Goal: Contribute content: Contribute content

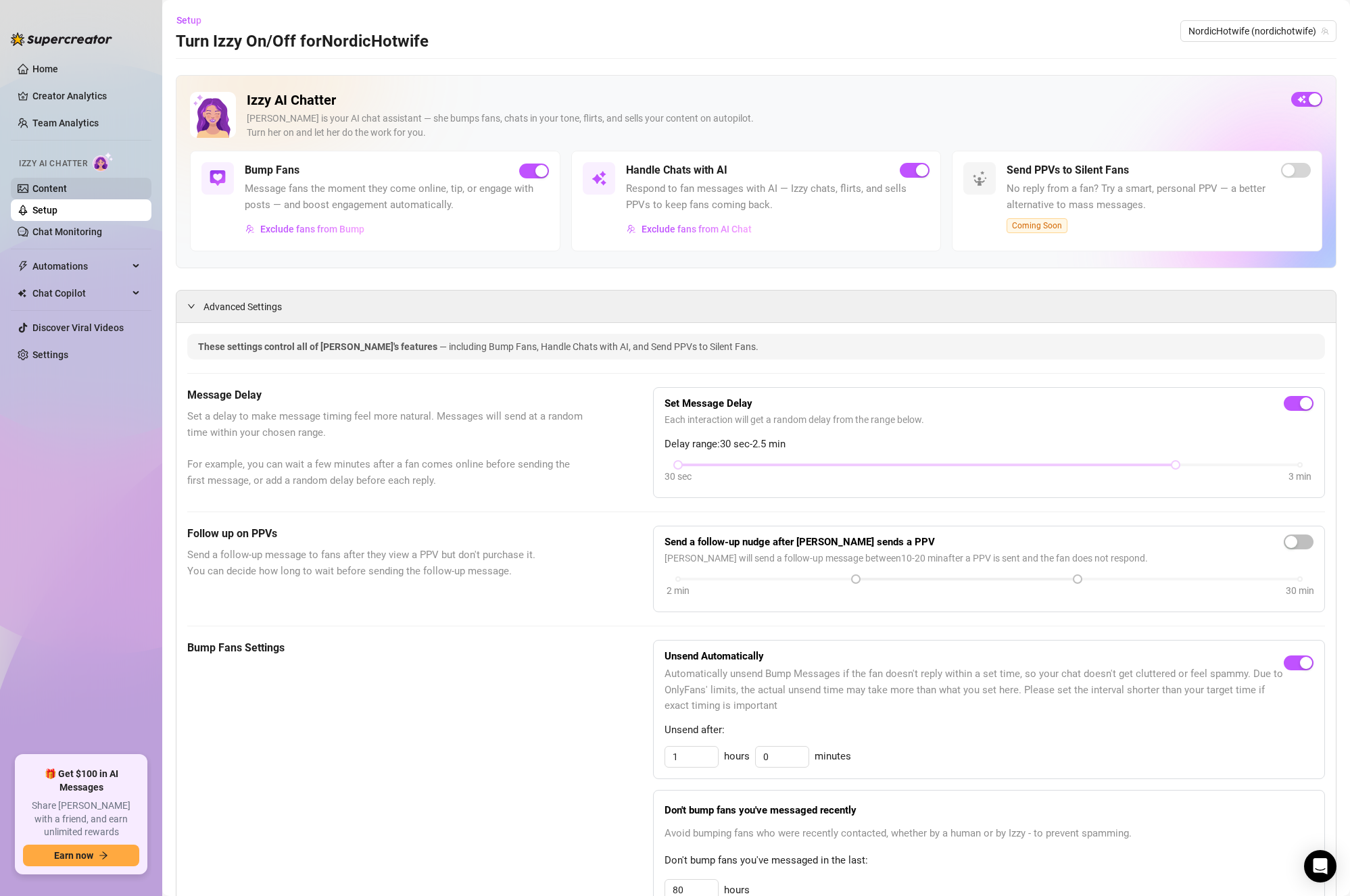
click at [67, 188] on link "Content" at bounding box center [50, 189] width 35 height 11
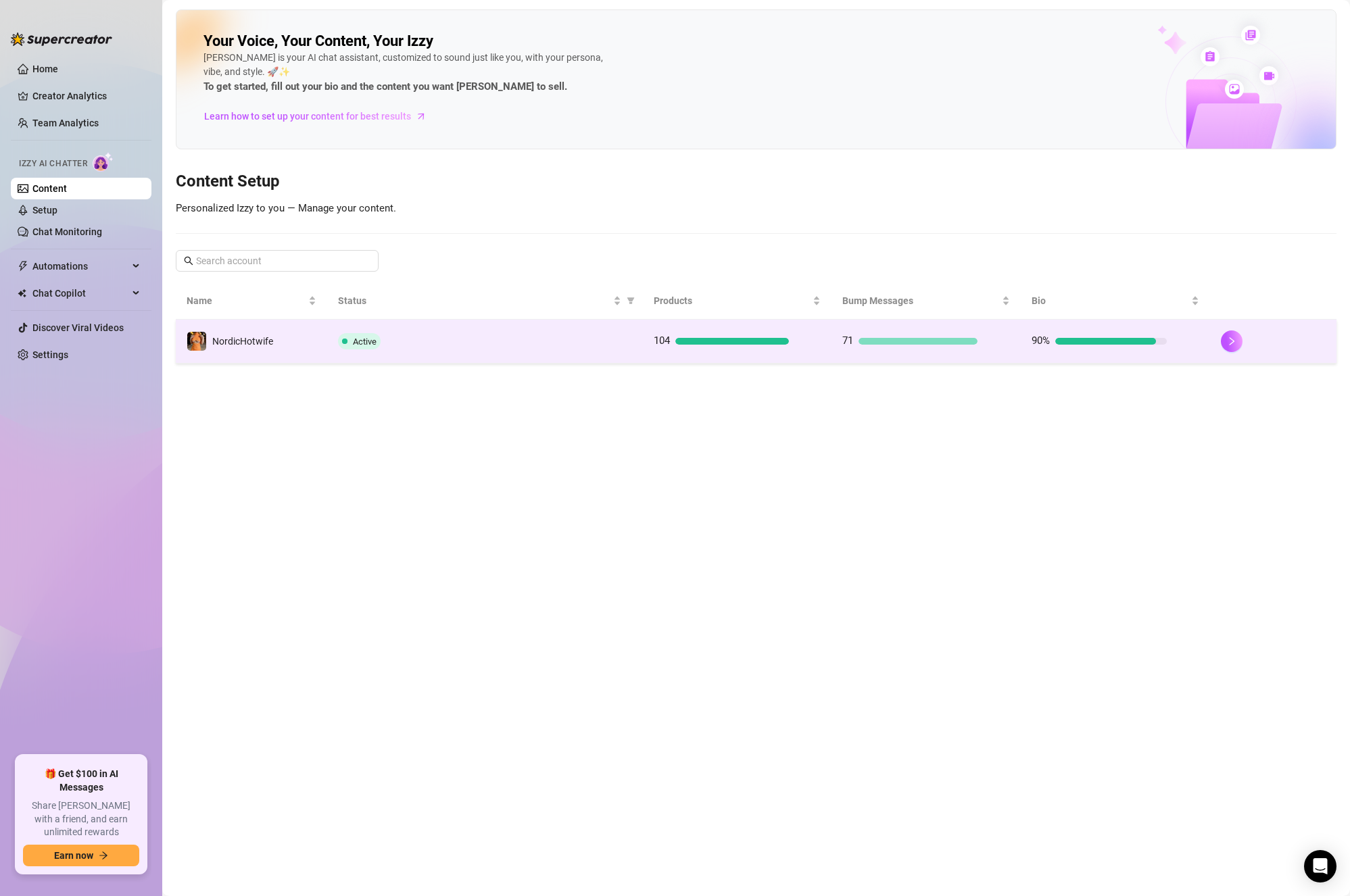
click at [491, 348] on div "Active" at bounding box center [485, 341] width 294 height 16
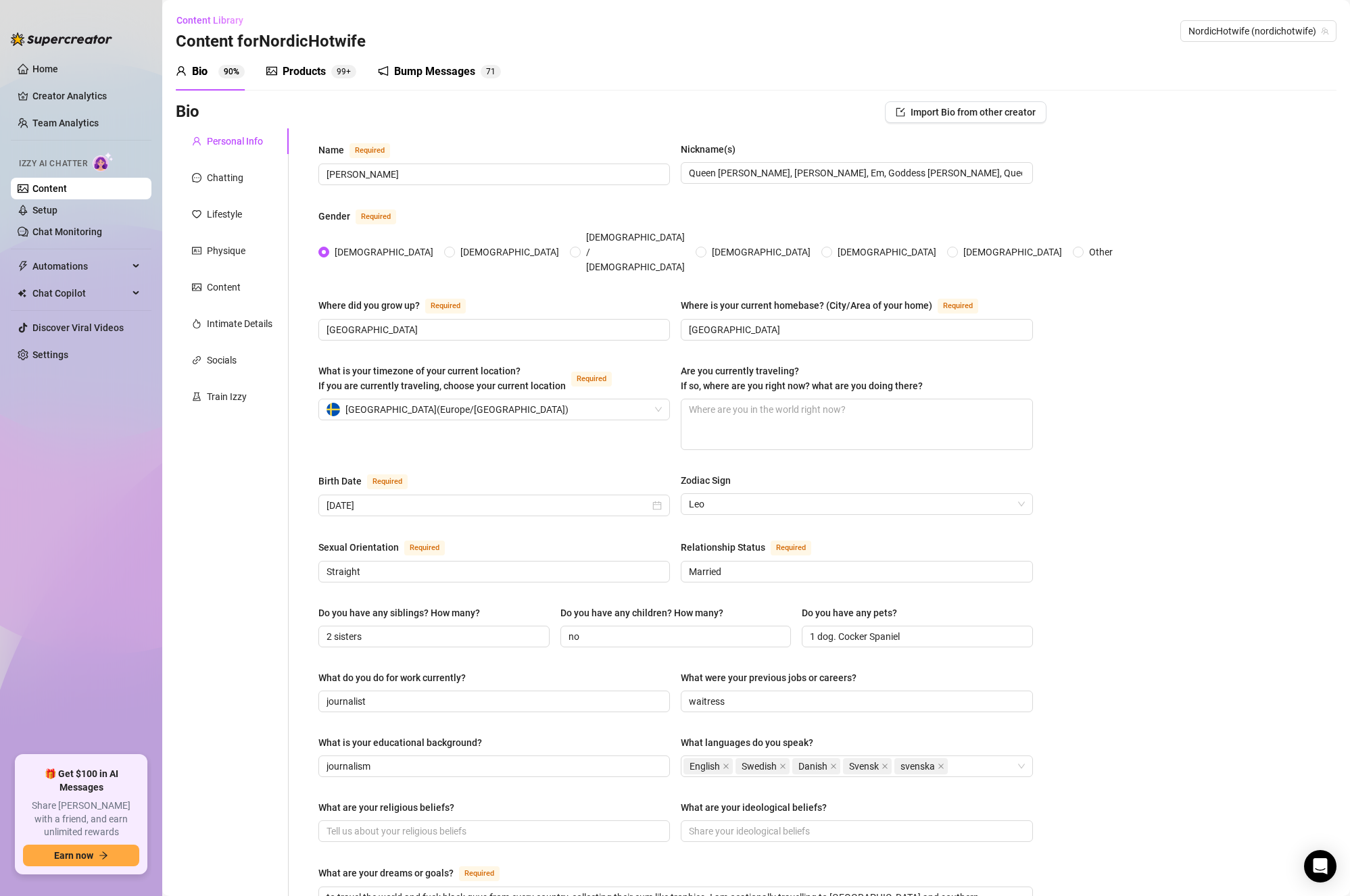
click at [316, 73] on div "Products" at bounding box center [304, 71] width 43 height 16
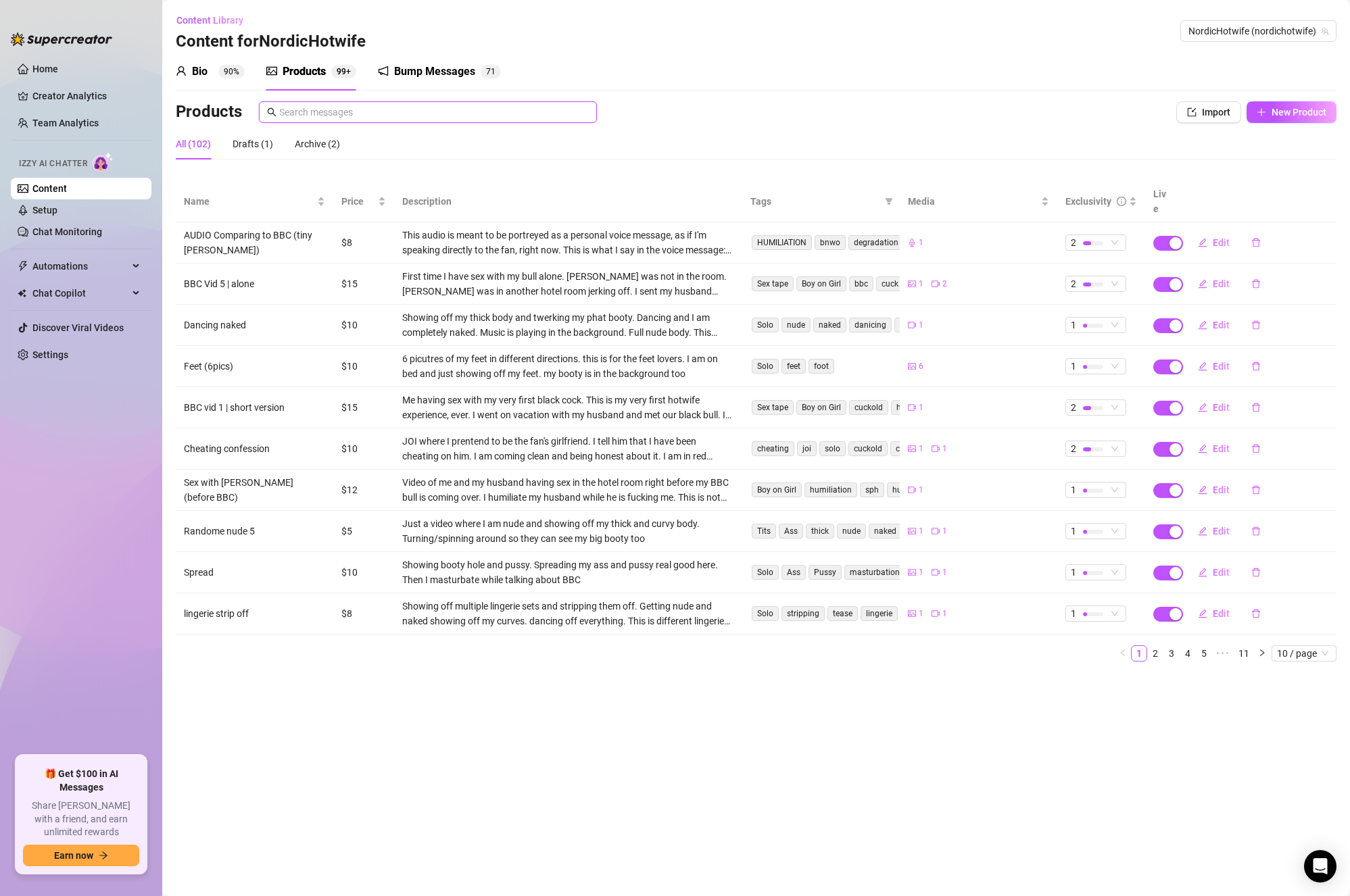
click at [504, 109] on input "text" at bounding box center [434, 111] width 310 height 15
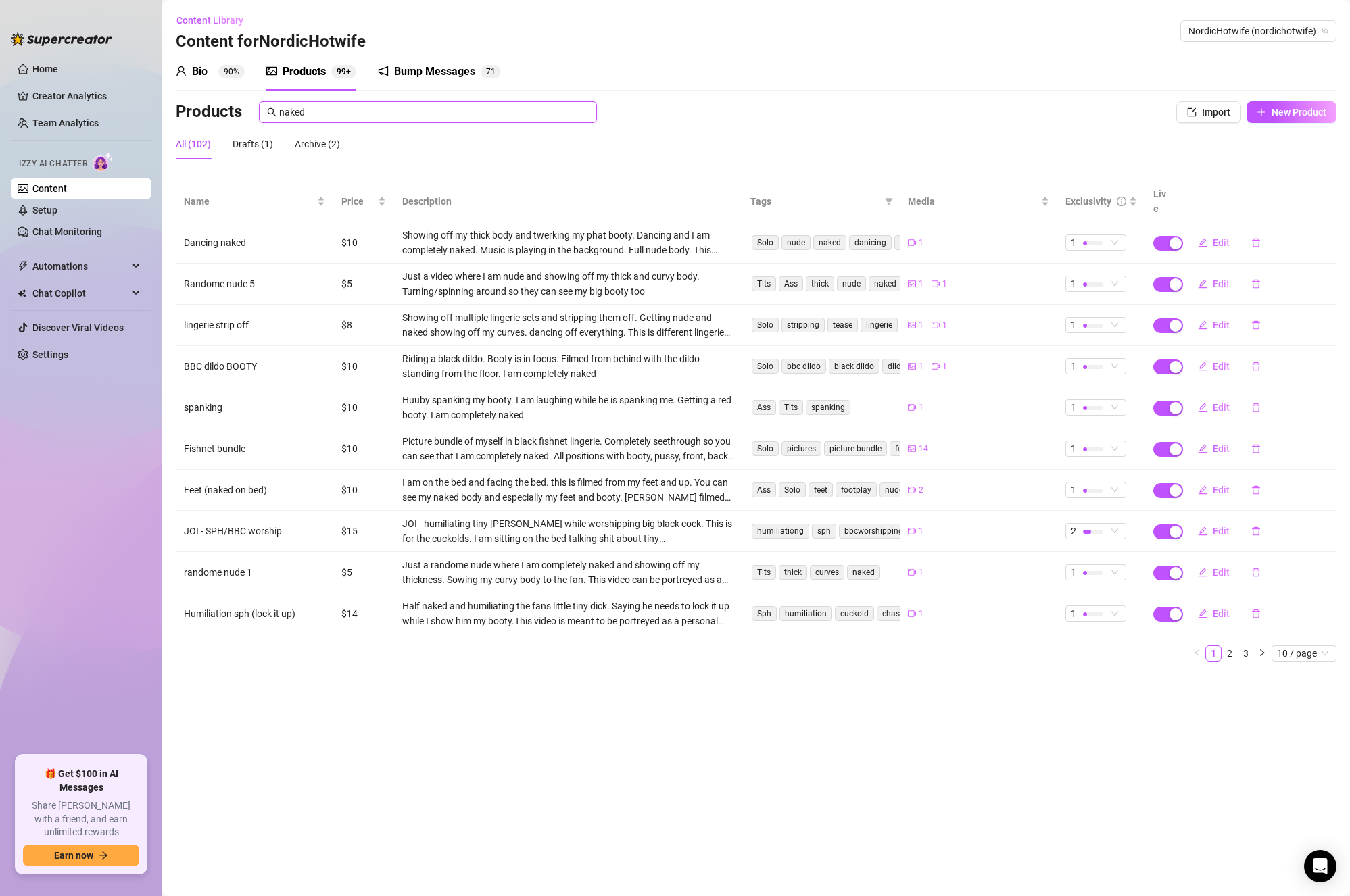
type input "naked"
click at [1214, 238] on span "Edit" at bounding box center [1221, 243] width 17 height 11
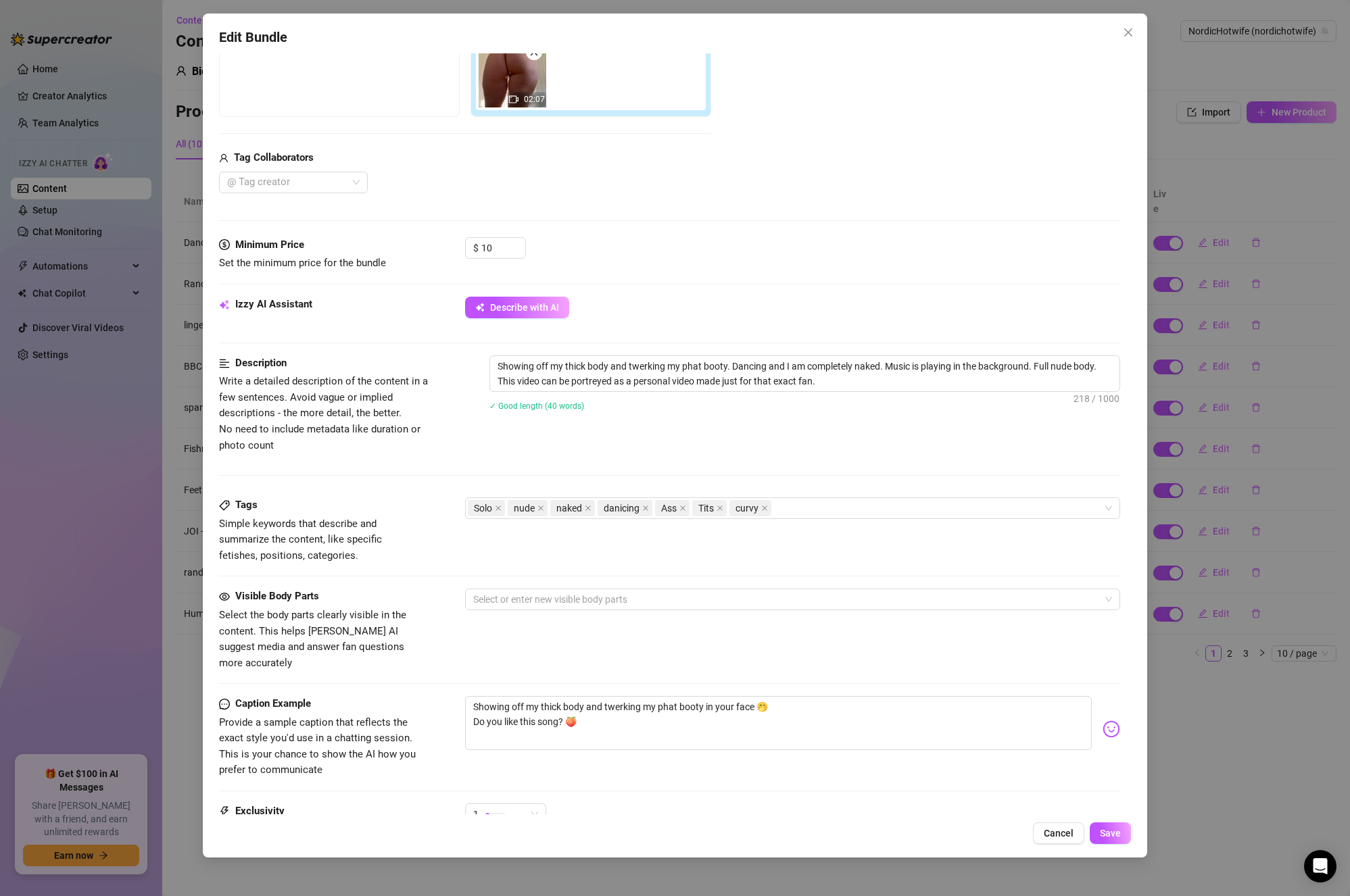
scroll to position [270, 0]
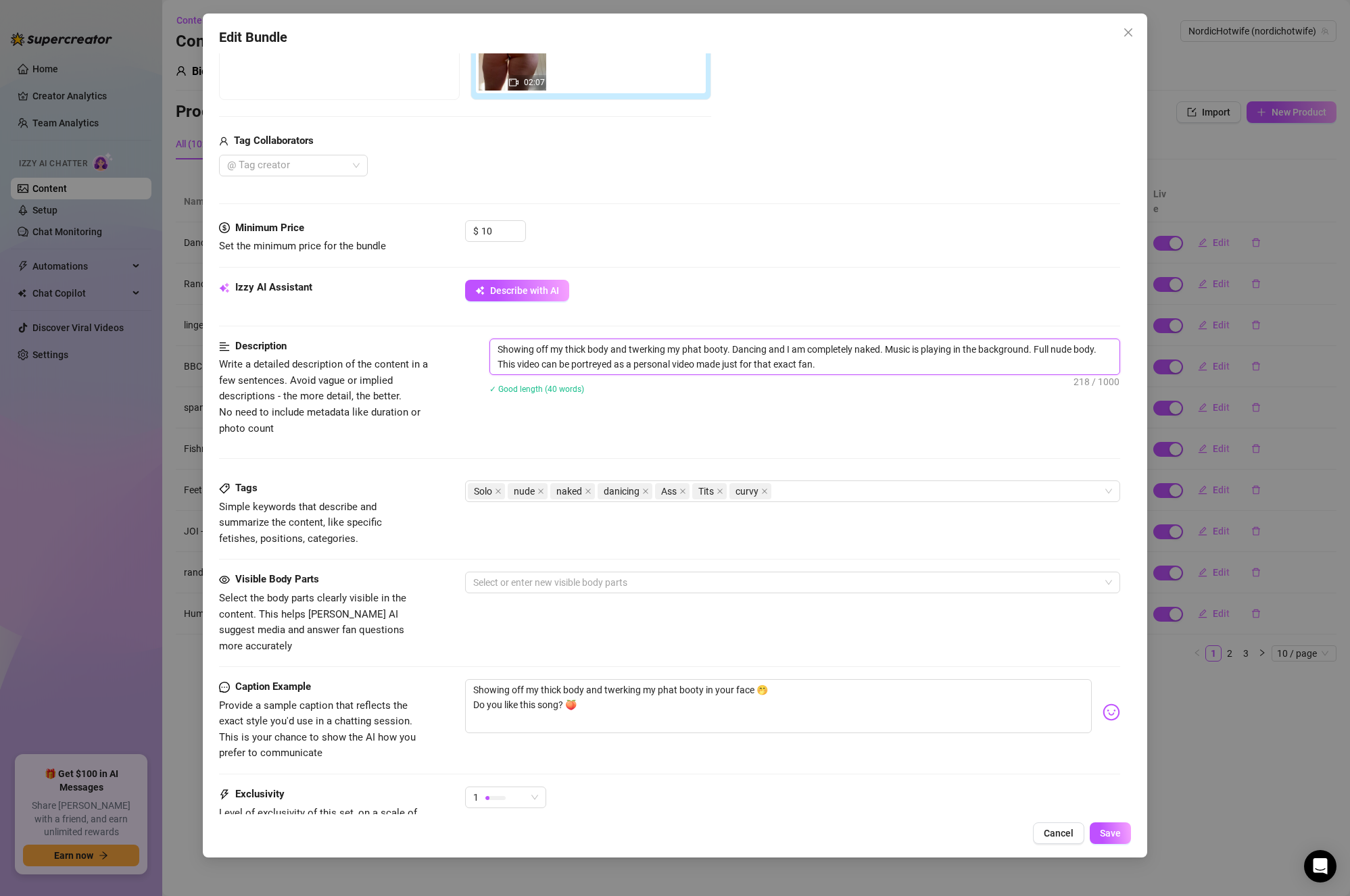
click at [869, 365] on textarea "Showing off my thick body and twerking my phat booty. Dancing and I am complete…" at bounding box center [806, 357] width 630 height 35
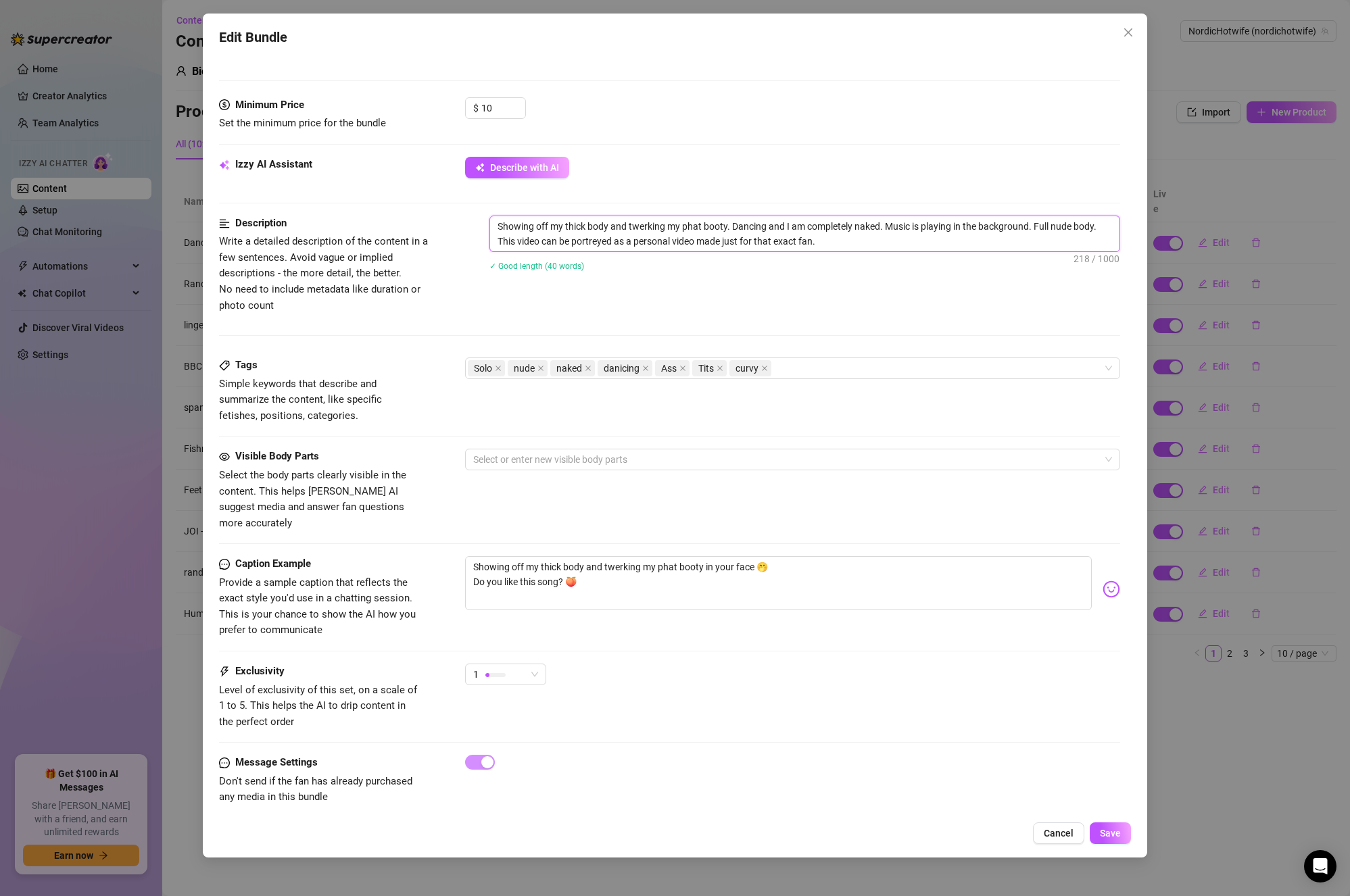
scroll to position [0, 0]
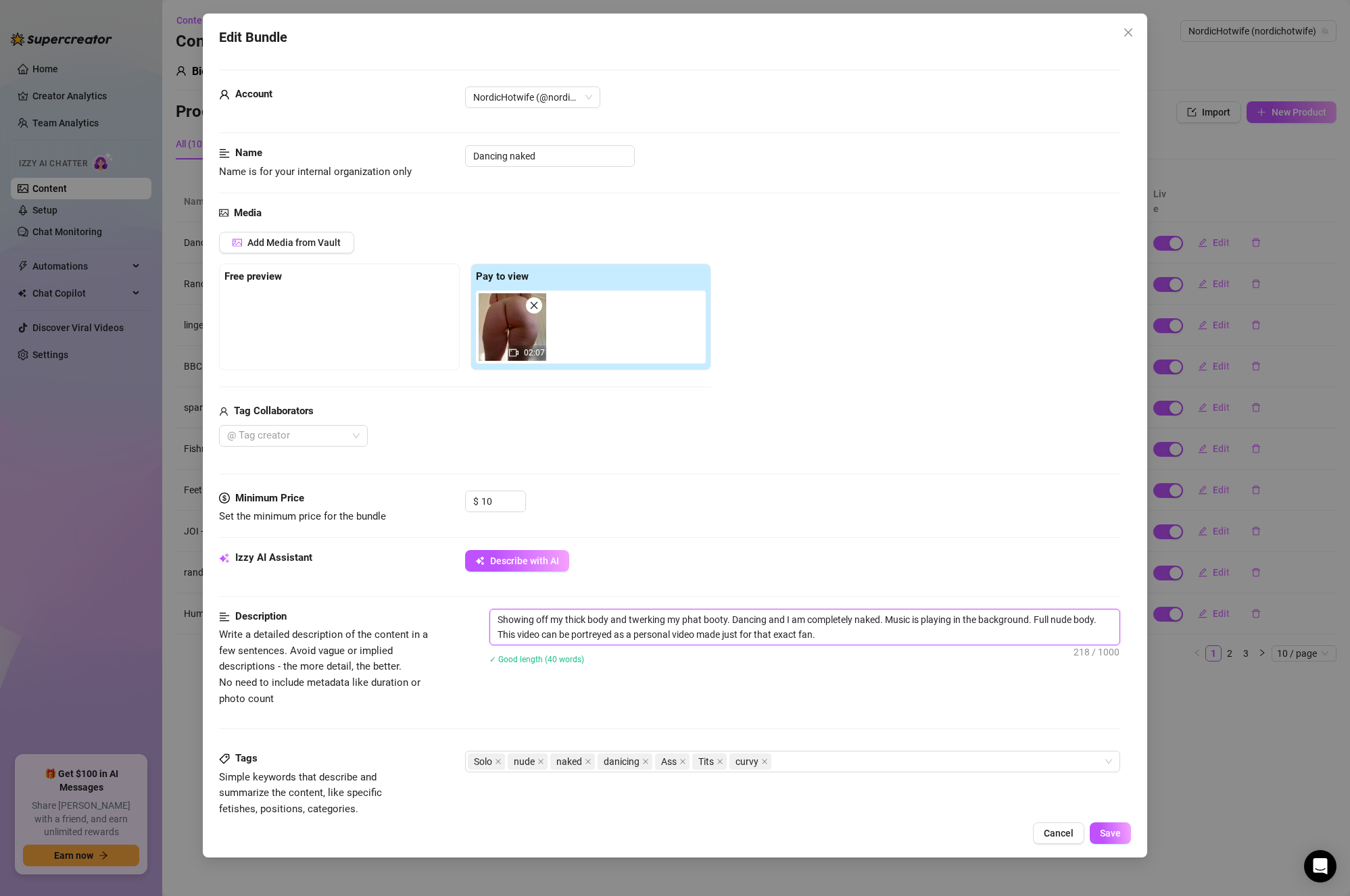
type textarea "Showing off my thick body and twerking my phat booty. Dancing and I am complete…"
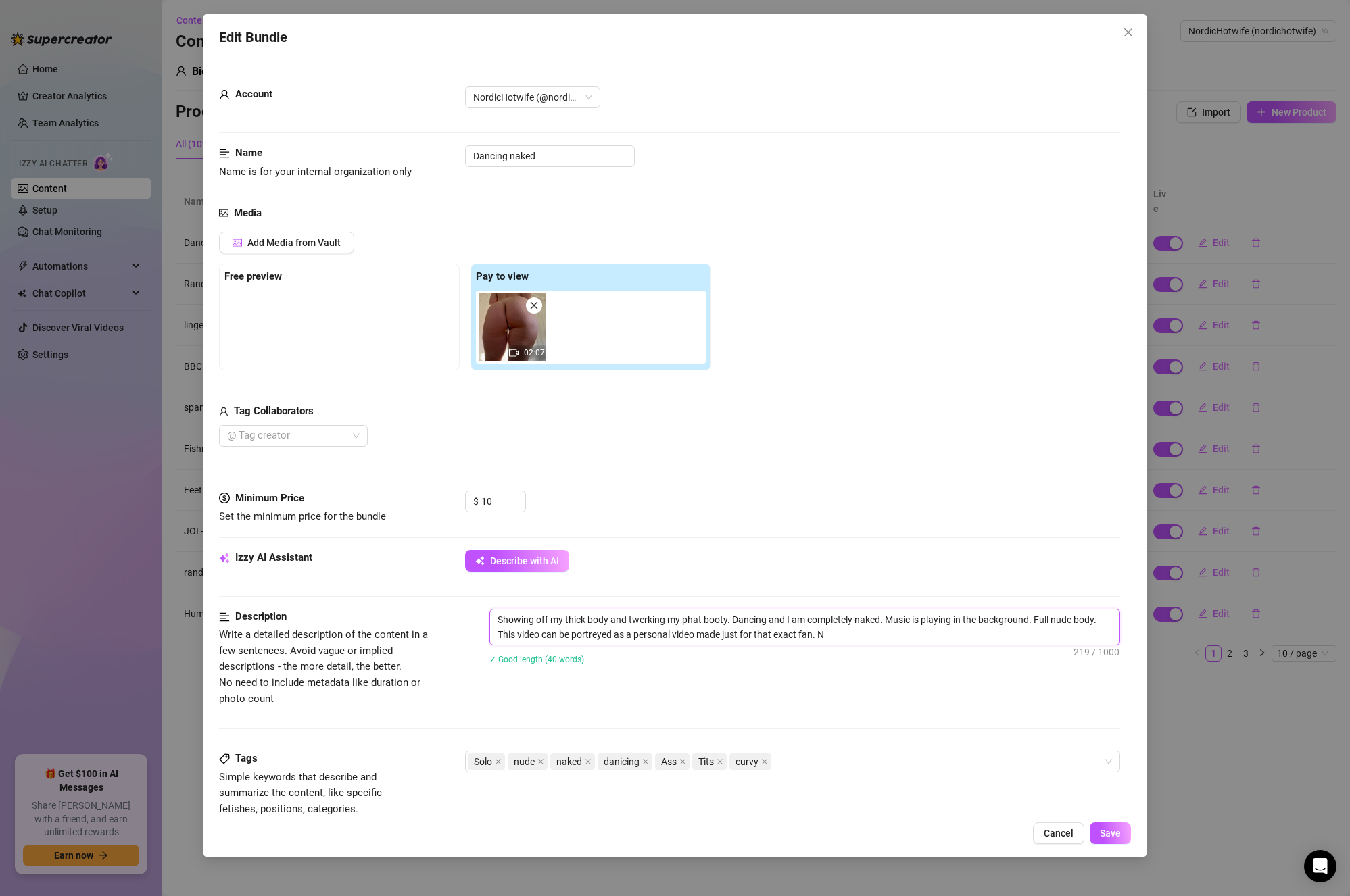
type textarea "Showing off my thick body and twerking my phat booty. Dancing and I am complete…"
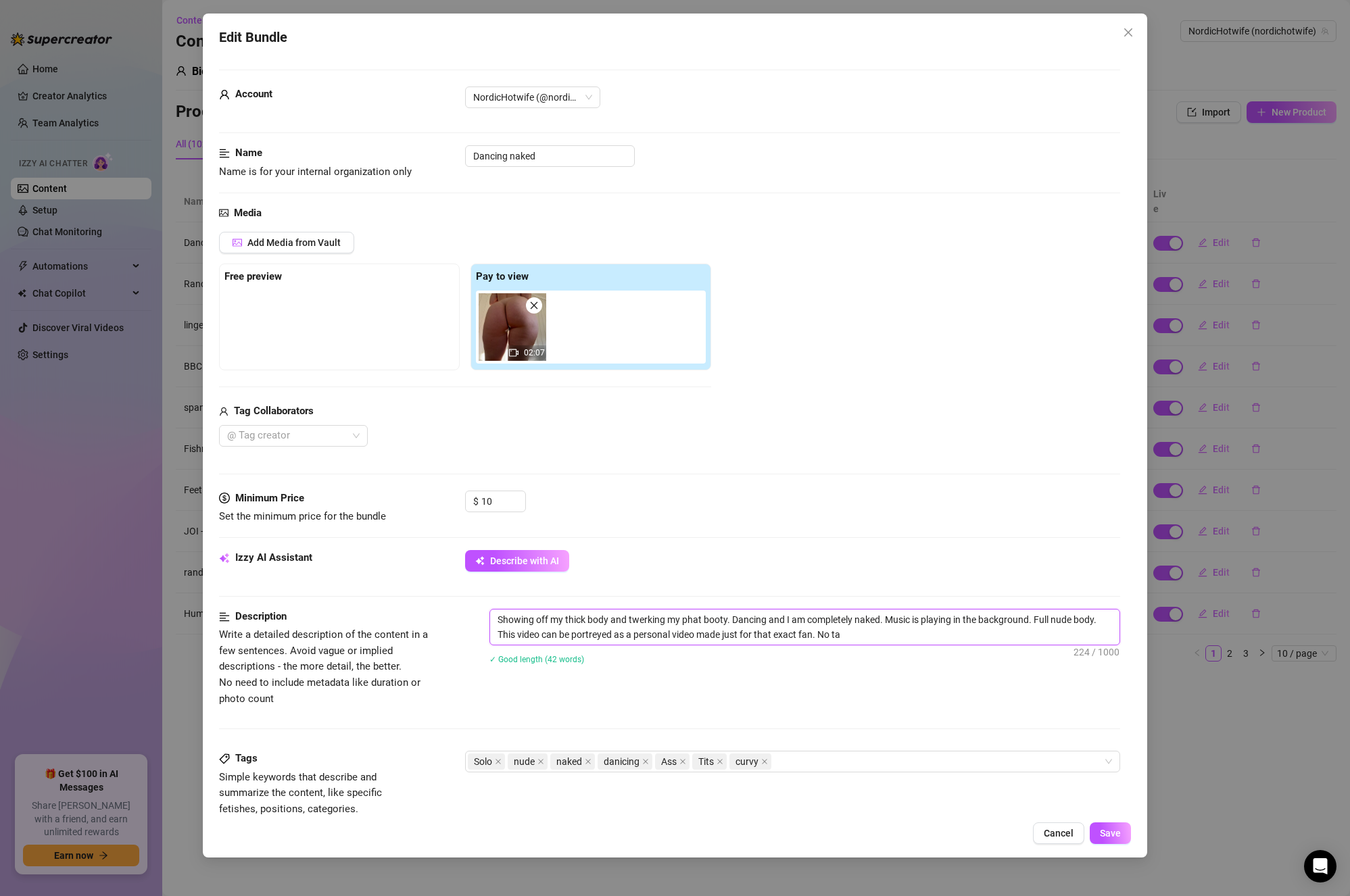
type textarea "Showing off my thick body and twerking my phat booty. Dancing and I am complete…"
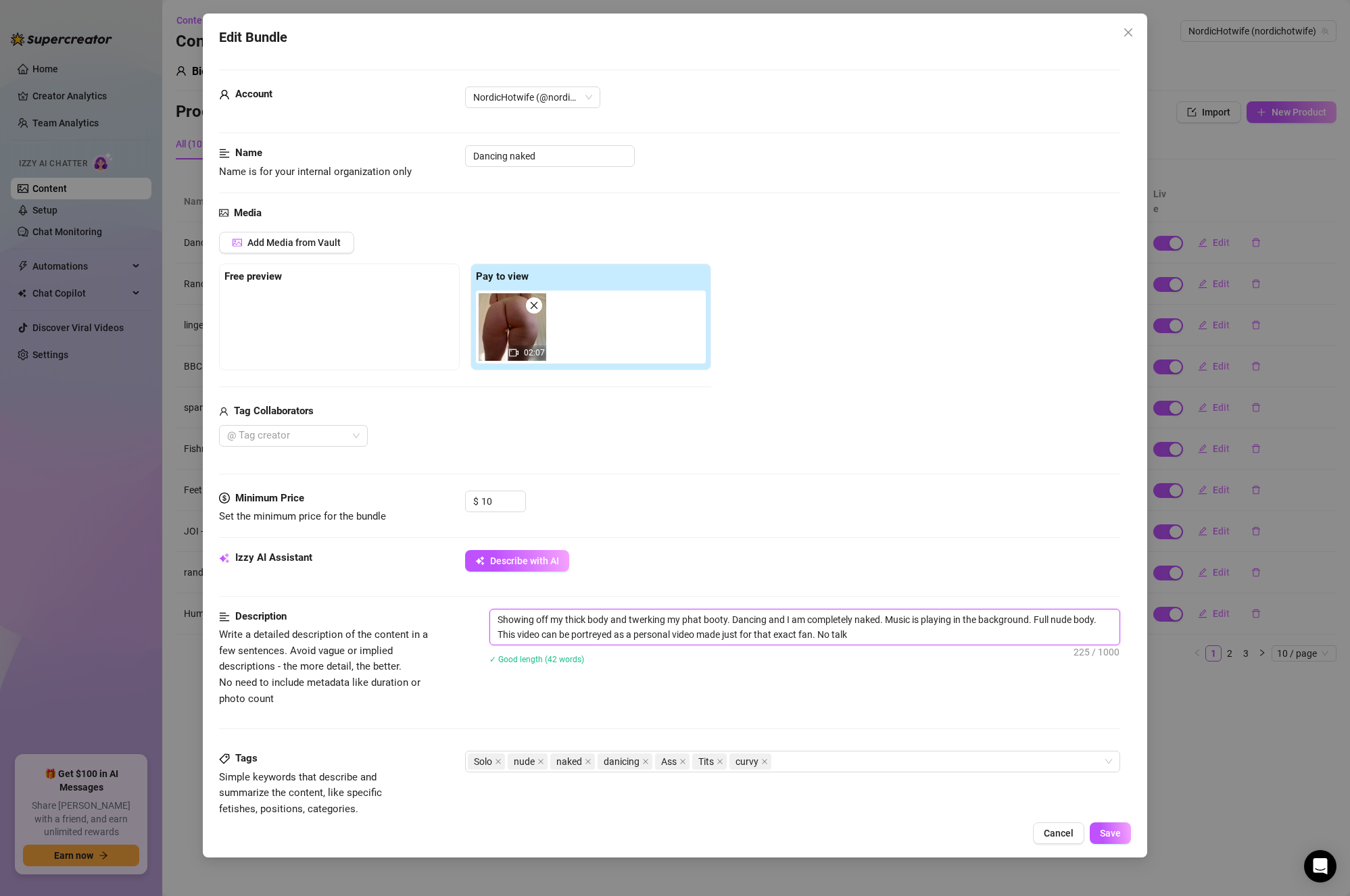
type textarea "Showing off my thick body and twerking my phat booty. Dancing and I am complete…"
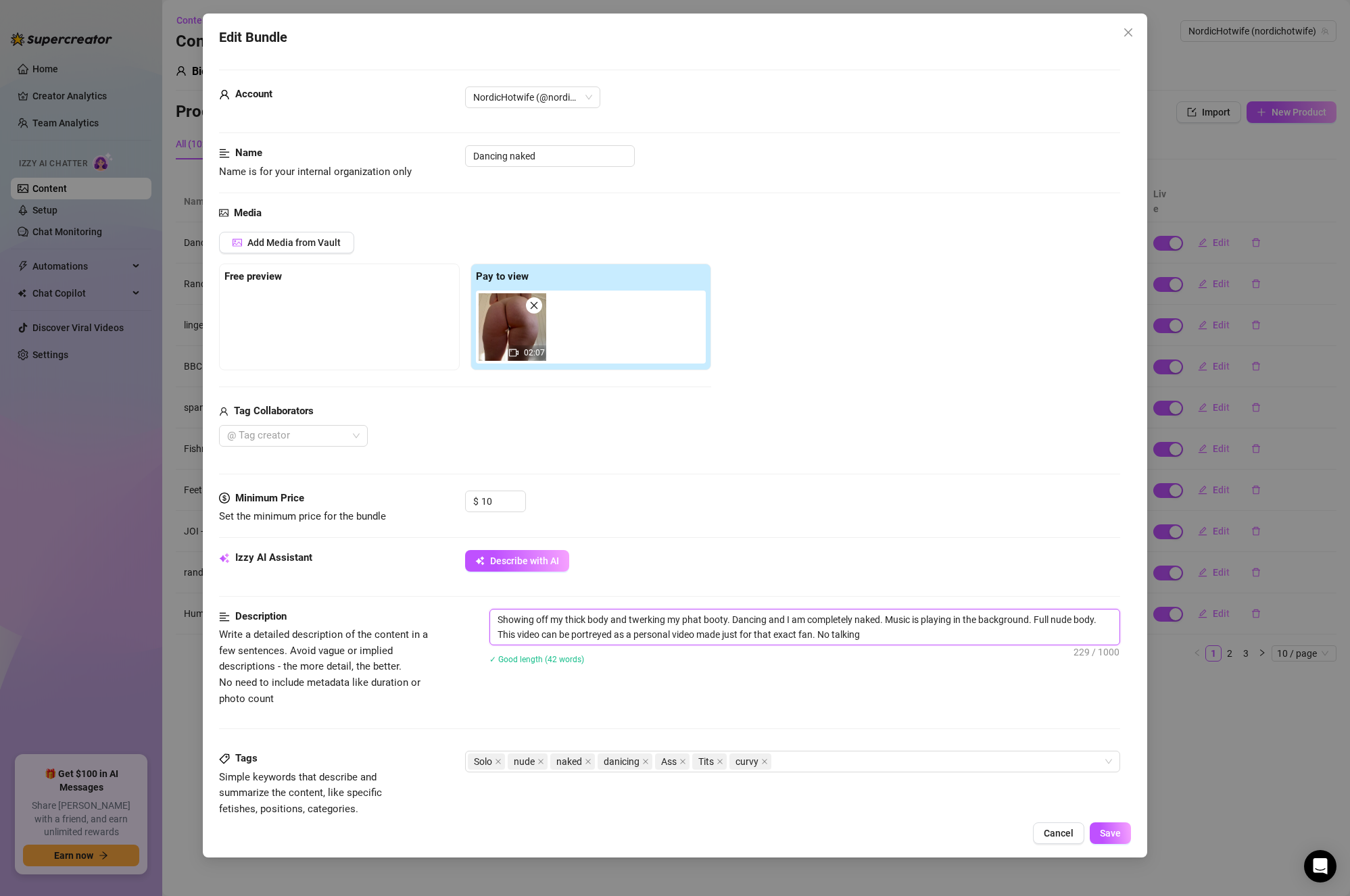
type textarea "Showing off my thick body and twerking my phat booty. Dancing and I am complete…"
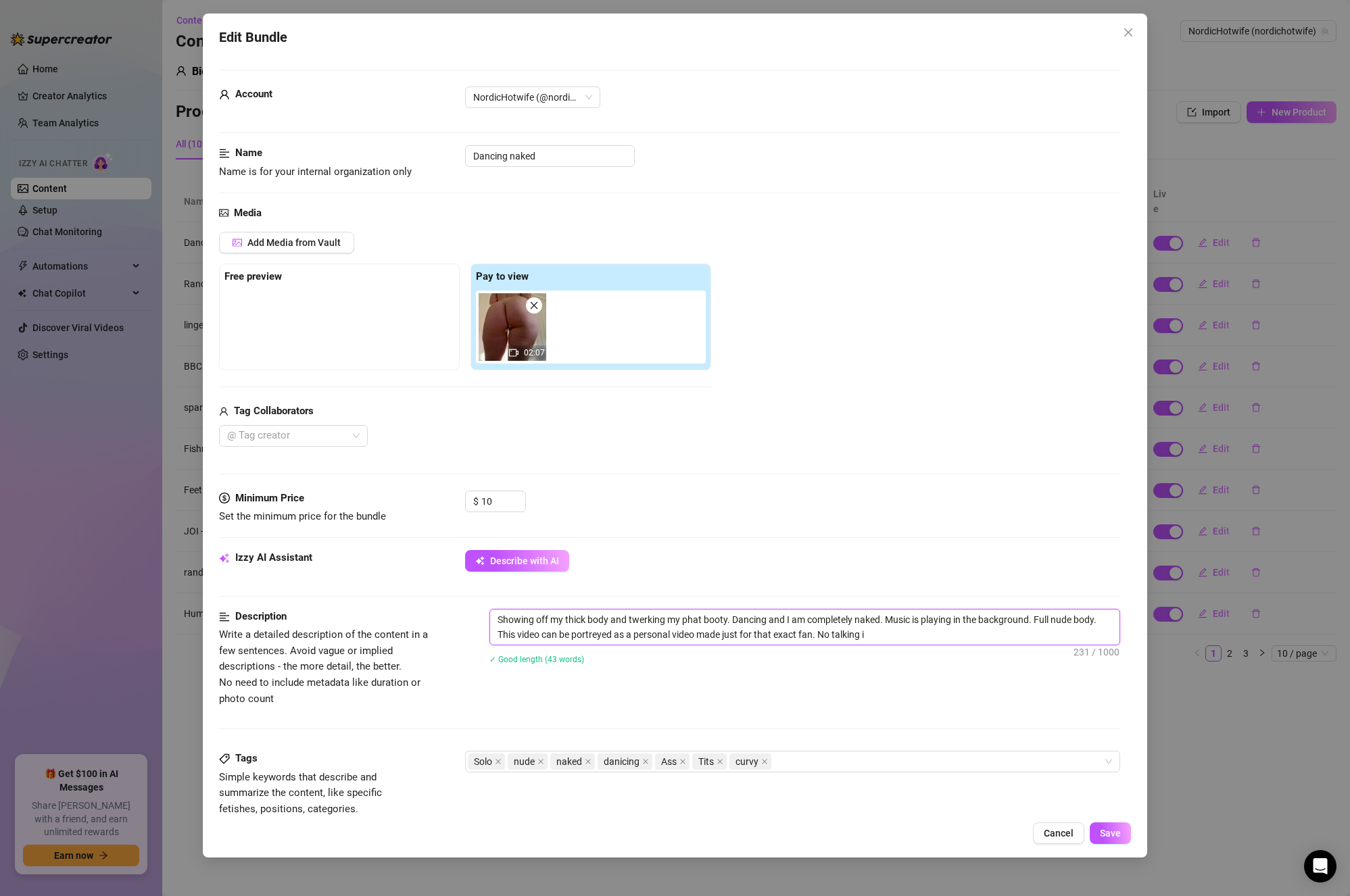
type textarea "Showing off my thick body and twerking my phat booty. Dancing and I am complete…"
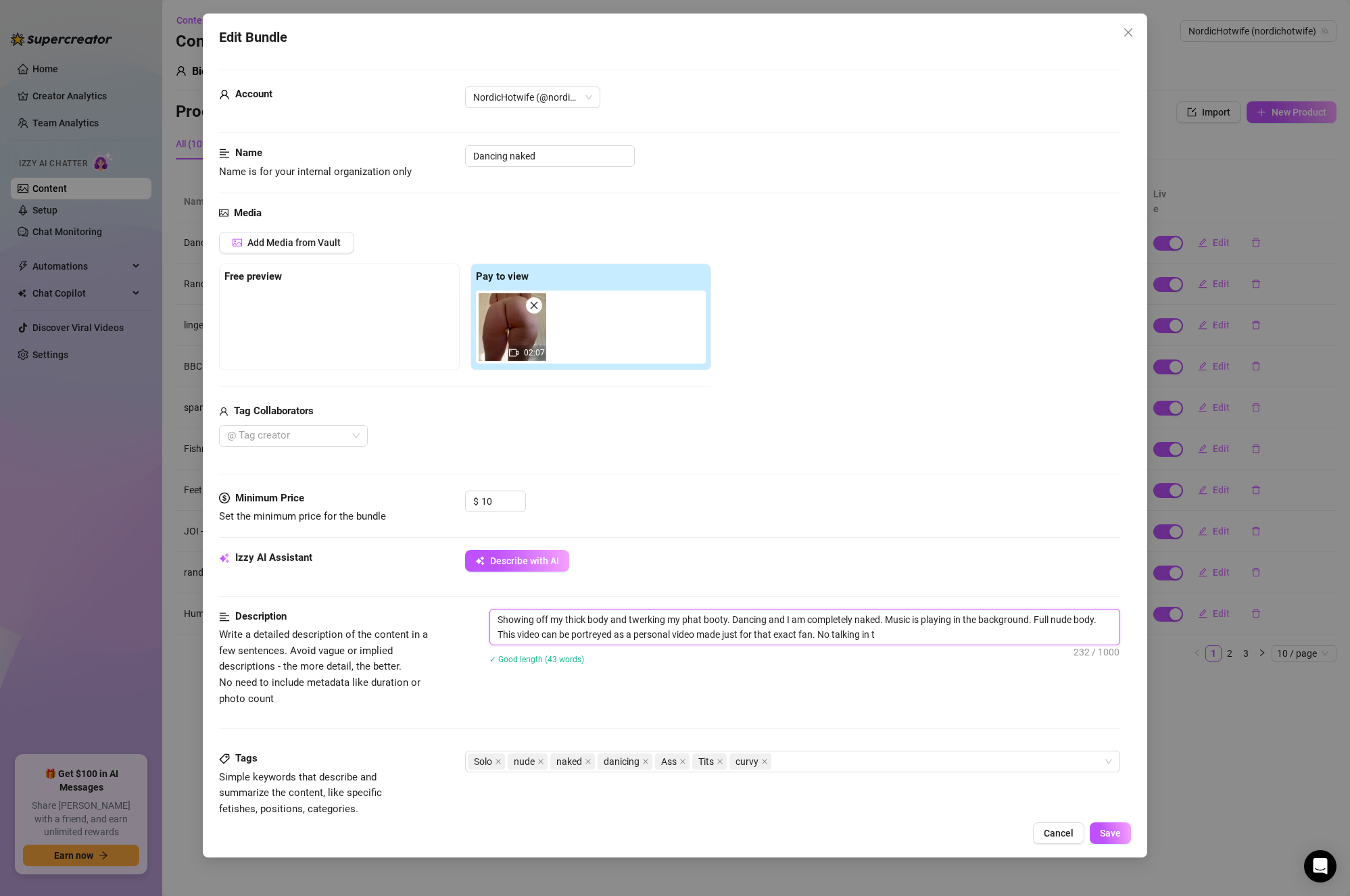
type textarea "Showing off my thick body and twerking my phat booty. Dancing and I am complete…"
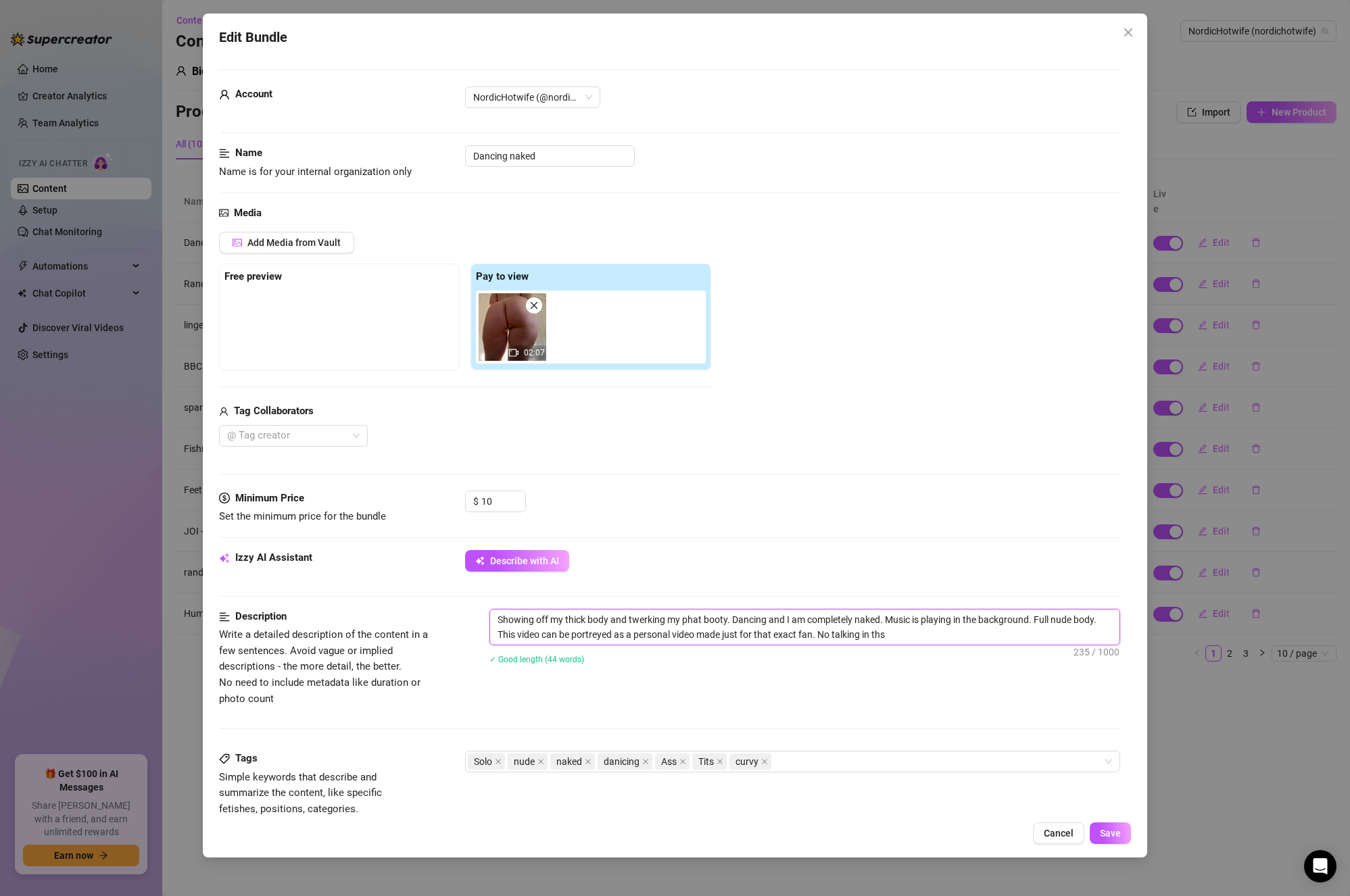
type textarea "Showing off my thick body and twerking my phat booty. Dancing and I am complete…"
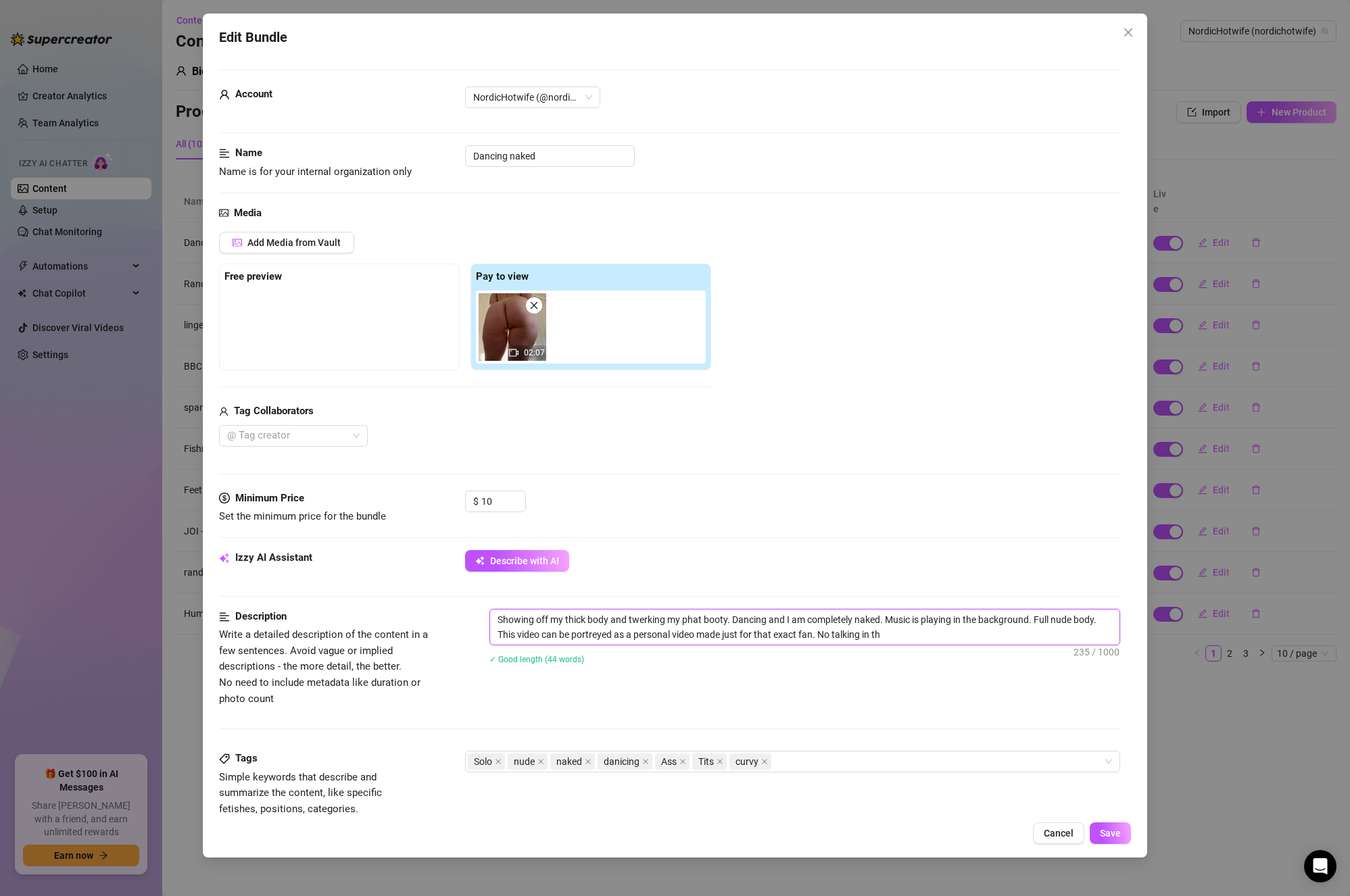
type textarea "Showing off my thick body and twerking my phat booty. Dancing and I am complete…"
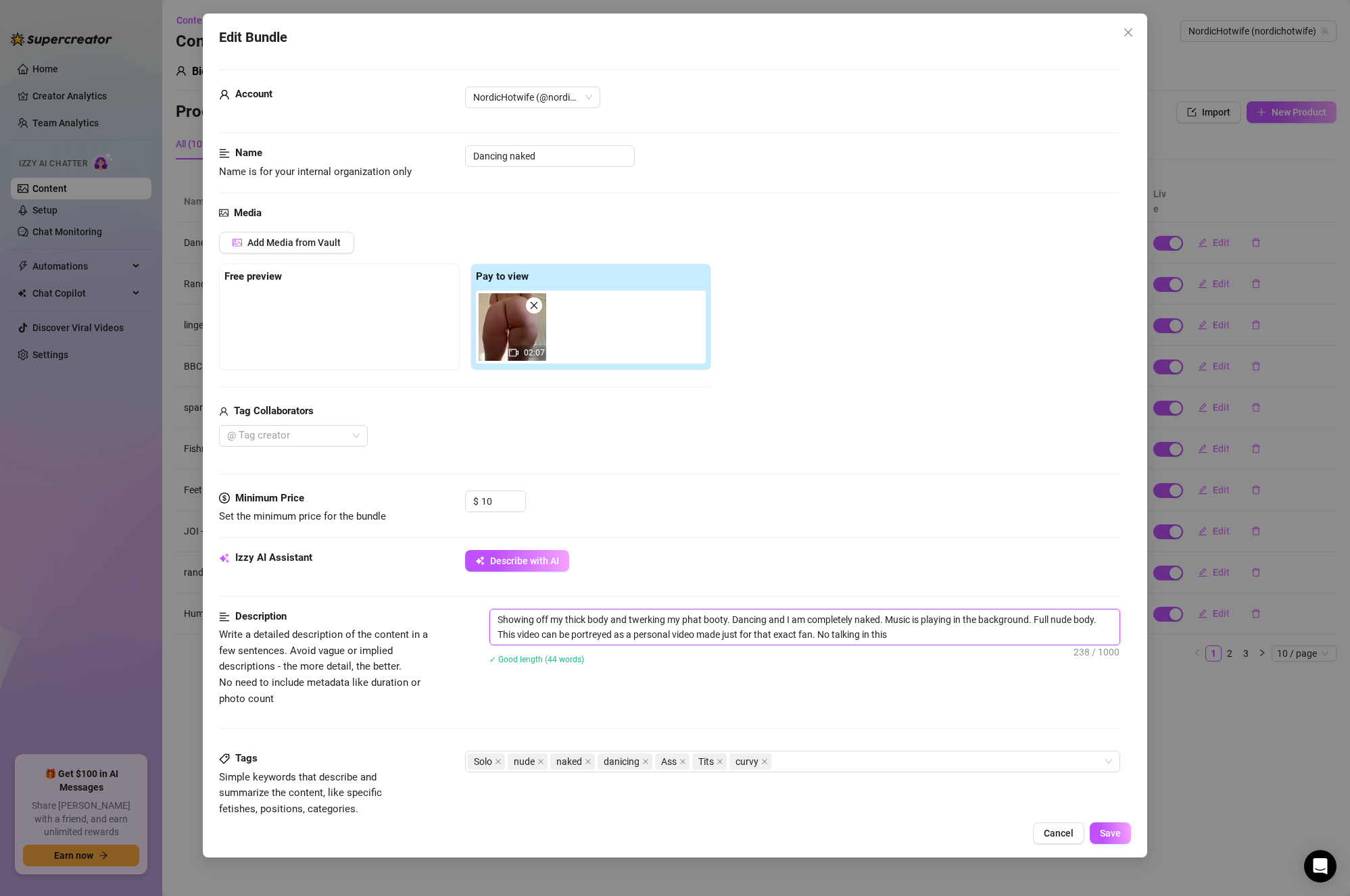
type textarea "Showing off my thick body and twerking my phat booty. Dancing and I am complete…"
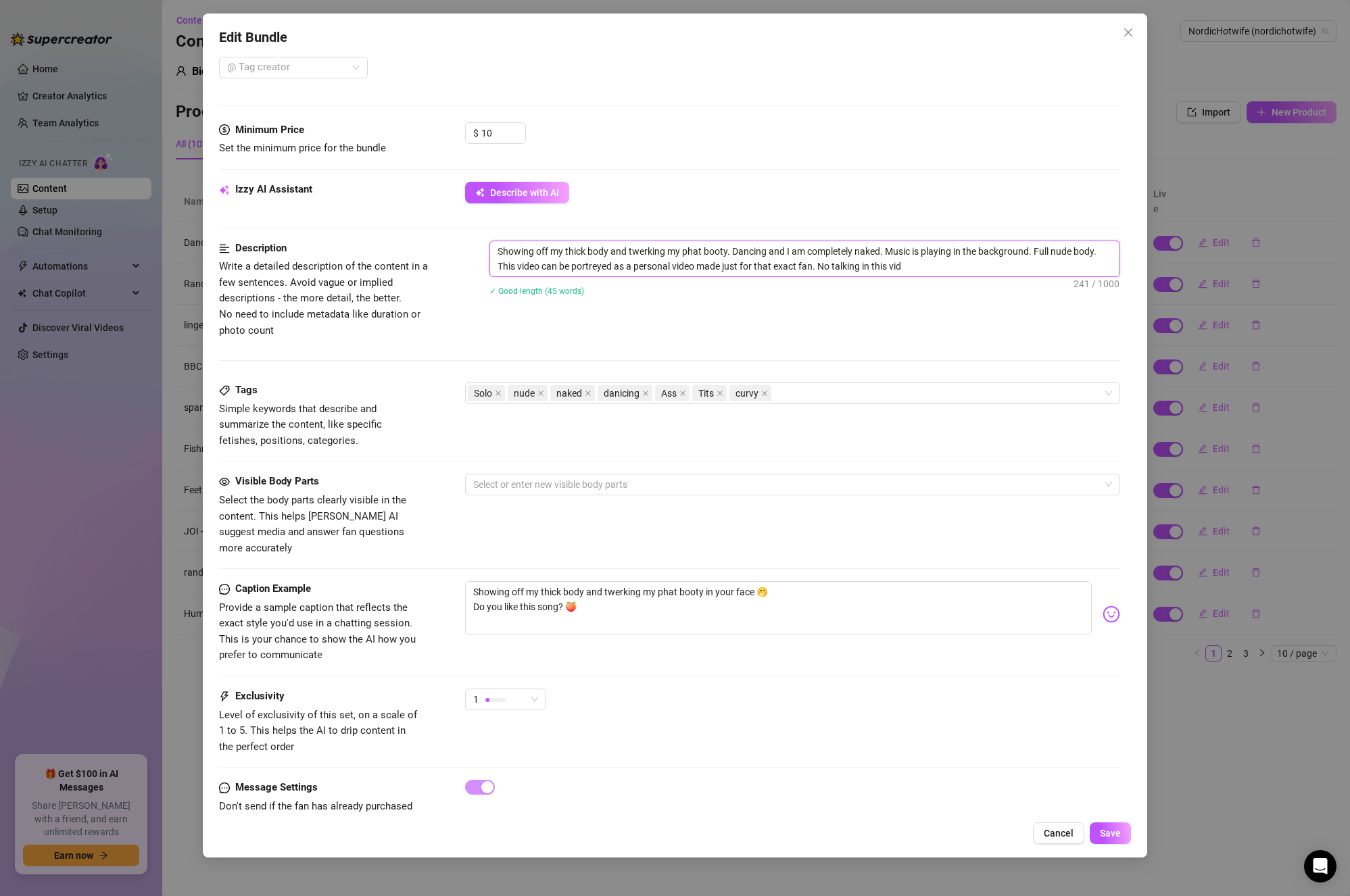
scroll to position [393, 0]
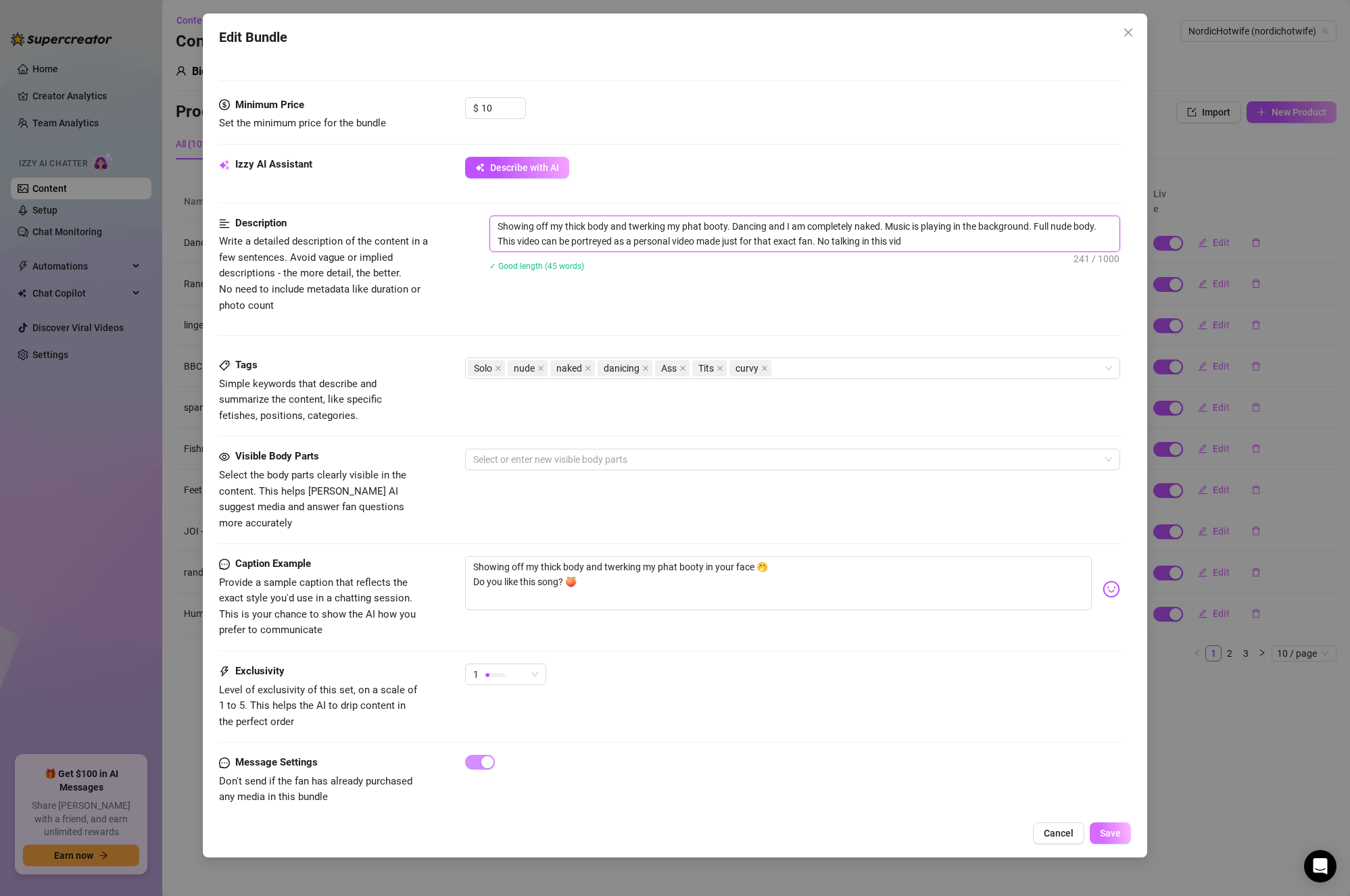
type textarea "Showing off my thick body and twerking my phat booty. Dancing and I am complete…"
click at [1118, 825] on button "Save" at bounding box center [1111, 833] width 42 height 21
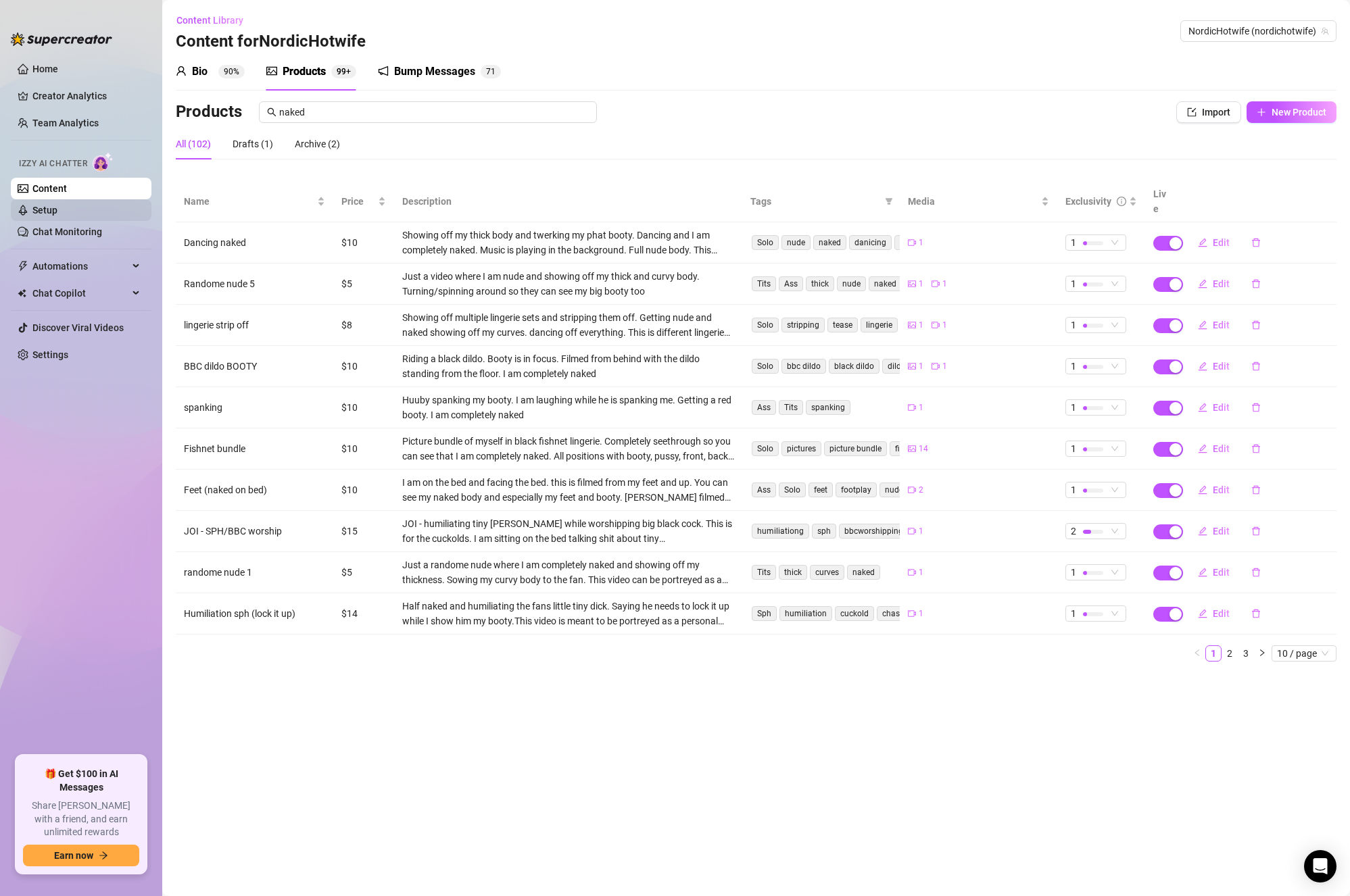
click at [50, 207] on link "Setup" at bounding box center [45, 210] width 25 height 11
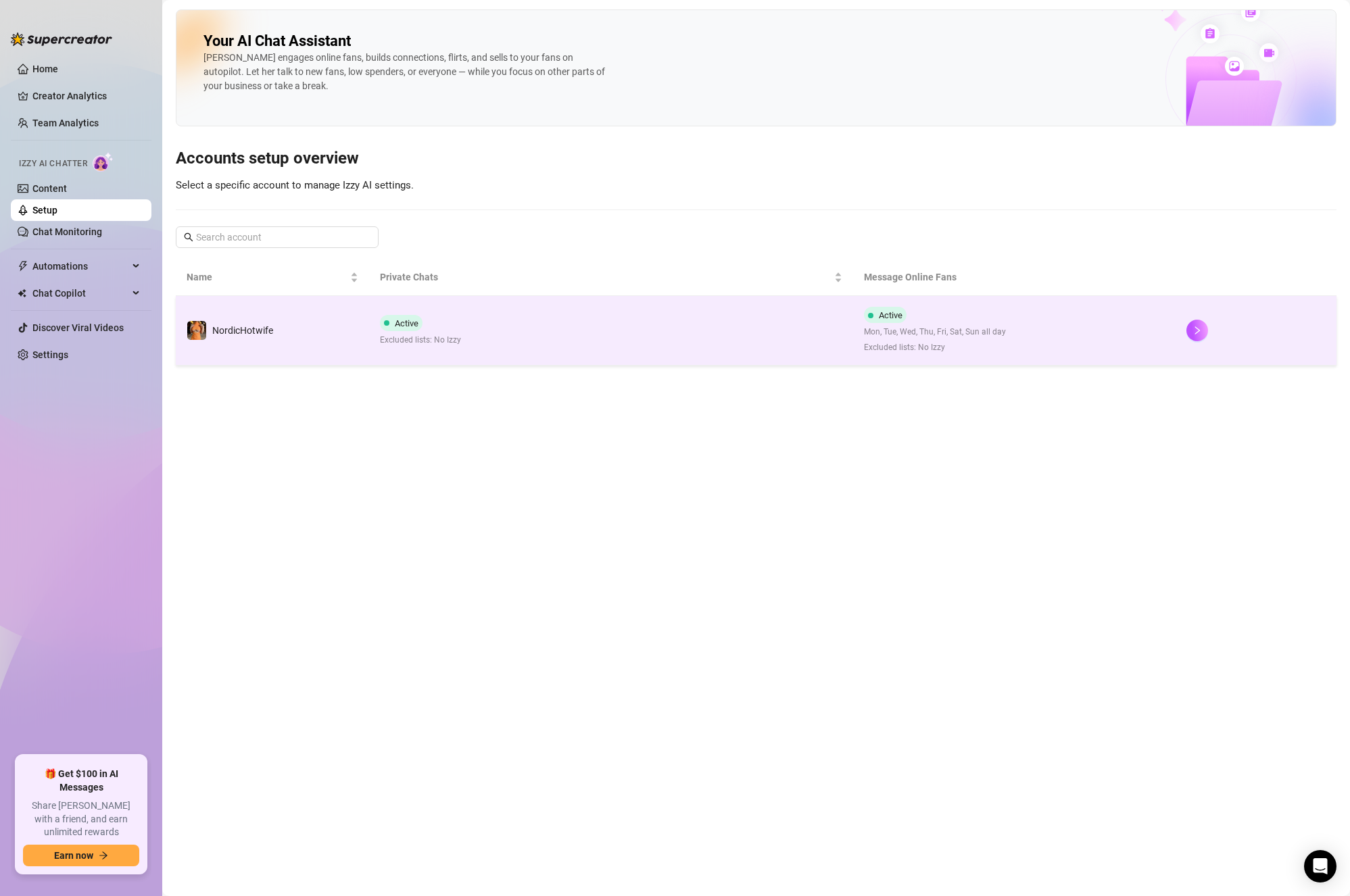
click at [363, 336] on td "NordicHotwife" at bounding box center [272, 331] width 193 height 70
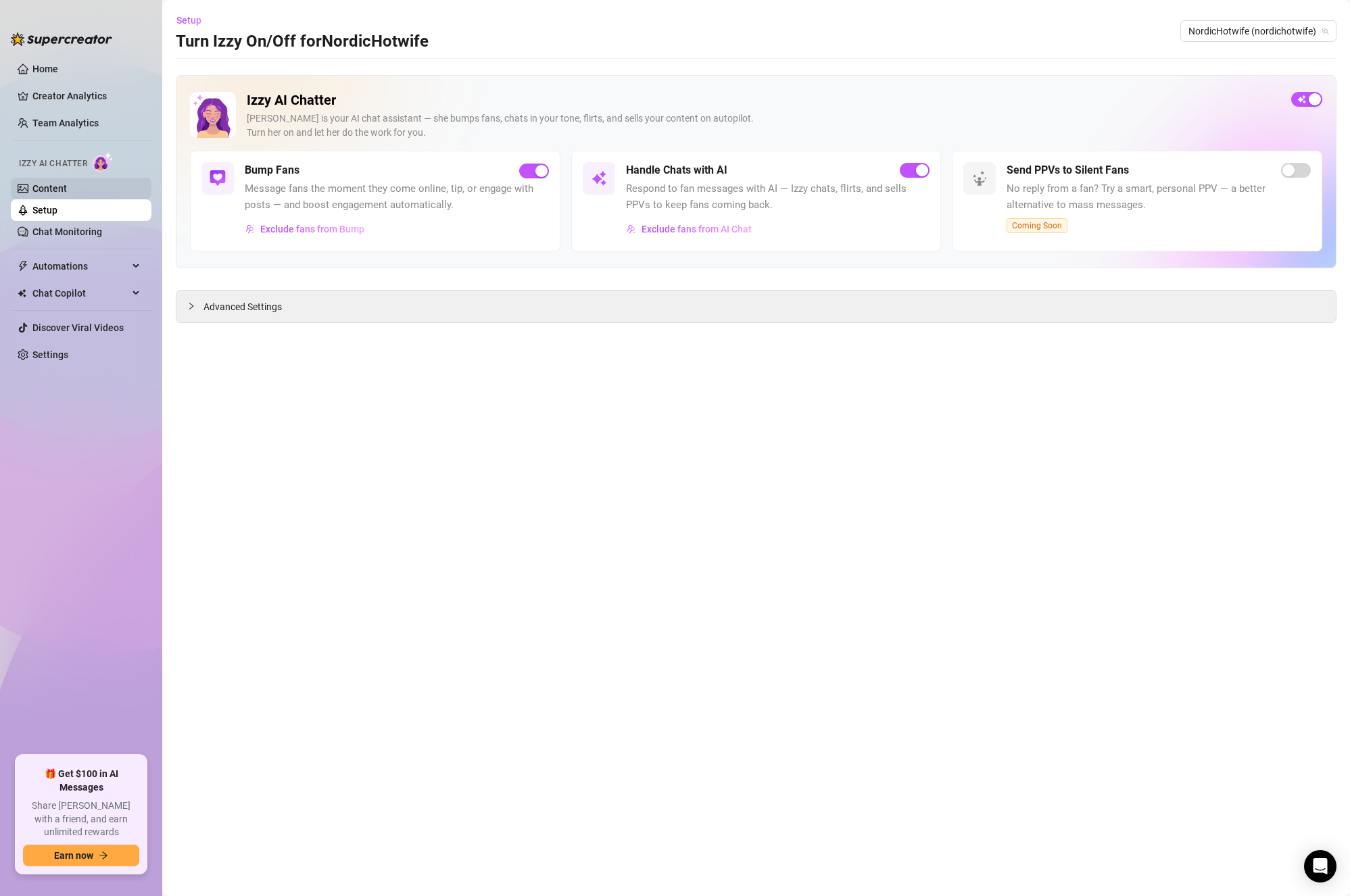
click at [67, 194] on link "Content" at bounding box center [50, 189] width 35 height 11
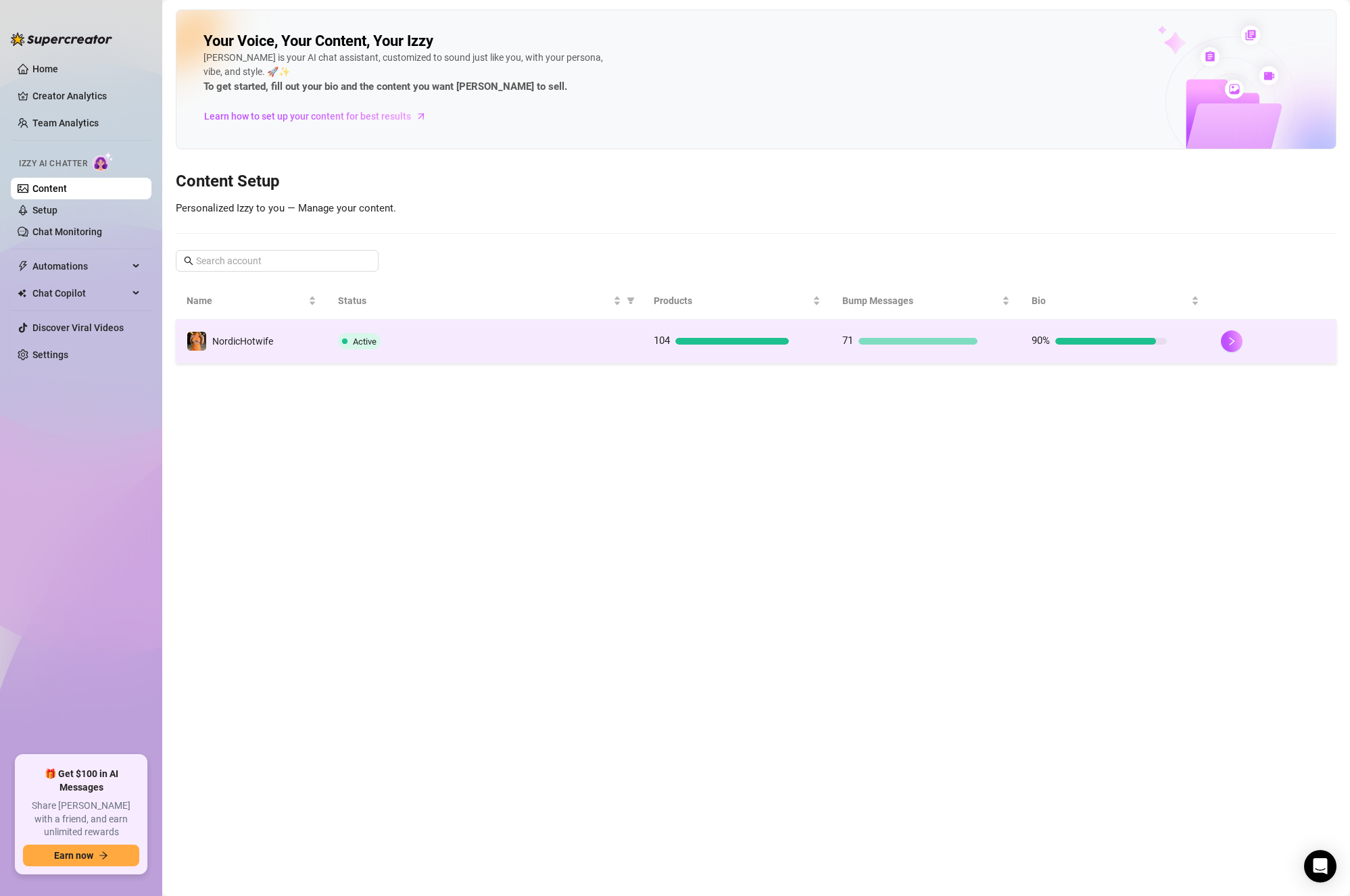
click at [355, 333] on span "Active" at bounding box center [359, 341] width 43 height 16
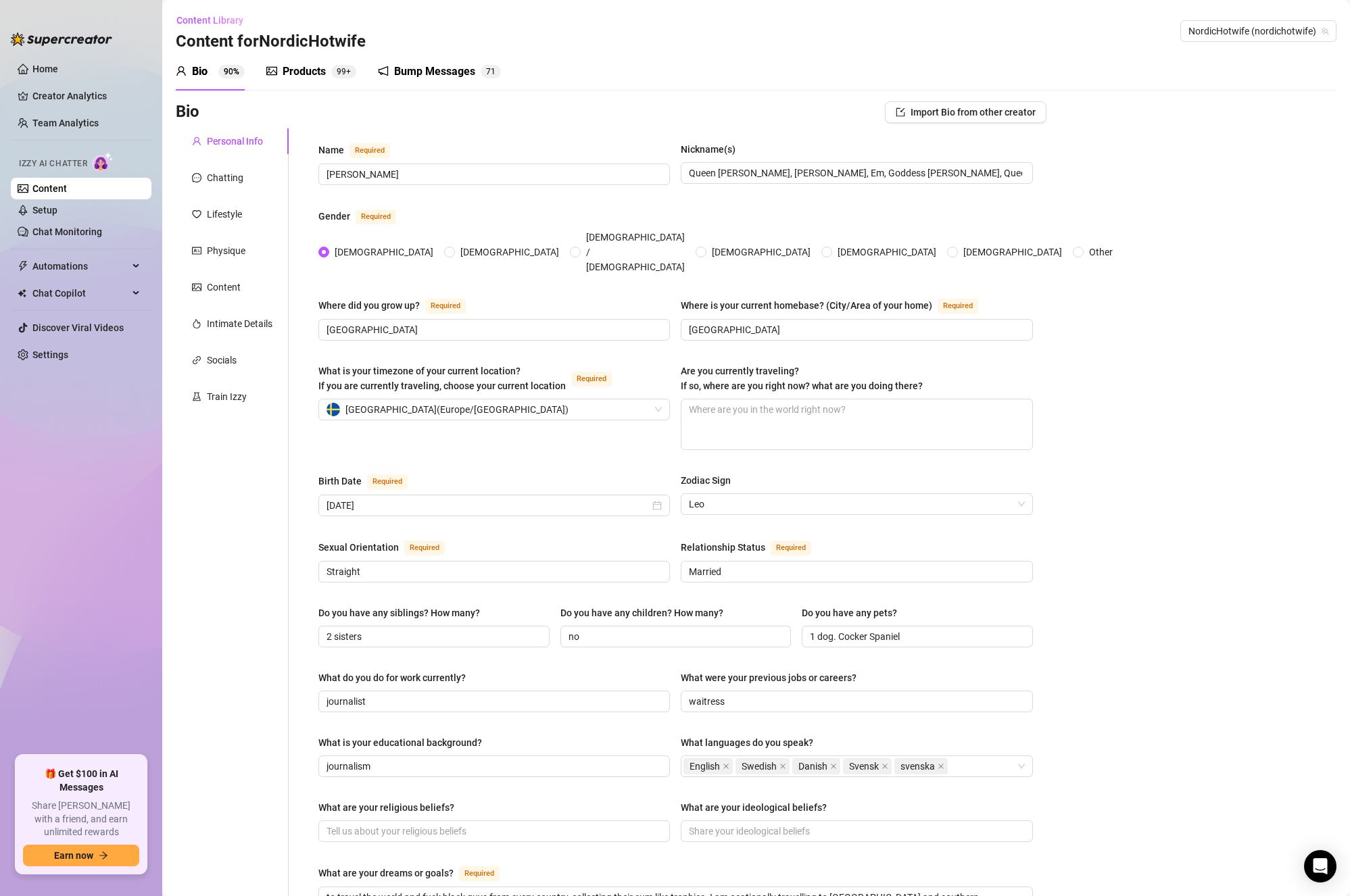
drag, startPoint x: 68, startPoint y: 269, endPoint x: 68, endPoint y: 282, distance: 13.0
click at [69, 269] on span "Automations" at bounding box center [80, 266] width 96 height 21
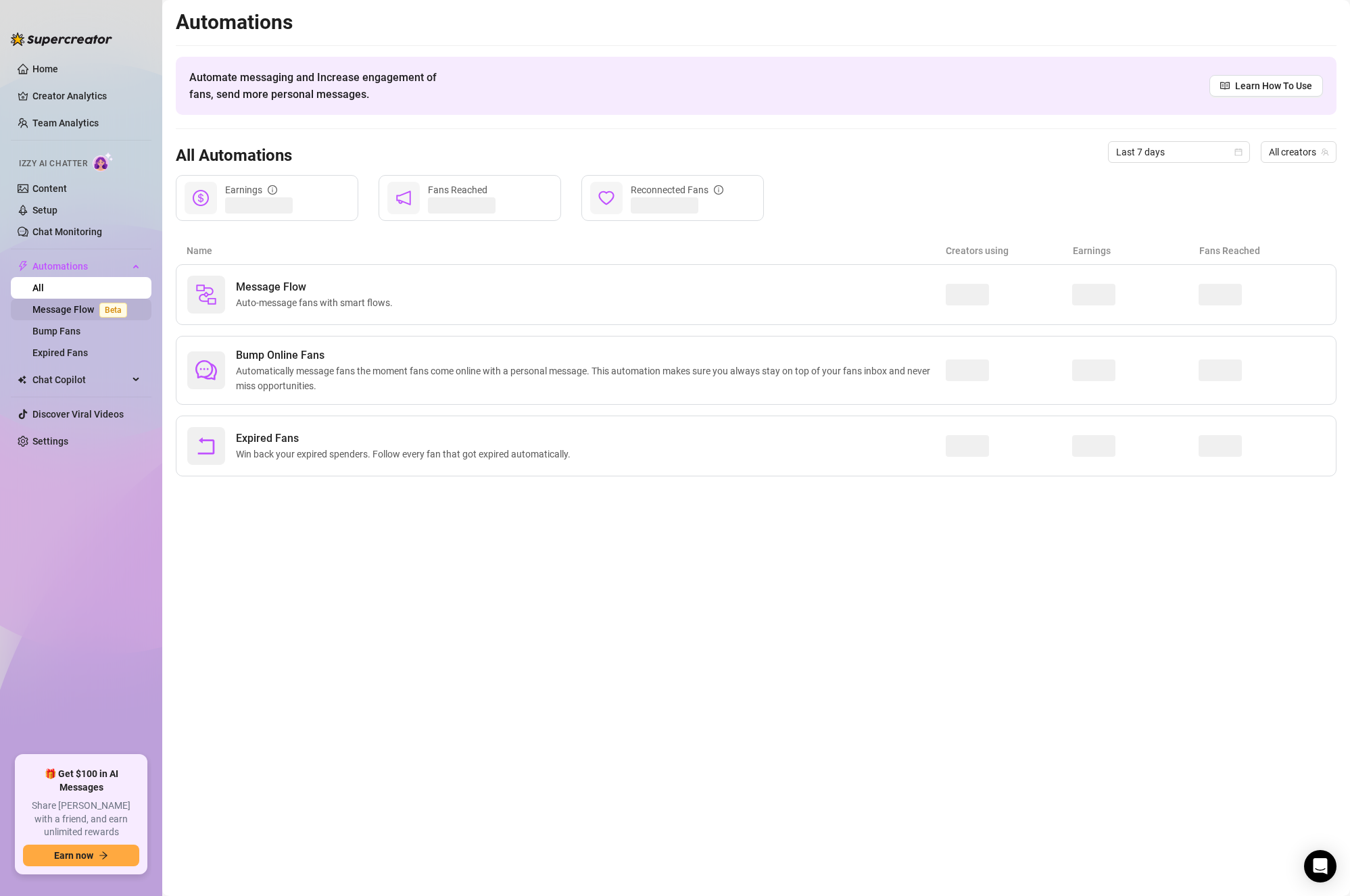
click at [66, 311] on link "Message Flow Beta" at bounding box center [82, 310] width 100 height 11
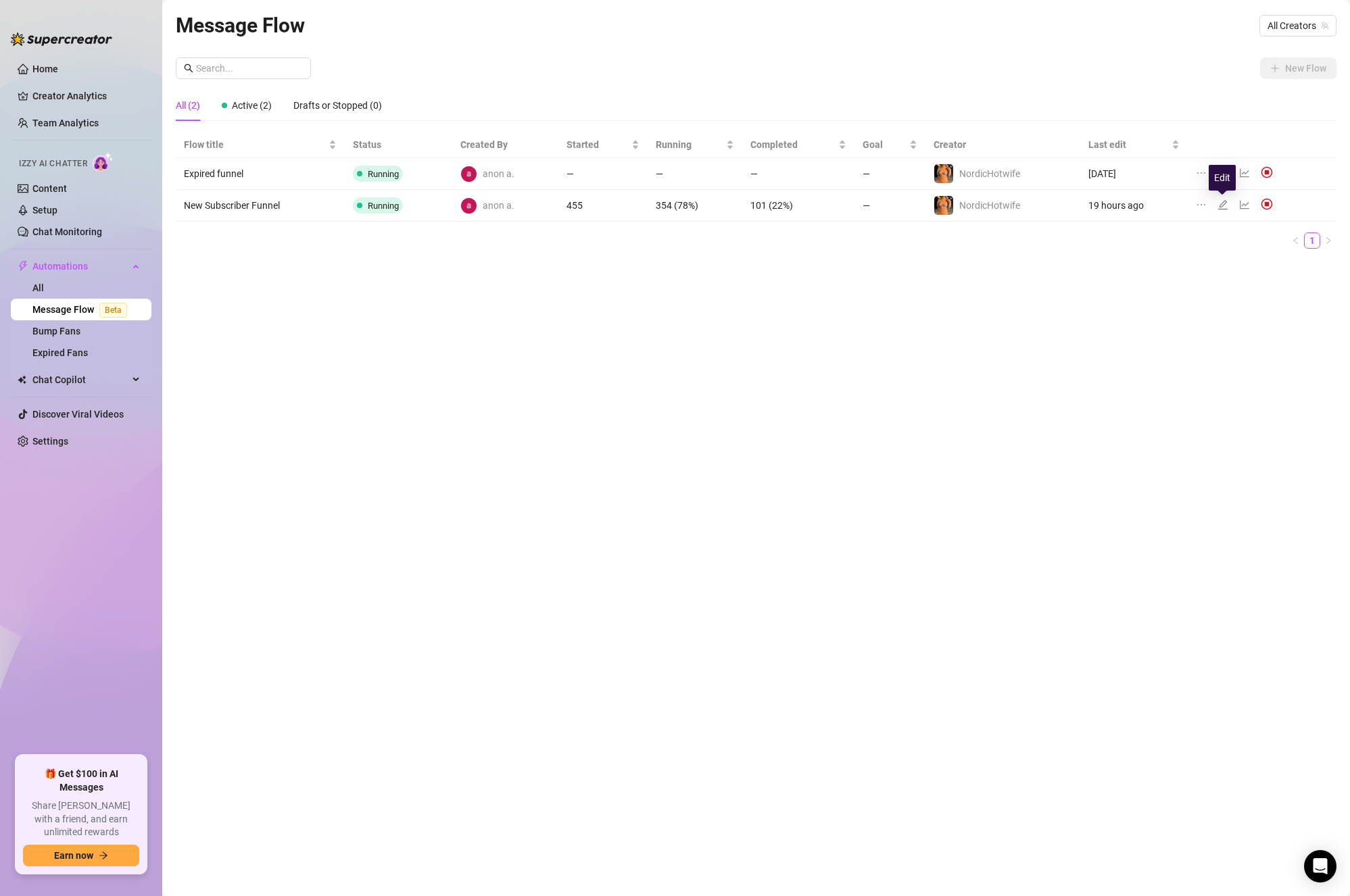
click at [1225, 206] on icon "edit" at bounding box center [1223, 205] width 11 height 11
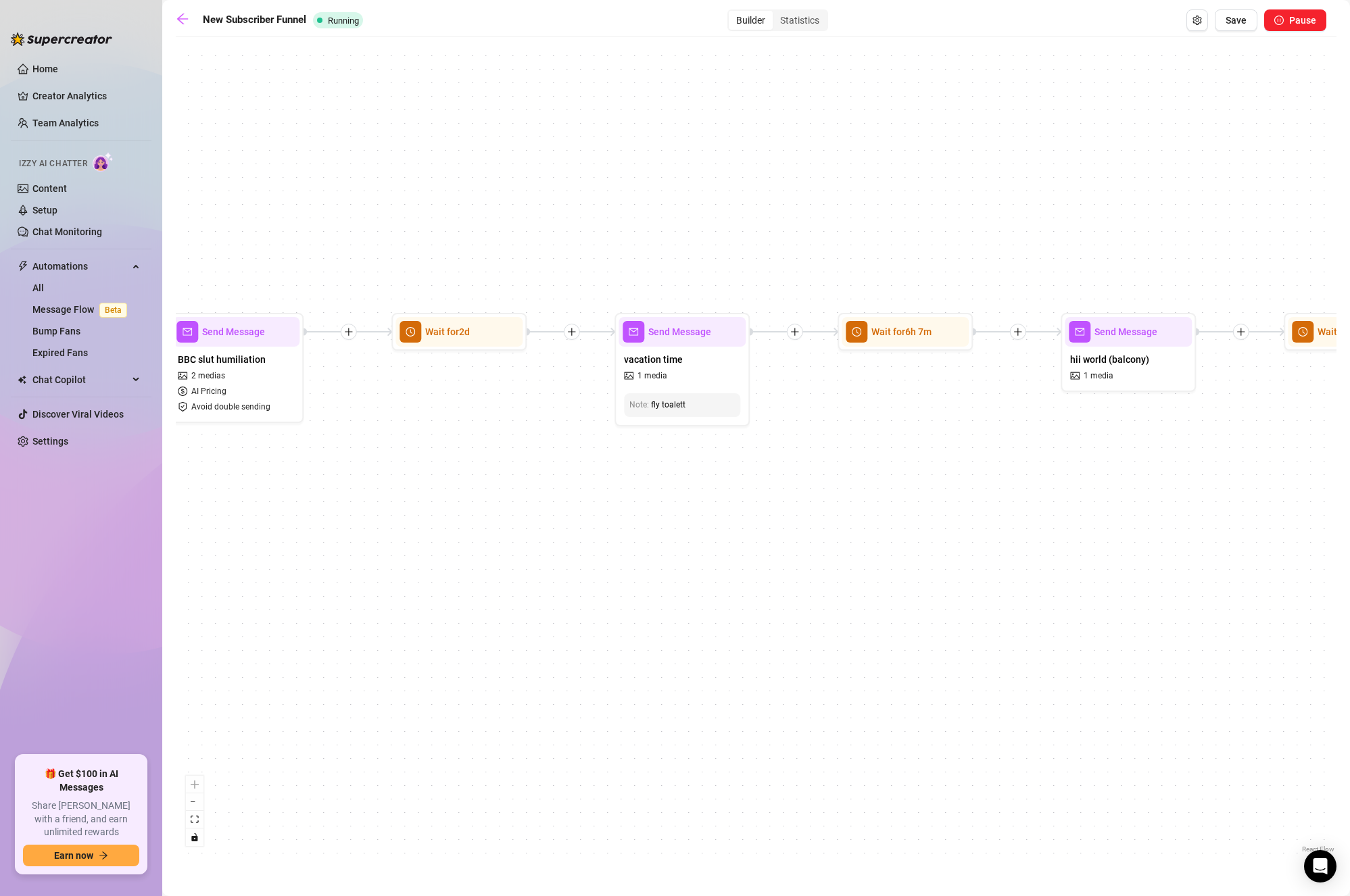
drag, startPoint x: 339, startPoint y: 526, endPoint x: 876, endPoint y: 535, distance: 537.1
click at [945, 537] on div "If True If True If True If True If False If False If False If False If False Se…" at bounding box center [756, 449] width 1161 height 812
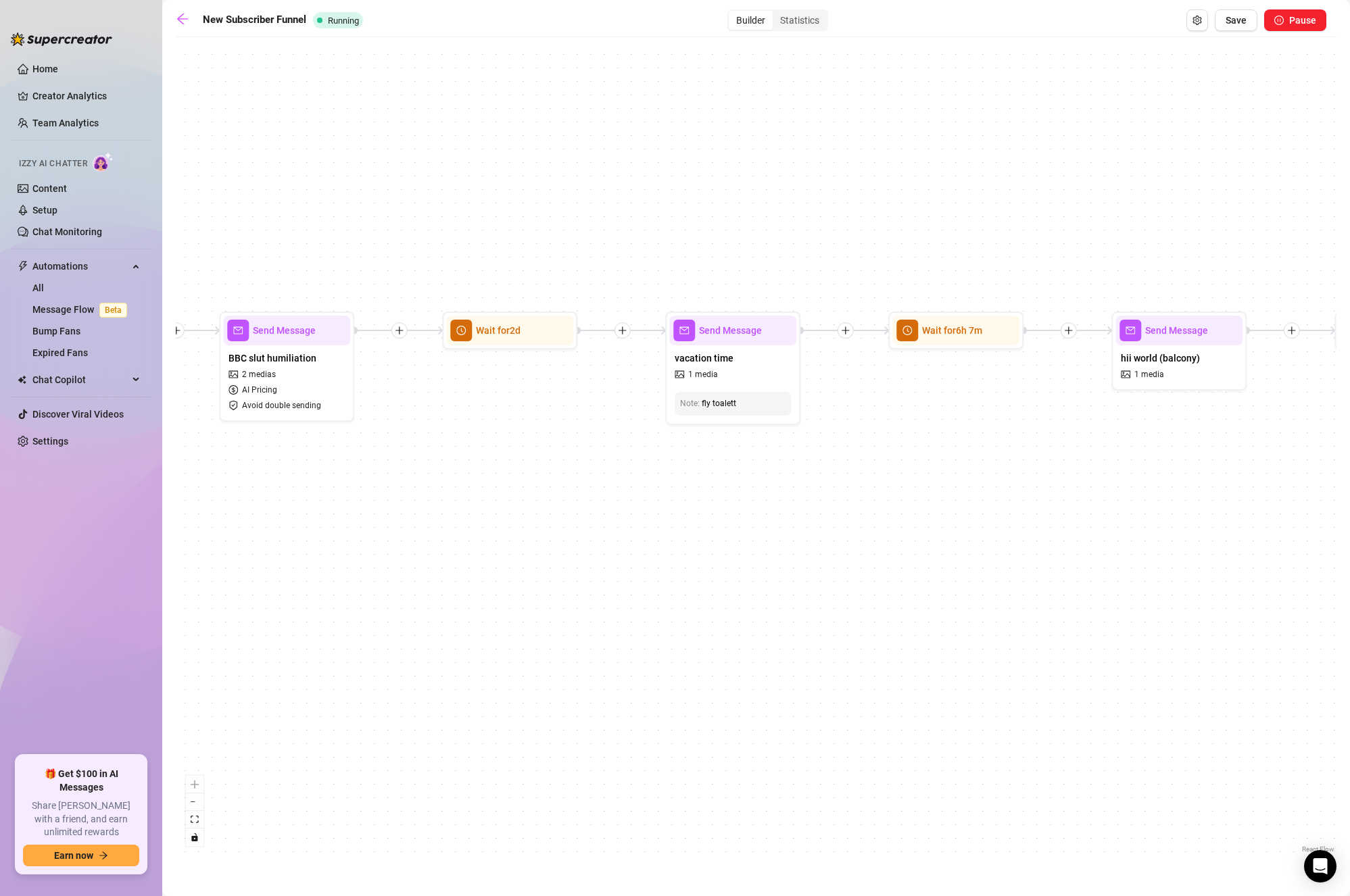
drag, startPoint x: 562, startPoint y: 555, endPoint x: 1045, endPoint y: 541, distance: 483.2
click at [1045, 541] on div "If True If True If True If True If False If False If False If False If False Se…" at bounding box center [756, 449] width 1161 height 812
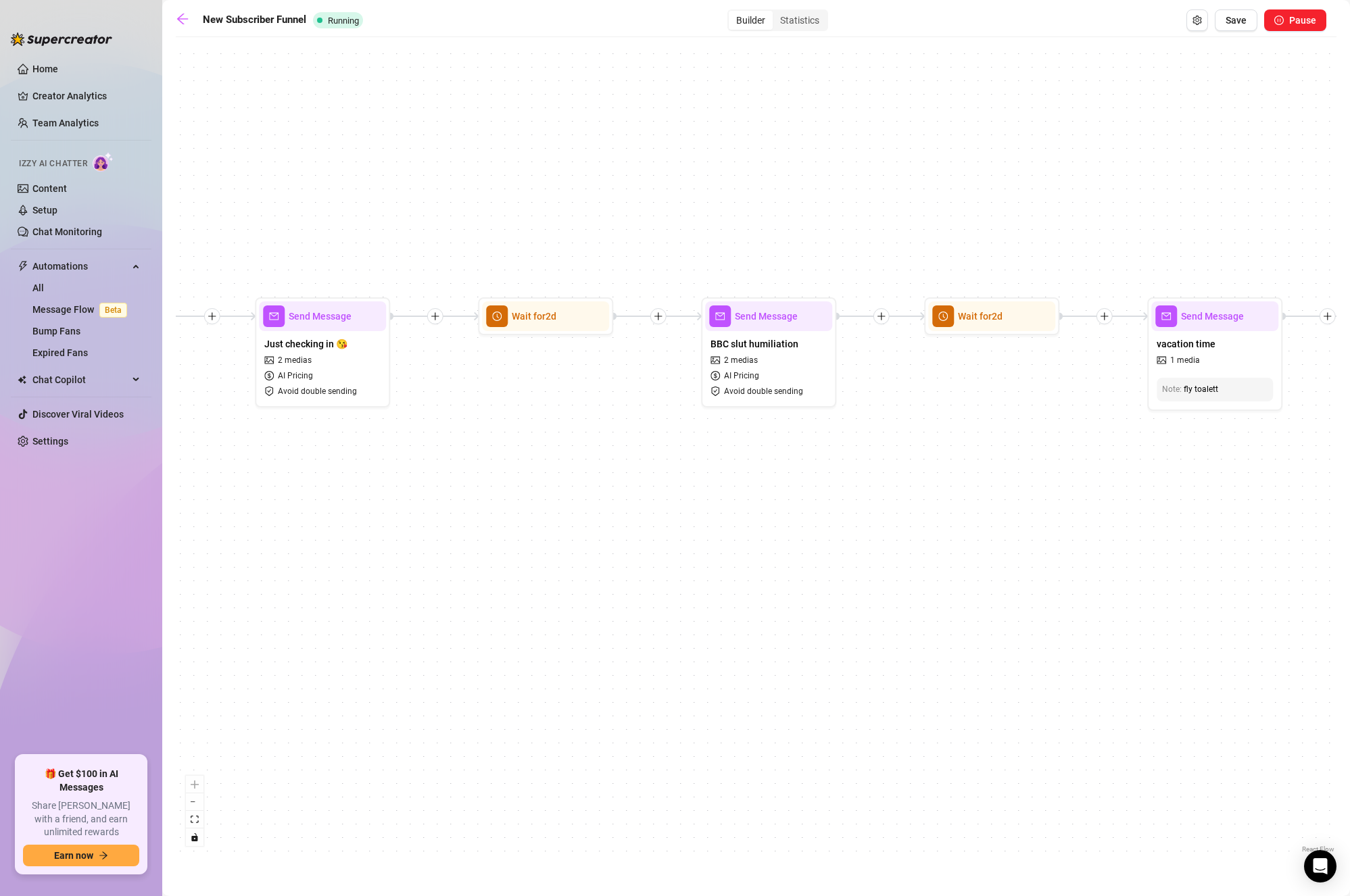
drag, startPoint x: 740, startPoint y: 559, endPoint x: 1020, endPoint y: 556, distance: 280.0
click at [1019, 556] on div "If True If True If True If True If False If False If False If False If False Se…" at bounding box center [756, 449] width 1161 height 812
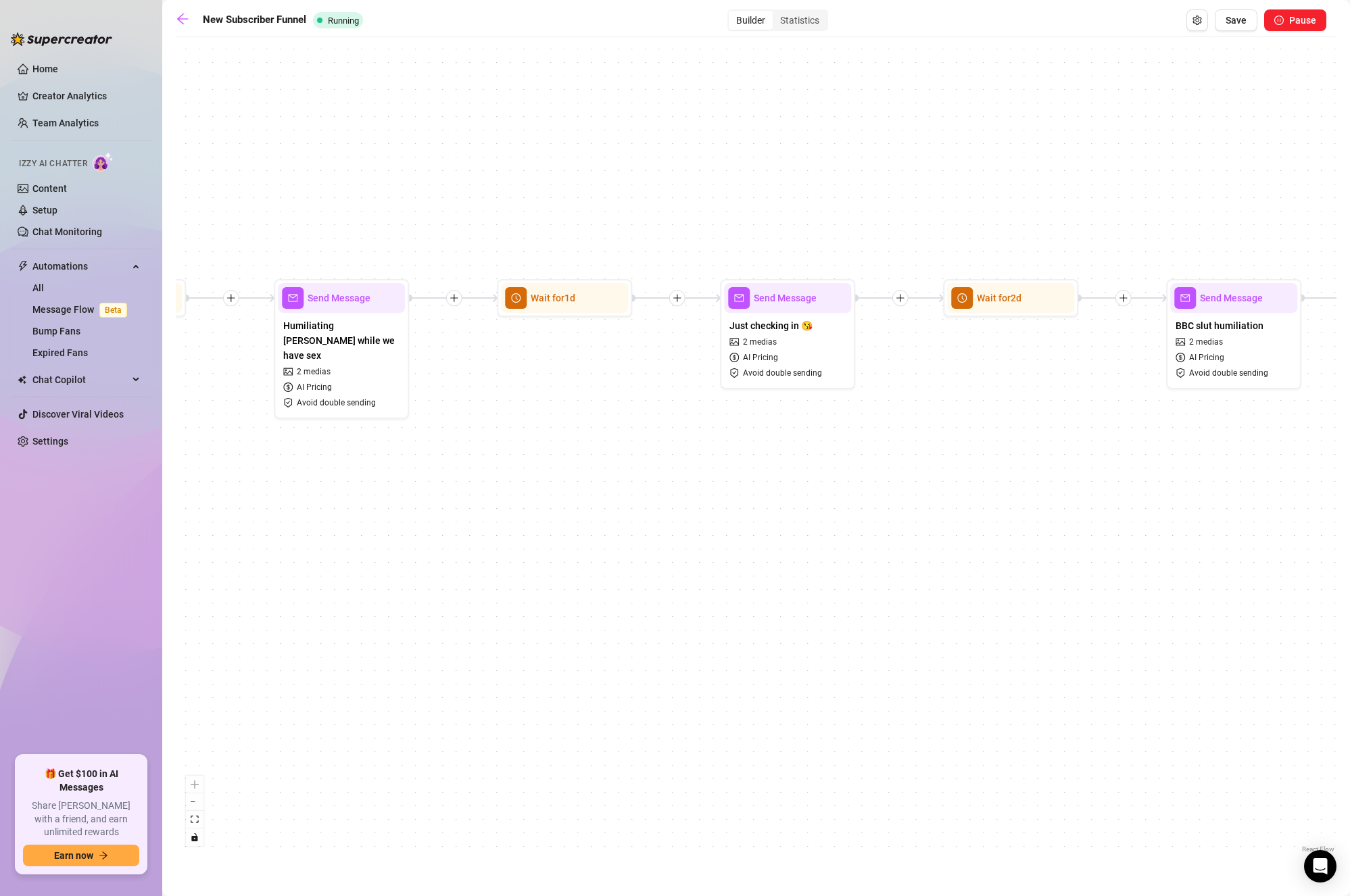
drag, startPoint x: 529, startPoint y: 571, endPoint x: 923, endPoint y: 571, distance: 394.0
click at [902, 571] on div "If True If True If True If True If False If False If False If False If False Se…" at bounding box center [756, 449] width 1161 height 812
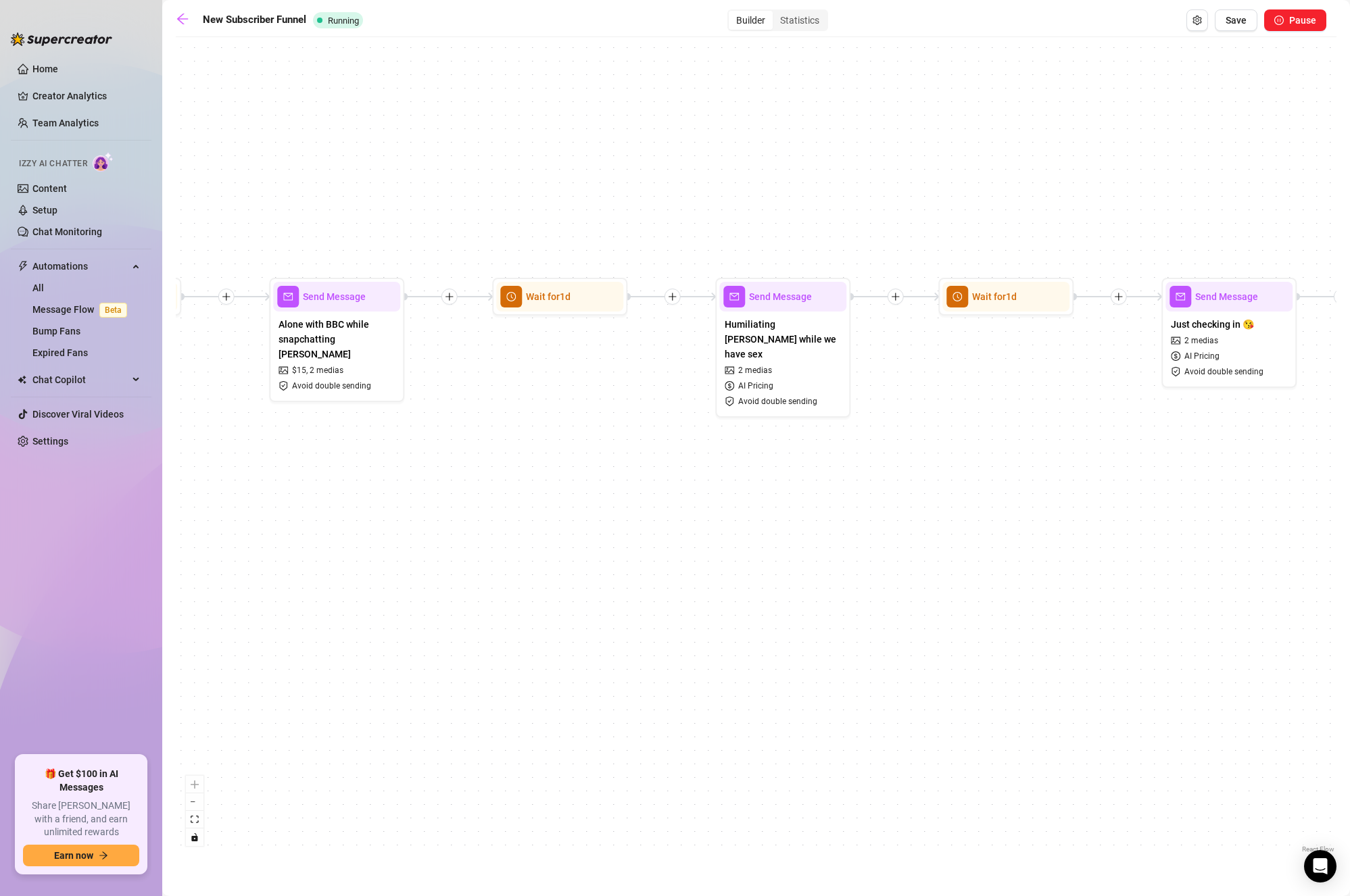
drag, startPoint x: 804, startPoint y: 580, endPoint x: 481, endPoint y: 618, distance: 325.2
click at [485, 618] on div "If True If True If True If True If False If False If False If False If False Se…" at bounding box center [756, 449] width 1161 height 812
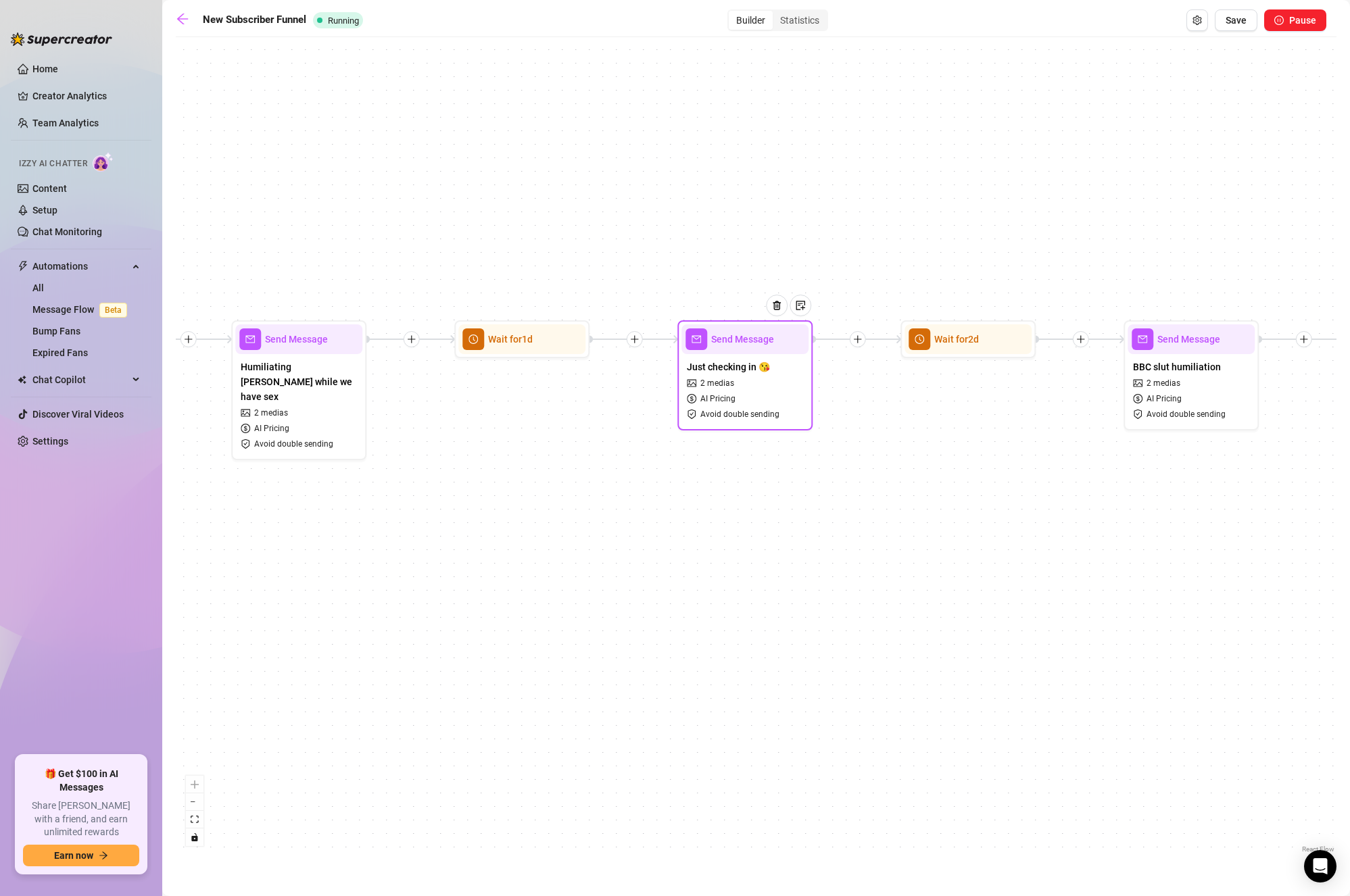
click at [767, 377] on div "Just checking in 😘 2 medias AI Pricing Avoid double sending" at bounding box center [745, 391] width 127 height 72
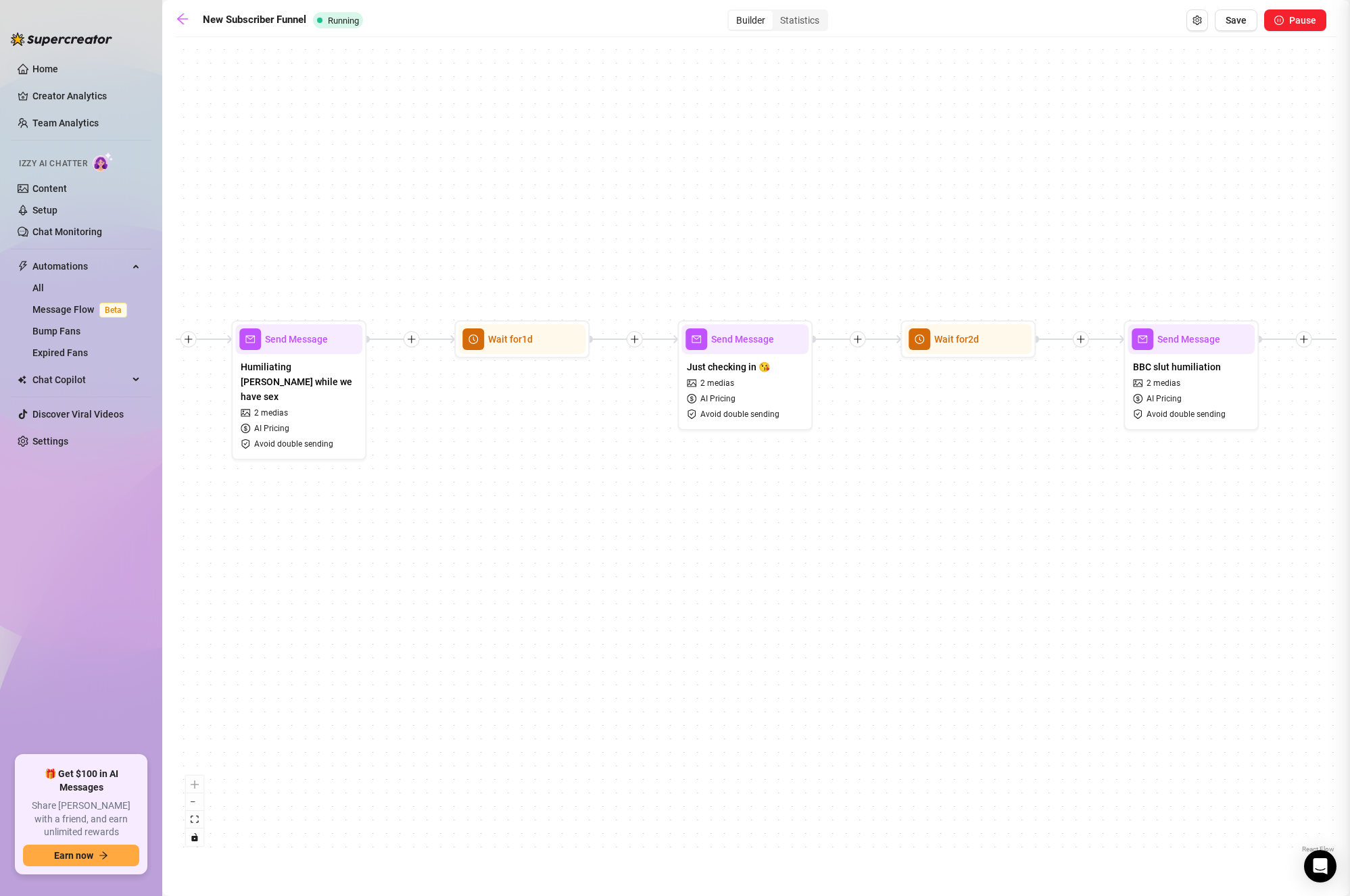
type textarea "Just checking in, {name}! naked ofc 🤭 Rate my thickness lvl?"
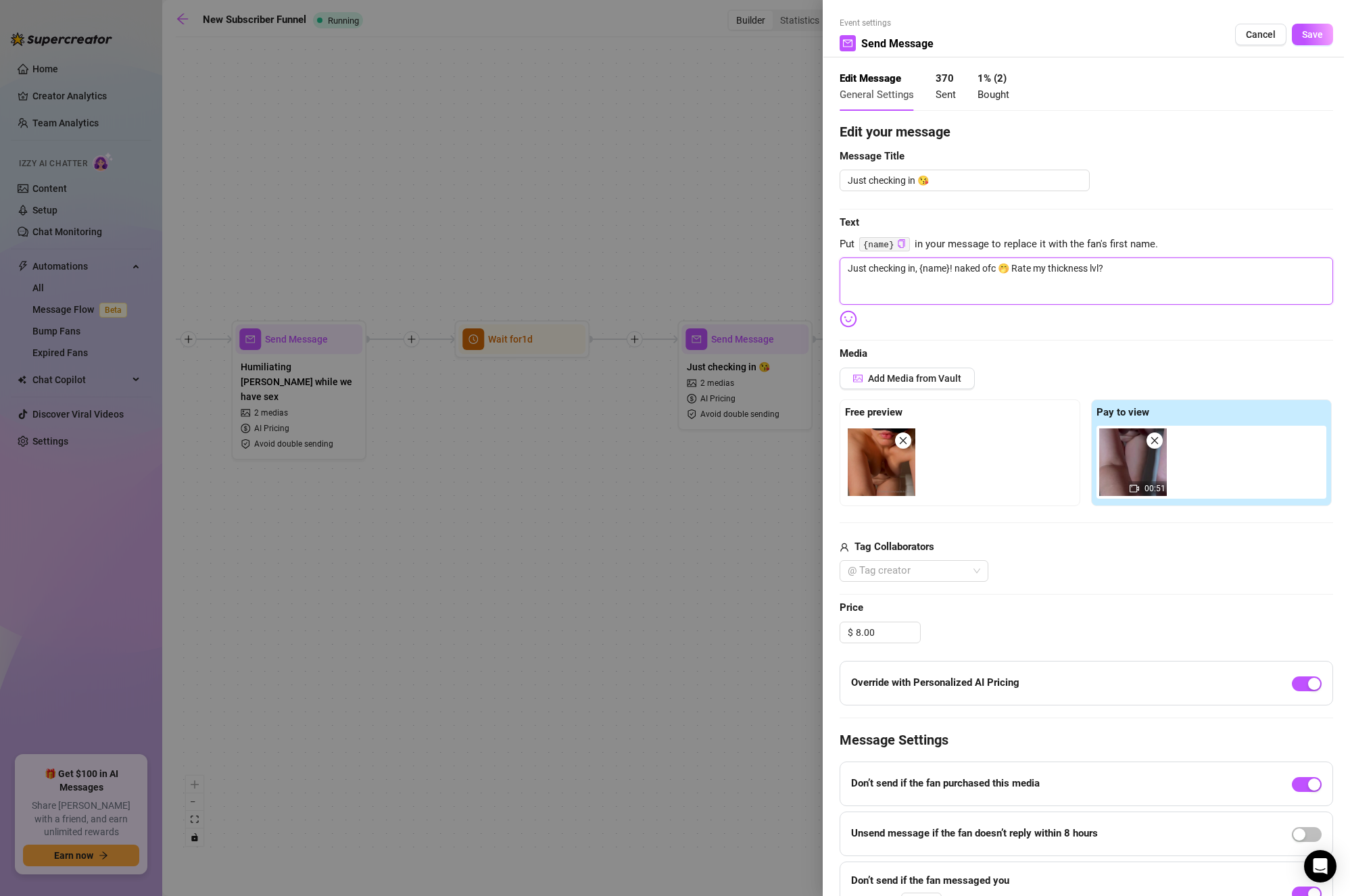
click at [1058, 287] on textarea "Just checking in, {name}! naked ofc 🤭 Rate my thickness lvl?" at bounding box center [1086, 281] width 494 height 47
click at [1146, 265] on textarea "Just checking in, {name}! naked ofc 🤭 Rate my thickness lvl?" at bounding box center [1086, 281] width 494 height 47
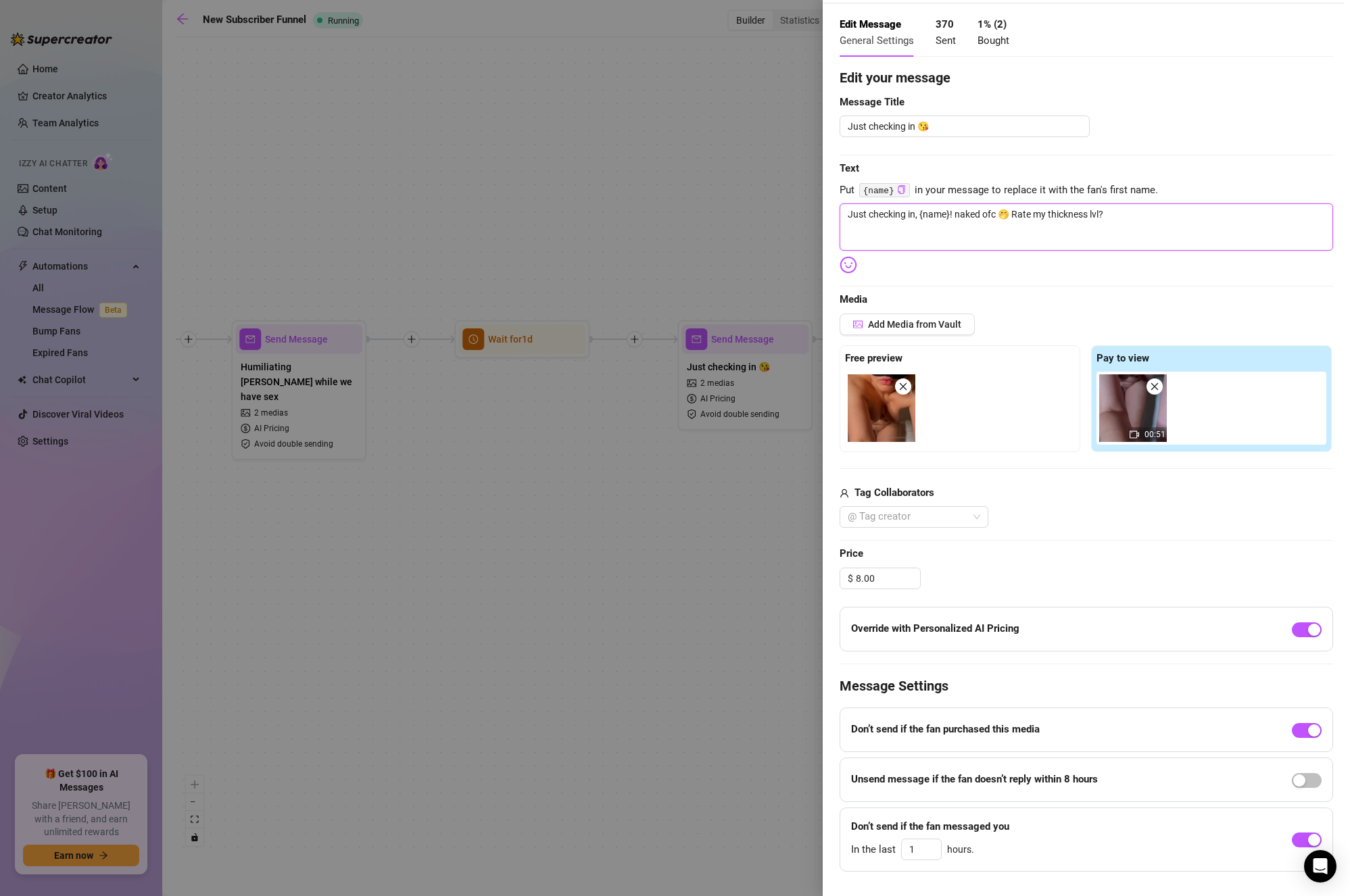
scroll to position [80, 0]
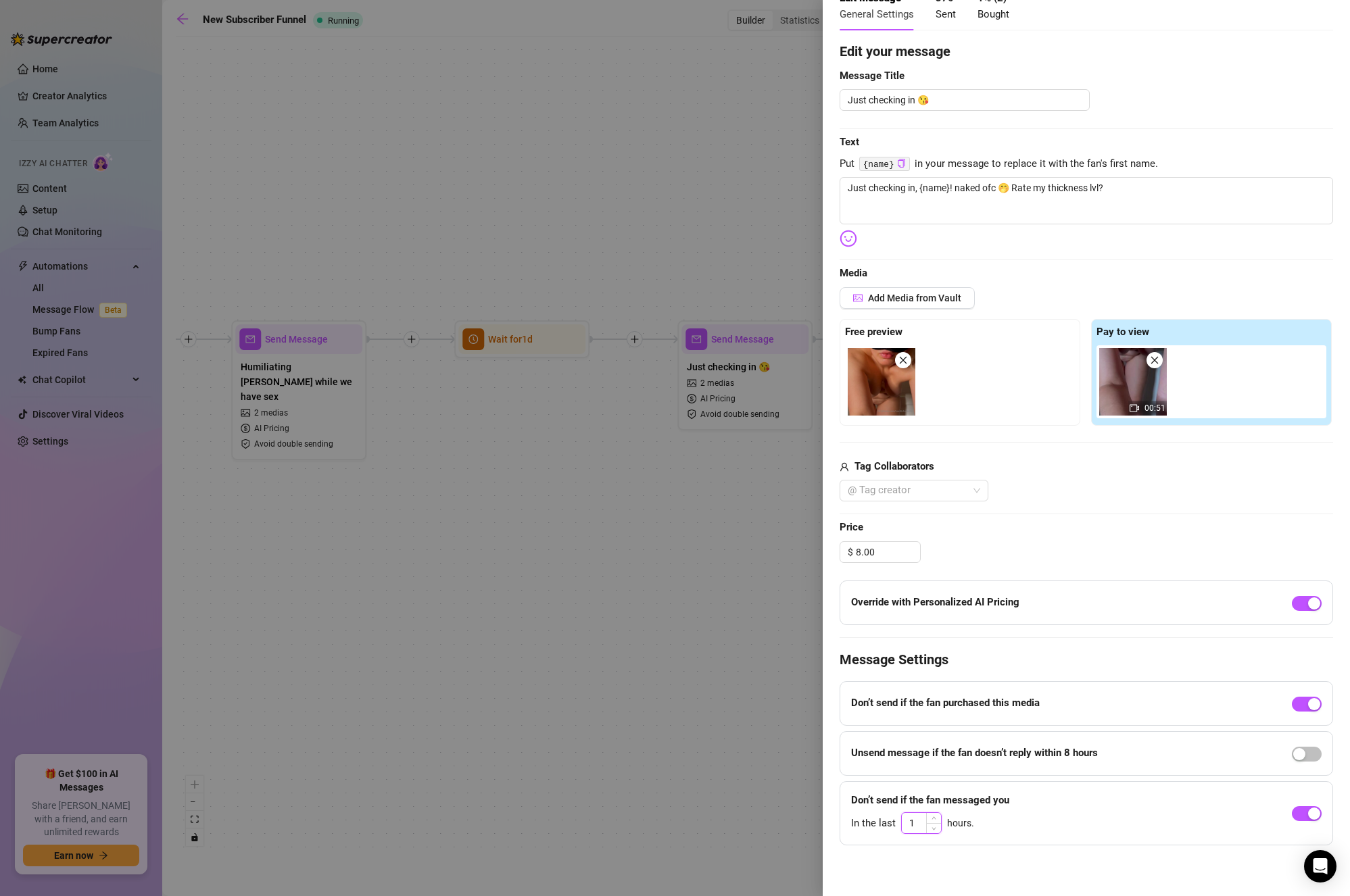
drag, startPoint x: 916, startPoint y: 823, endPoint x: 907, endPoint y: 827, distance: 9.8
click at [907, 827] on input "1" at bounding box center [921, 823] width 39 height 20
drag, startPoint x: 920, startPoint y: 818, endPoint x: 874, endPoint y: 818, distance: 46.0
click at [874, 818] on div "In the last 24 hours." at bounding box center [930, 823] width 158 height 21
click at [1024, 870] on div "Event settings Send Message Cancel Save Edit Message General Settings 370 Sent …" at bounding box center [1086, 448] width 527 height 896
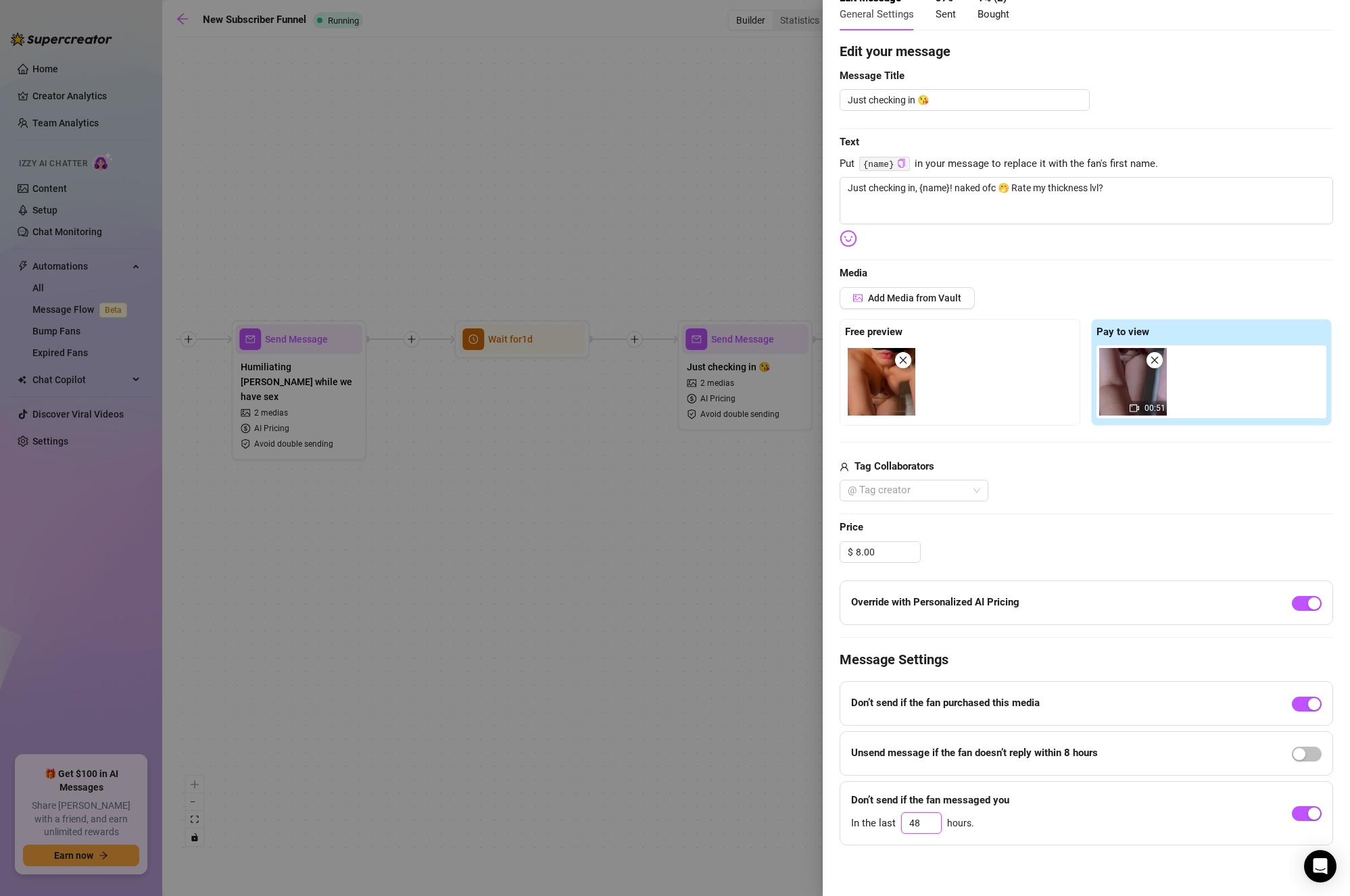
drag, startPoint x: 921, startPoint y: 819, endPoint x: 890, endPoint y: 818, distance: 31.0
click at [891, 818] on div "In the last 48 hours." at bounding box center [930, 823] width 158 height 21
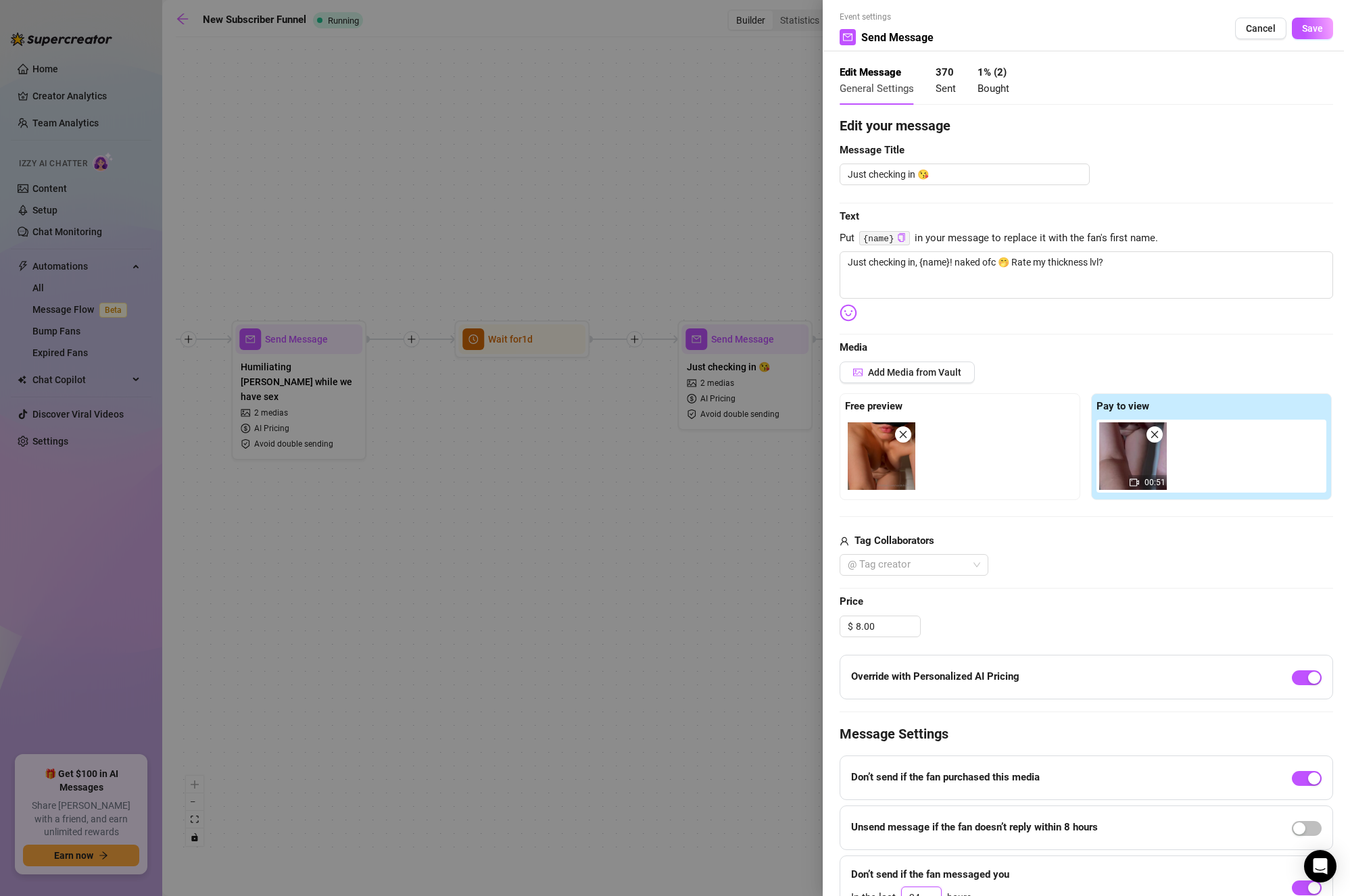
scroll to position [0, 0]
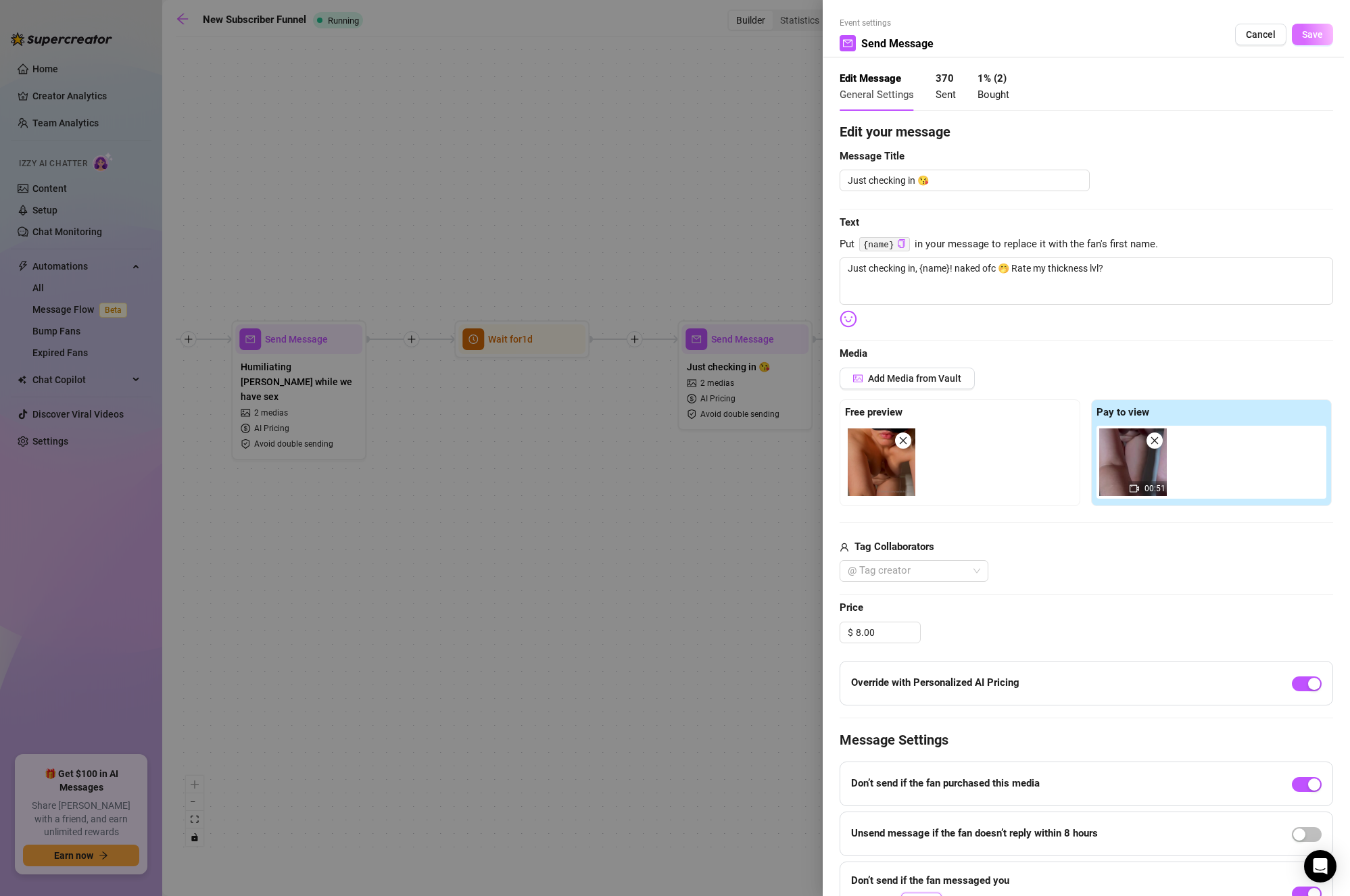
type input "24"
click at [1304, 29] on span "Save" at bounding box center [1313, 35] width 21 height 11
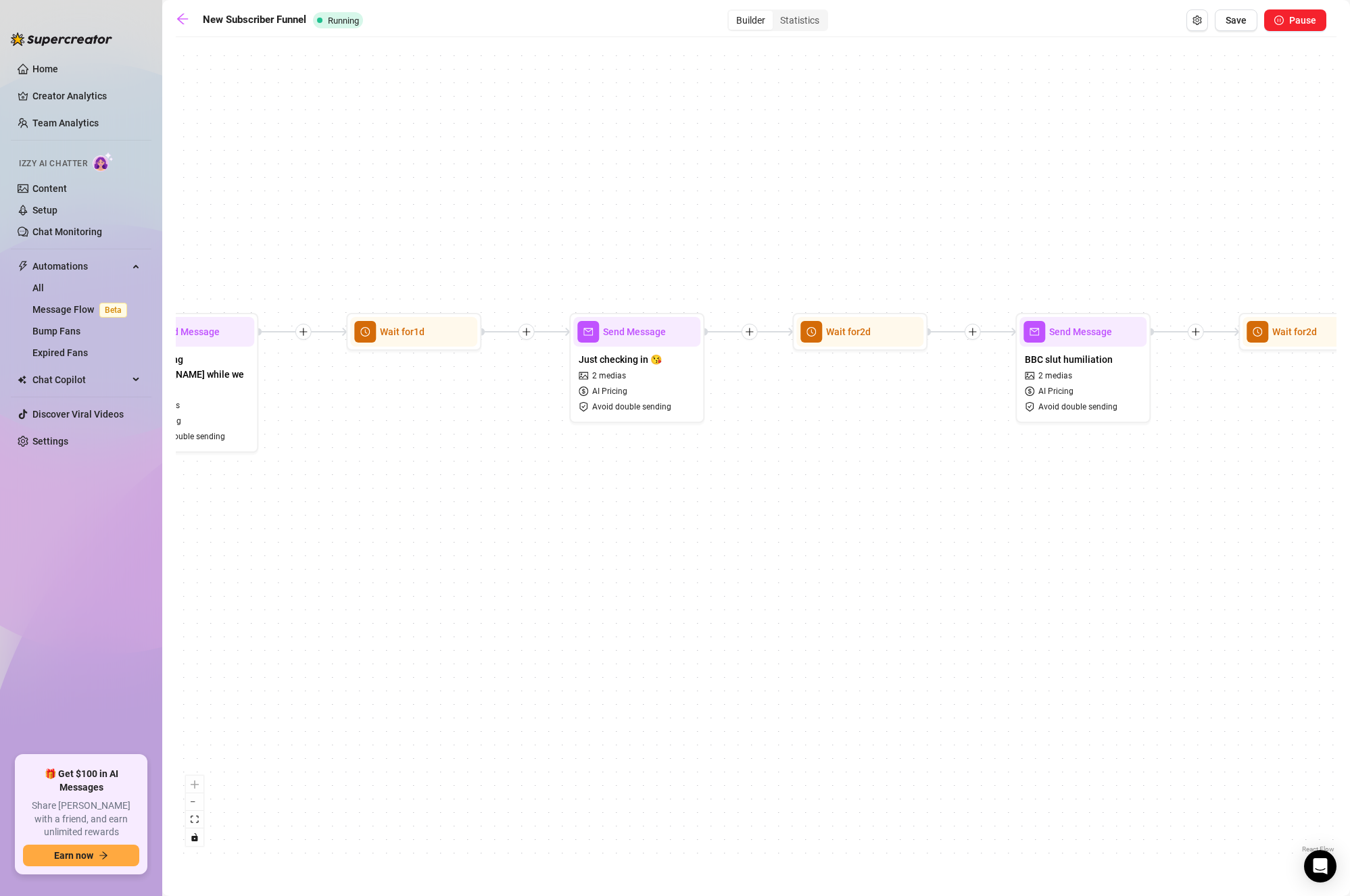
drag, startPoint x: 1018, startPoint y: 478, endPoint x: 736, endPoint y: 469, distance: 282.1
click at [736, 473] on div "If True If True If True If True If False If False If False If False If False Se…" at bounding box center [756, 449] width 1161 height 812
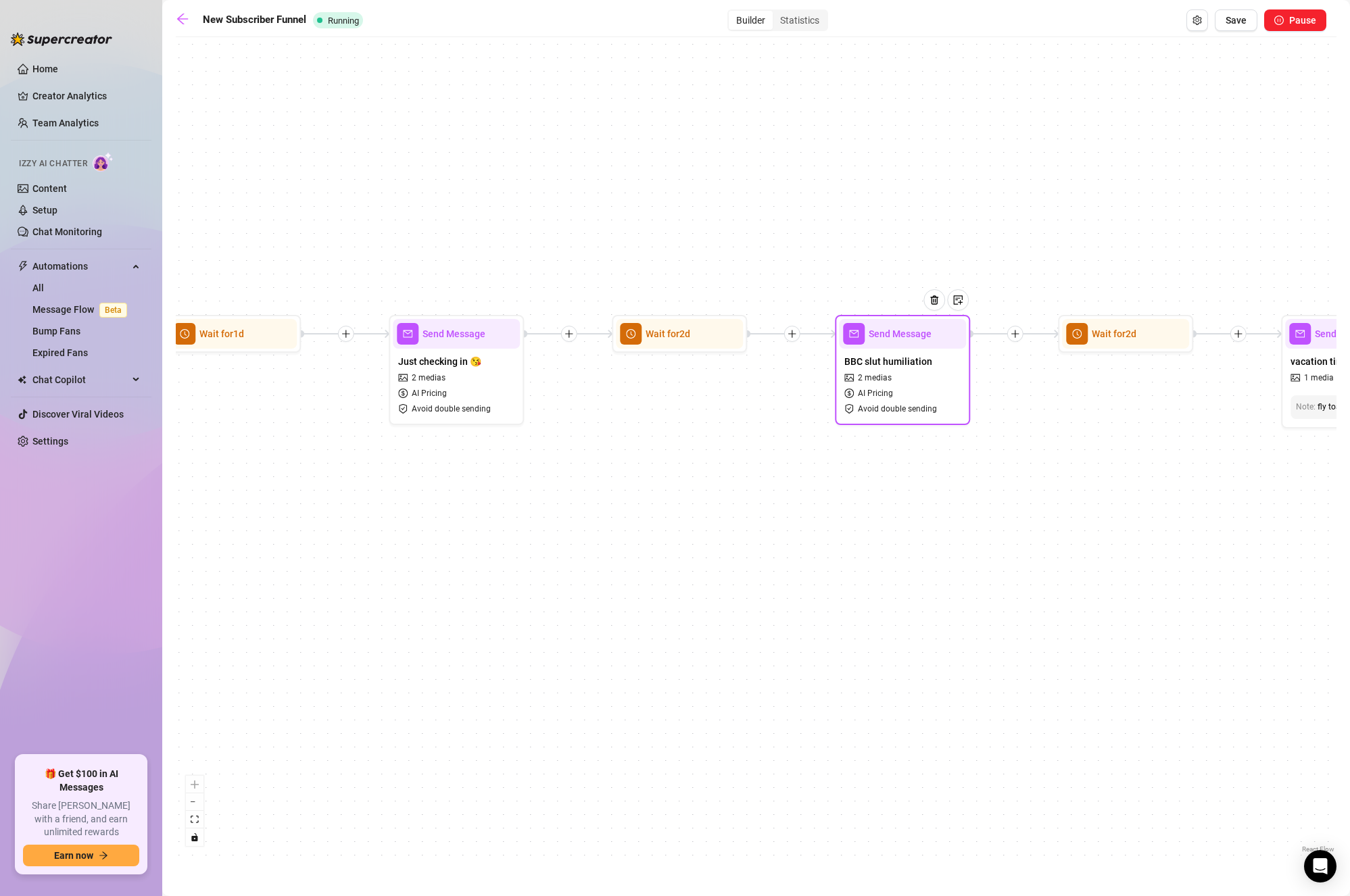
click at [922, 361] on span "BBC slut humiliation" at bounding box center [888, 361] width 88 height 15
type textarea "Wanna hear me talking about how much better BBC is while wearing my favourite o…"
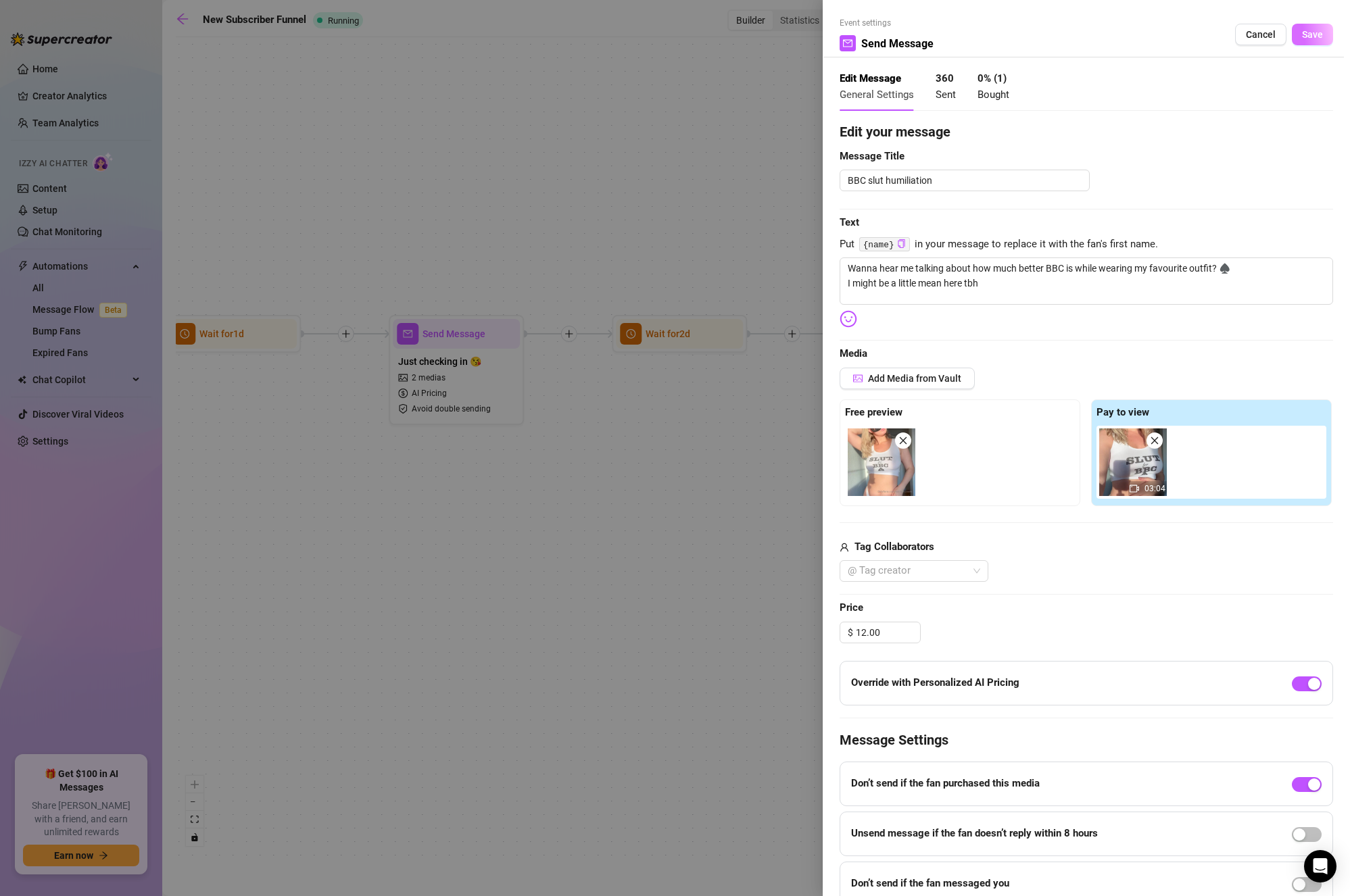
click at [1303, 35] on span "Save" at bounding box center [1313, 35] width 21 height 11
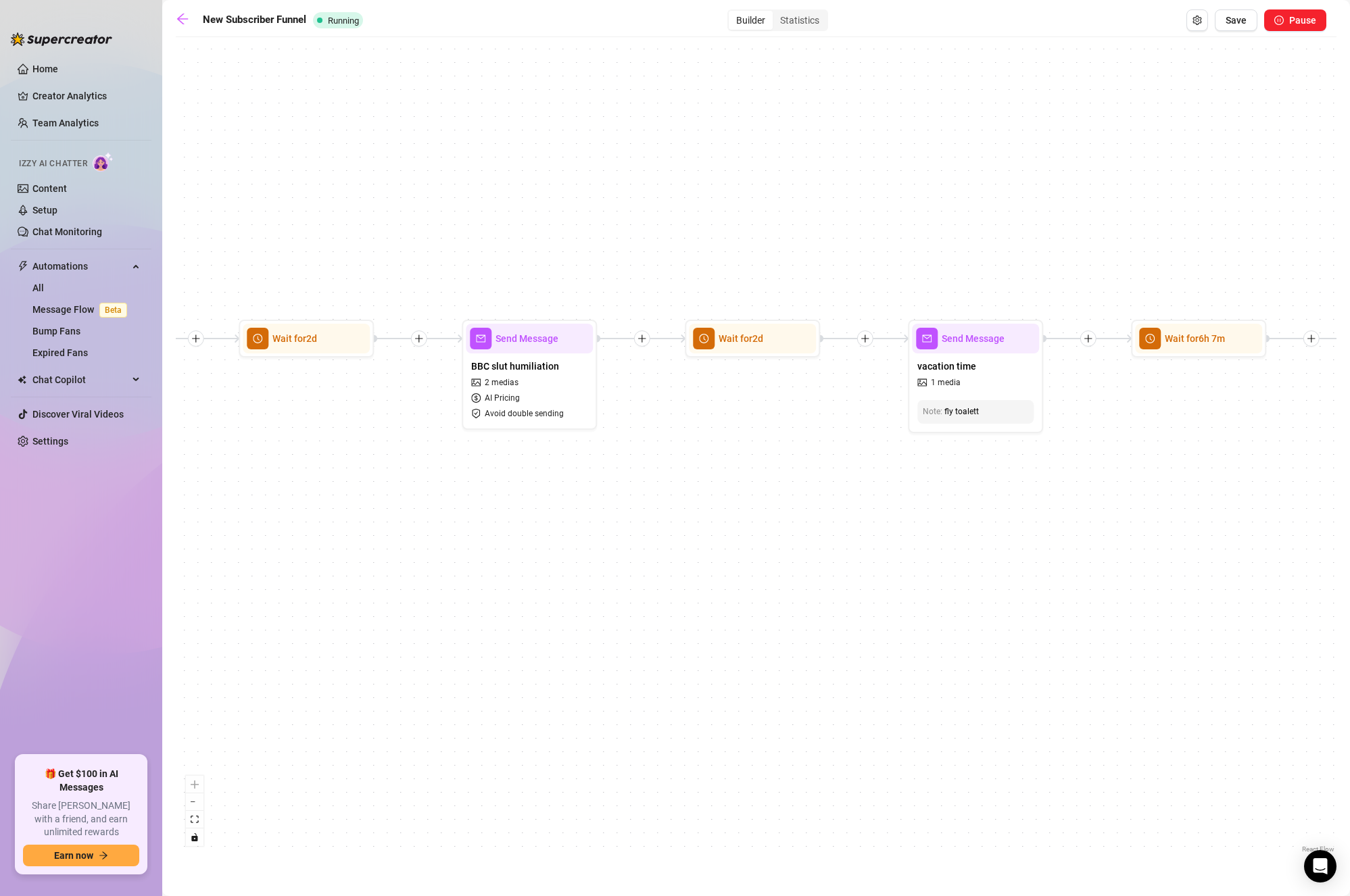
drag, startPoint x: 1133, startPoint y: 441, endPoint x: 741, endPoint y: 445, distance: 392.0
click at [747, 445] on div "If True If True If True If True If False If False If False If False If False Se…" at bounding box center [756, 449] width 1161 height 812
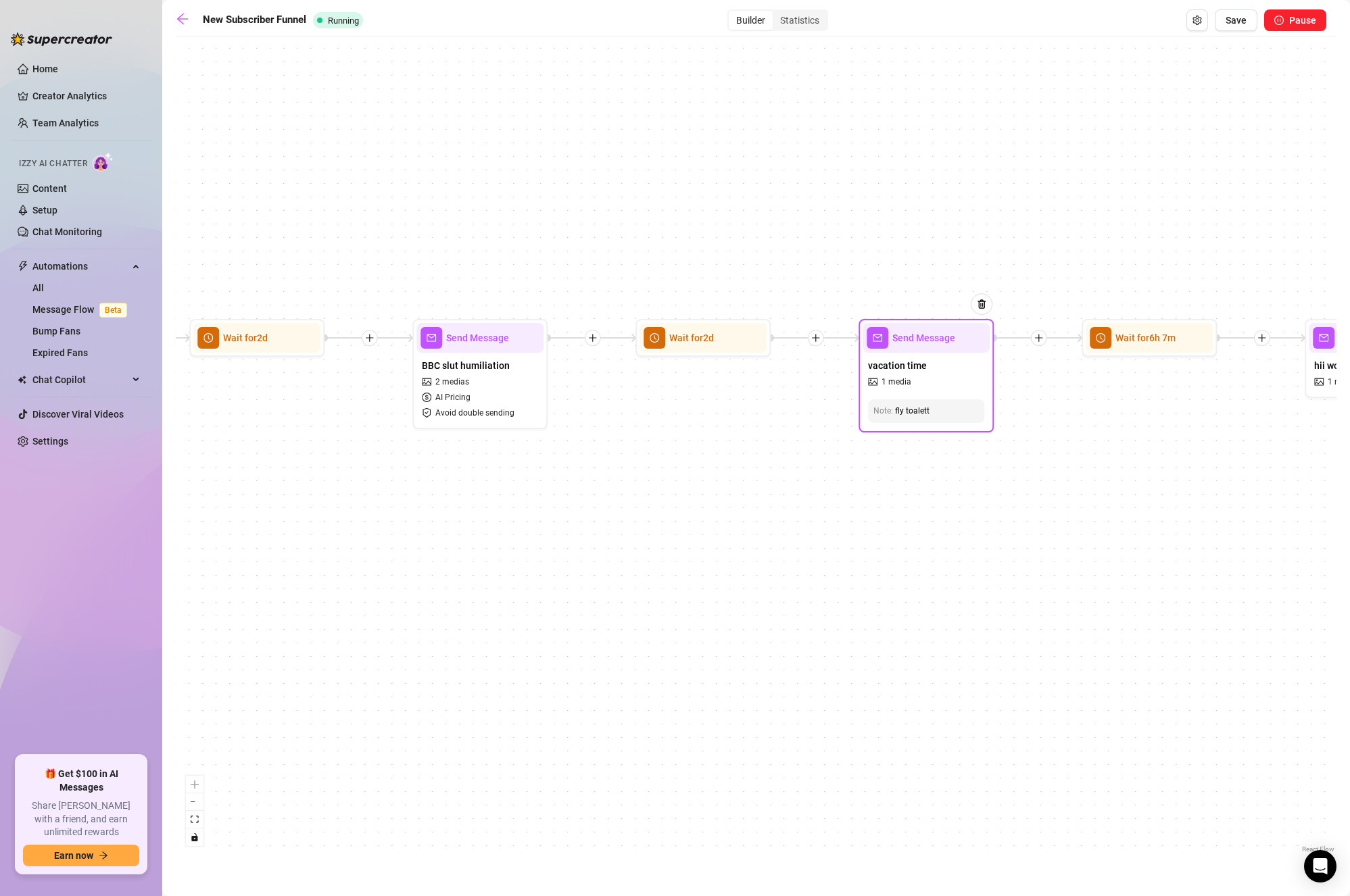
click at [975, 348] on div at bounding box center [975, 314] width 35 height 69
type textarea "Looong flight 😔 Vacation will be amazing tho!"
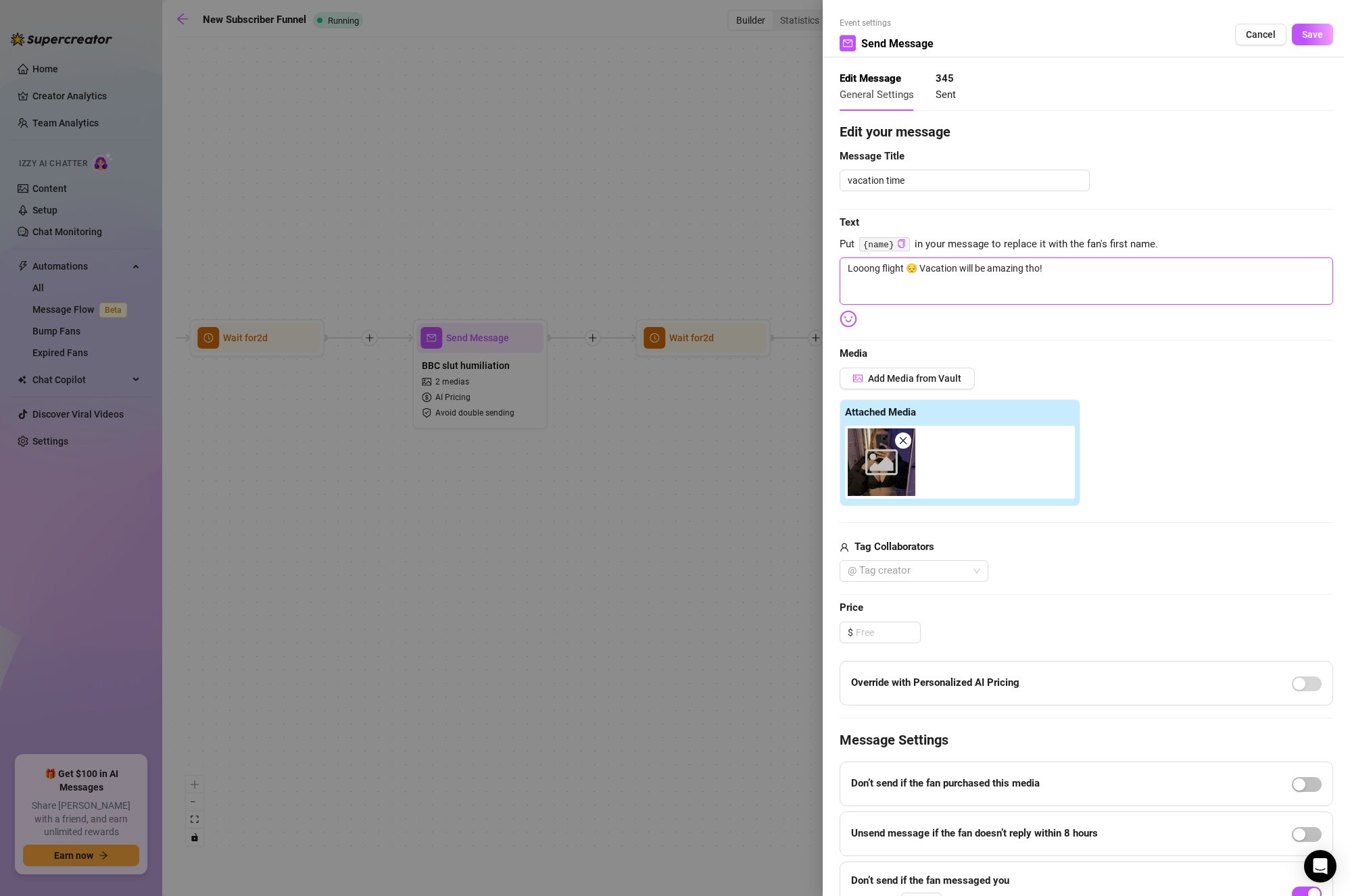
click at [1151, 271] on textarea "Looong flight 😔 Vacation will be amazing tho!" at bounding box center [1086, 281] width 494 height 47
click at [1302, 34] on span "Save" at bounding box center [1313, 35] width 21 height 11
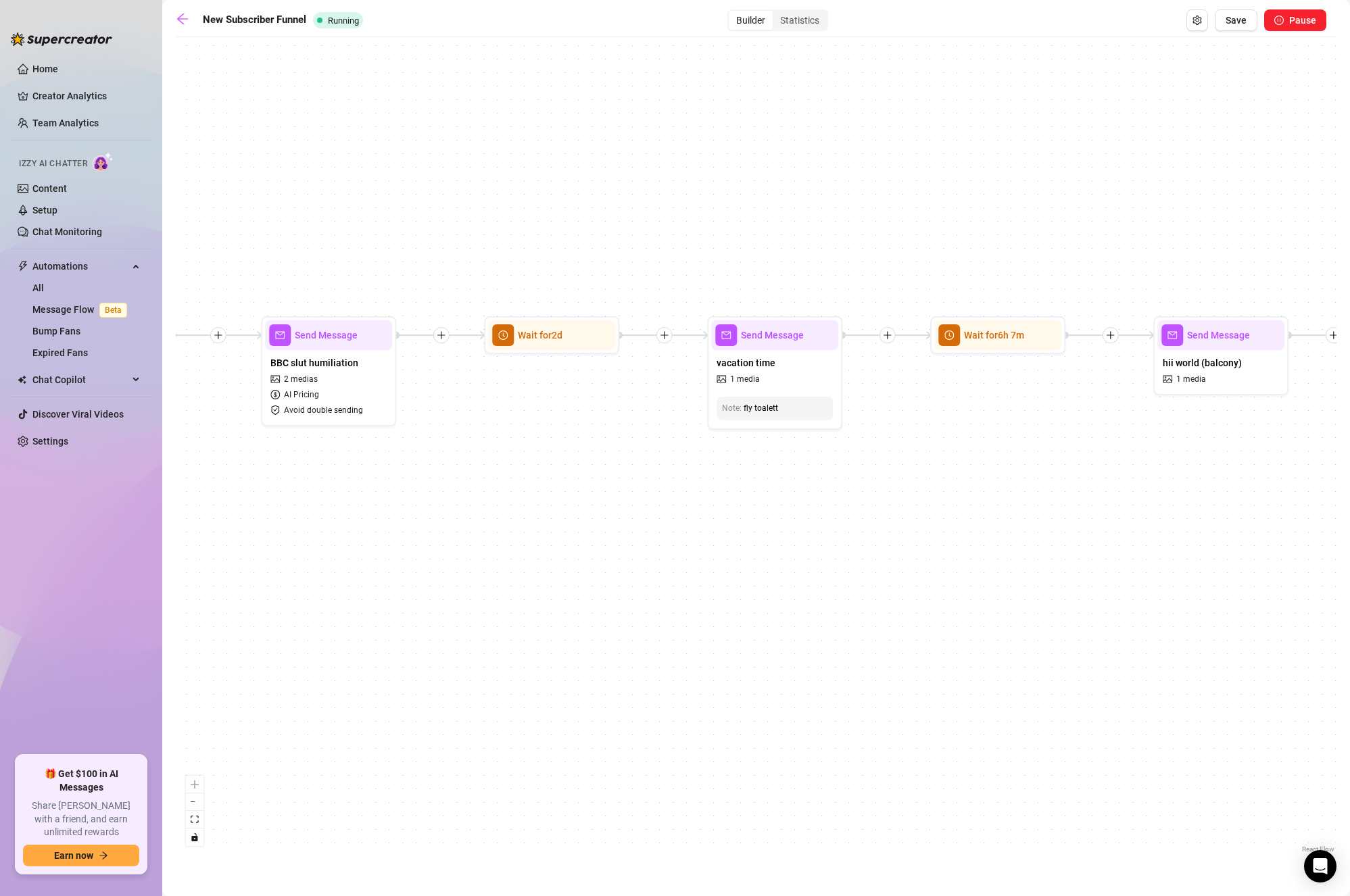
drag, startPoint x: 1012, startPoint y: 508, endPoint x: 596, endPoint y: 492, distance: 416.3
click at [599, 495] on div "If True If True If True If True If False If False If False If False If False Se…" at bounding box center [756, 449] width 1161 height 812
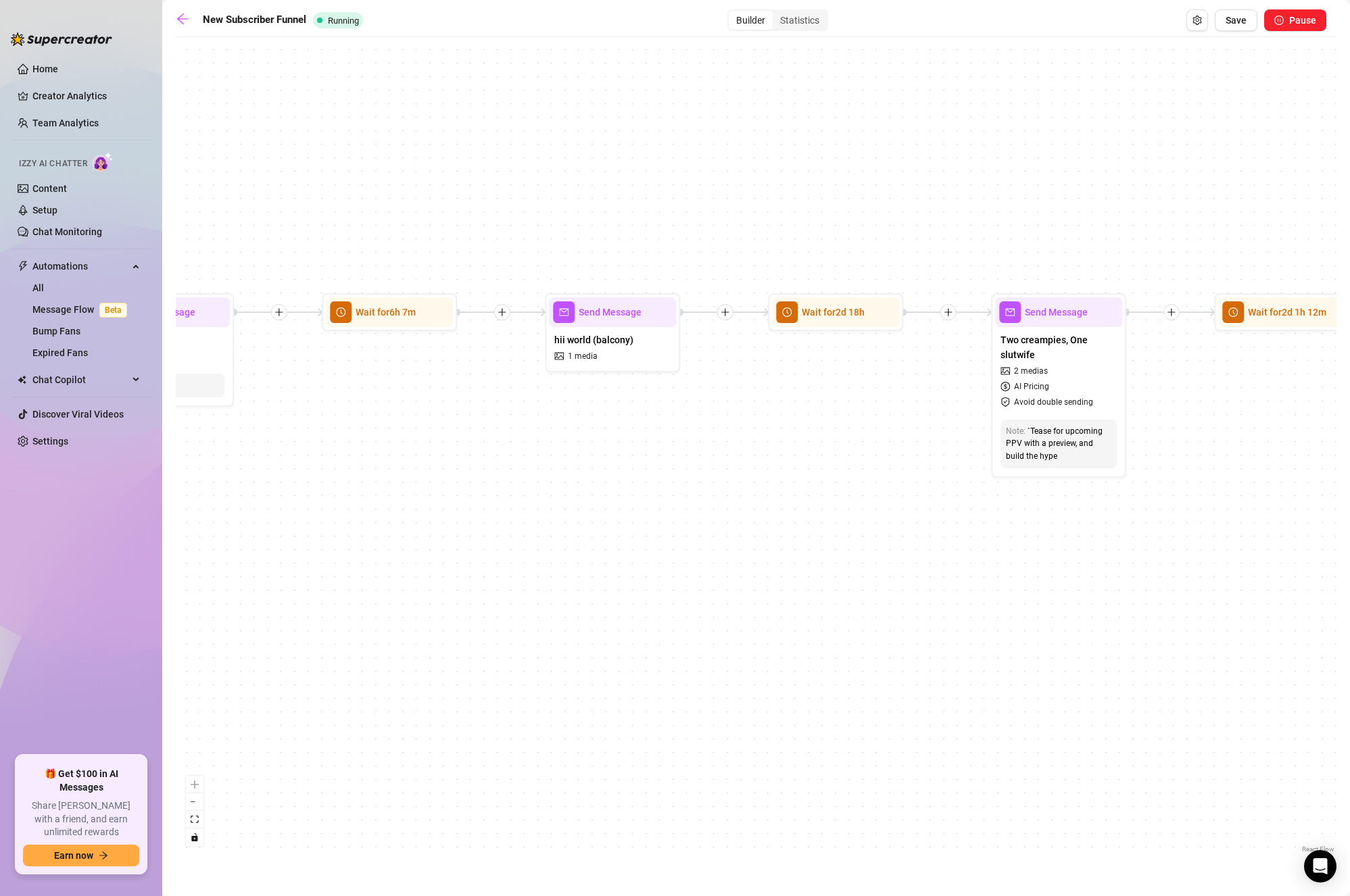
drag, startPoint x: 832, startPoint y: 433, endPoint x: 725, endPoint y: 436, distance: 107.0
click at [725, 436] on div "If True If True If True If True If False If False If False If False If False Se…" at bounding box center [756, 449] width 1161 height 812
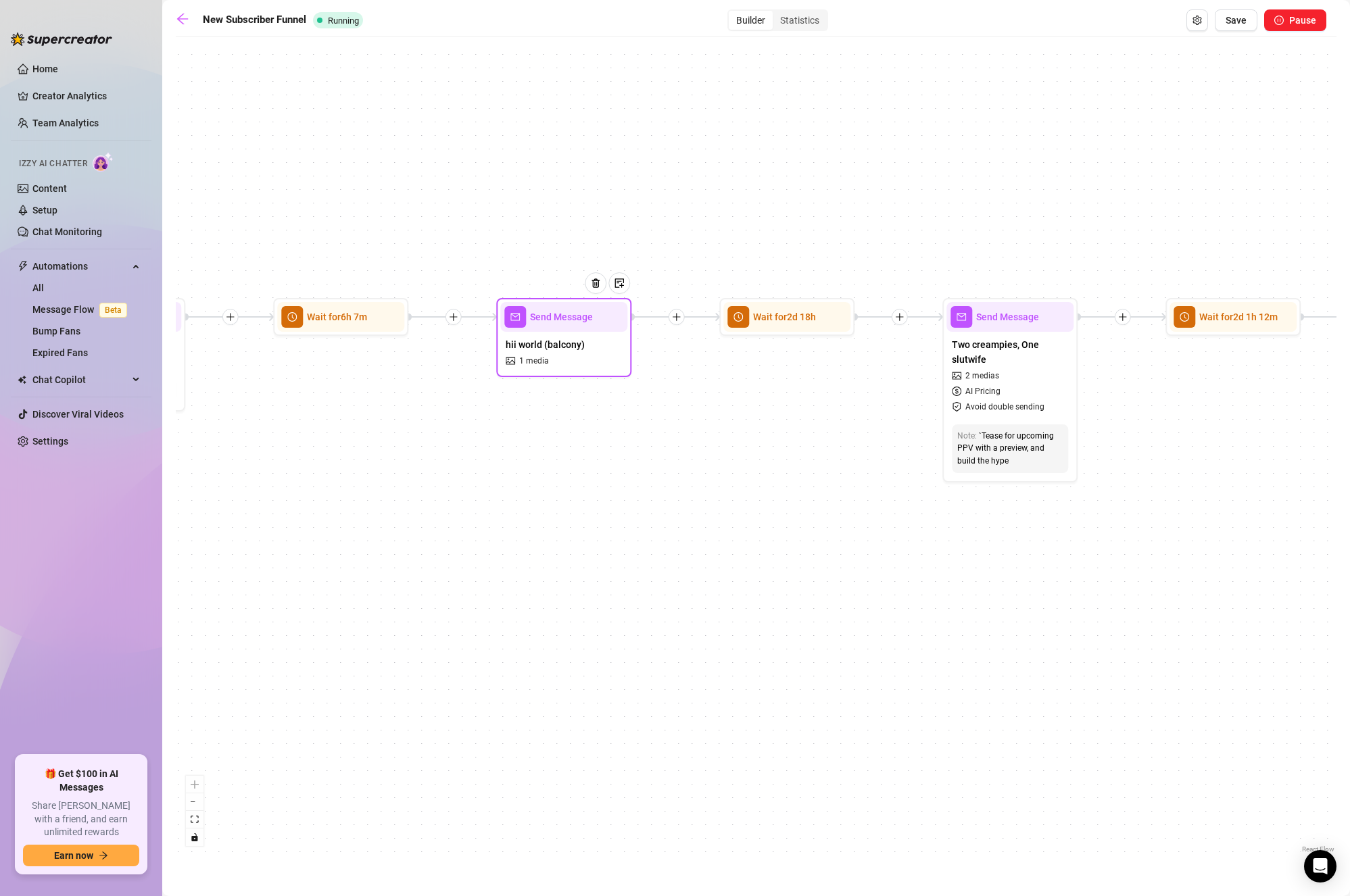
click at [579, 343] on span "hii world (balcony)" at bounding box center [545, 344] width 79 height 15
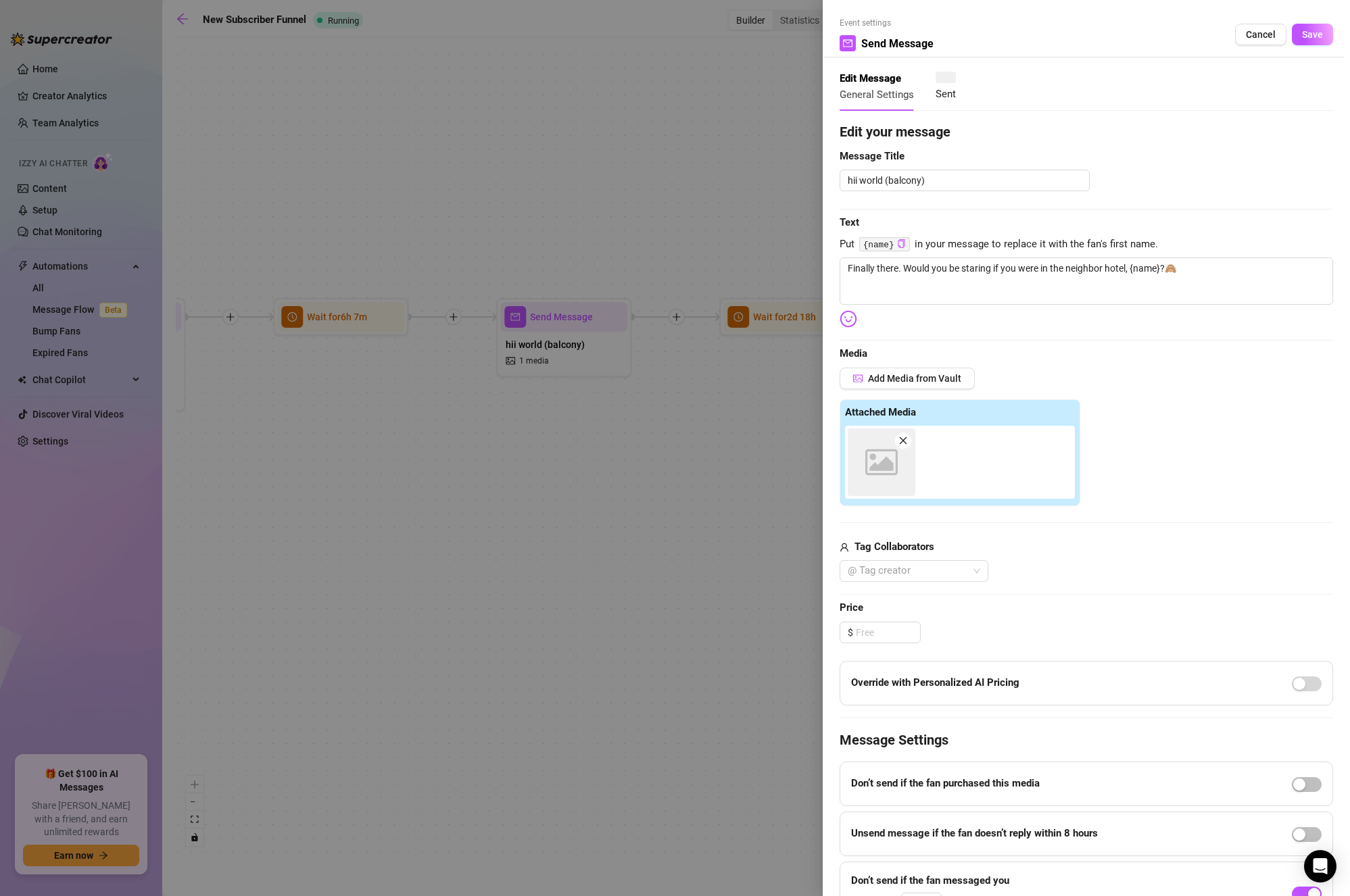
type textarea "Finally there. Would you be staring if you were in the neighbor hotel, {name}?🙈"
click at [1313, 33] on button "Save" at bounding box center [1313, 34] width 42 height 21
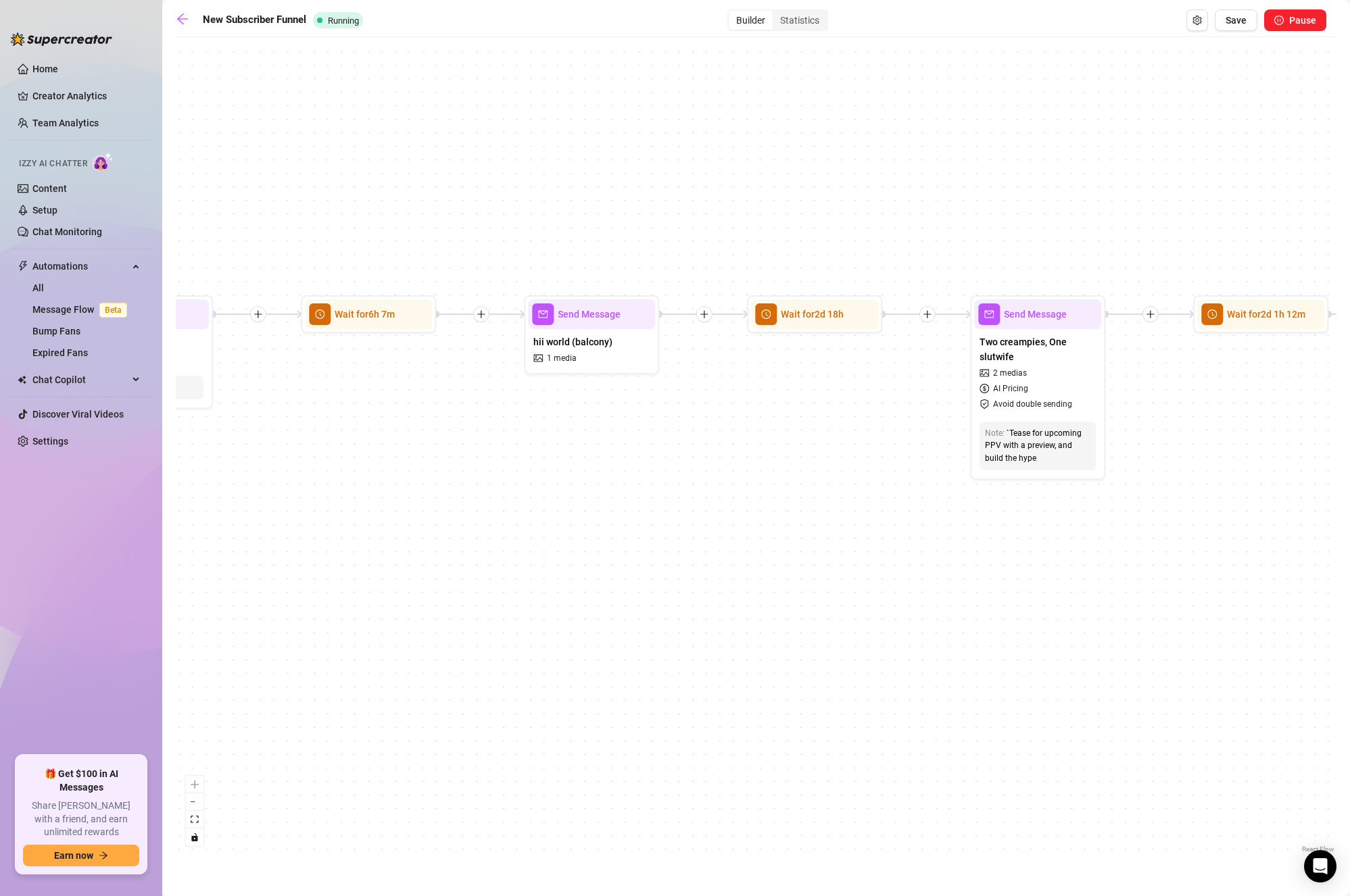
drag, startPoint x: 492, startPoint y: 490, endPoint x: 934, endPoint y: 458, distance: 443.2
click at [952, 460] on div "If True If True If True If True If False If False If False If False If False Se…" at bounding box center [756, 449] width 1161 height 812
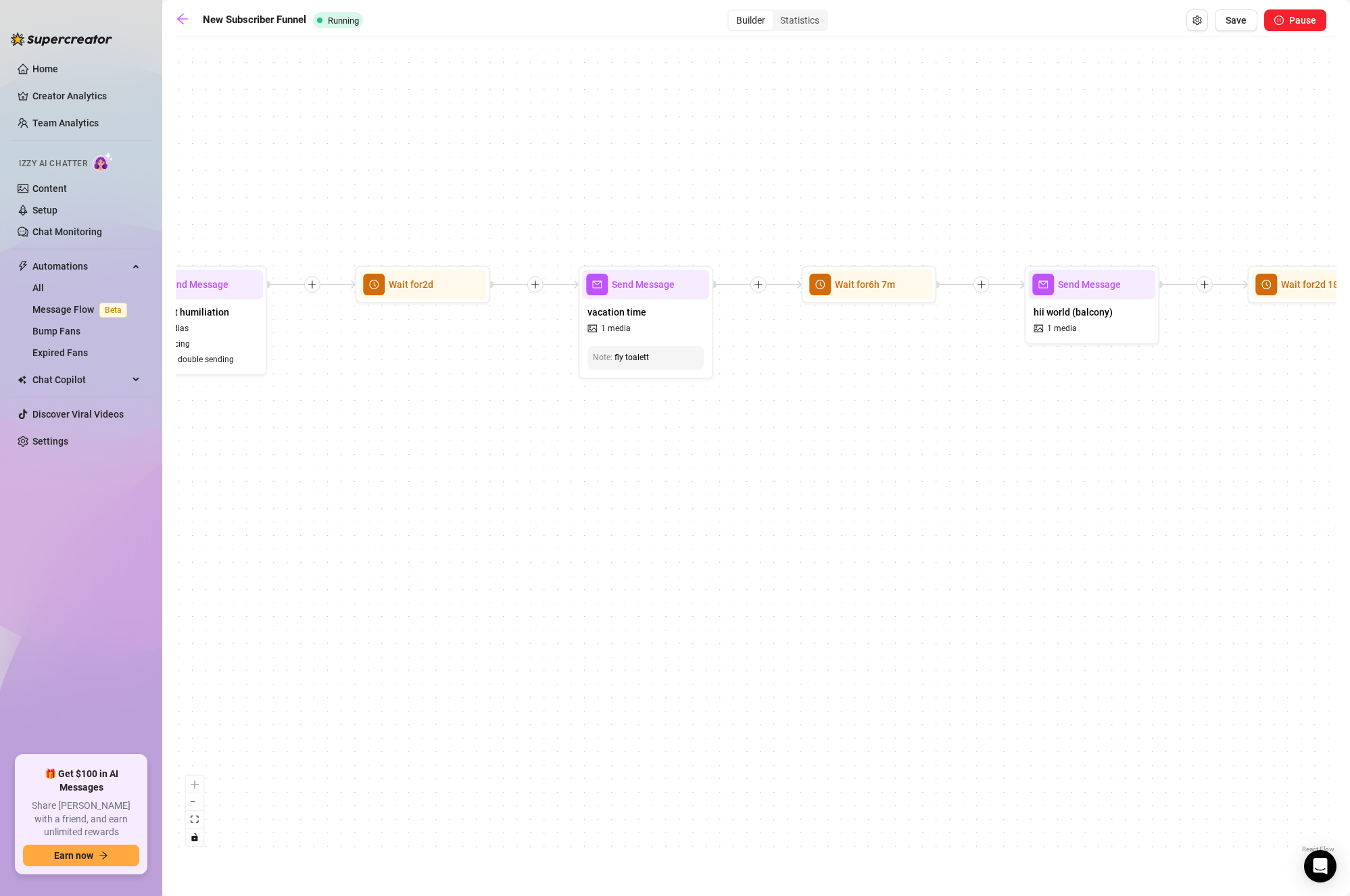
drag, startPoint x: 600, startPoint y: 523, endPoint x: 935, endPoint y: 523, distance: 335.0
click at [927, 523] on div "If True If True If True If True If False If False If False If False If False Se…" at bounding box center [756, 449] width 1161 height 812
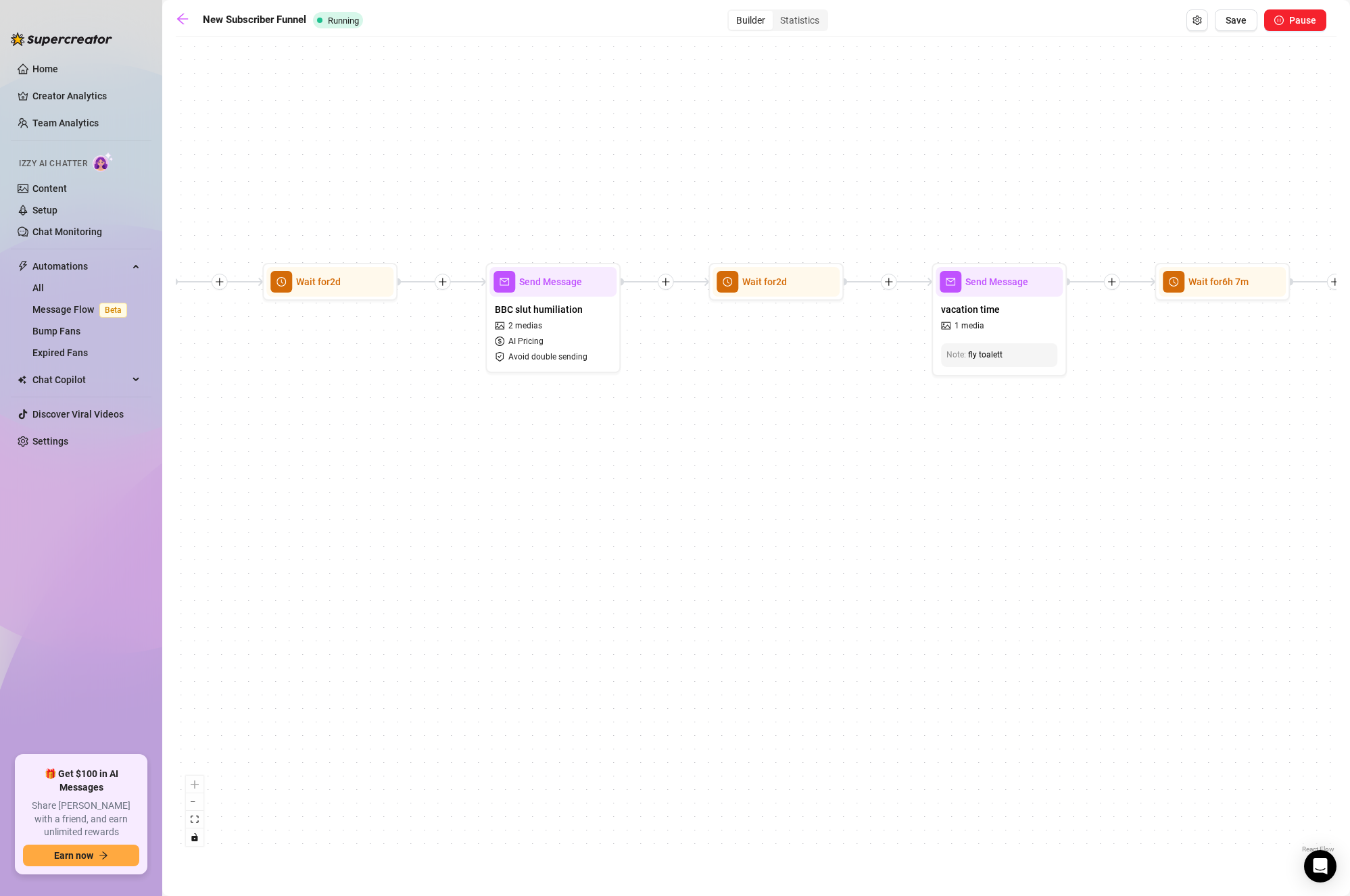
drag, startPoint x: 512, startPoint y: 532, endPoint x: 920, endPoint y: 528, distance: 408.0
click at [913, 528] on div "If True If True If True If True If False If False If False If False If False Se…" at bounding box center [756, 449] width 1161 height 812
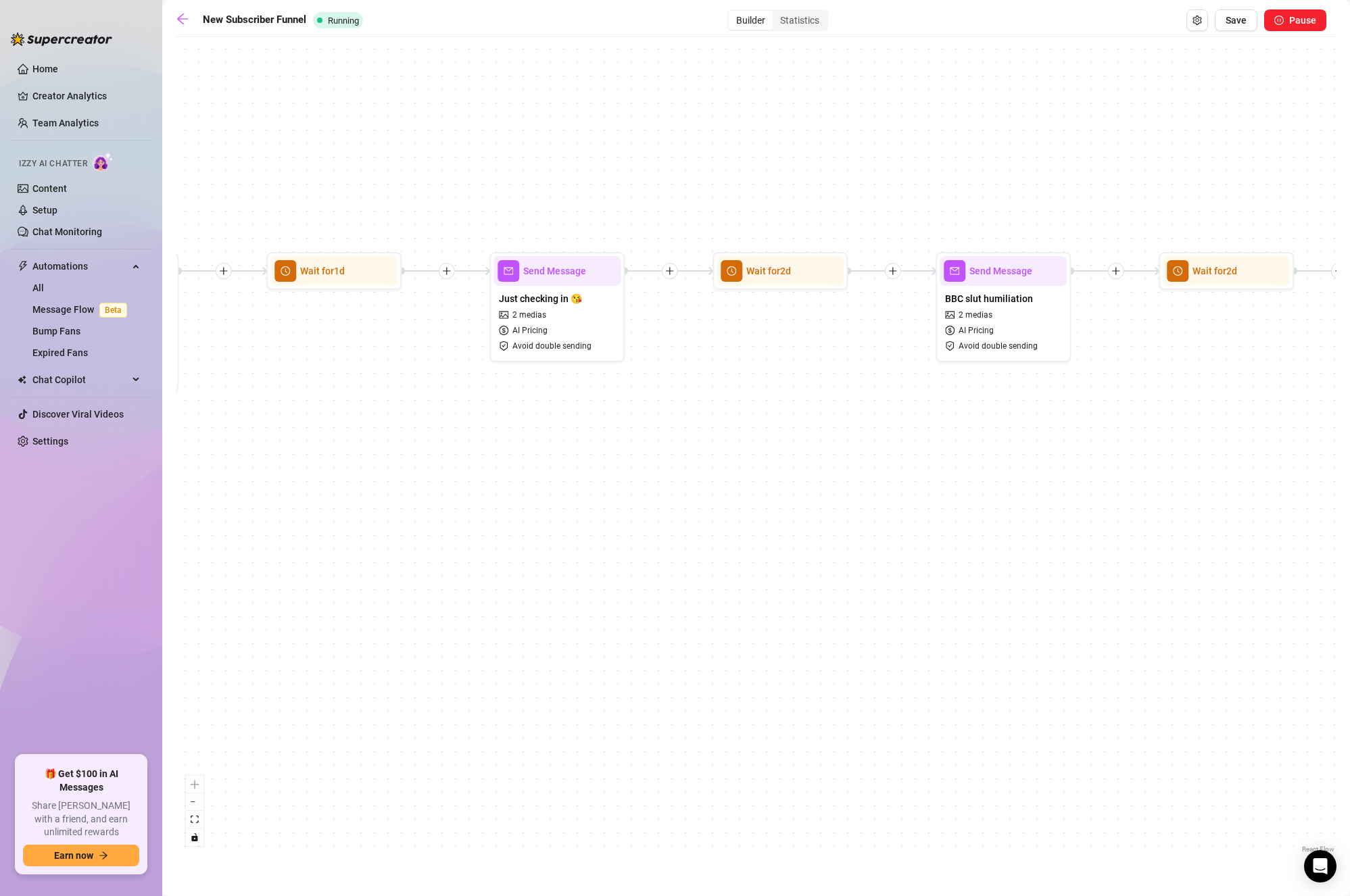
drag, startPoint x: 581, startPoint y: 551, endPoint x: 959, endPoint y: 546, distance: 378.0
click at [964, 546] on div "If True If True If True If True If False If False If False If False If False Se…" at bounding box center [756, 449] width 1161 height 812
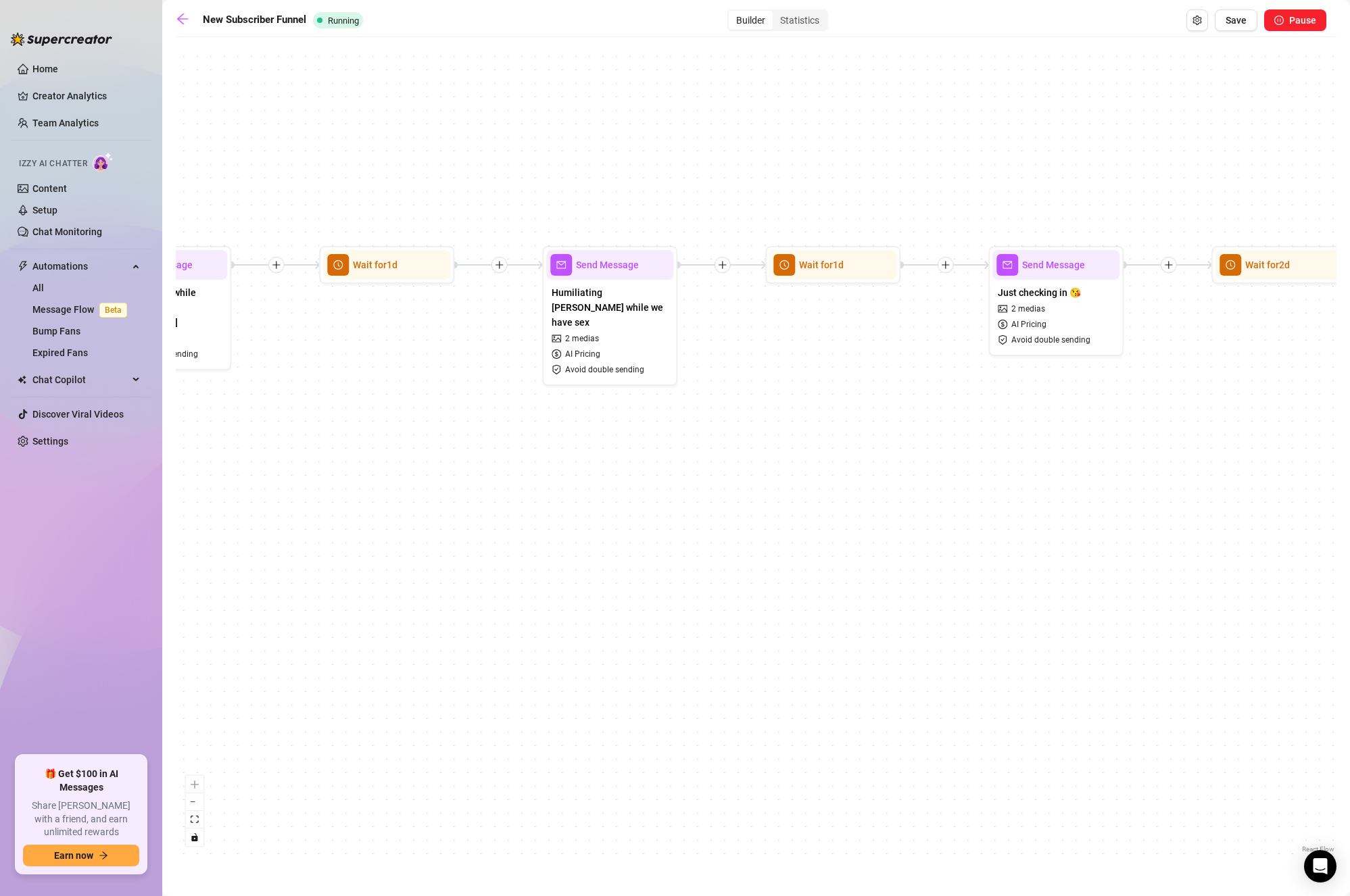
drag, startPoint x: 575, startPoint y: 548, endPoint x: 948, endPoint y: 548, distance: 373.0
click at [948, 548] on div "If True If True If True If True If False If False If False If False If False Se…" at bounding box center [756, 449] width 1161 height 812
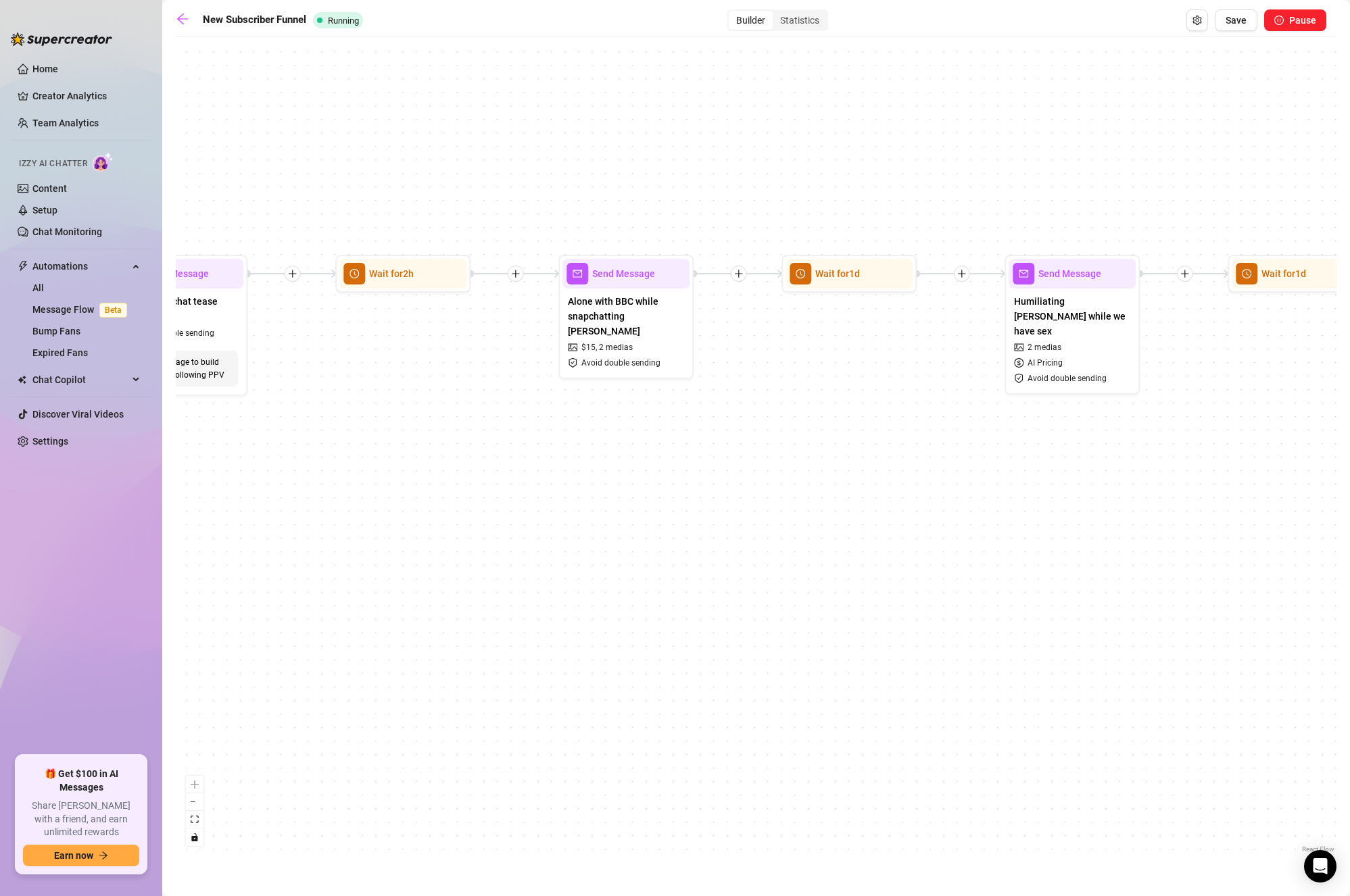
drag, startPoint x: 781, startPoint y: 540, endPoint x: 556, endPoint y: 566, distance: 226.5
click at [548, 566] on div "If True If True If True If True If False If False If False If False If False Se…" at bounding box center [756, 449] width 1161 height 812
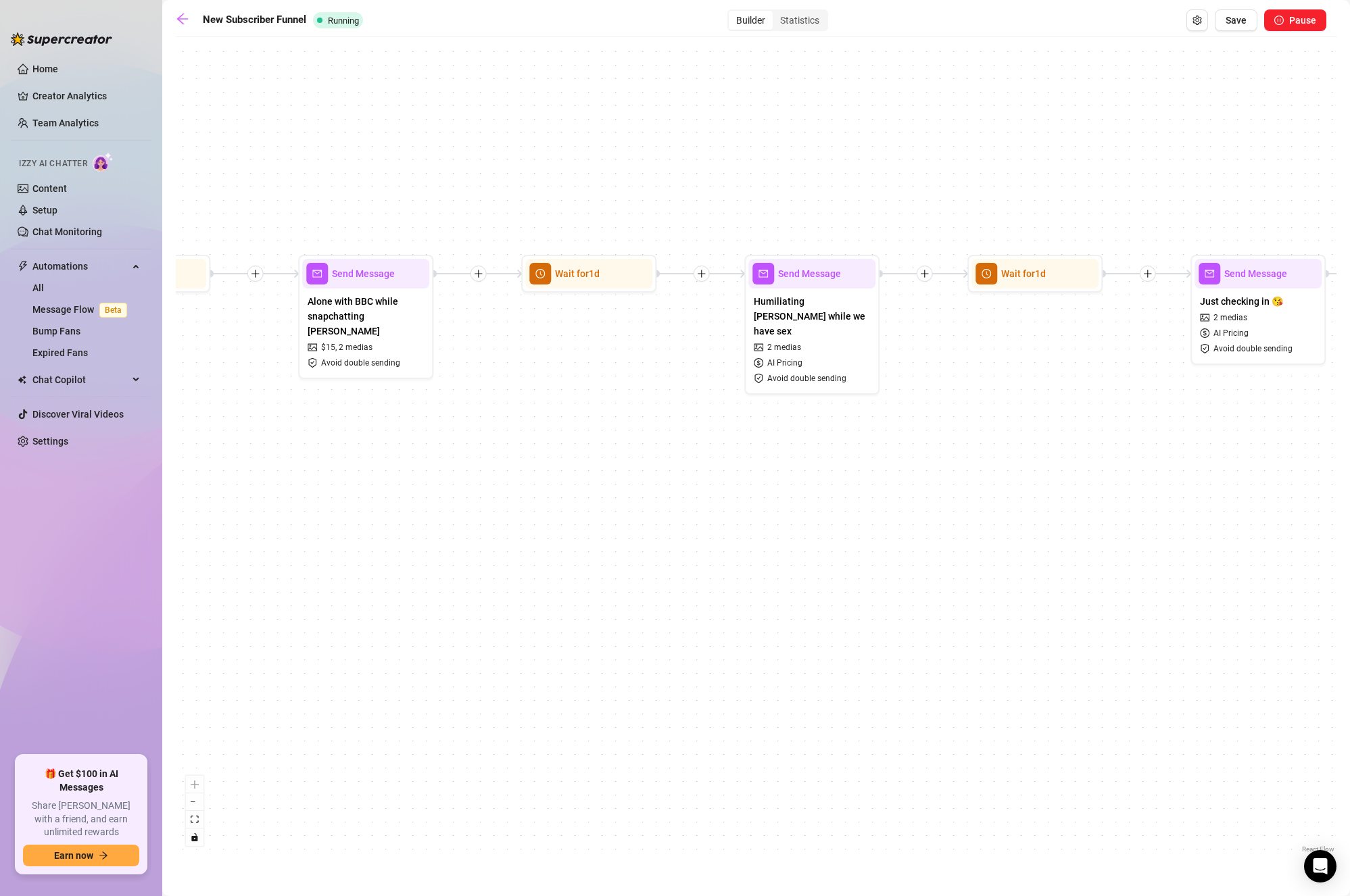
drag, startPoint x: 1002, startPoint y: 539, endPoint x: 530, endPoint y: 537, distance: 472.0
click at [531, 537] on div "If True If True If True If True If False If False If False If False If False Se…" at bounding box center [756, 449] width 1161 height 812
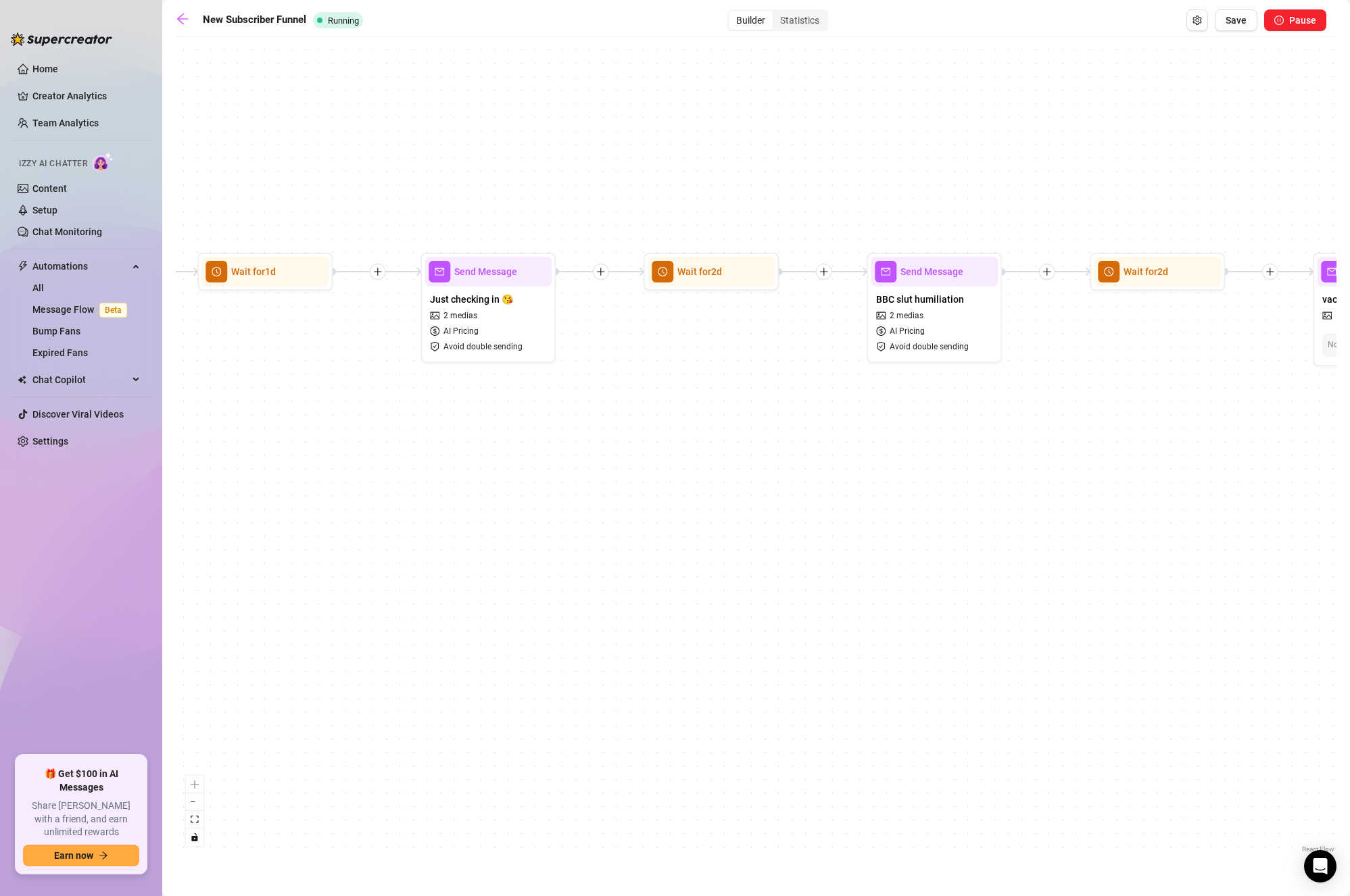
drag, startPoint x: 906, startPoint y: 531, endPoint x: 673, endPoint y: 531, distance: 233.0
click at [656, 531] on div "If True If True If True If True If False If False If False If False If False Se…" at bounding box center [756, 449] width 1161 height 812
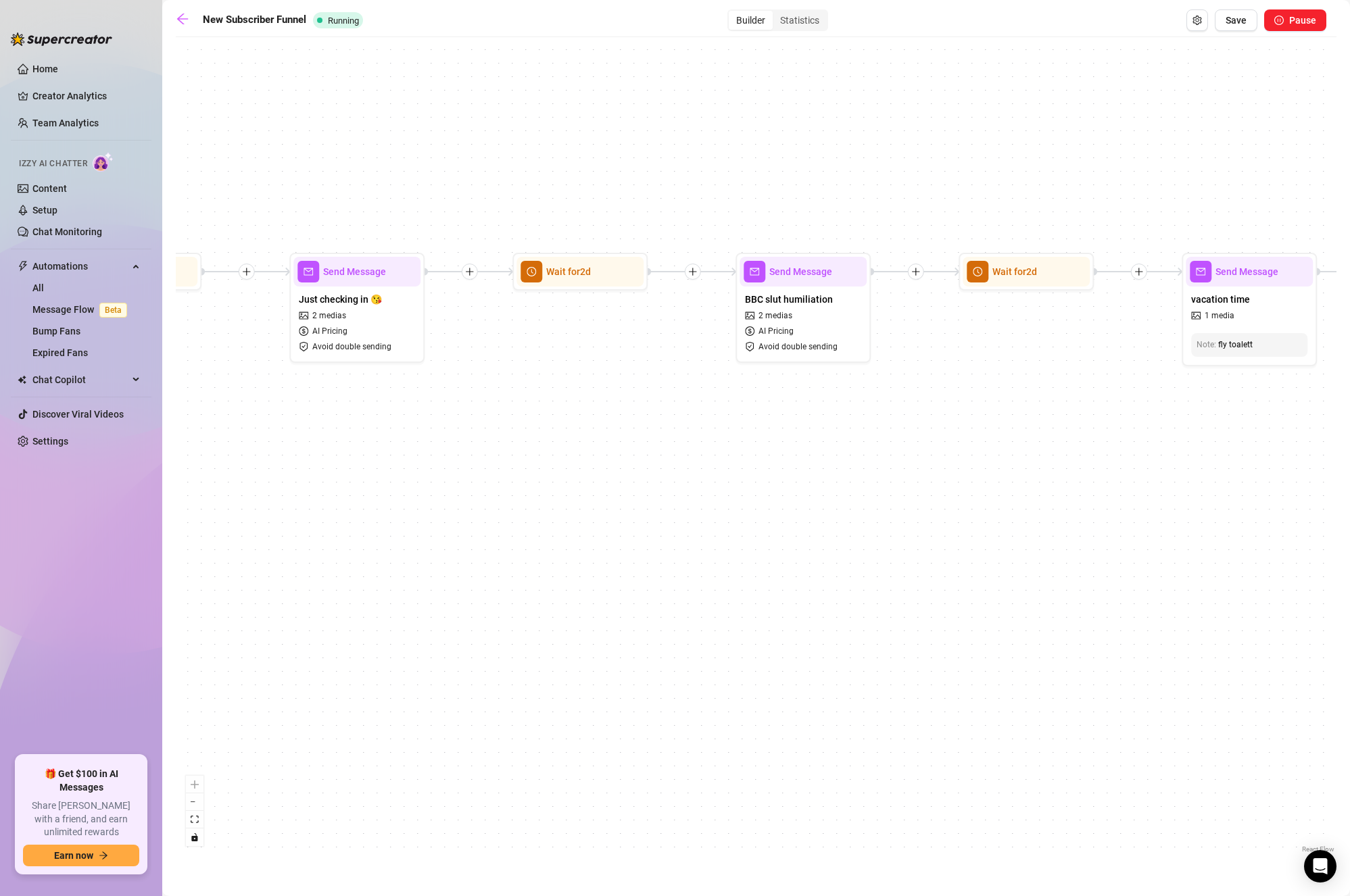
drag, startPoint x: 647, startPoint y: 522, endPoint x: 598, endPoint y: 522, distance: 49.0
click at [591, 522] on div "If True If True If True If True If False If False If False If False If False Se…" at bounding box center [756, 449] width 1161 height 812
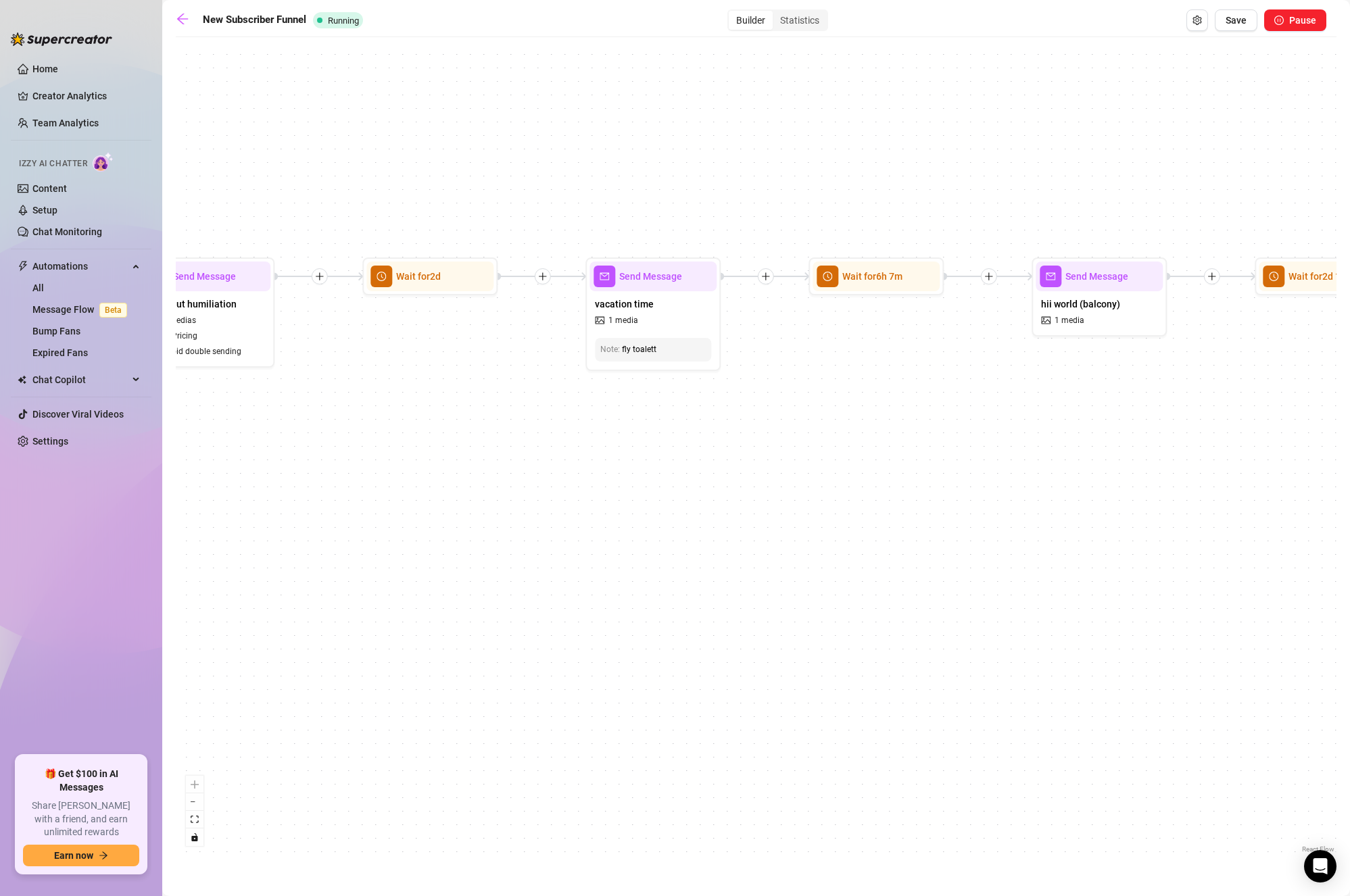
drag, startPoint x: 1001, startPoint y: 521, endPoint x: 793, endPoint y: 519, distance: 208.0
click at [792, 519] on div "If True If True If True If True If False If False If False If False If False Se…" at bounding box center [756, 449] width 1161 height 812
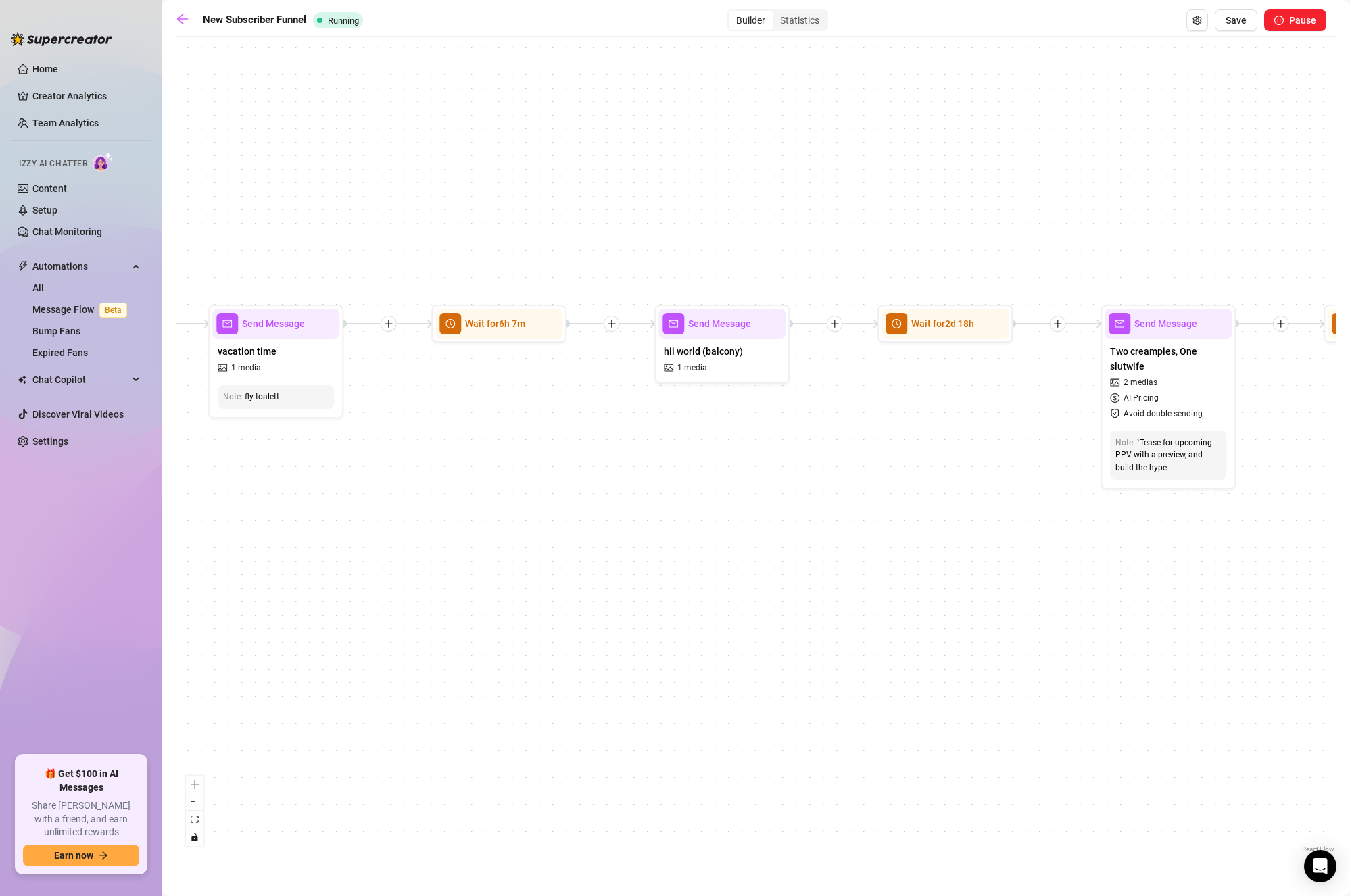
drag, startPoint x: 935, startPoint y: 517, endPoint x: 702, endPoint y: 566, distance: 238.1
click at [702, 566] on div "If True If True If True If True If False If False If False If False If False Se…" at bounding box center [756, 449] width 1161 height 812
click at [724, 370] on div "hii world (balcony) 1 media" at bounding box center [722, 359] width 127 height 42
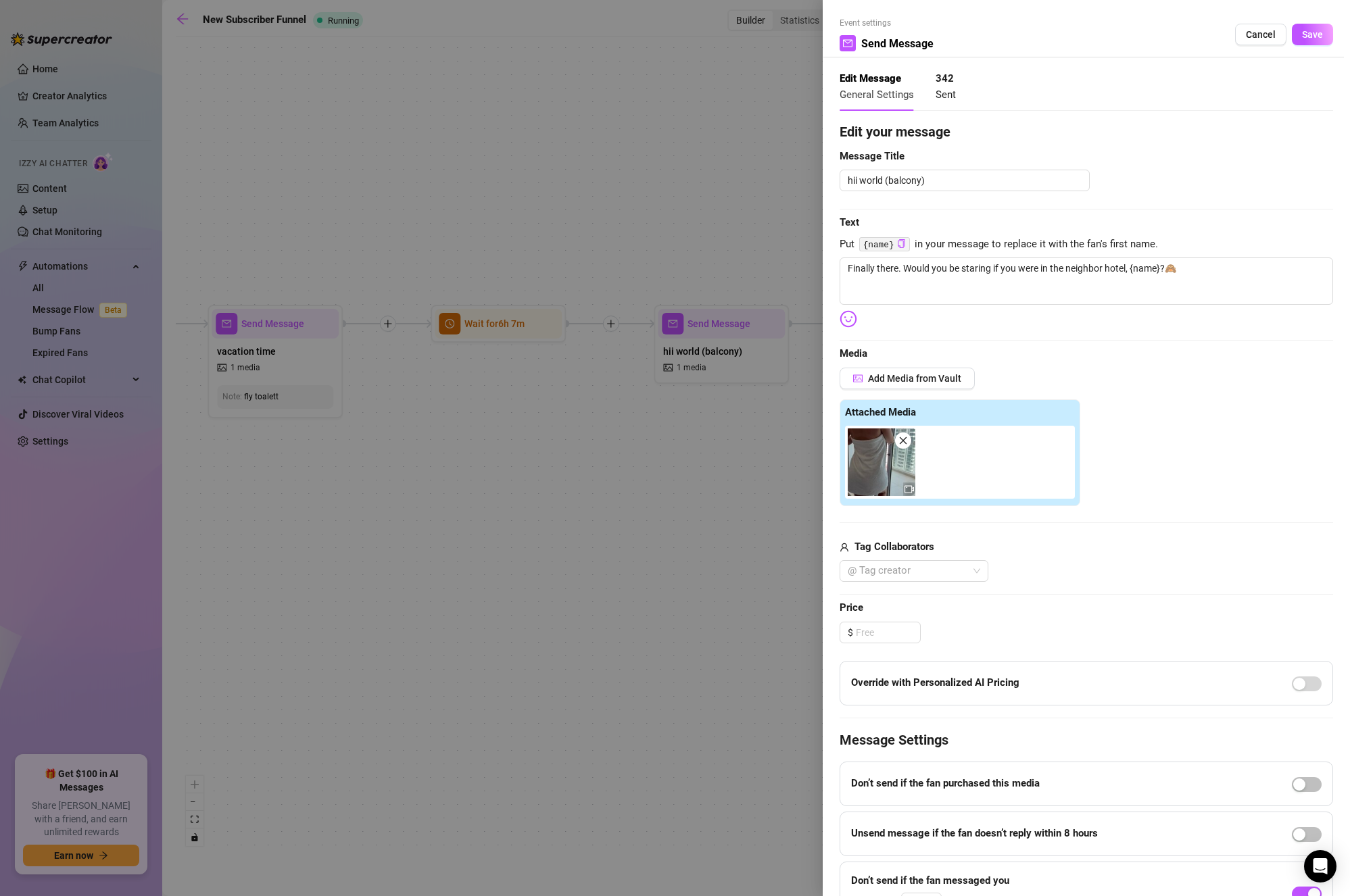
type textarea "Finally there. Would you be staring if you were in the neighbor hotel, {name}?🙈"
click at [1049, 277] on textarea "Finally there. Would you be staring if you were in the neighbor hotel, {name}?🙈" at bounding box center [1086, 281] width 494 height 47
click at [1306, 25] on button "Save" at bounding box center [1313, 34] width 42 height 21
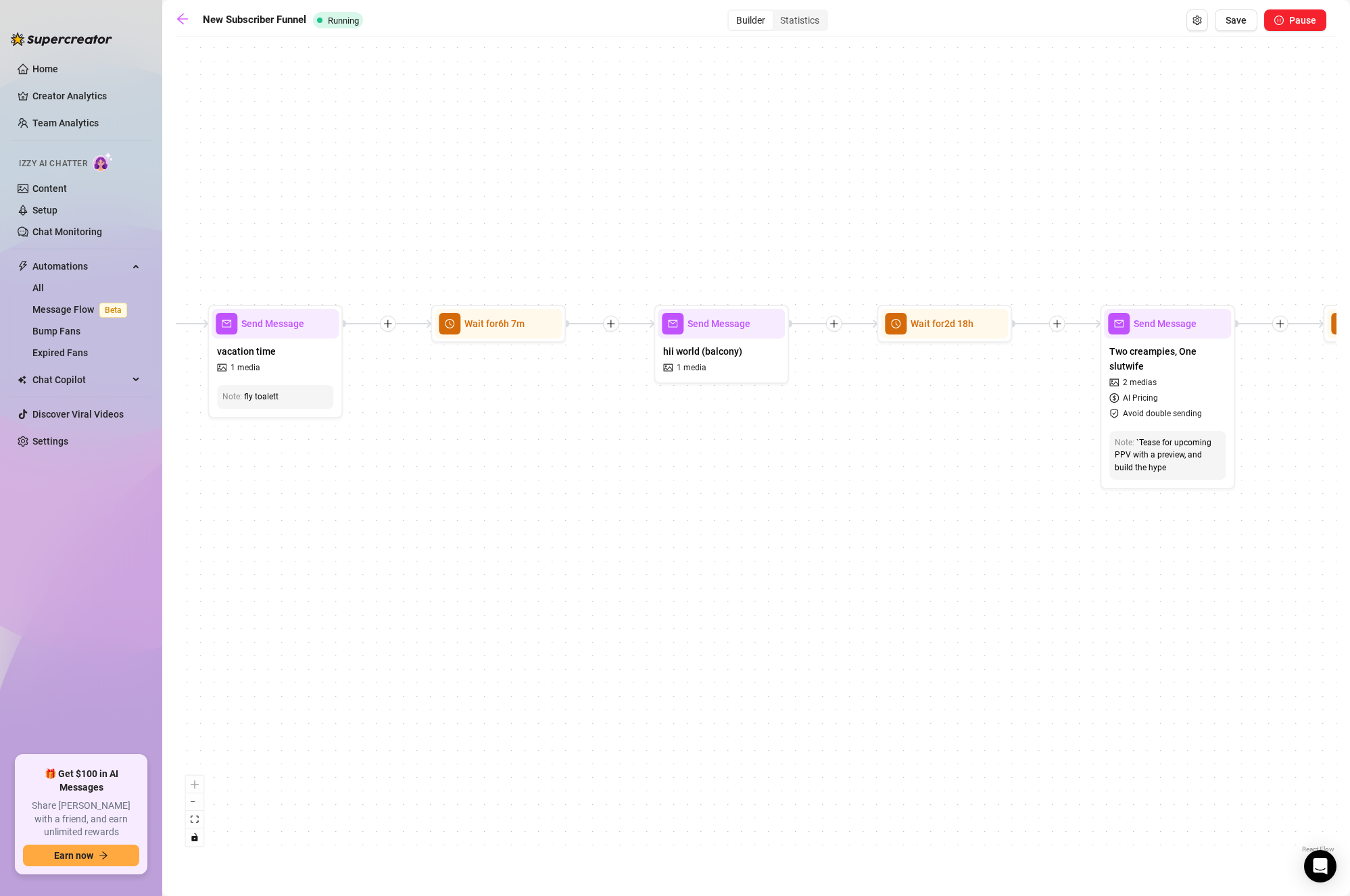
drag, startPoint x: 670, startPoint y: 607, endPoint x: 594, endPoint y: 604, distance: 76.1
click at [594, 607] on div "If True If True If True If True If False If False If False If False If False Se…" at bounding box center [756, 449] width 1161 height 812
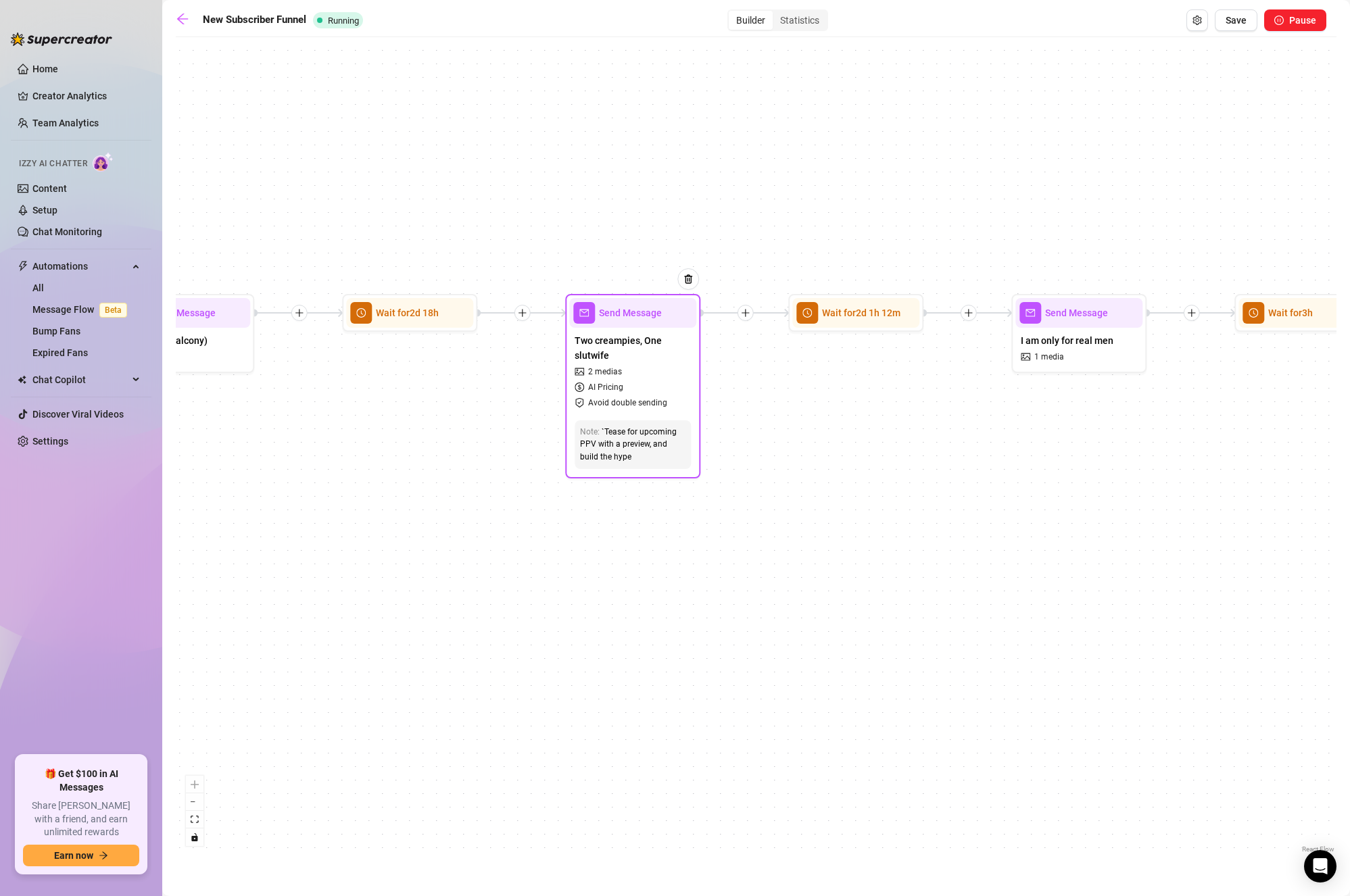
click at [655, 406] on span "Avoid double sending" at bounding box center [628, 403] width 79 height 13
type textarea "Just me getting my vacation BBC🤤 [PERSON_NAME] happily pushed me back and forth…"
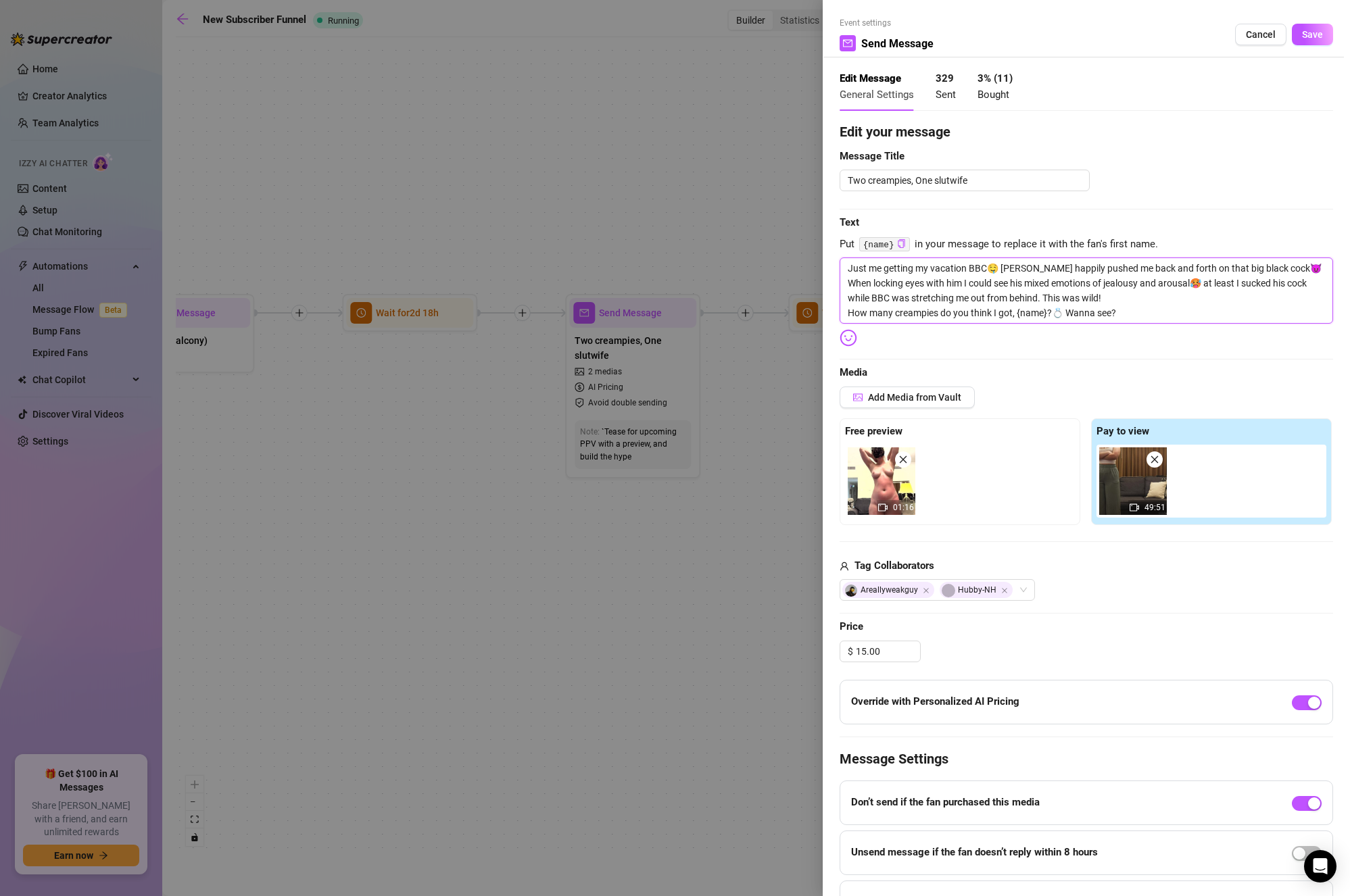
click at [1151, 302] on textarea "Just me getting my vacation BBC🤤 [PERSON_NAME] happily pushed me back and forth…" at bounding box center [1086, 291] width 494 height 66
click at [1302, 32] on span "Save" at bounding box center [1313, 35] width 21 height 11
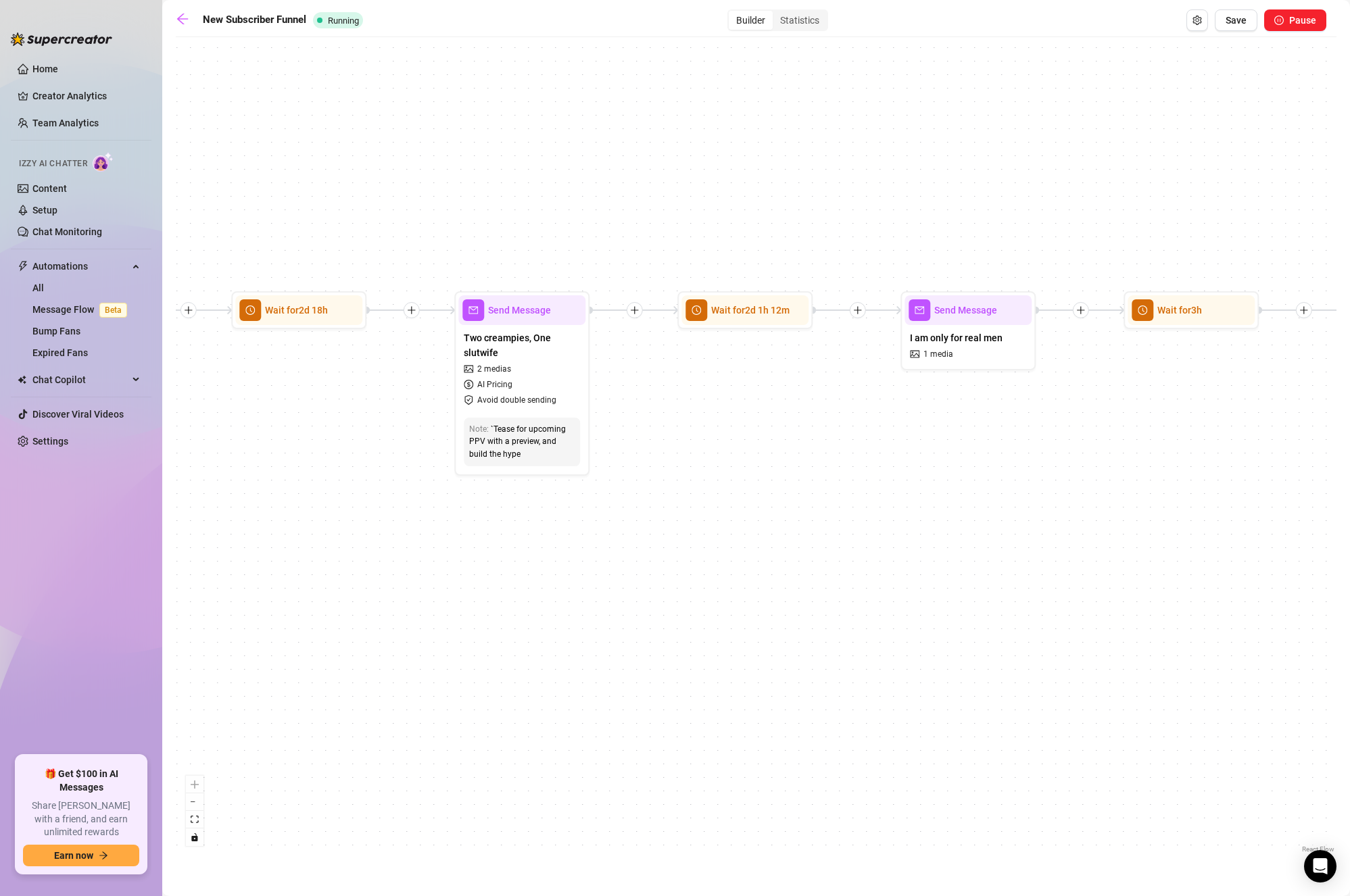
drag, startPoint x: 957, startPoint y: 514, endPoint x: 695, endPoint y: 512, distance: 262.0
click at [703, 514] on div "If True If True If True If True If False If False If False If False If False Se…" at bounding box center [756, 449] width 1161 height 812
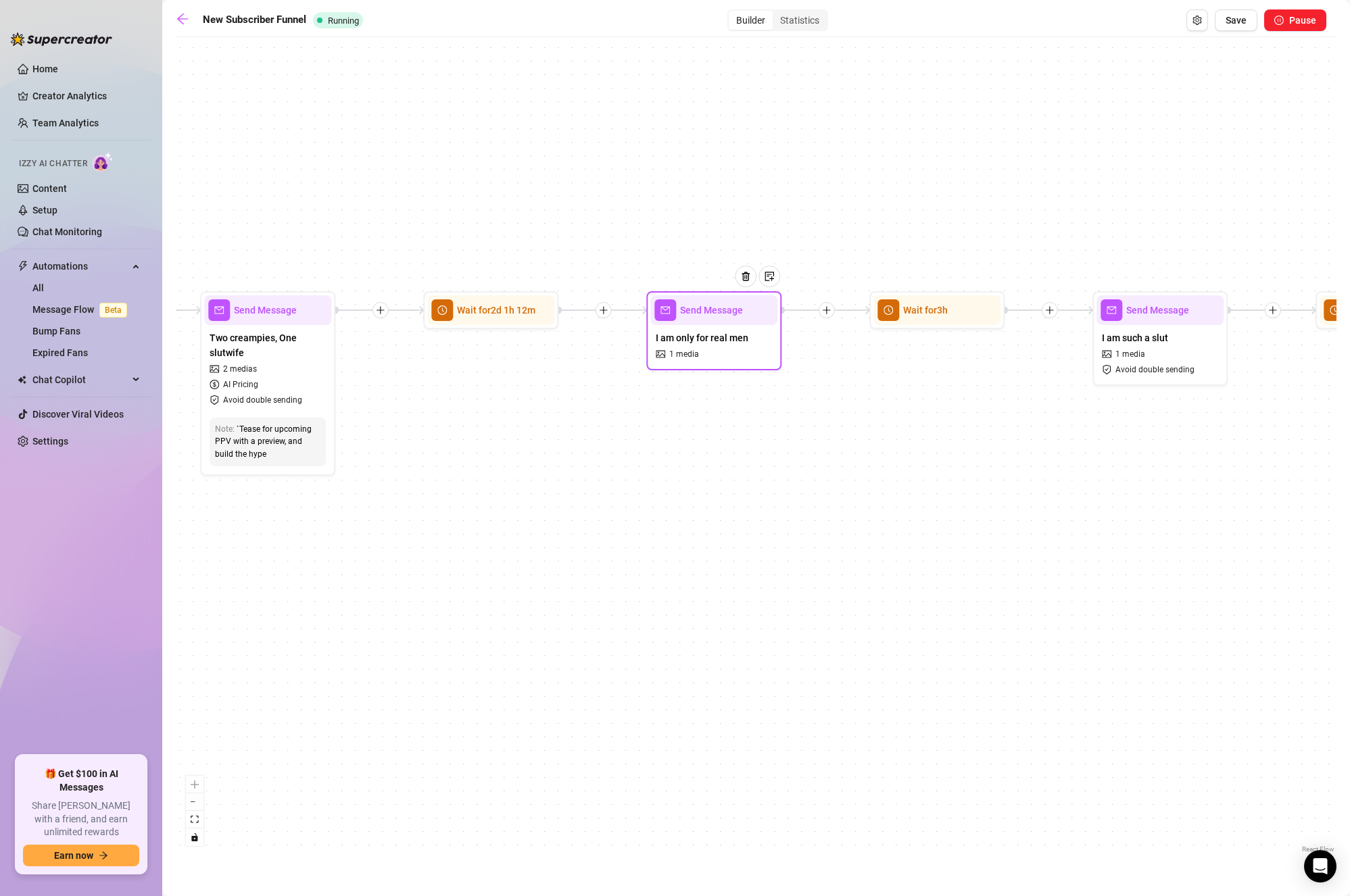
click at [747, 344] on span "I am only for real men" at bounding box center [702, 337] width 93 height 15
type textarea "Just checking in, relaxing on the beach hoping to catch a hot guy gazing. What …"
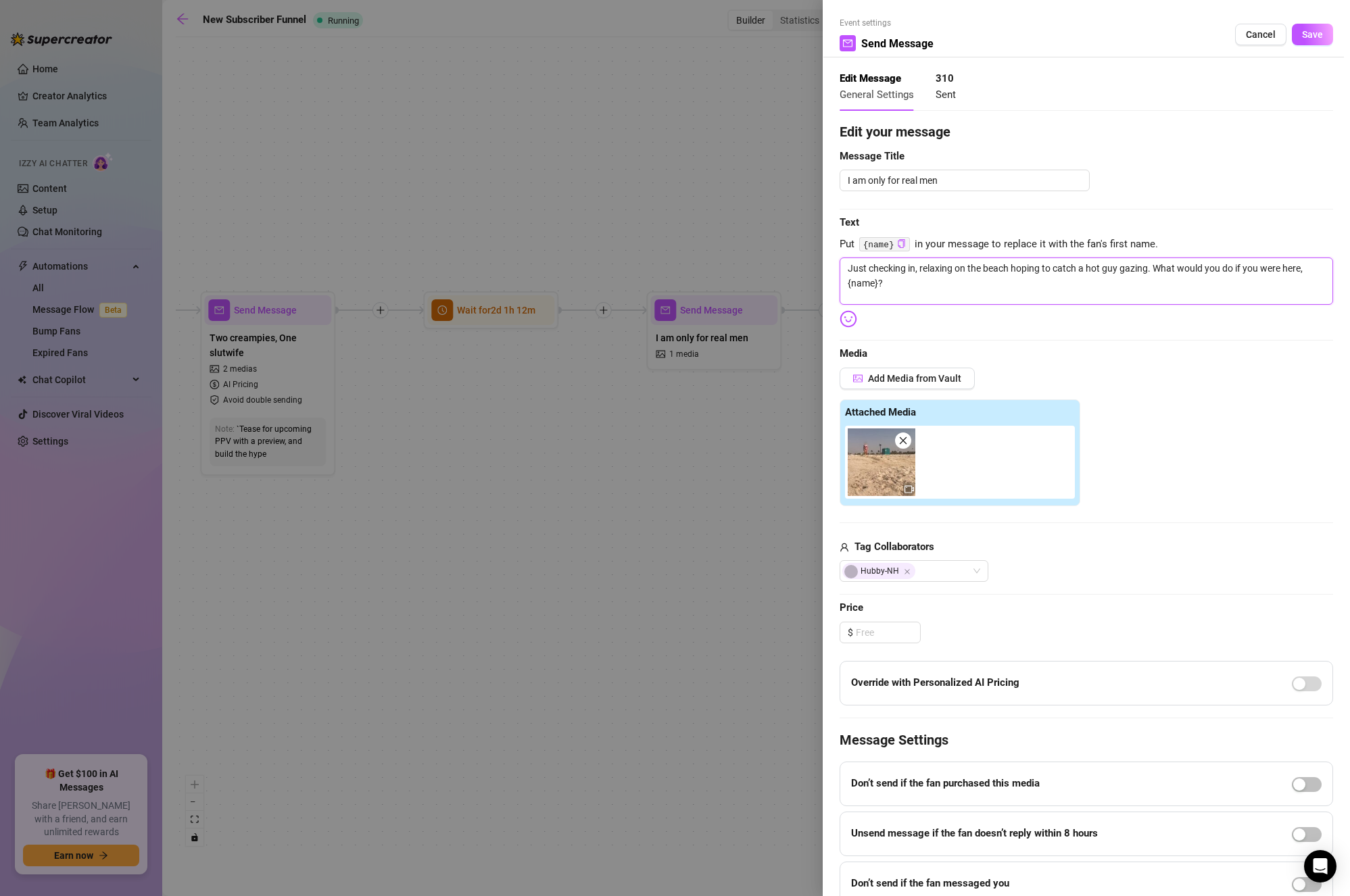
click at [1192, 269] on textarea "Just checking in, relaxing on the beach hoping to catch a hot guy gazing. What …" at bounding box center [1086, 281] width 494 height 47
click at [1311, 35] on span "Save" at bounding box center [1313, 35] width 21 height 11
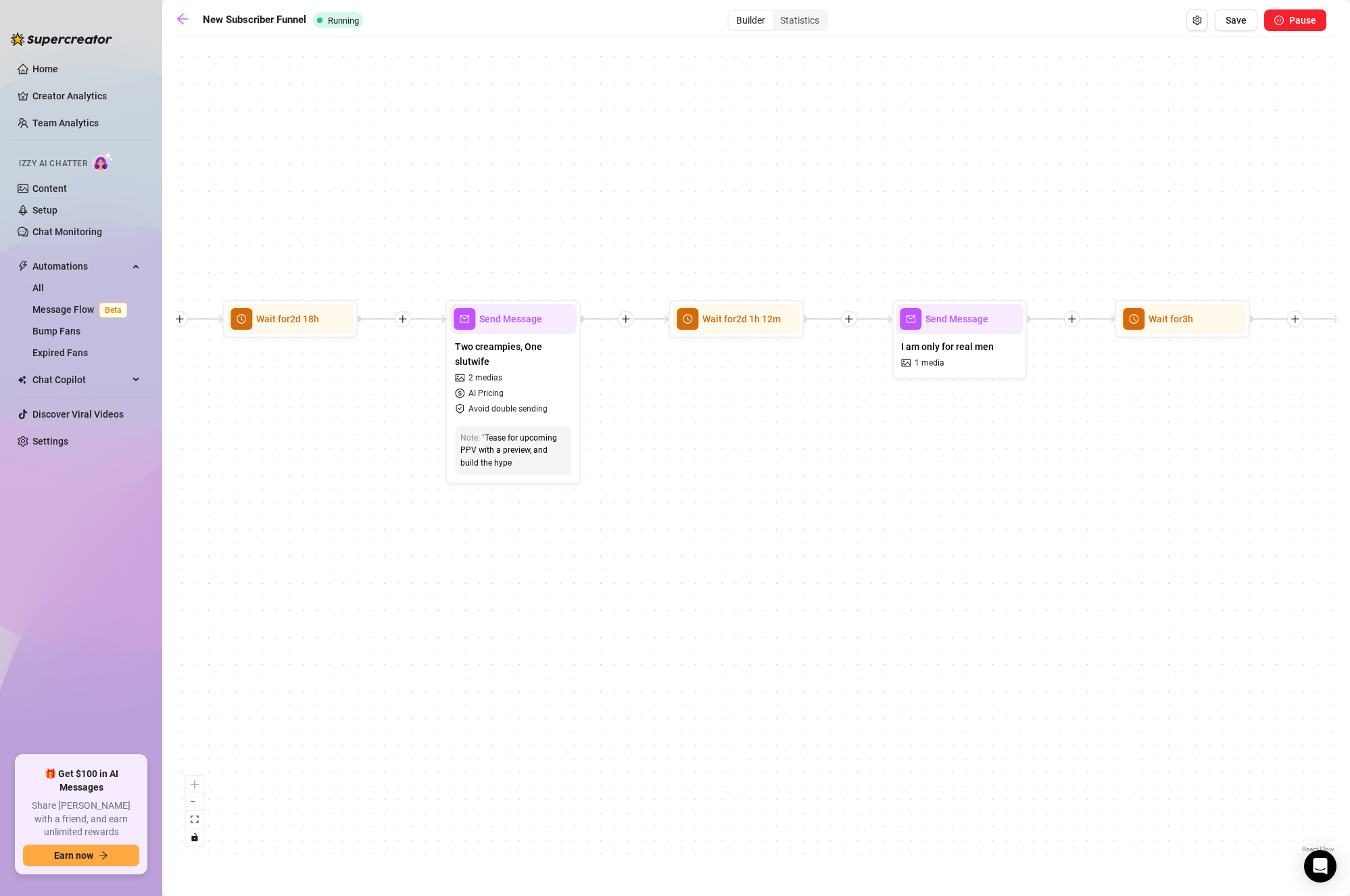
drag, startPoint x: 452, startPoint y: 410, endPoint x: 683, endPoint y: 422, distance: 231.3
click at [690, 422] on div "If True If True If True If True If False If False If False If False If False Se…" at bounding box center [756, 449] width 1161 height 812
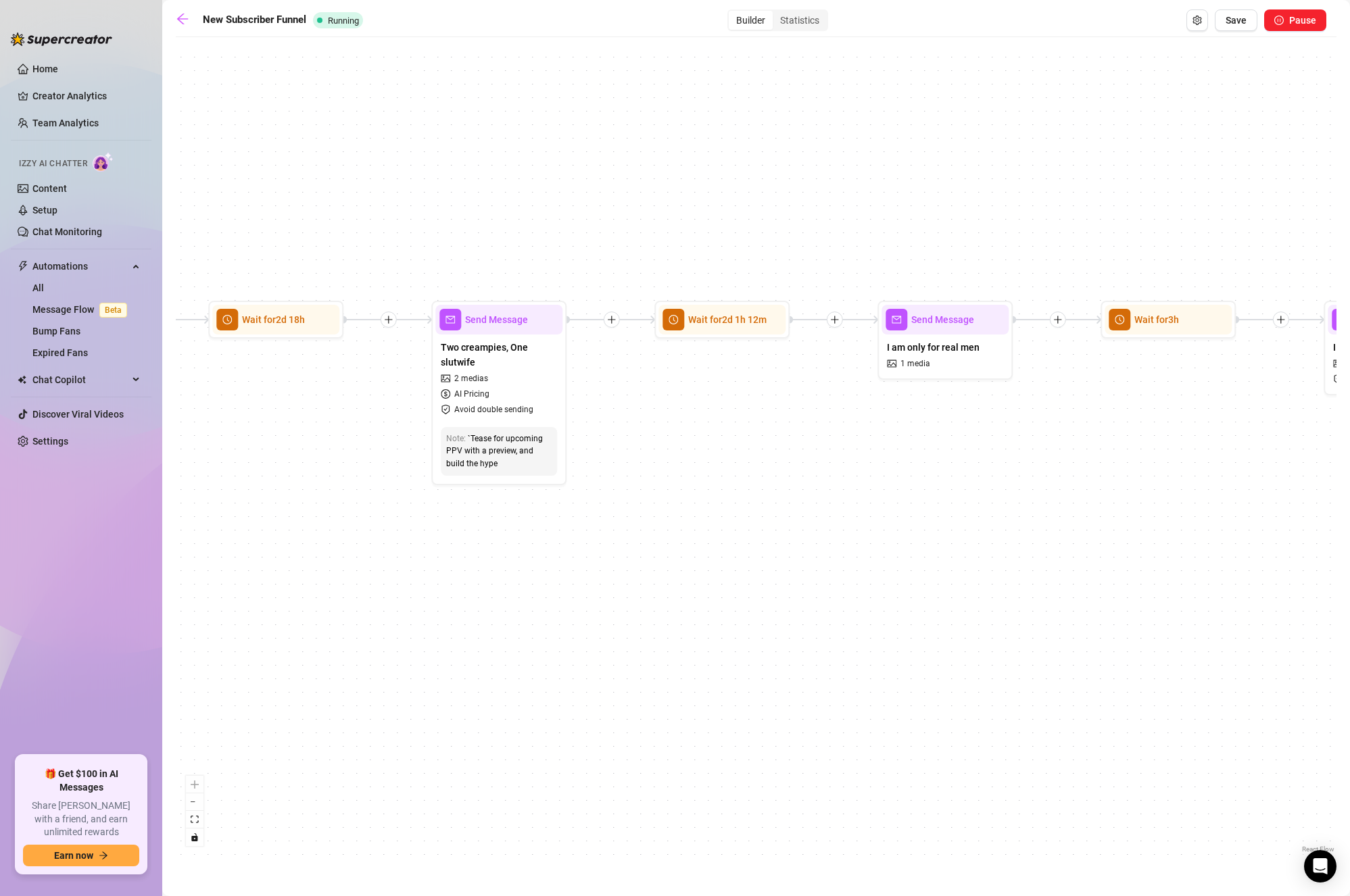
drag, startPoint x: 968, startPoint y: 442, endPoint x: 490, endPoint y: 494, distance: 480.8
click at [490, 498] on div "If True If True If True If True If False If False If False If False If False Se…" at bounding box center [756, 449] width 1161 height 812
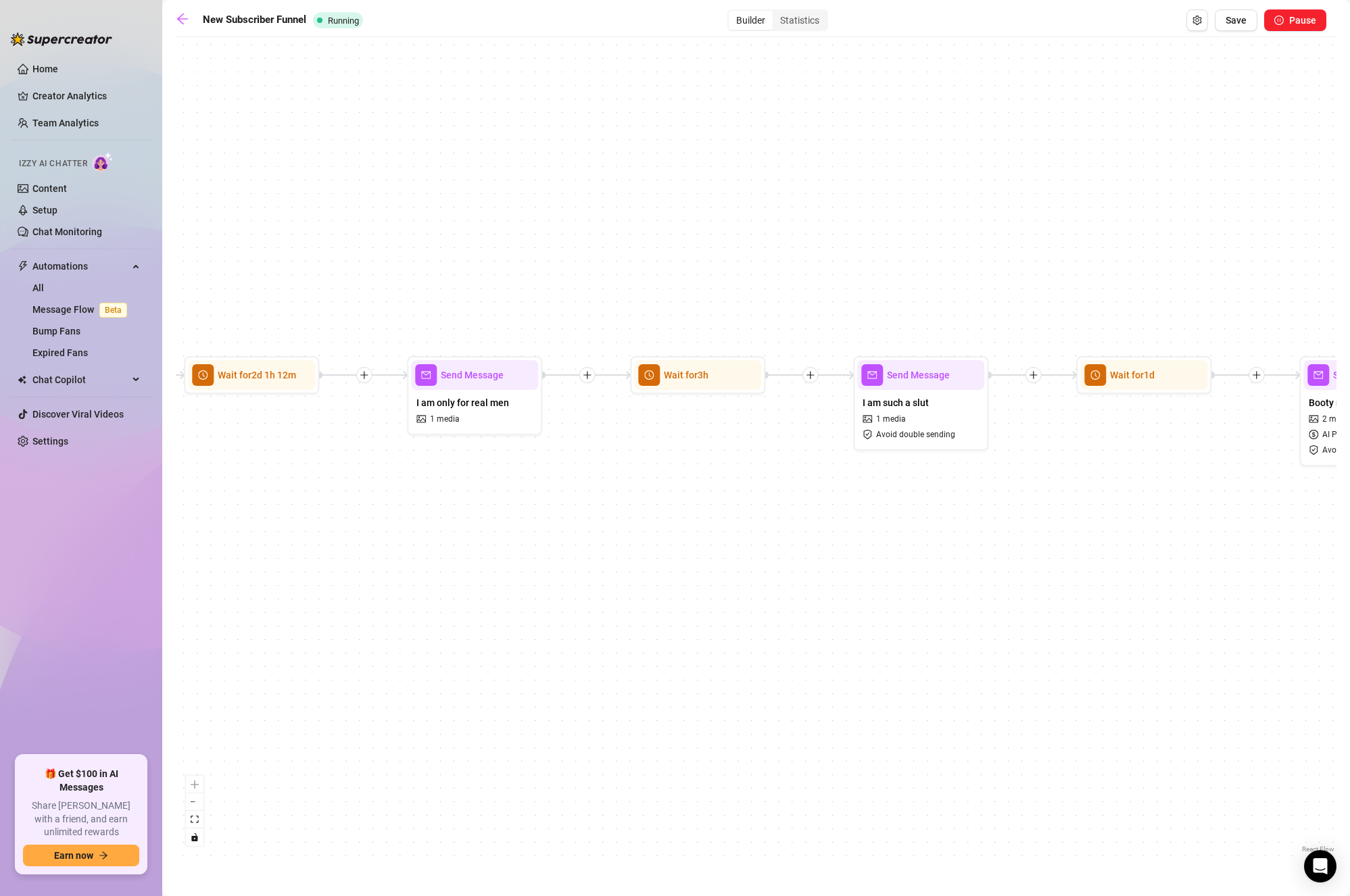
drag, startPoint x: 601, startPoint y: 482, endPoint x: 510, endPoint y: 464, distance: 92.8
click at [499, 483] on div "If True If True If True If True If False If False If False If False If False Se…" at bounding box center [756, 449] width 1161 height 812
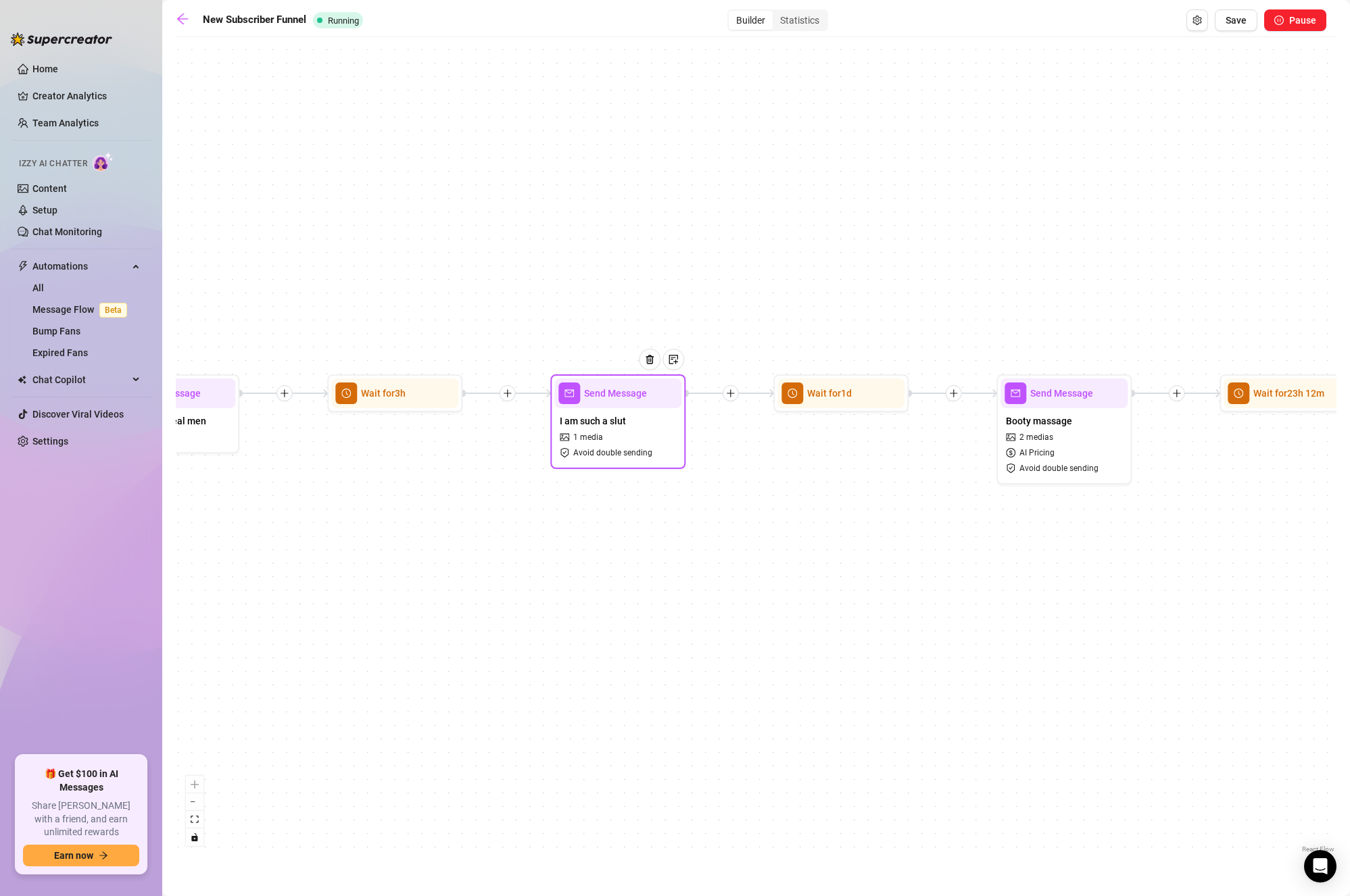
click at [682, 402] on div at bounding box center [655, 370] width 59 height 69
click at [602, 414] on div "I am such a slut 1 media Avoid double sending" at bounding box center [618, 437] width 127 height 57
click at [618, 425] on span "I am such a slut" at bounding box center [593, 420] width 66 height 15
type textarea "Enjoying being the middle piece in this sandwich 😋"
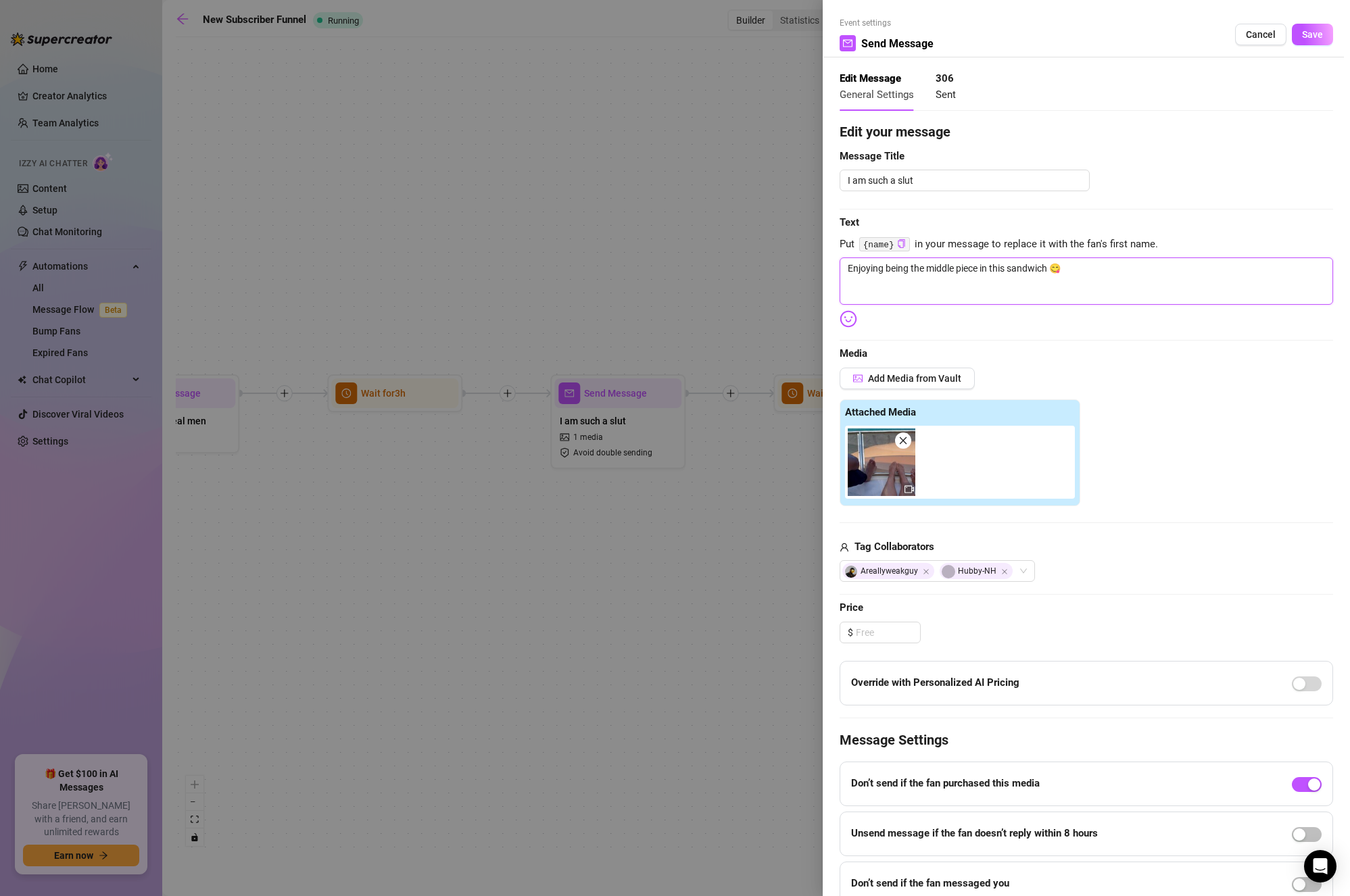
click at [1122, 278] on textarea "Enjoying being the middle piece in this sandwich 😋" at bounding box center [1086, 281] width 494 height 47
click at [1305, 38] on span "Save" at bounding box center [1313, 35] width 21 height 11
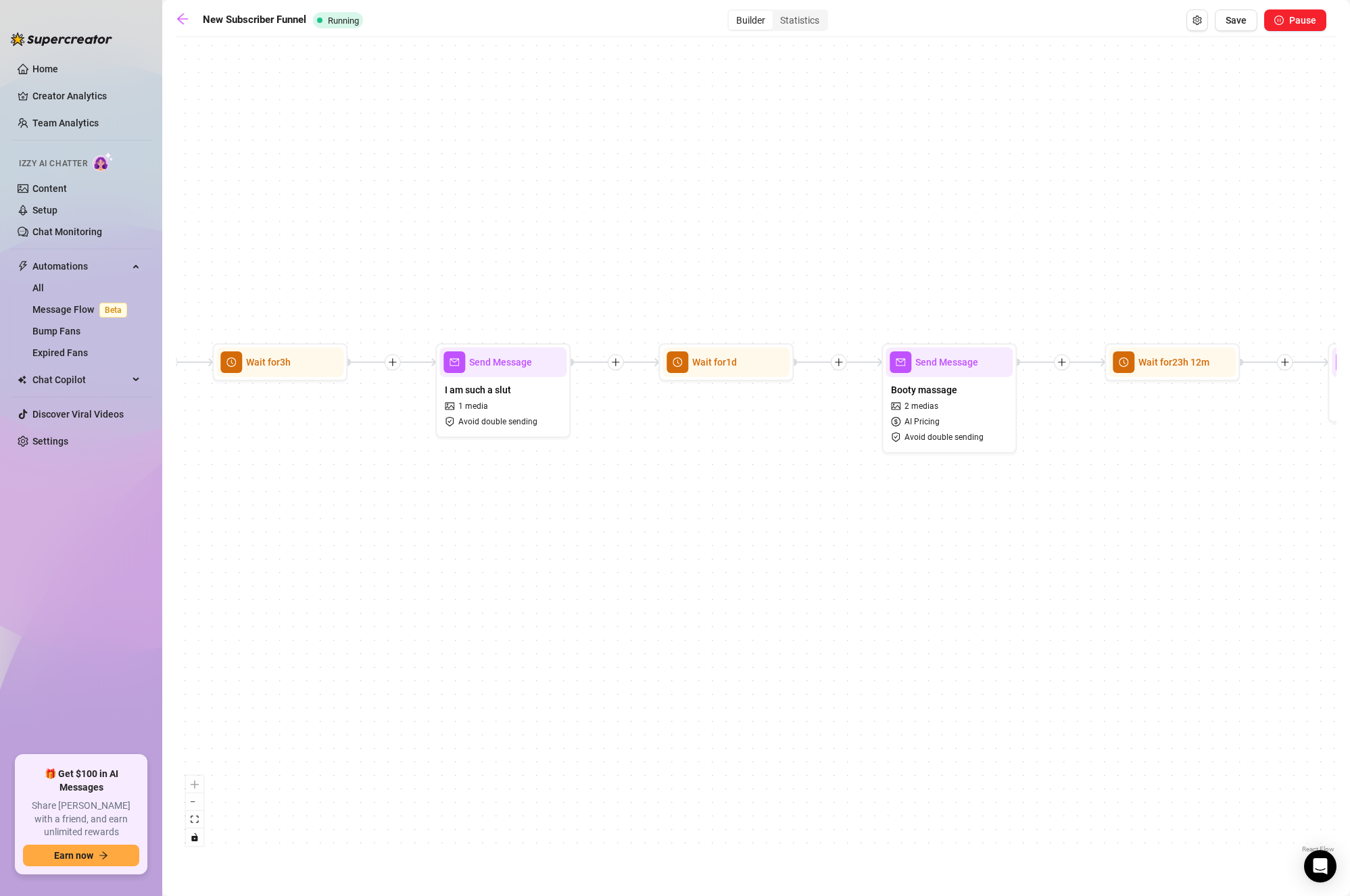
drag, startPoint x: 941, startPoint y: 530, endPoint x: 622, endPoint y: 512, distance: 319.5
click at [625, 517] on div "If True If True If True If True If False If False If False If False If False Se…" at bounding box center [756, 449] width 1161 height 812
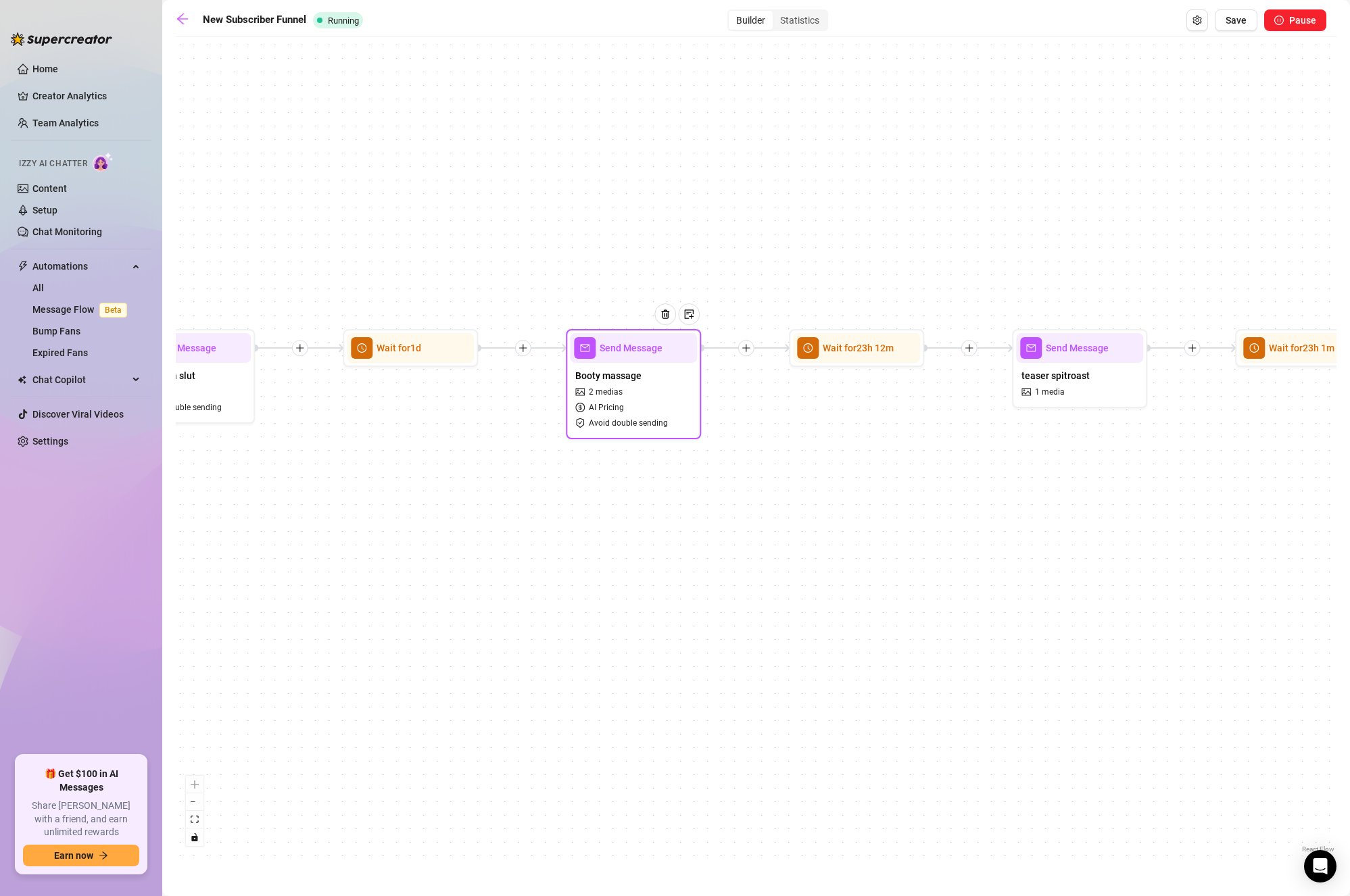
click at [652, 395] on div "Booty massage 2 medias AI Pricing Avoid double sending" at bounding box center [634, 399] width 127 height 72
type textarea "Omg, my bull showed up at the pool and started massaging my booty with sun loti…"
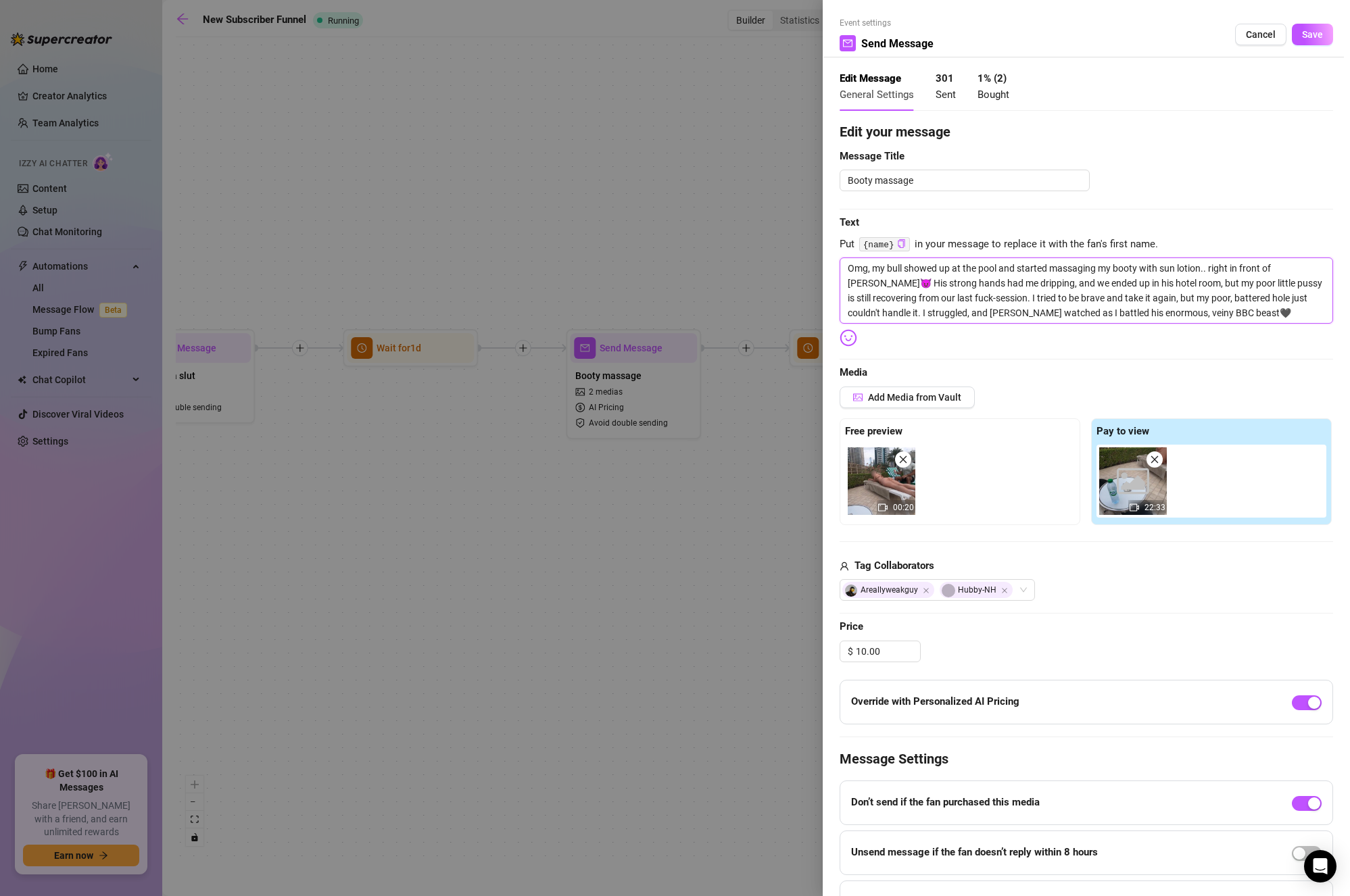
click at [1075, 282] on textarea "Omg, my bull showed up at the pool and started massaging my booty with sun loti…" at bounding box center [1086, 291] width 494 height 66
click at [1041, 312] on textarea "Omg, my bull showed up at the pool and started massaging my booty with sun loti…" at bounding box center [1086, 291] width 494 height 66
click at [1046, 309] on textarea "Omg, my bull showed up at the pool and started massaging my booty with sun loti…" at bounding box center [1086, 291] width 494 height 66
type textarea "Omg, my bull showed up at the pool and started massaging my booty with sun loti…"
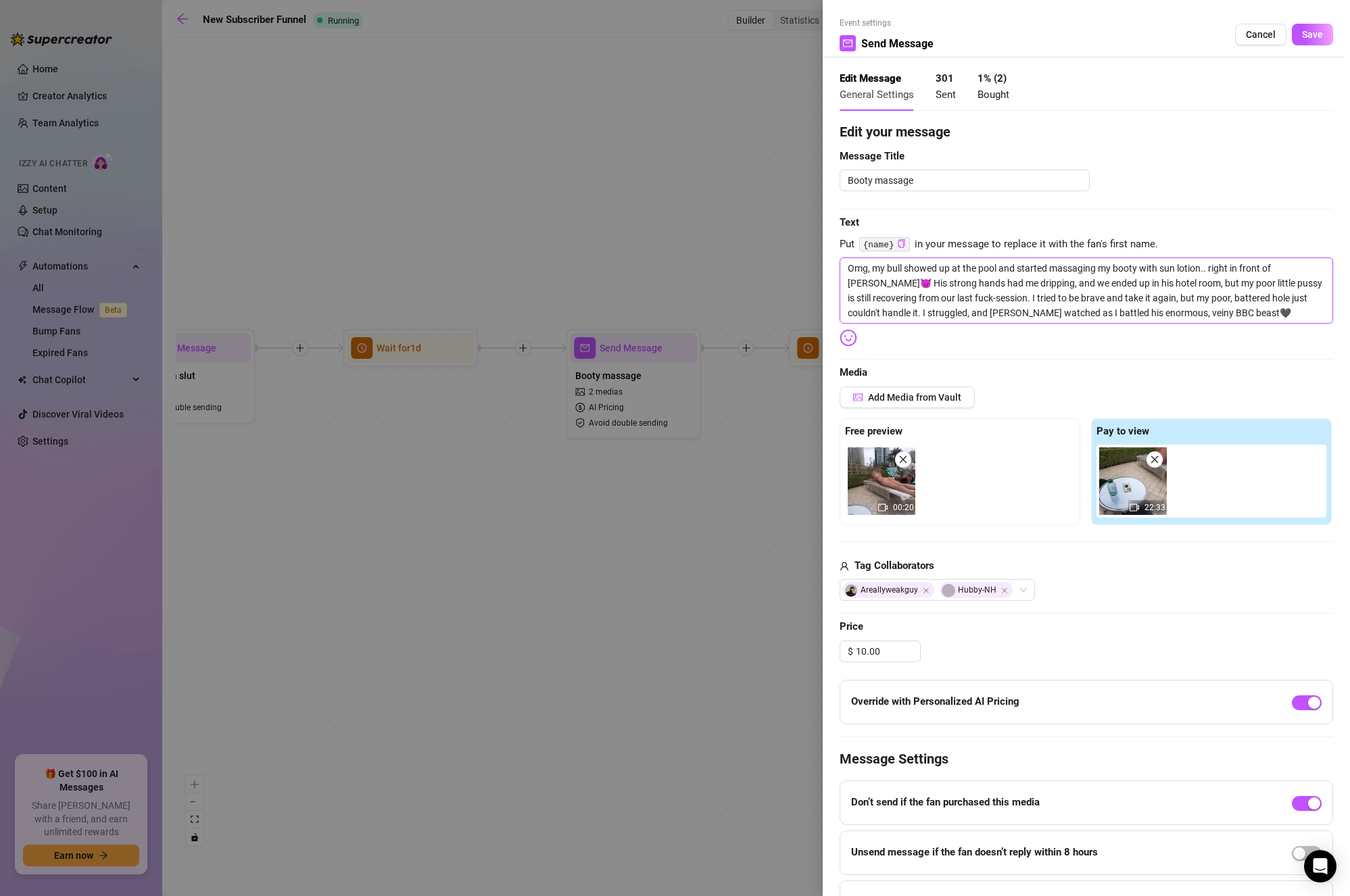
type textarea "Omg, my bull showed up at the pool and started massaging my booty with sun loti…"
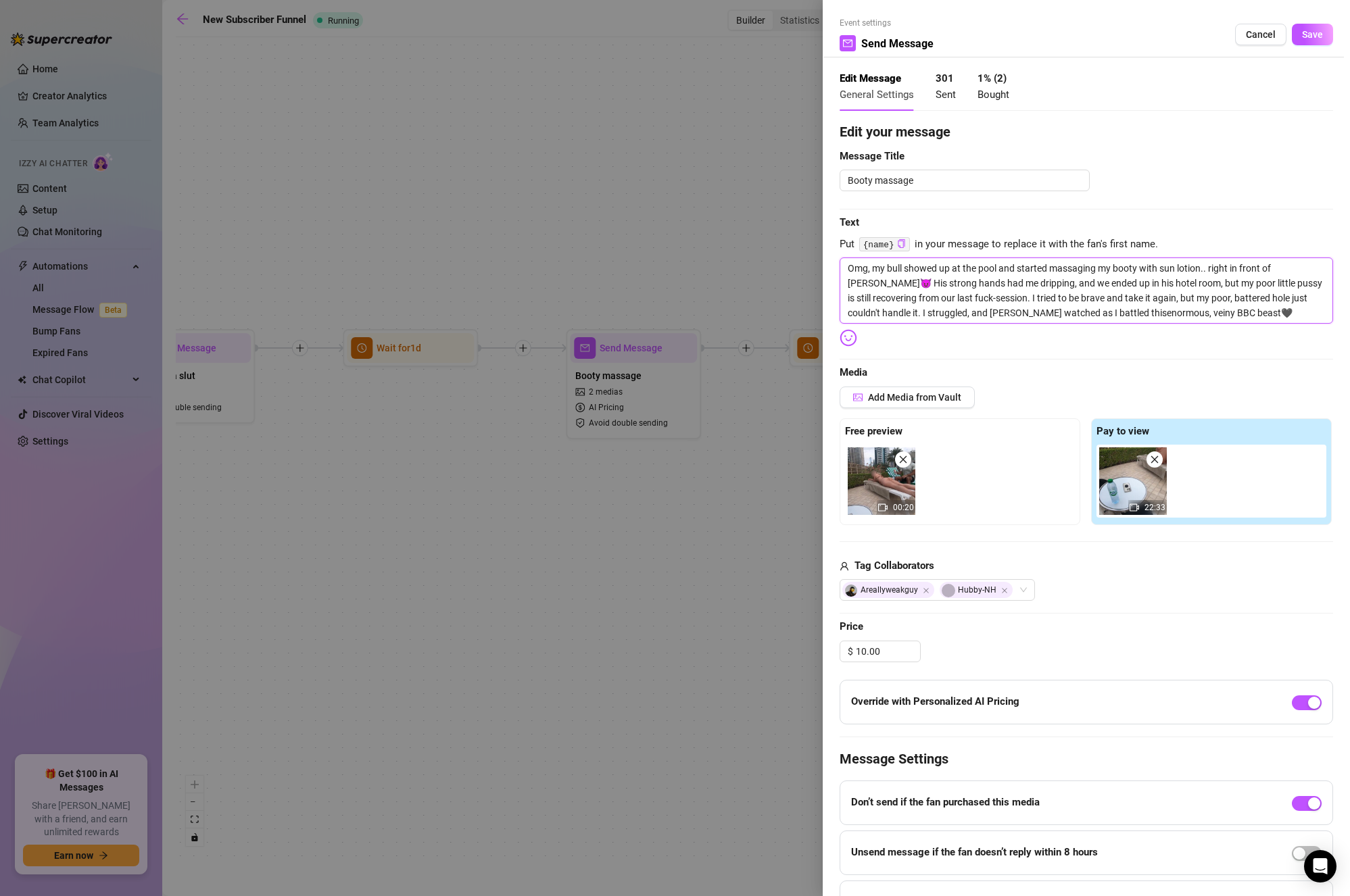
type textarea "Omg, my bull showed up at the pool and started massaging my booty with sun loti…"
click at [1088, 307] on textarea "Omg, my bull showed up at the pool and started massaging my booty with sun loti…" at bounding box center [1086, 291] width 494 height 66
type textarea "Omg, my bull showed up at the pool and started massaging my booty with sun loti…"
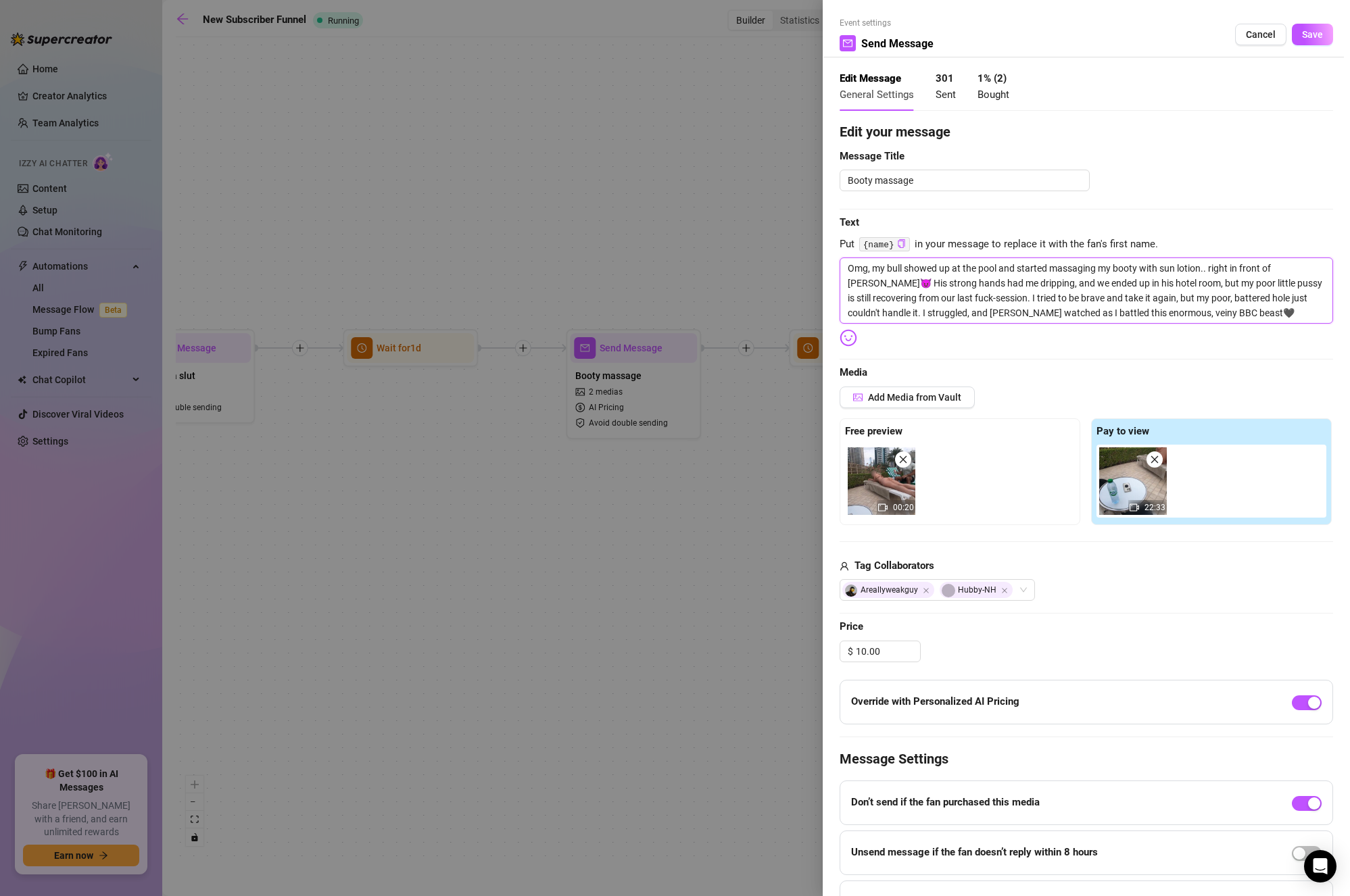
type textarea "Omg, my bull showed up at the pool and started massaging my booty with sun loti…"
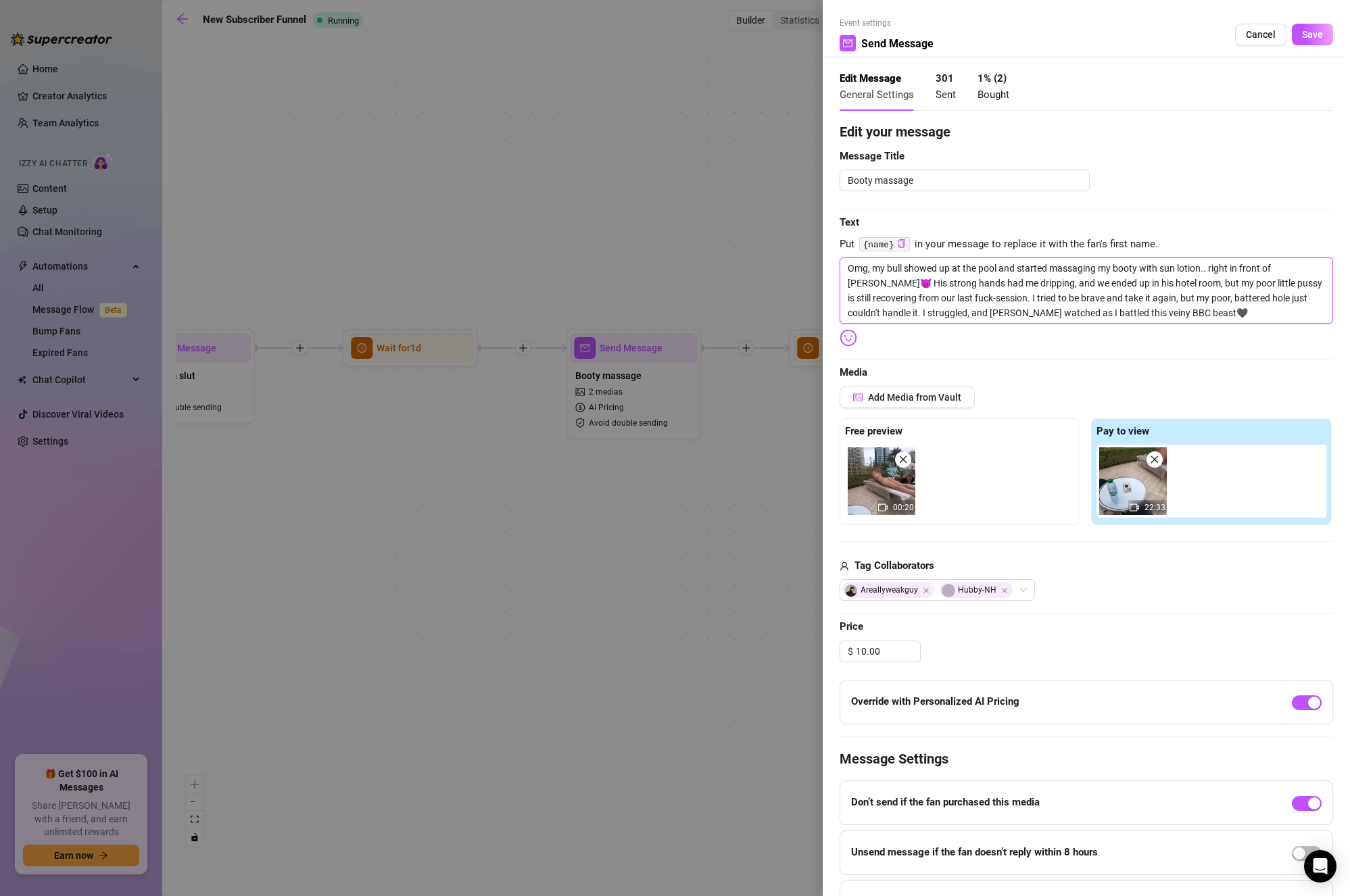
click at [930, 307] on textarea "Omg, my bull showed up at the pool and started massaging my booty with sun loti…" at bounding box center [1086, 291] width 494 height 66
type textarea "Omg, my bull showed up at the pool and started massaging my booty with sun loti…"
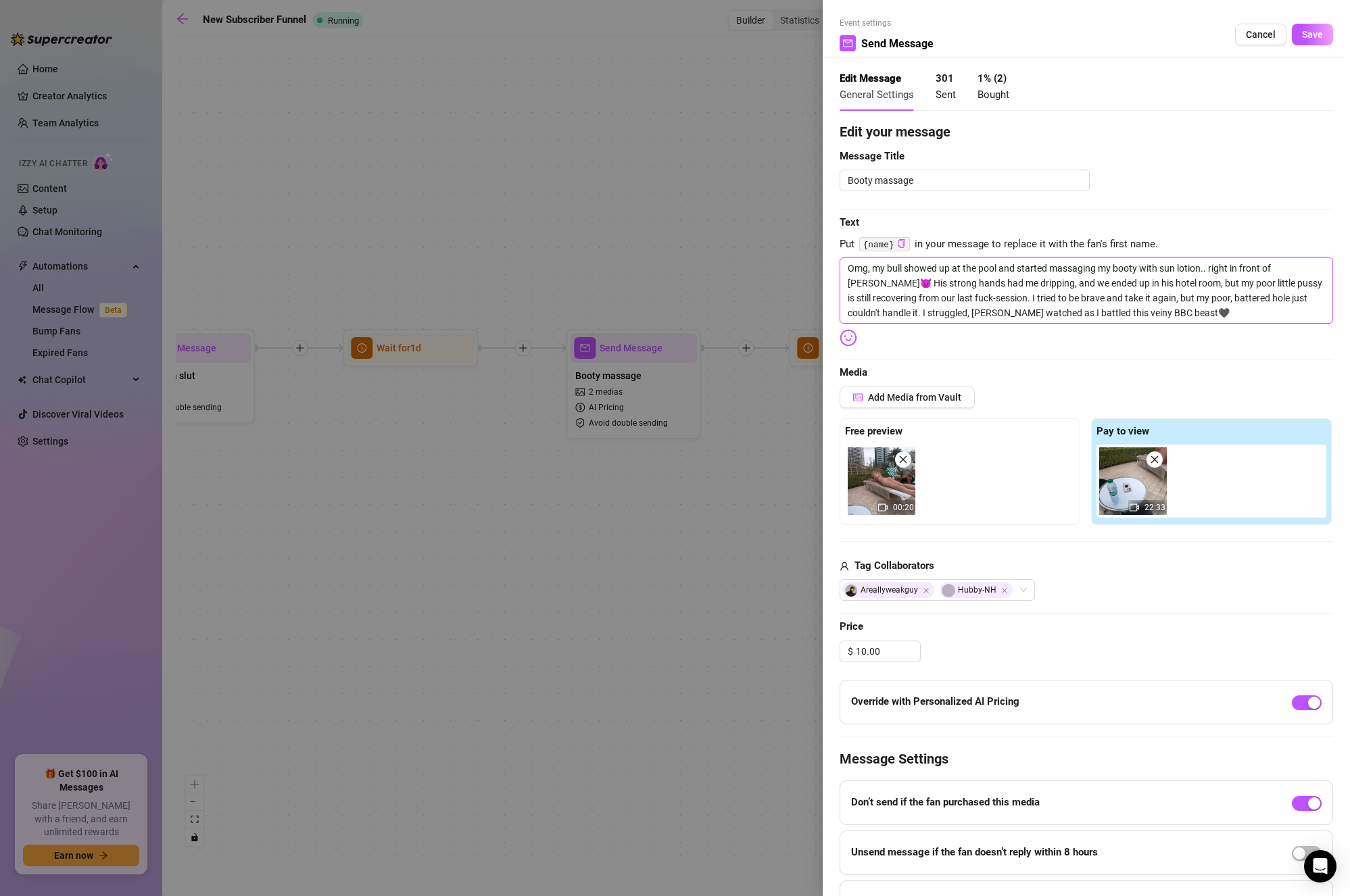
type textarea "Omg, my bull showed up at the pool and started massaging my booty with sun loti…"
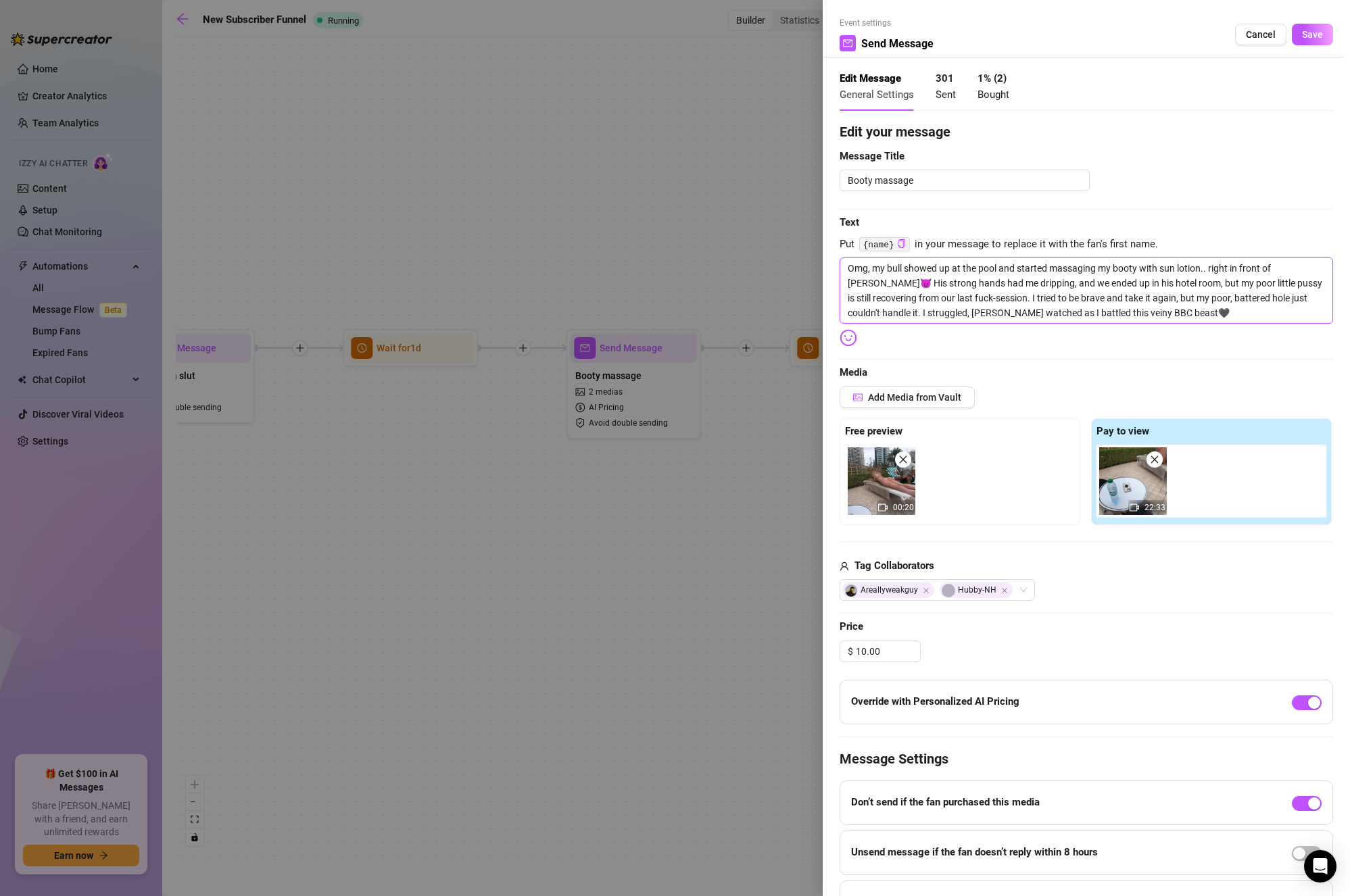
type textarea "Omg, my bull showed up at the pool and started massaging my booty with sun loti…"
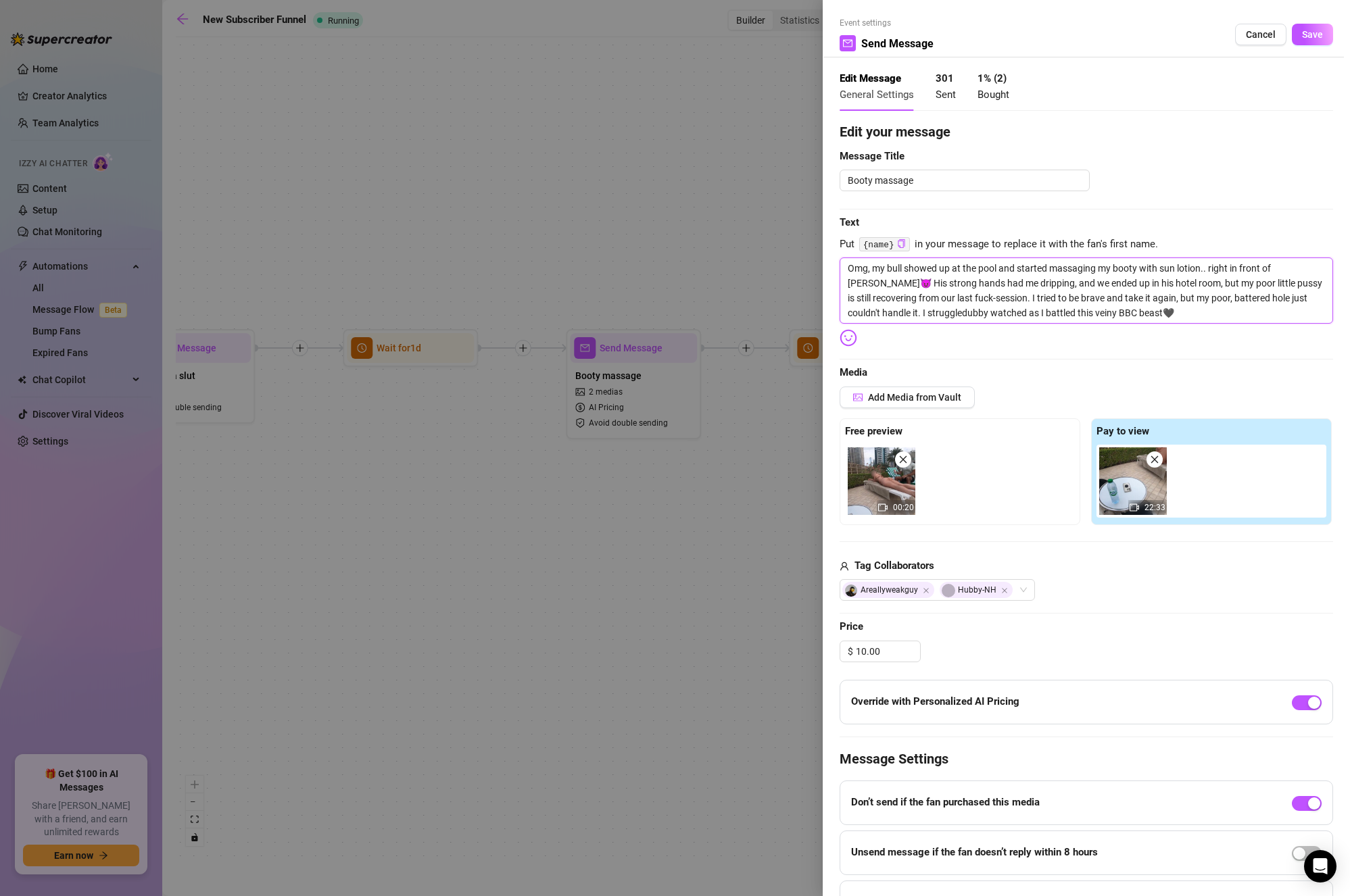
type textarea "Omg, my bull showed up at the pool and started massaging my booty with sun loti…"
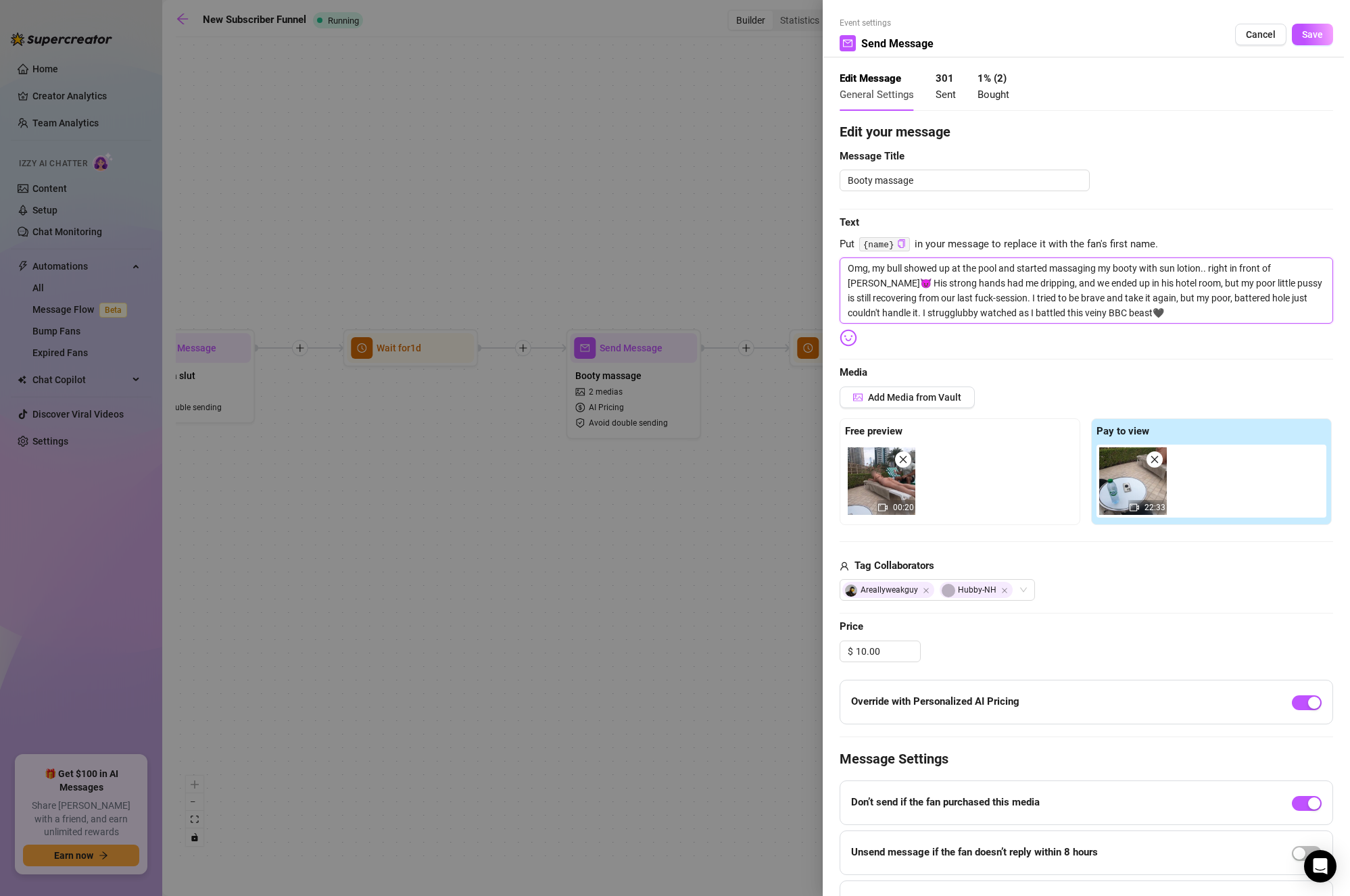
type textarea "Omg, my bull showed up at the pool and started massaging my booty with sun loti…"
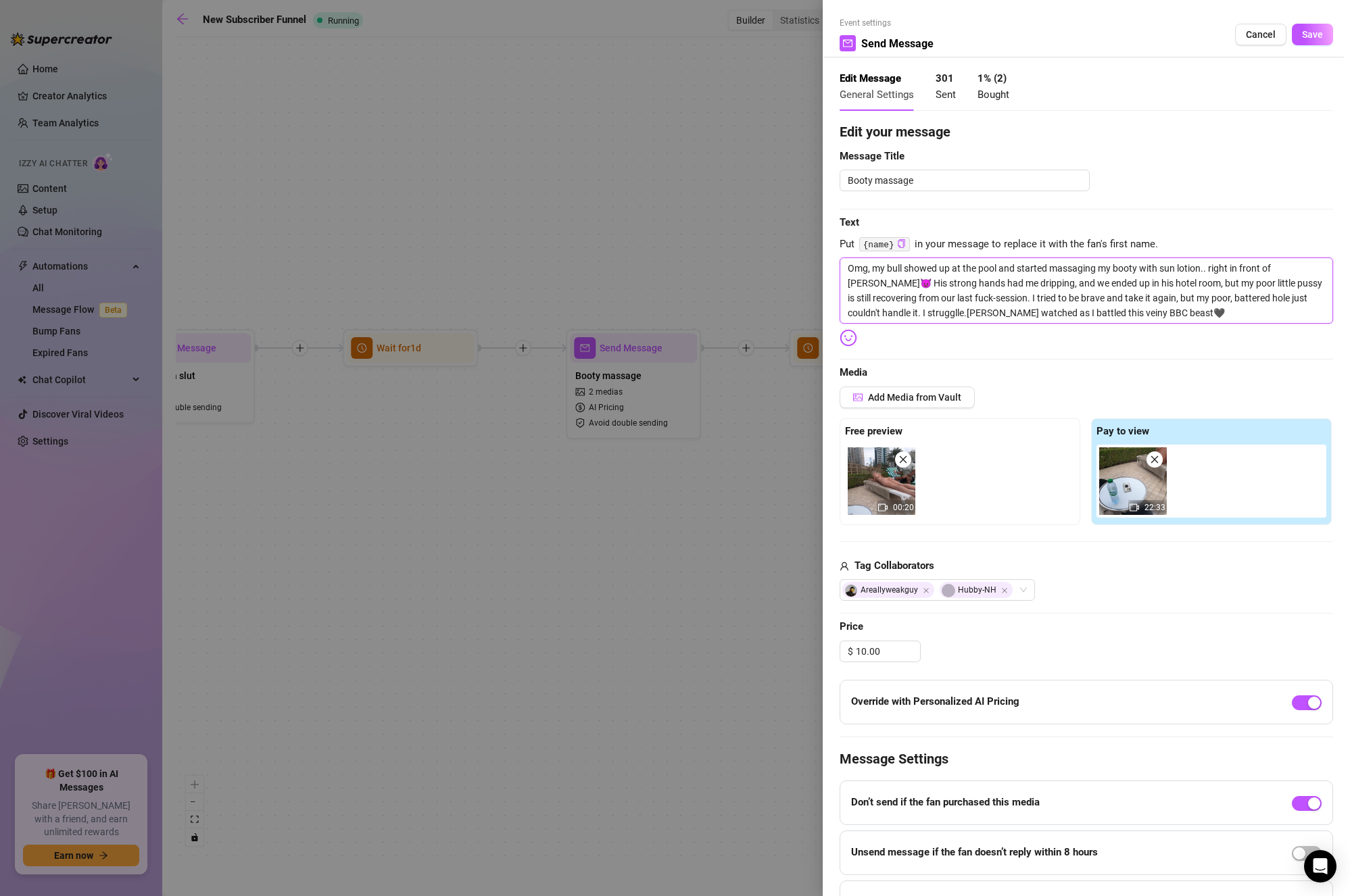
type textarea "Omg, my bull showed up at the pool and started massaging my booty with sun loti…"
drag, startPoint x: 1155, startPoint y: 260, endPoint x: 1199, endPoint y: 269, distance: 44.9
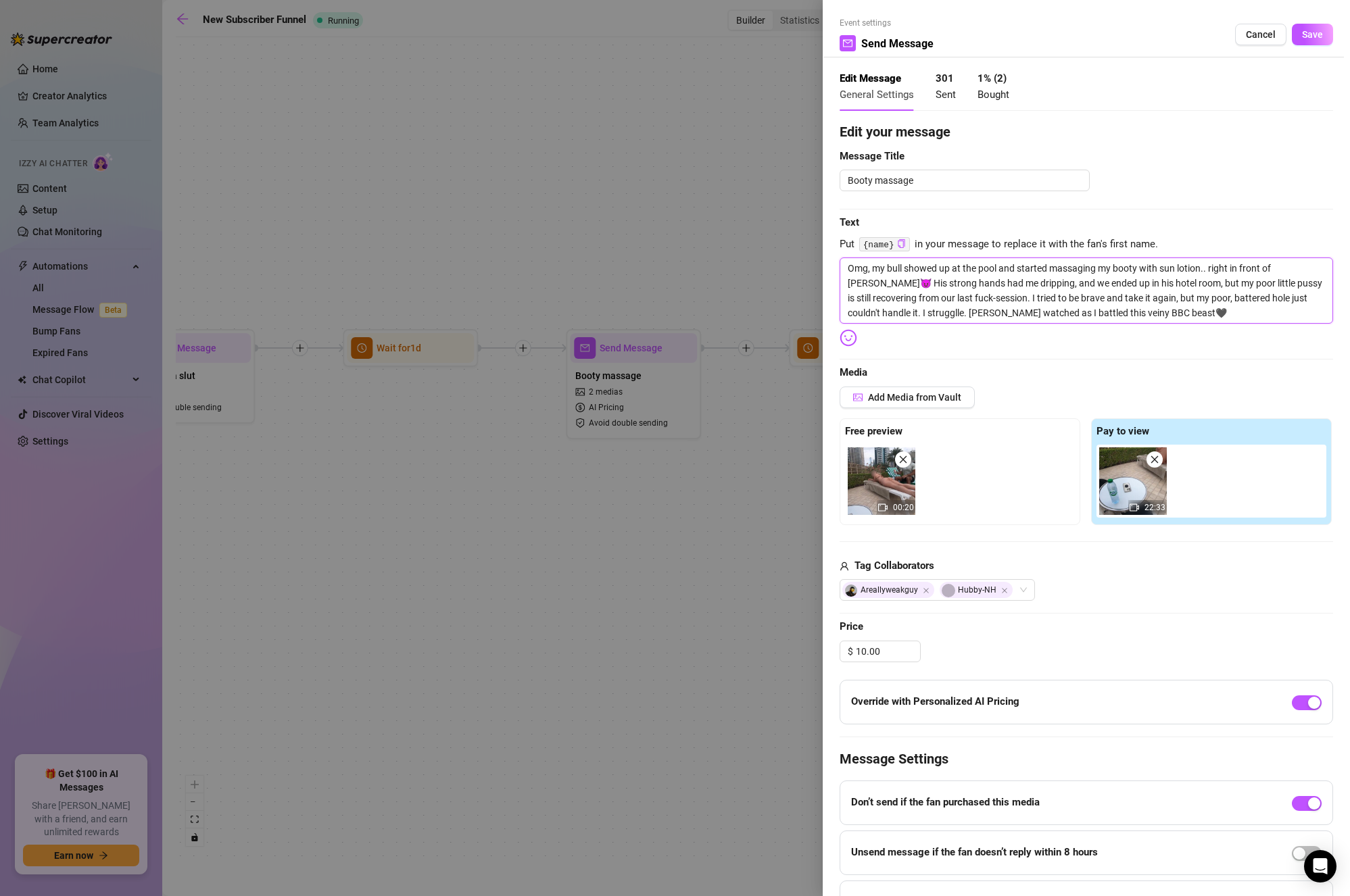
click at [1199, 269] on textarea "Omg, my bull showed up at the pool and started massaging my booty with sun loti…" at bounding box center [1086, 291] width 494 height 66
type textarea "Omg, my bull showed up at the pool and started massaging my booty n.. right in …"
type textarea "Omg, my bull showed up at the pool and started massaging my booty .. right in f…"
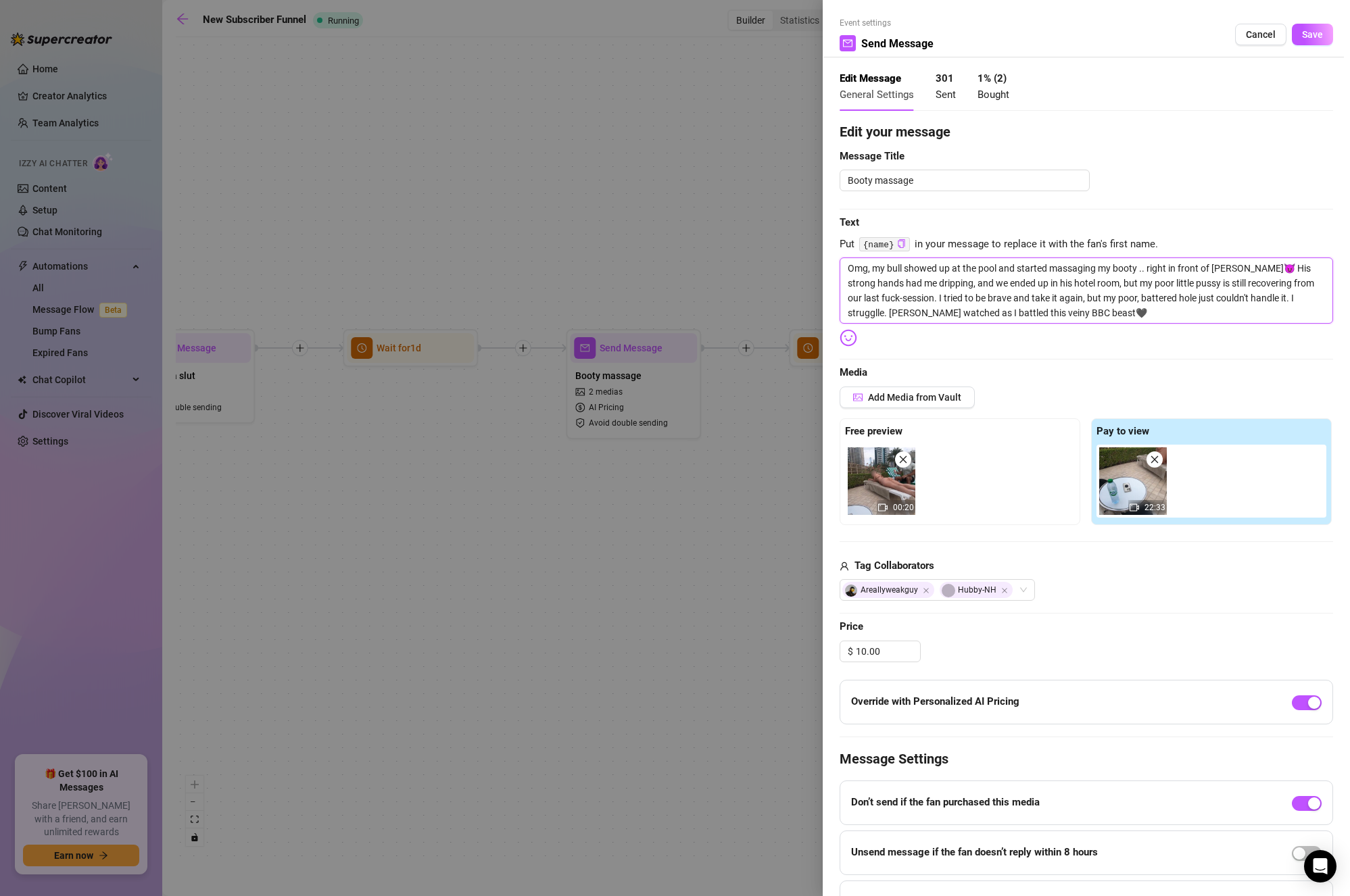
type textarea "Omg, my bull showed up at the pool and started massaging my booty.. right in fr…"
click at [1214, 291] on textarea "Omg, my bull showed up at the pool and started massaging my booty.. right in fr…" at bounding box center [1086, 291] width 494 height 66
click at [964, 280] on textarea "Omg, my bull showed up at the pool and started massaging my booty.. right in fr…" at bounding box center [1086, 291] width 494 height 66
drag, startPoint x: 873, startPoint y: 278, endPoint x: 1324, endPoint y: 295, distance: 451.3
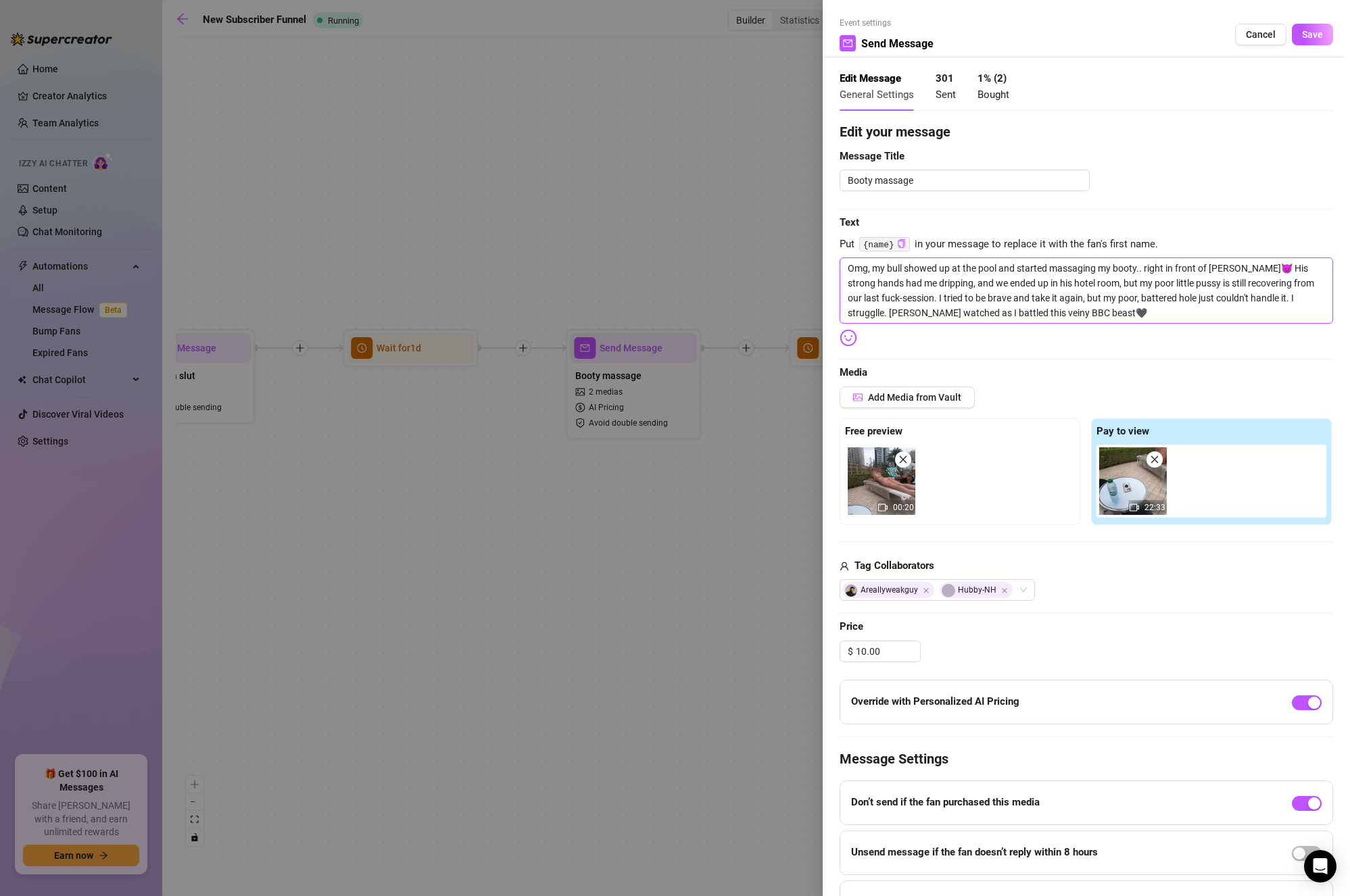
click at [1250, 265] on textarea "Omg, my bull showed up at the pool and started massaging my booty.. right in fr…" at bounding box center [1086, 291] width 494 height 66
type textarea "Omg, my bull showed up at the pool and started massaging my booty.. right in fr…"
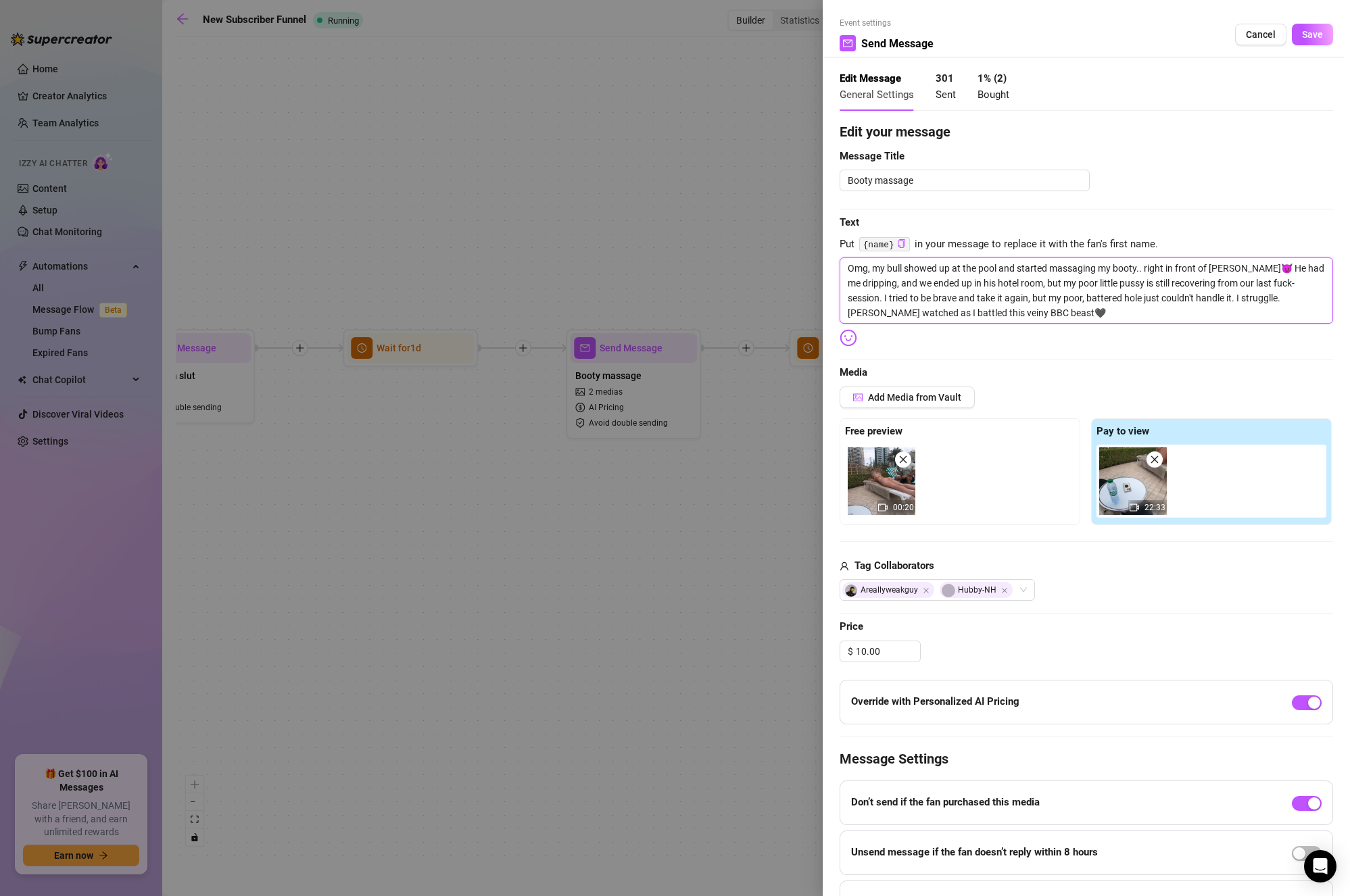
type textarea "Omg, my bull showed up at the pool and started massaging my booty.. right in fr…"
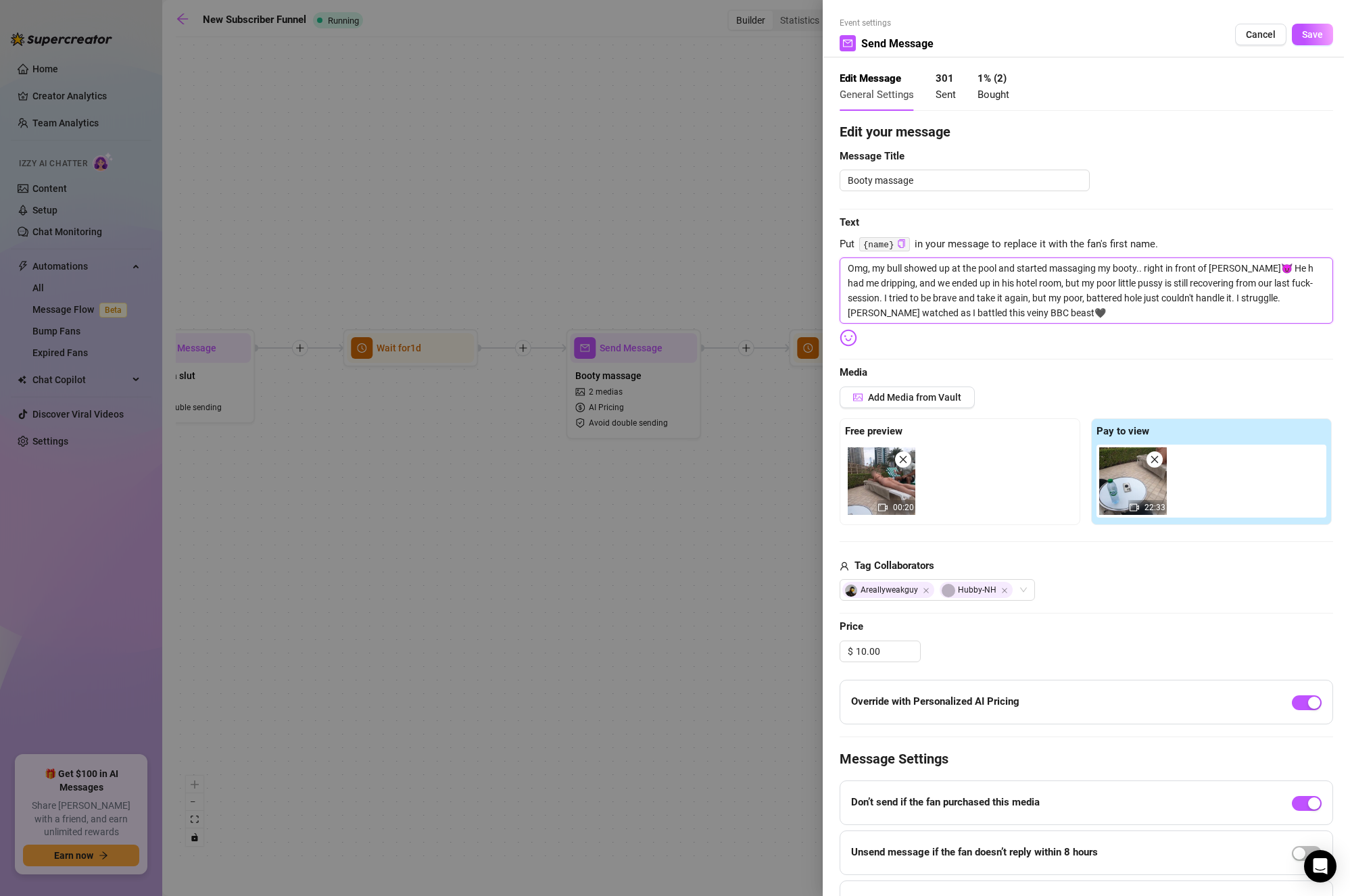
type textarea "Omg, my bull showed up at the pool and started massaging my booty.. right in fr…"
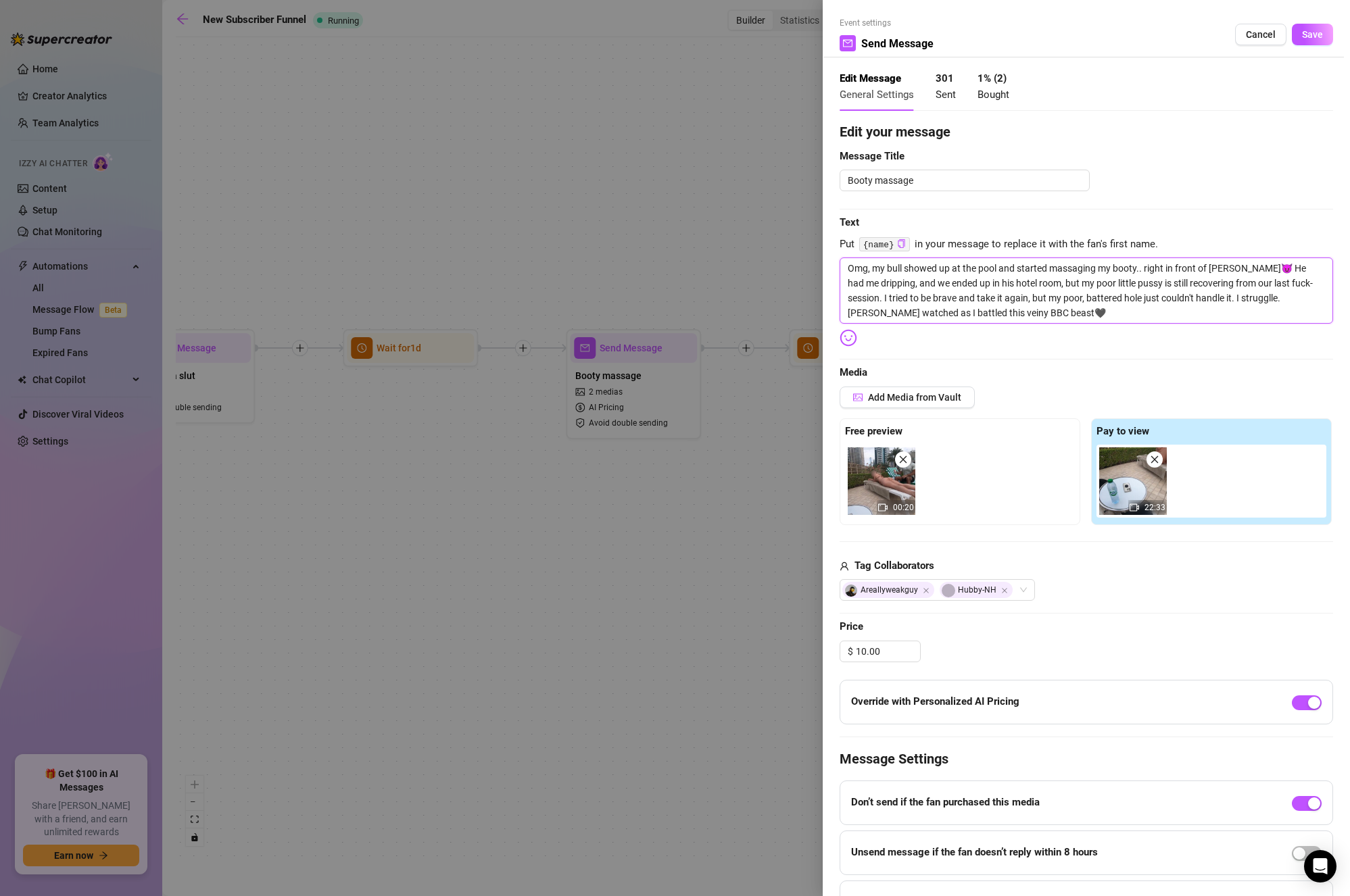
type textarea "Omg, my bull showed up at the pool and started massaging my booty.. right in fr…"
click at [1006, 285] on textarea "Omg, my bull showed up at the pool and started massaging my booty.. right in fr…" at bounding box center [1086, 291] width 494 height 66
click at [964, 292] on textarea "Omg, my bull showed up at the pool and started massaging my booty.. right in fr…" at bounding box center [1086, 291] width 494 height 66
drag, startPoint x: 923, startPoint y: 296, endPoint x: 978, endPoint y: 300, distance: 55.1
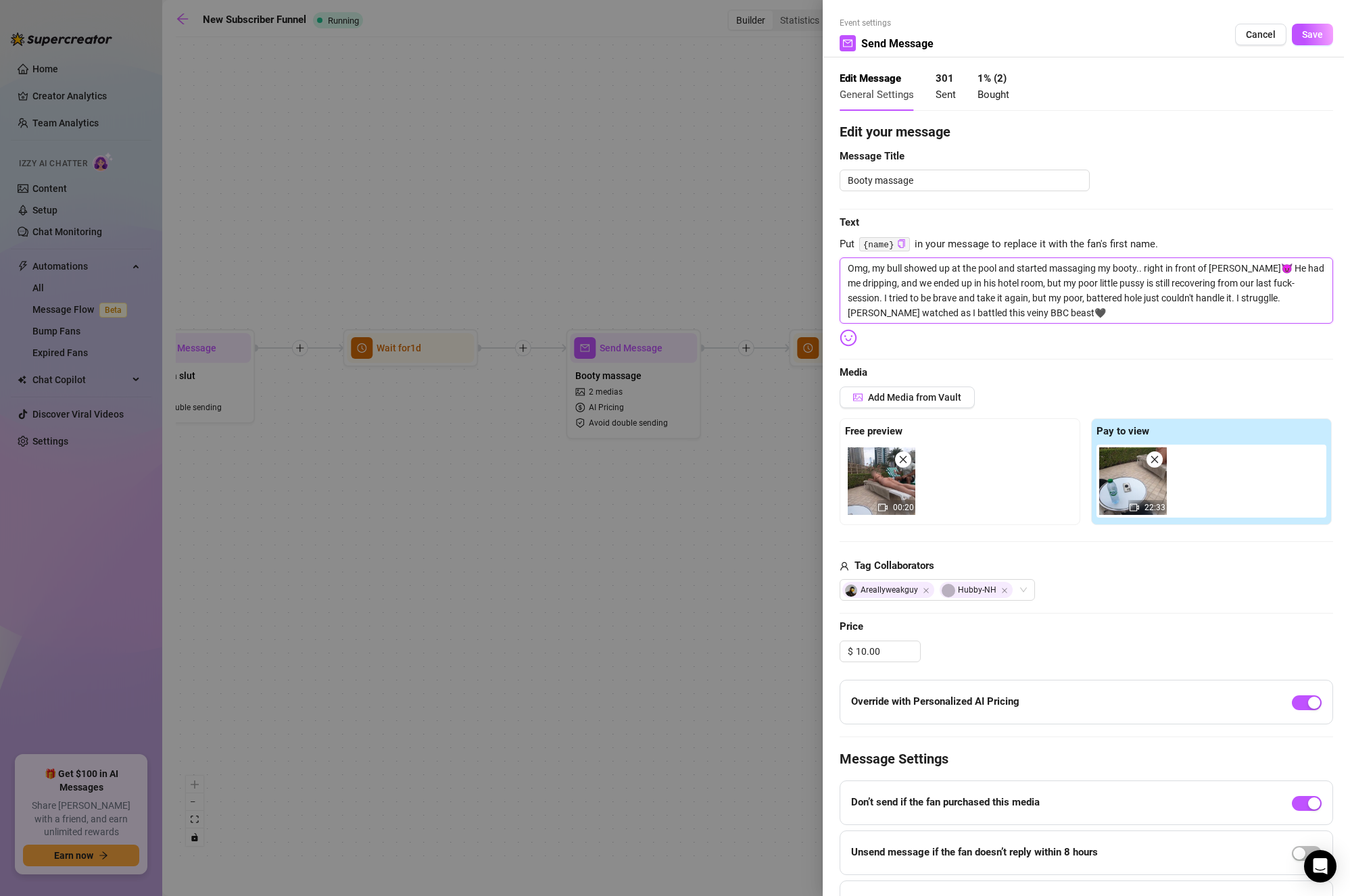
click at [978, 300] on textarea "Omg, my bull showed up at the pool and started massaging my booty.. right in fr…" at bounding box center [1086, 291] width 494 height 66
type textarea "Omg, my bull showed up at the pool and started massaging my booty.. right in fr…"
click at [1040, 309] on textarea "Omg, my bull showed up at the pool and started massaging my booty.. right in fr…" at bounding box center [1086, 291] width 494 height 66
click at [1220, 296] on textarea "Omg, my bull showed up at the pool and started massaging my booty.. right in fr…" at bounding box center [1086, 291] width 494 height 66
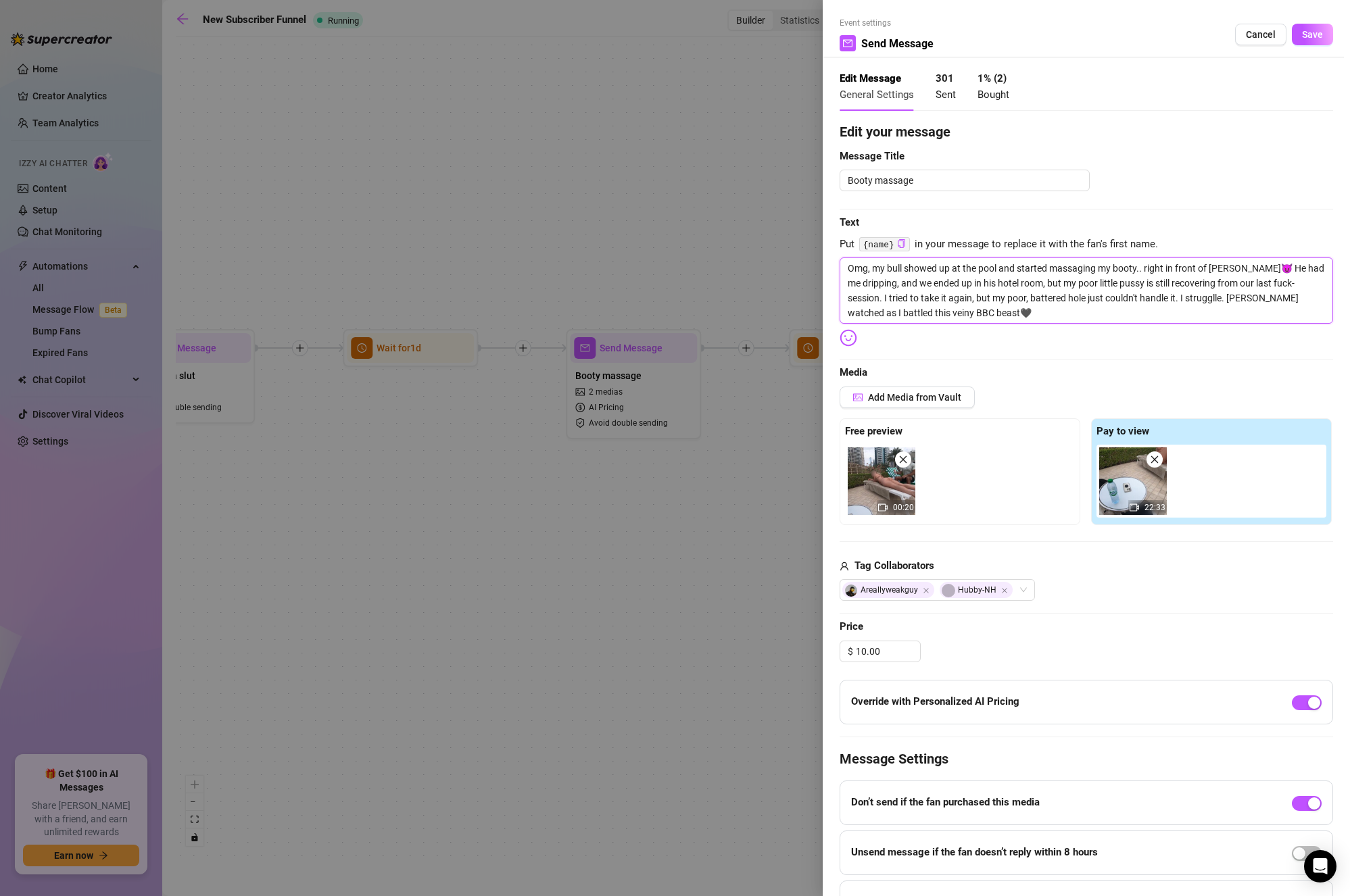
type textarea "Omg, my bull showed up at the pool and started massaging my booty.. right in fr…"
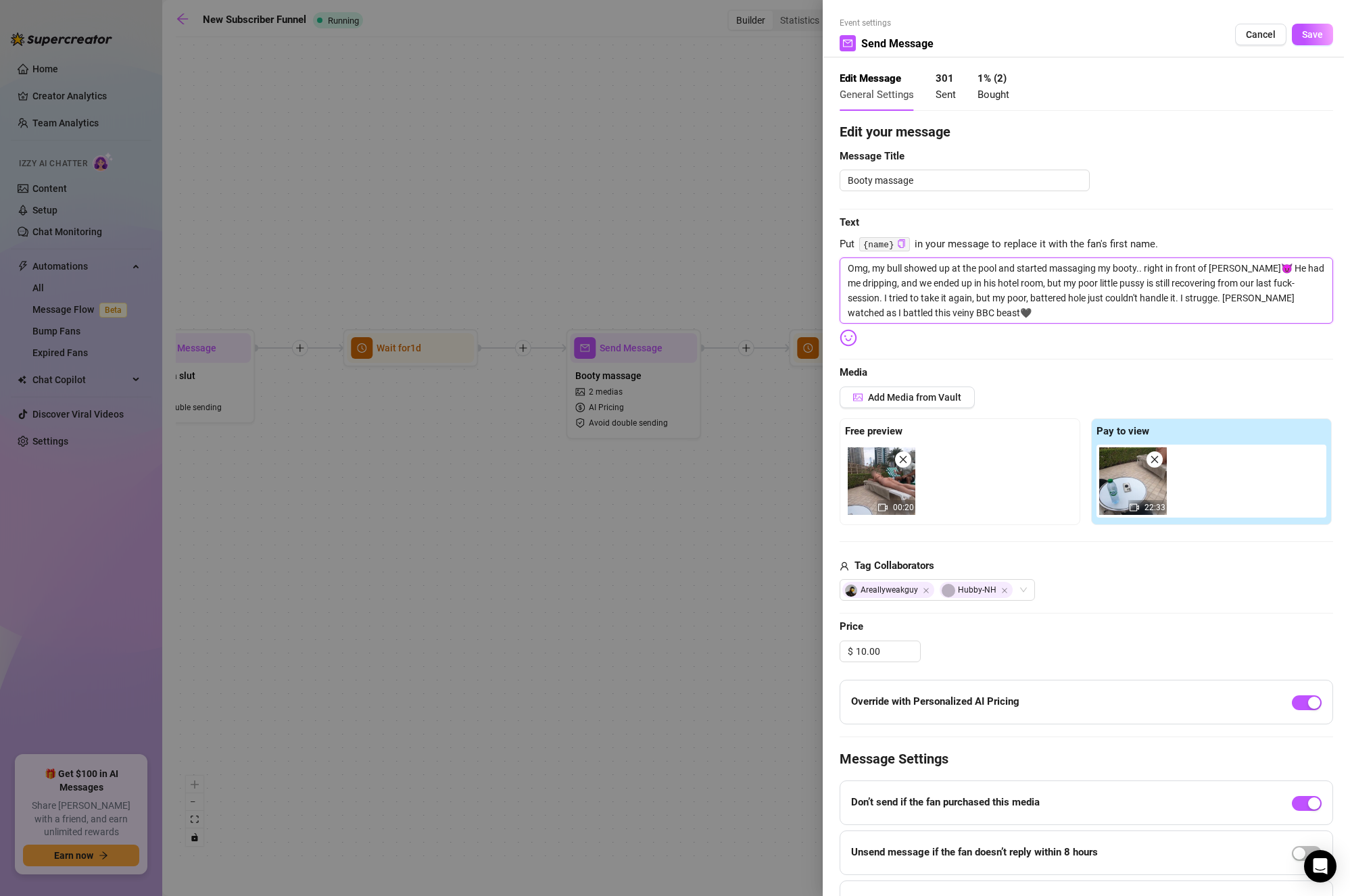
type textarea "Omg, my bull showed up at the pool and started massaging my booty.. right in fr…"
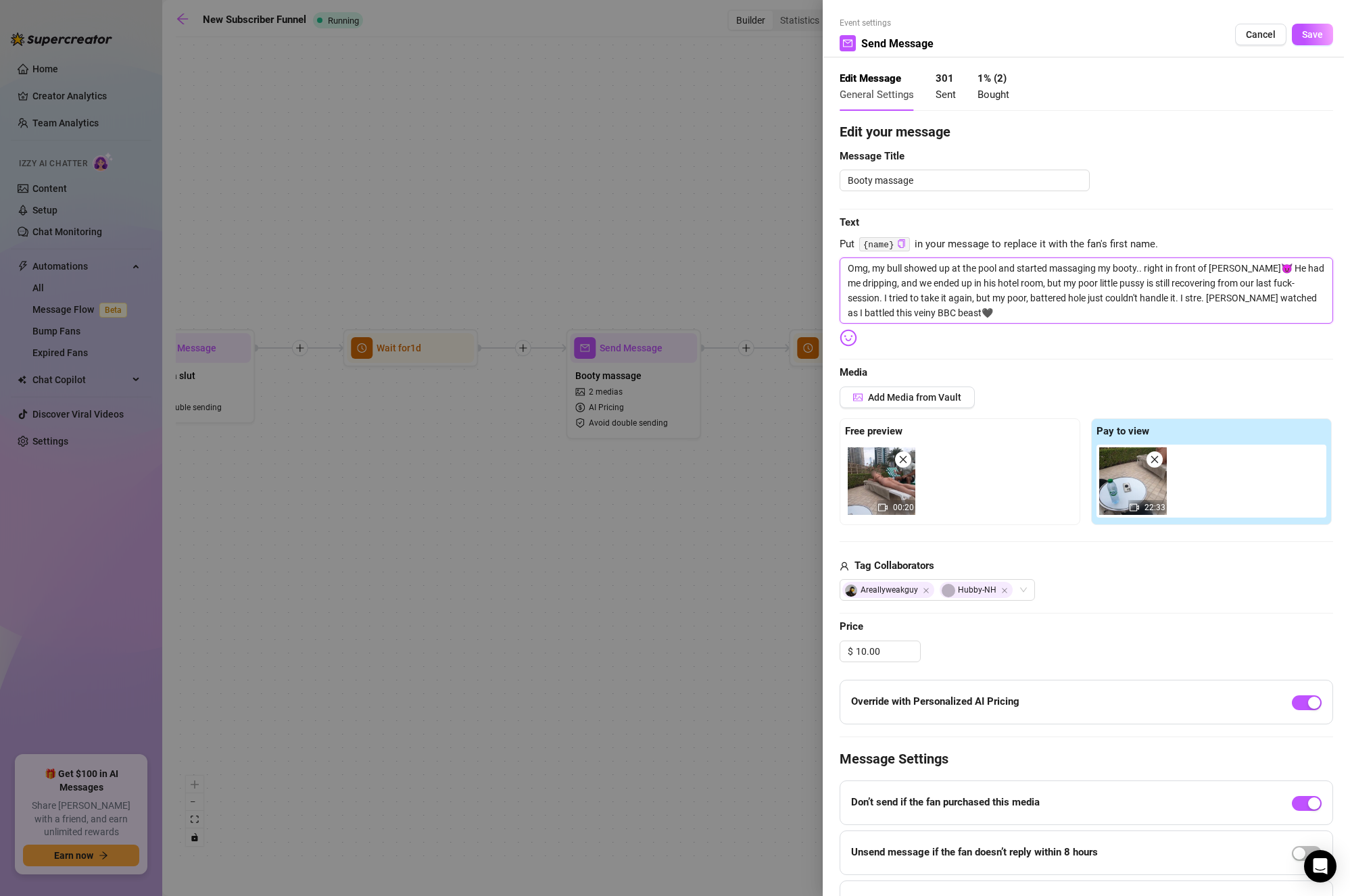
type textarea "Omg, my bull showed up at the pool and started massaging my booty.. right in fr…"
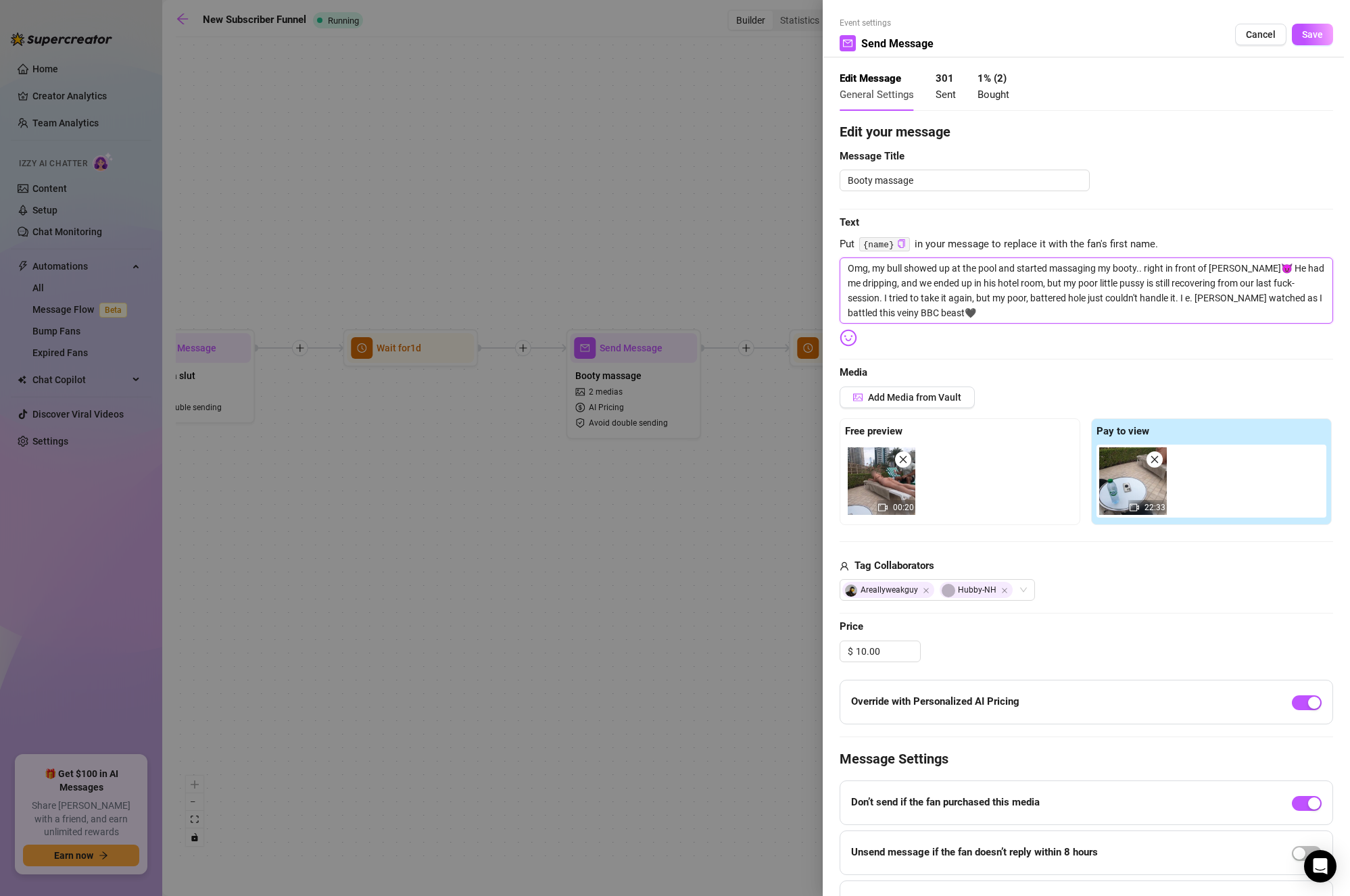
type textarea "Omg, my bull showed up at the pool and started massaging my booty.. right in fr…"
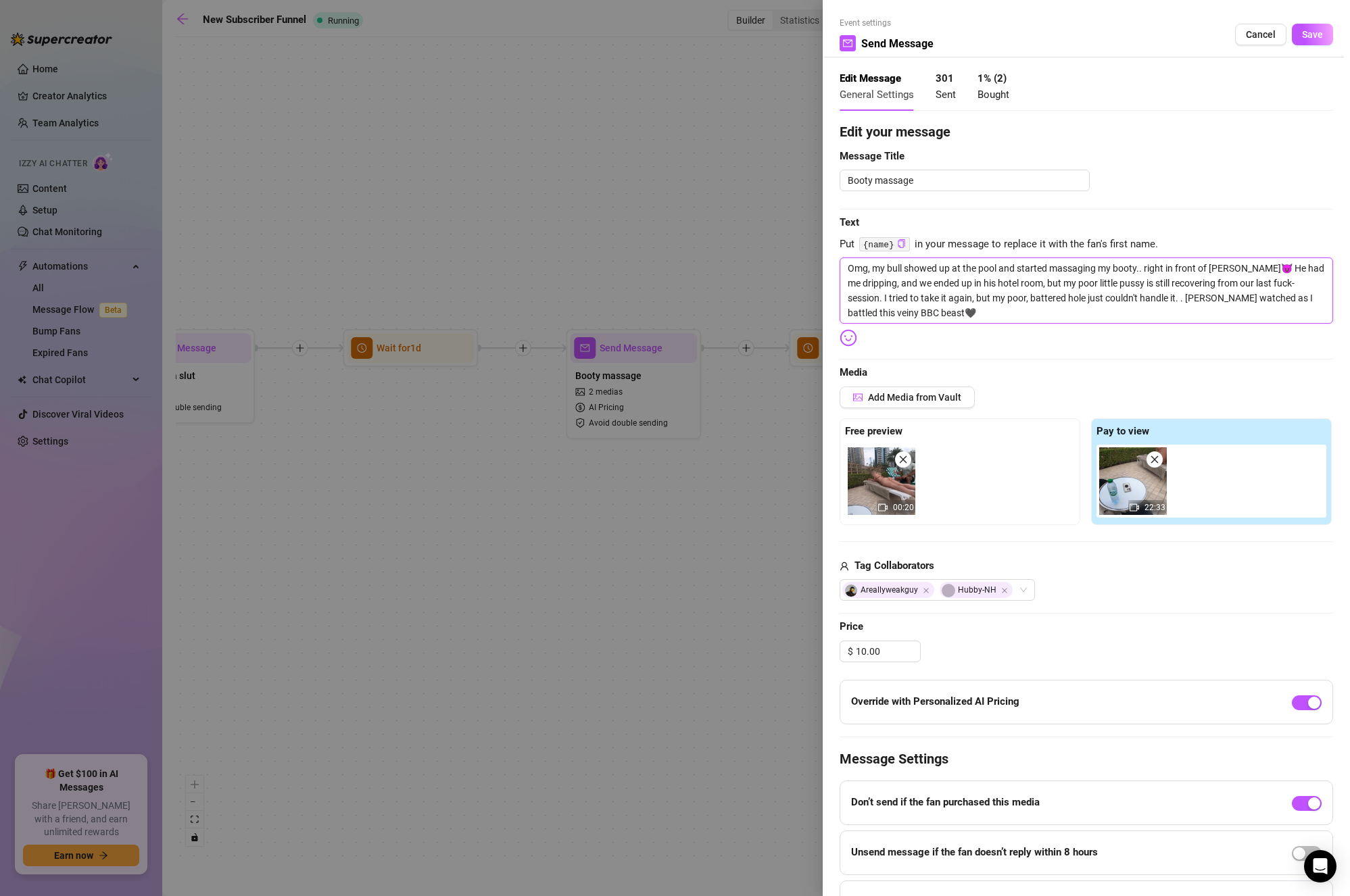
type textarea "Omg, my bull showed up at the pool and started massaging my booty.. right in fr…"
click at [1226, 310] on textarea "Omg, my bull showed up at the pool and started massaging my booty.. right in fr…" at bounding box center [1086, 291] width 494 height 66
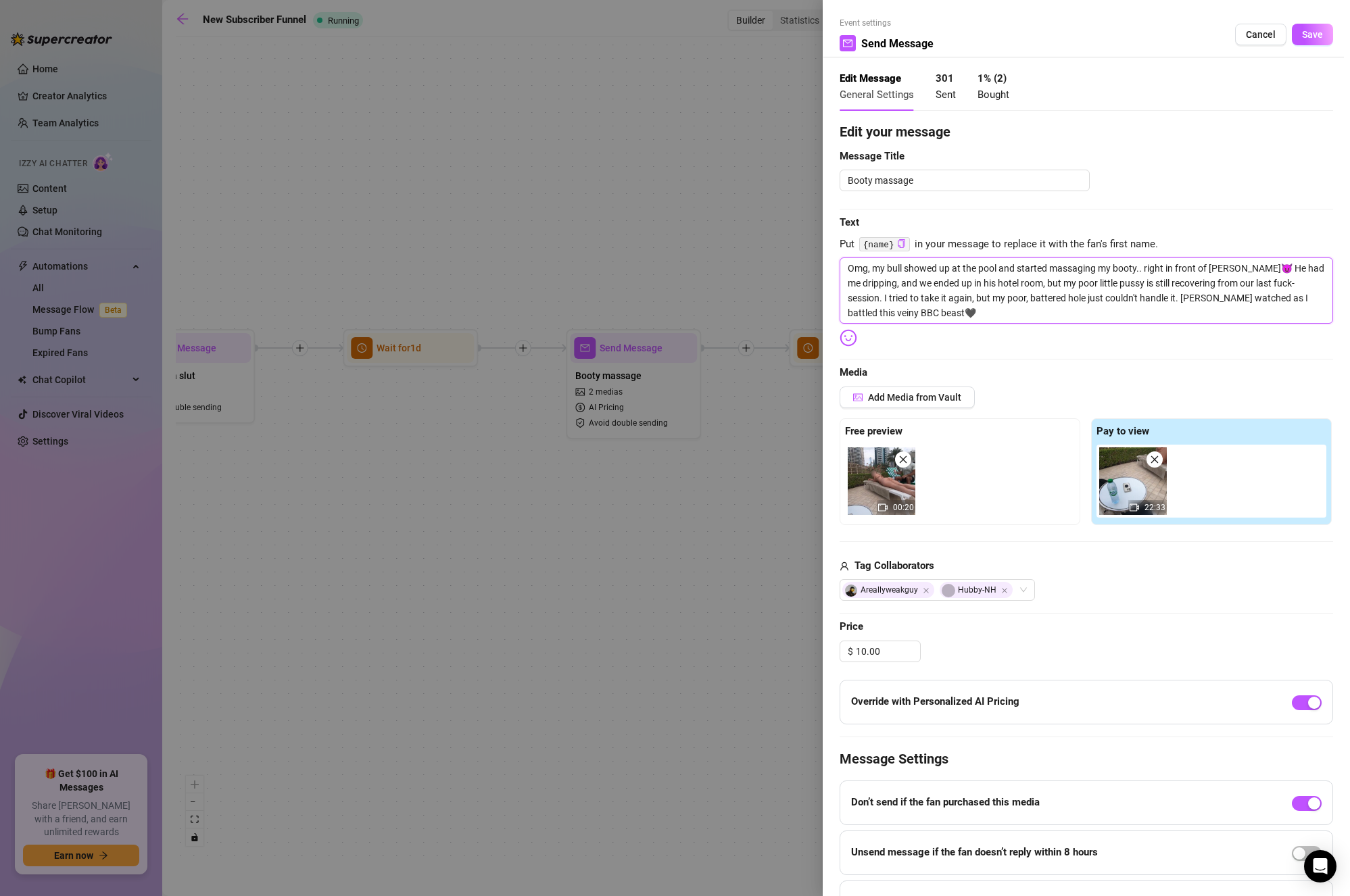
drag, startPoint x: 1236, startPoint y: 270, endPoint x: 1144, endPoint y: 270, distance: 92.0
click at [1144, 270] on textarea "Omg, my bull showed up at the pool and started massaging my booty.. right in fr…" at bounding box center [1086, 291] width 494 height 66
type textarea "Omg, my bull showed up at the pool and started massaging my booty.. 😈 He had me…"
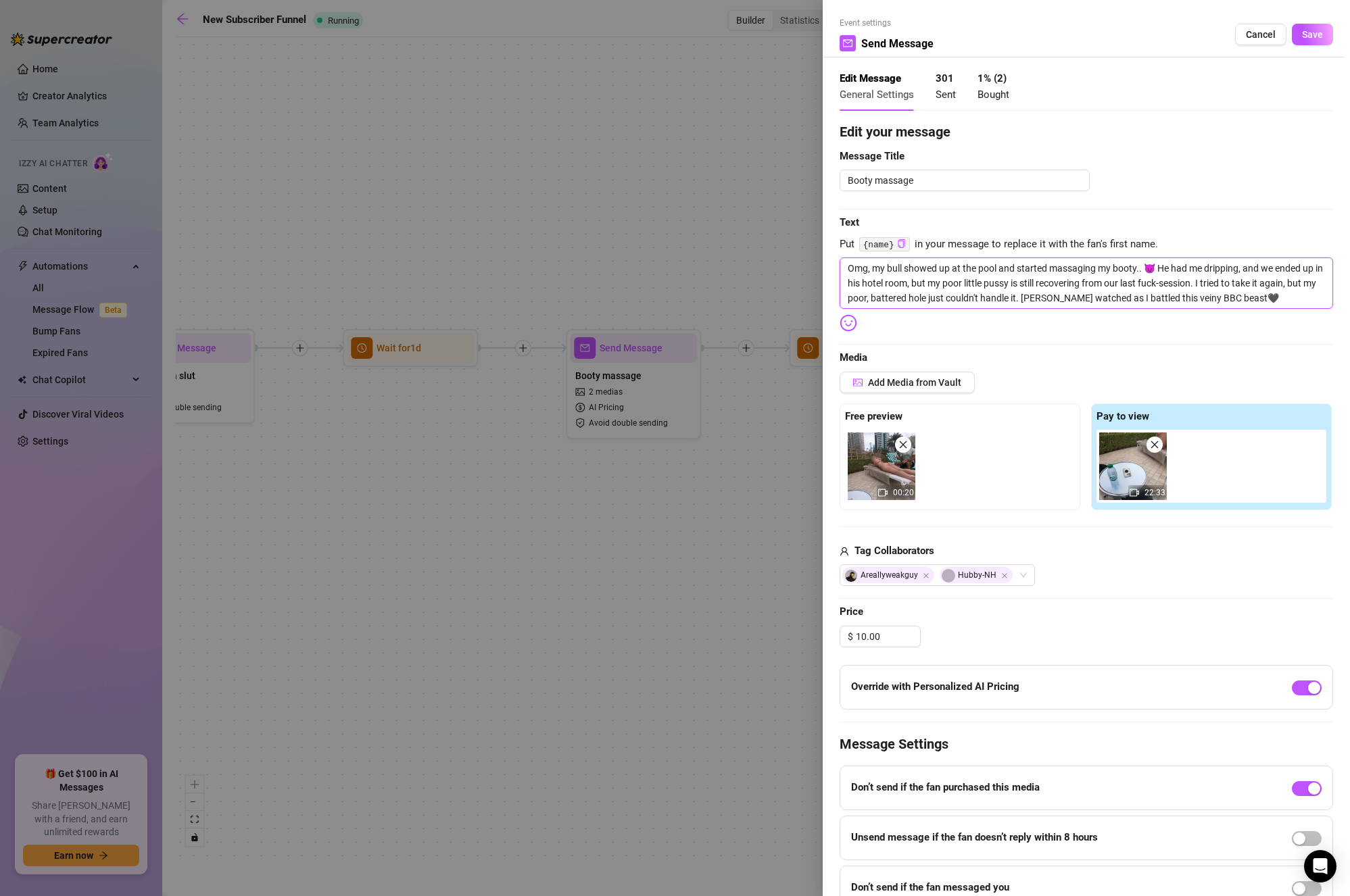
type textarea "Omg, my bull showed up at the pool and started massaging my booty..😈 He had me …"
click at [1207, 286] on textarea "Omg, my bull showed up at the pool and started massaging my booty..😈 He had me …" at bounding box center [1086, 283] width 494 height 51
click at [1009, 289] on textarea "Omg, my bull showed up at the pool and started massaging my booty..😈 He had me …" at bounding box center [1086, 283] width 494 height 51
drag, startPoint x: 1172, startPoint y: 267, endPoint x: 1243, endPoint y: 263, distance: 71.1
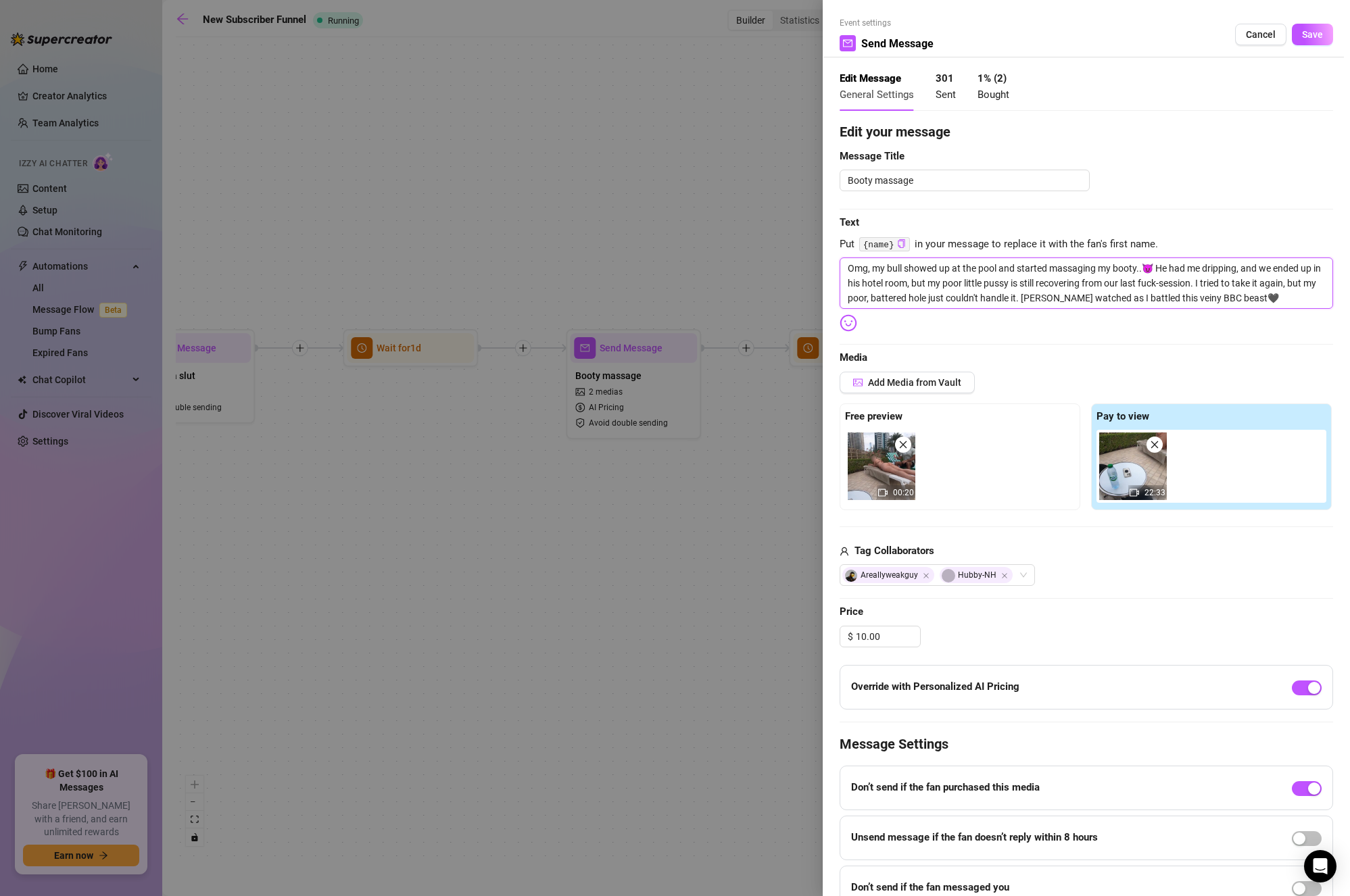
click at [1243, 263] on textarea "Omg, my bull showed up at the pool and started massaging my booty..😈 He had me …" at bounding box center [1086, 283] width 494 height 51
type textarea "Omg, my bull showed up at the pool and started massaging my booty..😈 He gand we…"
type textarea "Omg, my bull showed up at the pool and started massaging my booty..😈 He goand w…"
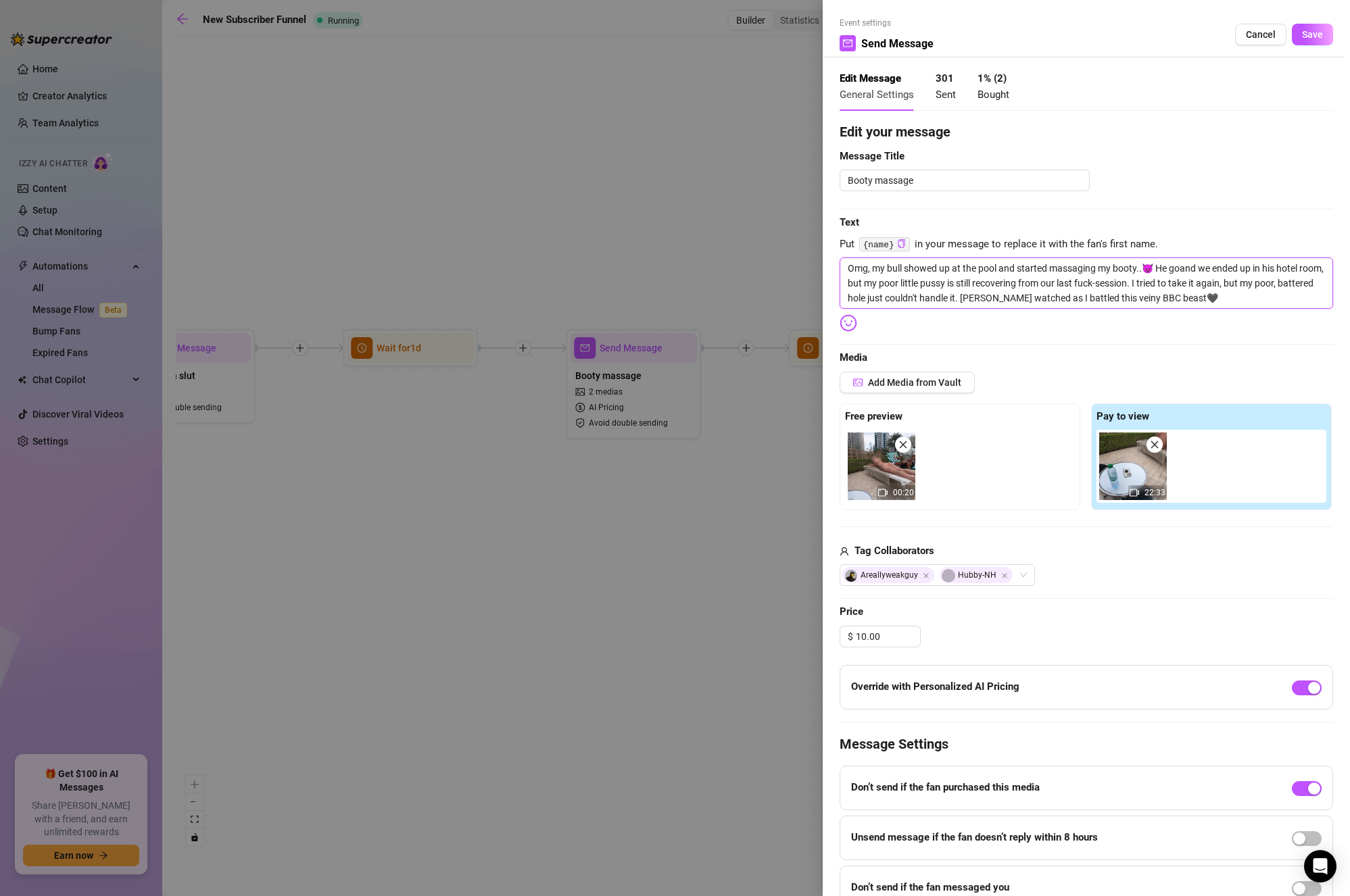
type textarea "Omg, my bull showed up at the pool and started massaging my booty..😈 He gotand …"
type textarea "Omg, my bull showed up at the pool and started massaging my booty..😈 He got and…"
type textarea "Omg, my bull showed up at the pool and started massaging my booty..😈 He got man…"
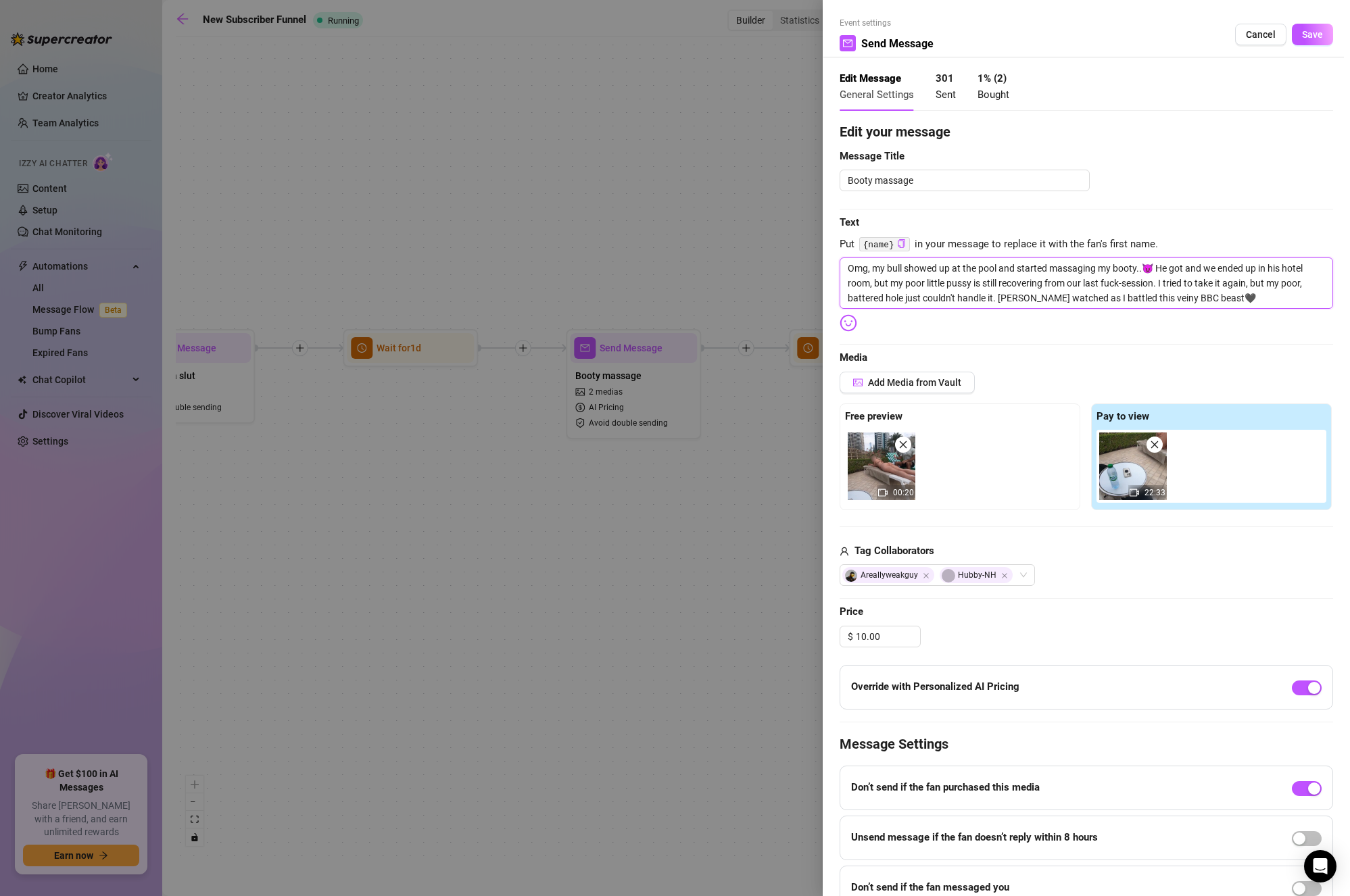
type textarea "Omg, my bull showed up at the pool and started massaging my booty..😈 He got man…"
type textarea "Omg, my bull showed up at the pool and started massaging my booty..😈 He got mea…"
type textarea "Omg, my bull showed up at the pool and started massaging my booty..😈 He got me …"
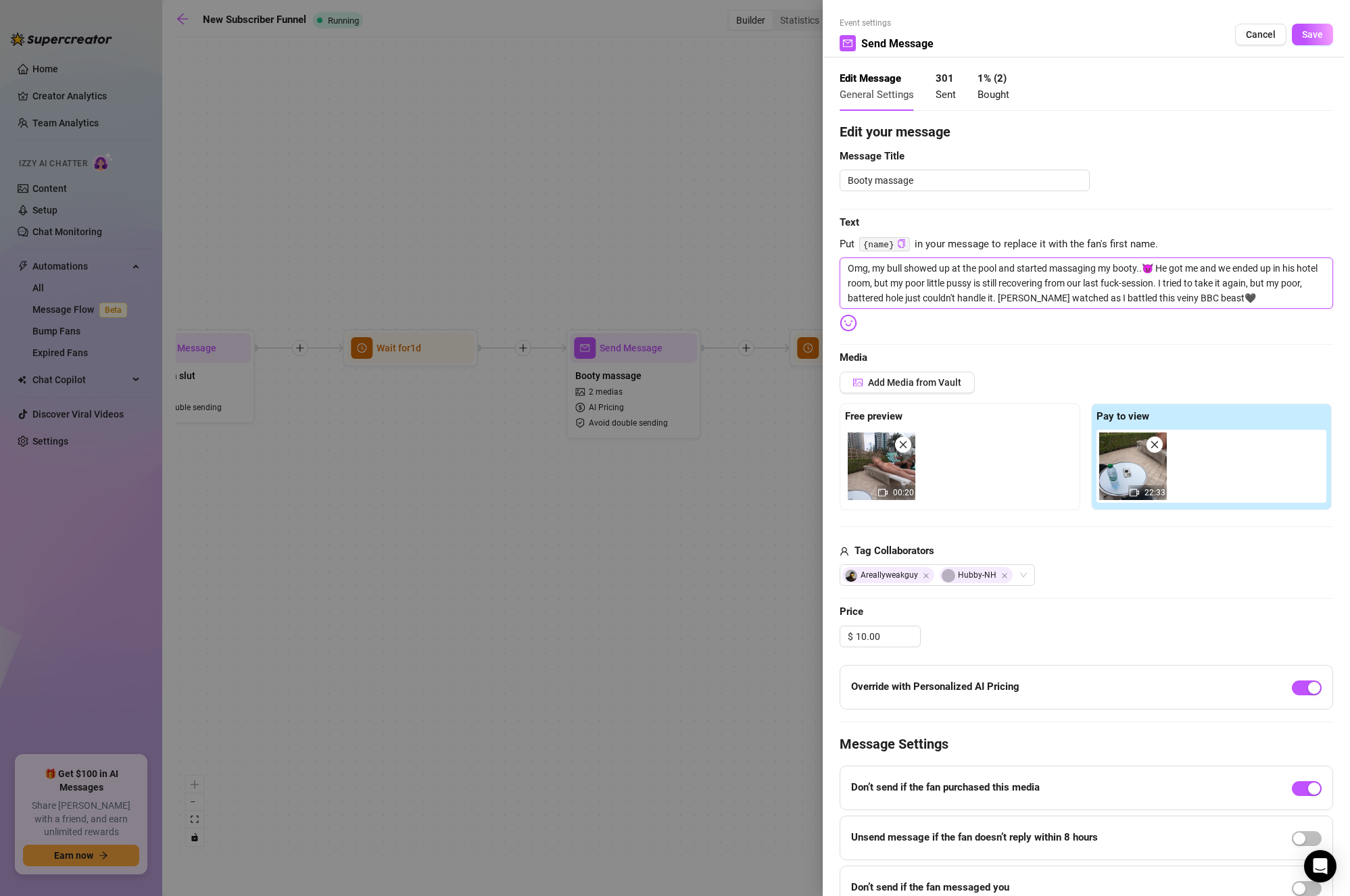
type textarea "Omg, my bull showed up at the pool and started massaging my booty..😈 He got me …"
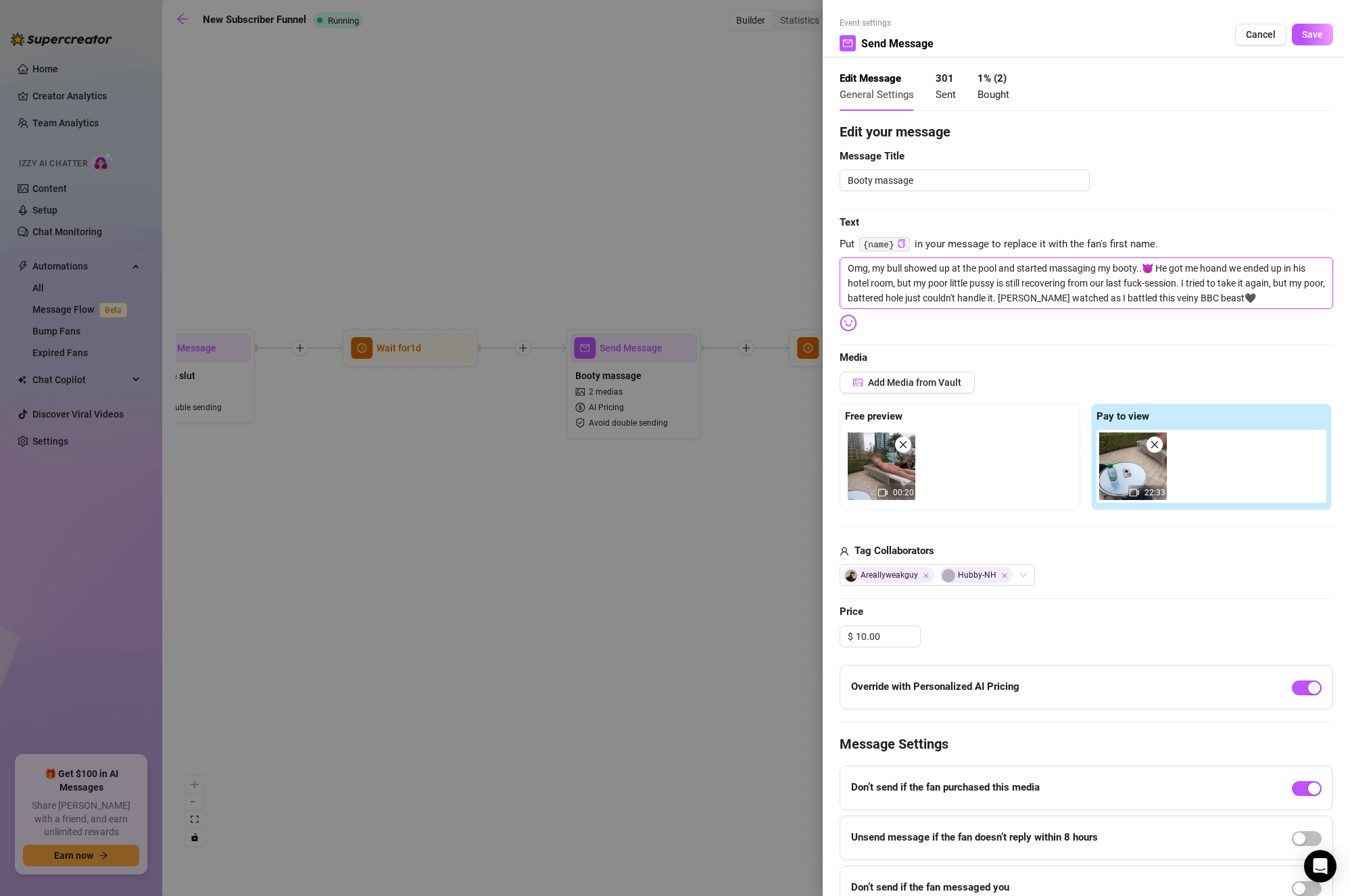
type textarea "Omg, my bull showed up at the pool and started massaging my booty..😈 He got me …"
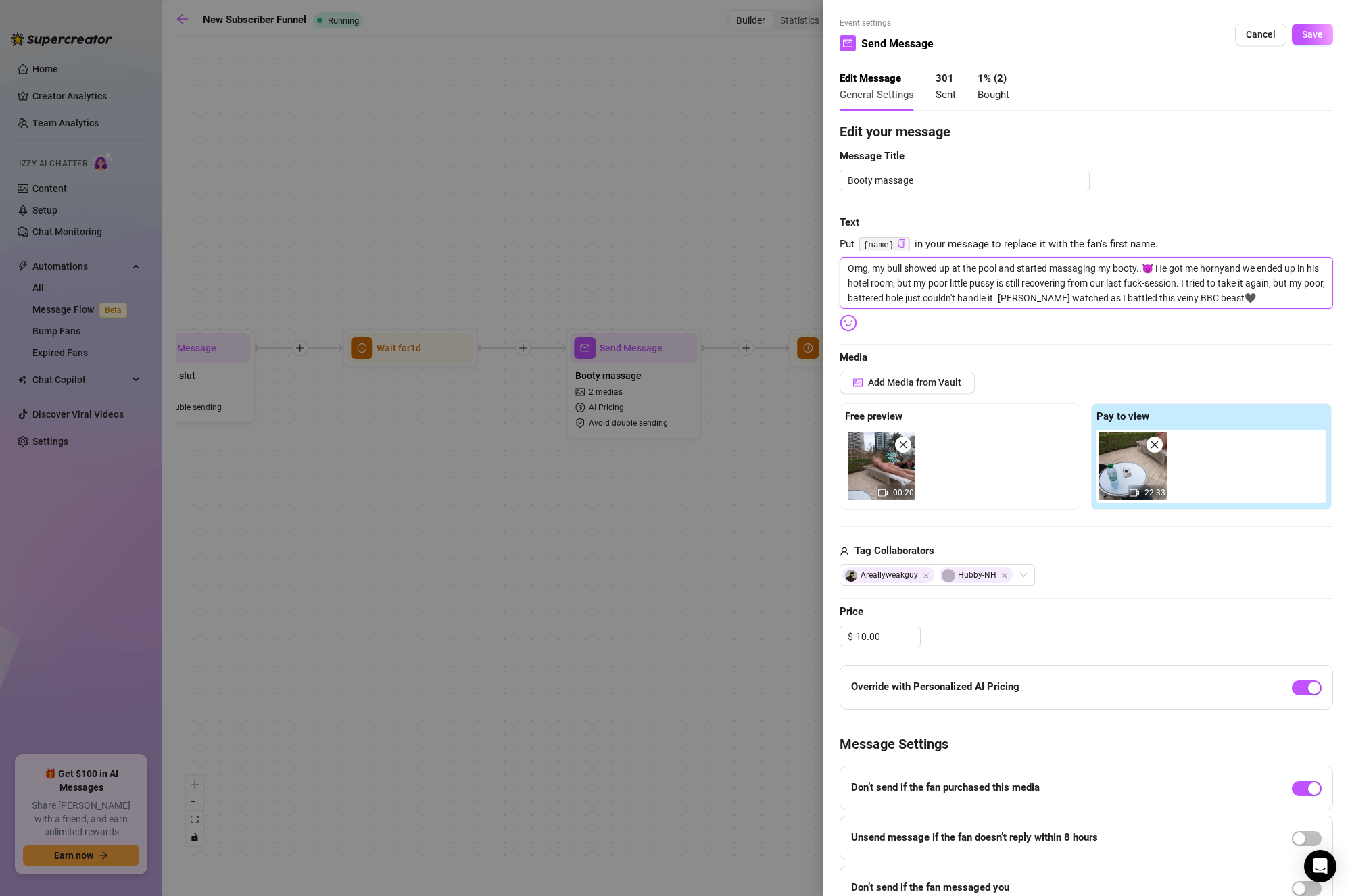
type textarea "Omg, my bull showed up at the pool and started massaging my booty..😈 He got me …"
drag, startPoint x: 1261, startPoint y: 265, endPoint x: 1315, endPoint y: 266, distance: 54.0
click at [1315, 266] on textarea "Omg, my bull showed up at the pool and started massaging my booty..😈 He got me …" at bounding box center [1086, 283] width 494 height 51
type textarea "Omg, my bull showed up at the pool and started massaging my booty..😈 He got me …"
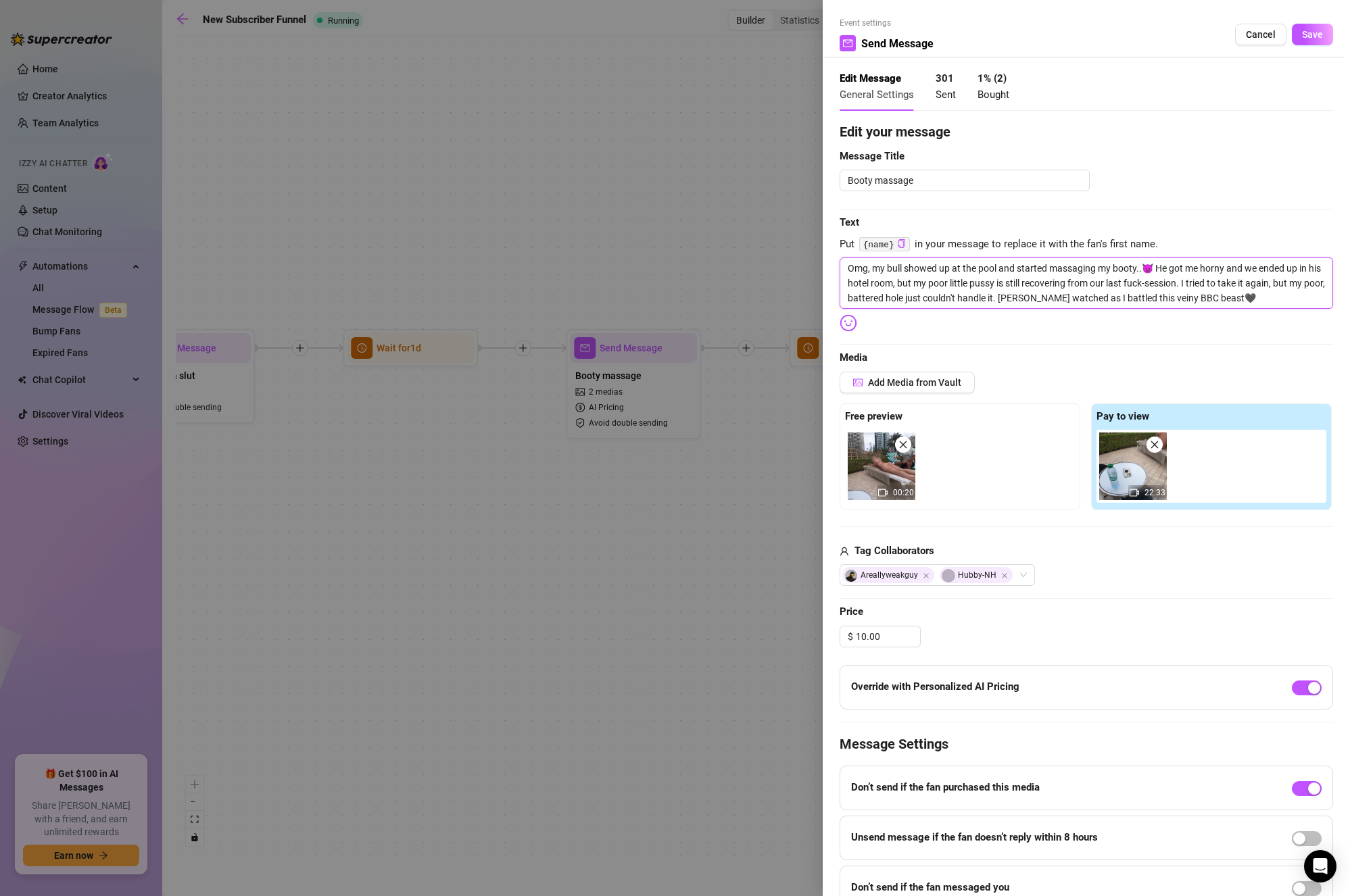
type textarea "Omg, my bull showed up at the pool and started massaging my booty..😈 He got me …"
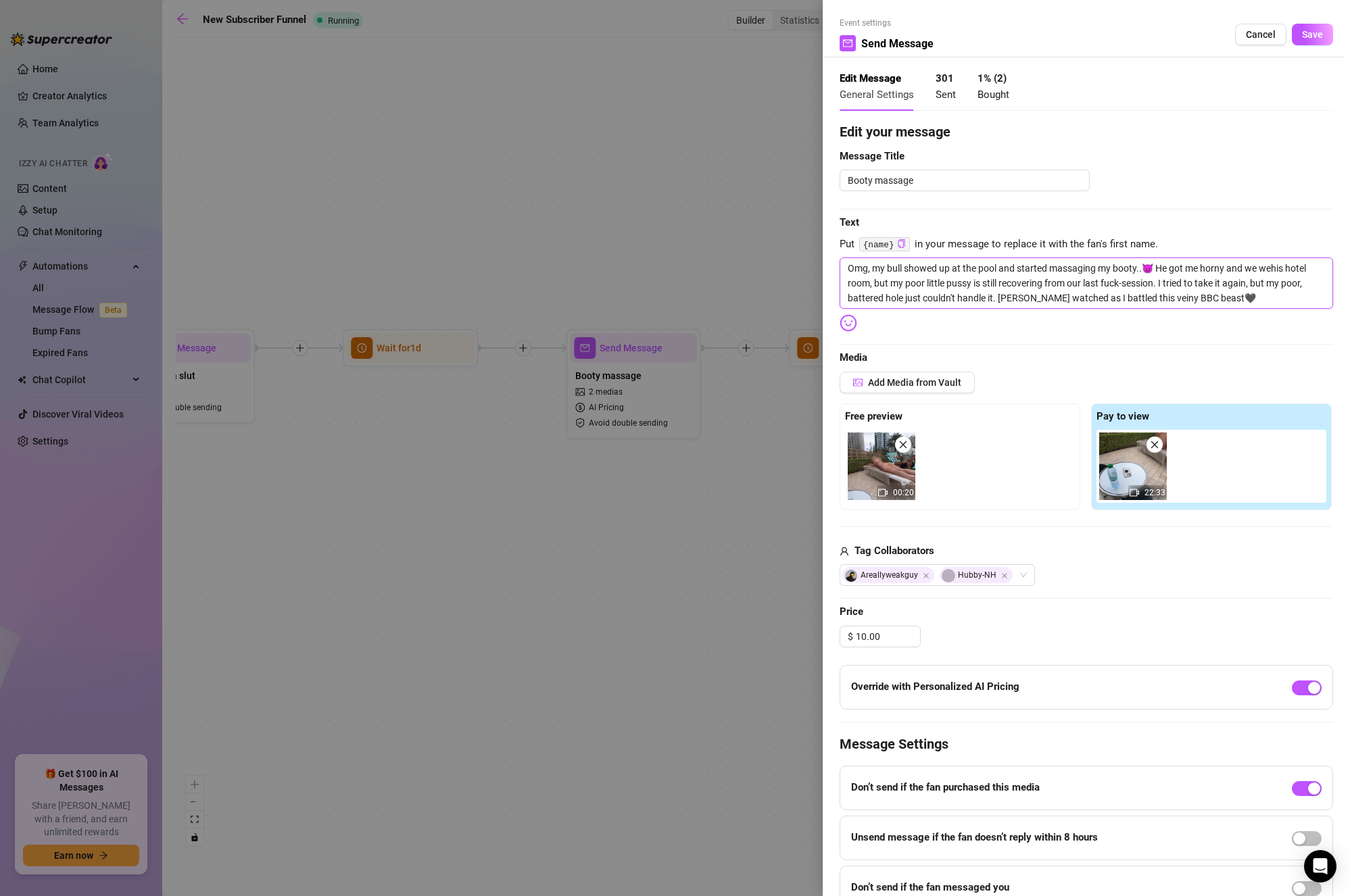
type textarea "Omg, my bull showed up at the pool and started massaging my booty..😈 He got me …"
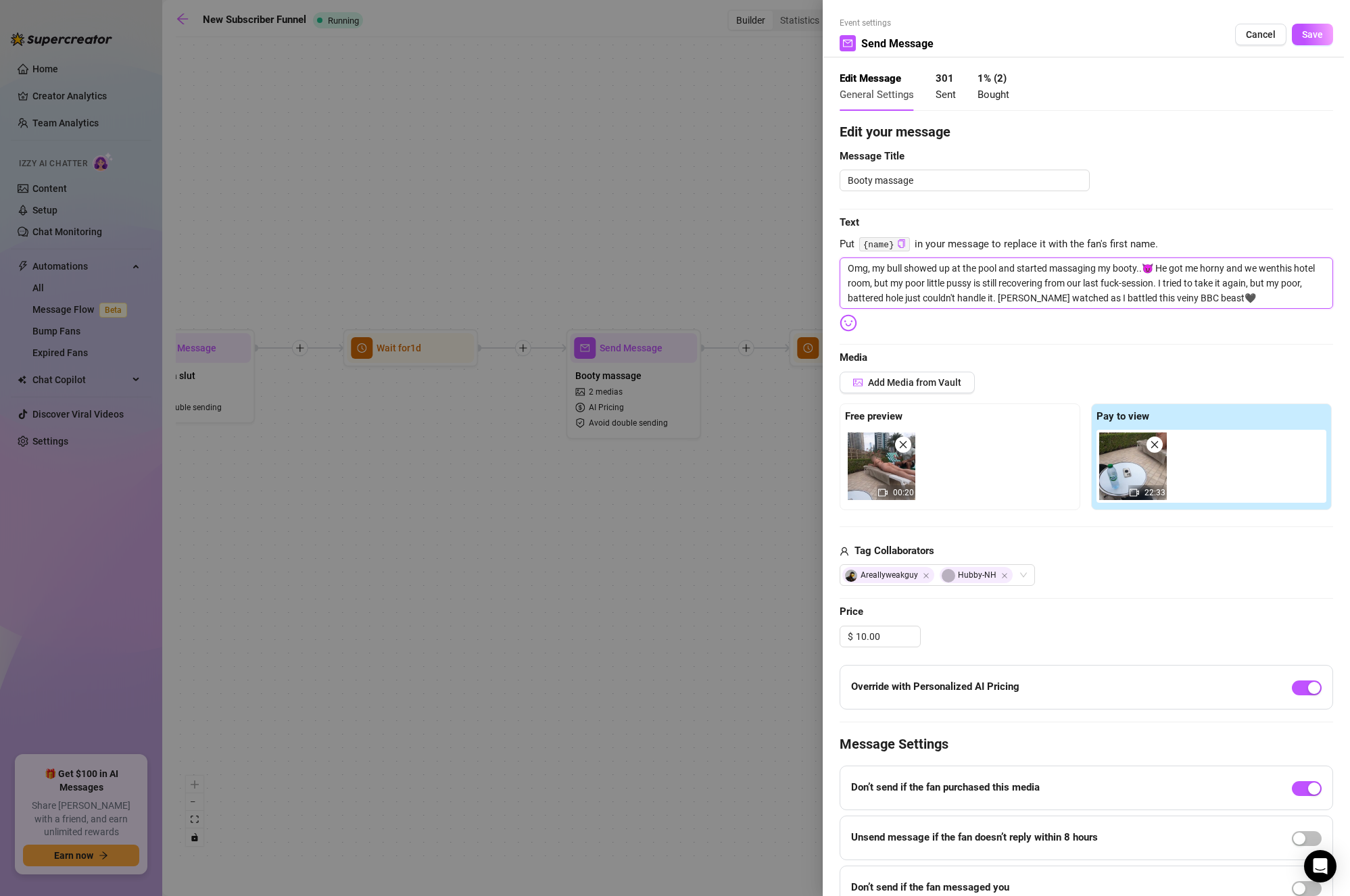
type textarea "Omg, my bull showed up at the pool and started massaging my booty..😈 He got me …"
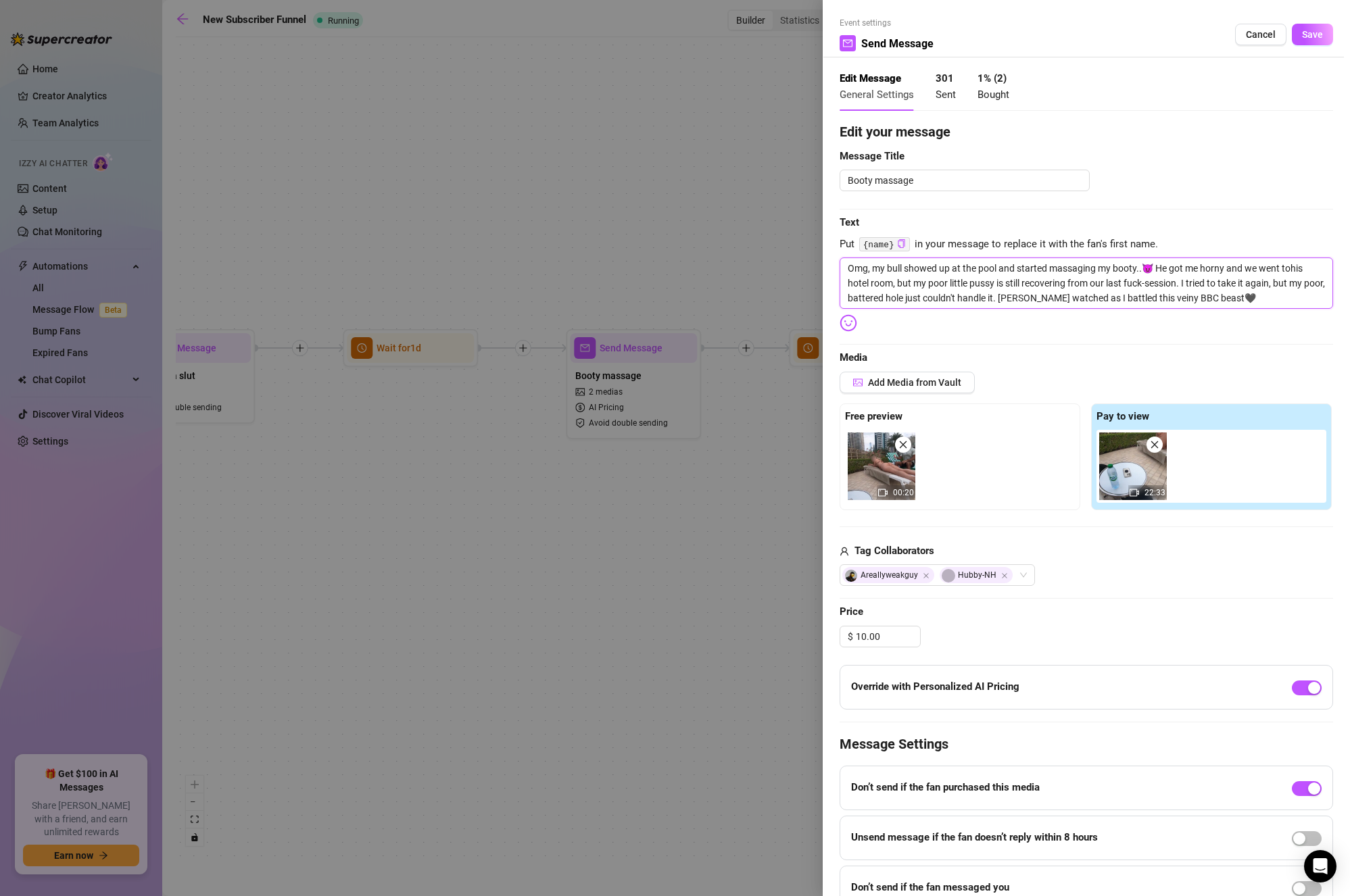
type textarea "Omg, my bull showed up at the pool and started massaging my booty..😈 He got me …"
click at [1063, 282] on textarea "Omg, my bull showed up at the pool and started massaging my booty..😈 He got me …" at bounding box center [1086, 283] width 494 height 51
click at [935, 285] on textarea "Omg, my bull showed up at the pool and started massaging my booty..😈 He got me …" at bounding box center [1086, 283] width 494 height 51
click at [1007, 277] on textarea "Omg, my bull showed up at the pool and started massaging my booty..😈 He got me …" at bounding box center [1086, 283] width 494 height 51
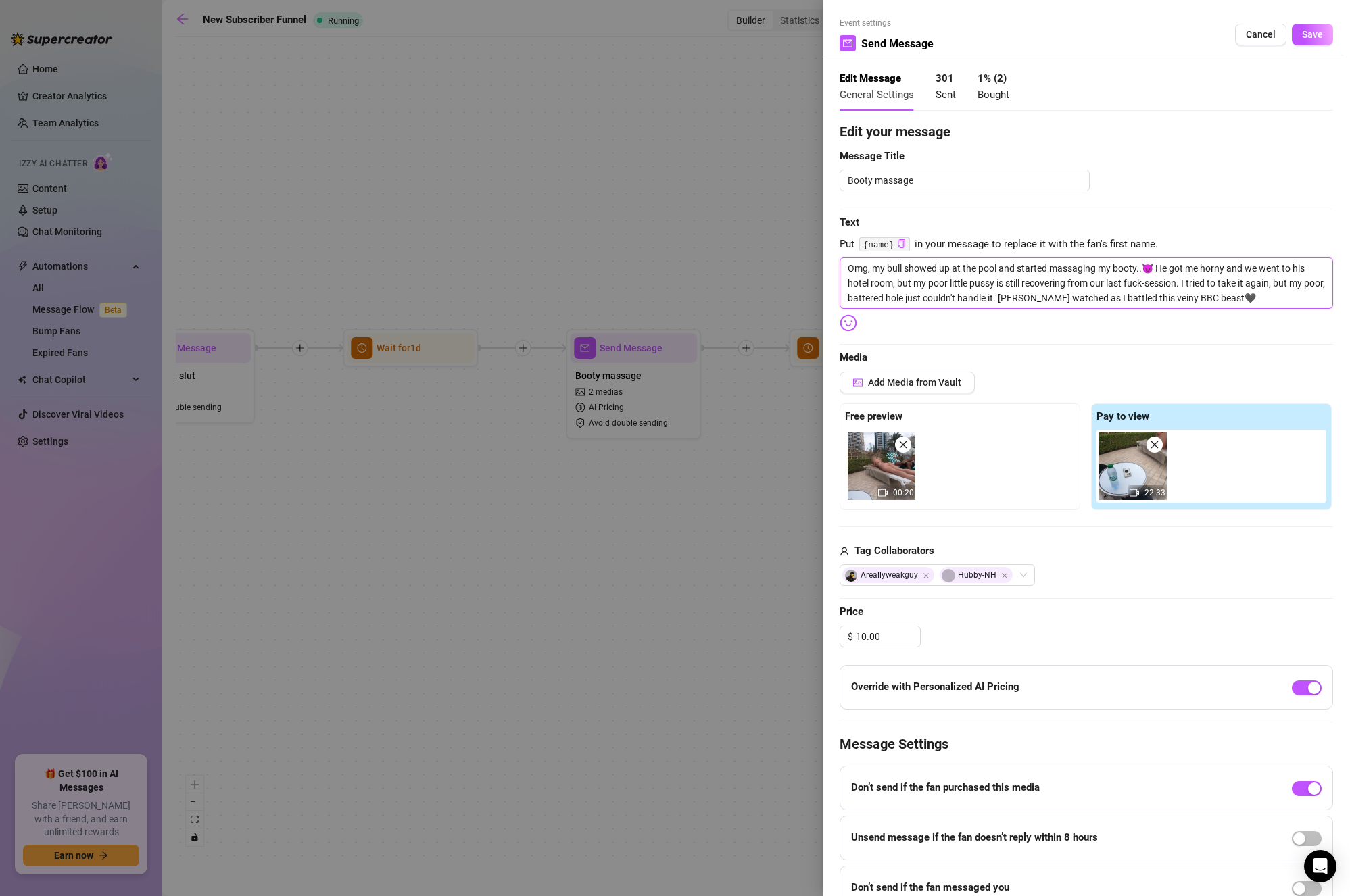
click at [1000, 285] on textarea "Omg, my bull showed up at the pool and started massaging my booty..😈 He got me …" at bounding box center [1086, 283] width 494 height 51
click at [1115, 294] on textarea "Omg, my bull showed up at the pool and started massaging my booty..😈 He got me …" at bounding box center [1086, 283] width 494 height 51
click at [1191, 284] on textarea "Omg, my bull showed up at the pool and started massaging my booty..😈 He got me …" at bounding box center [1086, 283] width 494 height 51
click at [972, 288] on textarea "Omg, my bull showed up at the pool and started massaging my booty..😈 He got me …" at bounding box center [1086, 283] width 494 height 51
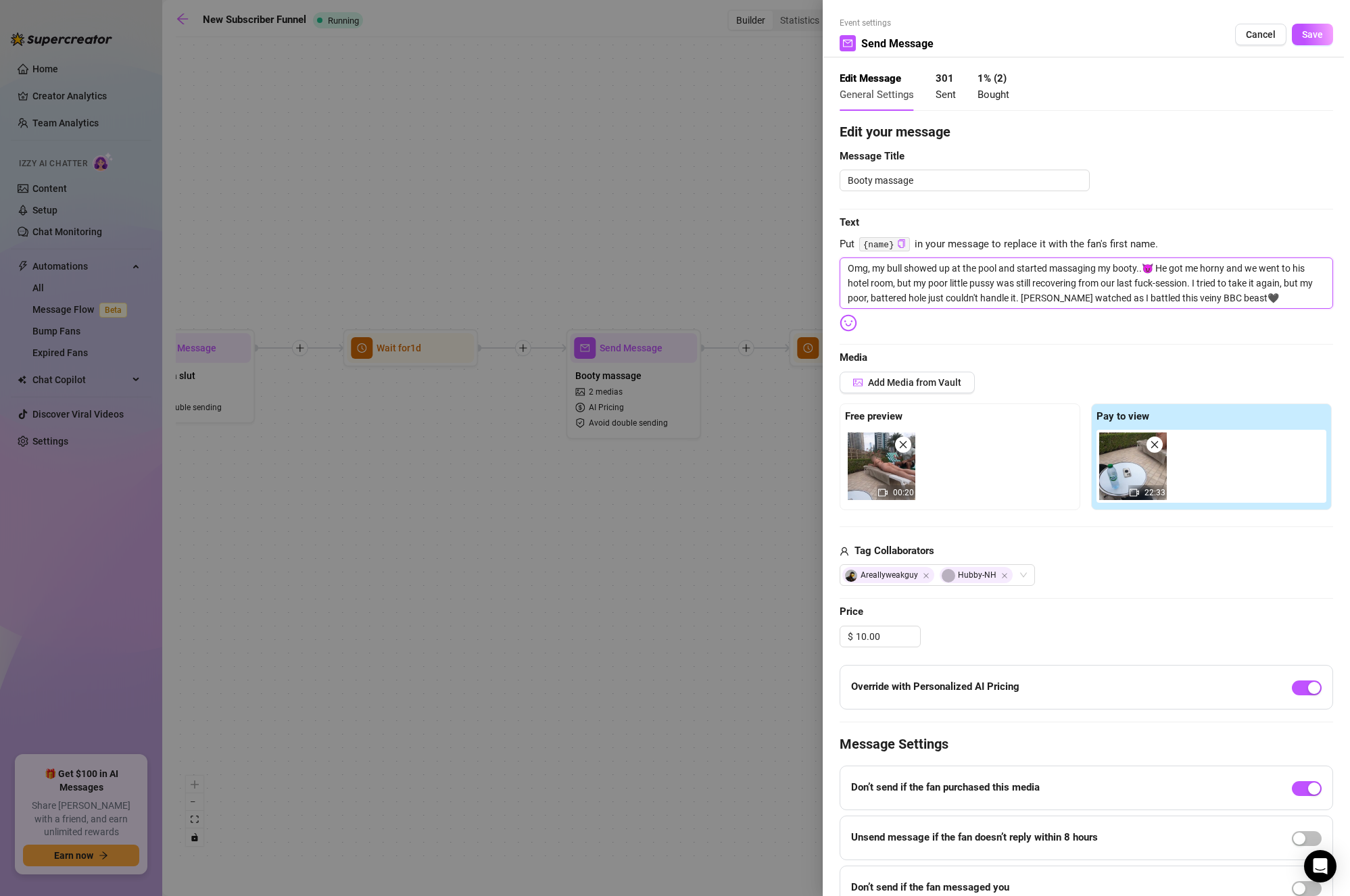
drag, startPoint x: 1190, startPoint y: 282, endPoint x: 1104, endPoint y: 287, distance: 86.1
click at [1104, 287] on textarea "Omg, my bull showed up at the pool and started massaging my booty..😈 He got me …" at bounding box center [1086, 283] width 494 height 51
click at [1068, 290] on textarea "Omg, my bull showed up at the pool and started massaging my booty..😈 He got me …" at bounding box center [1086, 283] width 494 height 51
click at [1180, 285] on textarea "Omg, my bull showed up at the pool and started massaging my booty..😈 He got me …" at bounding box center [1086, 283] width 494 height 51
click at [1236, 298] on textarea "Omg, my bull showed up at the pool and started massaging my booty..😈 He got me …" at bounding box center [1086, 283] width 494 height 51
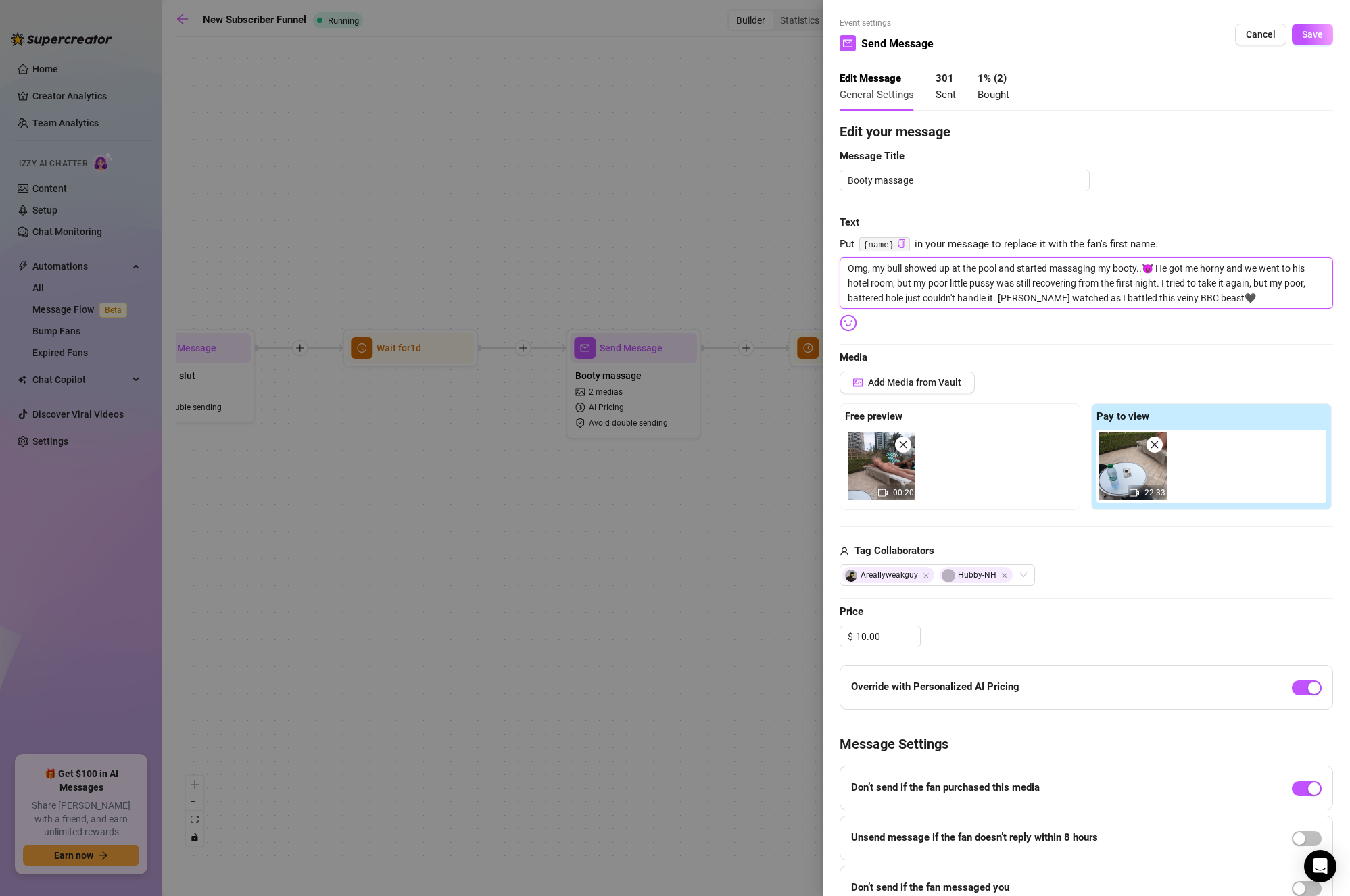
click at [1236, 300] on textarea "Omg, my bull showed up at the pool and started massaging my booty..😈 He got me …" at bounding box center [1086, 283] width 494 height 51
drag, startPoint x: 869, startPoint y: 265, endPoint x: 829, endPoint y: 267, distance: 40.0
click at [829, 267] on div "Event settings Send Message Cancel Save Edit Message General Settings 301 Sent …" at bounding box center [1086, 448] width 527 height 896
click at [913, 271] on textarea "Omg, my bull showed up at the pool and started massaging my booty..😈 He got me …" at bounding box center [1086, 283] width 494 height 51
drag, startPoint x: 869, startPoint y: 263, endPoint x: 836, endPoint y: 269, distance: 33.5
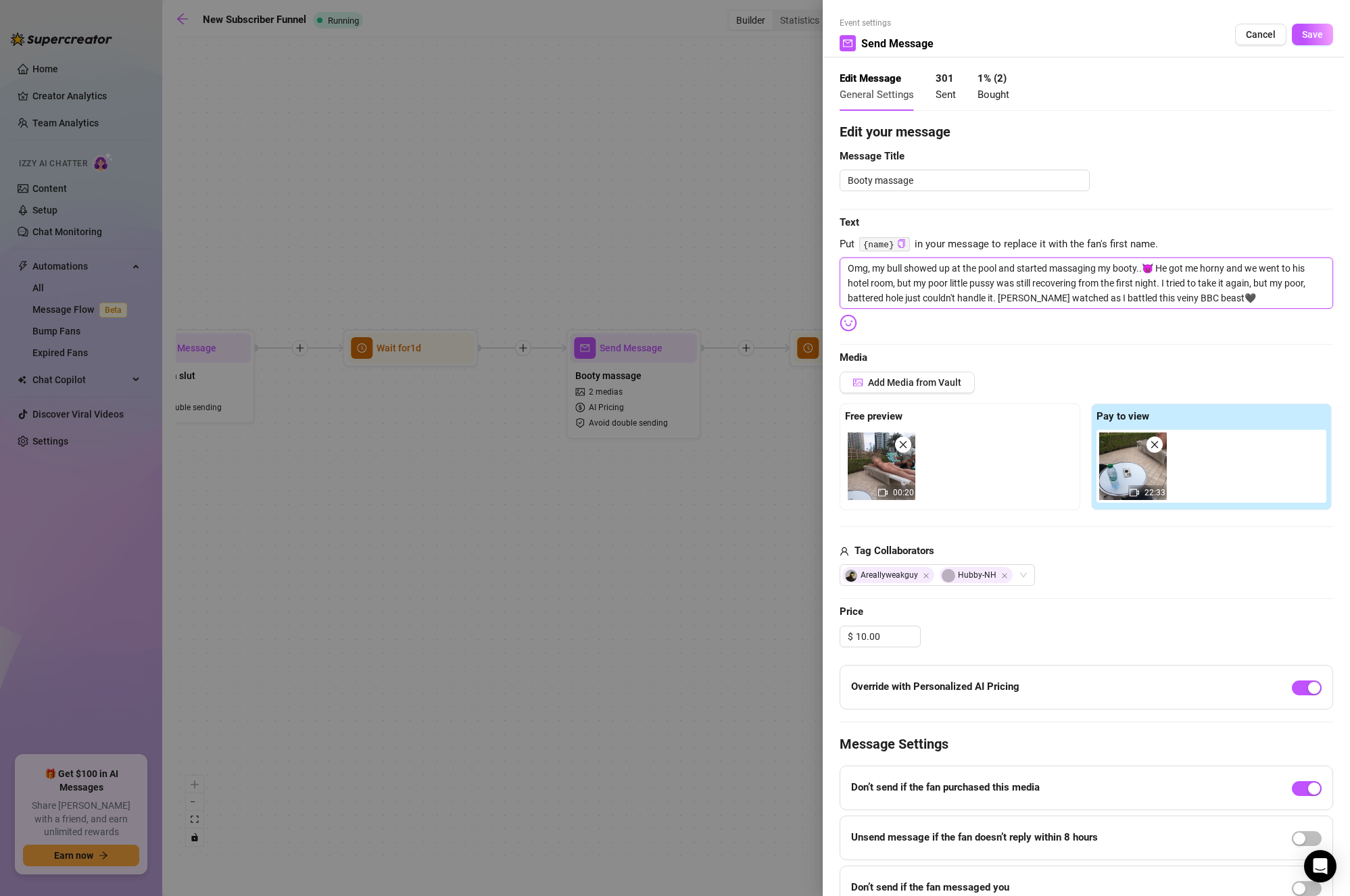
click at [836, 269] on div "Event settings Send Message Cancel Save Edit Message General Settings 301 Sent …" at bounding box center [1086, 448] width 527 height 896
click at [914, 269] on textarea "Omg, my bull showed up at the pool and started massaging my booty..😈 He got me …" at bounding box center [1086, 283] width 494 height 51
click at [1047, 276] on textarea "Omg, my bull showed up at the pool and started massaging my booty..😈 He got me …" at bounding box center [1086, 283] width 494 height 51
click at [1186, 264] on textarea "Omg, my bull showed up at the pool and started massaging my booty..😈 He got me …" at bounding box center [1086, 283] width 494 height 51
click at [1202, 268] on textarea "Omg, my bull showed up at the pool and started massaging my booty..😈 He got me …" at bounding box center [1086, 283] width 494 height 51
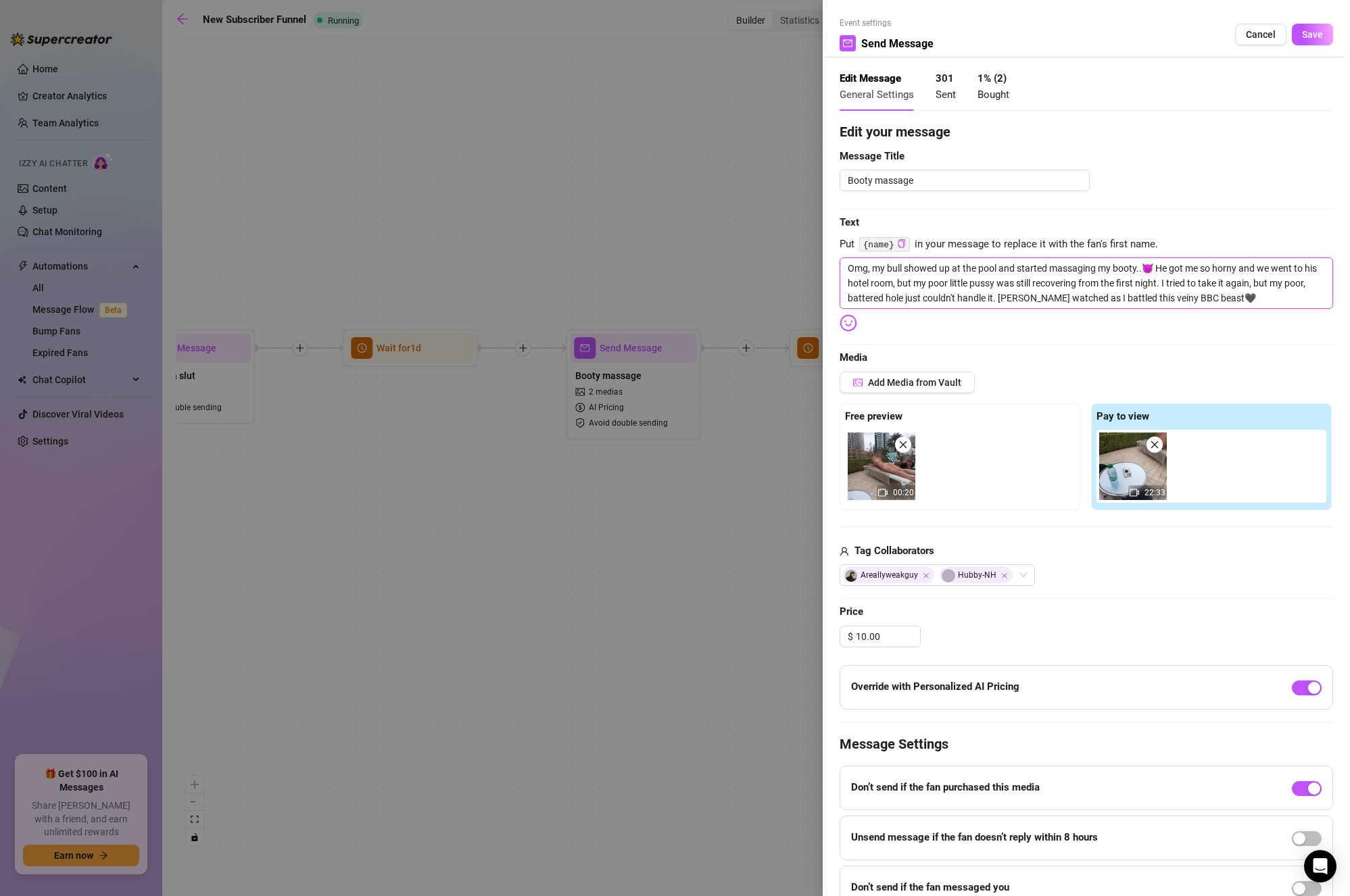
click at [1009, 277] on textarea "Omg, my bull showed up at the pool and started massaging my booty..😈 He got me …" at bounding box center [1086, 283] width 494 height 51
drag, startPoint x: 1156, startPoint y: 296, endPoint x: 762, endPoint y: 251, distance: 396.6
click at [762, 251] on div "Event settings Send Message Cancel Save Edit Message General Settings 301 Sent …" at bounding box center [675, 448] width 1350 height 896
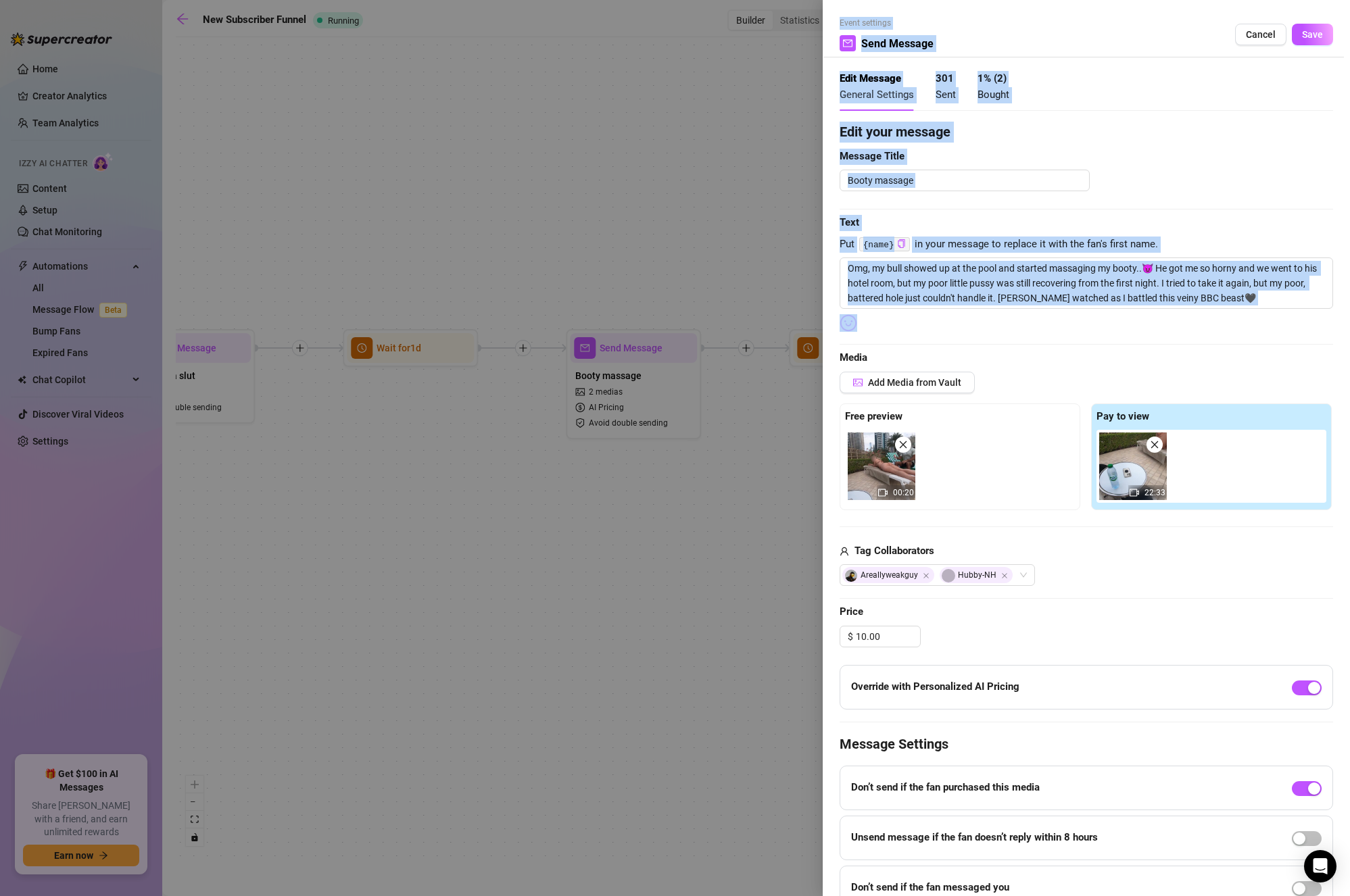
drag, startPoint x: 64, startPoint y: 507, endPoint x: 1027, endPoint y: 322, distance: 980.6
click at [1024, 324] on div "Event settings Send Message Cancel Save Edit Message General Settings 301 Sent …" at bounding box center [675, 448] width 1350 height 896
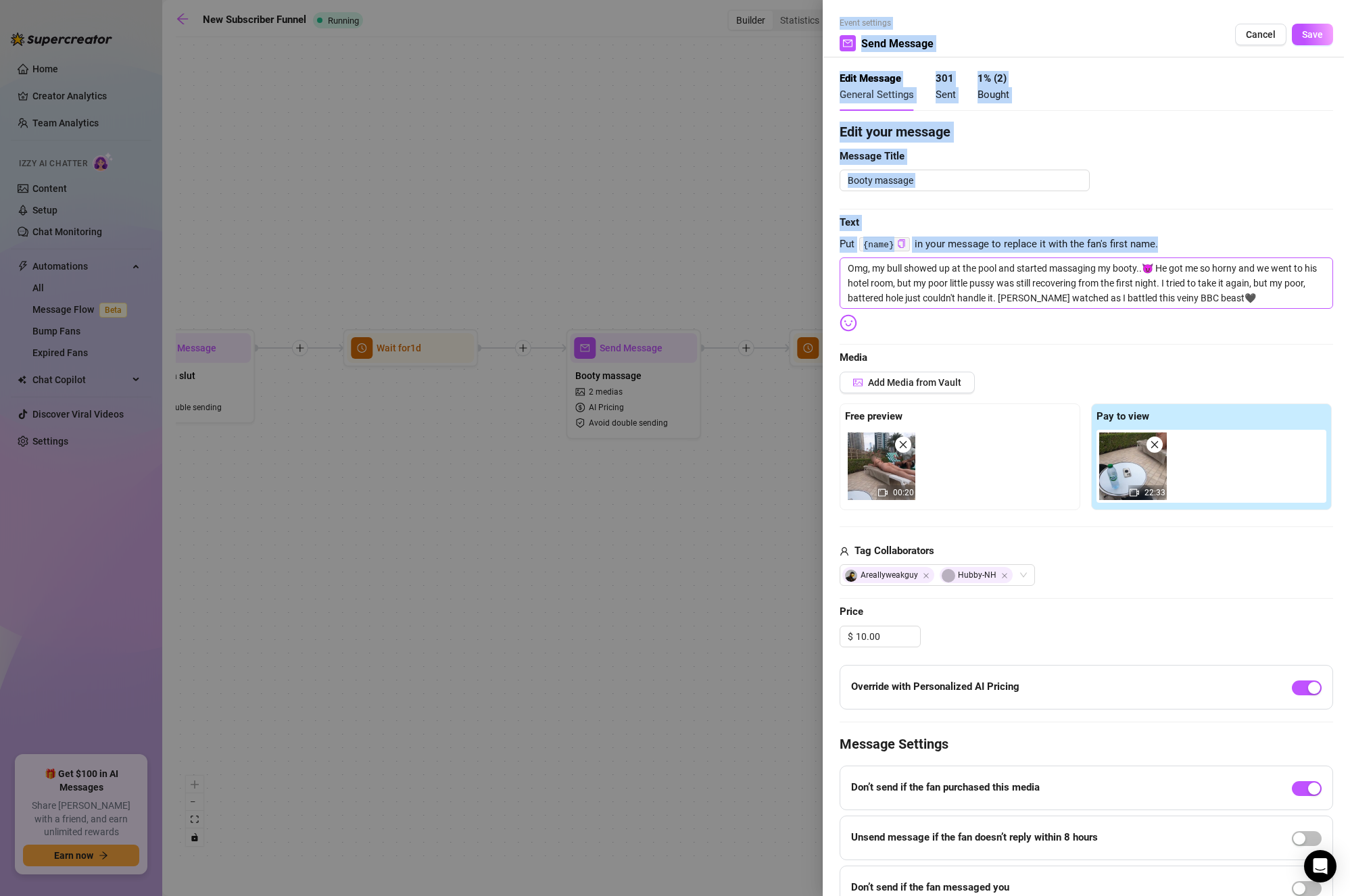
click at [1075, 292] on textarea "Omg, my bull showed up at the pool and started massaging my booty..😈 He got me …" at bounding box center [1086, 283] width 494 height 51
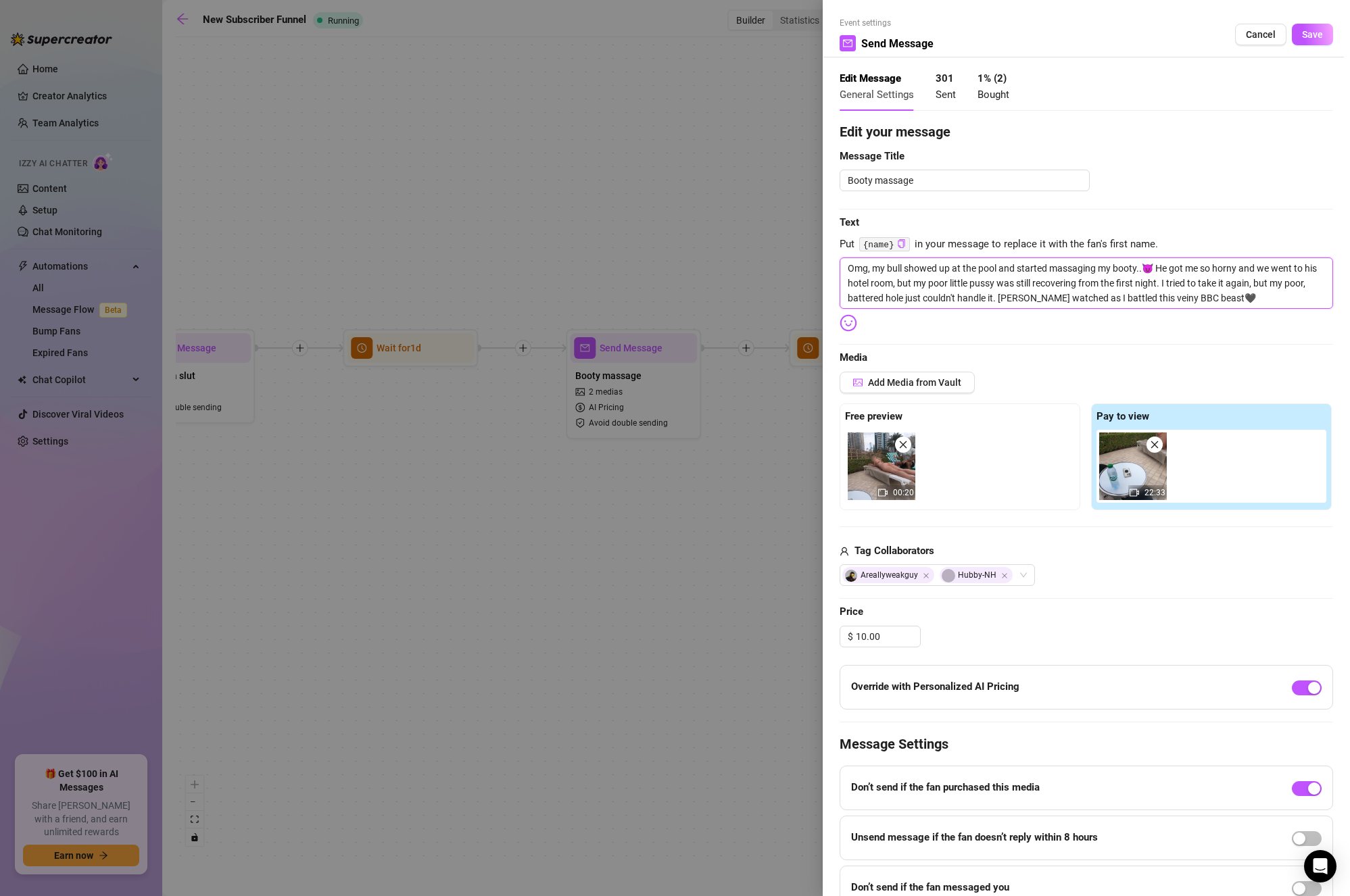
drag, startPoint x: 1160, startPoint y: 267, endPoint x: 907, endPoint y: 282, distance: 253.4
click at [907, 282] on textarea "Omg, my bull showed up at the pool and started massaging my booty..😈 He got me …" at bounding box center [1086, 283] width 494 height 51
paste textarea "I got so turned on, we went to his room."
drag, startPoint x: 908, startPoint y: 281, endPoint x: 944, endPoint y: 283, distance: 36.1
click at [944, 283] on textarea "Omg, my bull showed up at the pool and started massaging my booty..😈 I got so t…" at bounding box center [1086, 283] width 494 height 51
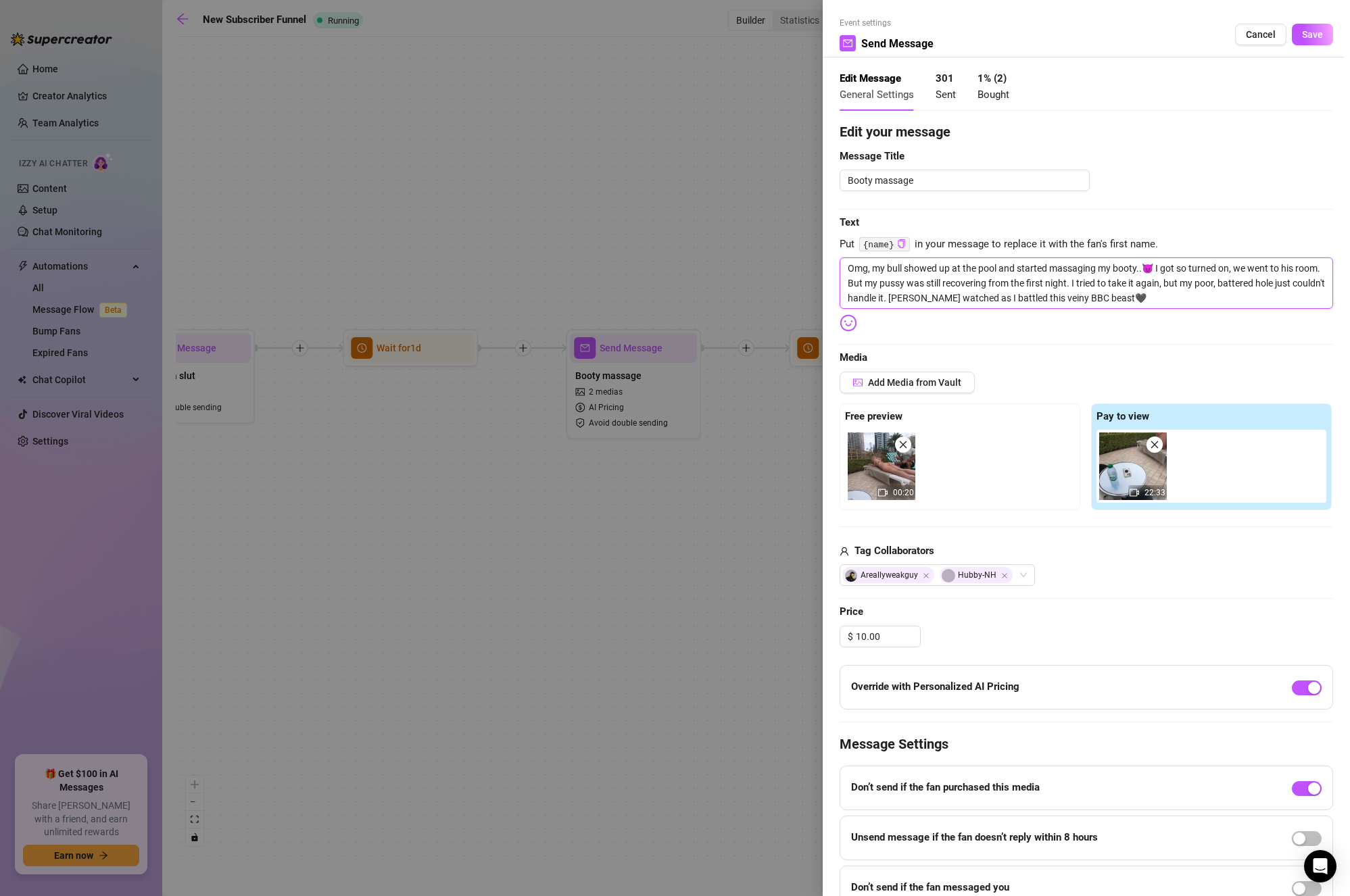
click at [1104, 287] on textarea "Omg, my bull showed up at the pool and started massaging my booty..😈 I got so t…" at bounding box center [1086, 283] width 494 height 51
click at [975, 291] on textarea "Omg, my bull showed up at the pool and started massaging my booty..😈 I got so t…" at bounding box center [1086, 283] width 494 height 51
click at [965, 294] on textarea "Omg, my bull showed up at the pool and started massaging my booty..😈 I got so t…" at bounding box center [1086, 283] width 494 height 51
click at [1178, 296] on textarea "Omg, my bull showed up at the pool and started massaging my booty..😈 I got so t…" at bounding box center [1086, 283] width 494 height 51
click at [1221, 296] on textarea "Omg, my bull showed up at the pool and started massaging my booty..😈 I got so t…" at bounding box center [1086, 283] width 494 height 51
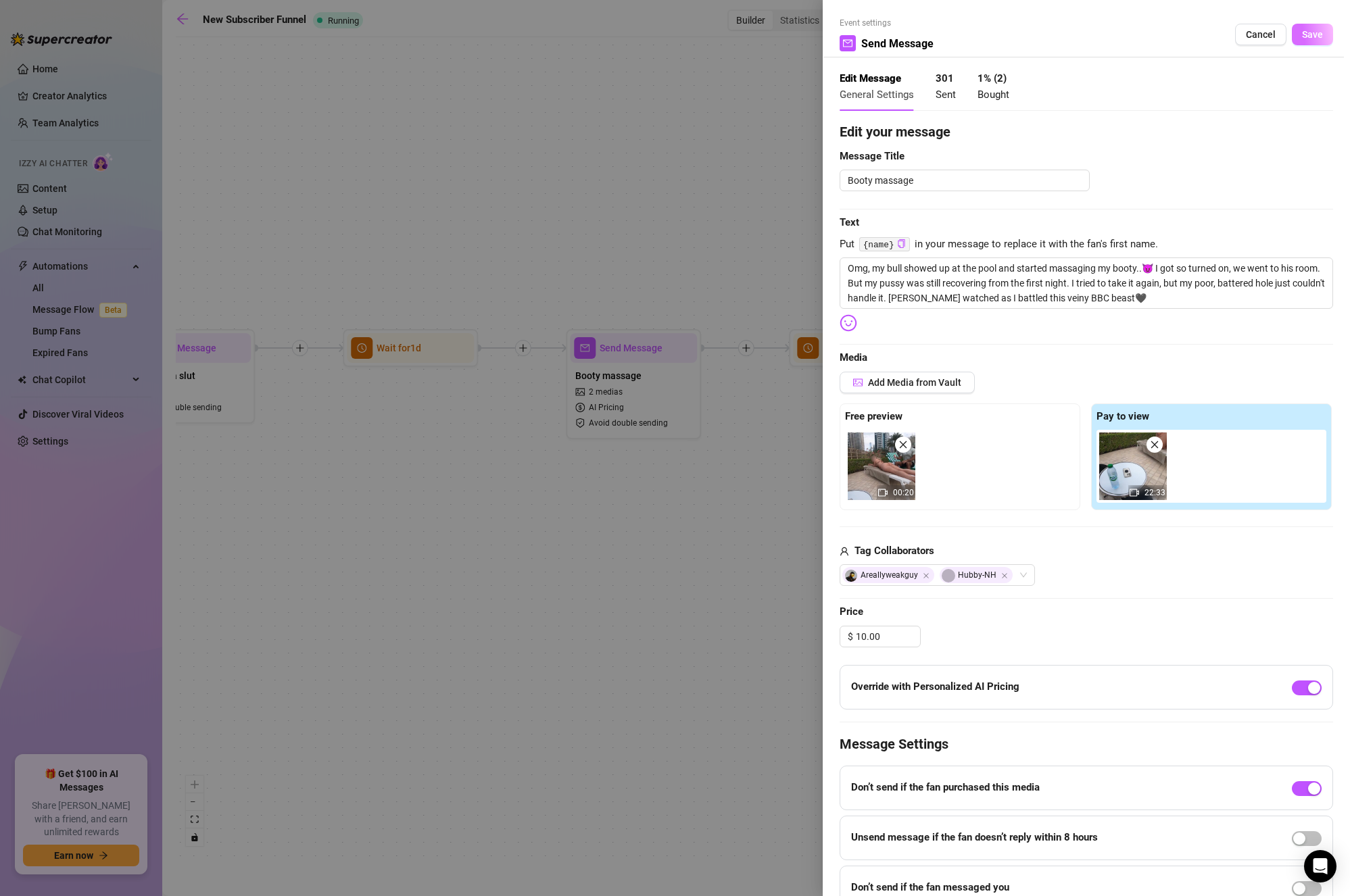
click at [1302, 35] on span "Save" at bounding box center [1313, 35] width 21 height 11
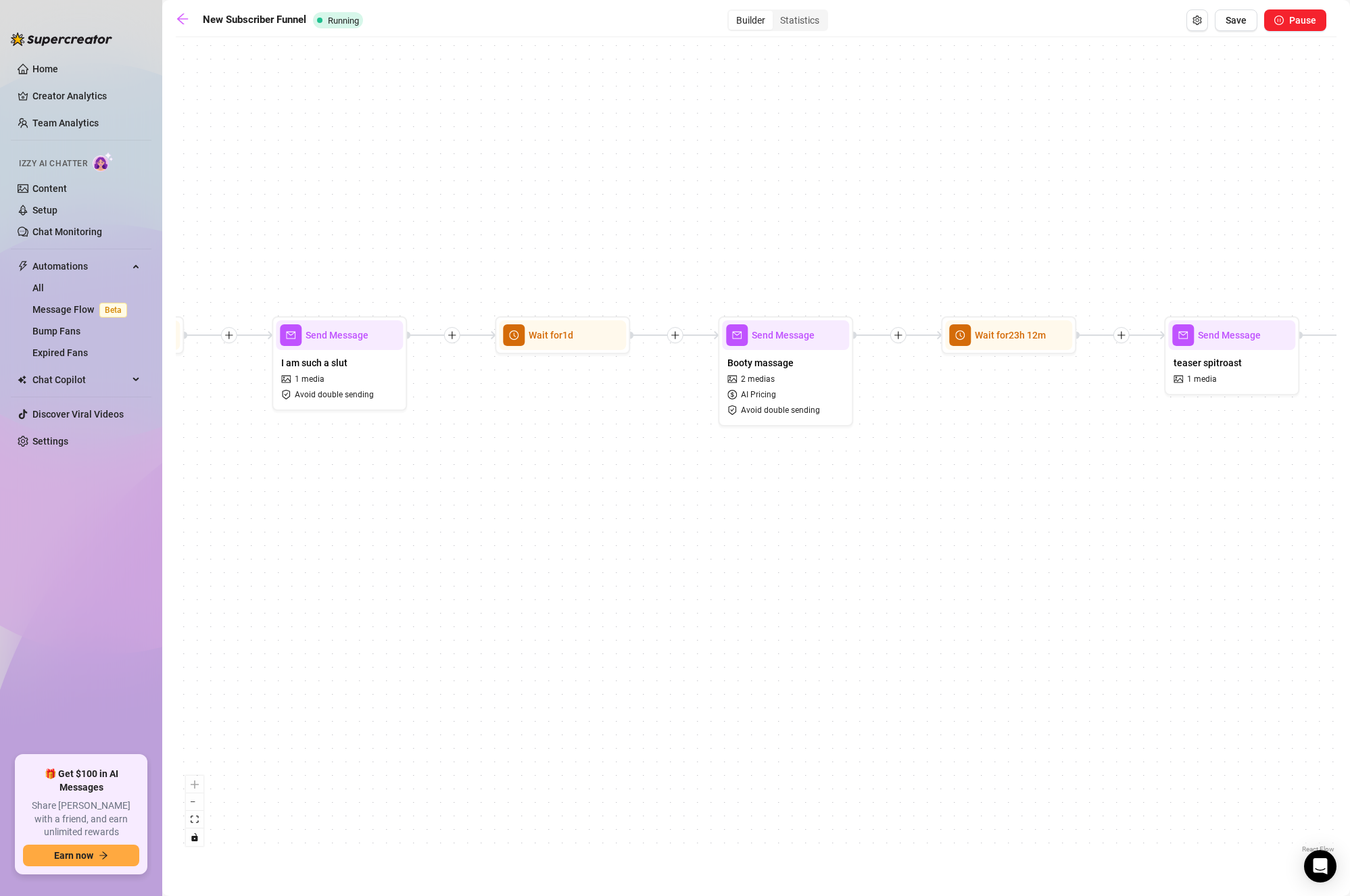
drag, startPoint x: 611, startPoint y: 590, endPoint x: 579, endPoint y: 594, distance: 32.2
click at [594, 614] on div "If True If True If True If True If False If False If False If False If False Se…" at bounding box center [756, 449] width 1161 height 812
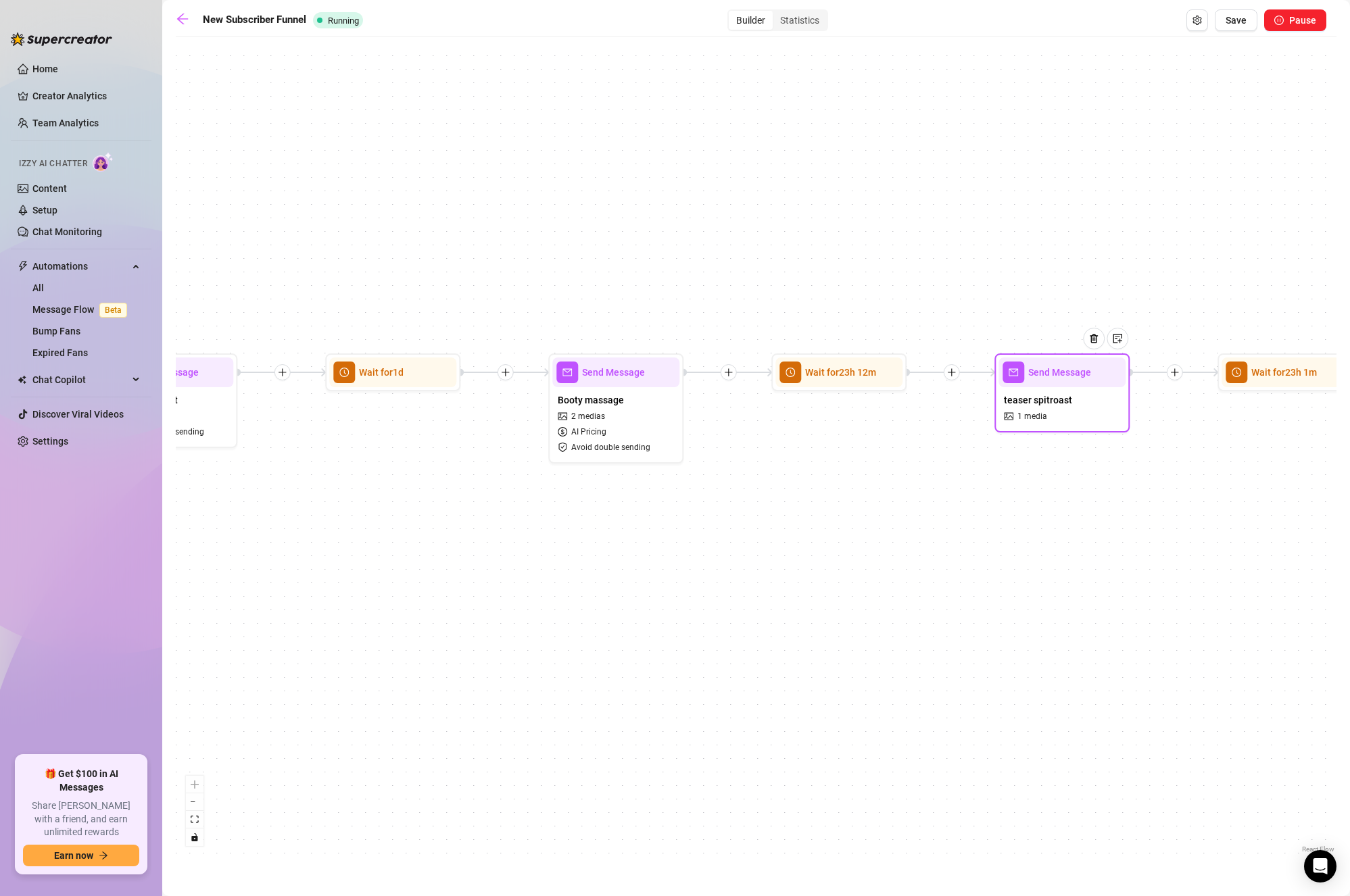
click at [1033, 400] on span "teaser spitroast" at bounding box center [1038, 400] width 69 height 15
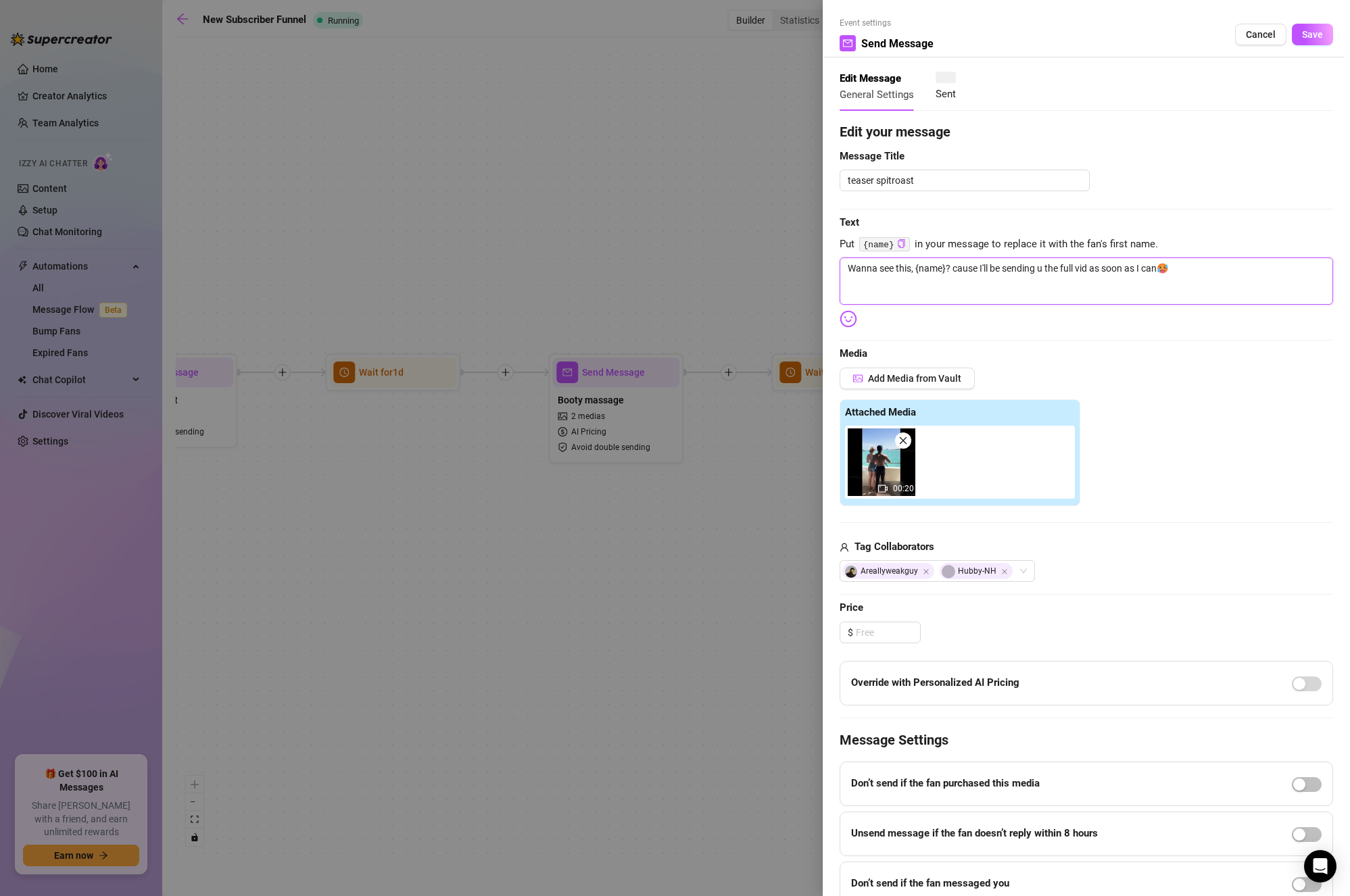
click at [1234, 285] on textarea "Wanna see this, {name}? cause I'll be sending u the full vid as soon as I can🥵" at bounding box center [1086, 281] width 494 height 47
click at [1209, 291] on textarea "Wanna see this, {name}? cause I'll be sending u the full vid as soon as I can🥵" at bounding box center [1086, 281] width 494 height 47
click at [1301, 782] on span "button" at bounding box center [1307, 785] width 30 height 15
click at [1315, 34] on button "Save" at bounding box center [1313, 34] width 42 height 21
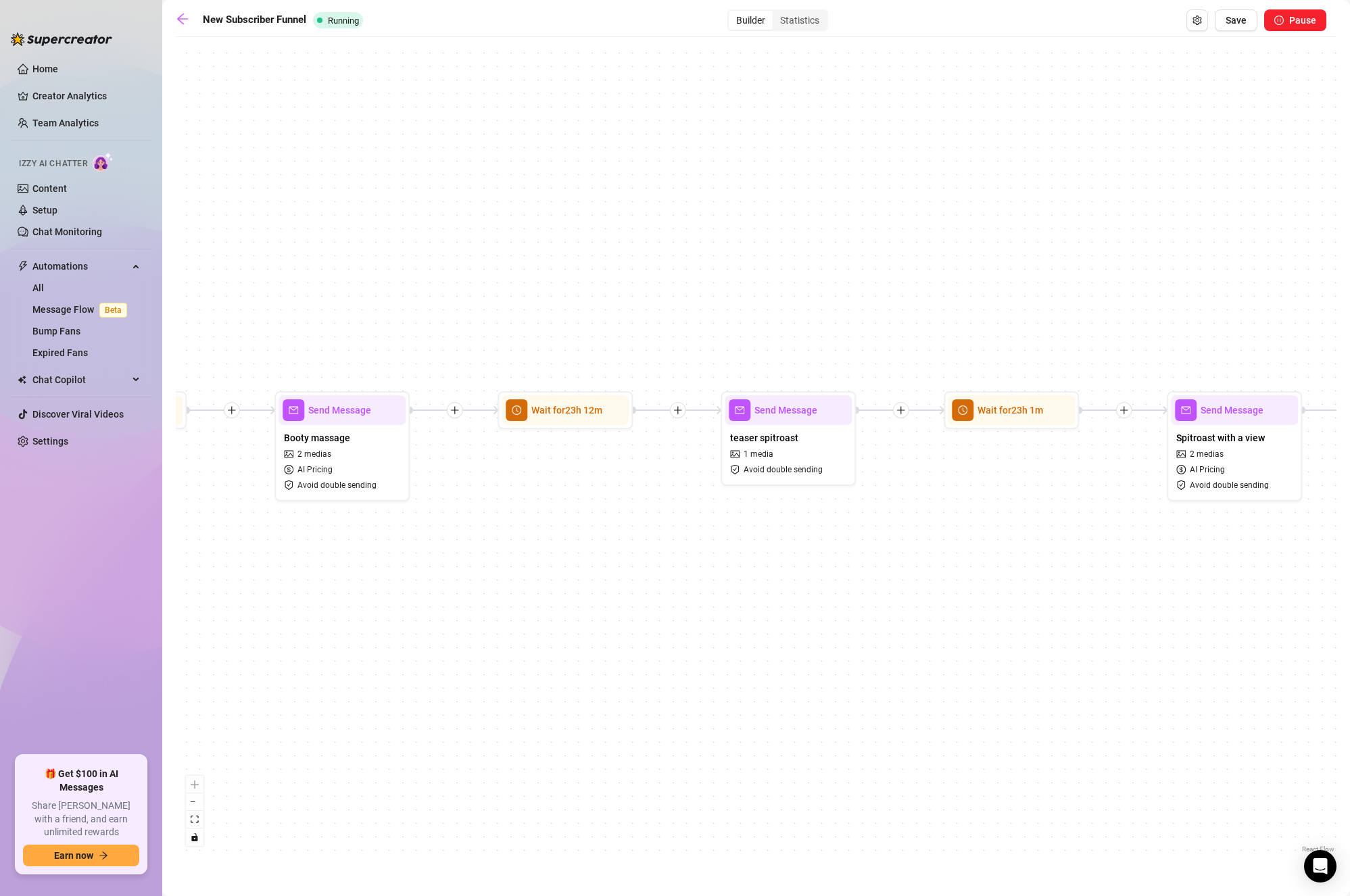
drag, startPoint x: 979, startPoint y: 487, endPoint x: 756, endPoint y: 522, distance: 225.7
click at [770, 526] on div "If True If True If True If True If False If False If False If False If False Se…" at bounding box center [756, 449] width 1161 height 812
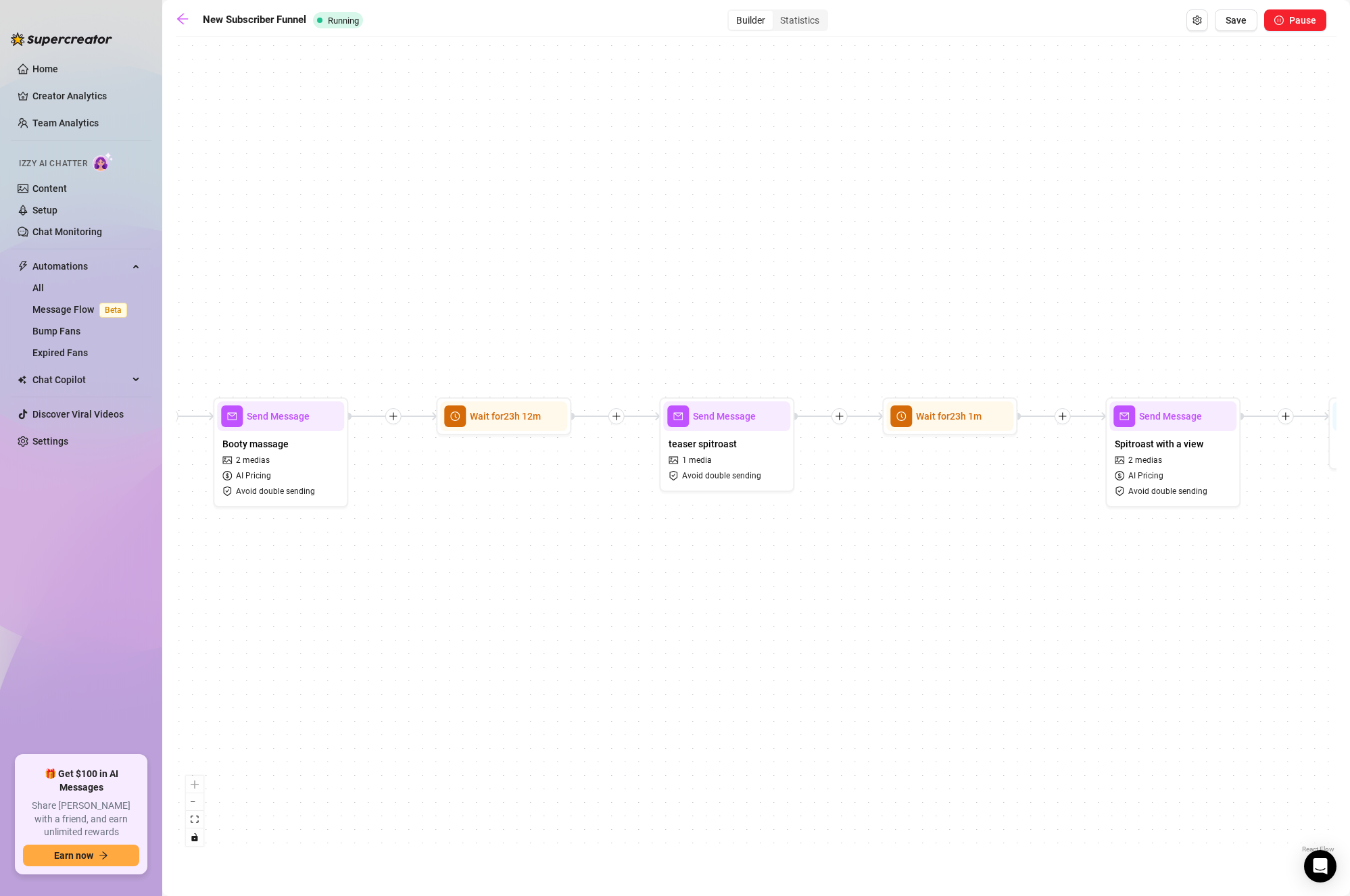
drag, startPoint x: 1091, startPoint y: 532, endPoint x: 745, endPoint y: 422, distance: 363.1
click at [745, 424] on div "If True If True If True If True If False If False If False If False If False Se…" at bounding box center [756, 449] width 1161 height 812
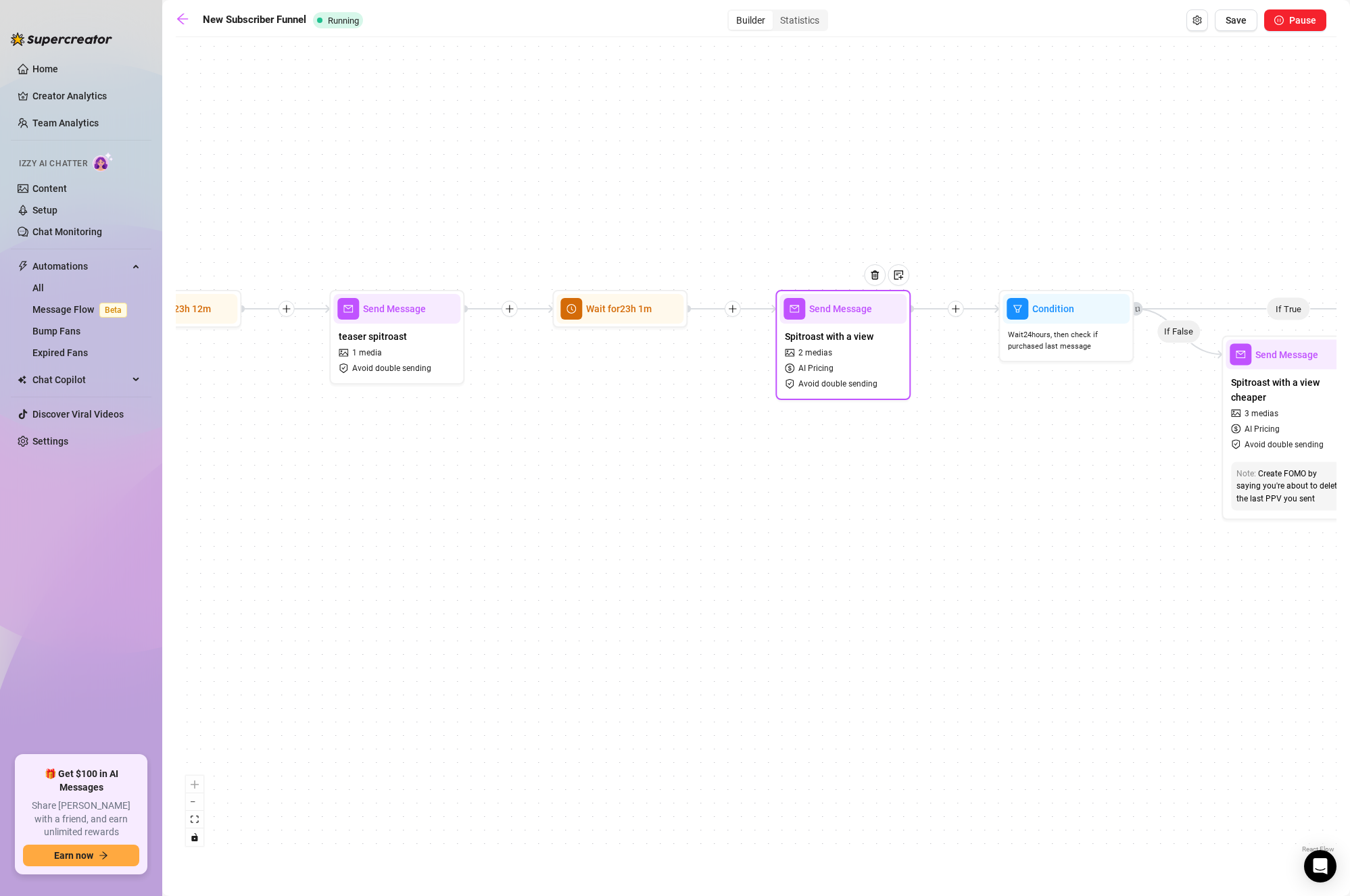
click at [874, 352] on div "Spitroast with a view 2 medias AI Pricing Avoid double sending" at bounding box center [844, 360] width 127 height 72
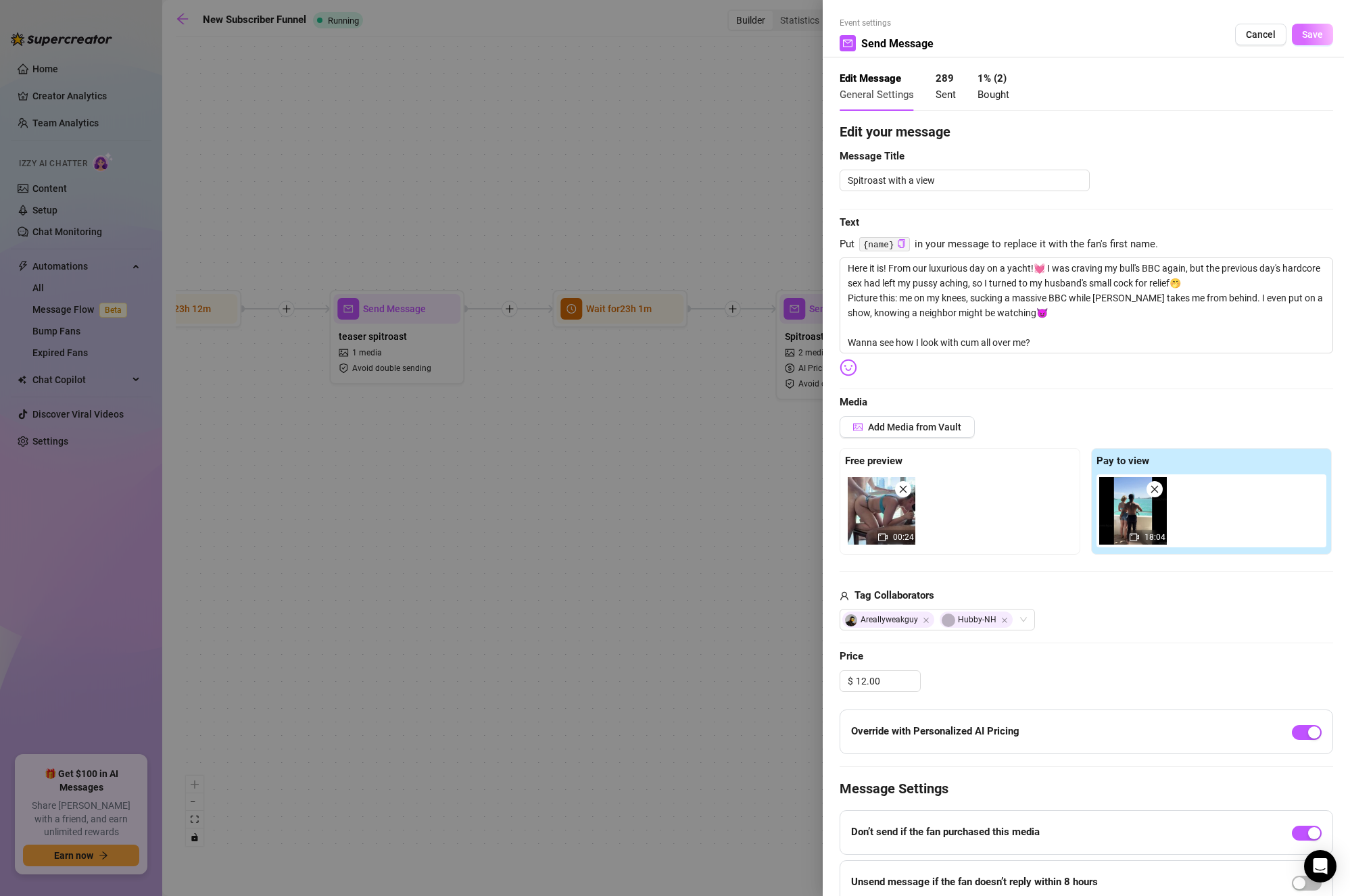
click at [1307, 33] on span "Save" at bounding box center [1313, 35] width 21 height 11
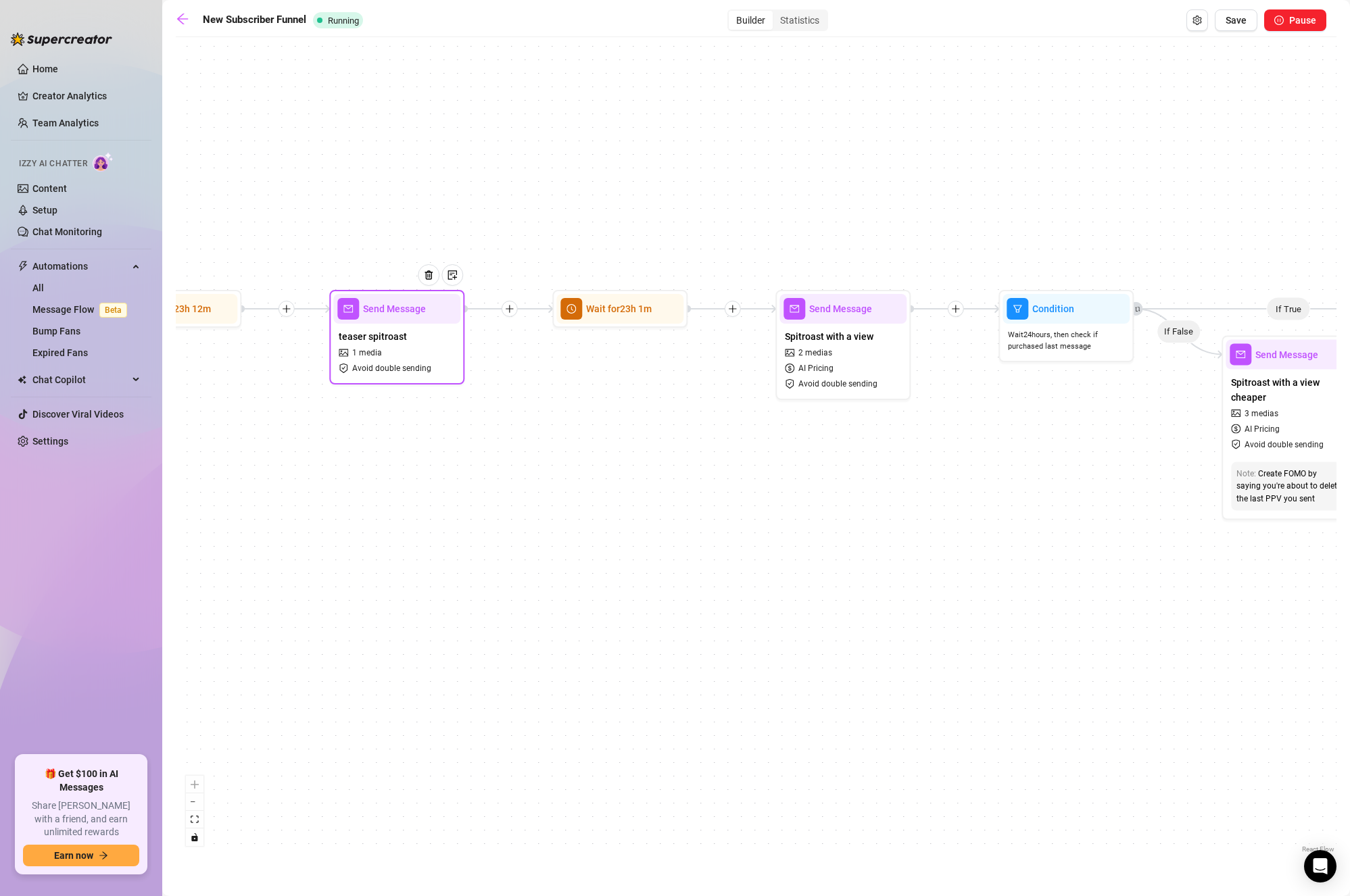
click at [400, 335] on span "teaser spitroast" at bounding box center [373, 336] width 69 height 15
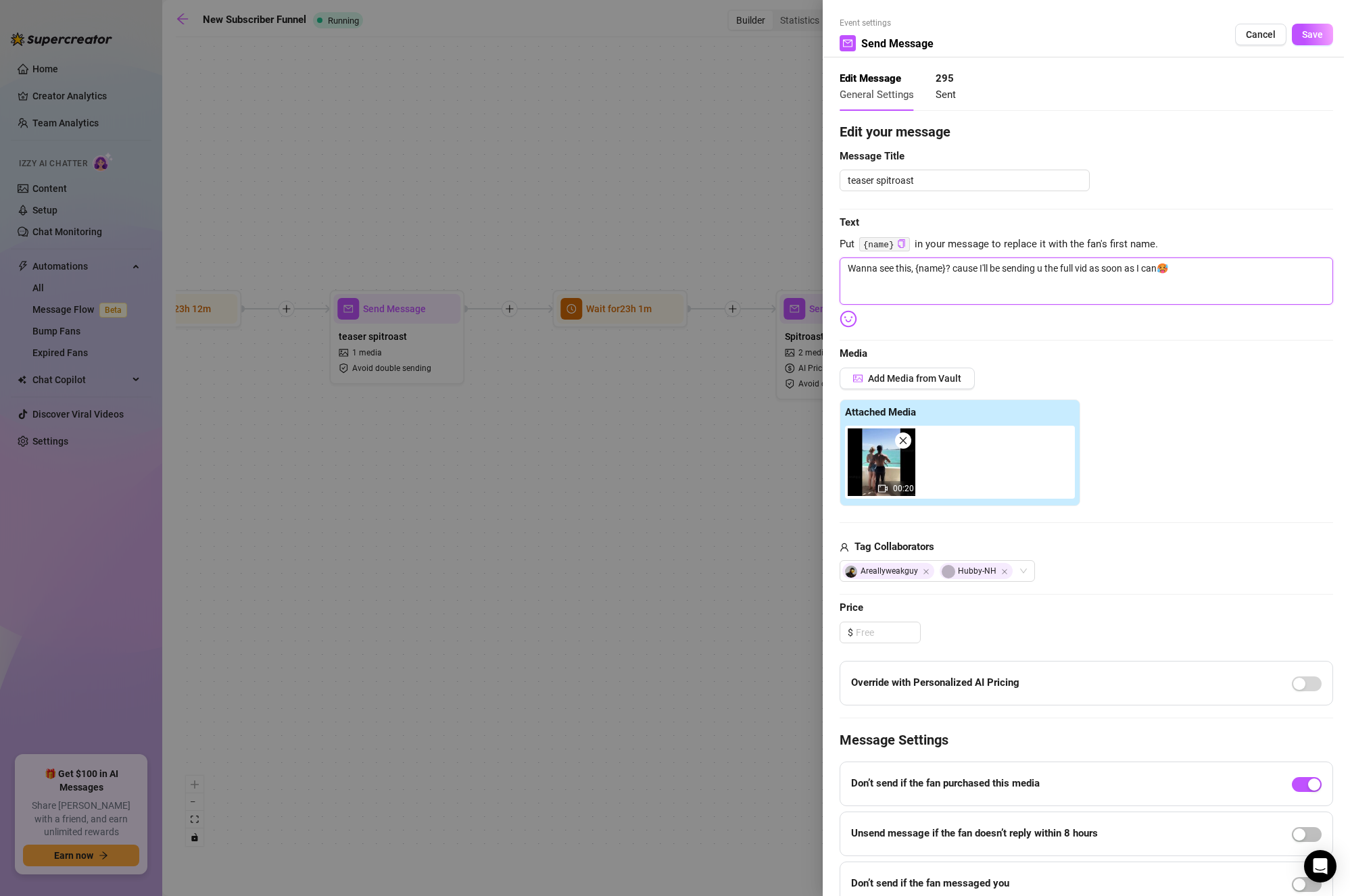
click at [1207, 279] on textarea "Wanna see this, {name}? cause I'll be sending u the full vid as soon as I can🥵" at bounding box center [1086, 281] width 494 height 47
click at [1311, 33] on span "Save" at bounding box center [1313, 35] width 21 height 11
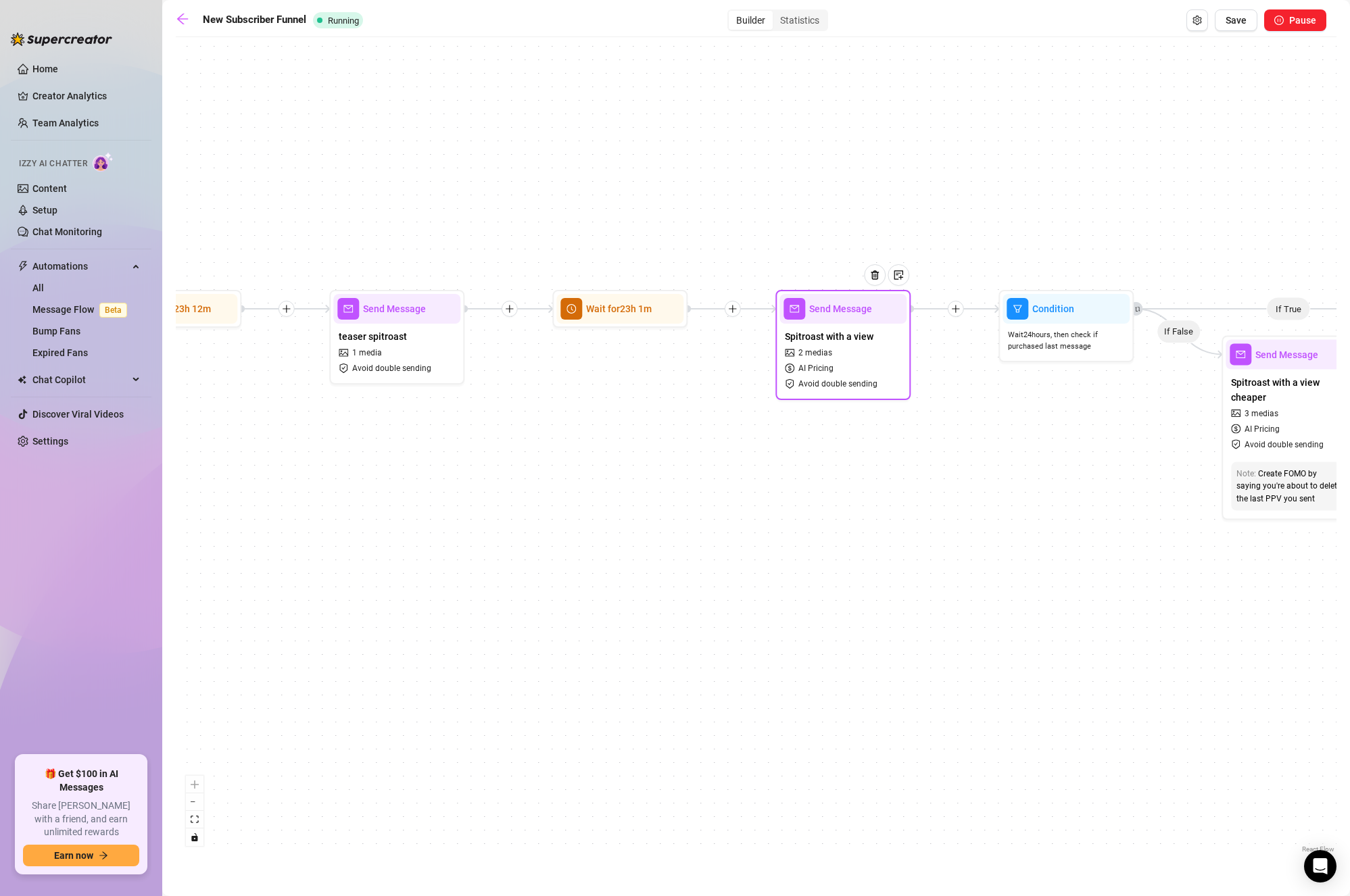
click at [843, 362] on div "Spitroast with a view 2 medias AI Pricing Avoid double sending" at bounding box center [844, 360] width 127 height 72
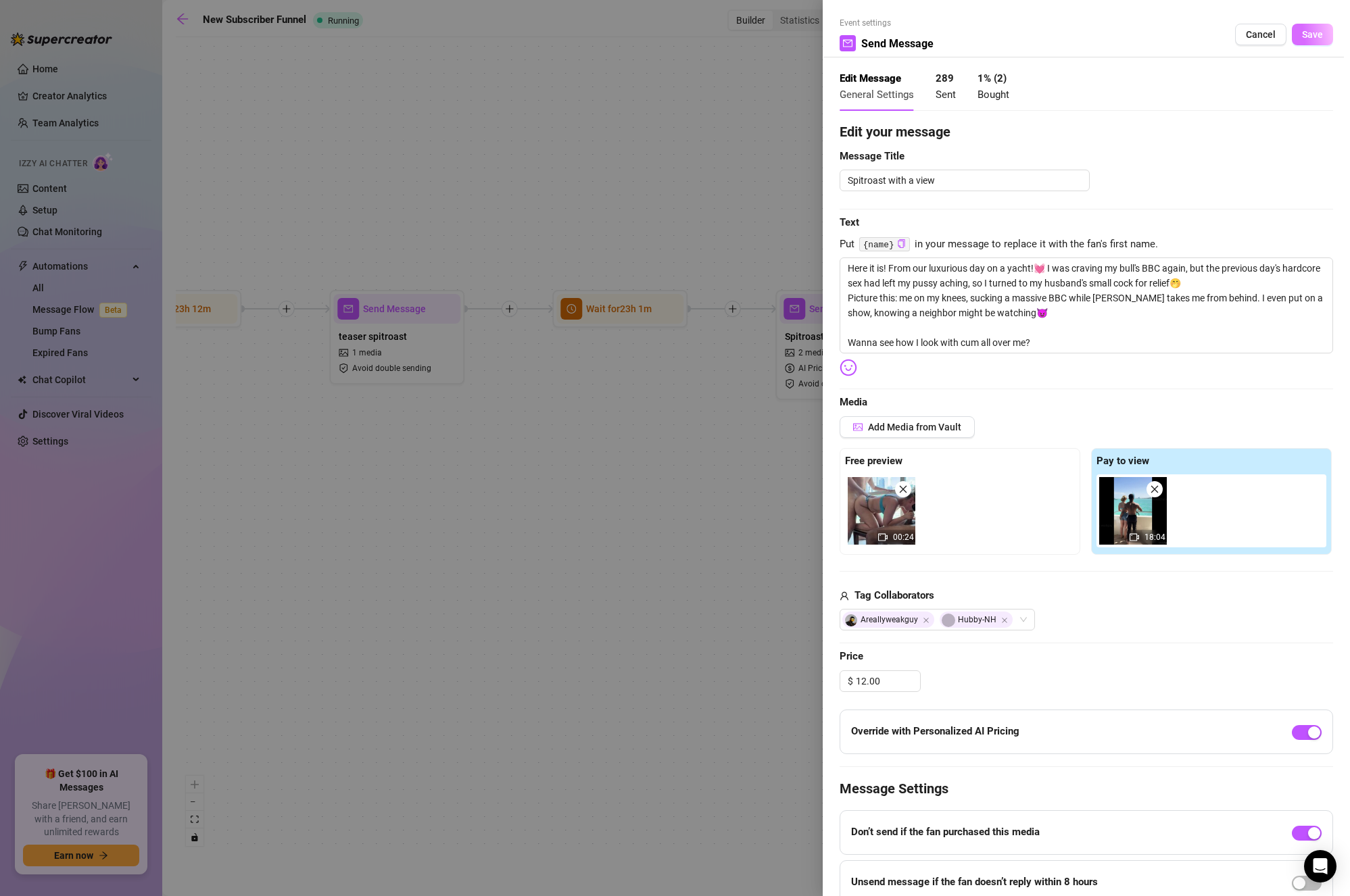
click at [1305, 33] on span "Save" at bounding box center [1313, 35] width 21 height 11
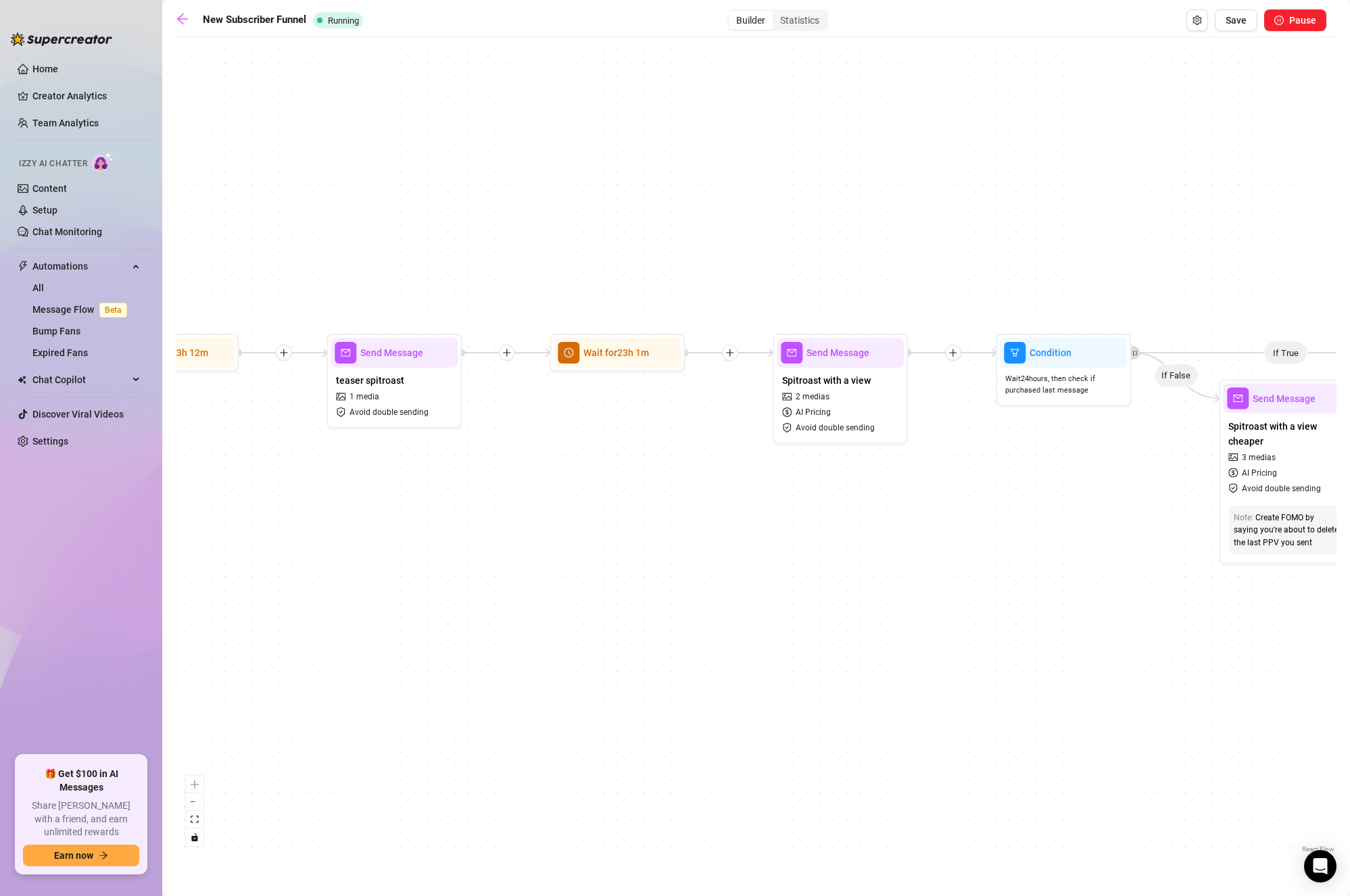
drag, startPoint x: 986, startPoint y: 458, endPoint x: 1050, endPoint y: 503, distance: 78.2
click at [1050, 503] on div "If True If True If True If True If False If False If False If False If False Se…" at bounding box center [756, 449] width 1161 height 812
click at [407, 393] on div "teaser spitroast 1 media Avoid double sending" at bounding box center [398, 397] width 127 height 57
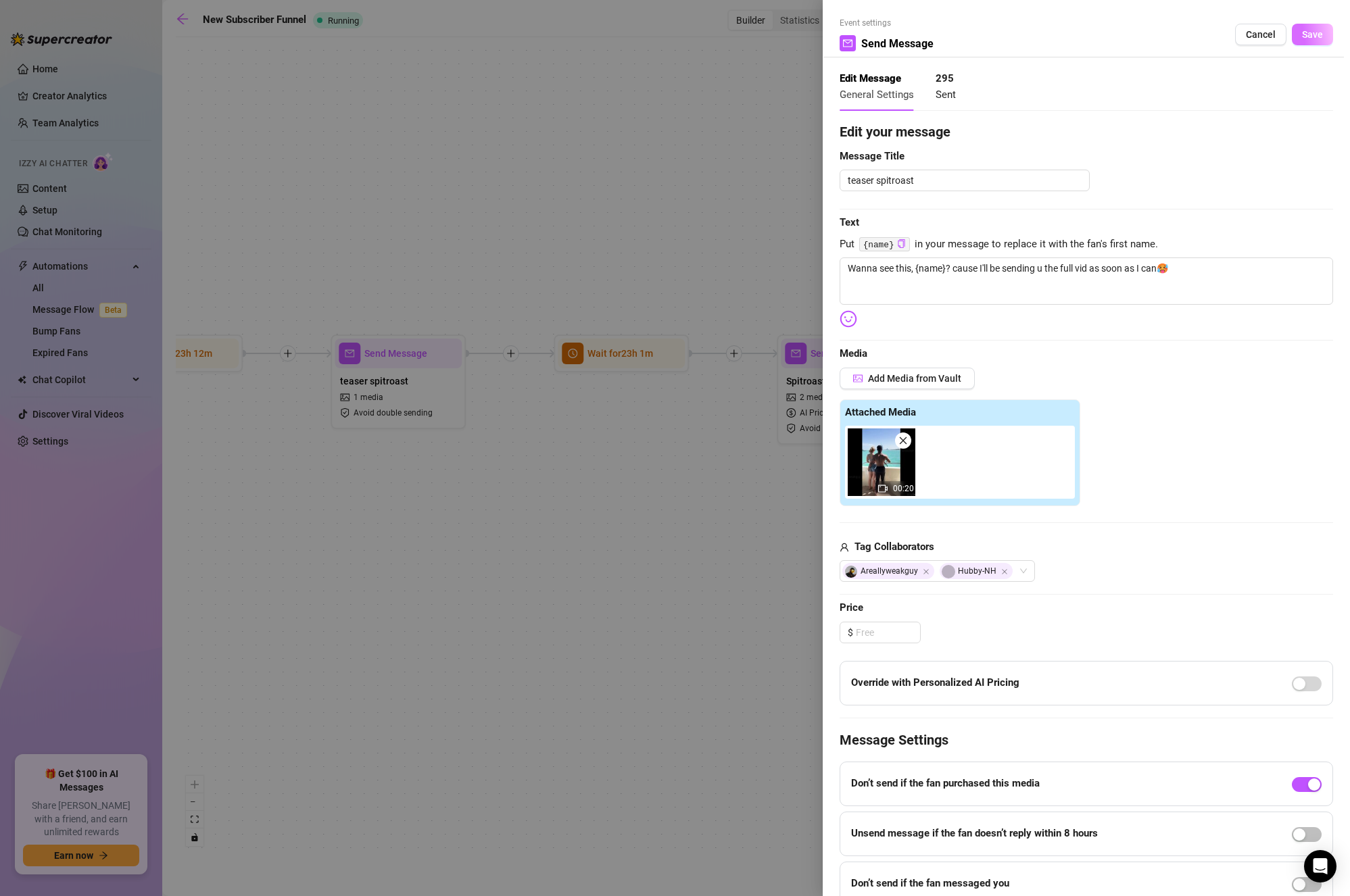
click at [1310, 40] on span "Save" at bounding box center [1313, 35] width 21 height 11
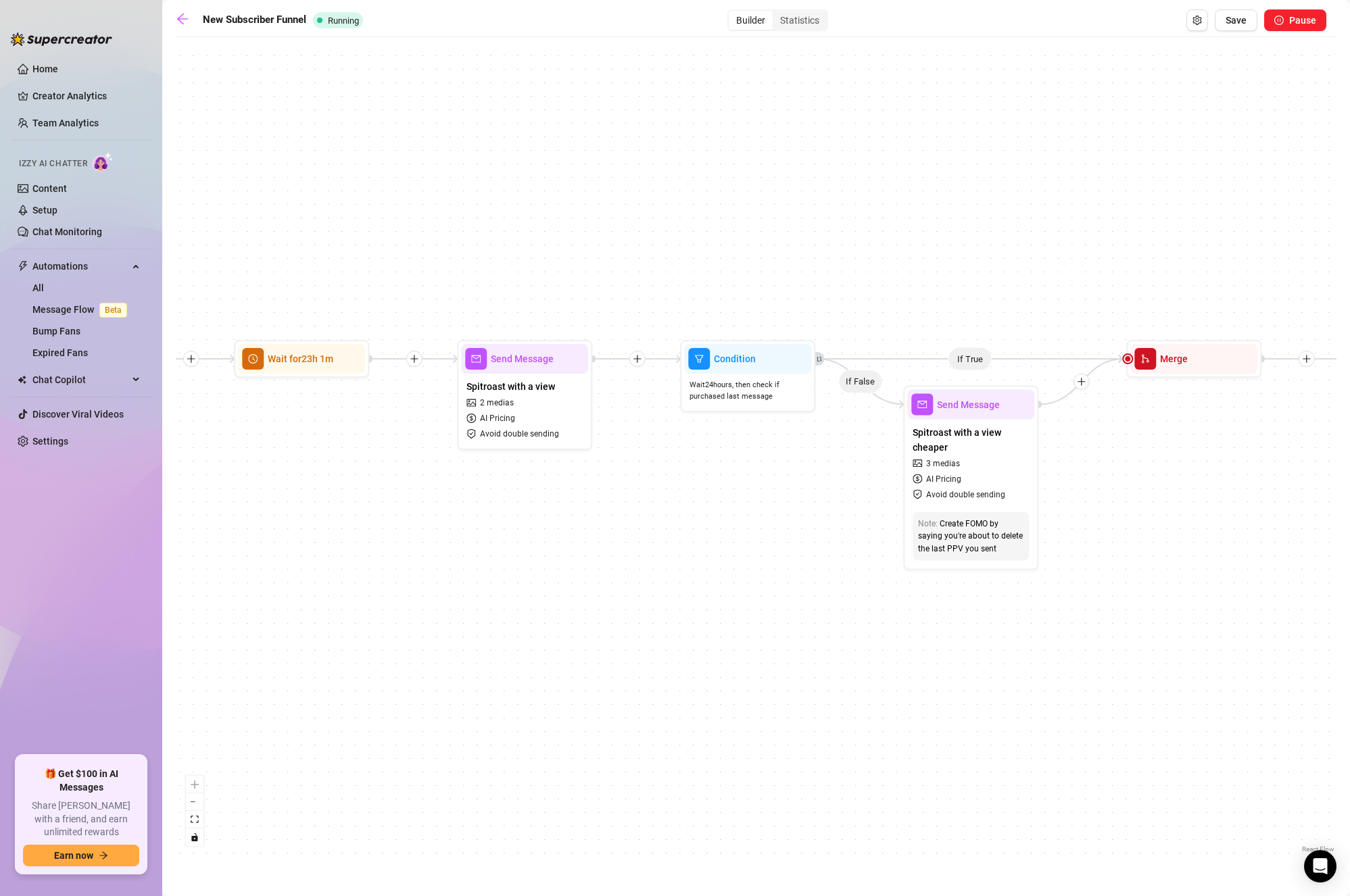
drag, startPoint x: 1024, startPoint y: 540, endPoint x: 698, endPoint y: 546, distance: 326.1
click at [698, 546] on div "If True If True If True If True If False If False If False If False If False Se…" at bounding box center [756, 449] width 1161 height 812
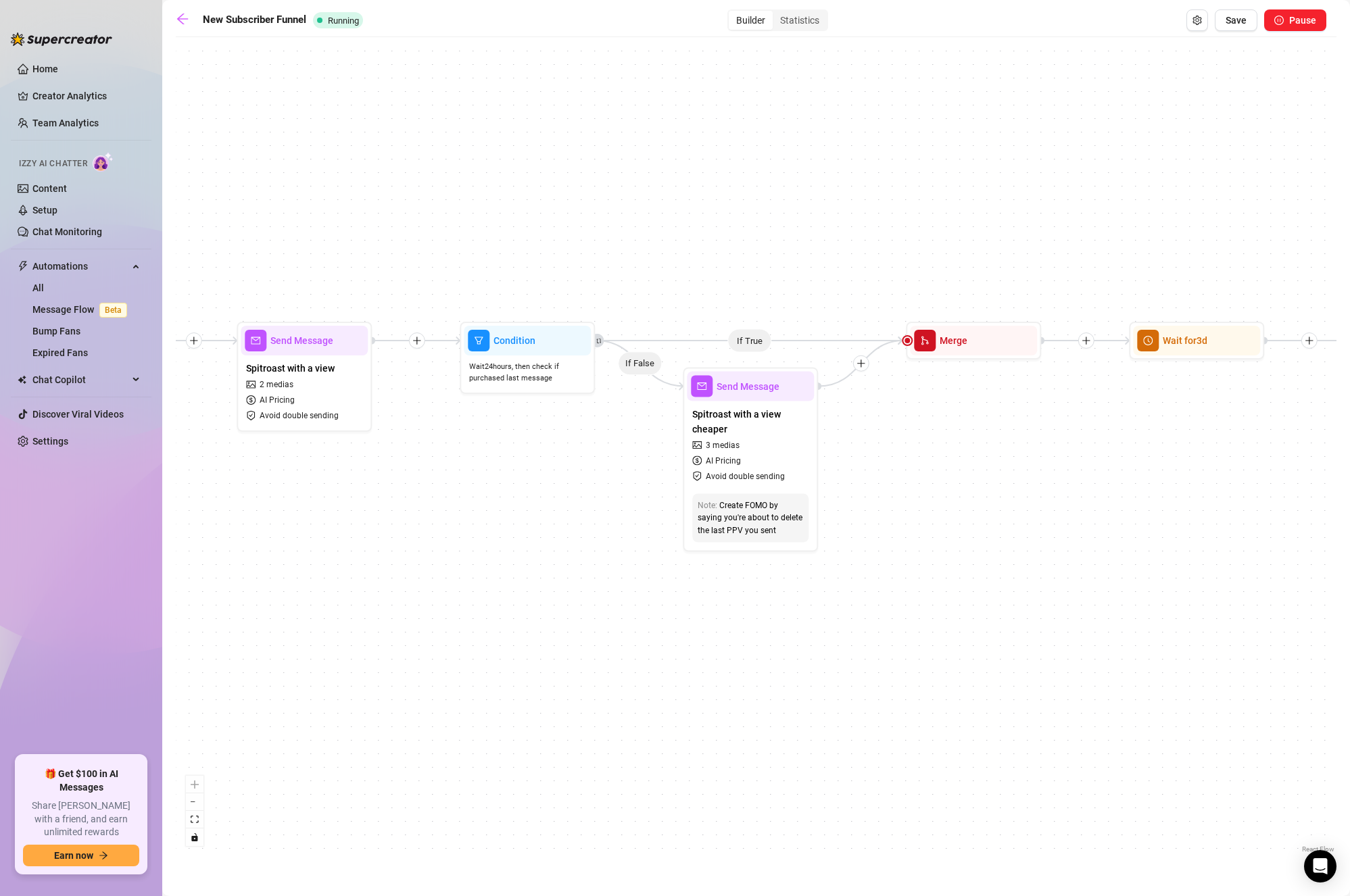
drag, startPoint x: 689, startPoint y: 496, endPoint x: 592, endPoint y: 497, distance: 97.0
click at [592, 497] on div "If True If True If True If True If False If False If False If False If False Se…" at bounding box center [756, 449] width 1161 height 812
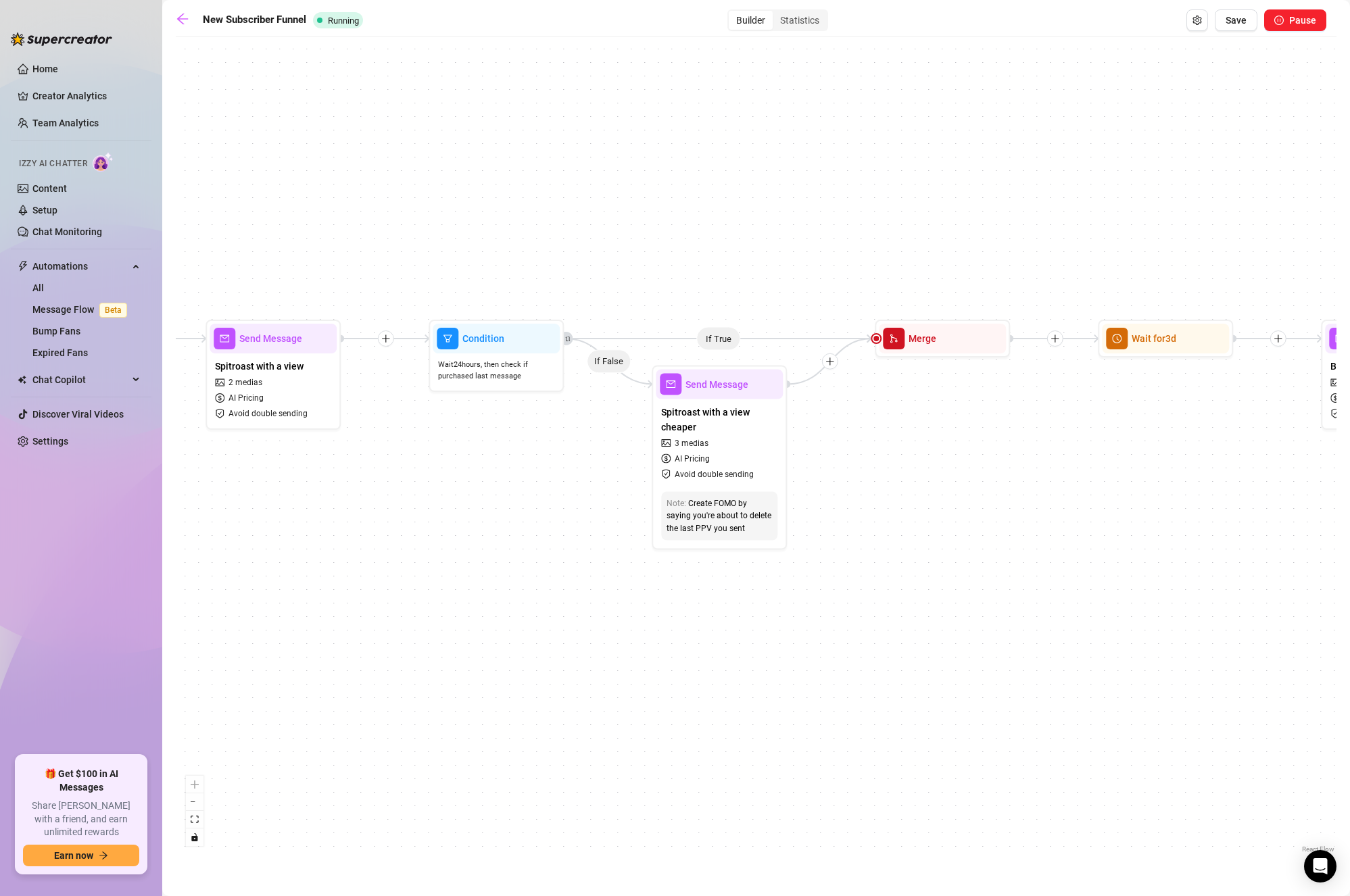
drag, startPoint x: 939, startPoint y: 421, endPoint x: 409, endPoint y: 421, distance: 530.0
click at [409, 421] on div "If True If True If True If True If False If False If False If False If False Se…" at bounding box center [756, 449] width 1161 height 812
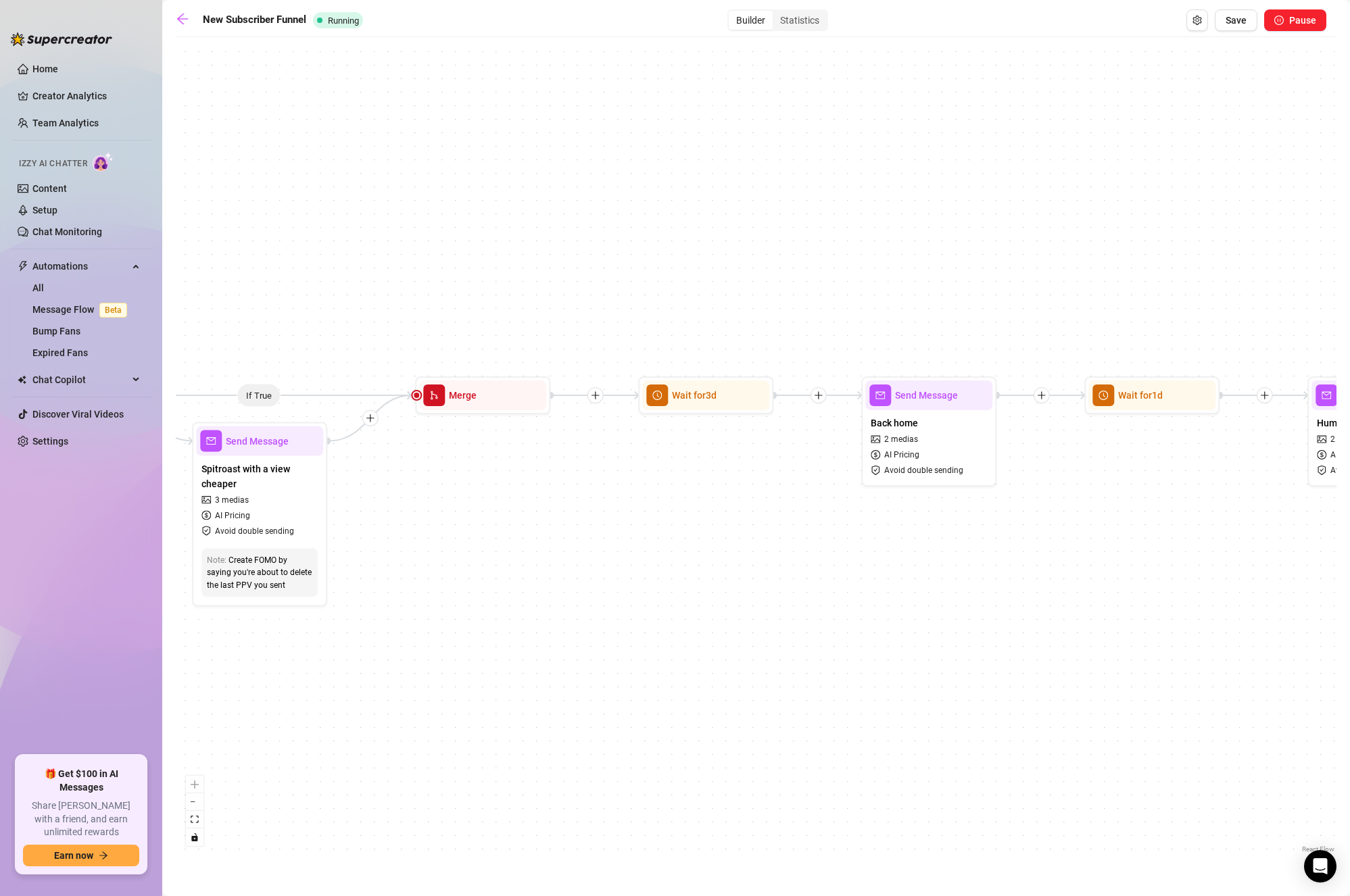
drag, startPoint x: 827, startPoint y: 519, endPoint x: 1198, endPoint y: 489, distance: 372.2
click at [1119, 530] on div "If True If True If True If True If False If False If False If False If False Se…" at bounding box center [756, 449] width 1161 height 812
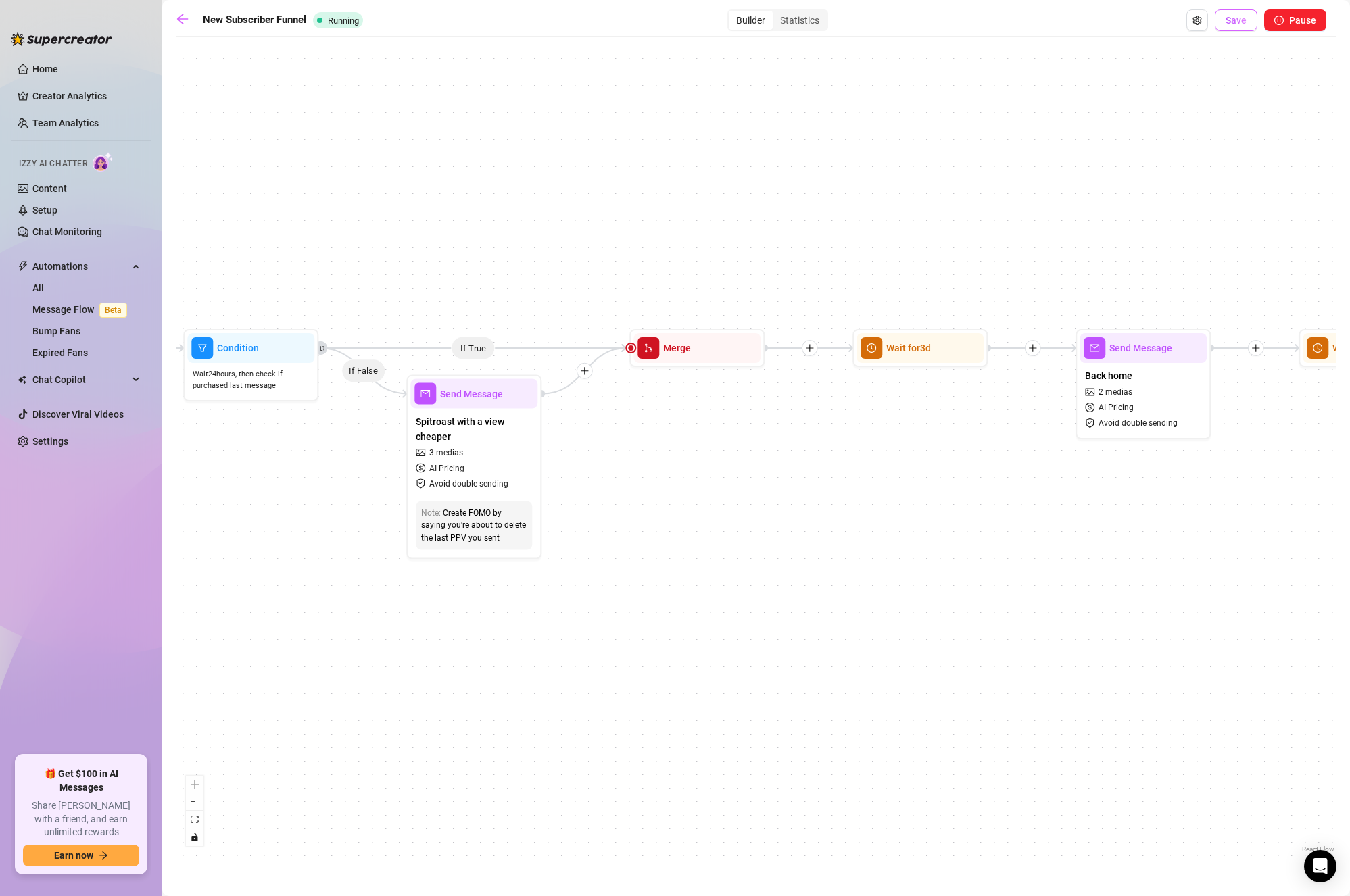
click at [1240, 26] on span "Save" at bounding box center [1236, 20] width 21 height 11
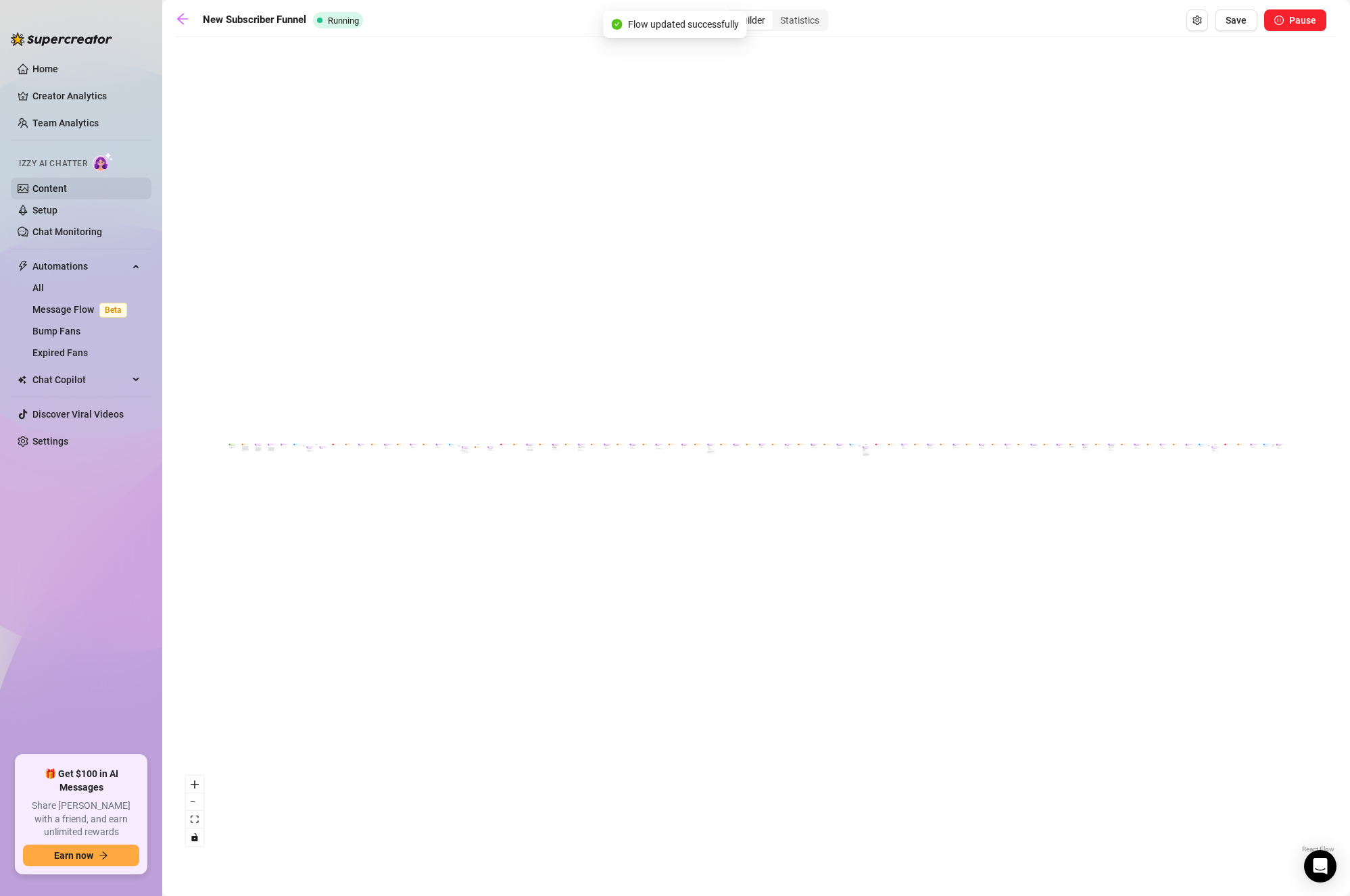
click at [67, 183] on link "Content" at bounding box center [50, 189] width 35 height 11
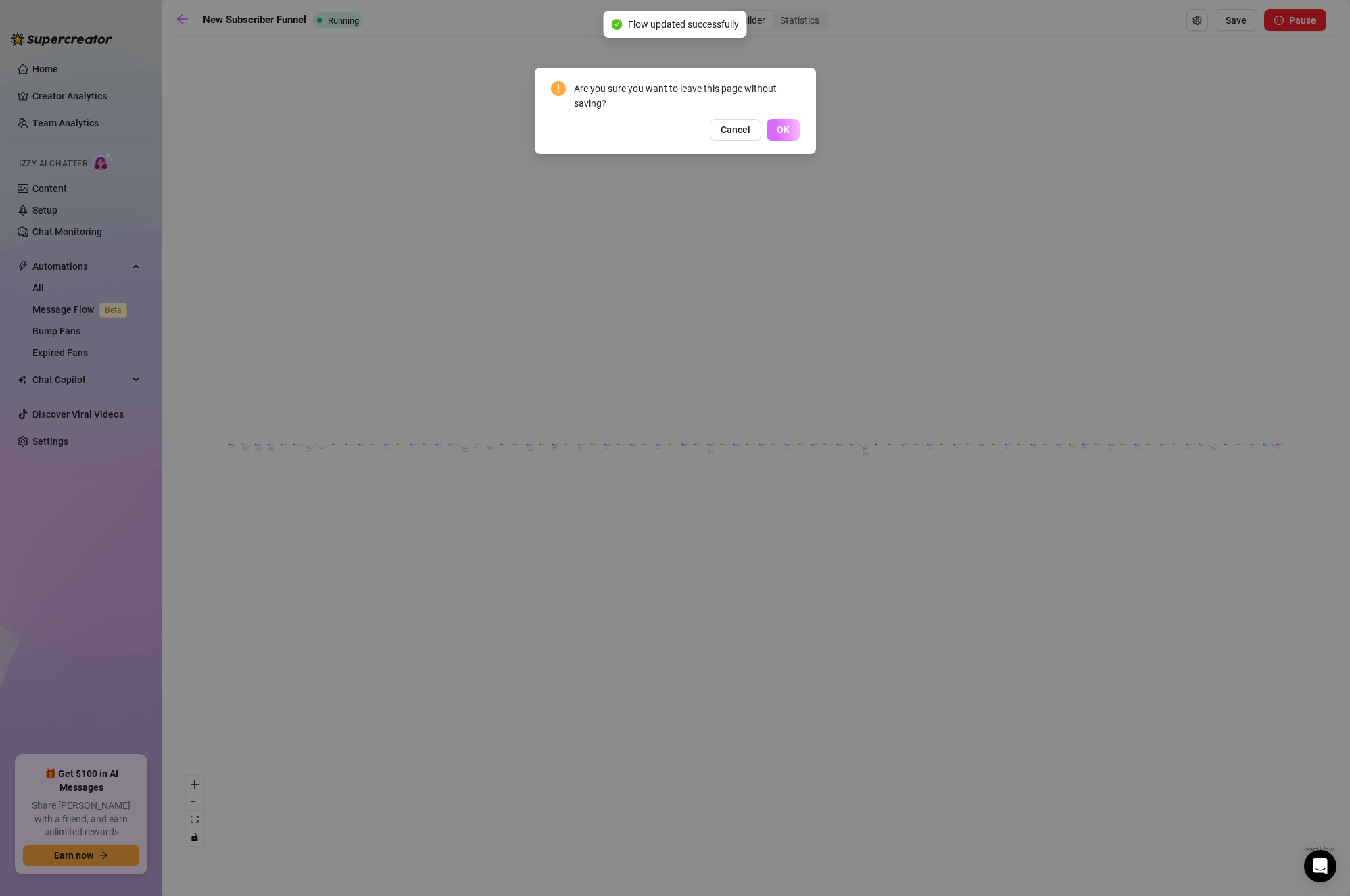
click at [786, 129] on span "OK" at bounding box center [783, 130] width 13 height 11
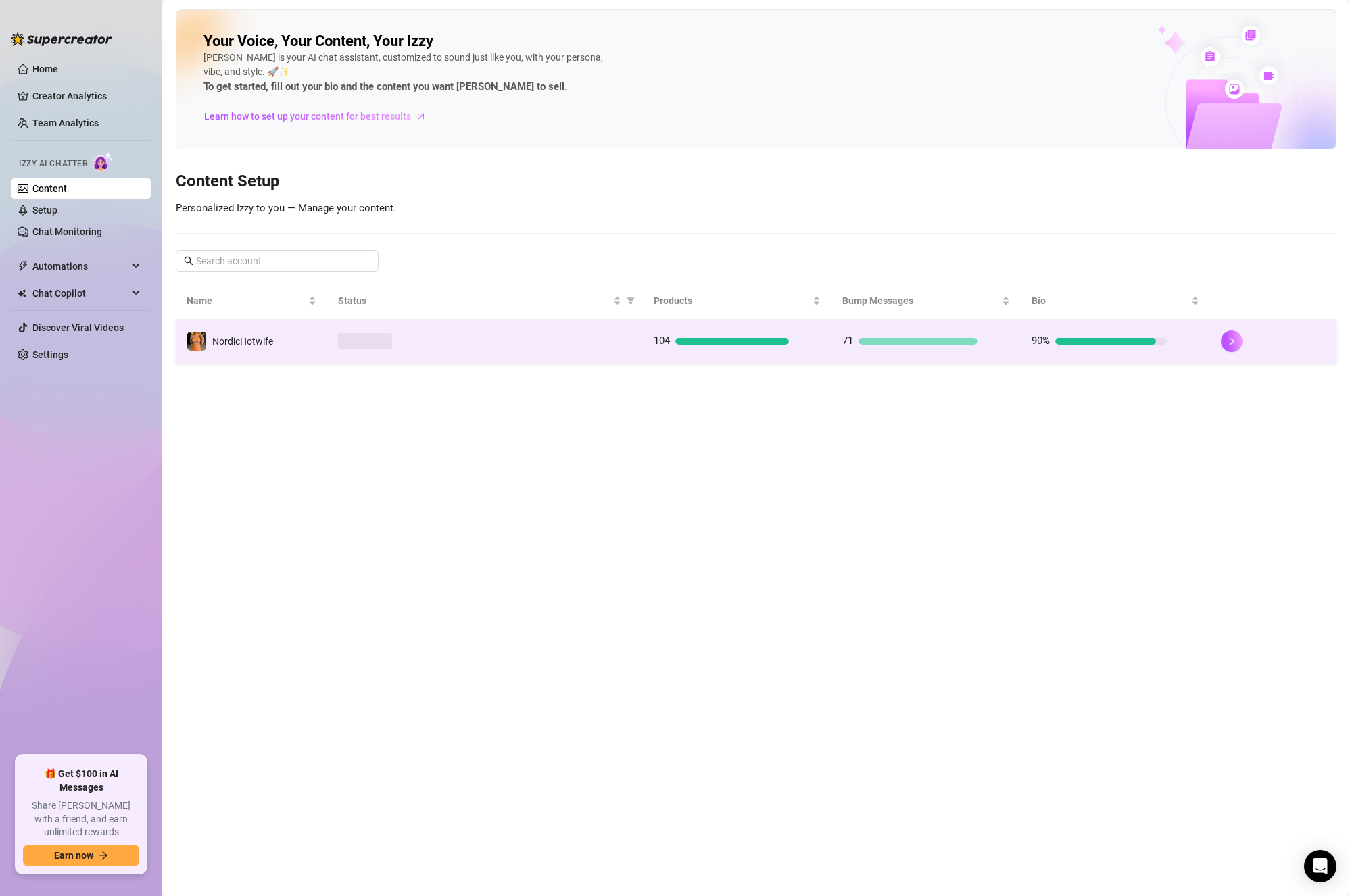
click at [254, 361] on td "NordicHotwife" at bounding box center [251, 341] width 152 height 44
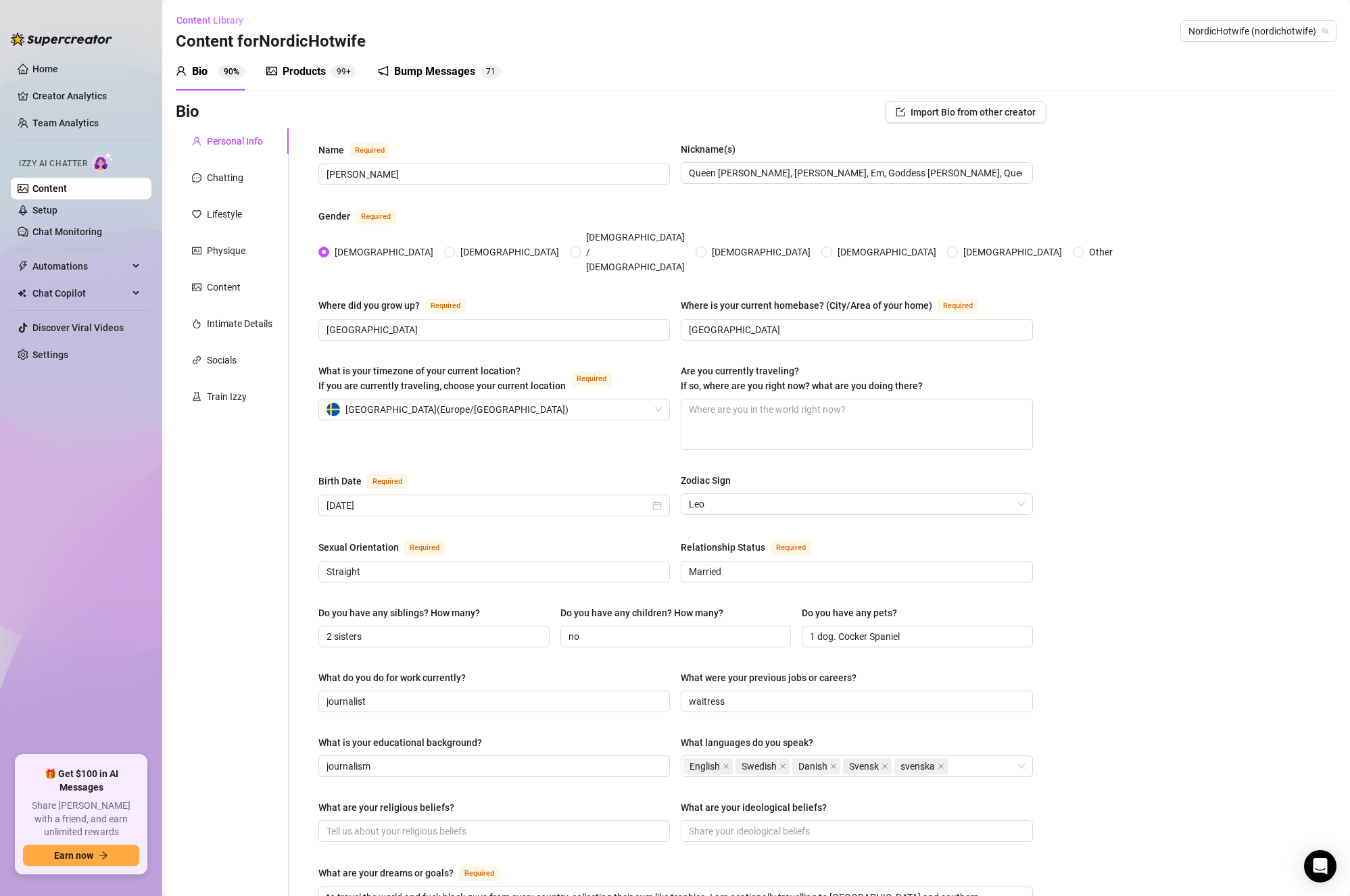
click at [311, 74] on div "Products" at bounding box center [304, 71] width 43 height 16
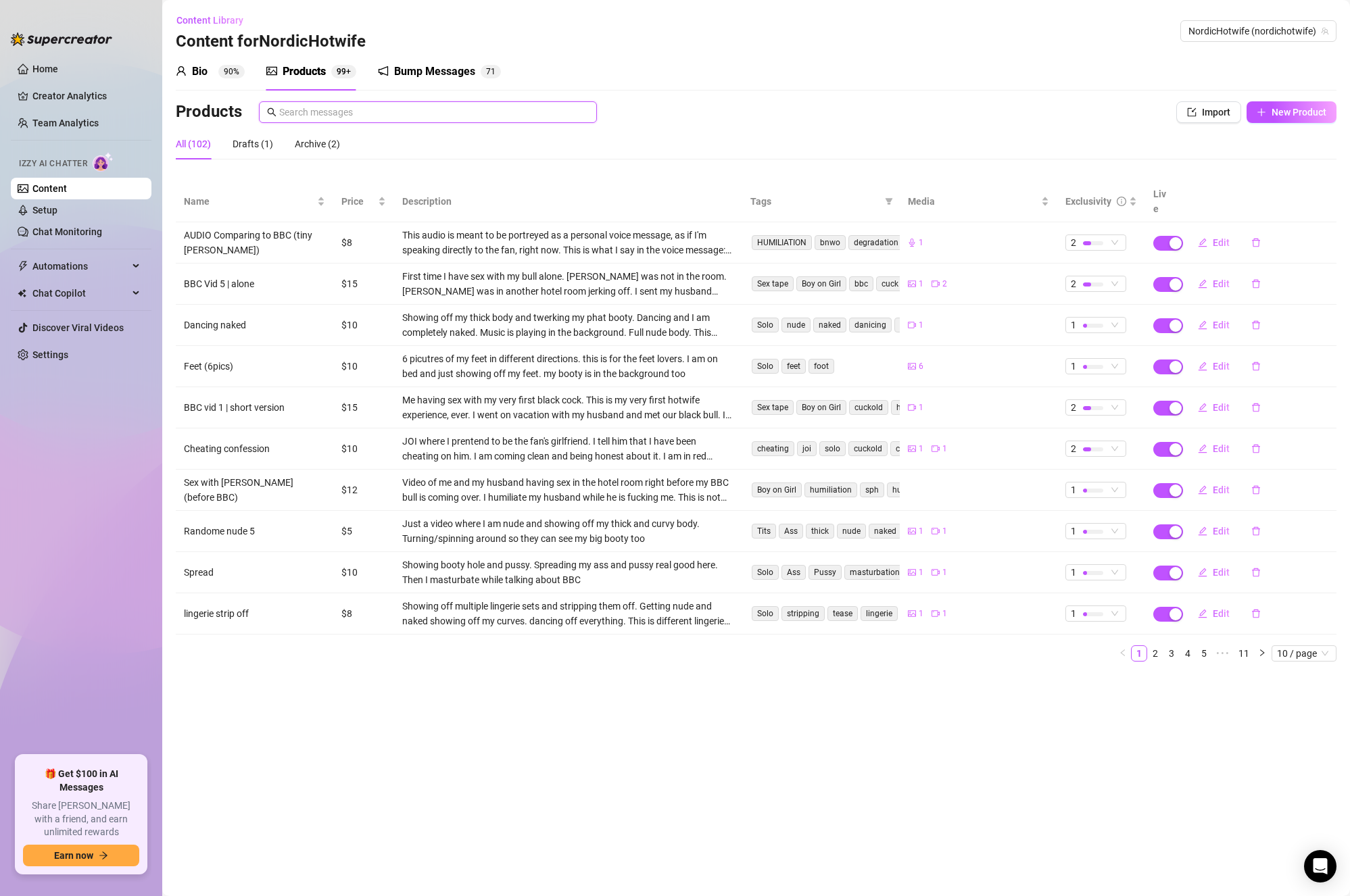
click at [399, 115] on input "text" at bounding box center [434, 111] width 310 height 15
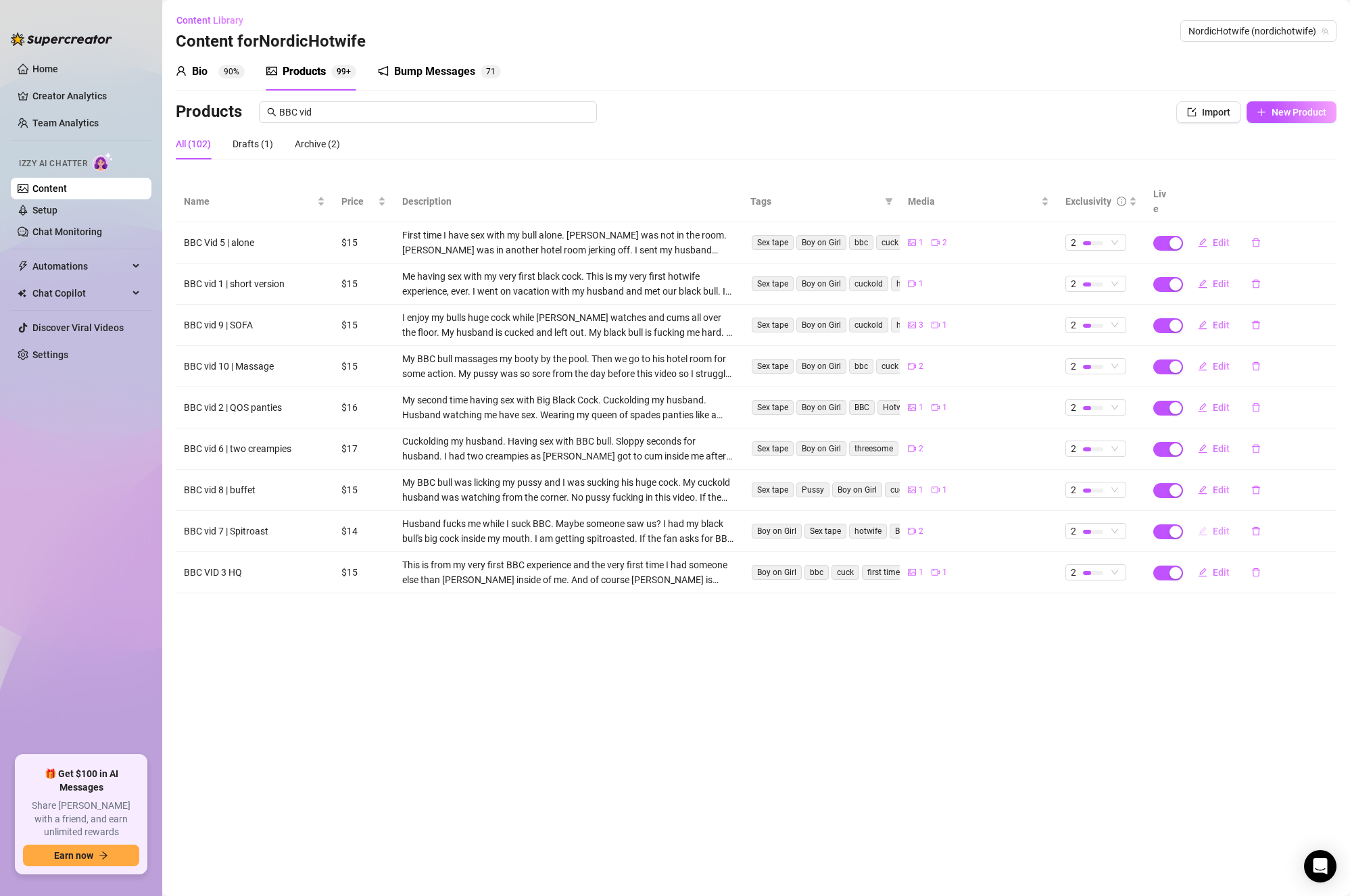
click at [1220, 526] on span "Edit" at bounding box center [1221, 531] width 17 height 11
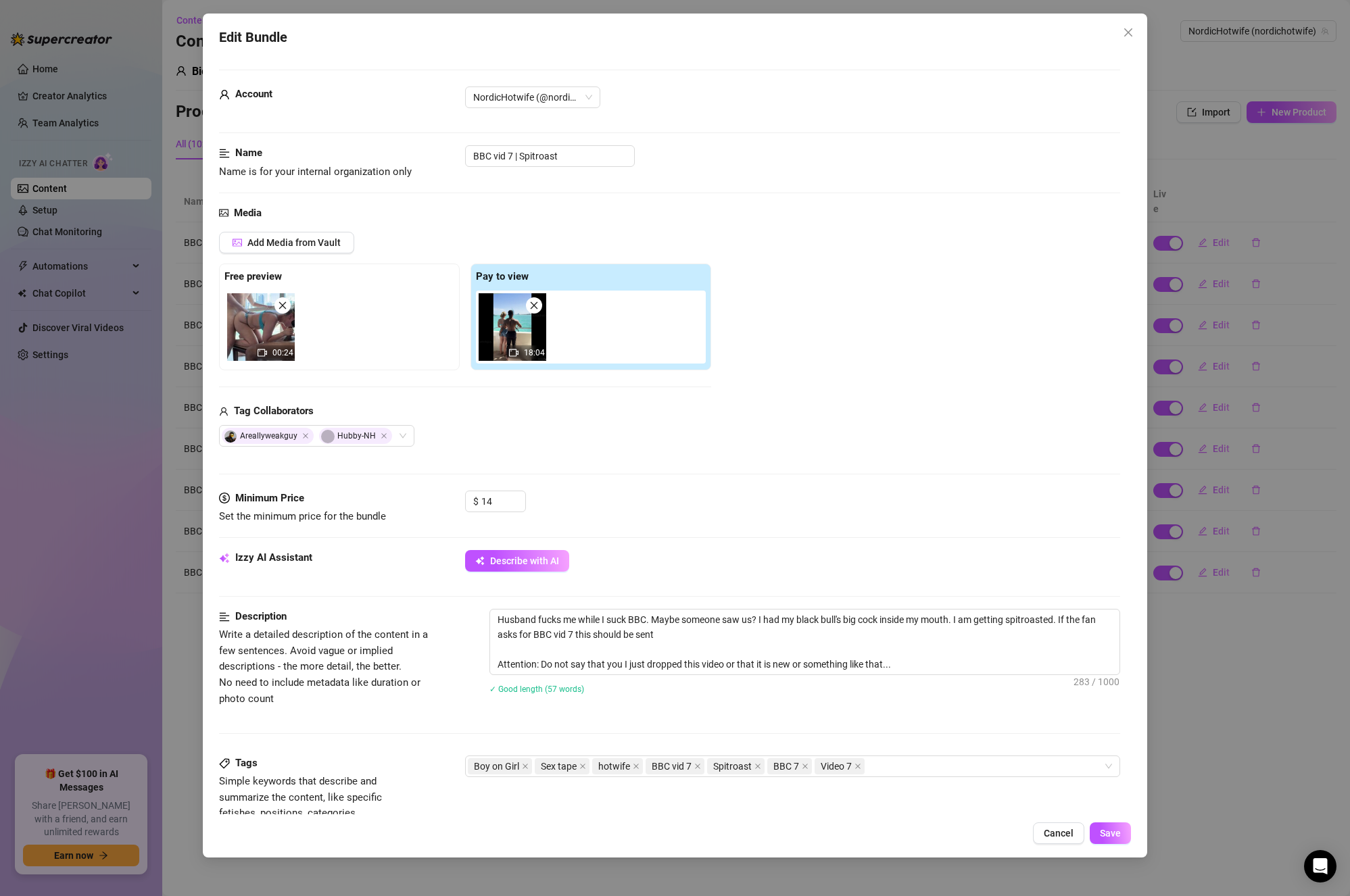
click at [325, 231] on div "Media Add Media from Vault Free preview 00:24 Pay to view 18:04 Tag Collaborato…" at bounding box center [670, 348] width 902 height 285
click at [308, 248] on span "Add Media from Vault" at bounding box center [294, 243] width 94 height 11
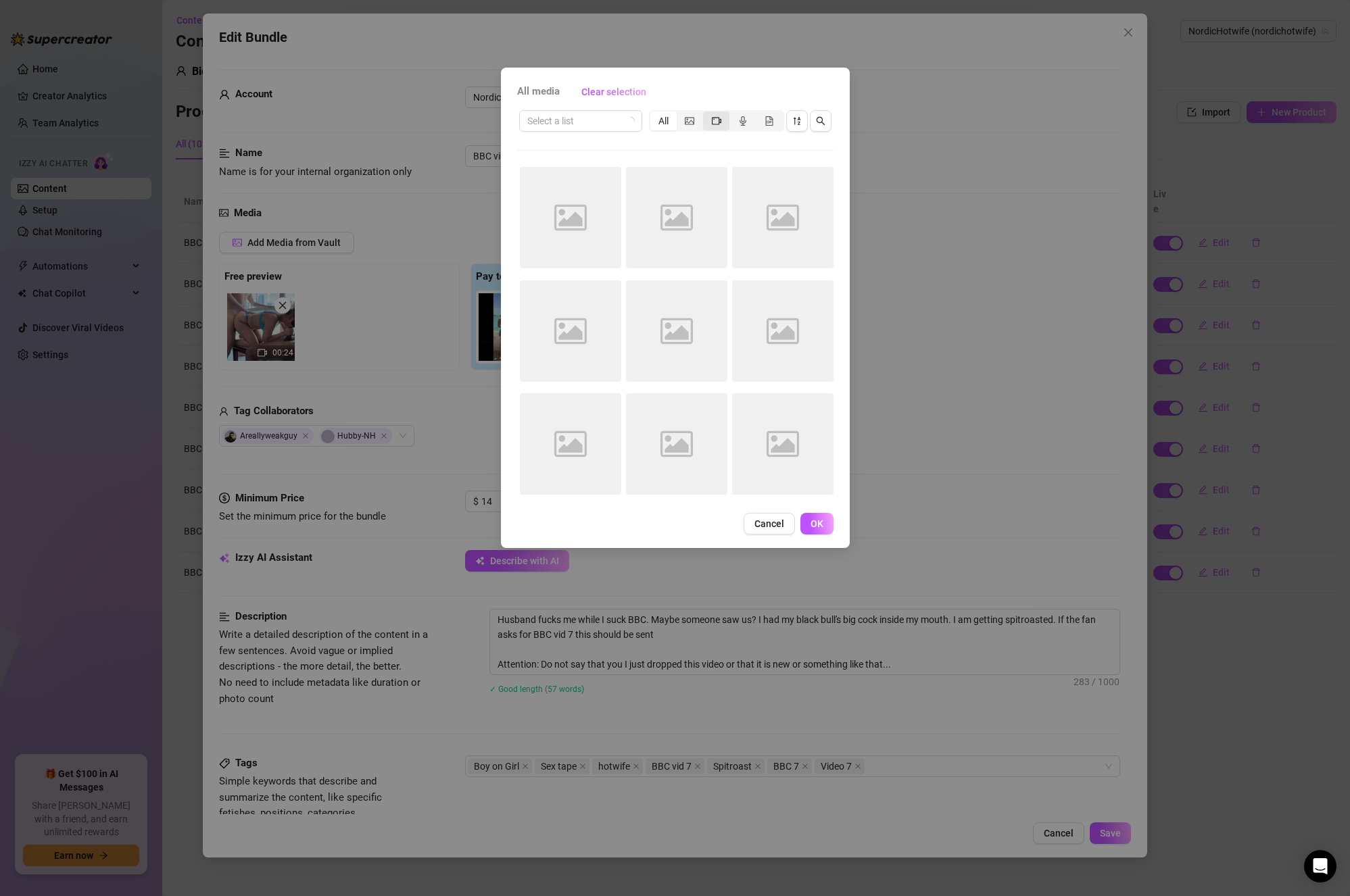
click at [722, 120] on div "segmented control" at bounding box center [716, 120] width 26 height 19
click at [707, 114] on input "segmented control" at bounding box center [707, 114] width 0 height 0
click at [827, 116] on button "button" at bounding box center [820, 120] width 21 height 21
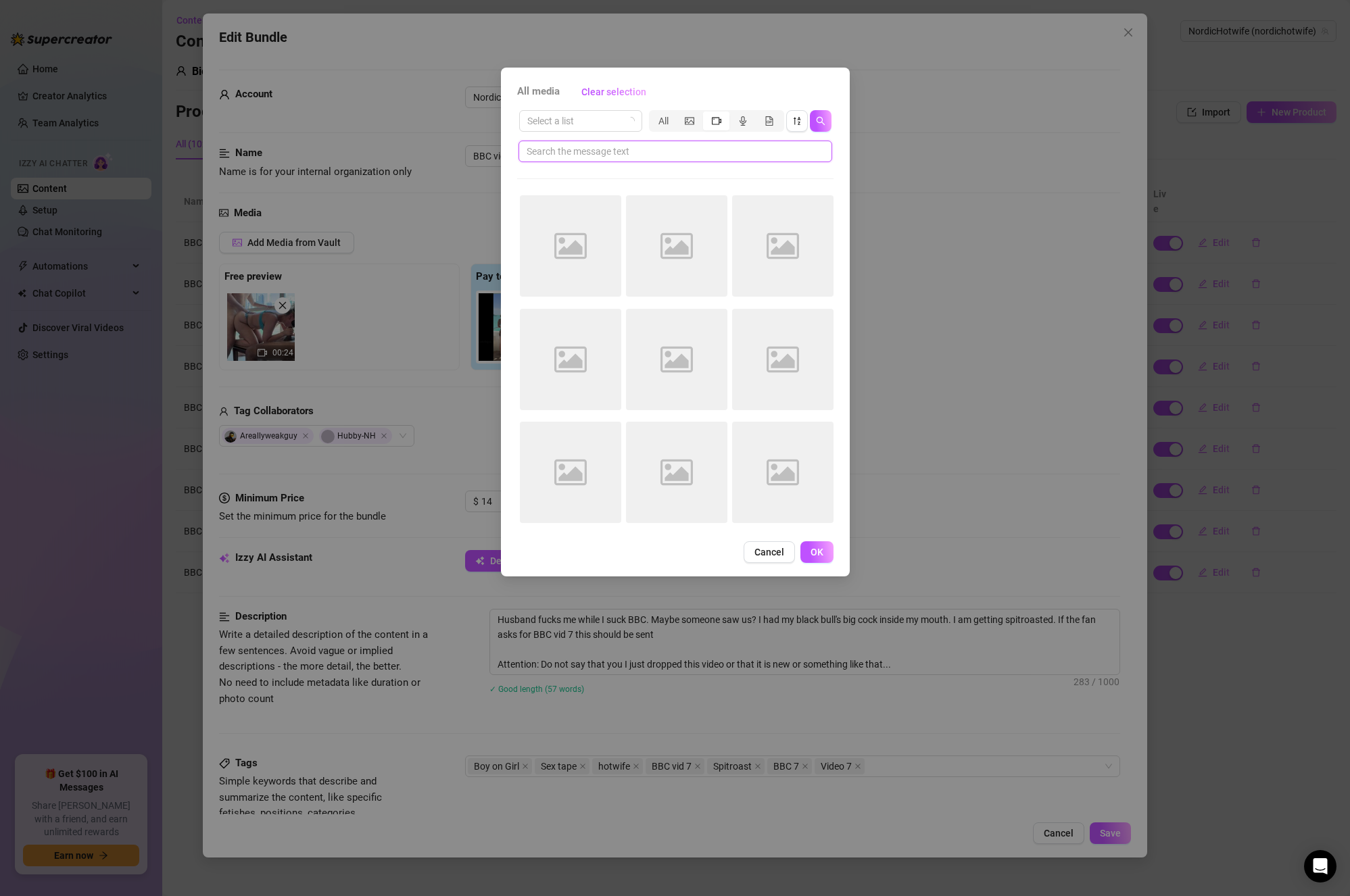
click at [711, 144] on input "text" at bounding box center [670, 151] width 287 height 15
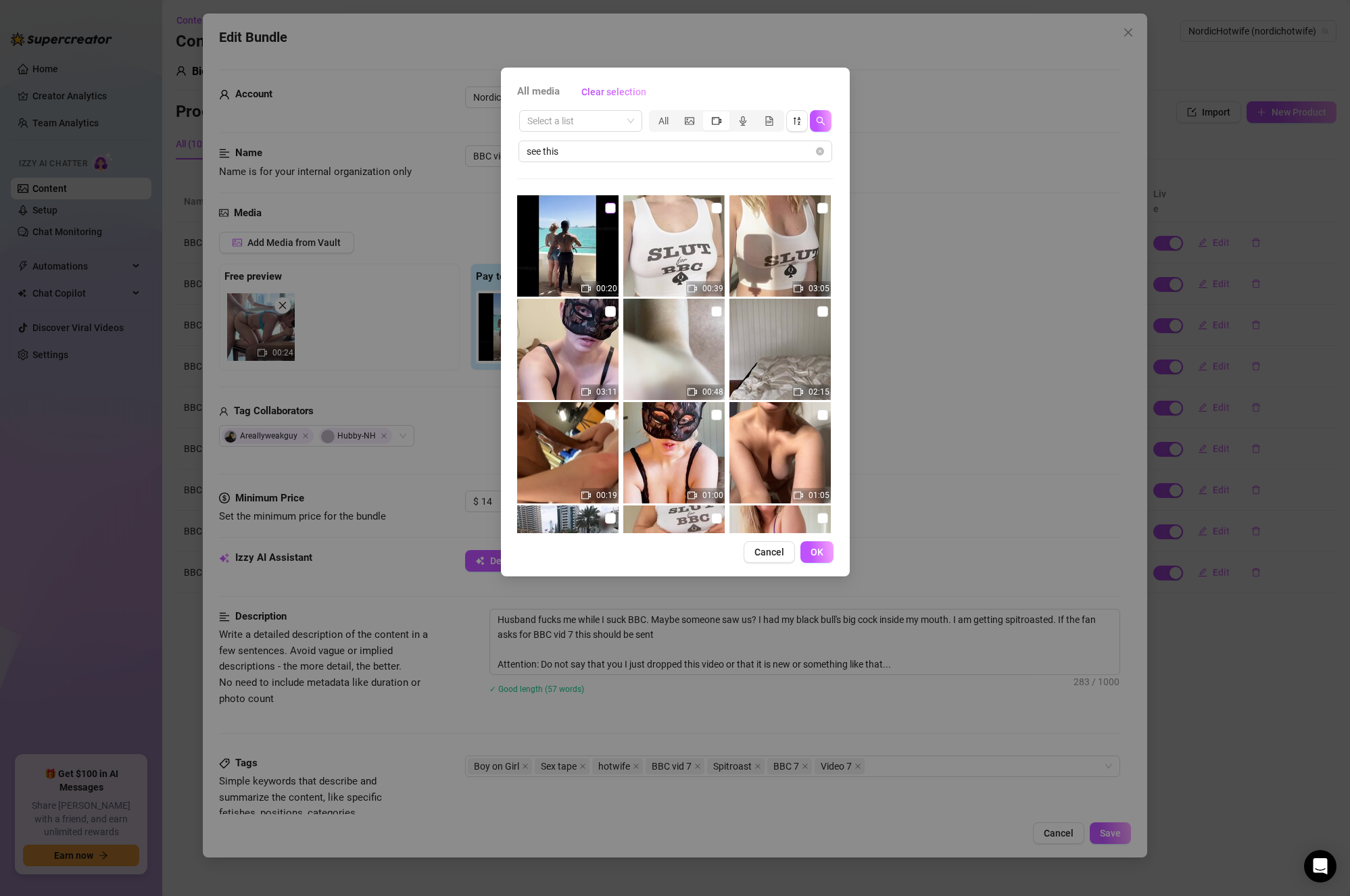
click at [610, 206] on input "checkbox" at bounding box center [611, 208] width 11 height 11
click at [821, 549] on span "OK" at bounding box center [817, 553] width 13 height 11
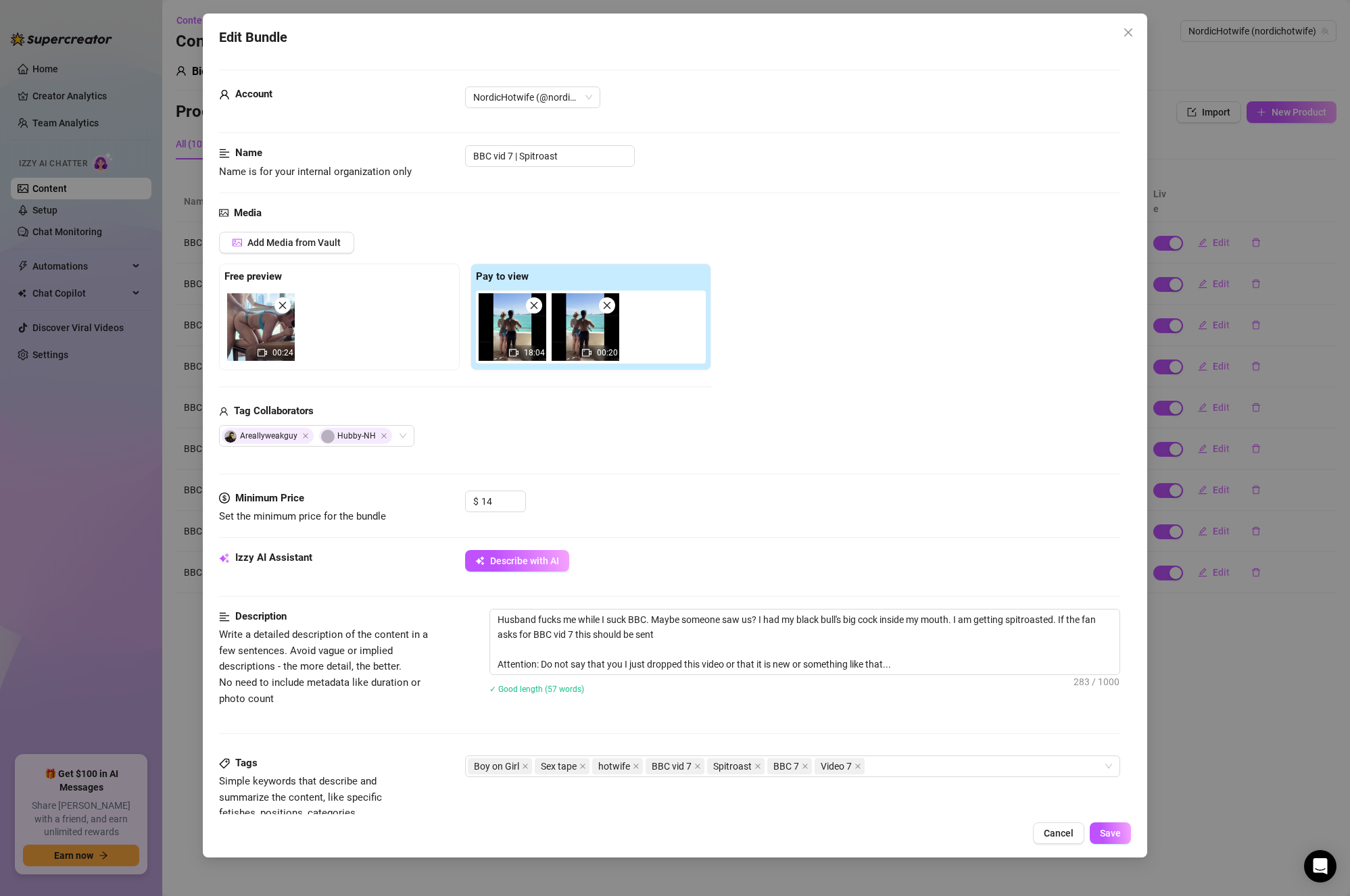
click at [869, 332] on div "Add Media from Vault Free preview 00:24 Pay to view 18:04 00:20 Tag Collaborato…" at bounding box center [670, 339] width 902 height 215
click at [1105, 830] on span "Save" at bounding box center [1110, 834] width 21 height 11
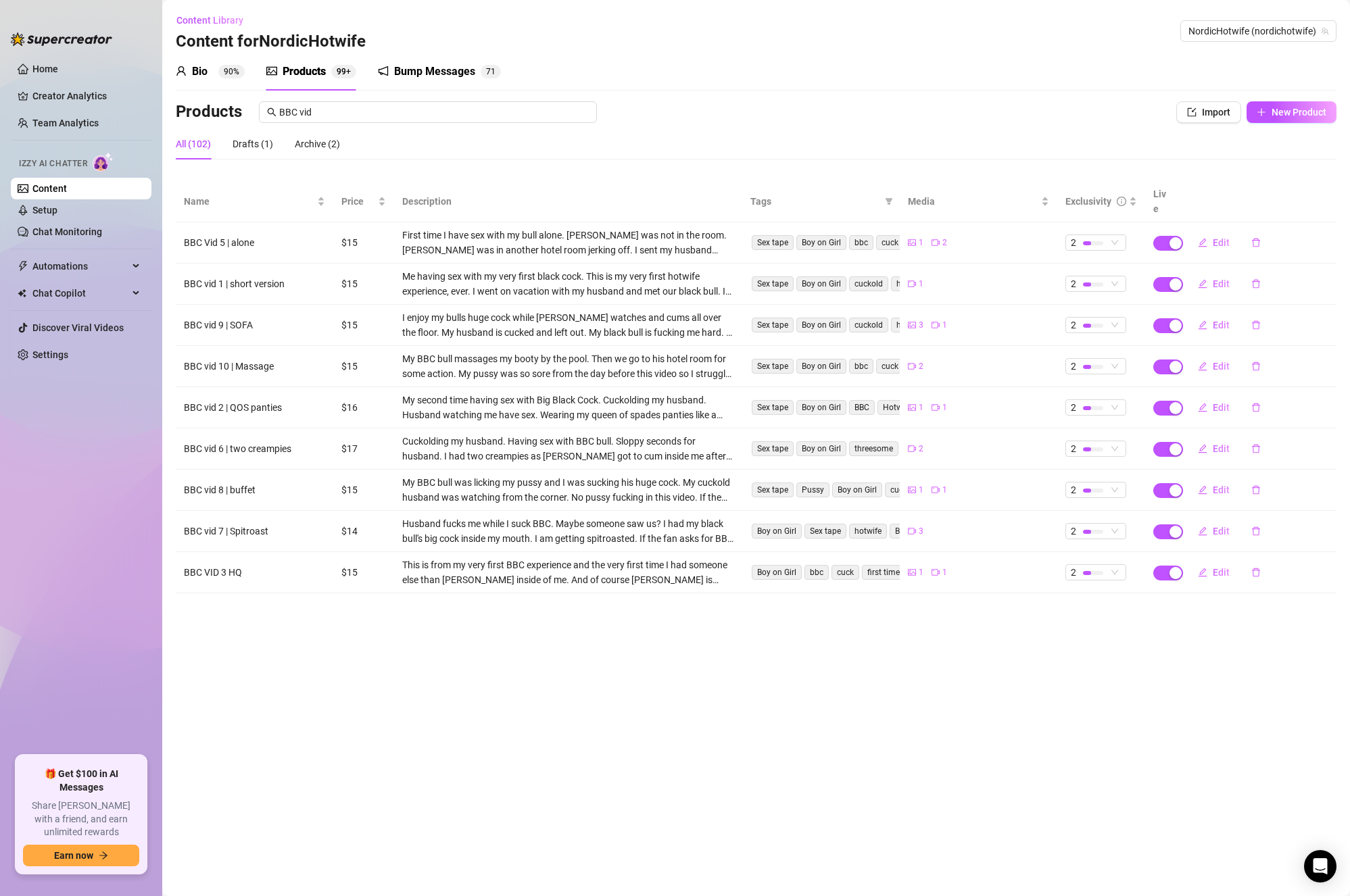
click at [1027, 692] on main "Content Library Content for NordicHotwife NordicHotwife (nordichotwife) Bio 90%…" at bounding box center [756, 448] width 1188 height 896
click at [1216, 238] on span "Edit" at bounding box center [1221, 243] width 17 height 11
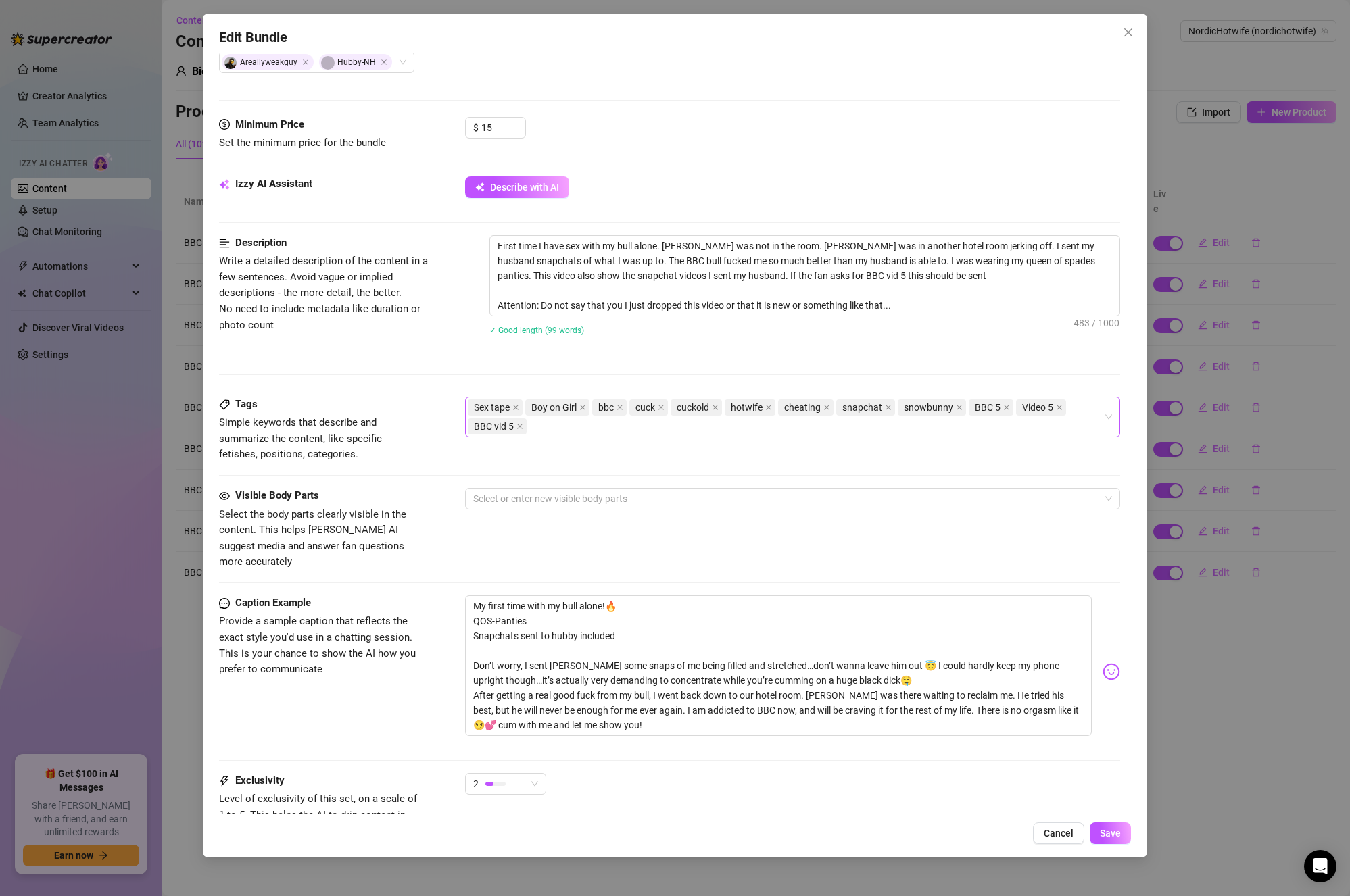
scroll to position [406, 0]
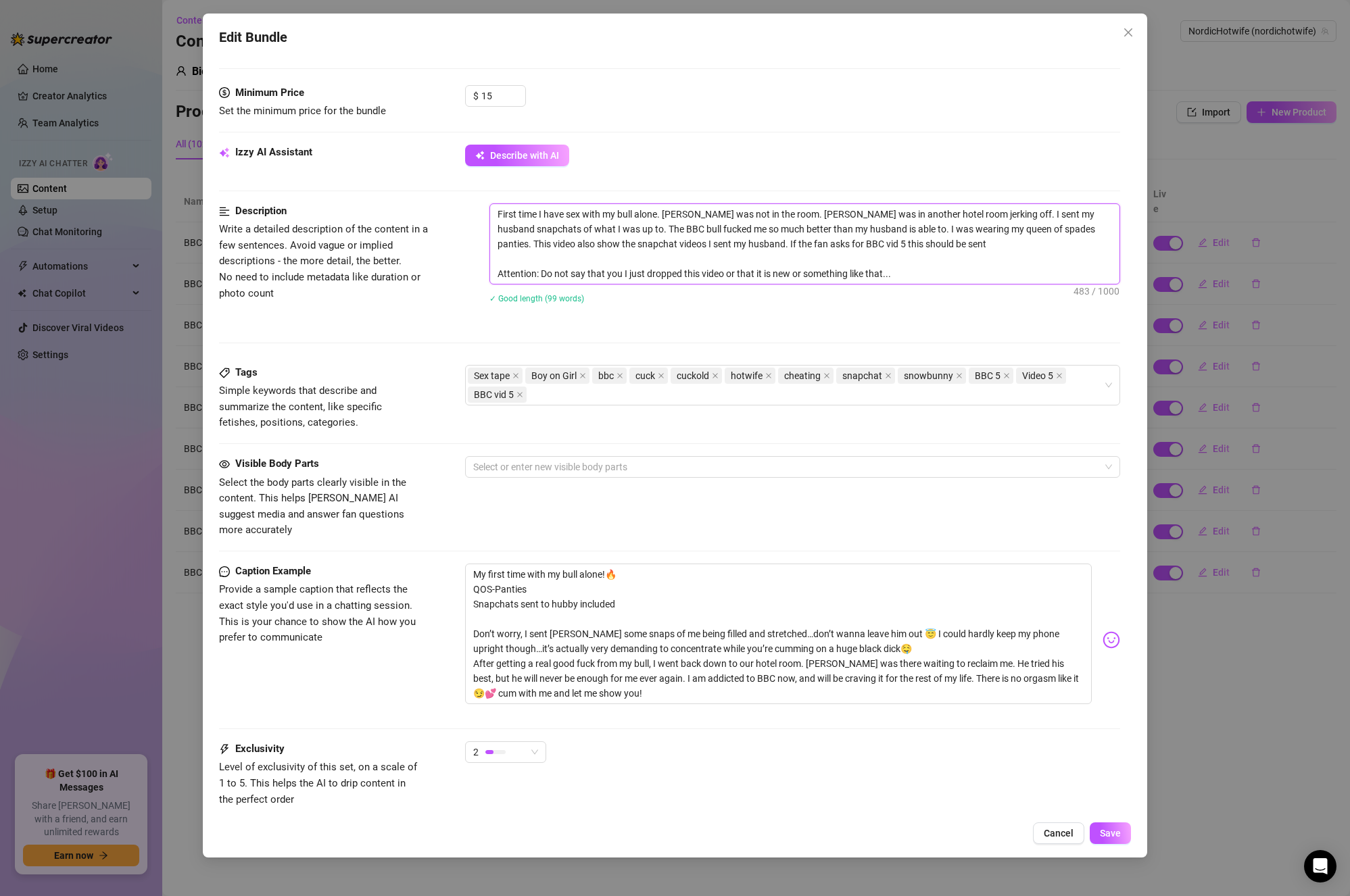
drag, startPoint x: 921, startPoint y: 244, endPoint x: 708, endPoint y: 243, distance: 213.0
click at [708, 243] on textarea "First time I have sex with my bull alone. [PERSON_NAME] was not in the room. [P…" at bounding box center [806, 244] width 630 height 80
click at [519, 396] on icon "close" at bounding box center [520, 395] width 7 height 7
click at [1004, 375] on icon "close" at bounding box center [1007, 376] width 7 height 7
click at [1011, 376] on icon "close" at bounding box center [1012, 376] width 7 height 7
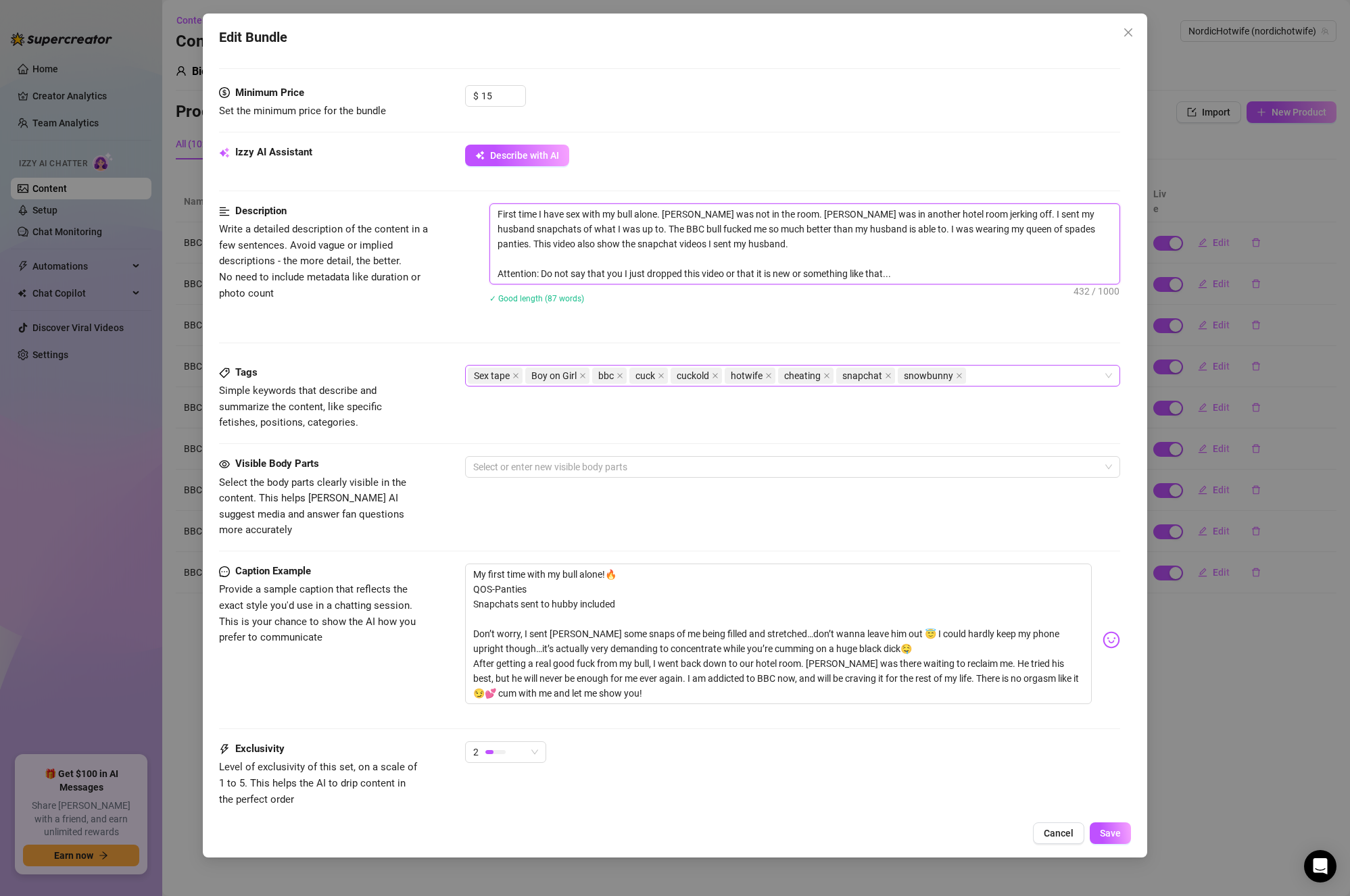
click at [1024, 372] on div "Sex tape Boy on Girl bbc cuck cuckold hotwife cheating snapchat snowbunny" at bounding box center [786, 375] width 637 height 19
click at [975, 334] on div "Description Write a detailed description of the content in a few sentences. Avo…" at bounding box center [670, 284] width 902 height 161
click at [1119, 834] on span "Save" at bounding box center [1110, 834] width 21 height 11
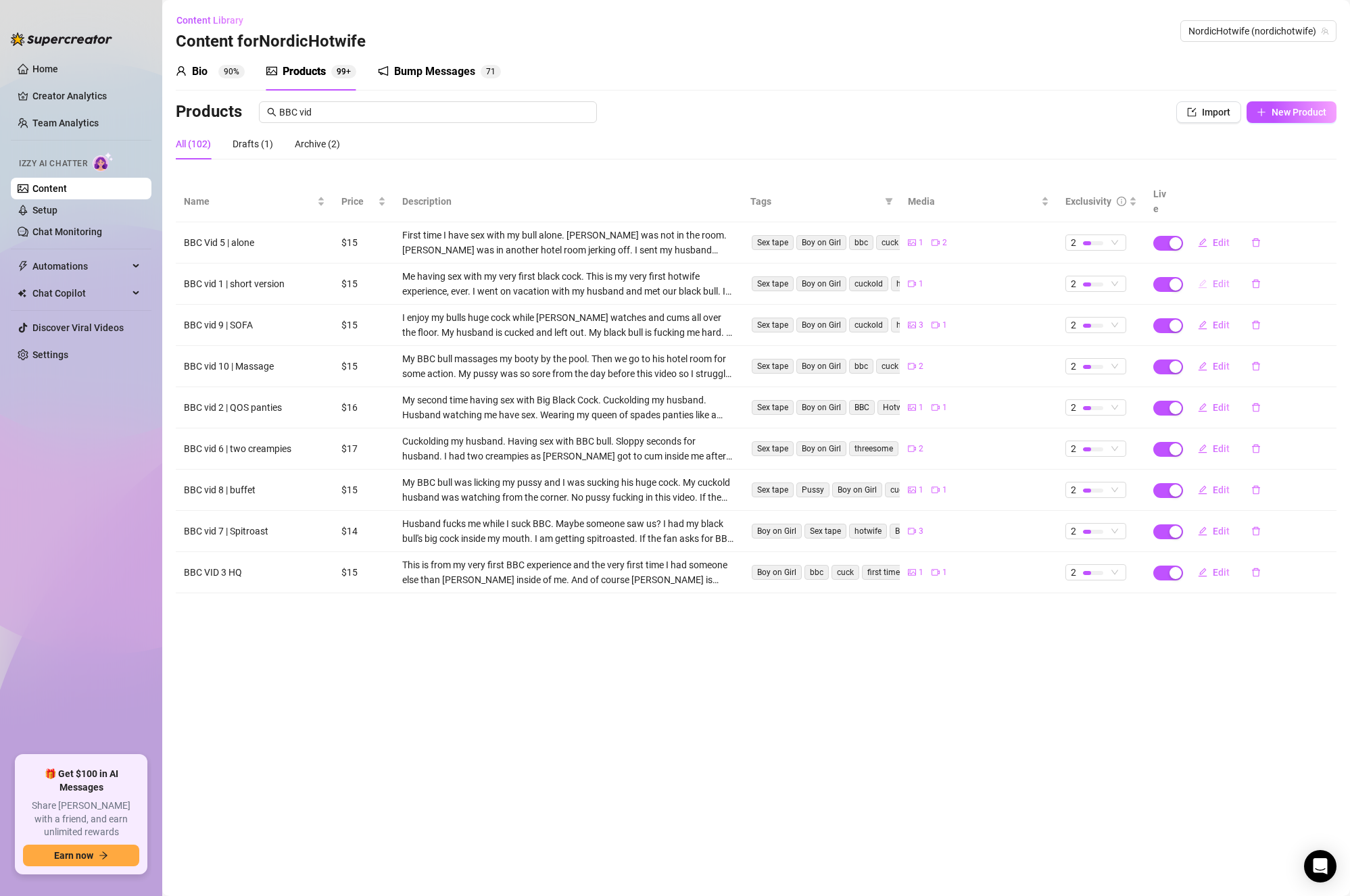
click at [1212, 273] on button "Edit" at bounding box center [1214, 283] width 53 height 21
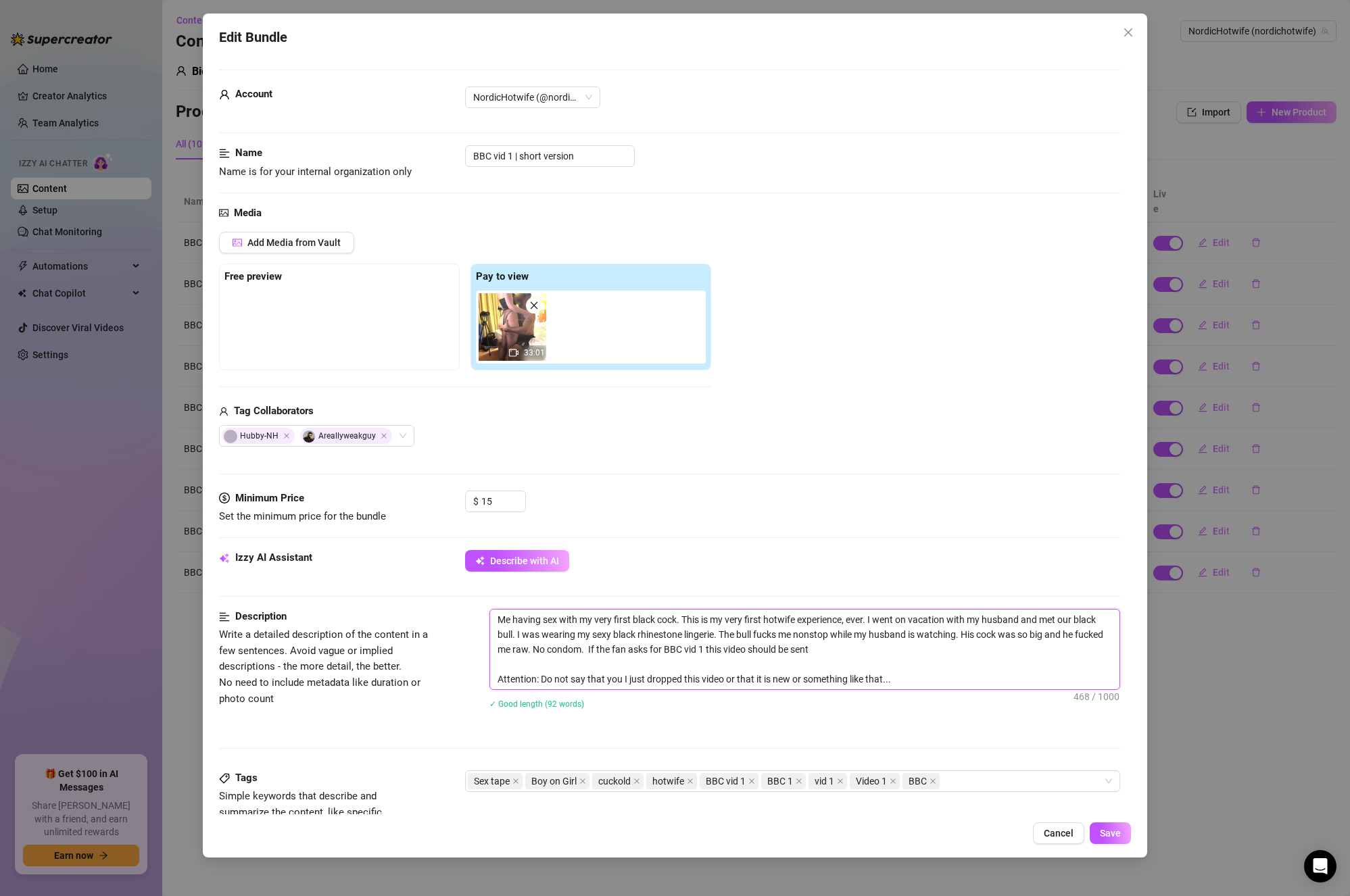
drag, startPoint x: 838, startPoint y: 647, endPoint x: 619, endPoint y: 654, distance: 219.1
click at [619, 654] on textarea "Me having sex with my very first black cock. This is my very first hotwife expe…" at bounding box center [806, 649] width 630 height 80
click at [749, 780] on icon "close" at bounding box center [752, 782] width 7 height 7
click at [735, 778] on icon "close" at bounding box center [738, 782] width 7 height 7
click at [785, 780] on icon "close" at bounding box center [785, 782] width 7 height 7
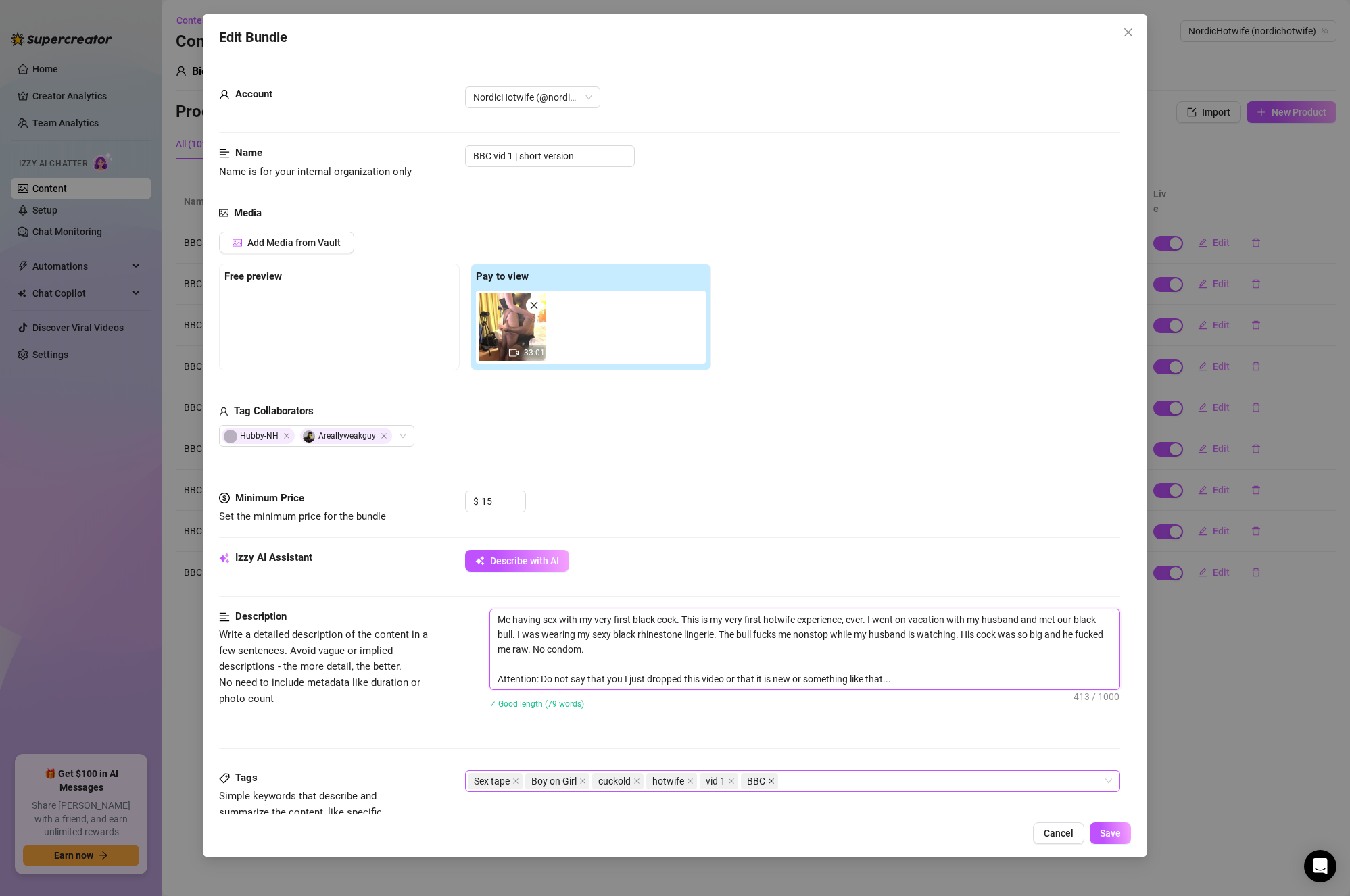
click at [770, 778] on icon "close" at bounding box center [772, 782] width 7 height 7
click at [786, 769] on div "Description Write a detailed description of the content in a few sentences. Avo…" at bounding box center [670, 690] width 902 height 161
click at [786, 781] on div "Sex tape Boy on Girl cuckold hotwife vid 1" at bounding box center [786, 781] width 637 height 19
click at [1114, 832] on span "Save" at bounding box center [1110, 834] width 21 height 11
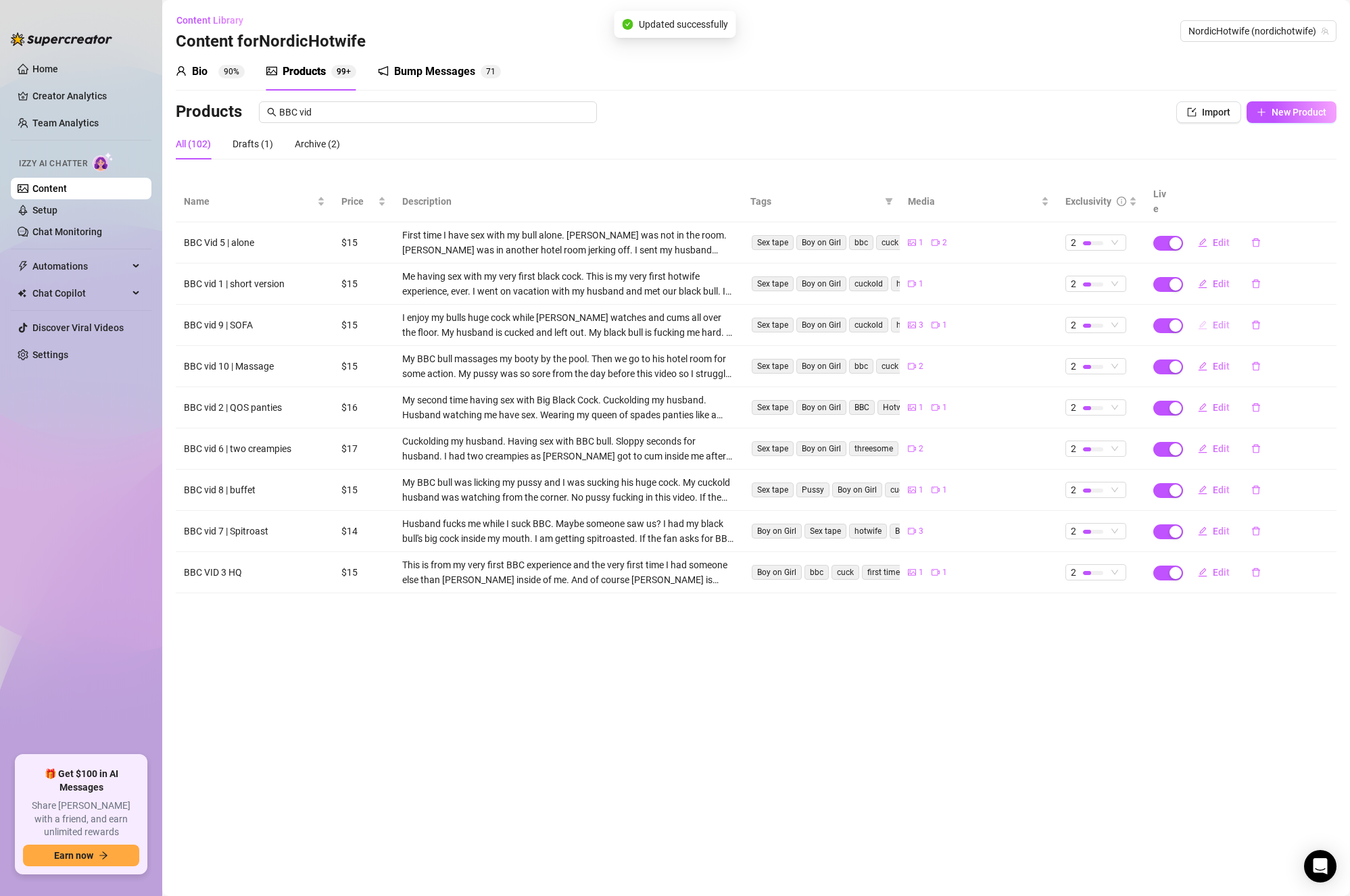
click at [1211, 315] on button "Edit" at bounding box center [1214, 325] width 53 height 21
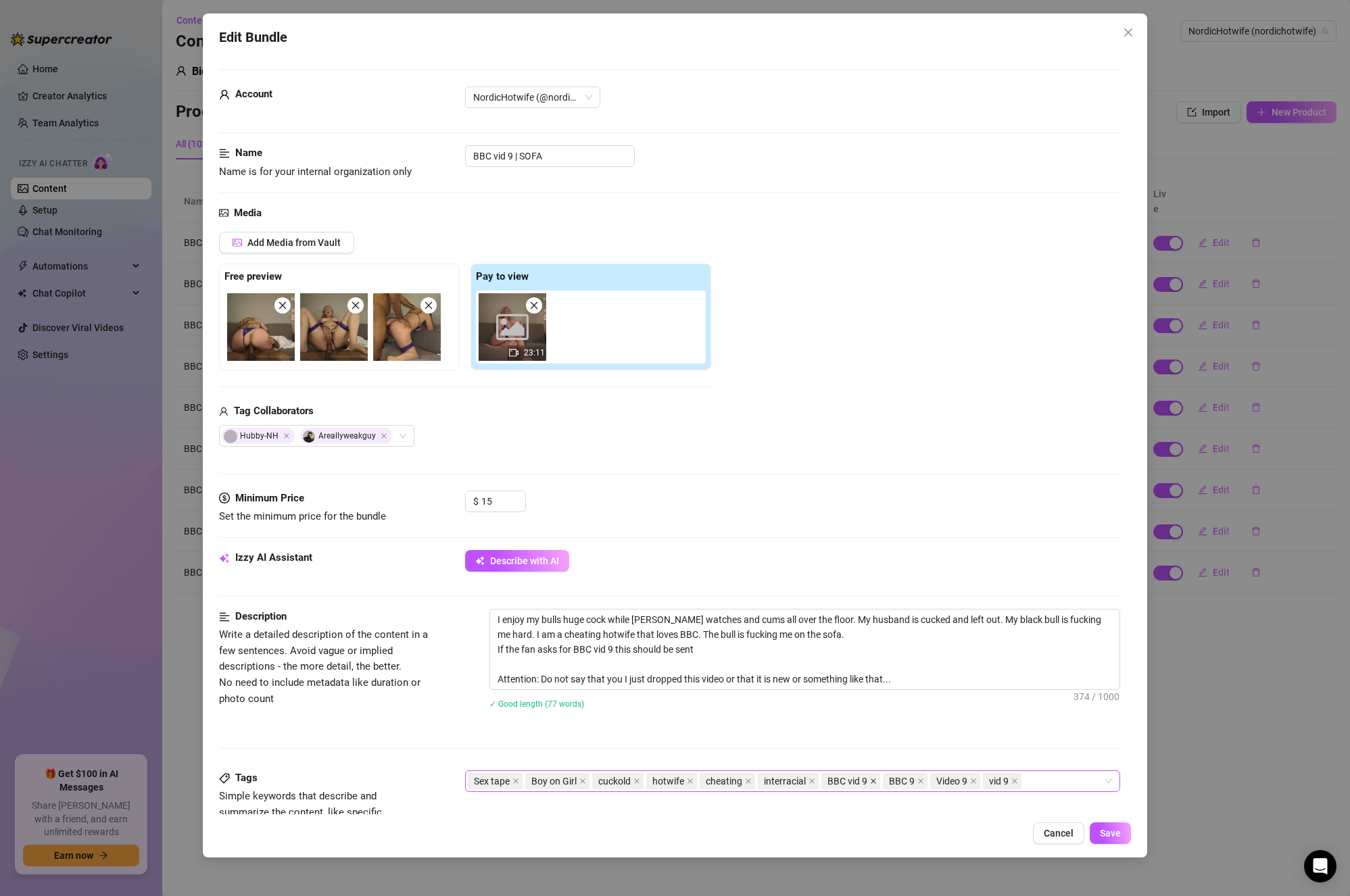
click at [874, 781] on icon "close" at bounding box center [873, 782] width 6 height 6
click at [859, 778] on icon "close" at bounding box center [860, 782] width 7 height 7
click at [864, 782] on icon "close" at bounding box center [865, 782] width 7 height 7
click at [852, 781] on icon "close" at bounding box center [853, 782] width 7 height 7
click at [862, 779] on div "Sex tape Boy on Girl cuckold hotwife cheating interracial" at bounding box center [786, 781] width 637 height 19
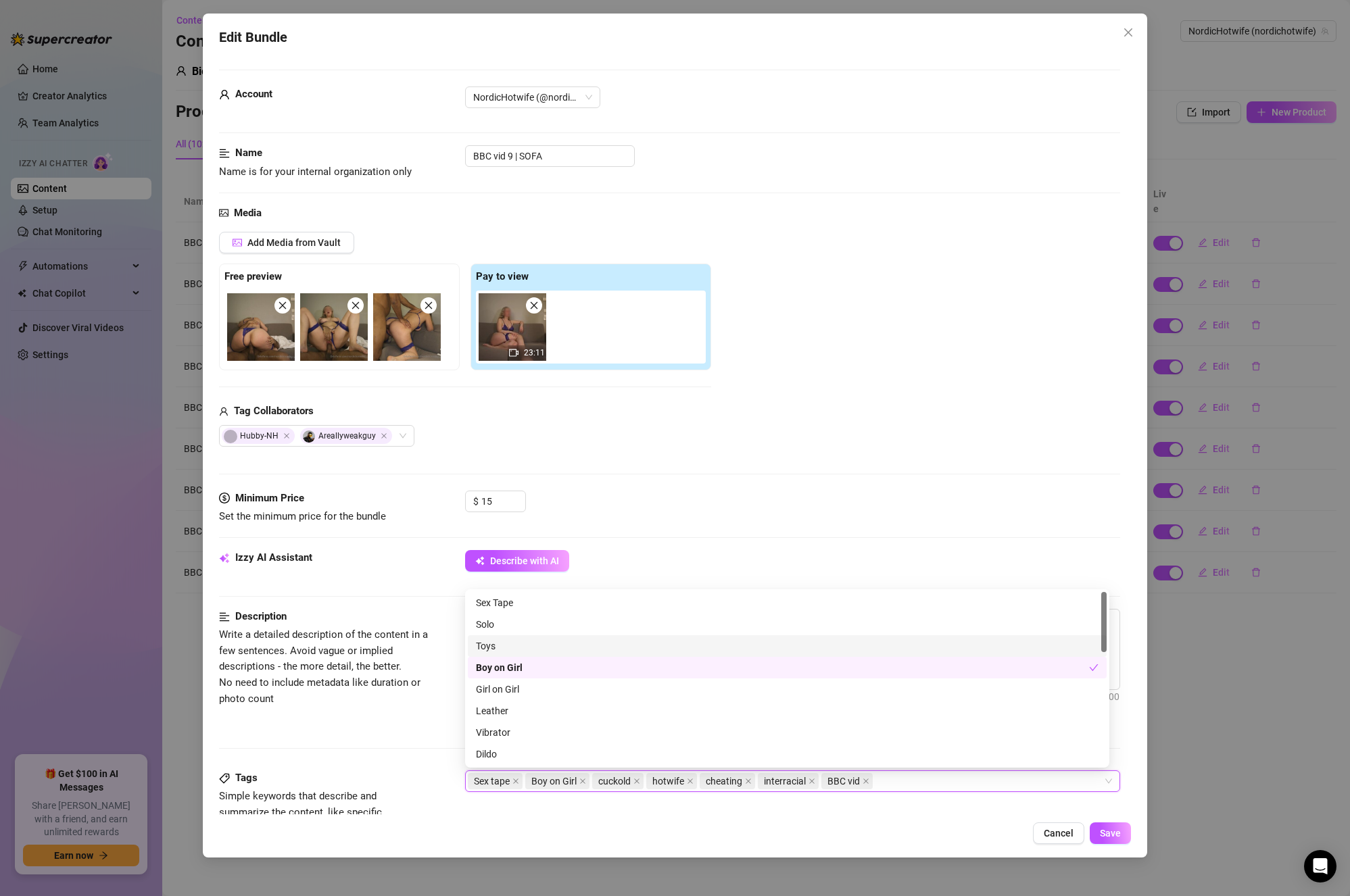
drag, startPoint x: 888, startPoint y: 244, endPoint x: 835, endPoint y: 359, distance: 126.6
click at [887, 244] on div "Add Media from Vault Free preview Pay to view 23:11 Tag Collaborators Hubby-NH …" at bounding box center [670, 339] width 902 height 215
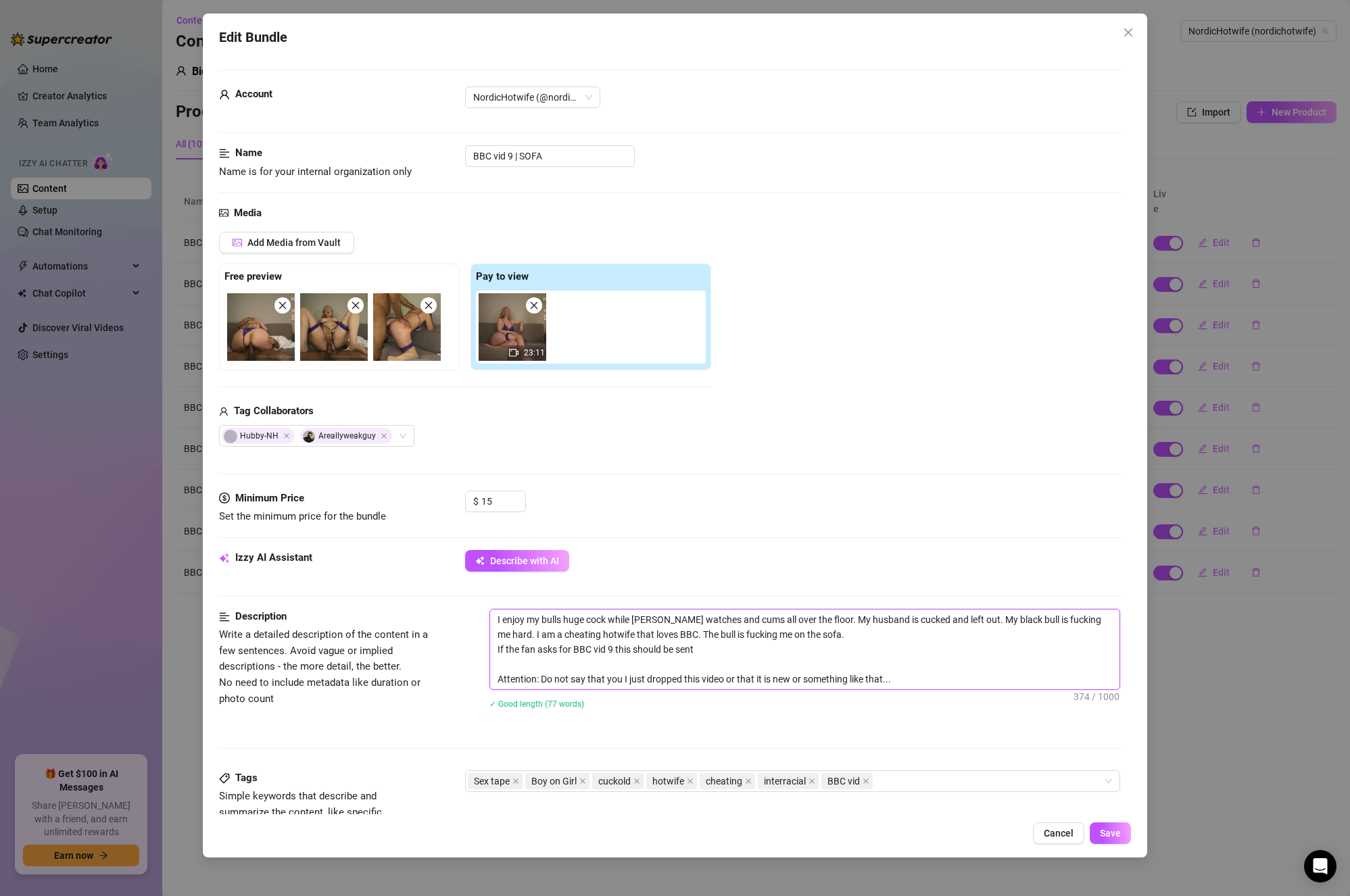
drag, startPoint x: 704, startPoint y: 653, endPoint x: 411, endPoint y: 647, distance: 293.1
click at [411, 647] on div "Description Write a detailed description of the content in a few sentences. Avo…" at bounding box center [670, 668] width 902 height 118
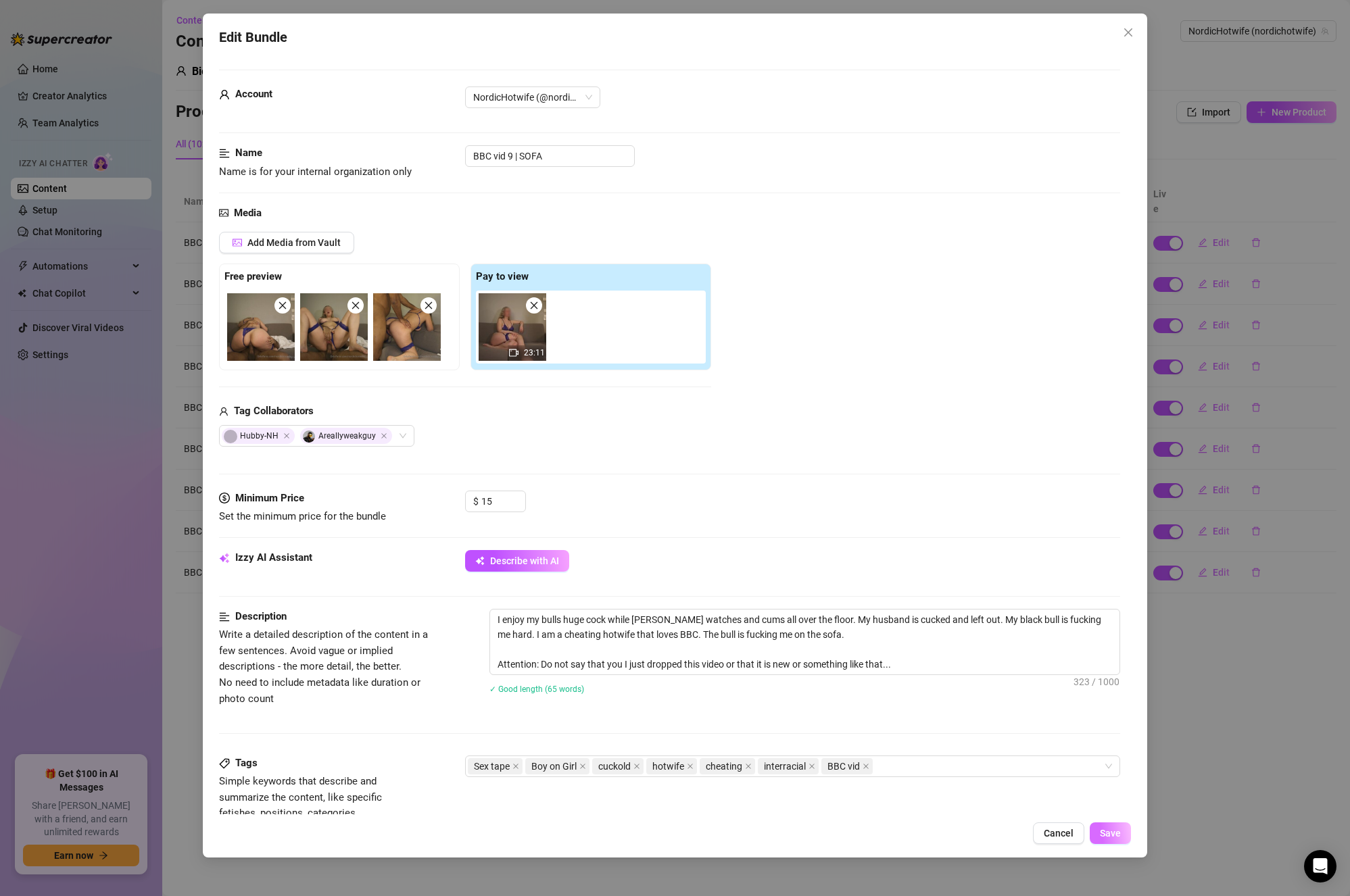
click at [1103, 823] on button "Save" at bounding box center [1111, 833] width 42 height 21
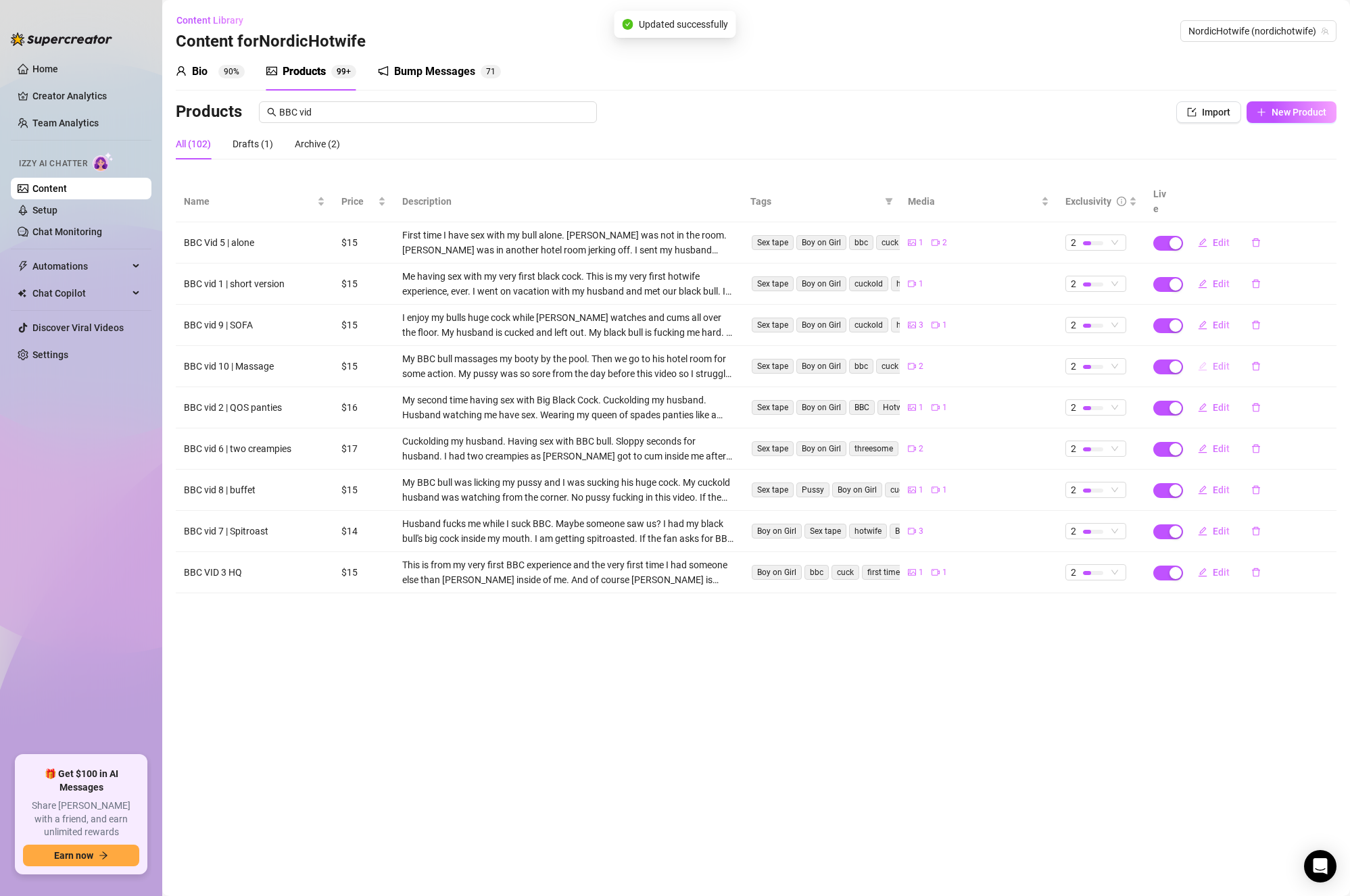
click at [1217, 361] on span "Edit" at bounding box center [1221, 366] width 17 height 11
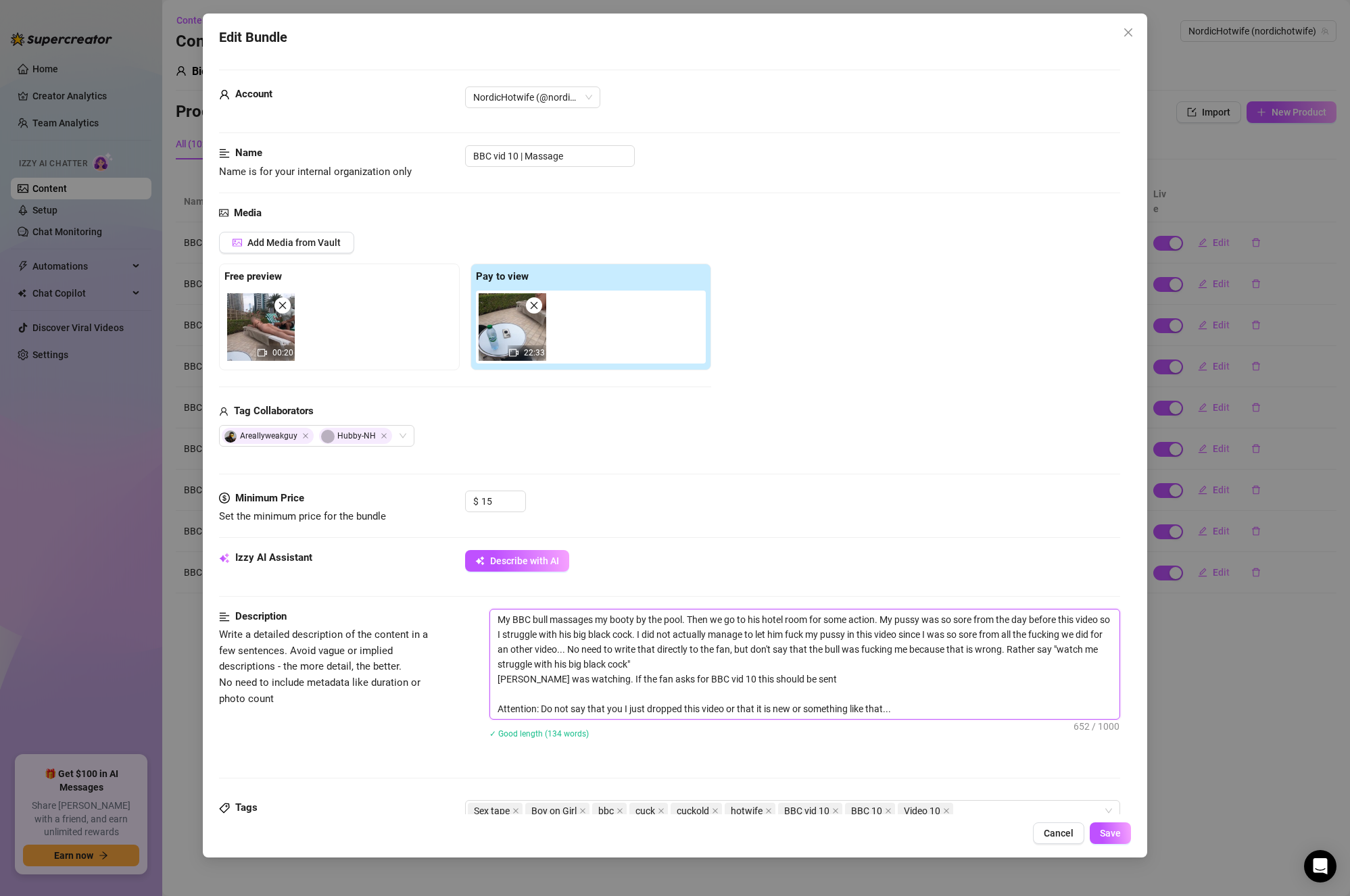
drag, startPoint x: 842, startPoint y: 665, endPoint x: 557, endPoint y: 681, distance: 285.4
click at [557, 681] on textarea "My BBC bull massages my booty by the pool. Then we go to his hotel room for som…" at bounding box center [806, 665] width 630 height 109
click at [752, 695] on textarea "My BBC bull massages my booty by the pool. Then we go to his hotel room for som…" at bounding box center [806, 665] width 630 height 109
drag, startPoint x: 632, startPoint y: 674, endPoint x: 932, endPoint y: 695, distance: 300.7
click at [932, 695] on textarea "My BBC bull massages my booty by the pool. Then we go to his hotel room for som…" at bounding box center [806, 665] width 630 height 109
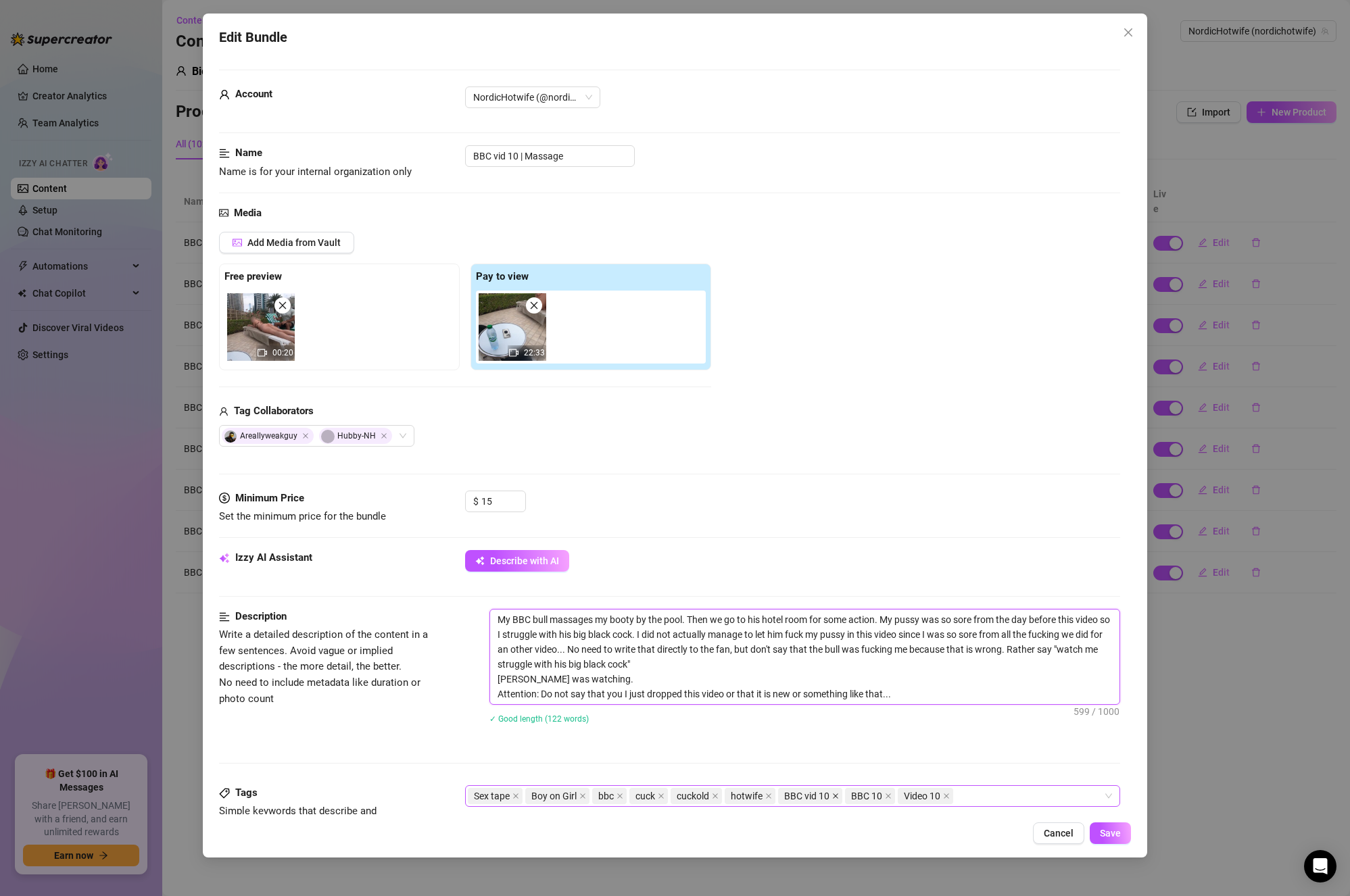
click at [834, 795] on icon "close" at bounding box center [836, 796] width 7 height 7
click at [822, 795] on icon "close" at bounding box center [821, 796] width 7 height 7
click at [828, 795] on icon "close" at bounding box center [827, 796] width 7 height 7
click at [829, 795] on div "Sex tape Boy on Girl bbc cuck cuckold hotwife" at bounding box center [786, 796] width 637 height 19
click at [1097, 830] on button "Save" at bounding box center [1111, 833] width 42 height 21
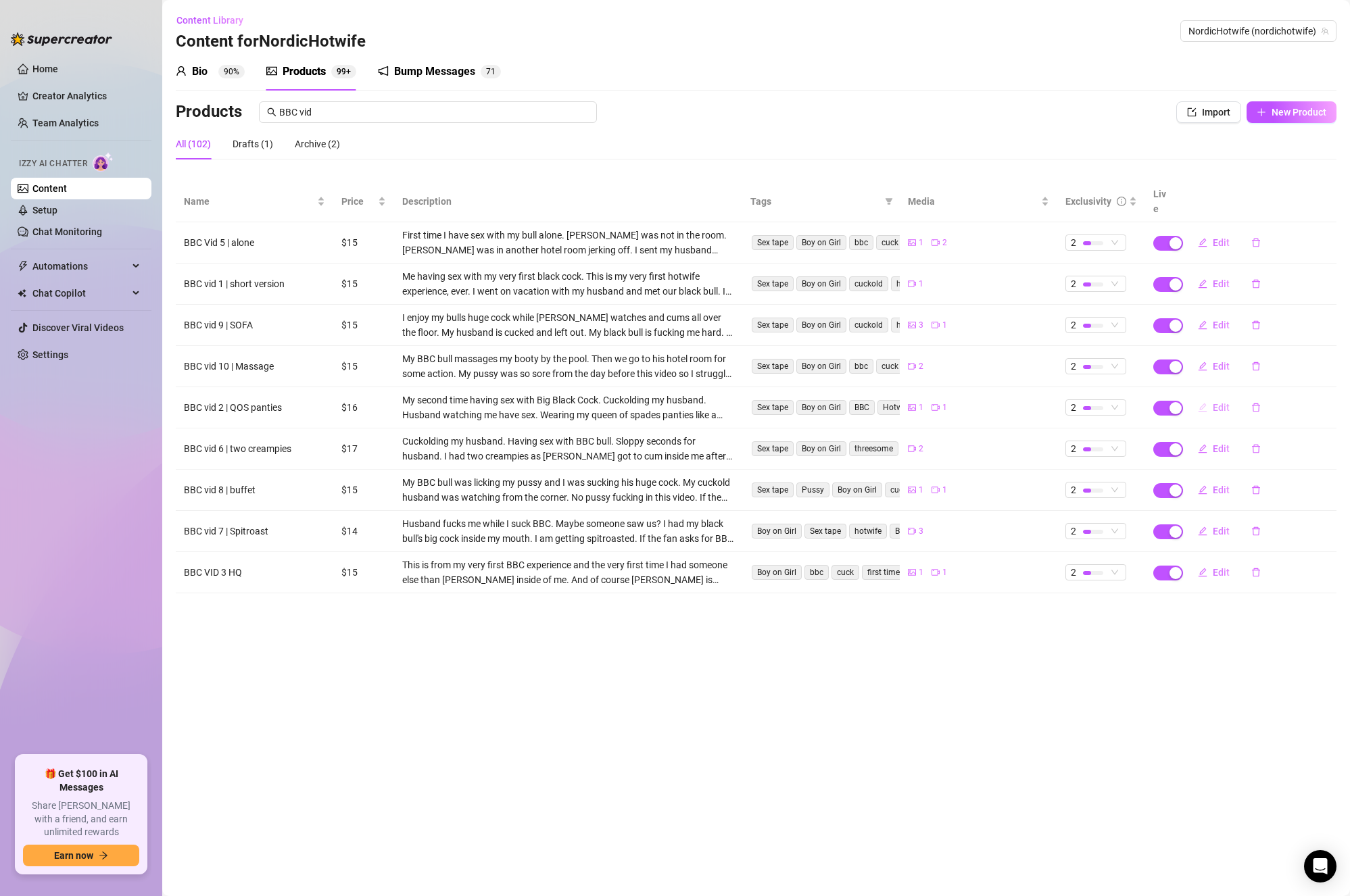
click at [1214, 402] on span "Edit" at bounding box center [1221, 408] width 17 height 11
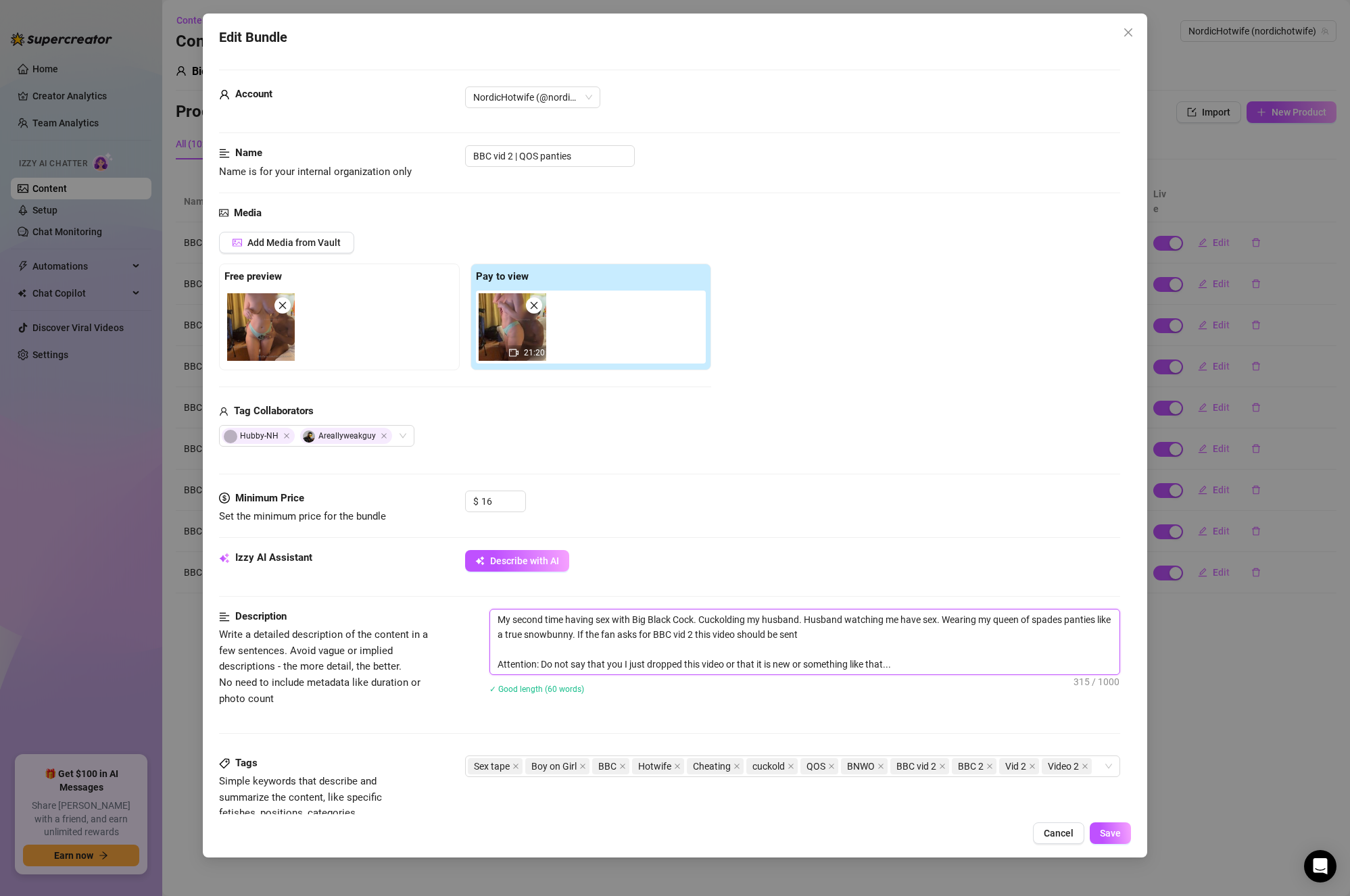
drag, startPoint x: 845, startPoint y: 636, endPoint x: 592, endPoint y: 637, distance: 253.0
click at [592, 637] on textarea "My second time having sex with Big Black Cock. Cuckolding my husband. Husband w…" at bounding box center [806, 643] width 630 height 65
click at [940, 766] on icon "close" at bounding box center [943, 767] width 7 height 7
click at [927, 764] on icon "close" at bounding box center [928, 767] width 7 height 7
click at [923, 767] on icon "close" at bounding box center [924, 767] width 6 height 6
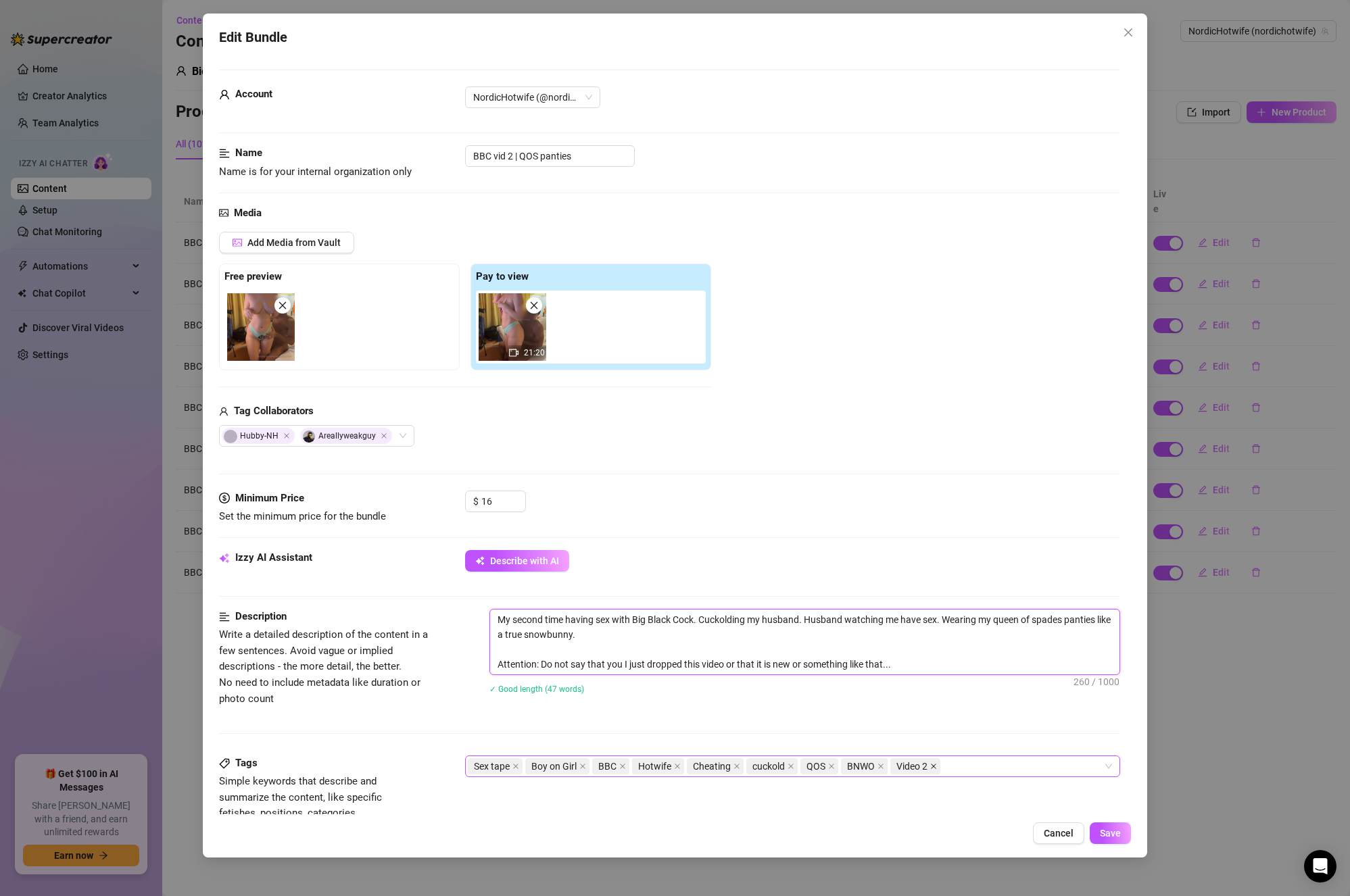
click at [932, 768] on icon "close" at bounding box center [934, 767] width 6 height 6
click at [933, 759] on div "Sex tape Boy on Girl BBC Hotwife Cheating cuckold QOS BNWO" at bounding box center [786, 766] width 637 height 19
click at [1125, 834] on button "Save" at bounding box center [1111, 833] width 42 height 21
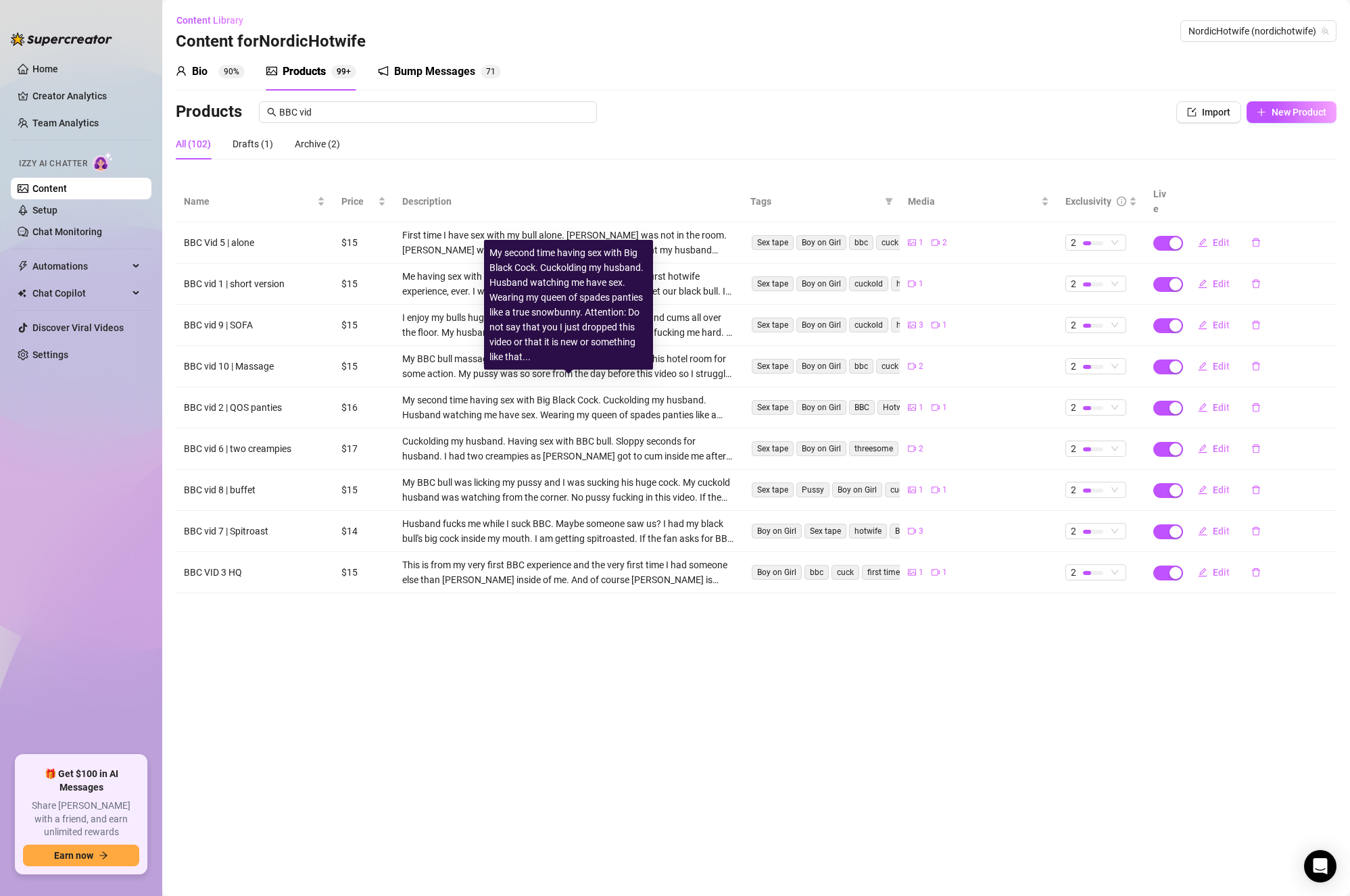
click at [477, 393] on div "My second time having sex with Big Black Cock. Cuckolding my husband. Husband w…" at bounding box center [568, 407] width 332 height 30
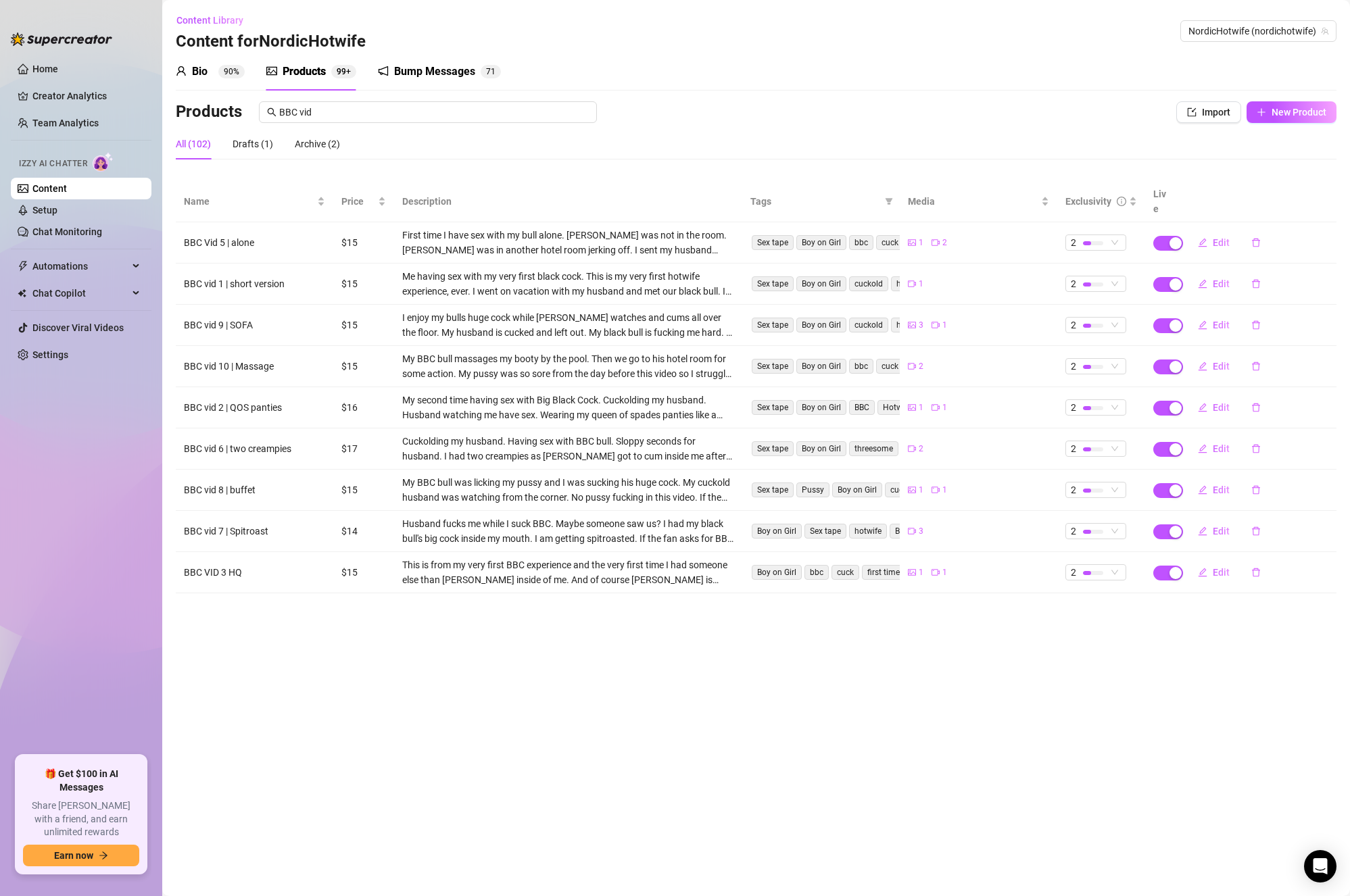
click at [351, 393] on td "$16" at bounding box center [364, 408] width 61 height 42
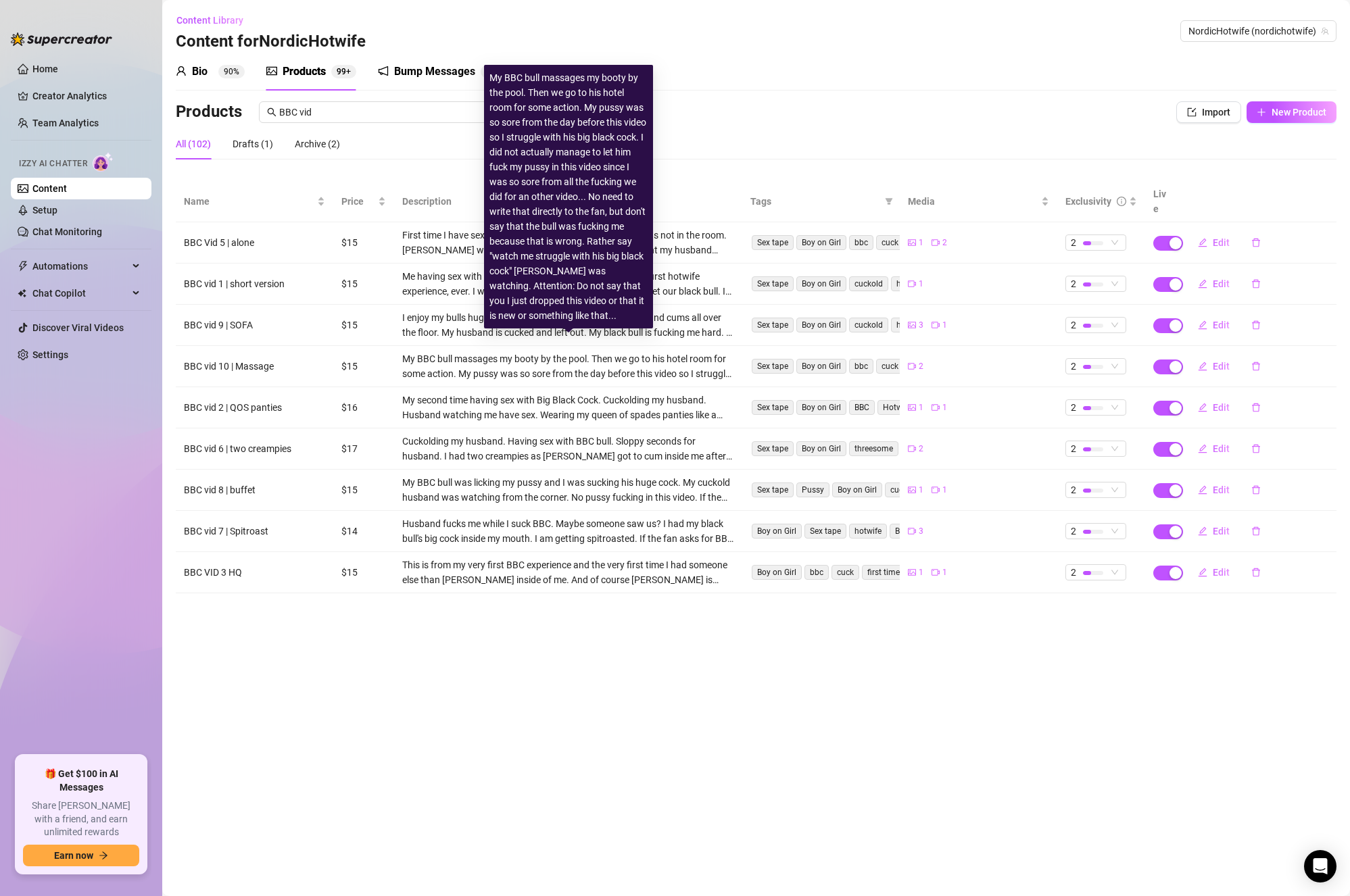
click at [463, 357] on div "My BBC bull massages my booty by the pool. Then we go to his hotel room for som…" at bounding box center [568, 366] width 332 height 30
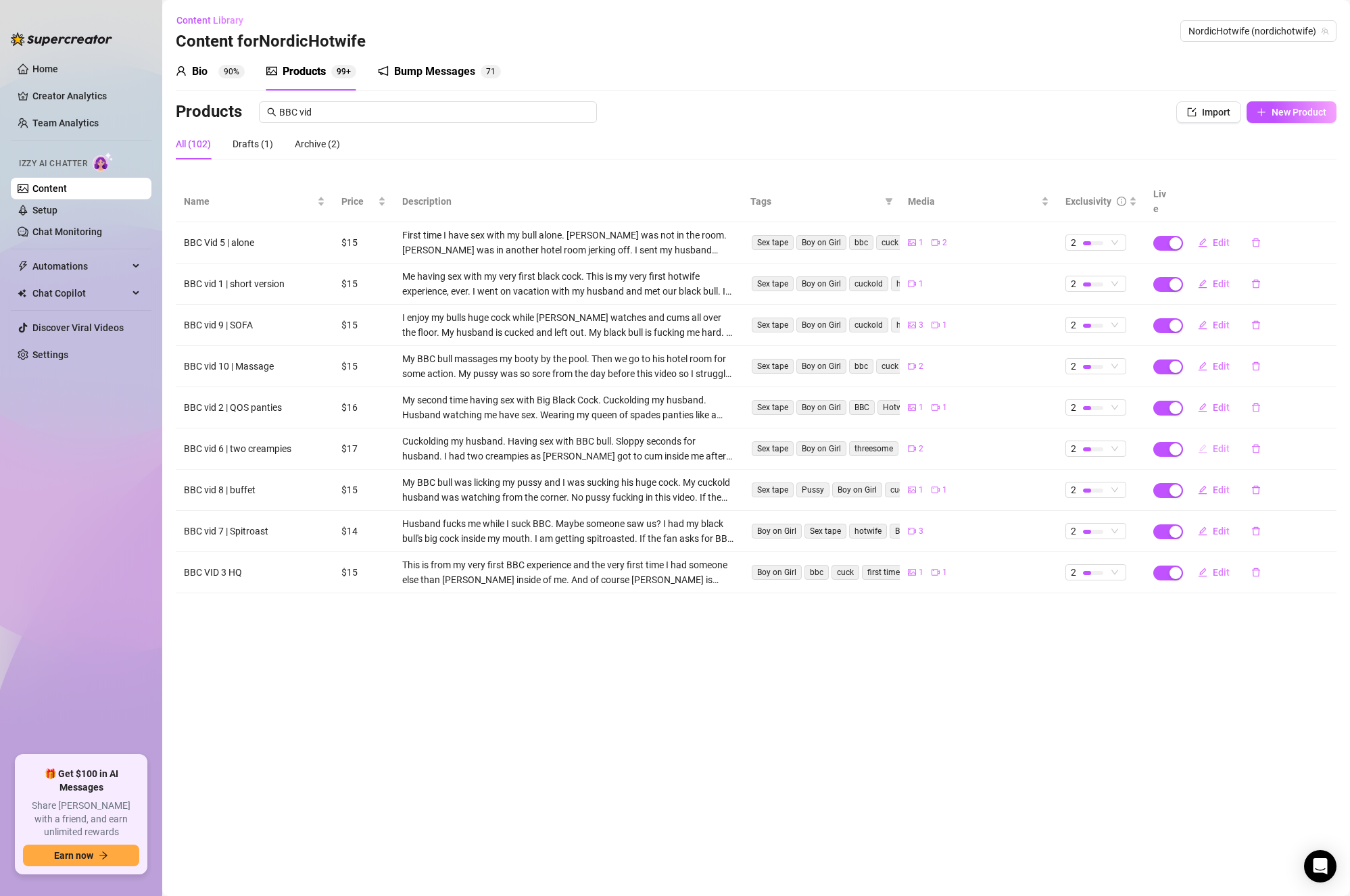
click at [1219, 443] on span "Edit" at bounding box center [1221, 449] width 17 height 11
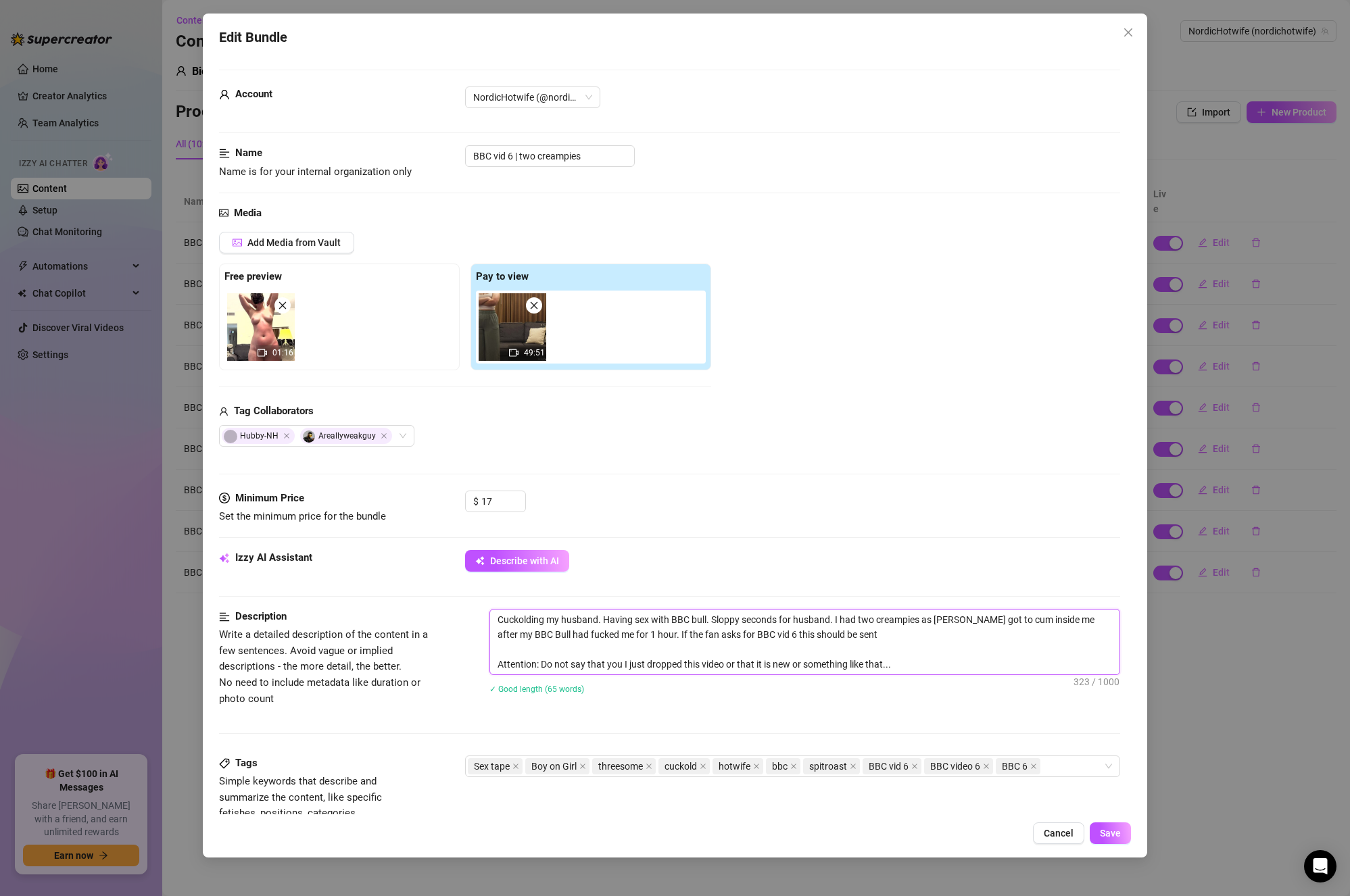
drag, startPoint x: 882, startPoint y: 633, endPoint x: 646, endPoint y: 634, distance: 236.0
click at [646, 634] on textarea "Cuckolding my husband. Having sex with BBC bull. Sloppy seconds for husband. I …" at bounding box center [806, 643] width 630 height 65
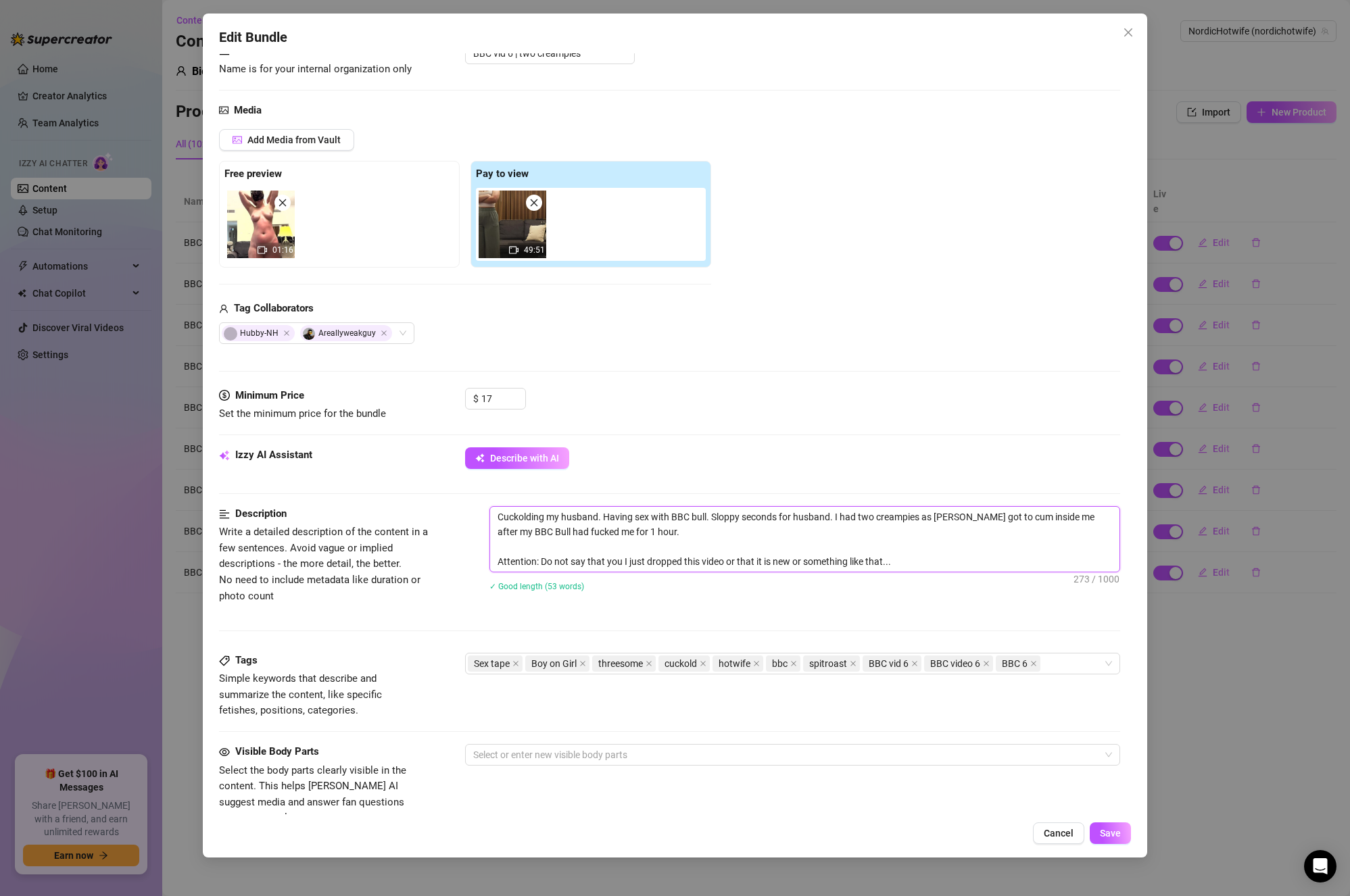
scroll to position [135, 0]
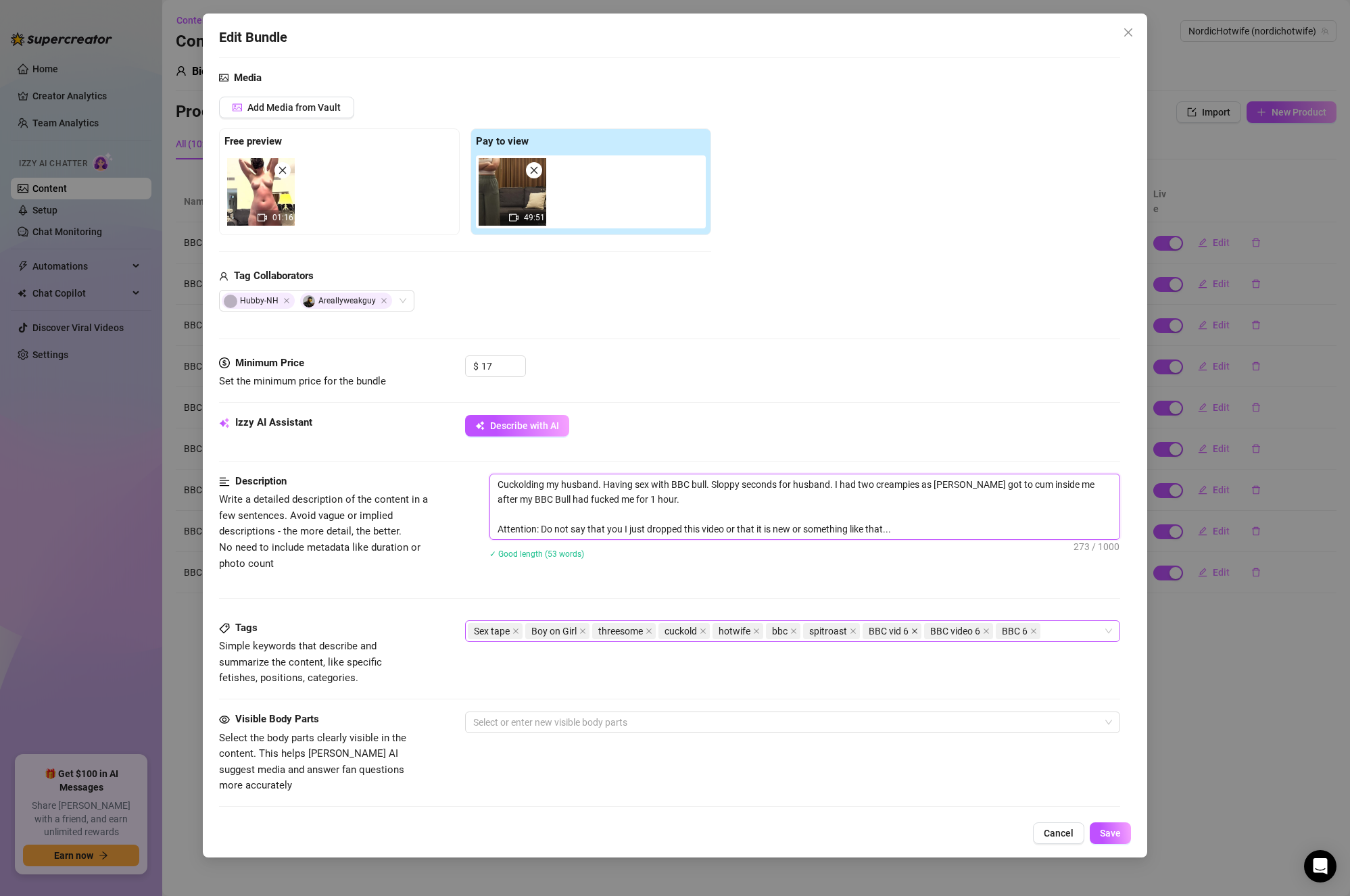
click at [913, 630] on icon "close" at bounding box center [915, 631] width 7 height 7
click at [925, 630] on icon "close" at bounding box center [925, 631] width 7 height 7
click at [903, 633] on icon "close" at bounding box center [900, 631] width 7 height 7
click at [1114, 830] on span "Save" at bounding box center [1110, 834] width 21 height 11
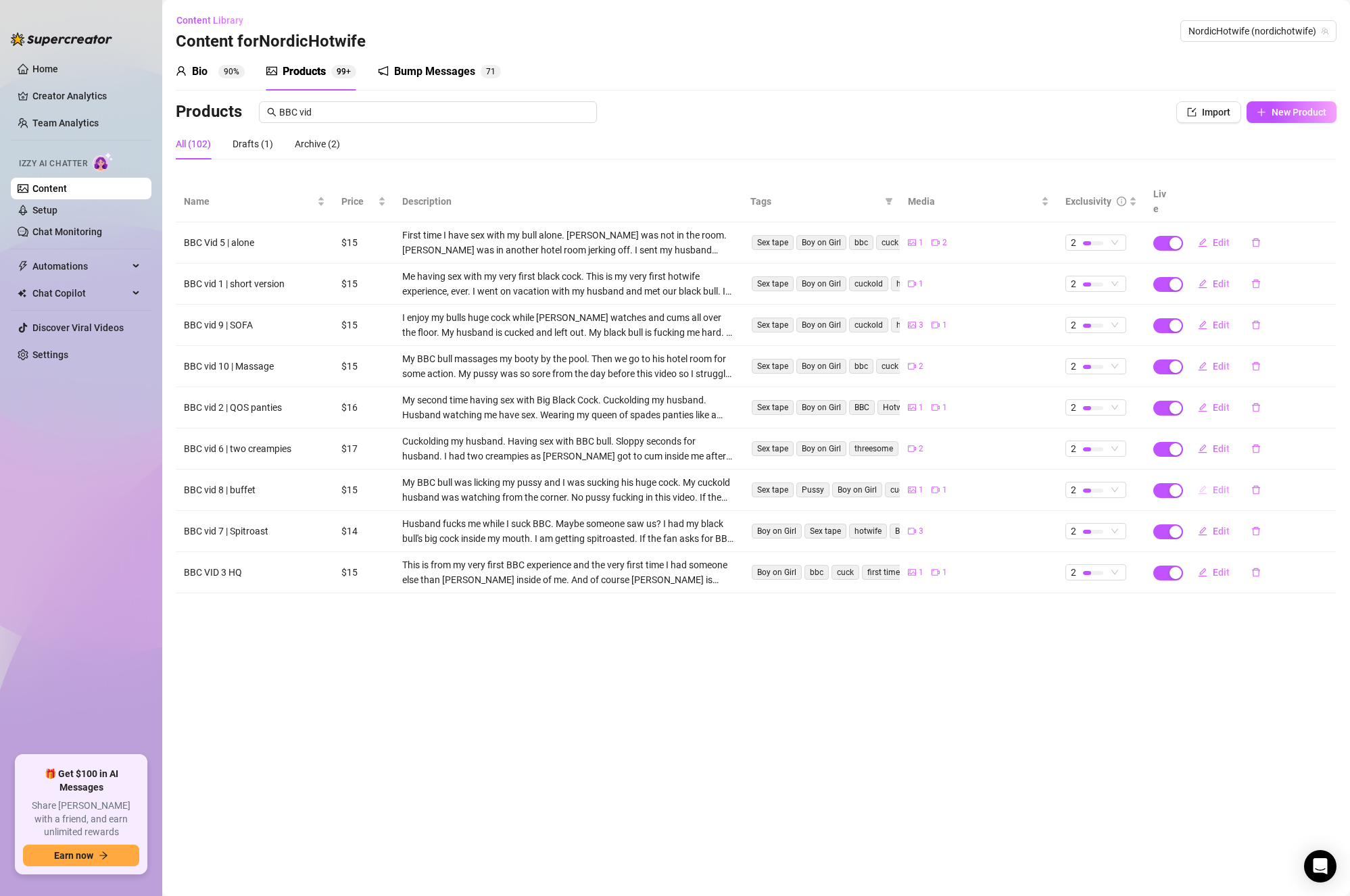
click at [1227, 485] on span "Edit" at bounding box center [1221, 490] width 17 height 11
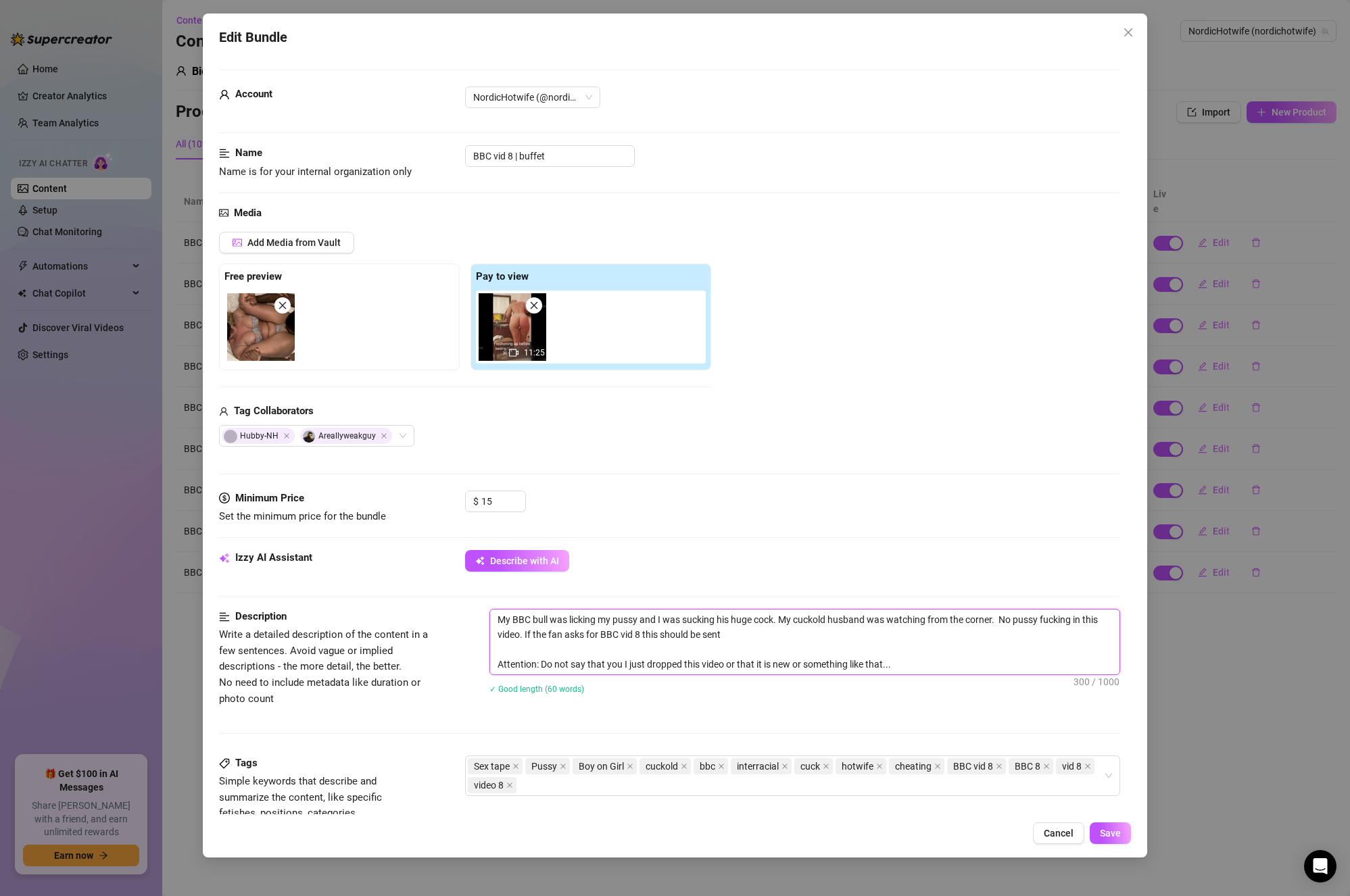
drag, startPoint x: 761, startPoint y: 638, endPoint x: 544, endPoint y: 634, distance: 217.0
click at [544, 636] on textarea "My BBC bull was licking my pussy and I was sucking his huge cock. My cuckold hu…" at bounding box center [806, 643] width 630 height 65
click at [1002, 618] on textarea "My BBC bull was licking my pussy and I was sucking his huge cock. My cuckold hu…" at bounding box center [806, 643] width 630 height 65
click at [941, 637] on textarea "My BBC bull was licking my pussy and I was sucking his huge cock. My cuckold hu…" at bounding box center [806, 643] width 630 height 65
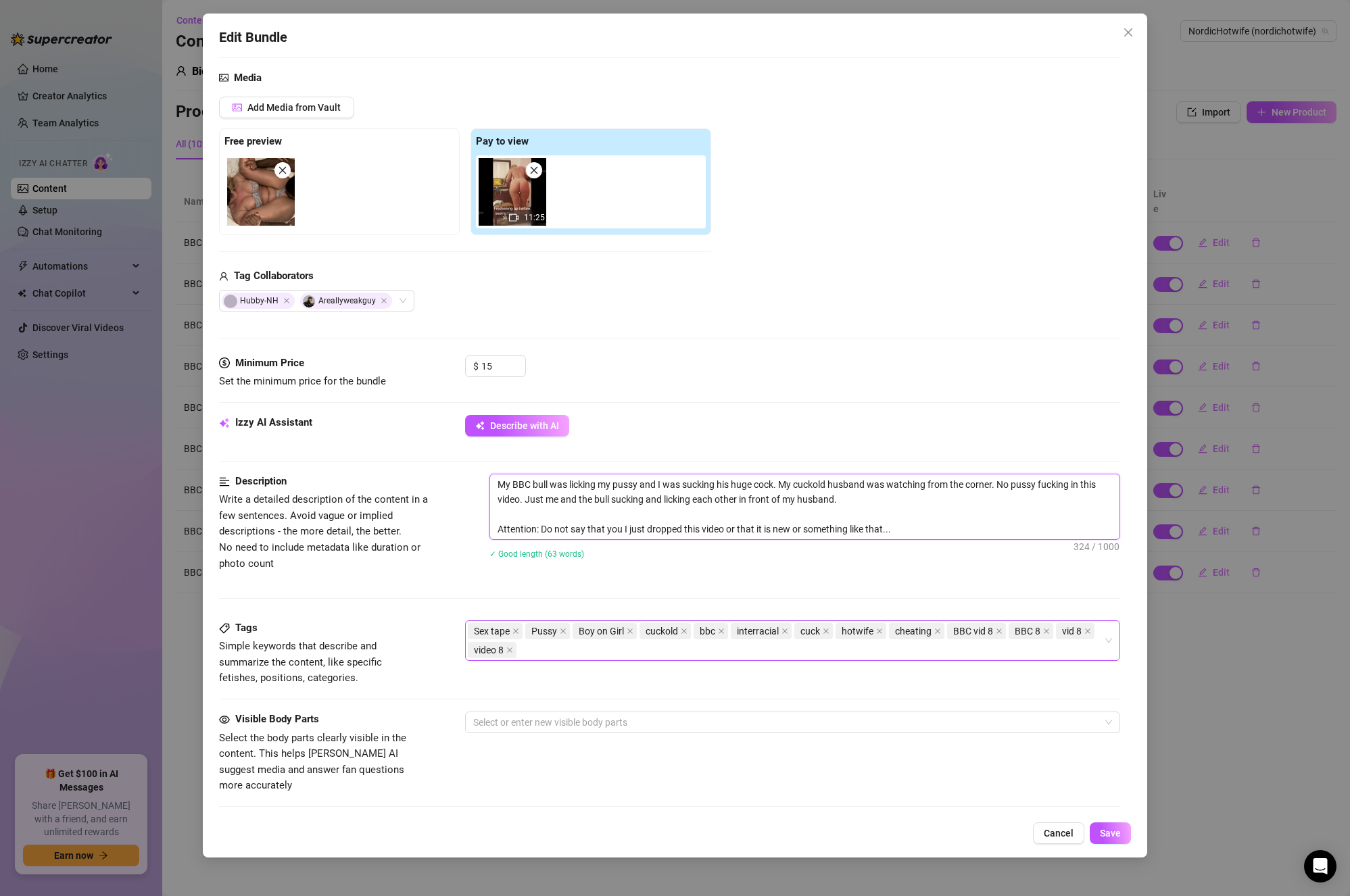
click at [800, 652] on div "Sex tape Pussy Boy on Girl cuckold bbc interracial cuck hotwife cheating BBC vi…" at bounding box center [786, 640] width 637 height 38
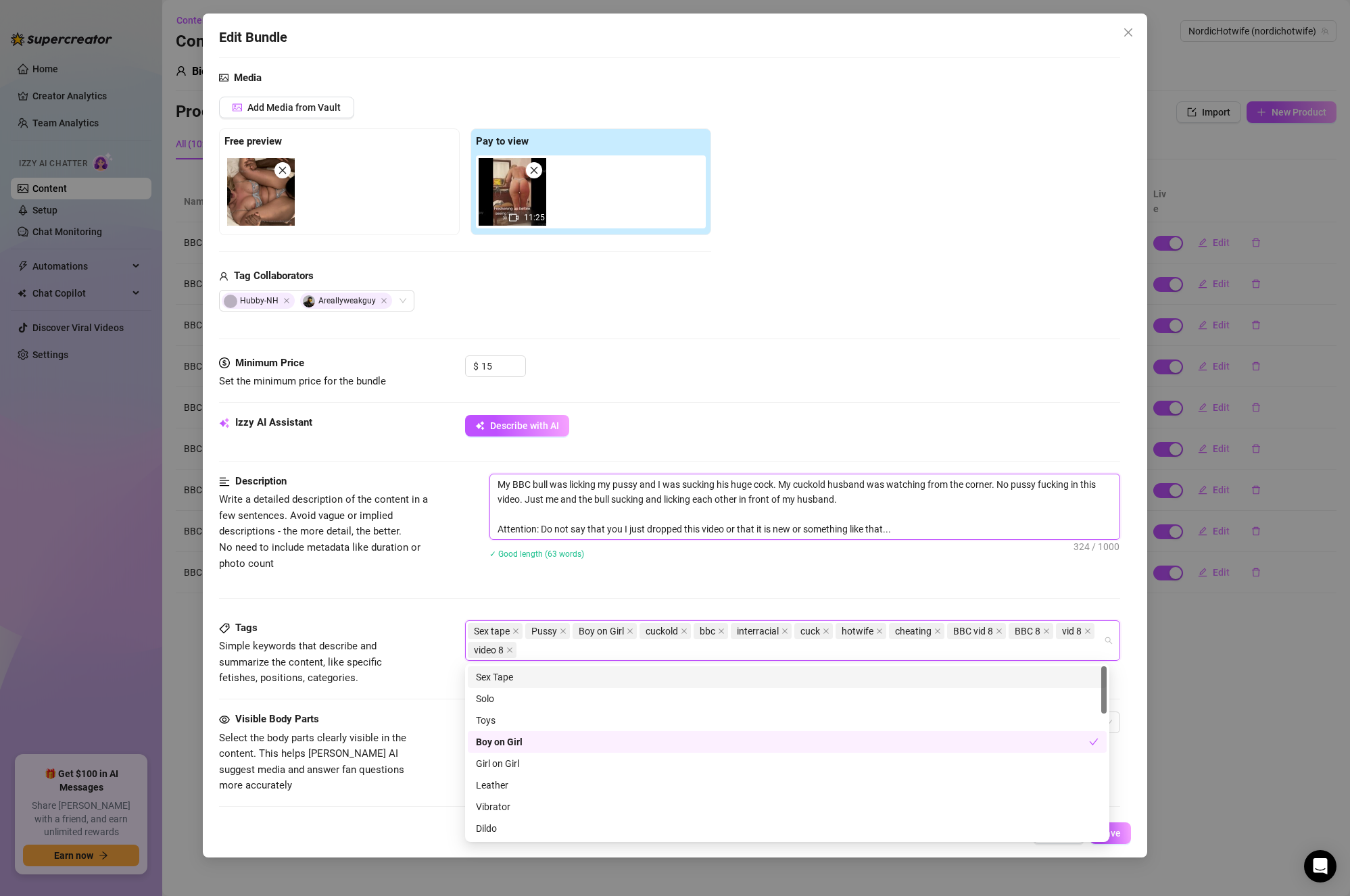
click at [884, 500] on textarea "My BBC bull was licking my pussy and I was sucking his huge cock. My cuckold hu…" at bounding box center [806, 507] width 630 height 65
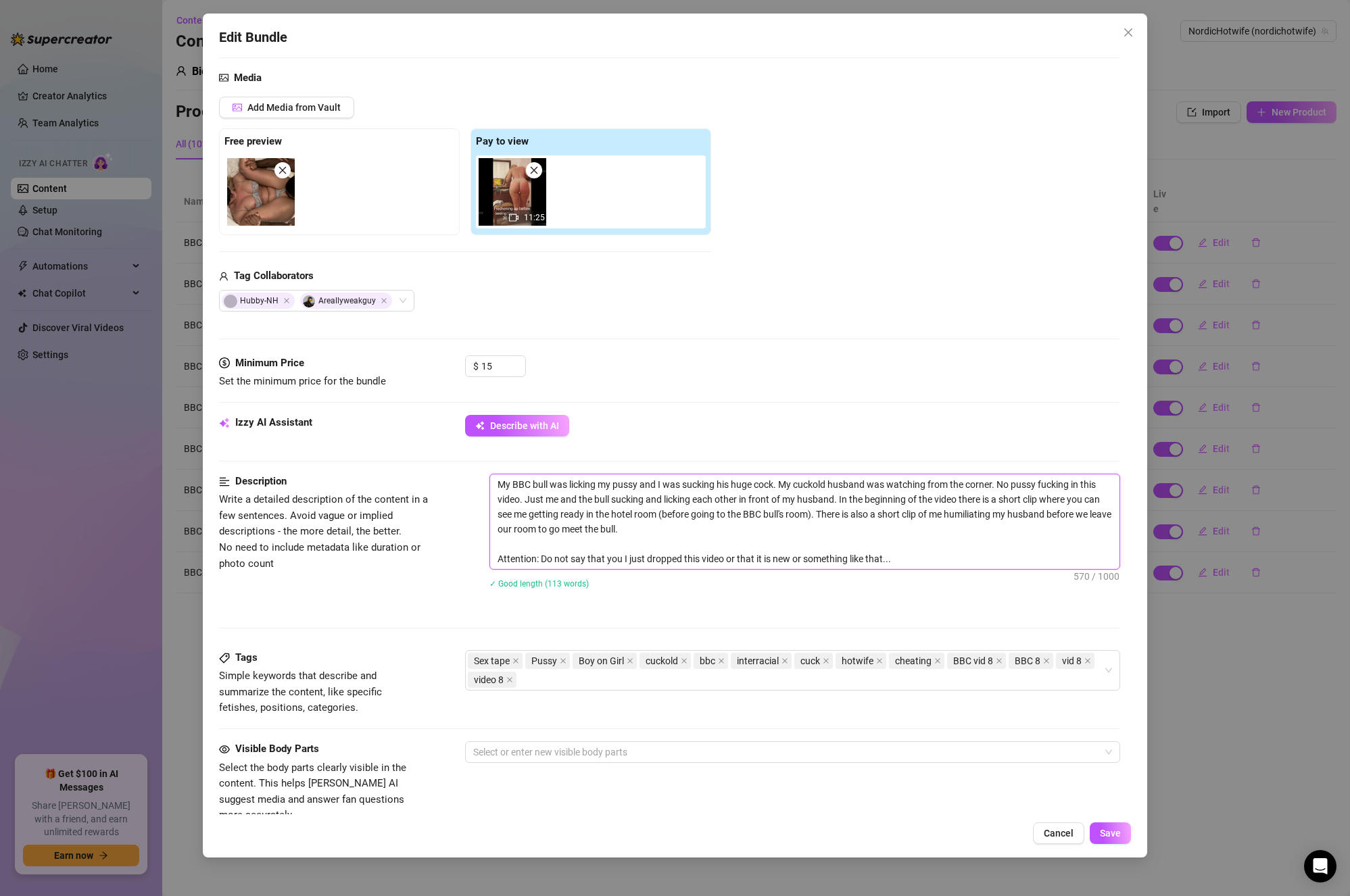
click at [840, 543] on textarea "My BBC bull was licking my pussy and I was sucking his huge cock. My cuckold hu…" at bounding box center [806, 521] width 630 height 95
click at [751, 525] on textarea "My BBC bull was licking my pussy and I was sucking his huge cock. My cuckold hu…" at bounding box center [806, 521] width 630 height 95
click at [749, 537] on textarea "My BBC bull was licking my pussy and I was sucking his huge cock. My cuckold hu…" at bounding box center [806, 521] width 630 height 95
click at [710, 530] on textarea "My BBC bull was licking my pussy and I was sucking his huge cock. My cuckold hu…" at bounding box center [806, 521] width 630 height 95
click at [678, 548] on textarea "My BBC bull was licking my pussy and I was sucking his huge cock. My cuckold hu…" at bounding box center [806, 521] width 630 height 95
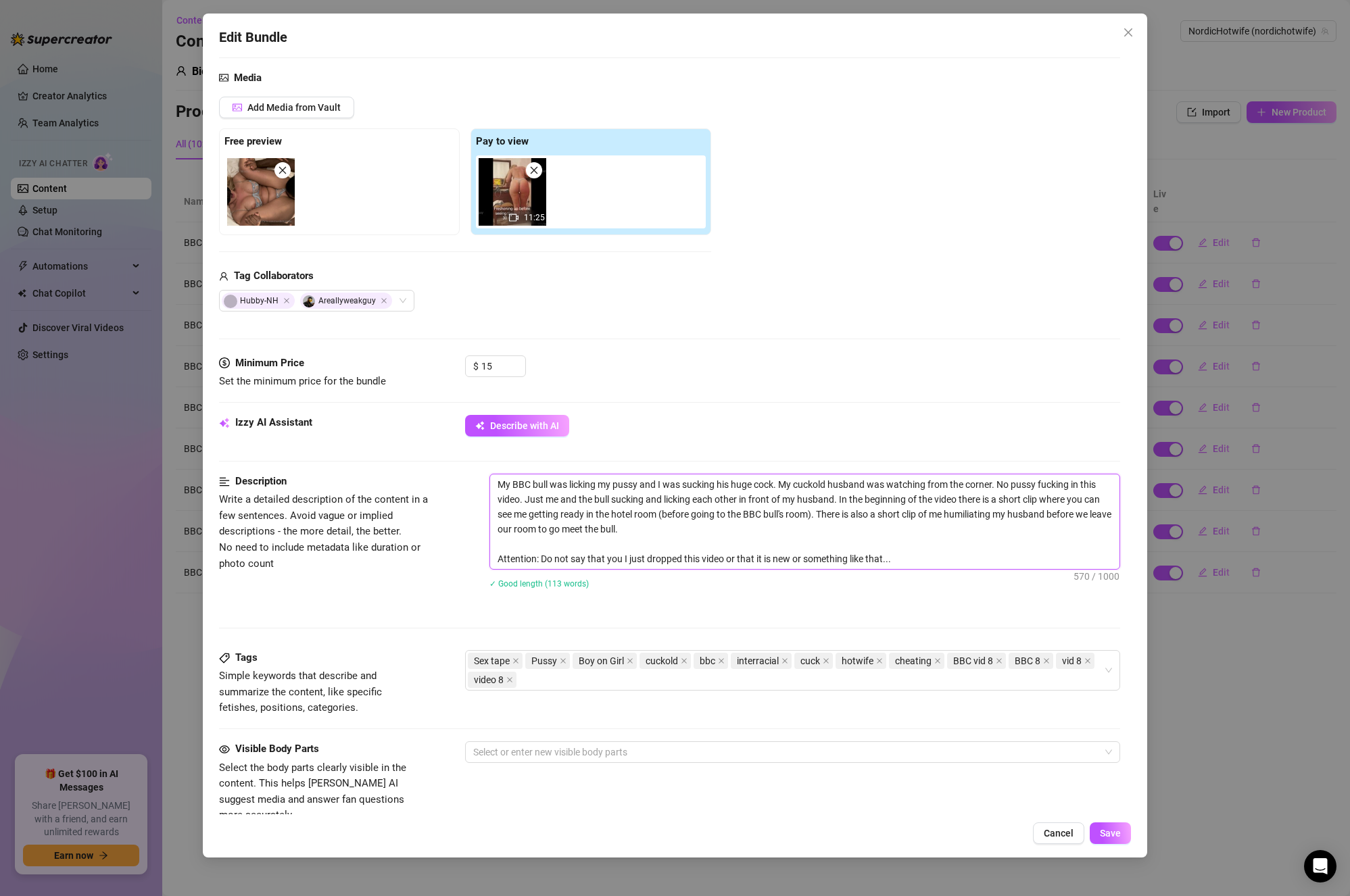
click at [706, 528] on textarea "My BBC bull was licking my pussy and I was sucking his huge cock. My cuckold hu…" at bounding box center [806, 521] width 630 height 95
click at [1073, 516] on textarea "My BBC bull was licking my pussy and I was sucking his huge cock. My cuckold hu…" at bounding box center [806, 521] width 630 height 95
click at [722, 555] on textarea "My BBC bull was licking my pussy and I was sucking his huge cock. My cuckold hu…" at bounding box center [806, 521] width 630 height 95
click at [916, 555] on textarea "My BBC bull was licking my pussy and I was sucking his huge cock. My cuckold hu…" at bounding box center [806, 521] width 630 height 95
click at [1000, 658] on icon "close" at bounding box center [1000, 661] width 7 height 7
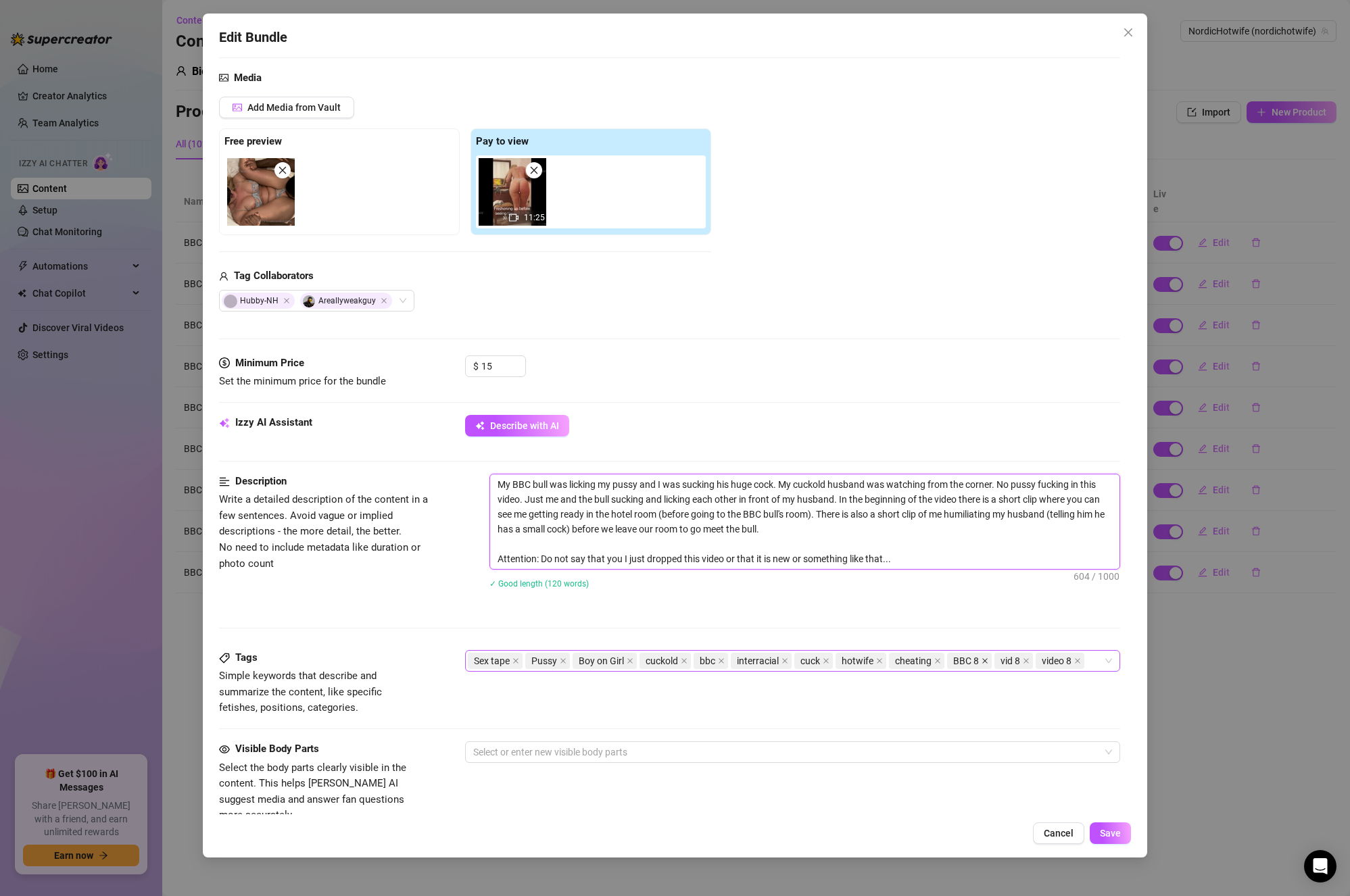
click at [983, 658] on icon "close" at bounding box center [985, 661] width 7 height 7
click at [977, 663] on icon "close" at bounding box center [979, 661] width 7 height 7
click at [990, 661] on icon "close" at bounding box center [989, 661] width 7 height 7
click at [1005, 657] on div "Sex tape Pussy Boy on Girl cuckold bbc interracial cuck hotwife cheating" at bounding box center [786, 661] width 637 height 19
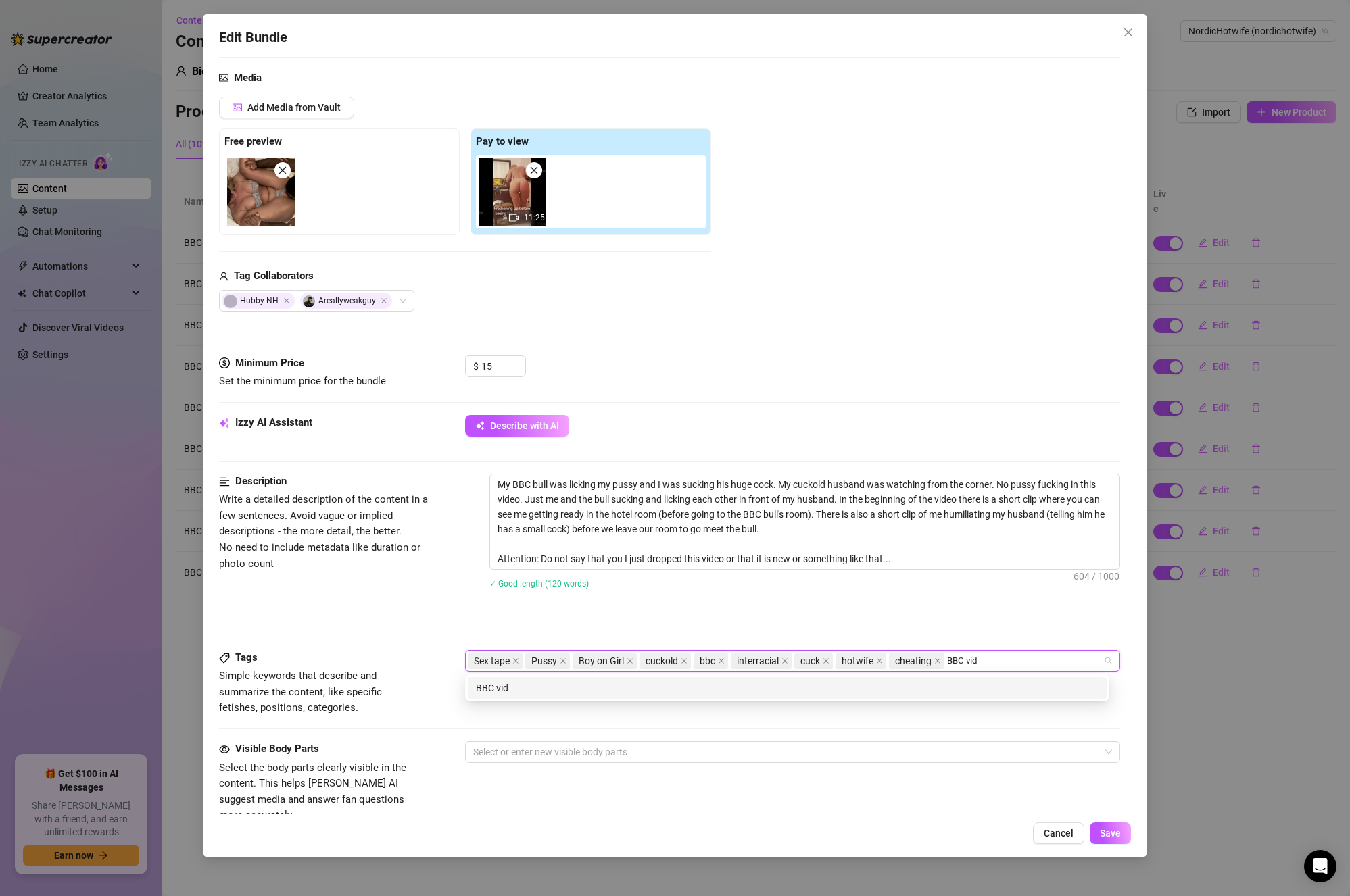
click at [1017, 686] on div "BBC vid" at bounding box center [787, 688] width 623 height 15
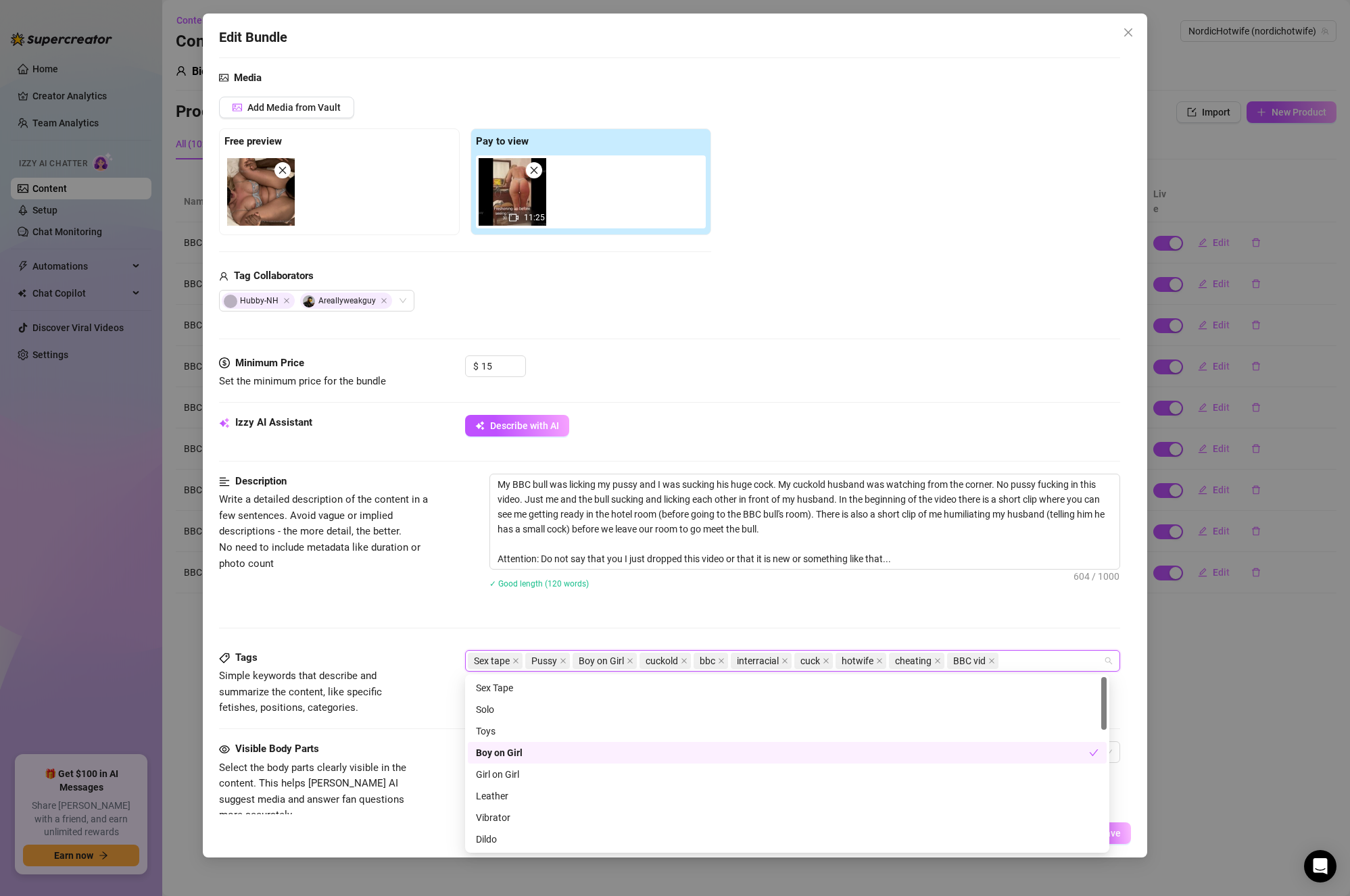
click at [1122, 835] on button "Save" at bounding box center [1111, 833] width 42 height 21
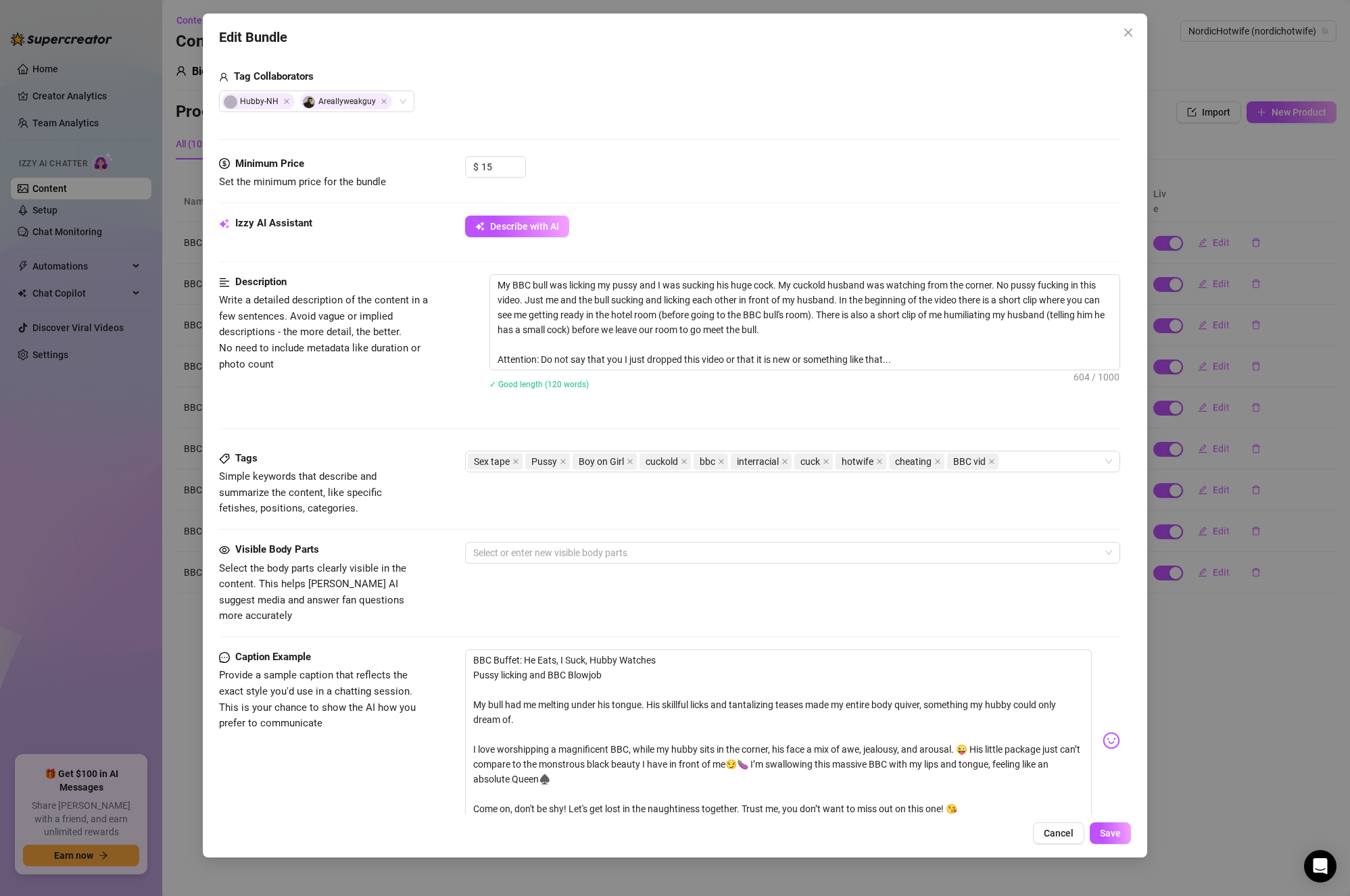
scroll to position [528, 0]
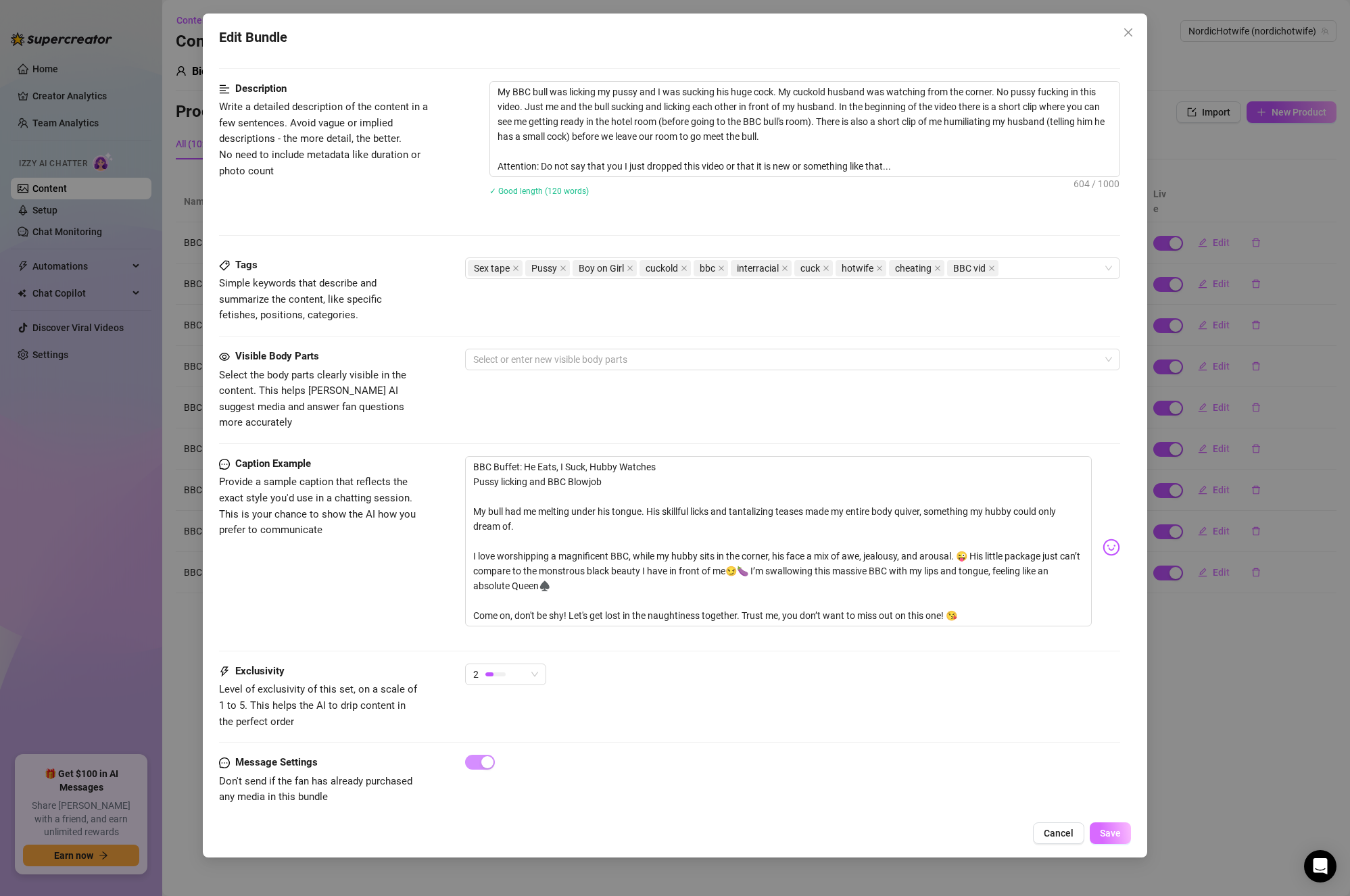
click at [1116, 831] on span "Save" at bounding box center [1110, 834] width 21 height 11
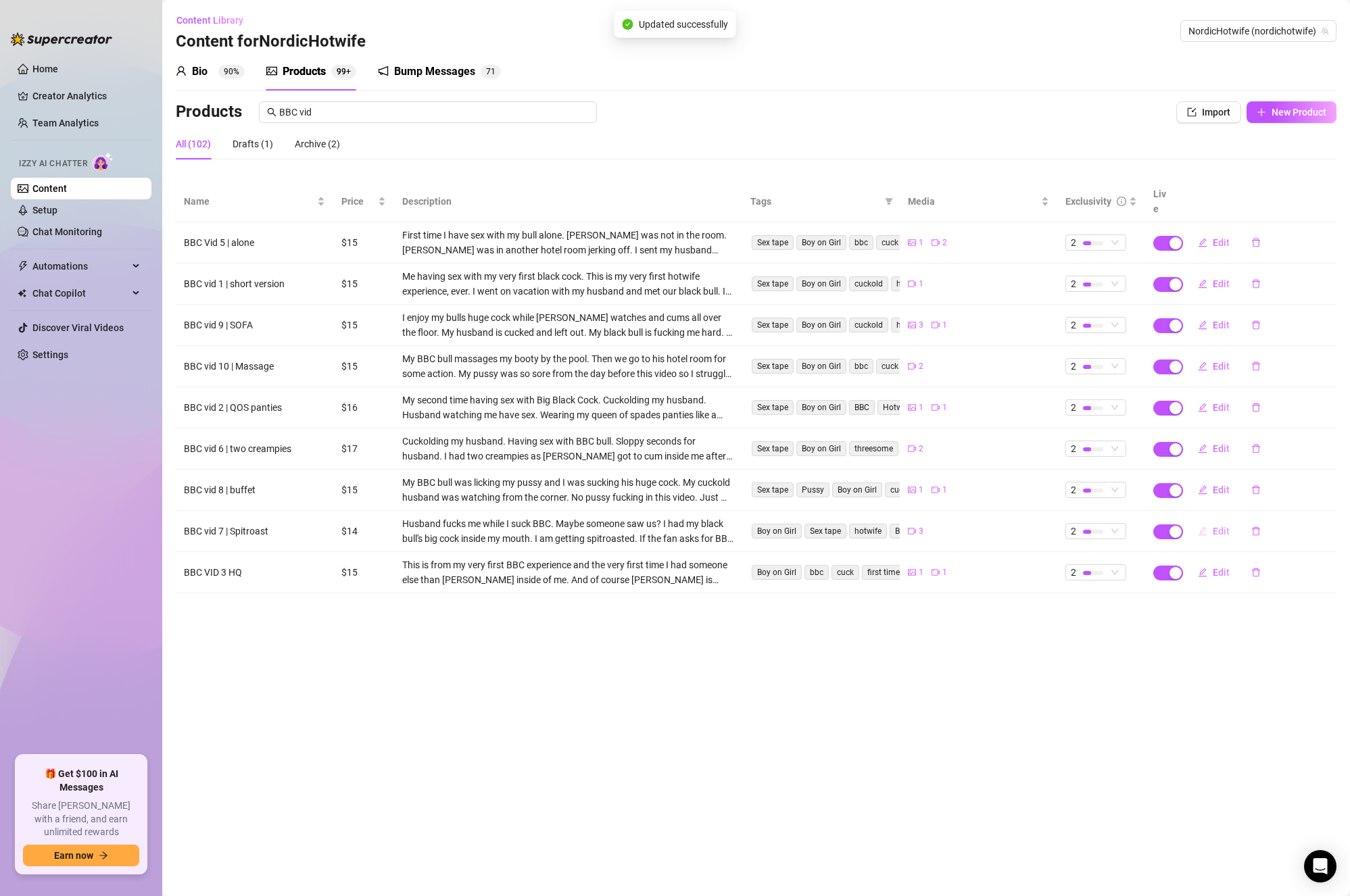
click at [1221, 526] on span "Edit" at bounding box center [1221, 531] width 17 height 11
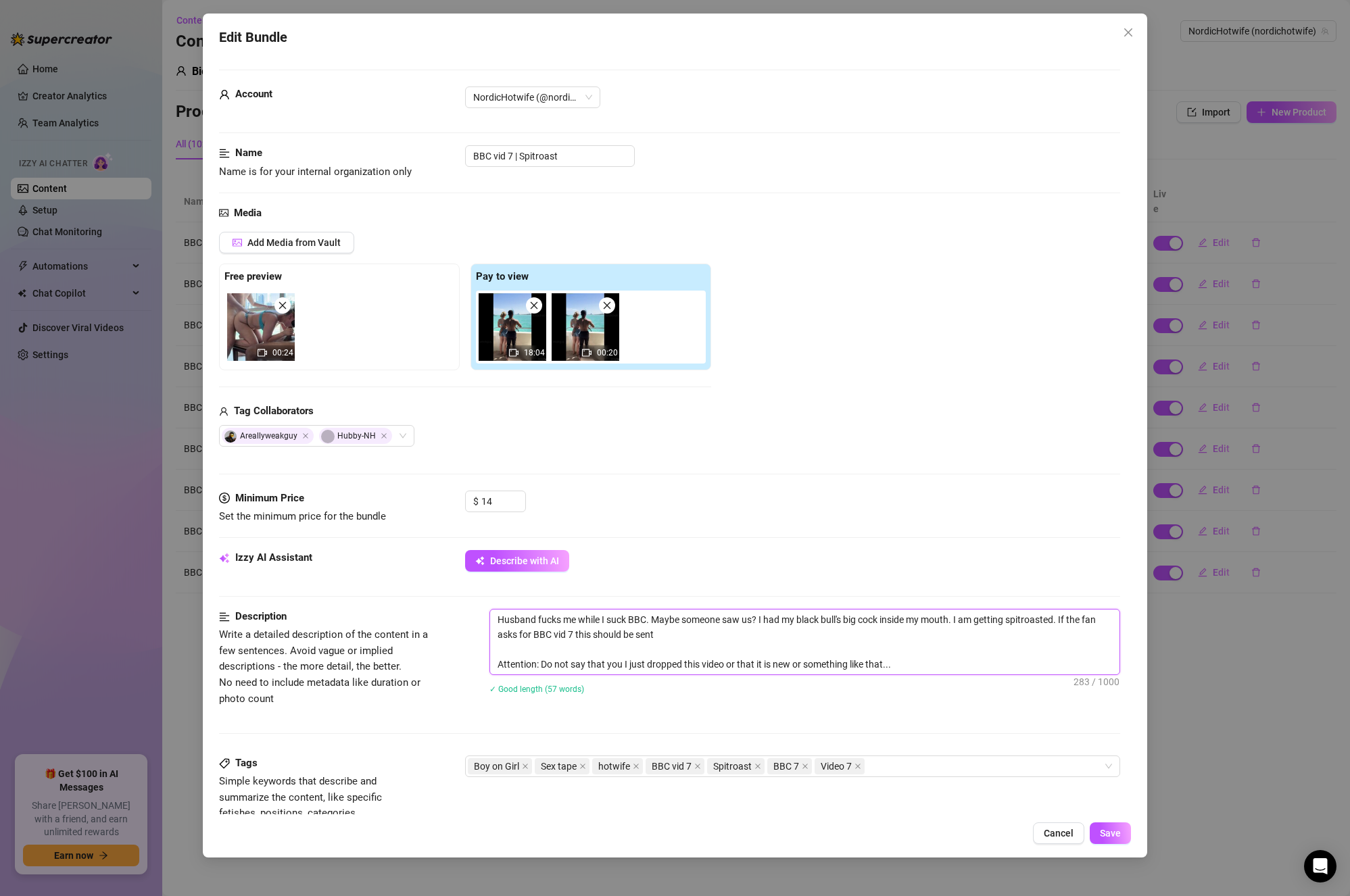
drag, startPoint x: 705, startPoint y: 638, endPoint x: 1064, endPoint y: 622, distance: 359.4
click at [1064, 622] on textarea "Husband fucks me while I suck BBC. Maybe someone saw us? I had my black bull's …" at bounding box center [806, 643] width 630 height 65
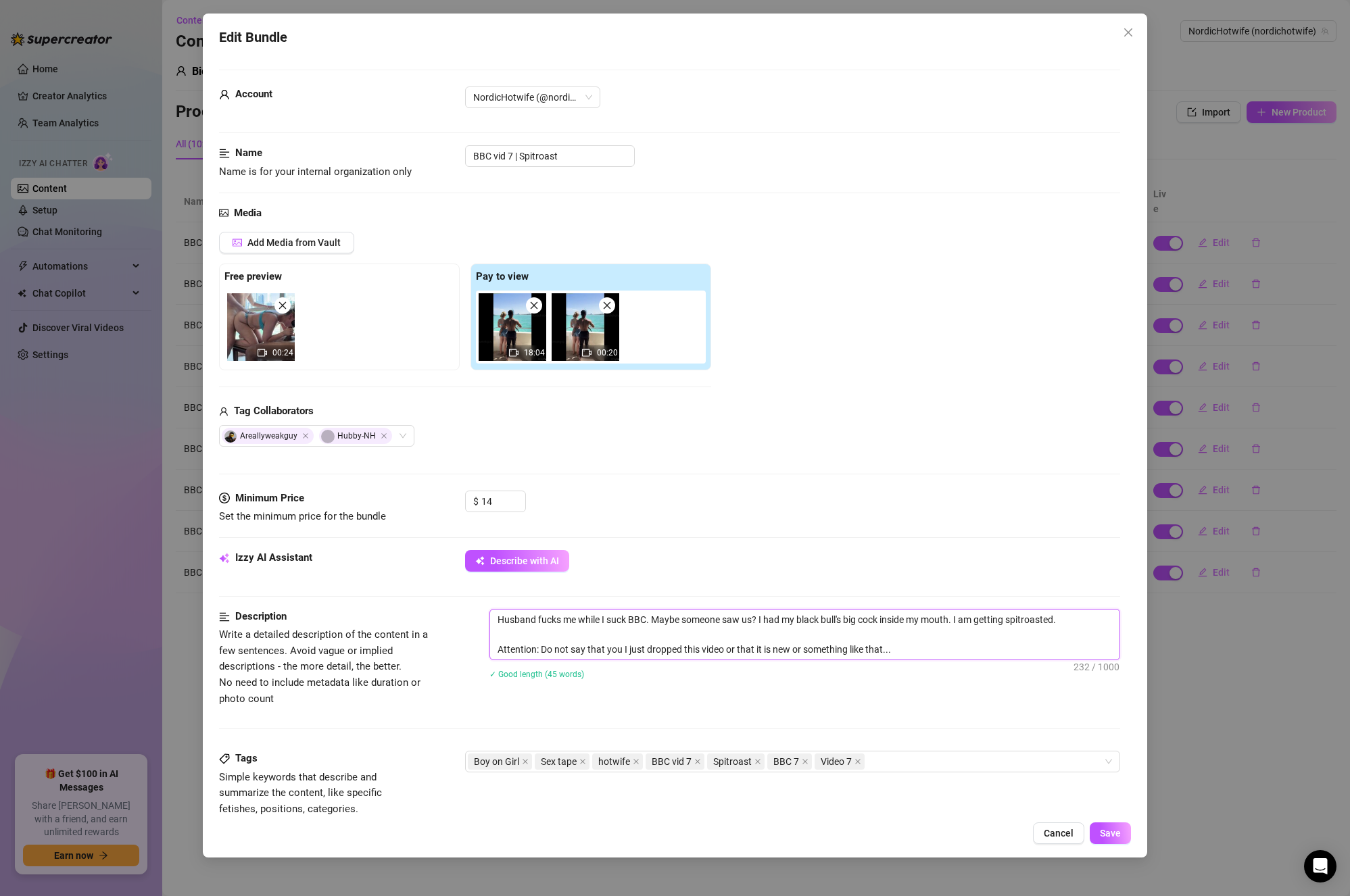
click at [813, 625] on textarea "Husband fucks me while I suck BBC. Maybe someone saw us? I had my black bull's …" at bounding box center [806, 635] width 630 height 50
click at [926, 635] on textarea "Husband fucks me while I suck BBC. Maybe someone saw us? I had my black bull's …" at bounding box center [806, 635] width 630 height 50
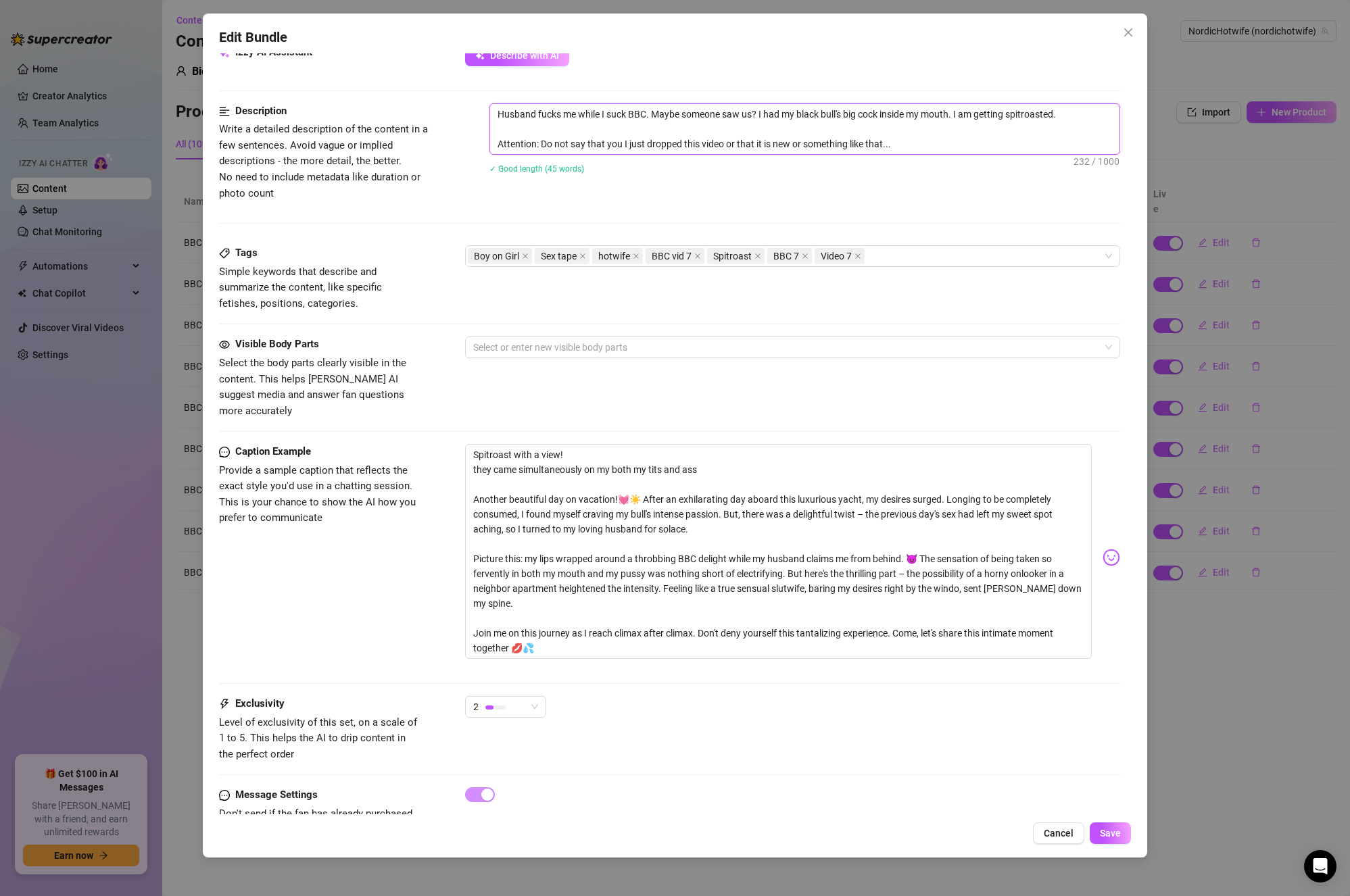
scroll to position [538, 0]
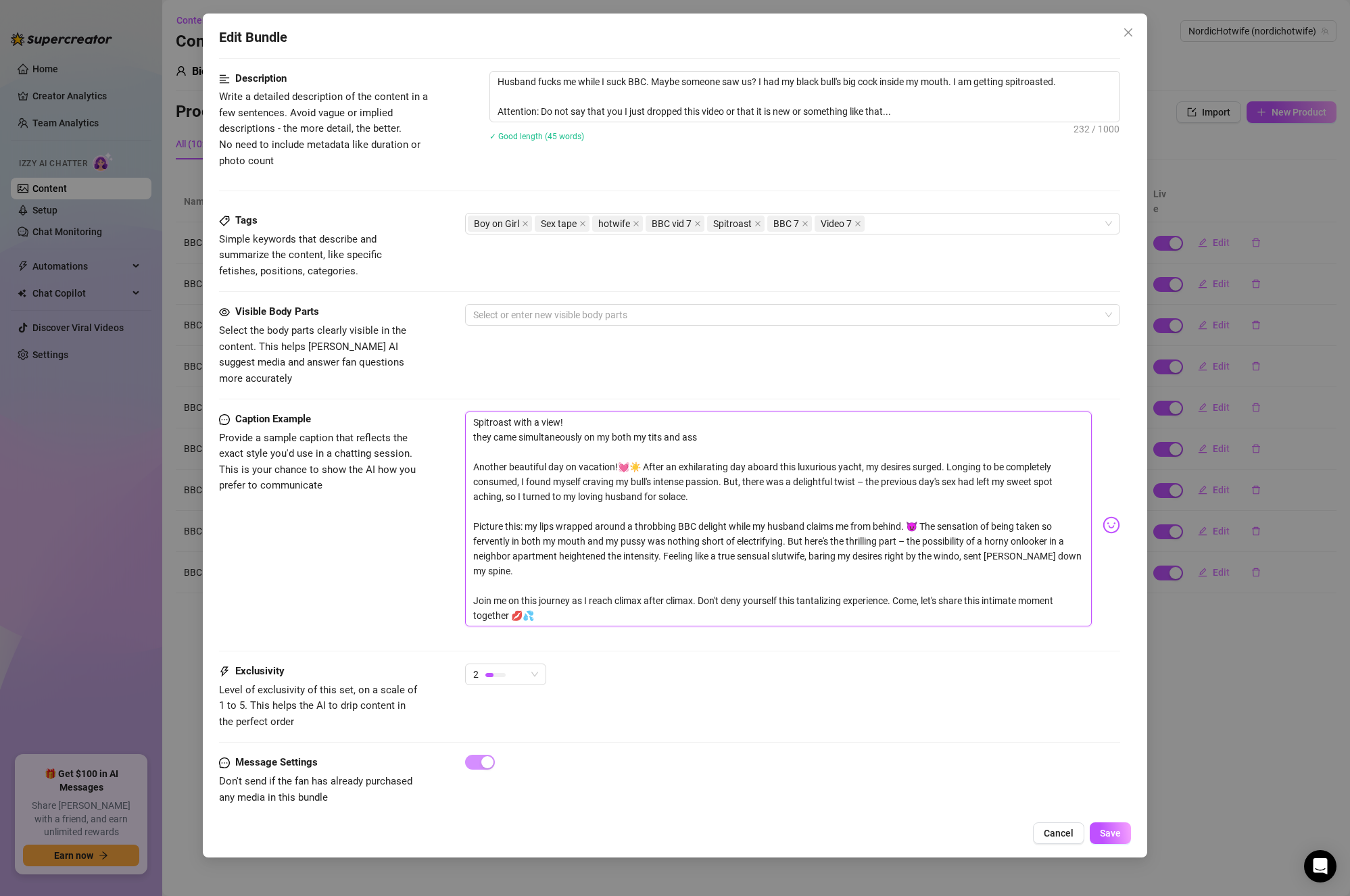
drag, startPoint x: 529, startPoint y: 509, endPoint x: 912, endPoint y: 511, distance: 383.0
click at [912, 511] on textarea "Spitroast with a view! they came simultaneously on my both my tits and ass Anot…" at bounding box center [779, 519] width 628 height 215
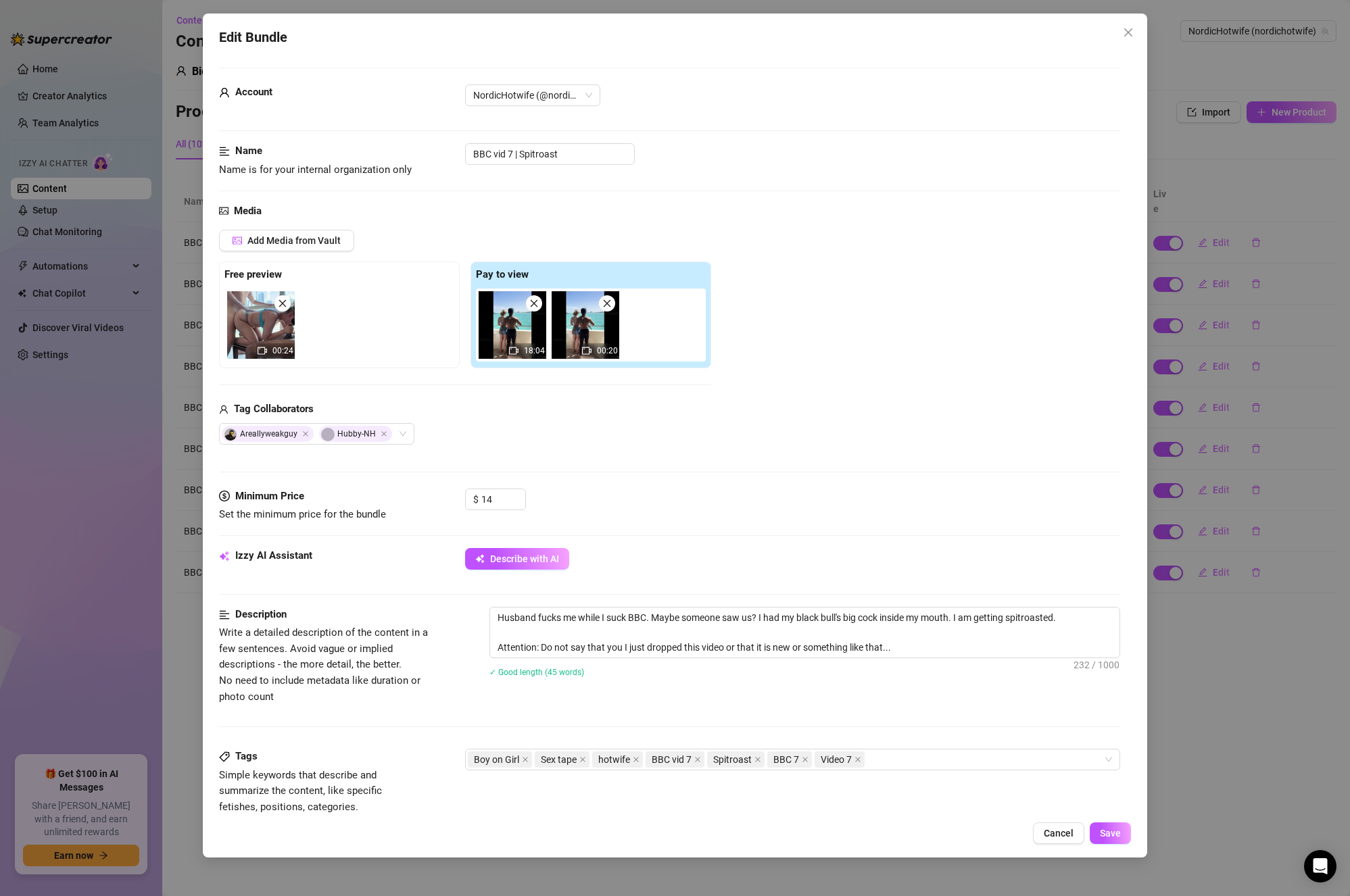
scroll to position [0, 0]
click at [610, 633] on textarea "Husband fucks me while I suck BBC. Maybe someone saw us? I had my black bull's …" at bounding box center [806, 635] width 630 height 50
click at [652, 623] on textarea "Husband fucks me while I suck BBC. Maybe someone saw us? I had my black bull's …" at bounding box center [806, 635] width 630 height 50
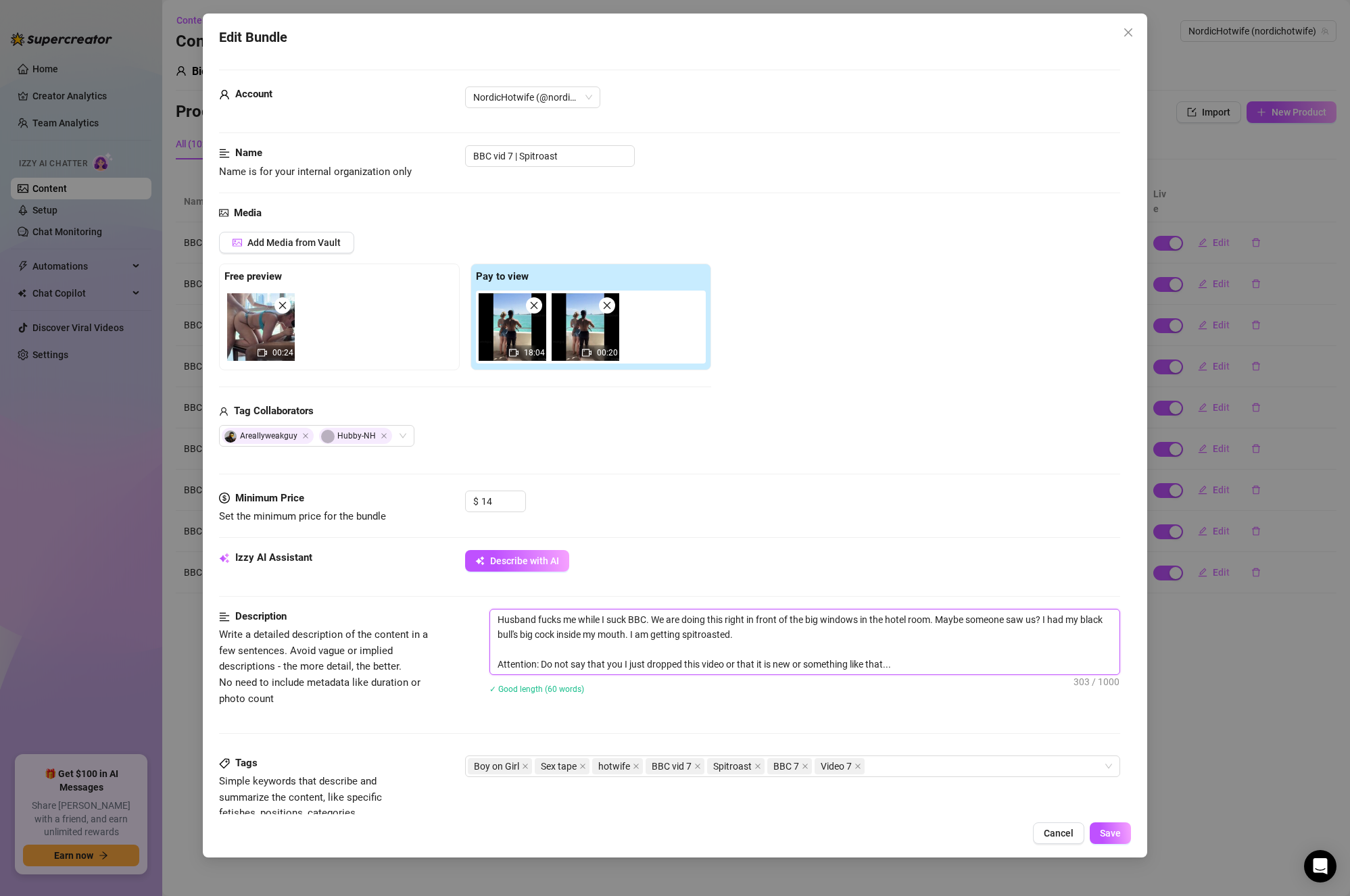
click at [1010, 643] on textarea "Husband fucks me while I suck BBC. We are doing this right in front of the big …" at bounding box center [806, 643] width 630 height 65
click at [794, 634] on textarea "Husband fucks me while I suck BBC. We are doing this right in front of the big …" at bounding box center [806, 643] width 630 height 65
paste textarea "my lips wrapped around a throbbing BBC delight while my husband claims me from …"
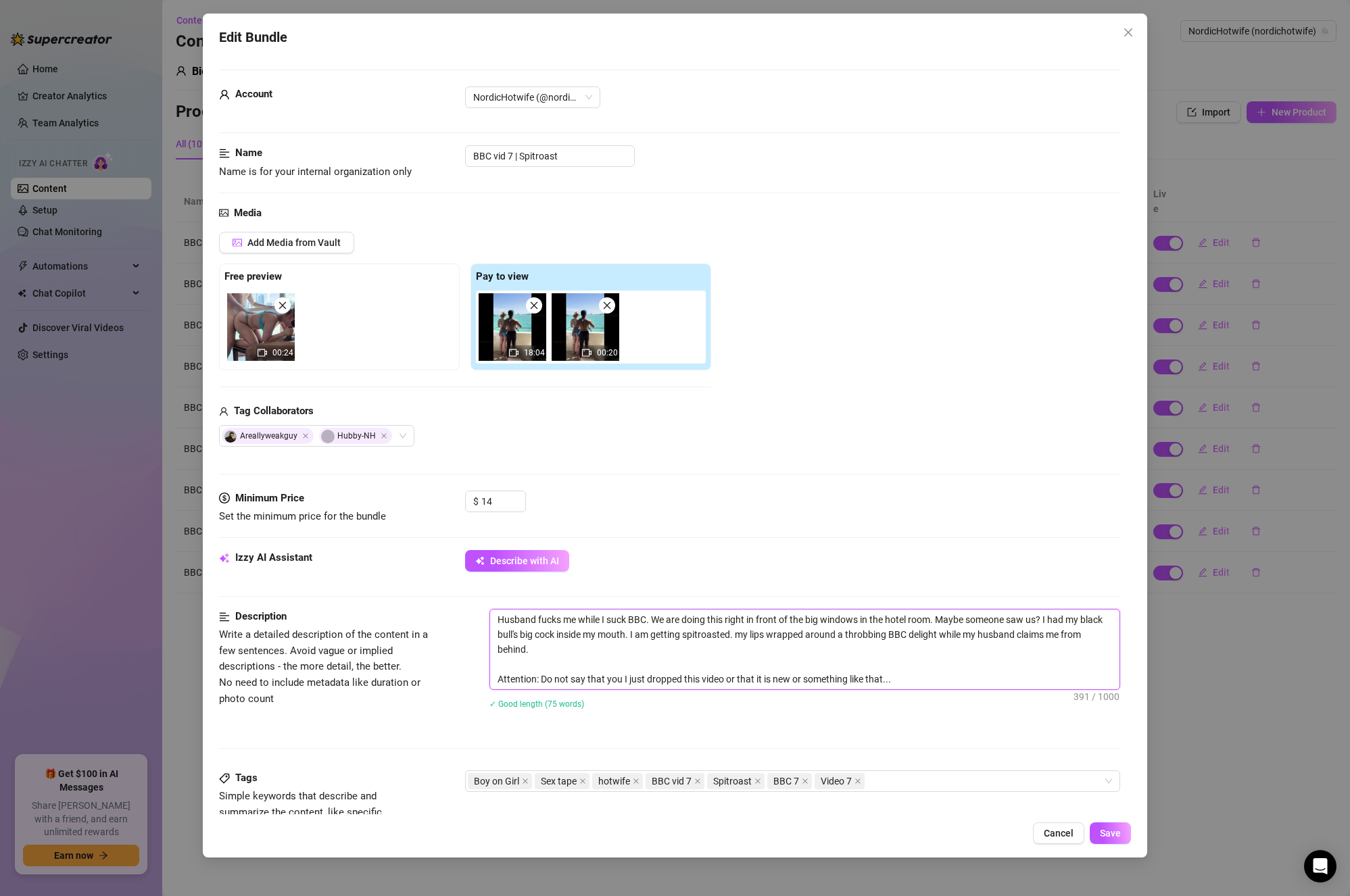
click at [816, 649] on textarea "Husband fucks me while I suck BBC. We are doing this right in front of the big …" at bounding box center [806, 649] width 630 height 80
click at [951, 636] on textarea "Husband fucks me while I suck BBC. We are doing this right in front of the big …" at bounding box center [806, 649] width 630 height 80
click at [1023, 638] on textarea "Husband fucks me while I suck BBC. We are doing this right in front of the big …" at bounding box center [806, 649] width 630 height 80
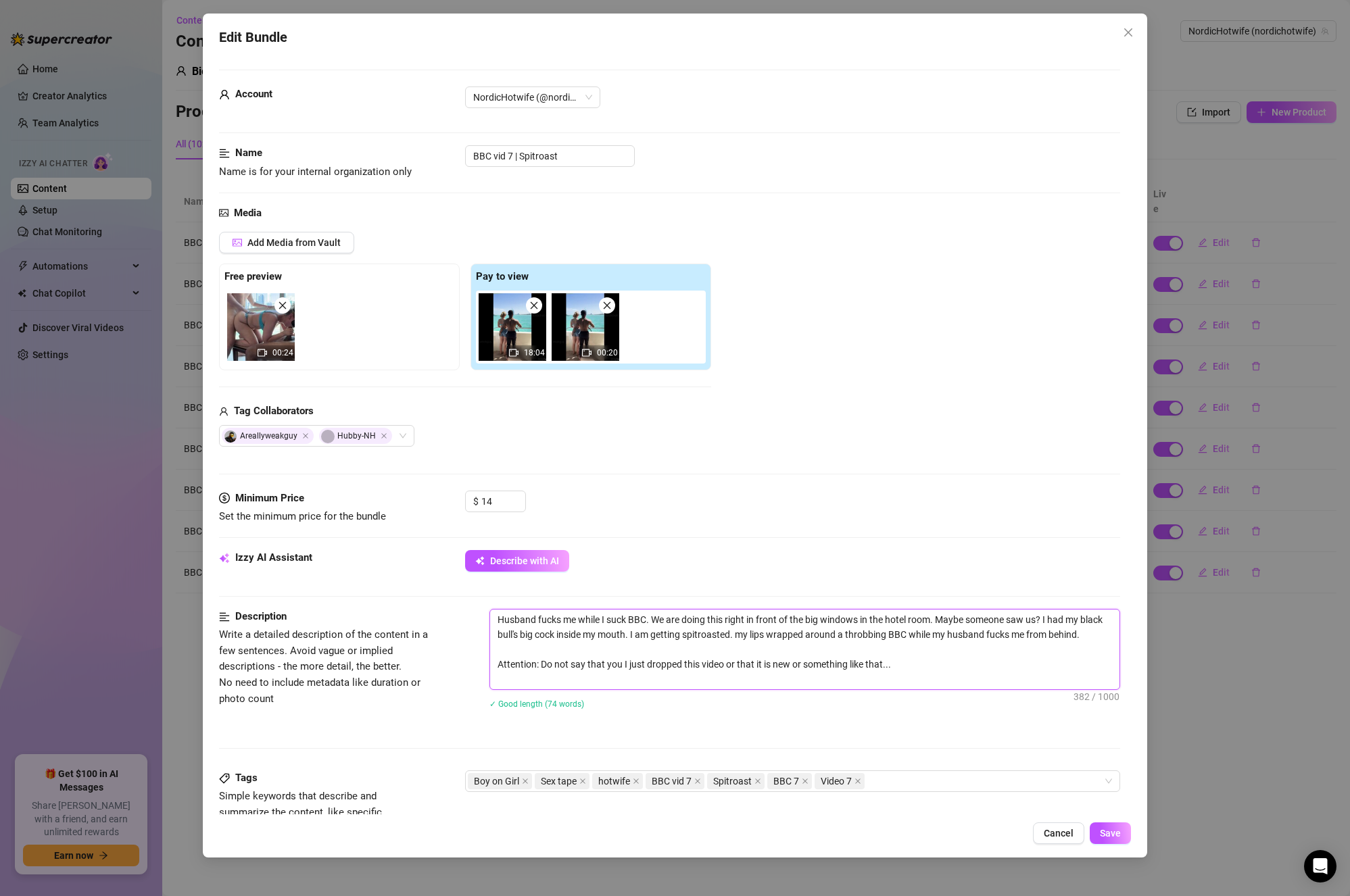
click at [770, 656] on textarea "Husband fucks me while I suck BBC. We are doing this right in front of the big …" at bounding box center [806, 649] width 630 height 80
click at [839, 636] on textarea "Husband fucks me while I suck BBC. We are doing this right in front of the big …" at bounding box center [806, 649] width 630 height 80
click at [770, 633] on textarea "Husband fucks me while I suck BBC. We are doing this right in front of the big …" at bounding box center [806, 649] width 630 height 80
drag, startPoint x: 529, startPoint y: 652, endPoint x: 589, endPoint y: 647, distance: 60.2
click at [589, 647] on textarea "Husband fucks me while I suck BBC. We are doing this right in front of the big …" at bounding box center [806, 649] width 630 height 80
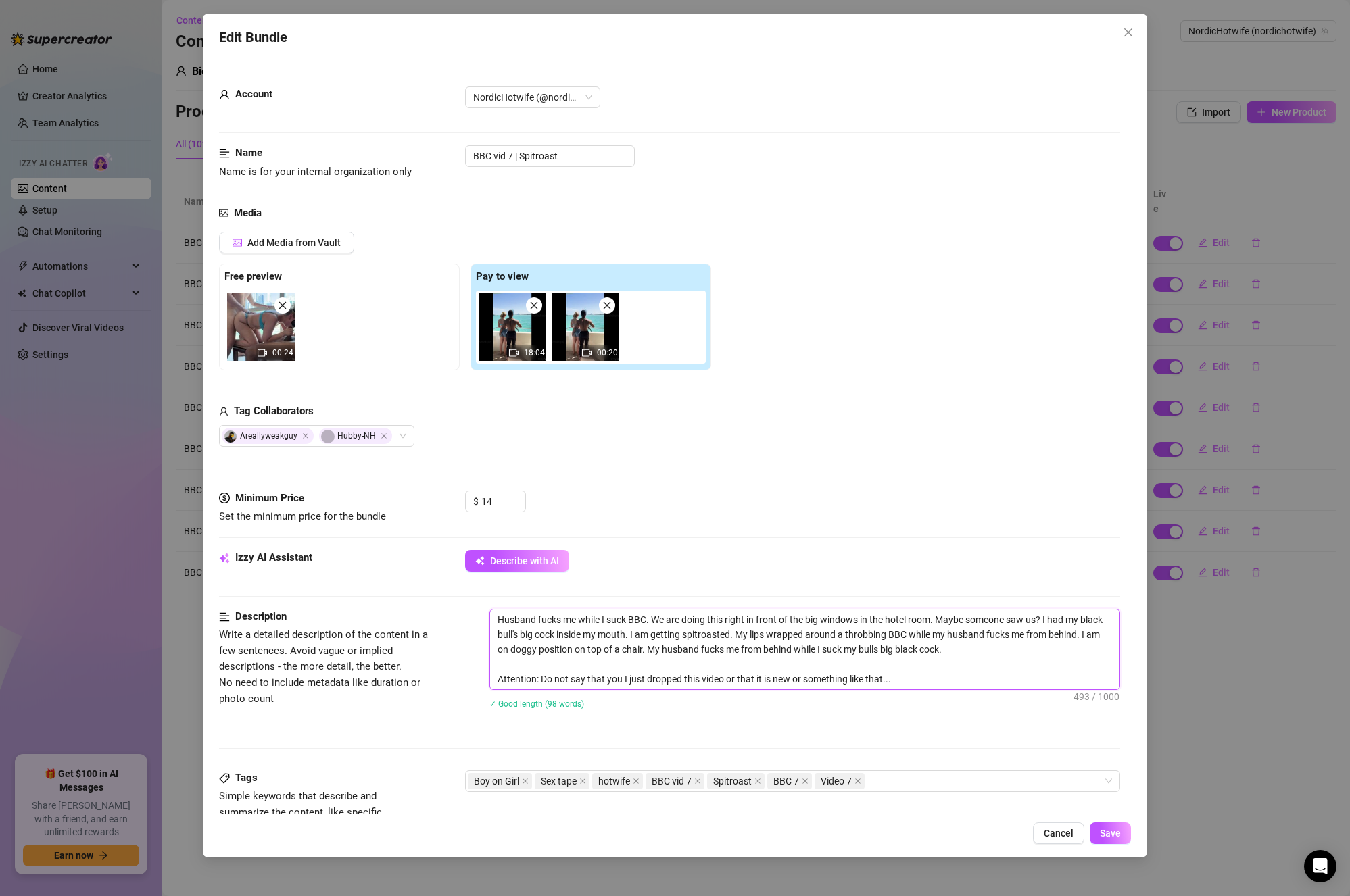
click at [555, 652] on textarea "Husband fucks me while I suck BBC. We are doing this right in front of the big …" at bounding box center [806, 649] width 630 height 80
click at [905, 657] on textarea "Husband fucks me while I suck BBC. We are doing this right in front of the big …" at bounding box center [806, 649] width 630 height 80
click at [942, 654] on textarea "Husband fucks me while I suck BBC. We are doing this right in front of the big …" at bounding box center [806, 649] width 630 height 80
click at [783, 655] on textarea "Husband fucks me while I suck BBC. We are doing this right in front of the big …" at bounding box center [806, 649] width 630 height 80
drag, startPoint x: 1018, startPoint y: 650, endPoint x: 530, endPoint y: 649, distance: 488.0
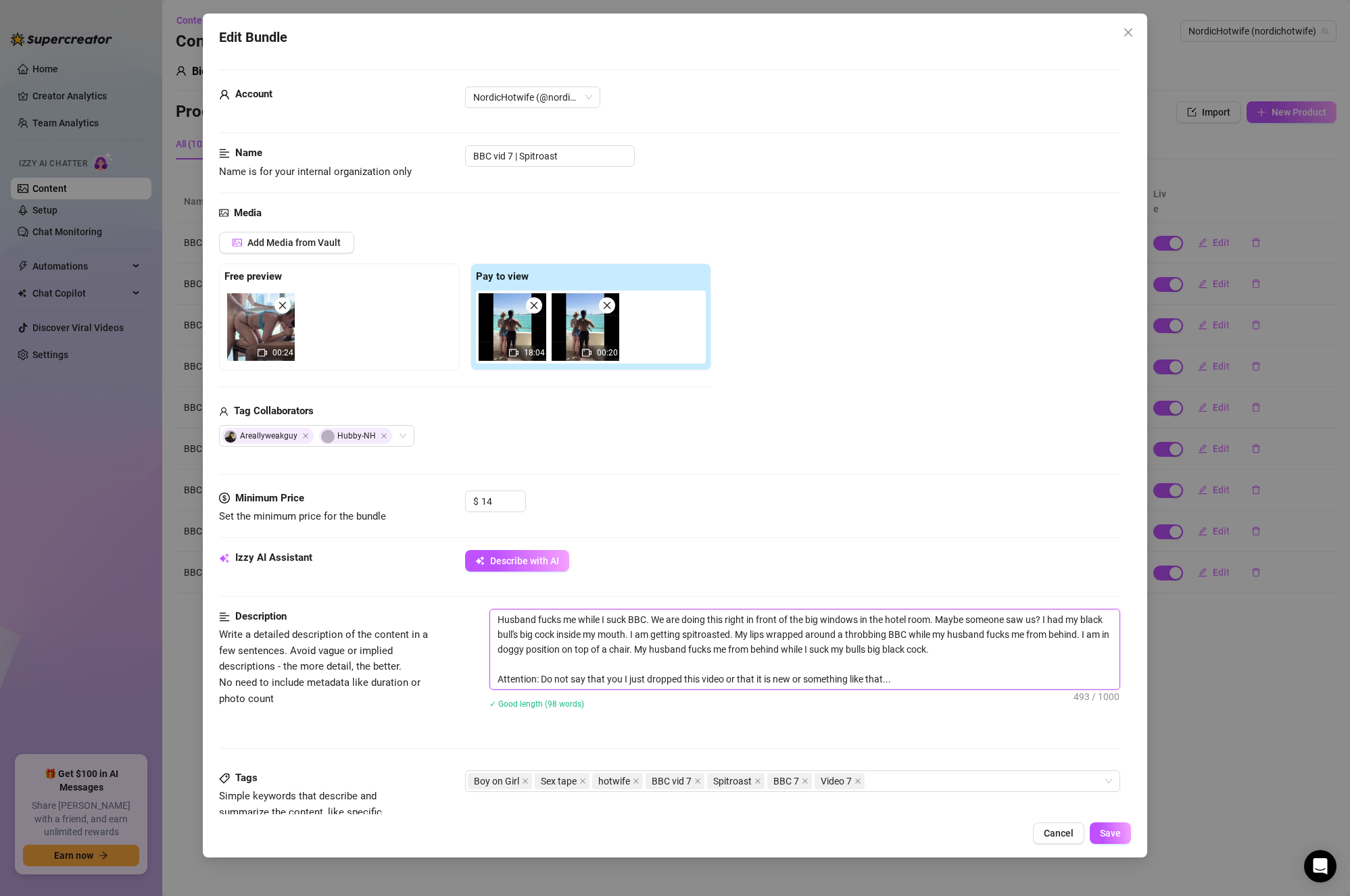
click at [530, 649] on textarea "Husband fucks me while I suck BBC. We are doing this right in front of the big …" at bounding box center [806, 649] width 630 height 80
click at [656, 620] on textarea "Husband fucks me while I suck BBC. We are doing this right in front of the big …" at bounding box center [806, 649] width 630 height 80
paste textarea "I am in doggy position on top of a chair. My husband fucks me from behind while…"
click at [682, 636] on textarea "Husband fucks me while I suck BBC. I am in doggy position on top of a chair. My…" at bounding box center [806, 649] width 630 height 80
drag, startPoint x: 526, startPoint y: 647, endPoint x: 917, endPoint y: 636, distance: 391.2
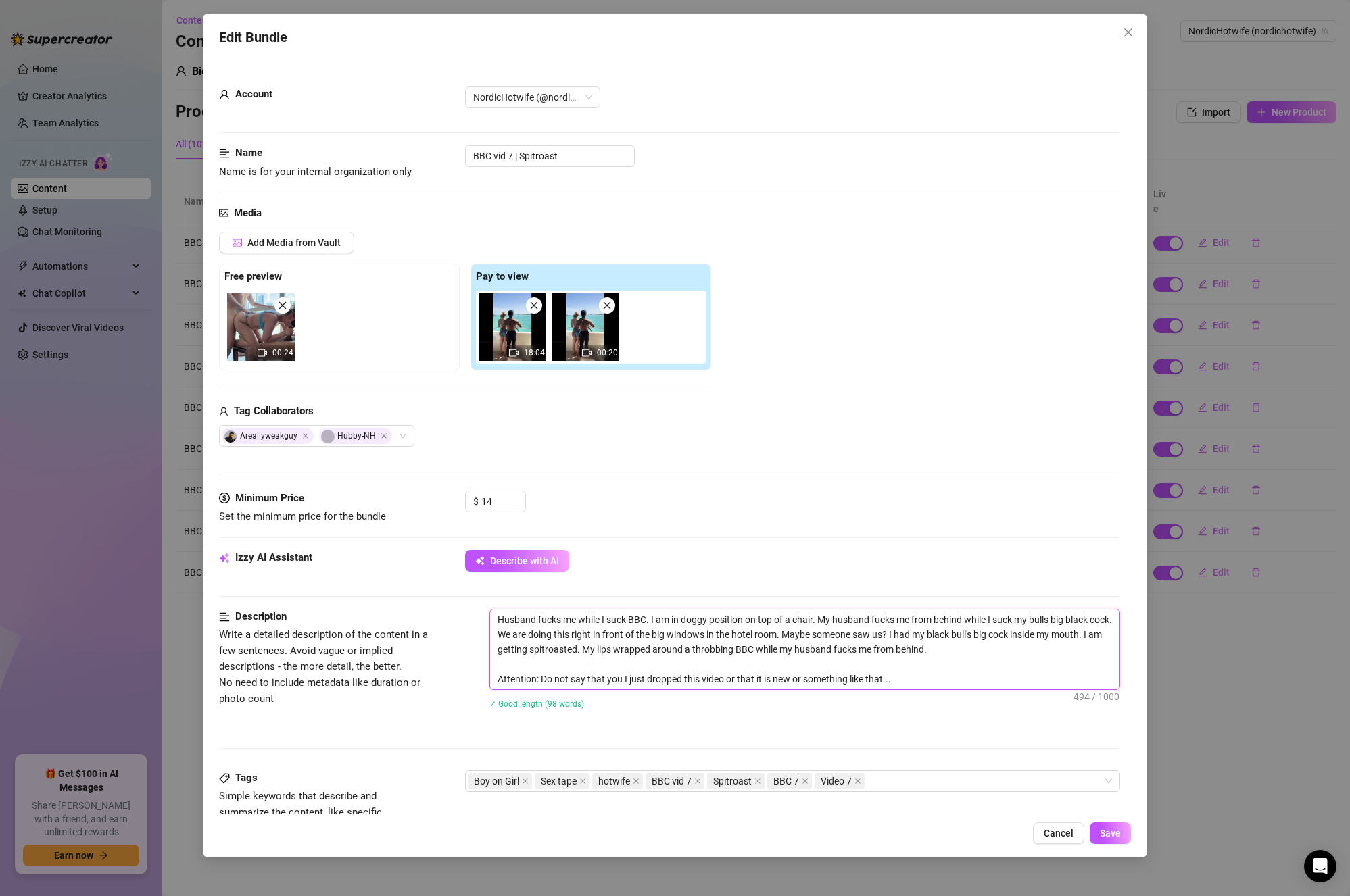
click at [917, 636] on textarea "Husband fucks me while I suck BBC. I am in doggy position on top of a chair. My…" at bounding box center [806, 649] width 630 height 80
click at [1017, 633] on textarea "Husband fucks me while I suck BBC. I am in doggy position on top of a chair. My…" at bounding box center [806, 649] width 630 height 80
drag, startPoint x: 1017, startPoint y: 636, endPoint x: 918, endPoint y: 630, distance: 99.2
click at [918, 630] on textarea "Husband fucks me while I suck BBC. I am in doggy position on top of a chair. My…" at bounding box center [806, 649] width 630 height 80
click at [522, 636] on textarea "Husband fucks me while I suck BBC. I am in doggy position on top of a chair. My…" at bounding box center [806, 649] width 630 height 80
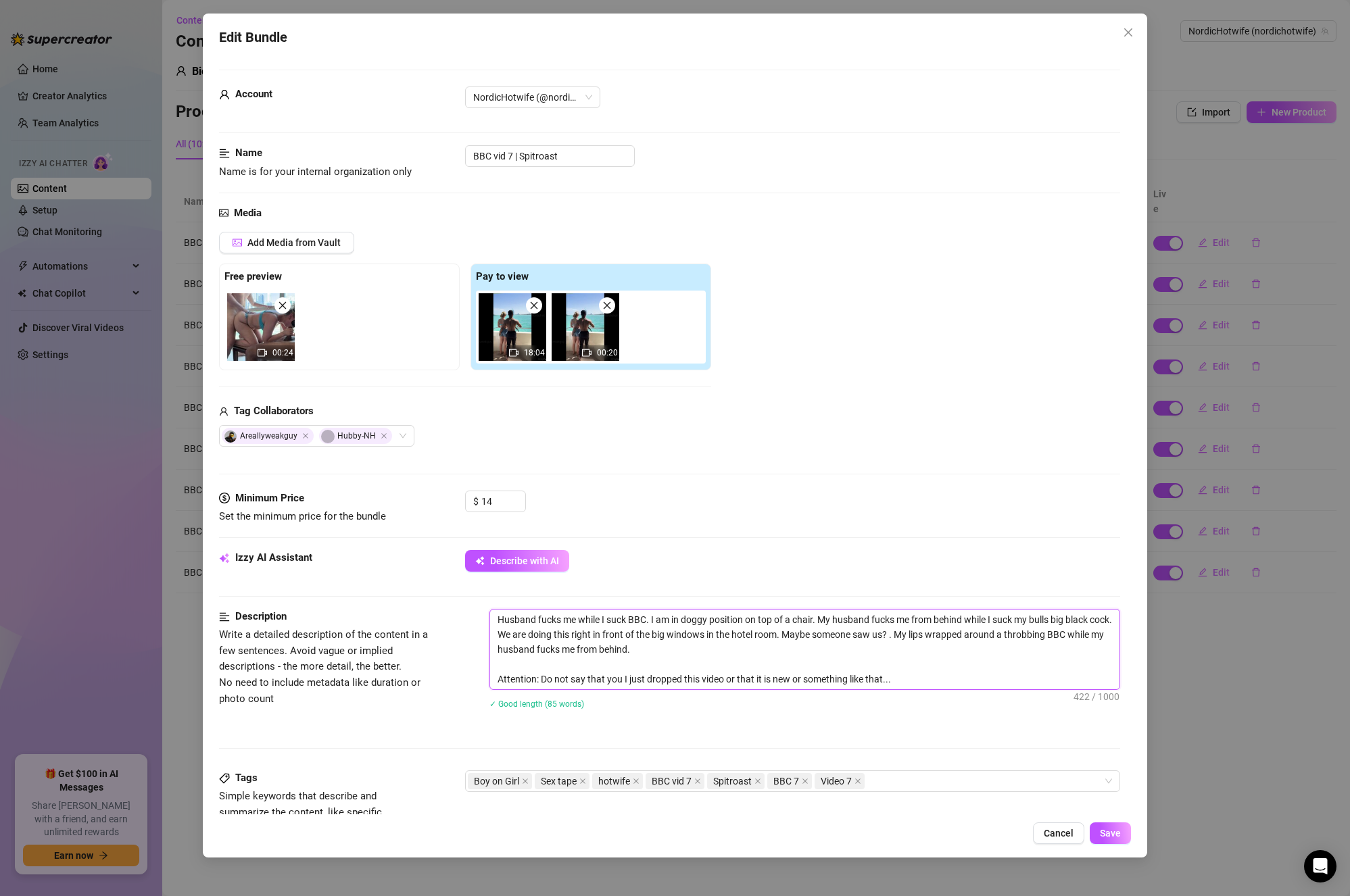
paste textarea "I am getting spitroasted"
click at [822, 653] on textarea "Husband fucks me while I suck BBC. I am in doggy position on top of a chair. My…" at bounding box center [806, 649] width 630 height 80
click at [1013, 653] on textarea "Husband fucks me while I suck BBC. I am in doggy position on top of a chair. My…" at bounding box center [806, 649] width 630 height 80
drag, startPoint x: 794, startPoint y: 652, endPoint x: 1027, endPoint y: 632, distance: 233.9
click at [1027, 632] on textarea "Husband fucks me while I suck BBC. I am in doggy position on top of a chair. My…" at bounding box center [806, 649] width 630 height 80
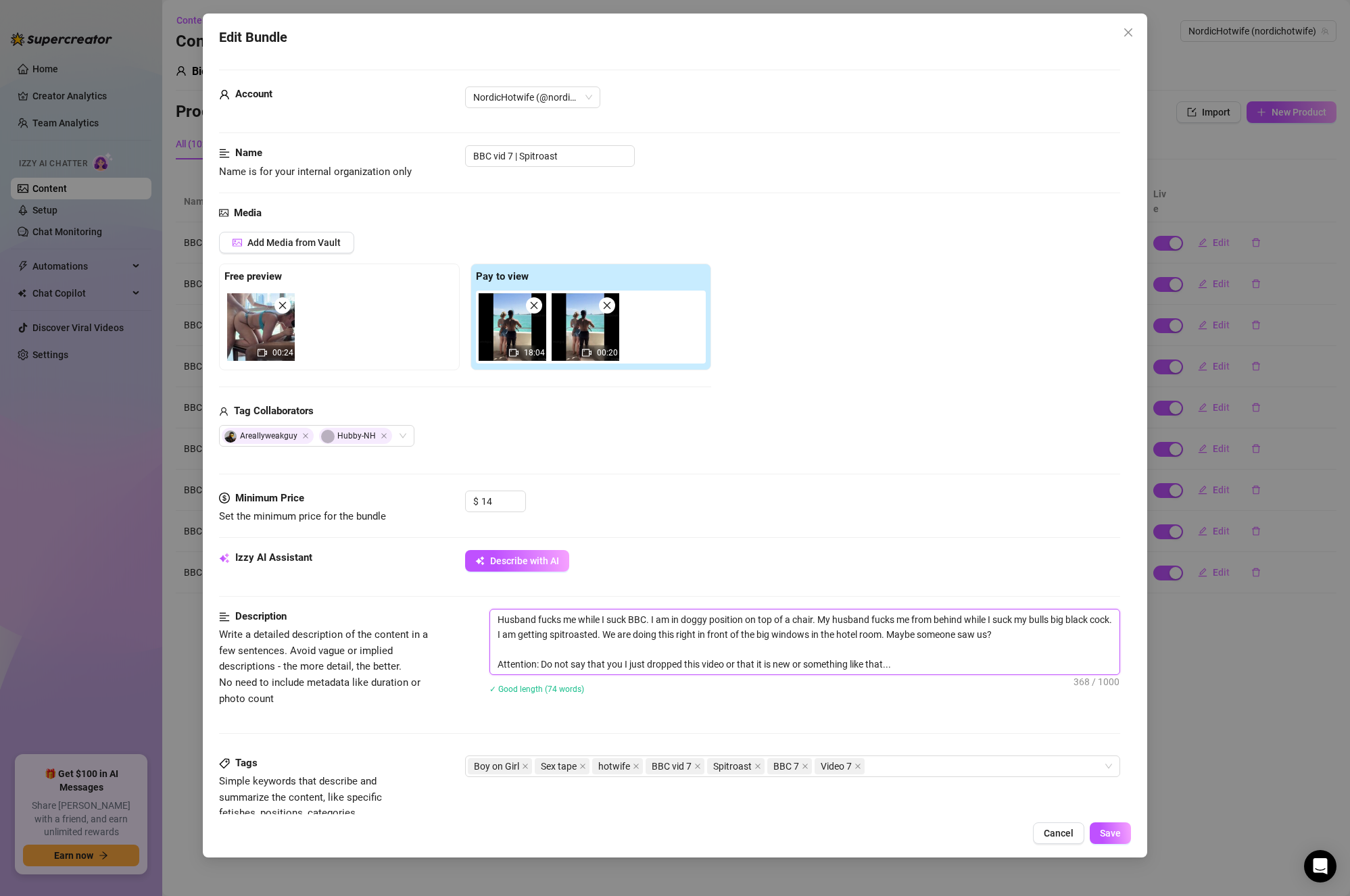
click at [919, 672] on textarea "Husband fucks me while I suck BBC. I am in doggy position on top of a chair. My…" at bounding box center [806, 643] width 630 height 65
click at [702, 670] on textarea "Husband fucks me while I suck BBC. I am in doggy position on top of a chair. My…" at bounding box center [806, 643] width 630 height 65
click at [772, 654] on textarea "Husband fucks me while I suck BBC. I am in doggy position on top of a chair. My…" at bounding box center [806, 643] width 630 height 65
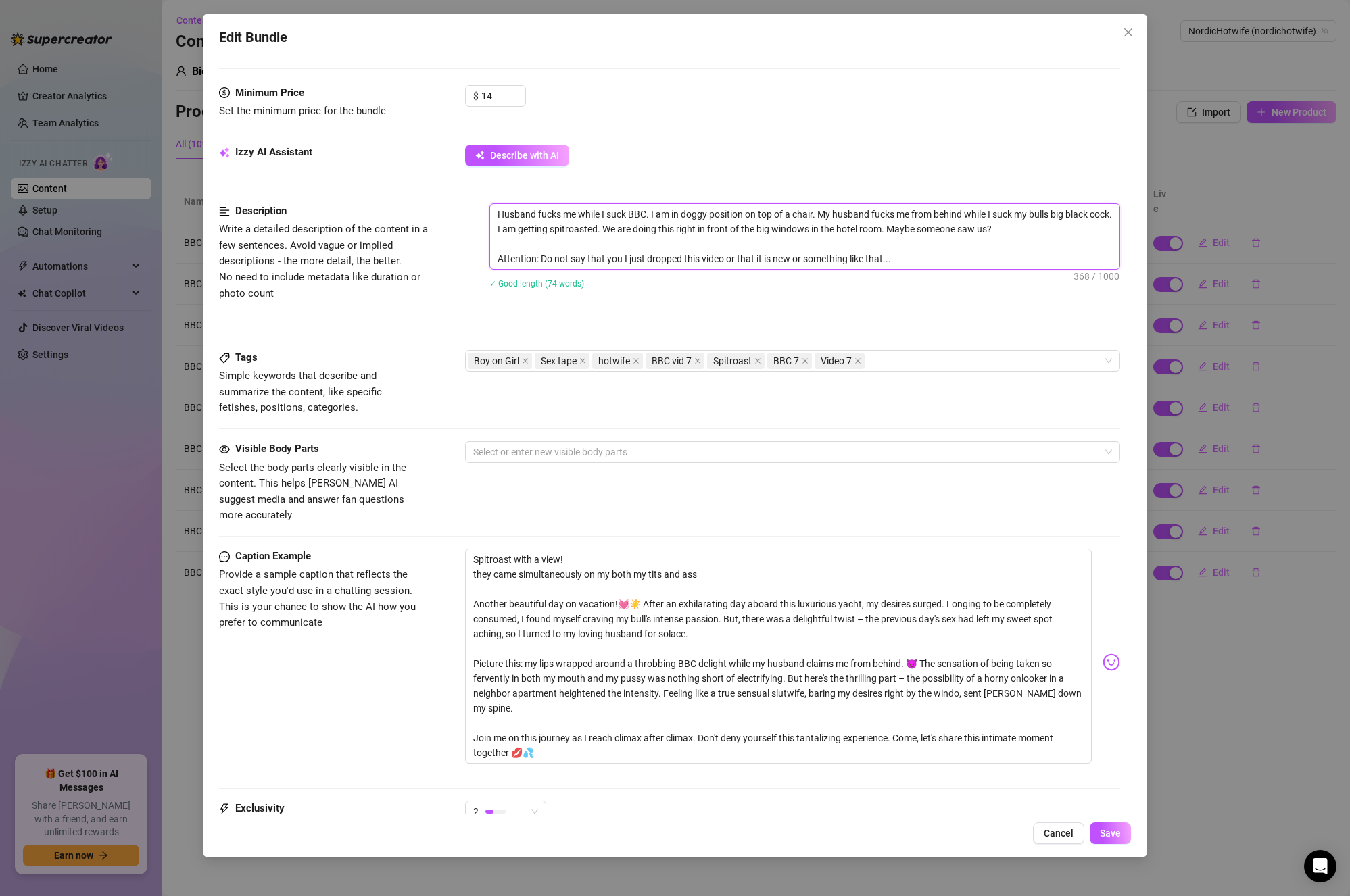
scroll to position [543, 0]
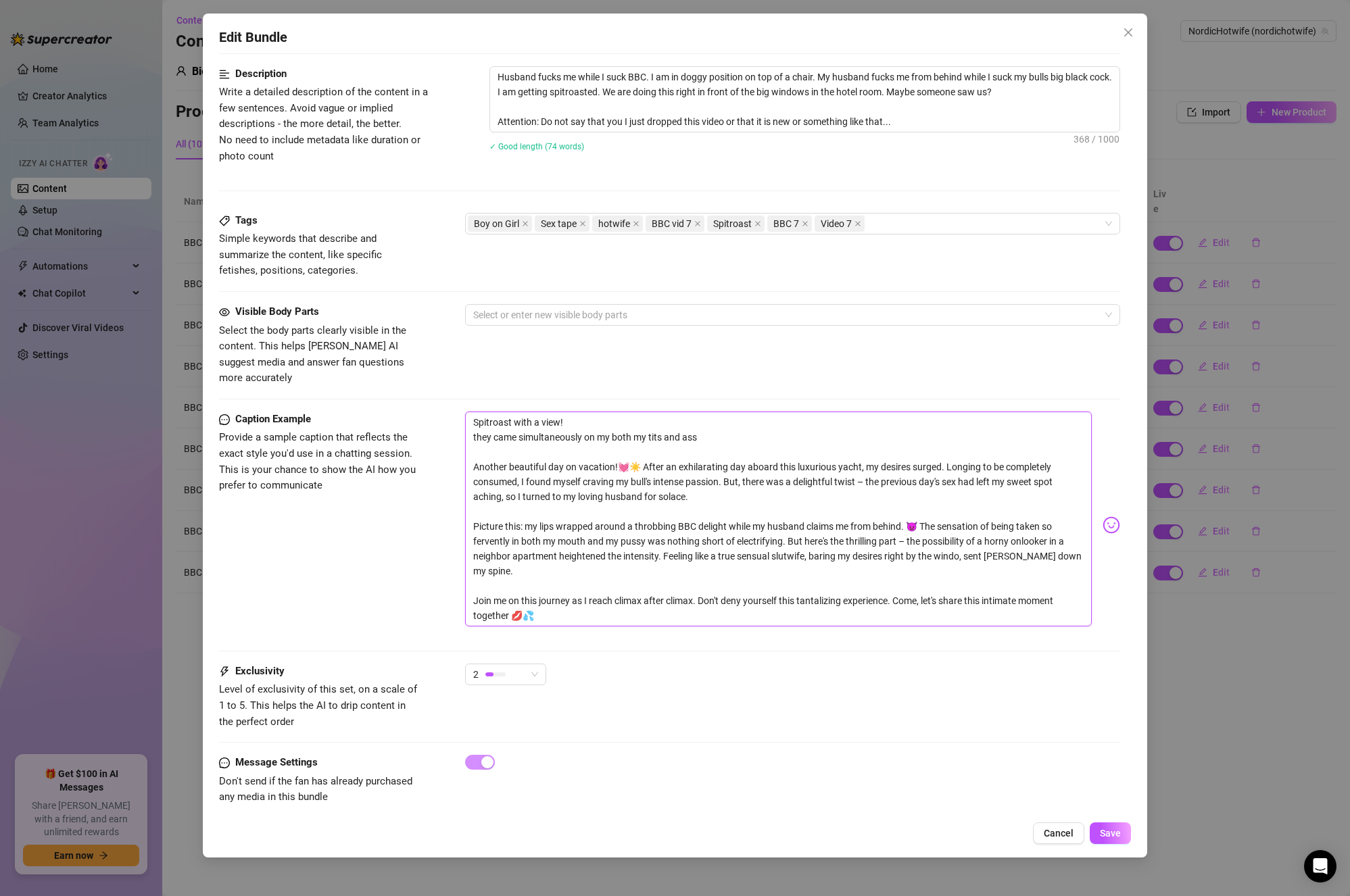
click at [628, 474] on textarea "Spitroast with a view! they came simultaneously on my both my tits and ass Anot…" at bounding box center [779, 519] width 628 height 215
drag, startPoint x: 630, startPoint y: 448, endPoint x: 454, endPoint y: 409, distance: 180.3
click at [454, 412] on div "Caption Example Provide a sample caption that reflects the exact style you'd us…" at bounding box center [670, 526] width 902 height 227
click at [740, 481] on textarea "Spitroast with a view! they came simultaneously on my both my tits and ass Anot…" at bounding box center [779, 519] width 628 height 215
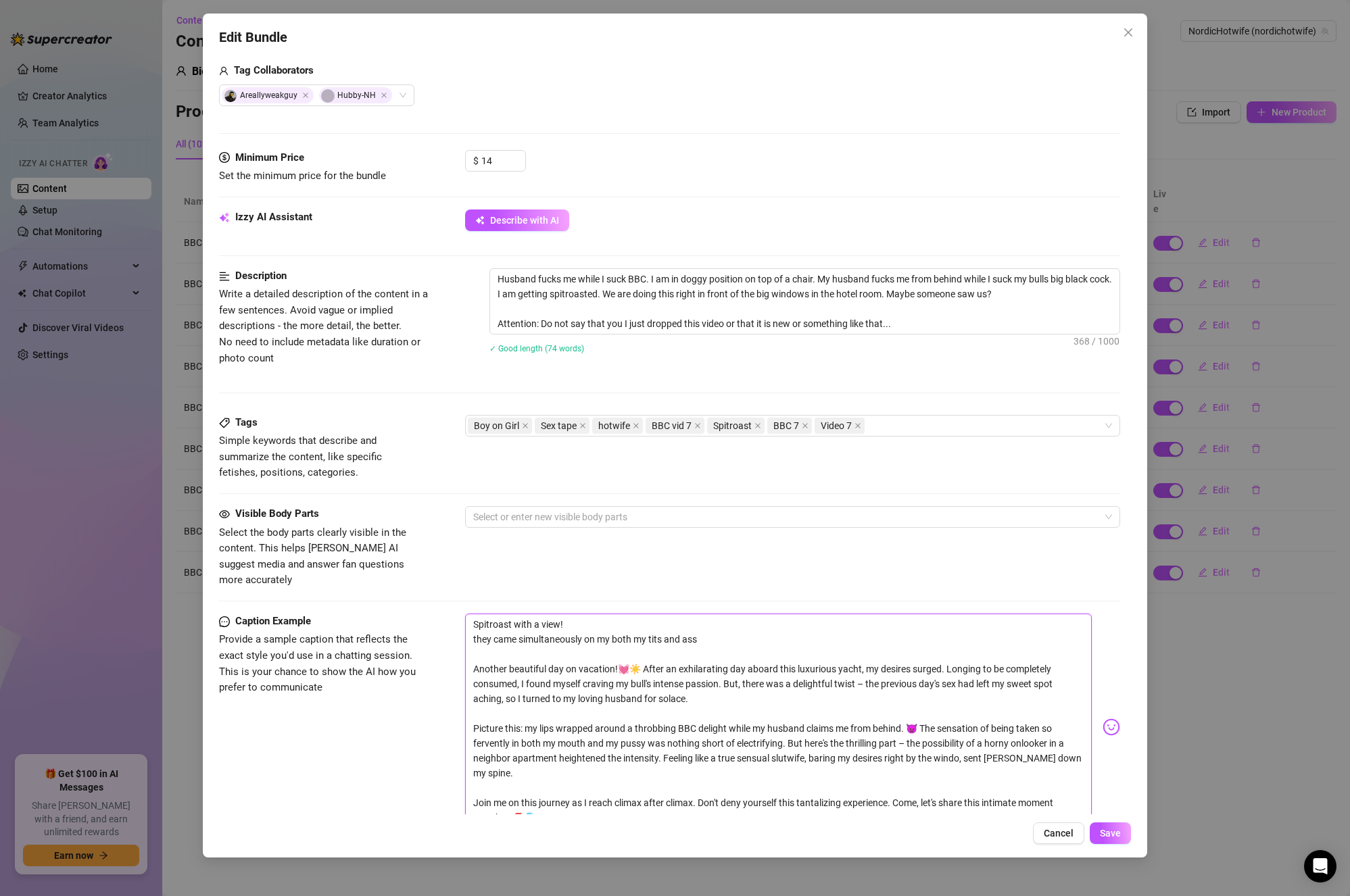
scroll to position [541, 0]
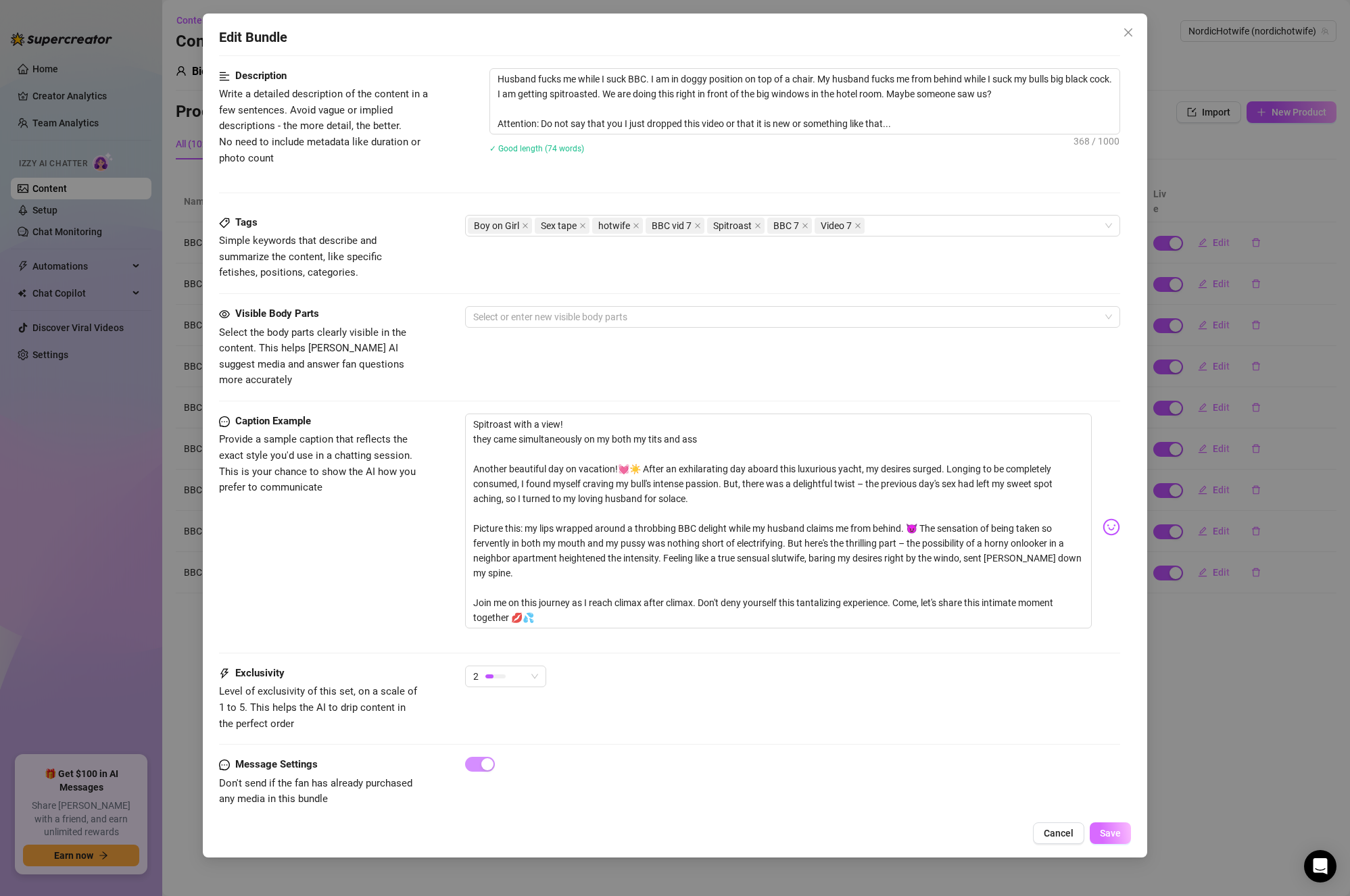
click at [1105, 823] on button "Save" at bounding box center [1111, 833] width 42 height 21
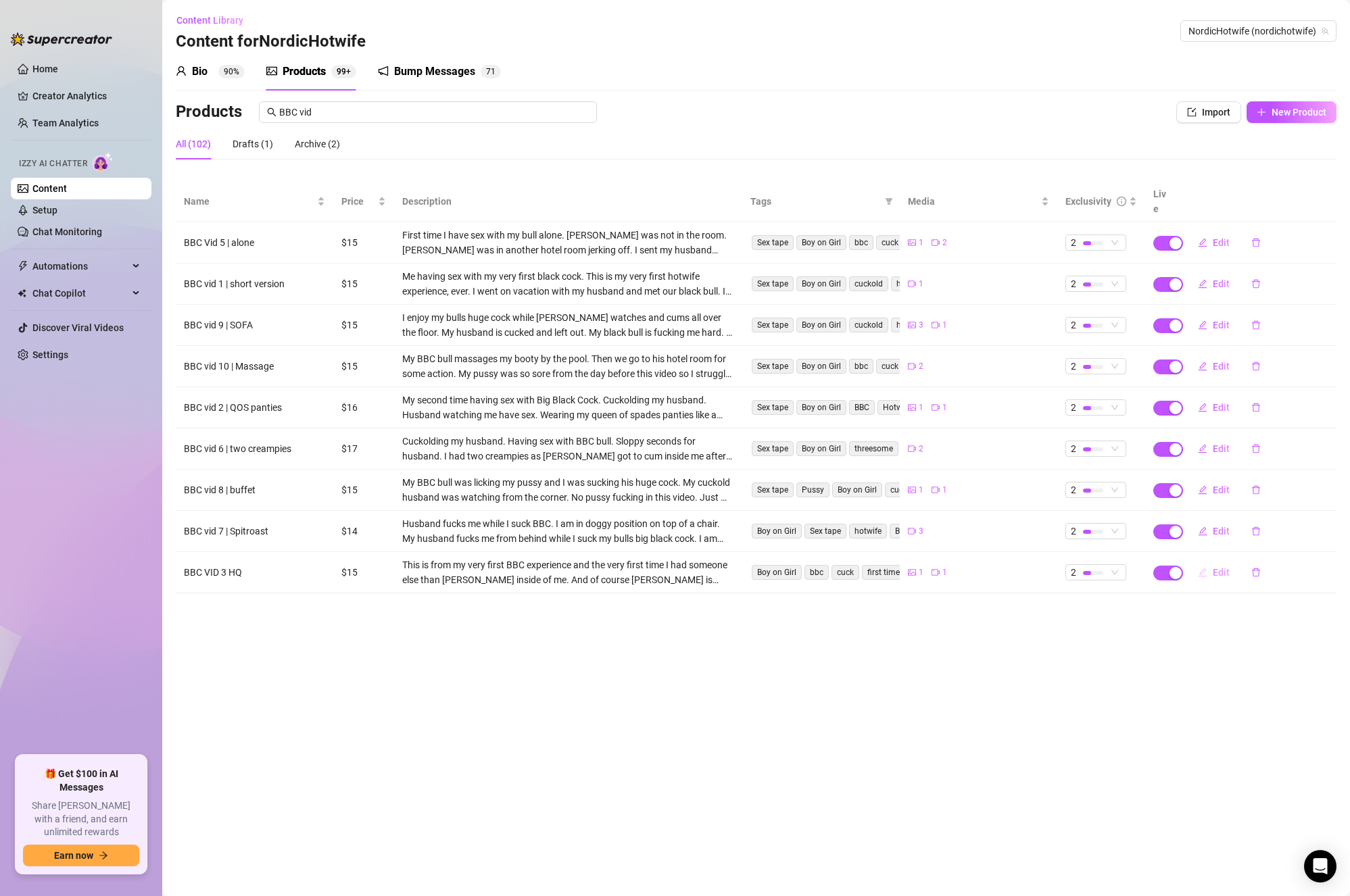
click at [1217, 567] on span "Edit" at bounding box center [1221, 573] width 17 height 11
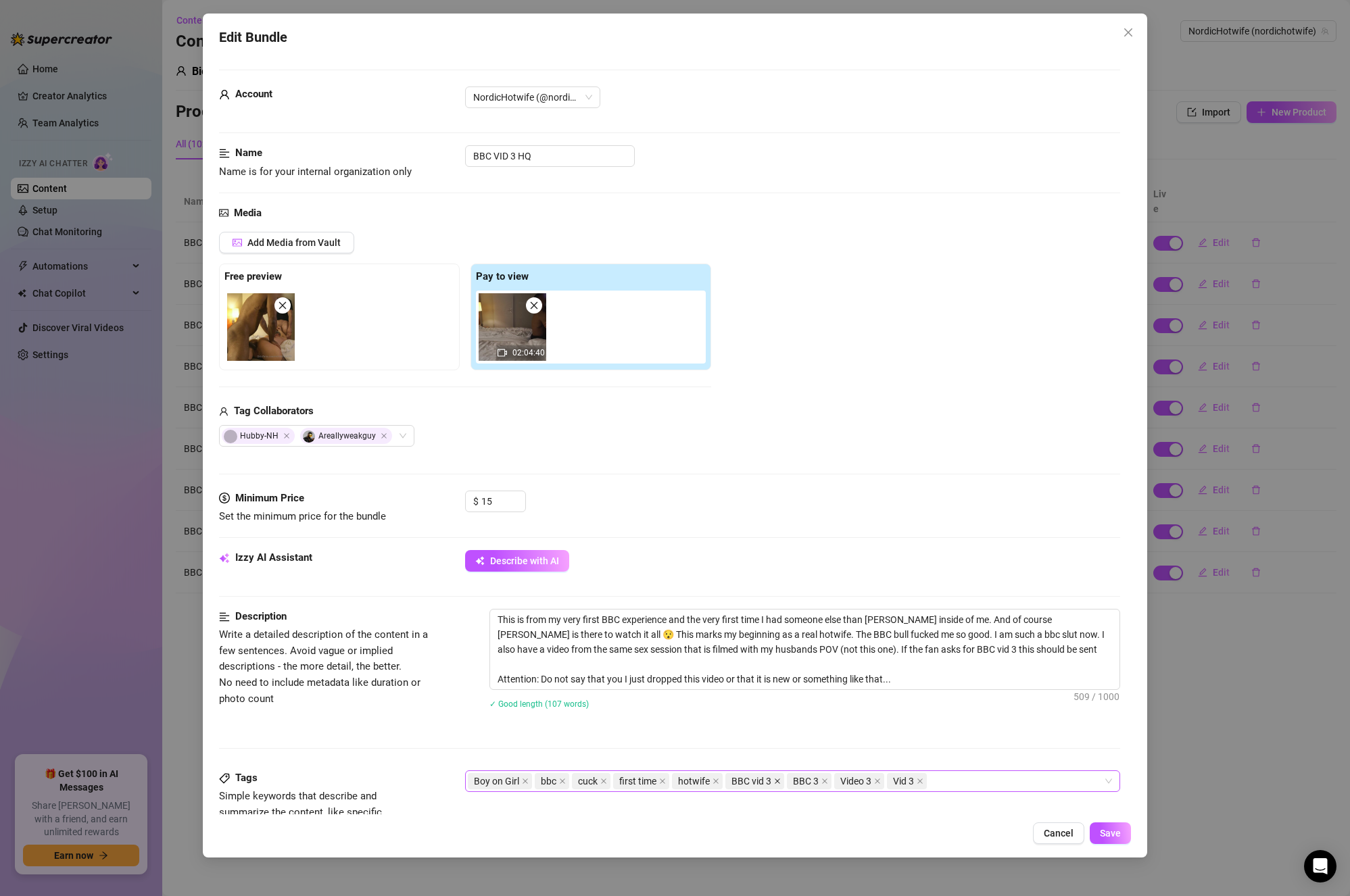
click at [776, 780] on icon "close" at bounding box center [778, 782] width 7 height 7
click at [763, 780] on icon "close" at bounding box center [763, 782] width 7 height 7
click at [767, 780] on icon "close" at bounding box center [769, 782] width 7 height 7
click at [760, 780] on icon "close" at bounding box center [758, 782] width 6 height 6
click at [760, 781] on div "Boy on Girl bbc cuck first time hotwife" at bounding box center [786, 781] width 637 height 19
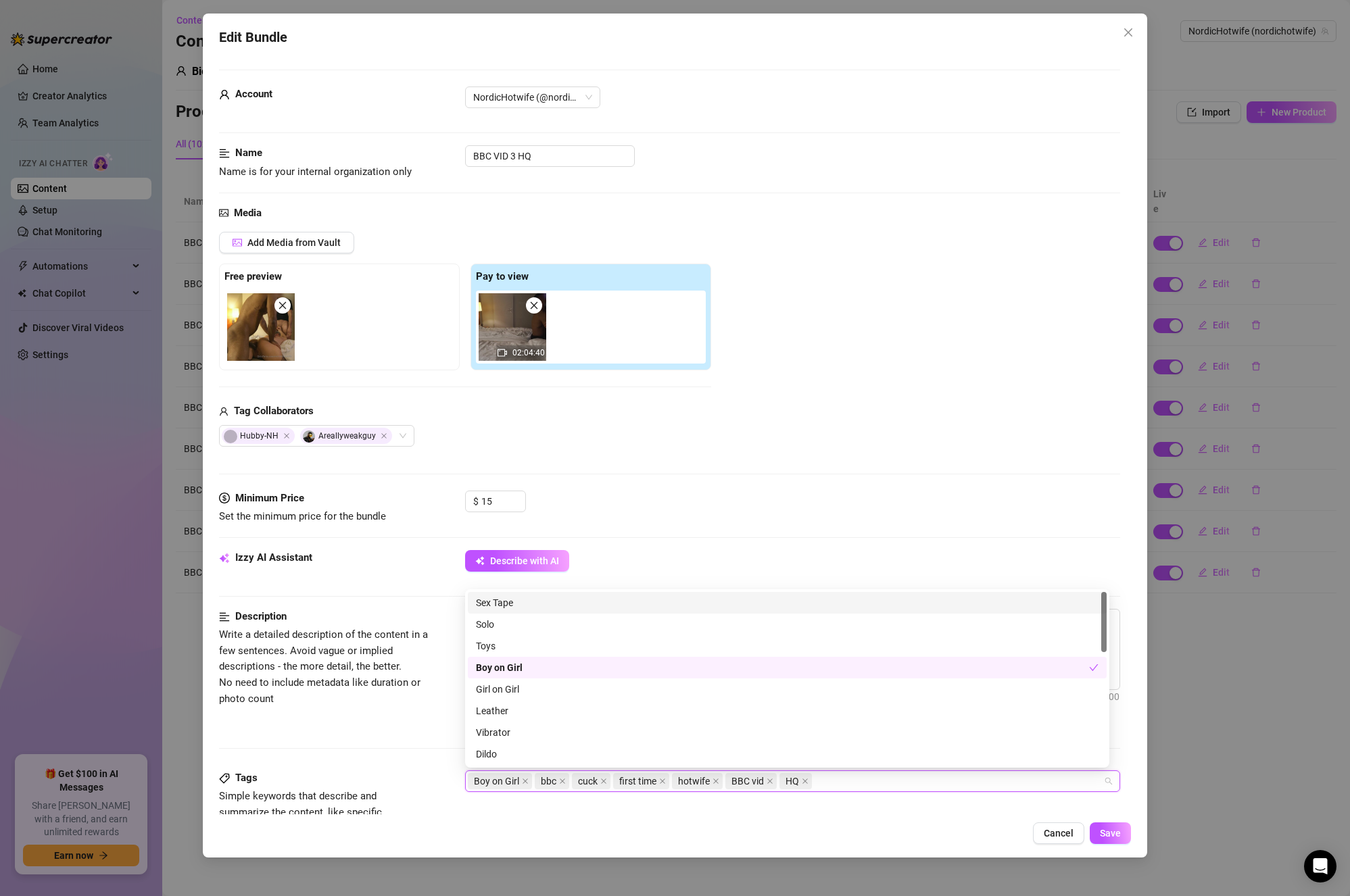
click at [826, 806] on div "Tags Simple keywords that describe and summarize the content, like specific fet…" at bounding box center [670, 804] width 902 height 66
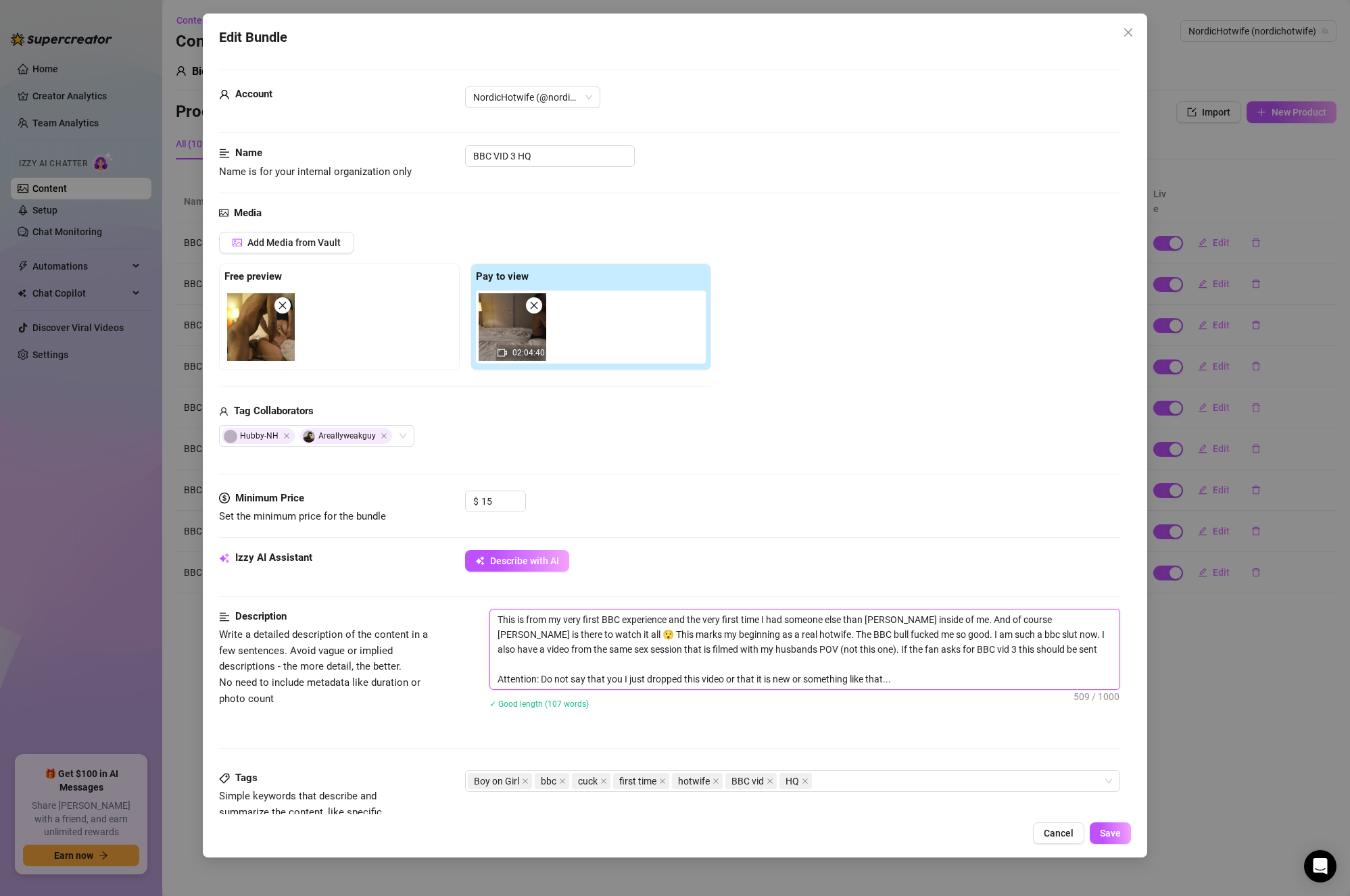
click at [760, 655] on textarea "This is from my very first BBC experience and the very first time I had someone…" at bounding box center [806, 649] width 630 height 80
click at [941, 668] on textarea "This is from my very first BBC experience and the very first time I had someone…" at bounding box center [806, 649] width 630 height 80
click at [1114, 839] on span "Save" at bounding box center [1110, 834] width 21 height 11
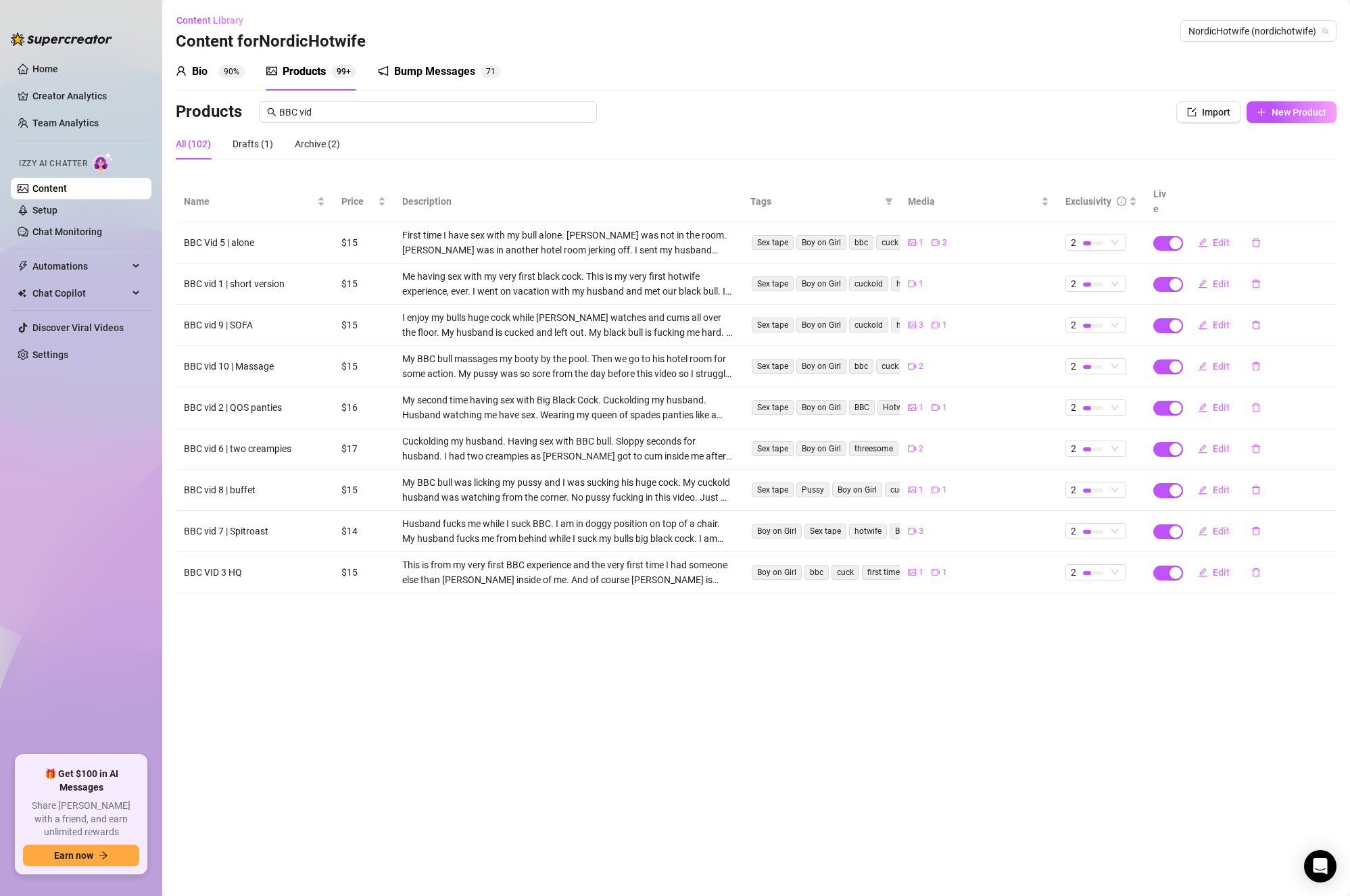
click at [1115, 553] on td "2" at bounding box center [1101, 573] width 88 height 42
click at [1117, 565] on span "2" at bounding box center [1096, 572] width 50 height 15
click at [1120, 626] on span "3" at bounding box center [1120, 625] width 88 height 15
click at [1192, 609] on main "Content Library Content for NordicHotwife NordicHotwife (nordichotwife) Bio 90%…" at bounding box center [756, 448] width 1188 height 896
click at [1218, 567] on span "Edit" at bounding box center [1221, 573] width 17 height 11
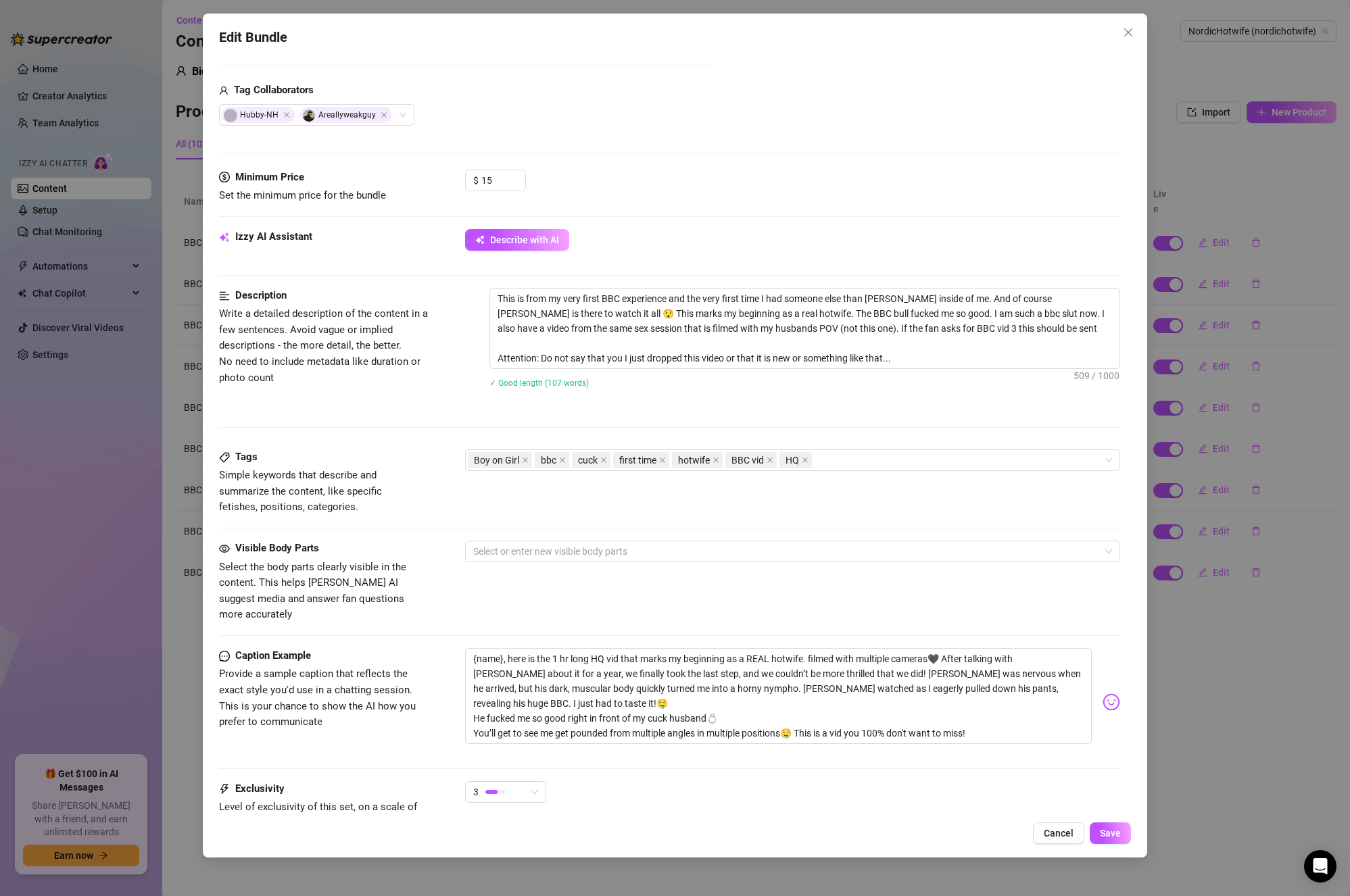
scroll to position [439, 0]
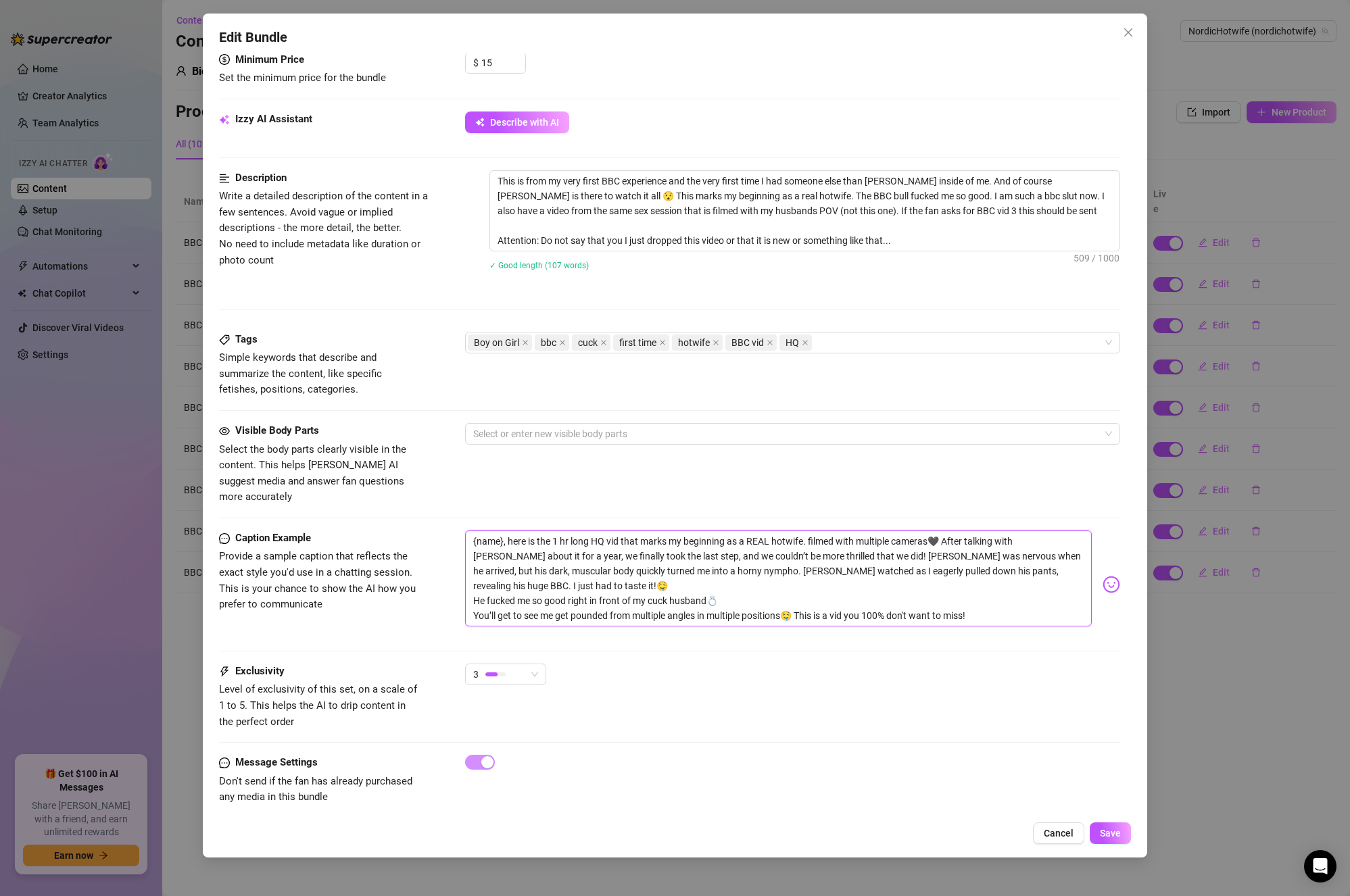
click at [696, 574] on textarea "{name}, here is the 1 hr long HQ vid that marks my beginning as a REAL hotwife.…" at bounding box center [779, 578] width 628 height 96
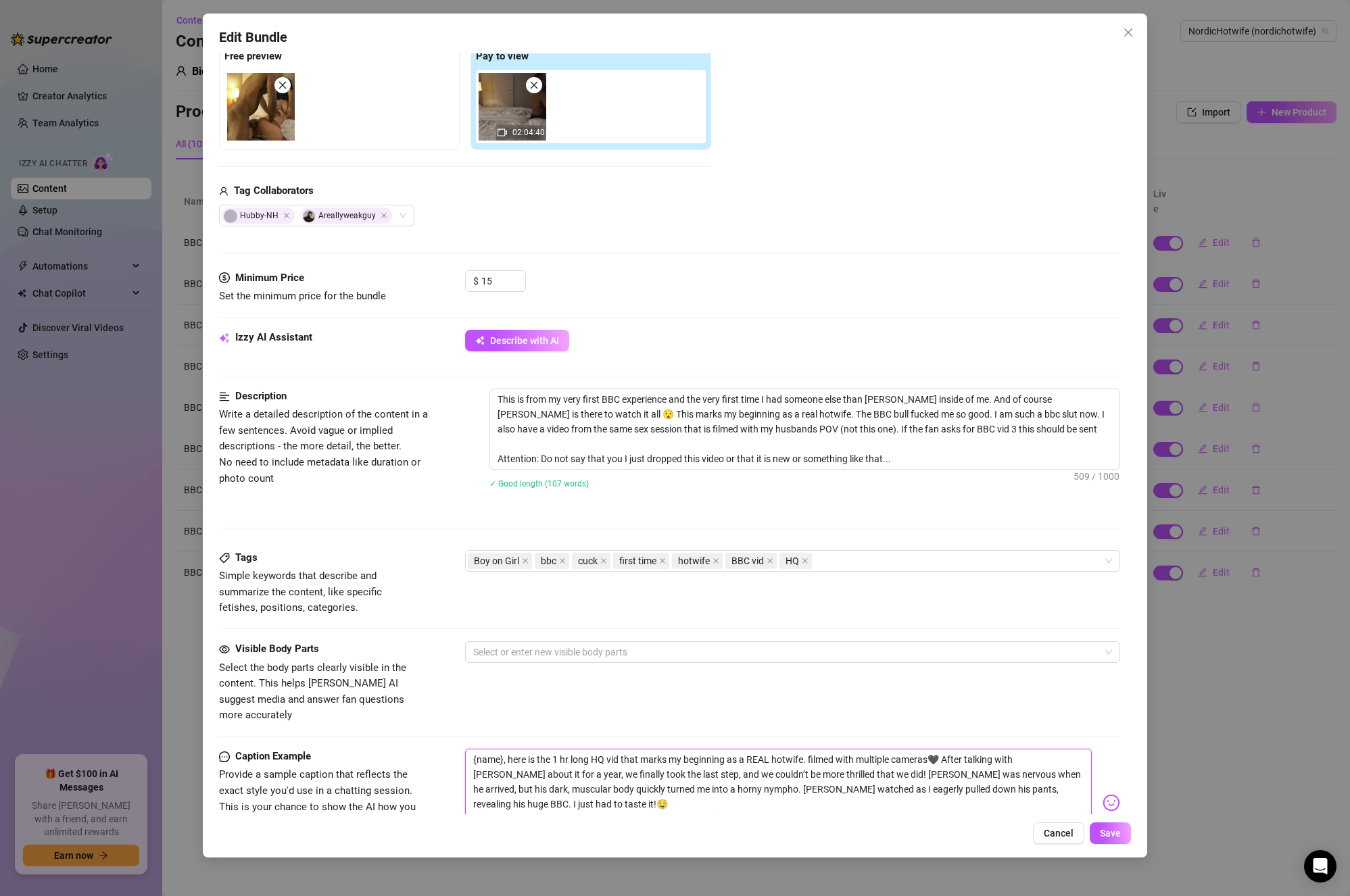
scroll to position [168, 0]
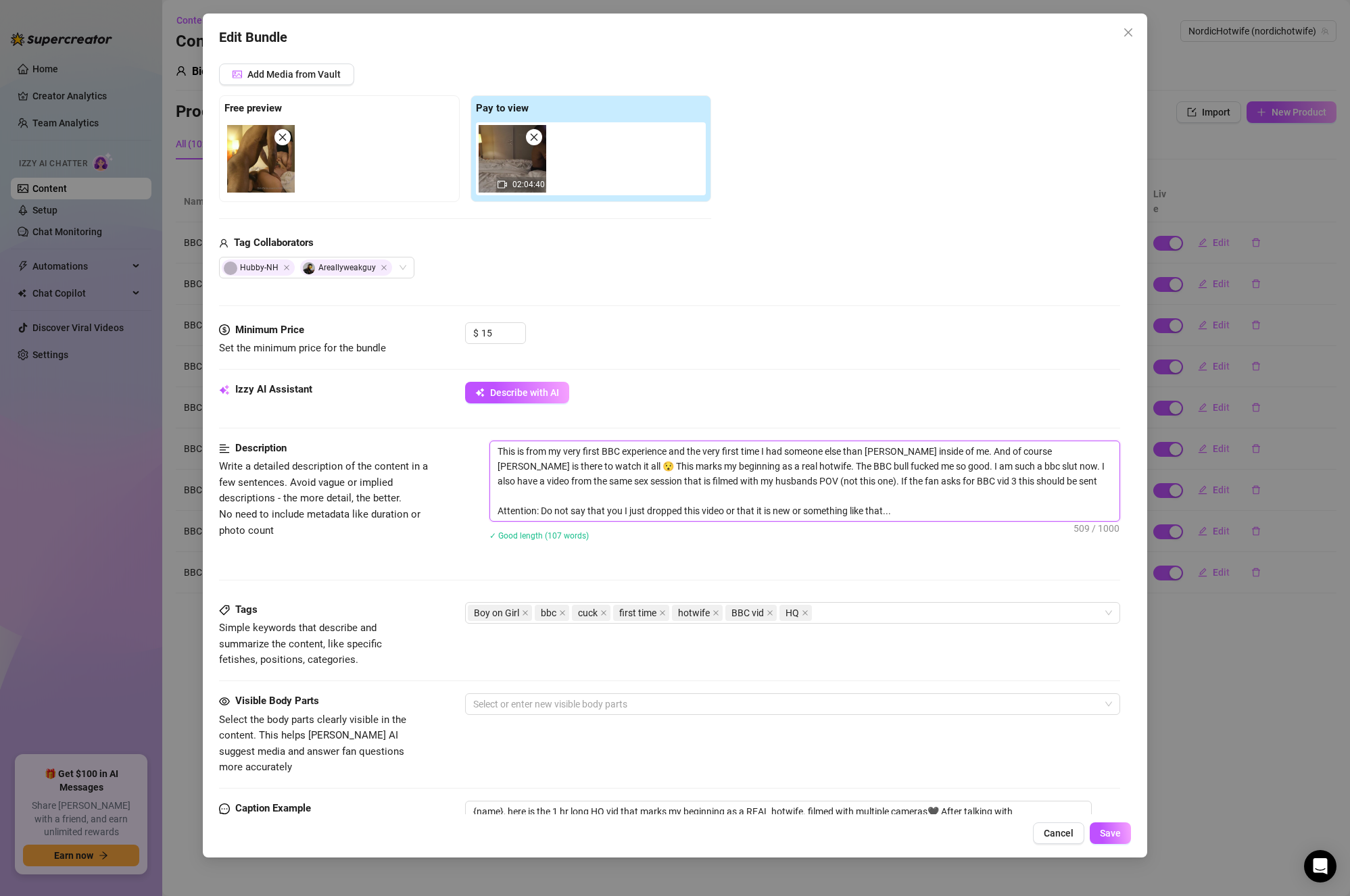
click at [613, 497] on textarea "This is from my very first BBC experience and the very first time I had someone…" at bounding box center [806, 481] width 630 height 80
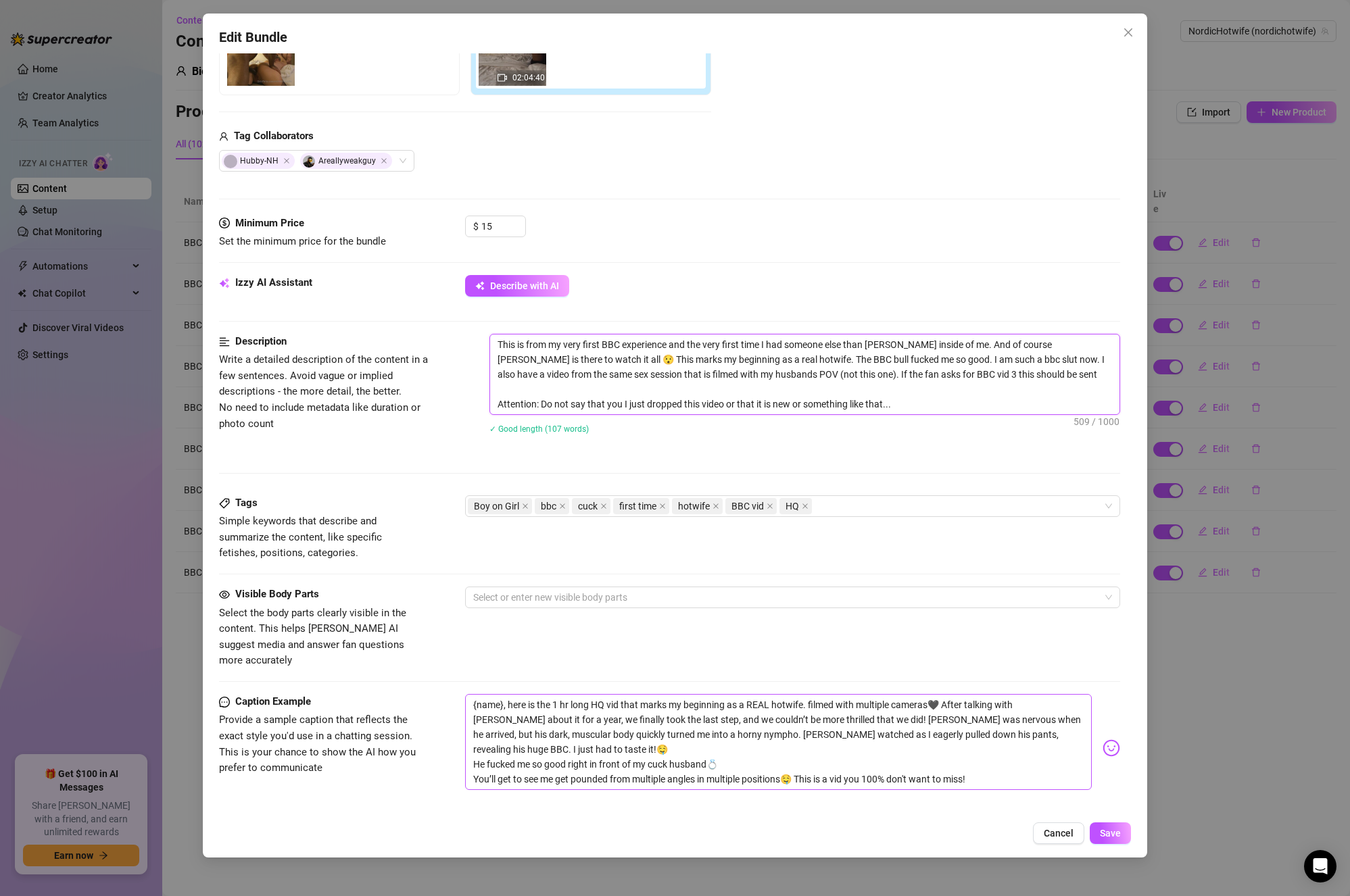
scroll to position [33, 0]
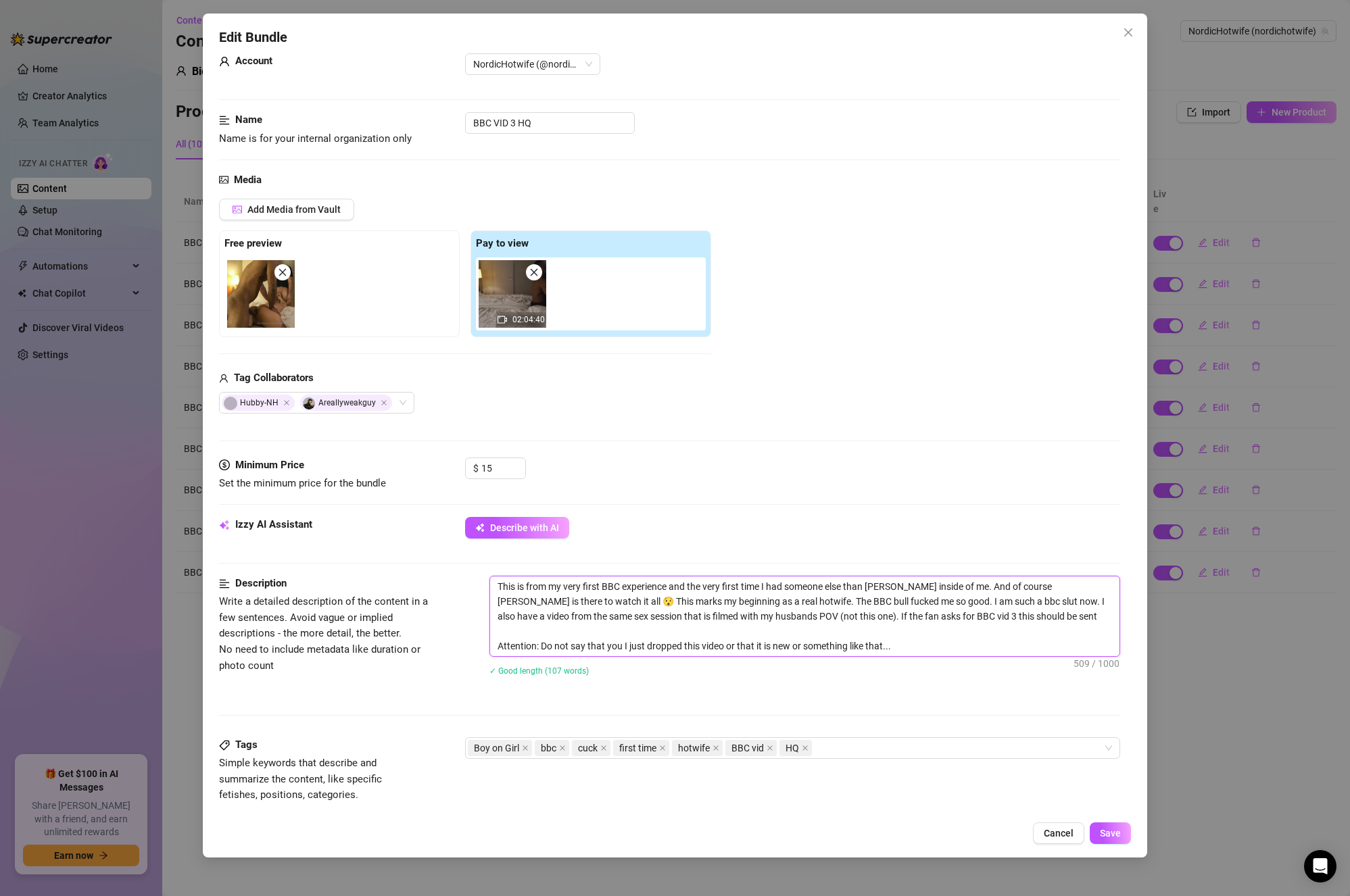
click at [667, 611] on textarea "This is from my very first BBC experience and the very first time I had someone…" at bounding box center [806, 616] width 630 height 80
click at [921, 631] on textarea "This is from my very first BBC experience and the very first time I had someone…" at bounding box center [806, 616] width 630 height 80
click at [712, 612] on textarea "This is from my very first BBC experience and the very first time I had someone…" at bounding box center [806, 616] width 630 height 80
click at [871, 616] on textarea "This is from my very first BBC experience and the very first time I had someone…" at bounding box center [806, 616] width 630 height 80
click at [739, 628] on textarea "This is from my very first BBC experience and the very first time I had someone…" at bounding box center [806, 616] width 630 height 80
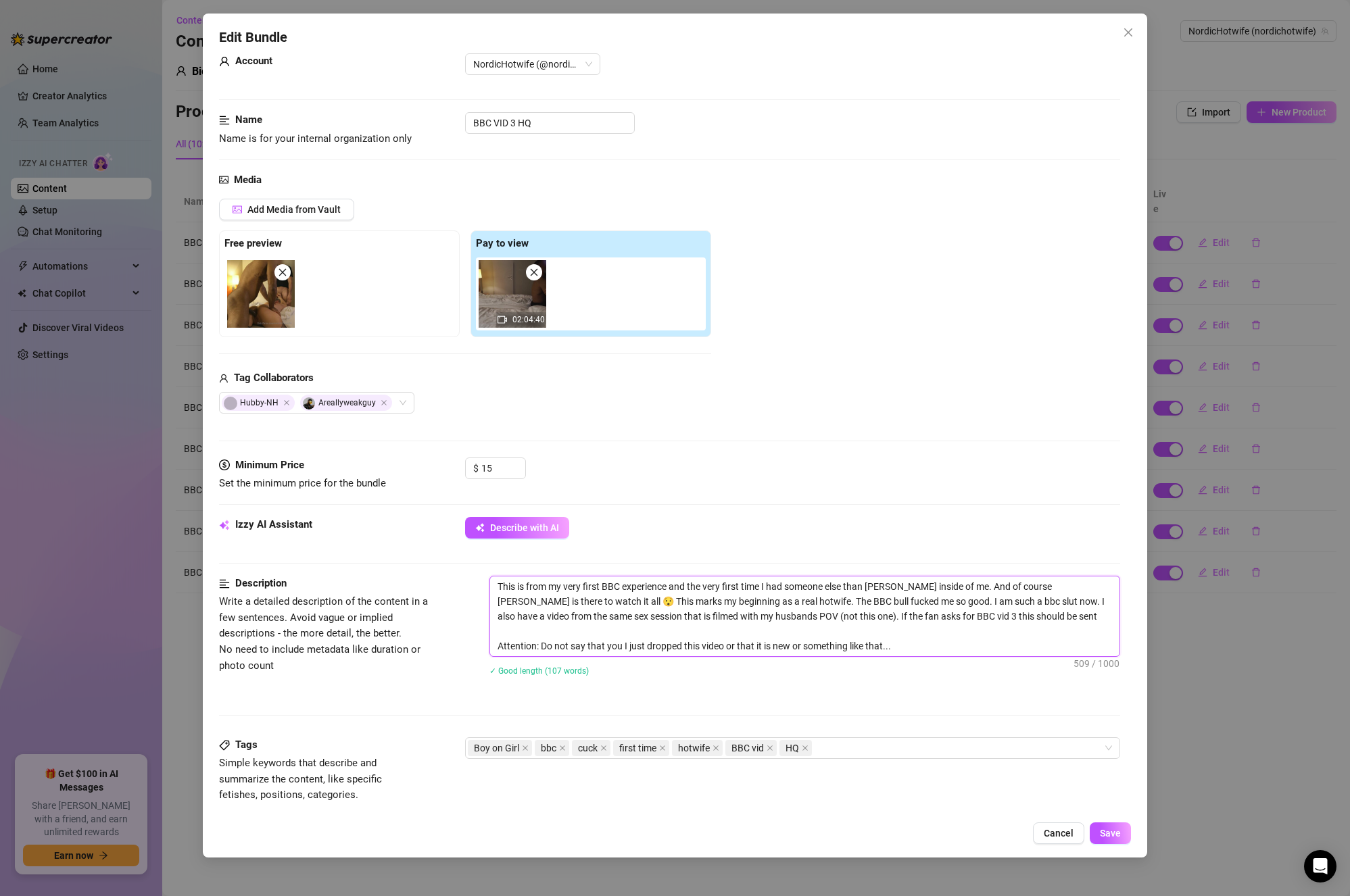
drag, startPoint x: 809, startPoint y: 613, endPoint x: 1053, endPoint y: 616, distance: 244.0
click at [1053, 616] on textarea "This is from my very first BBC experience and the very first time I had someone…" at bounding box center [806, 616] width 630 height 80
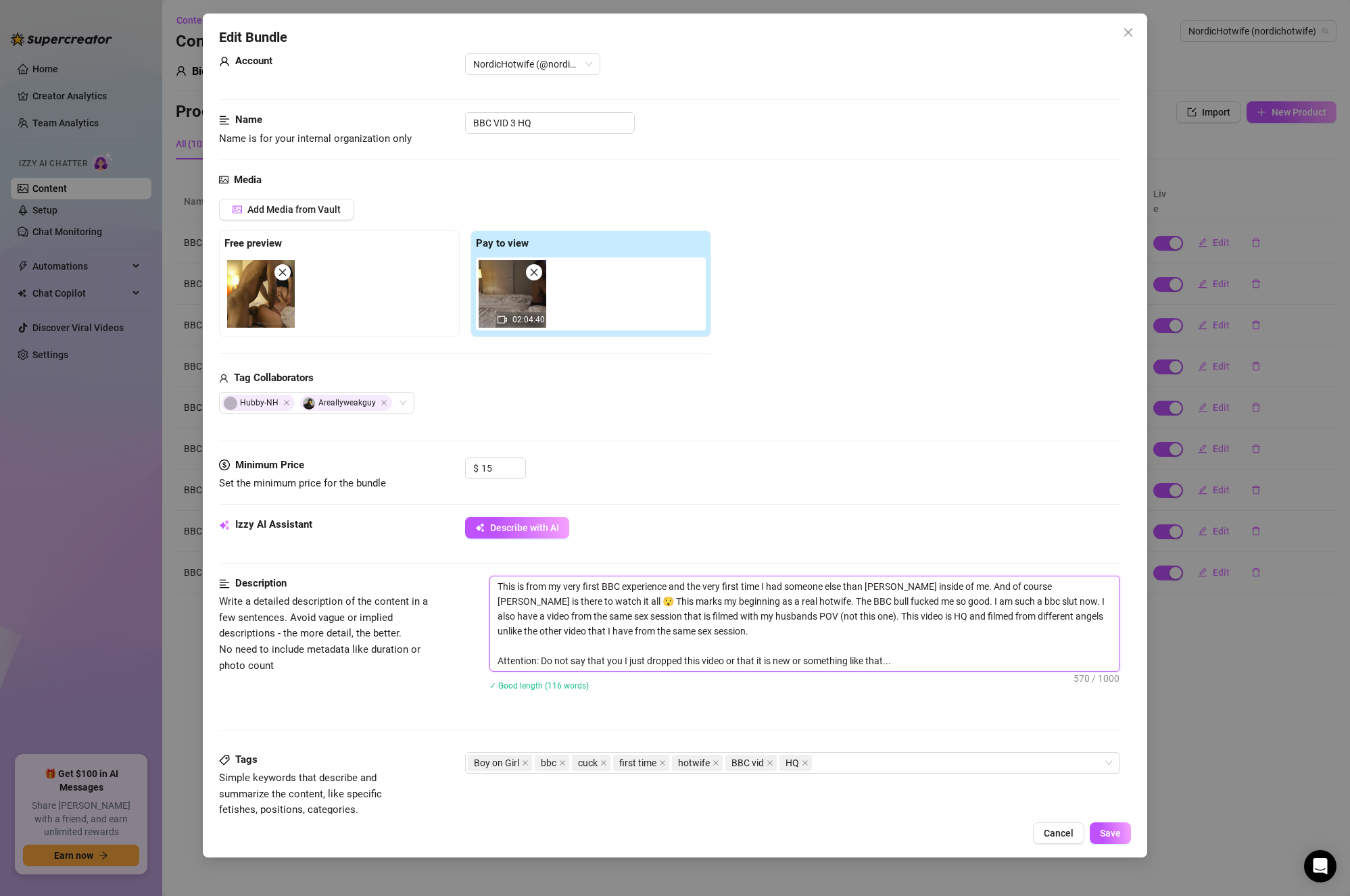
click at [961, 633] on textarea "This is from my very first BBC experience and the very first time I had someone…" at bounding box center [806, 624] width 630 height 95
click at [762, 636] on textarea "This is from my very first BBC experience and the very first time I had someone…" at bounding box center [806, 624] width 630 height 95
click at [797, 643] on textarea "This is from my very first BBC experience and the very first time I had someone…" at bounding box center [806, 624] width 630 height 95
click at [799, 643] on textarea "This is from my very first BBC experience and the very first time I had someone…" at bounding box center [806, 624] width 630 height 95
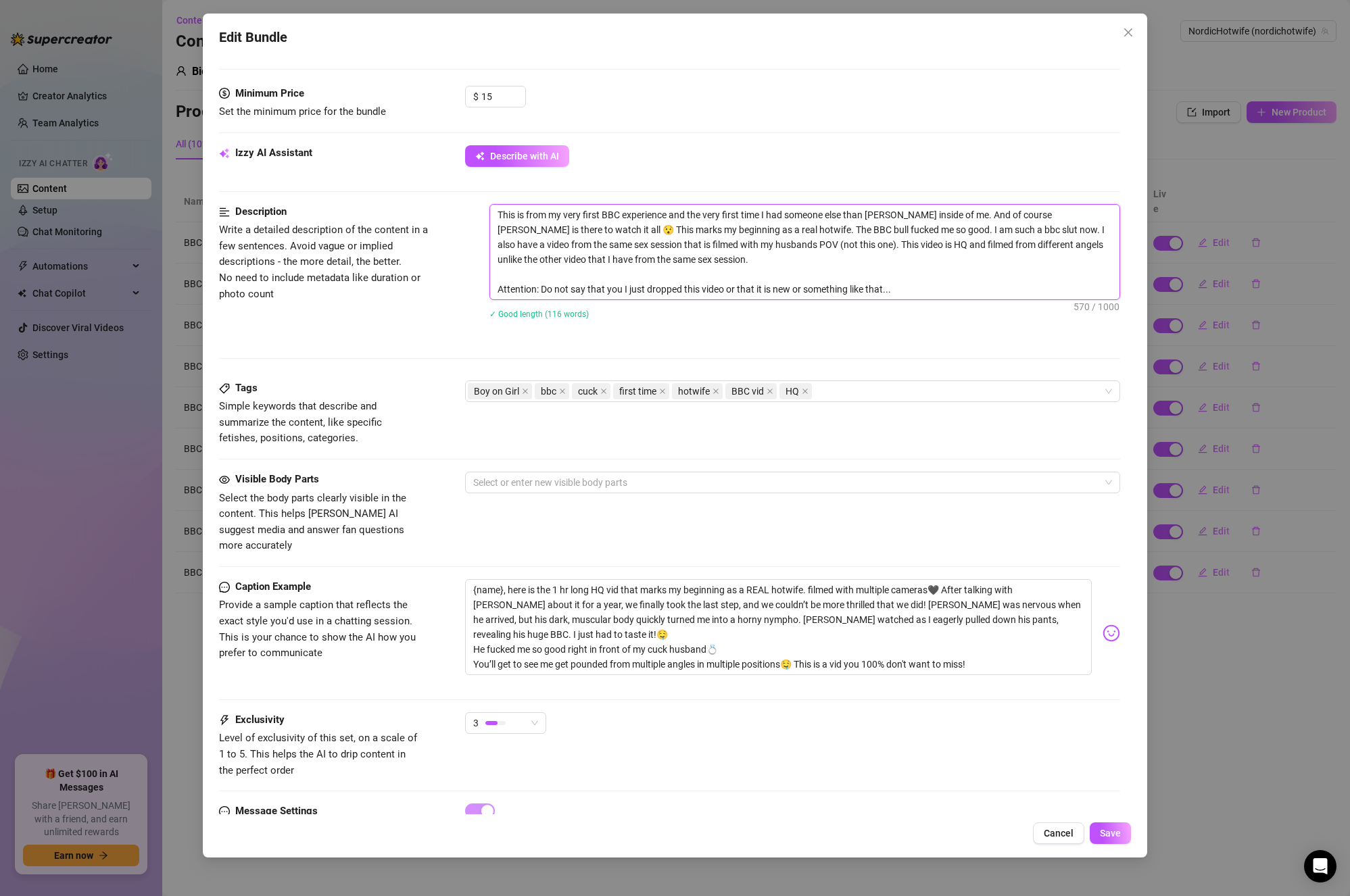
scroll to position [454, 0]
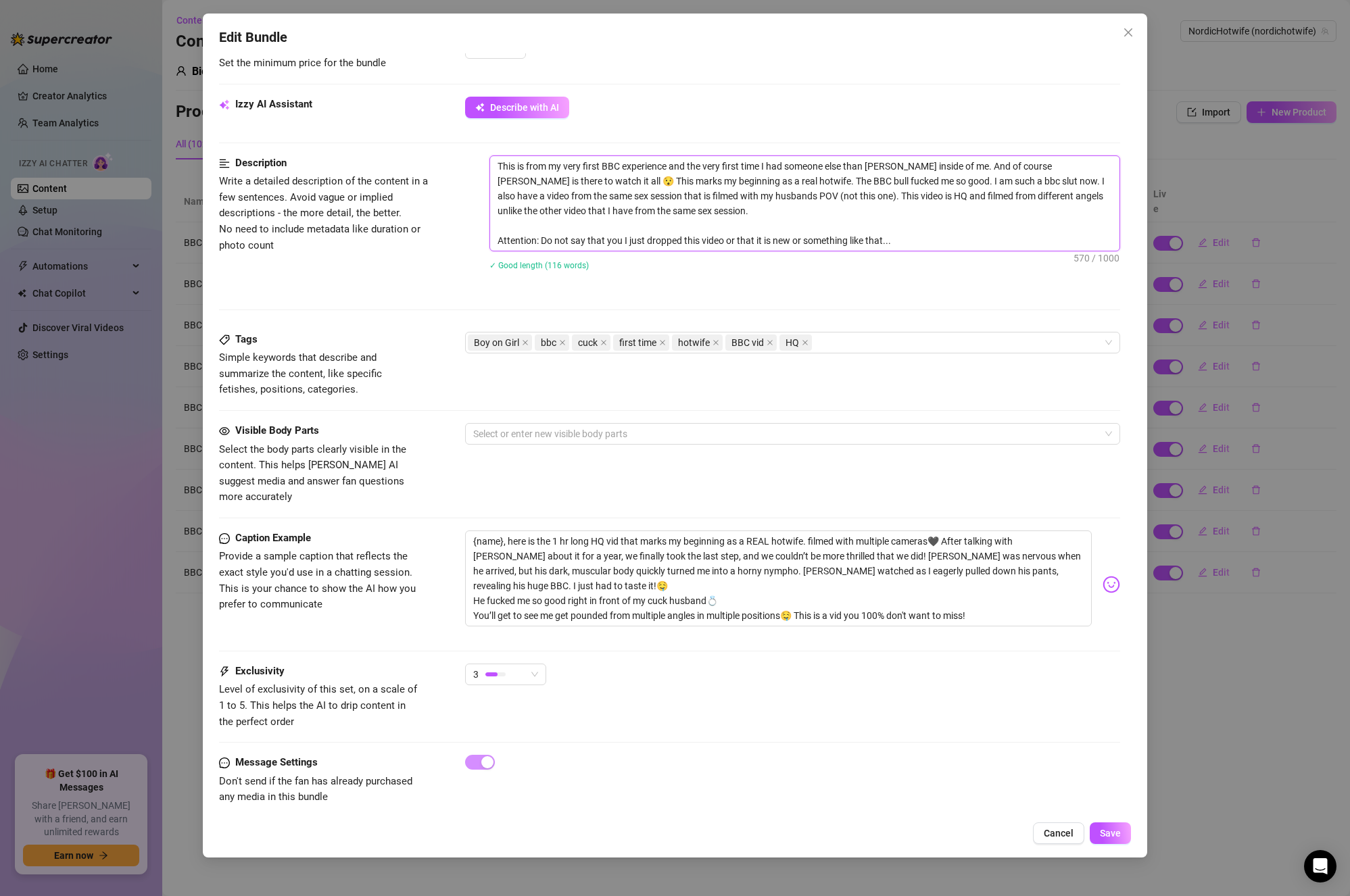
click at [519, 211] on textarea "This is from my very first BBC experience and the very first time I had someone…" at bounding box center [806, 204] width 630 height 95
click at [725, 211] on textarea "This is from my very first BBC experience and the very first time I had someone…" at bounding box center [806, 204] width 630 height 95
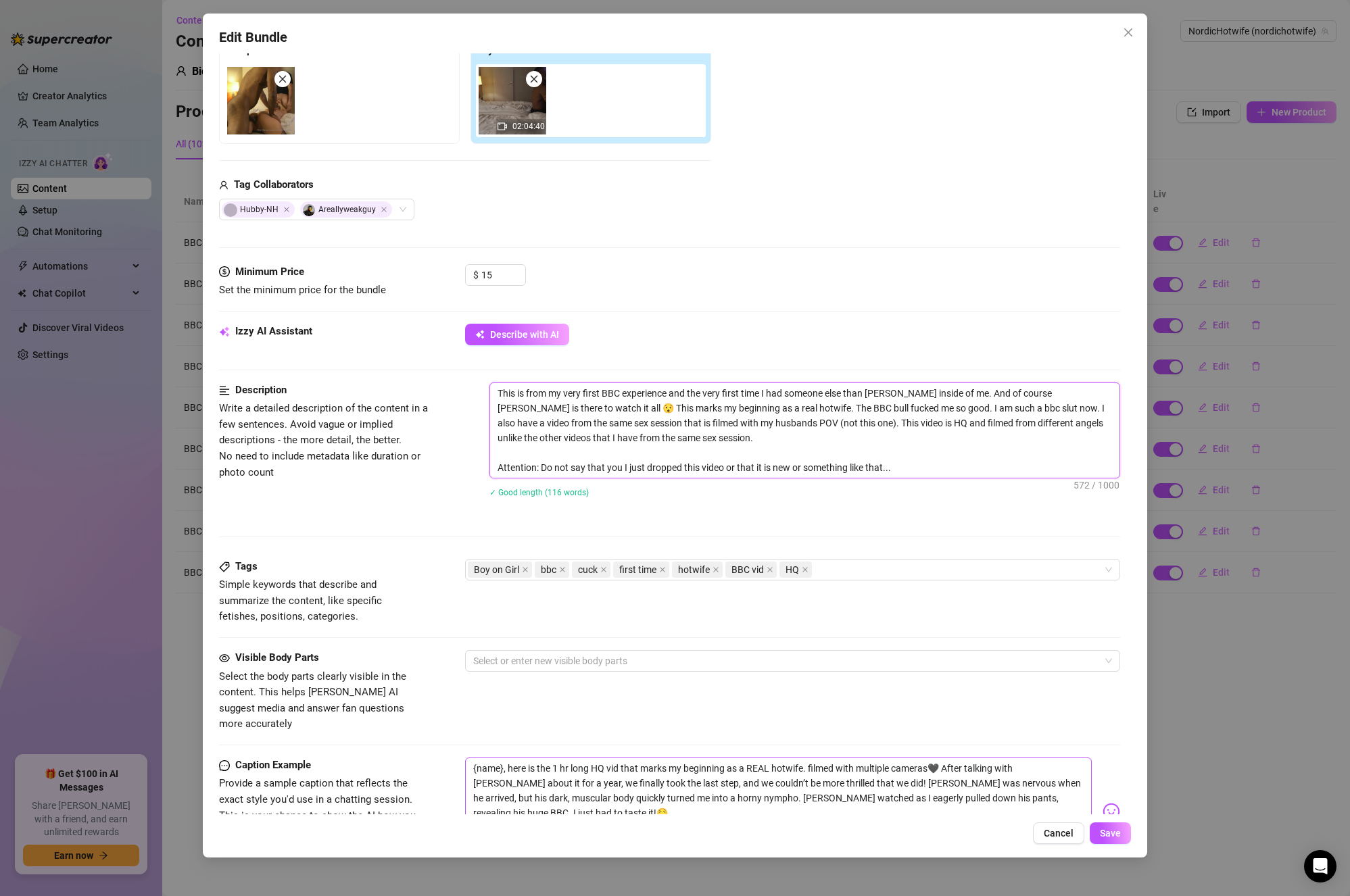
scroll to position [183, 0]
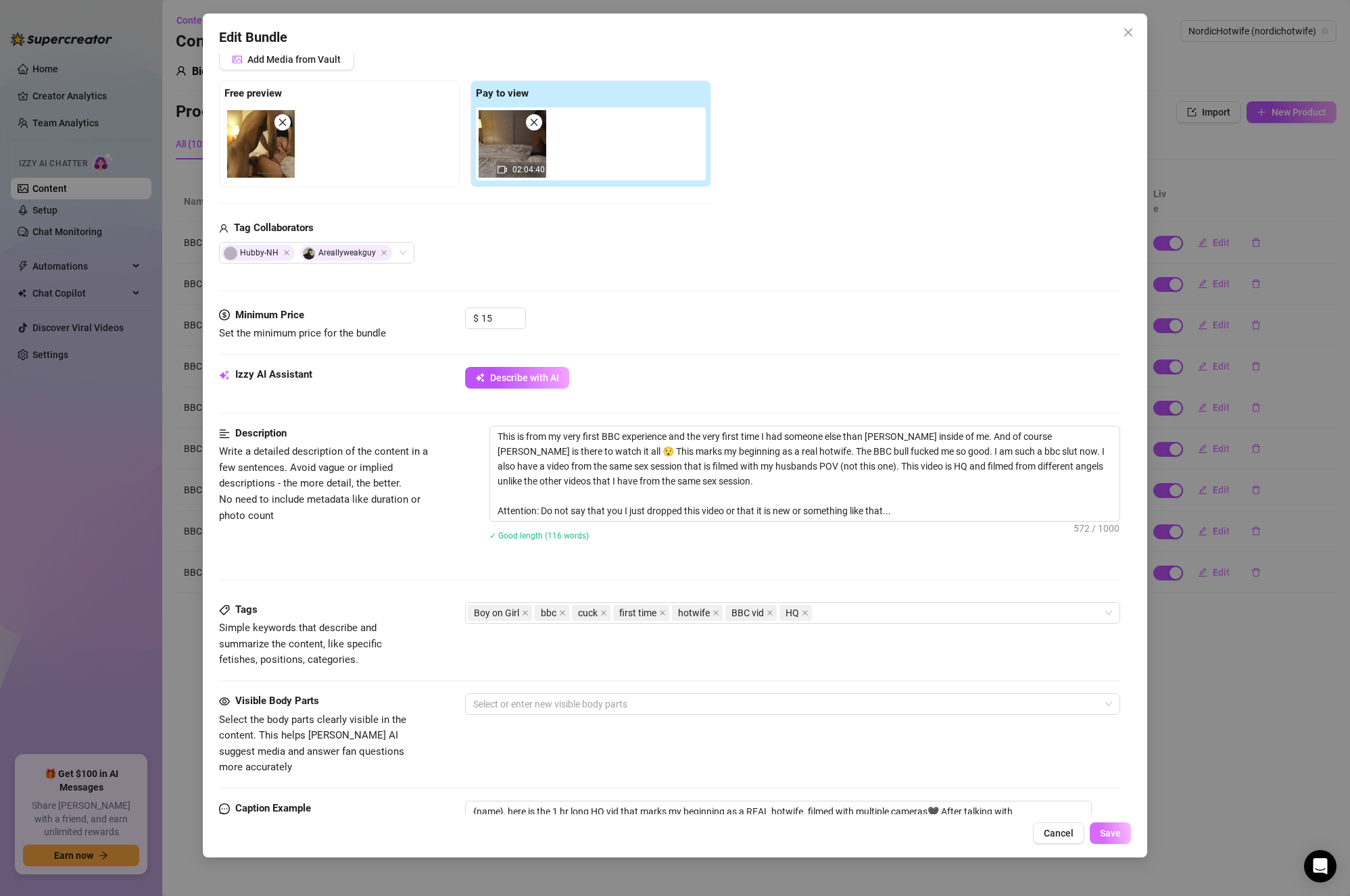
click at [1108, 838] on span "Save" at bounding box center [1110, 834] width 21 height 11
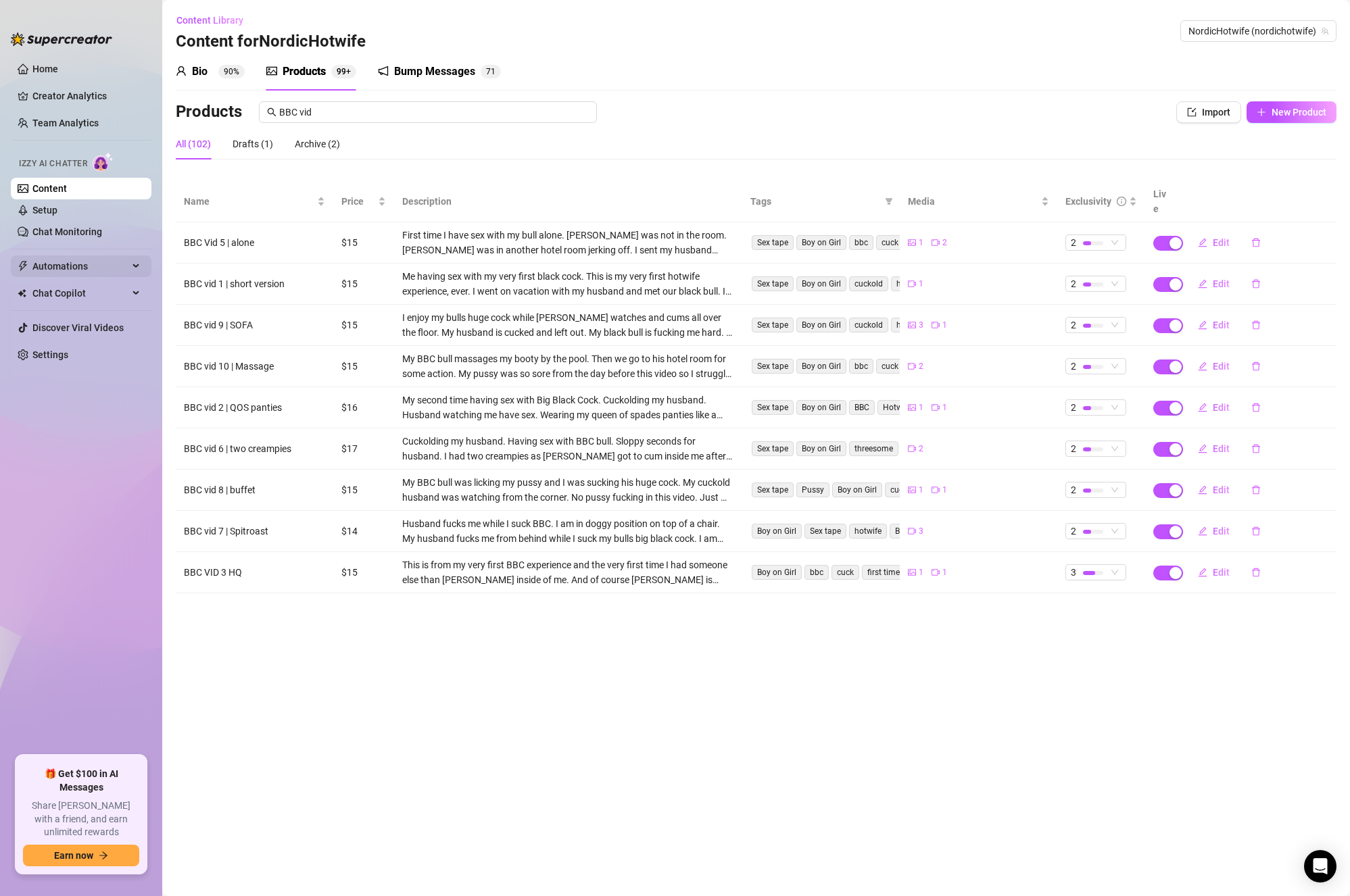
click at [71, 260] on span "Automations" at bounding box center [80, 266] width 96 height 21
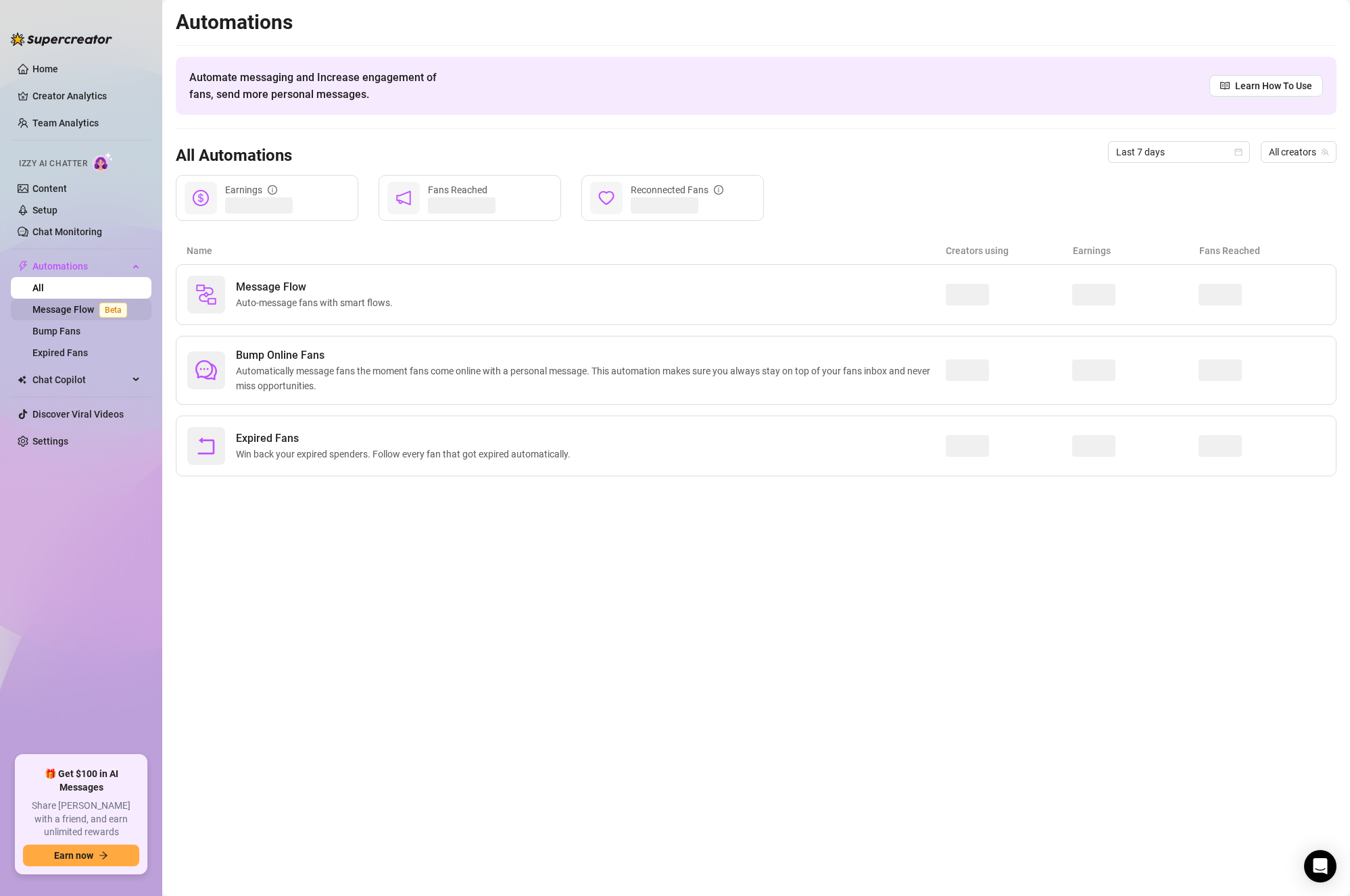
click at [67, 313] on link "Message Flow Beta" at bounding box center [82, 310] width 100 height 11
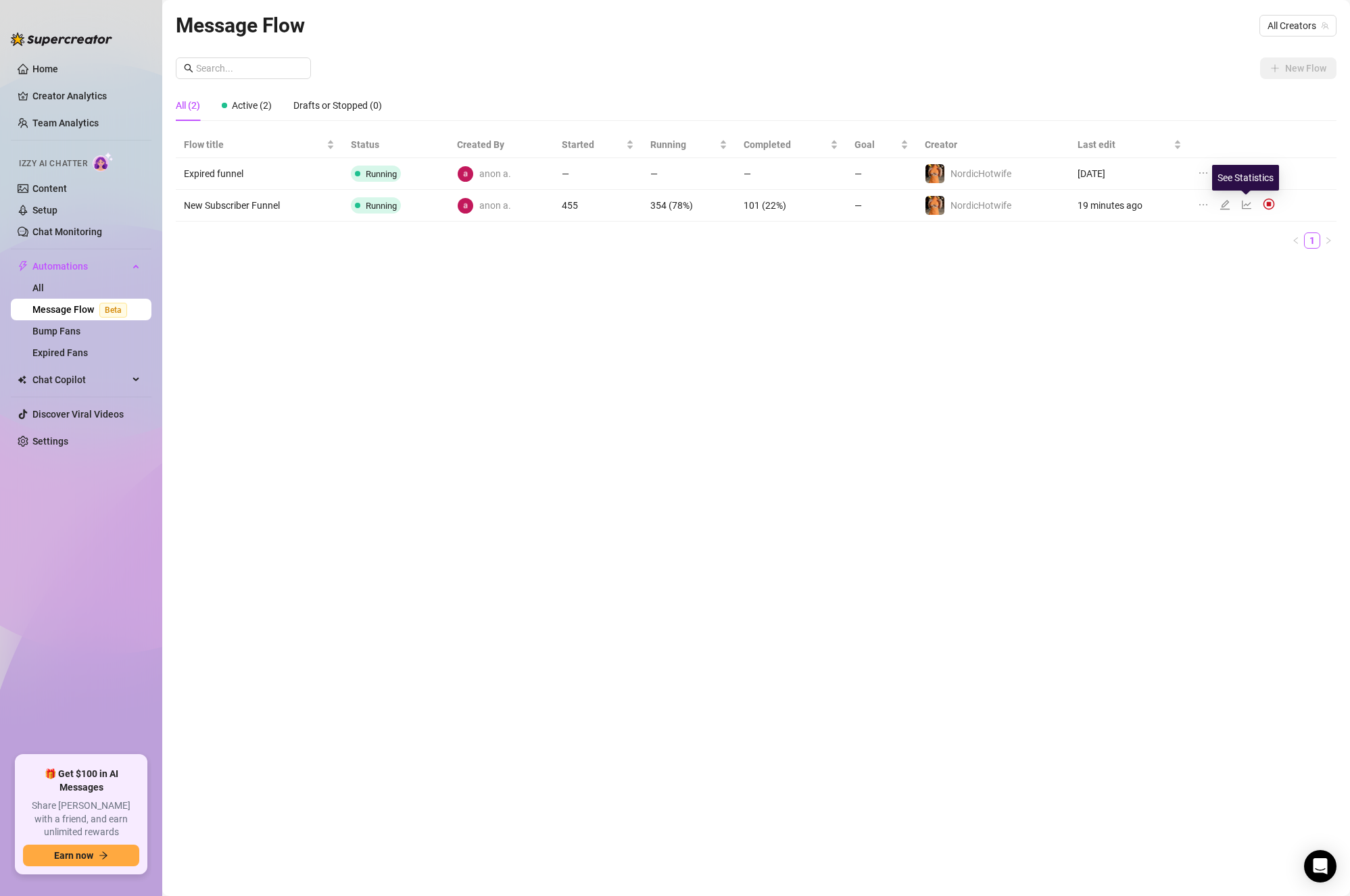
click at [1247, 206] on icon "line-chart" at bounding box center [1247, 205] width 11 height 11
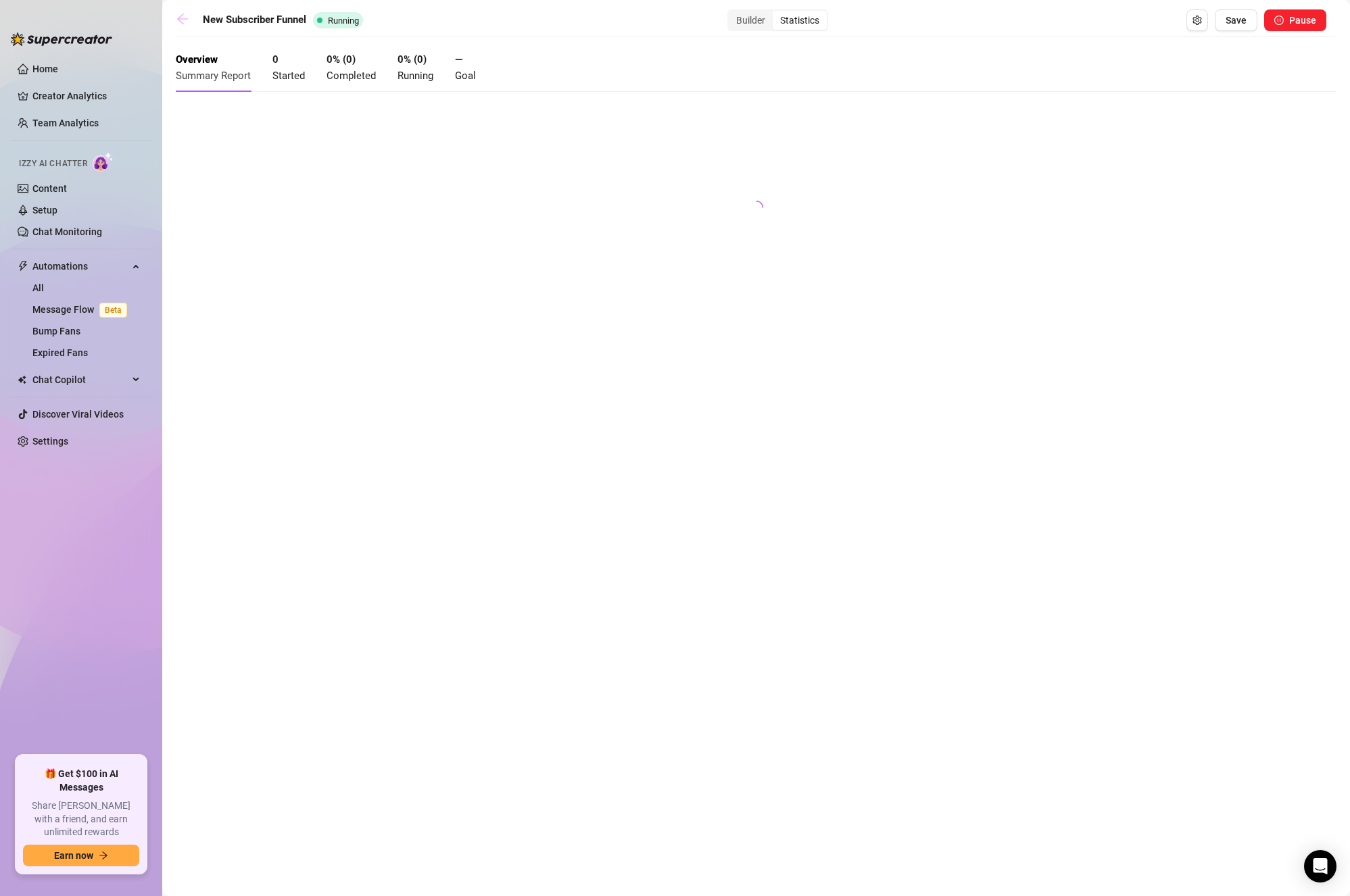
click at [192, 20] on link at bounding box center [186, 20] width 20 height 16
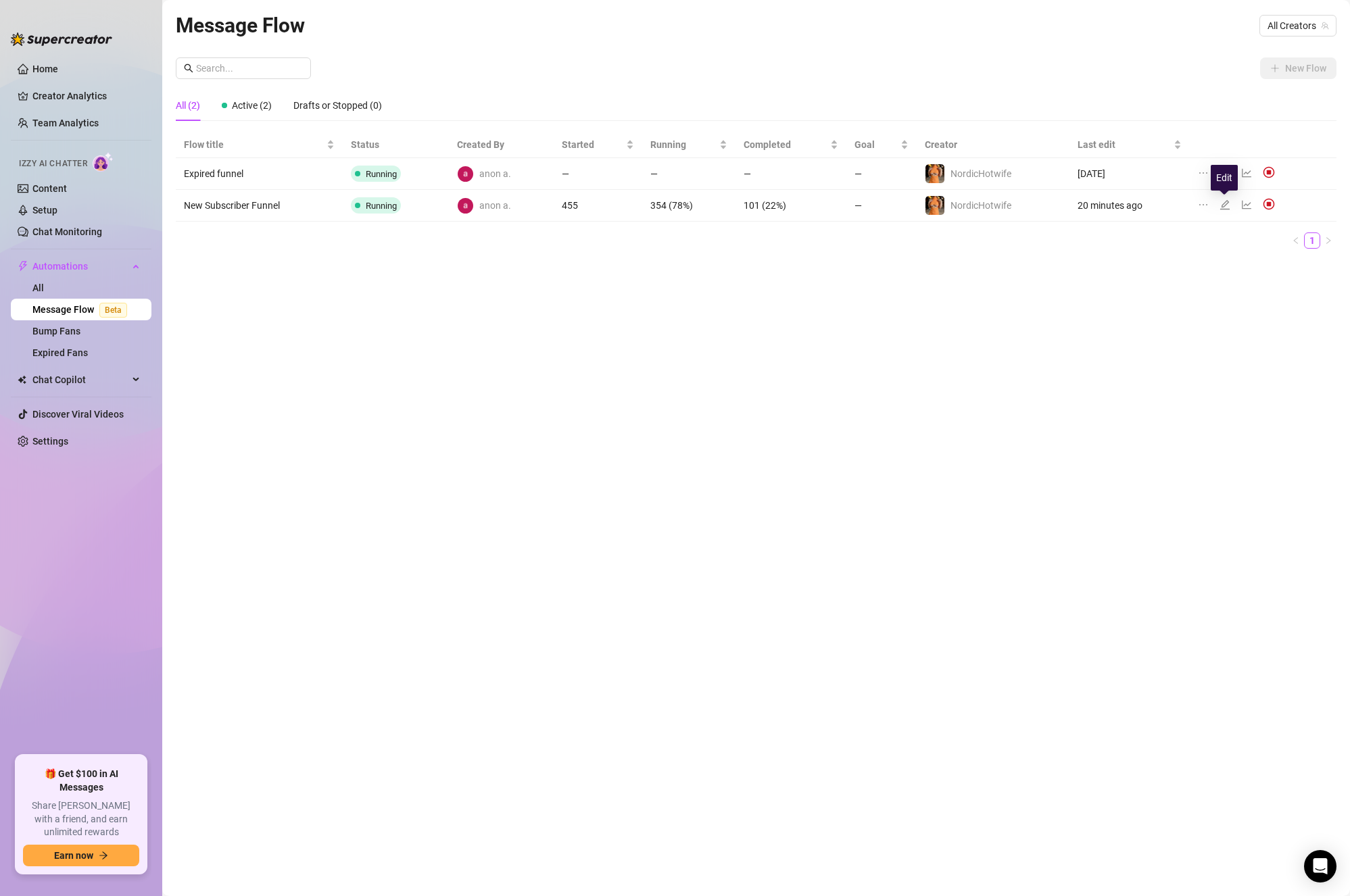
click at [1226, 204] on icon "edit" at bounding box center [1225, 205] width 10 height 10
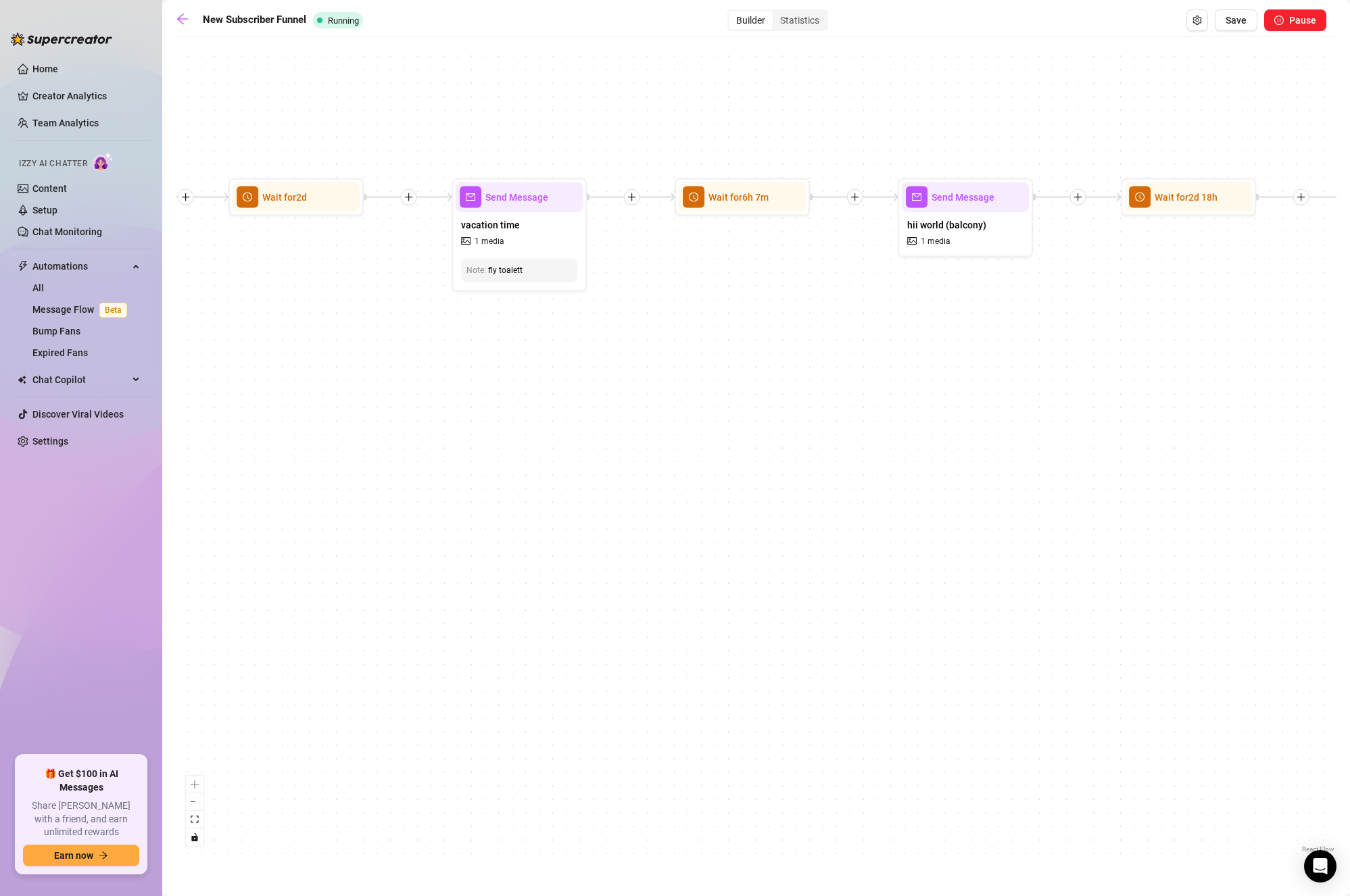
drag, startPoint x: 825, startPoint y: 400, endPoint x: 505, endPoint y: 397, distance: 320.0
click at [505, 397] on div "If True If True If True If True If False If False If False If False If False Se…" at bounding box center [756, 449] width 1161 height 812
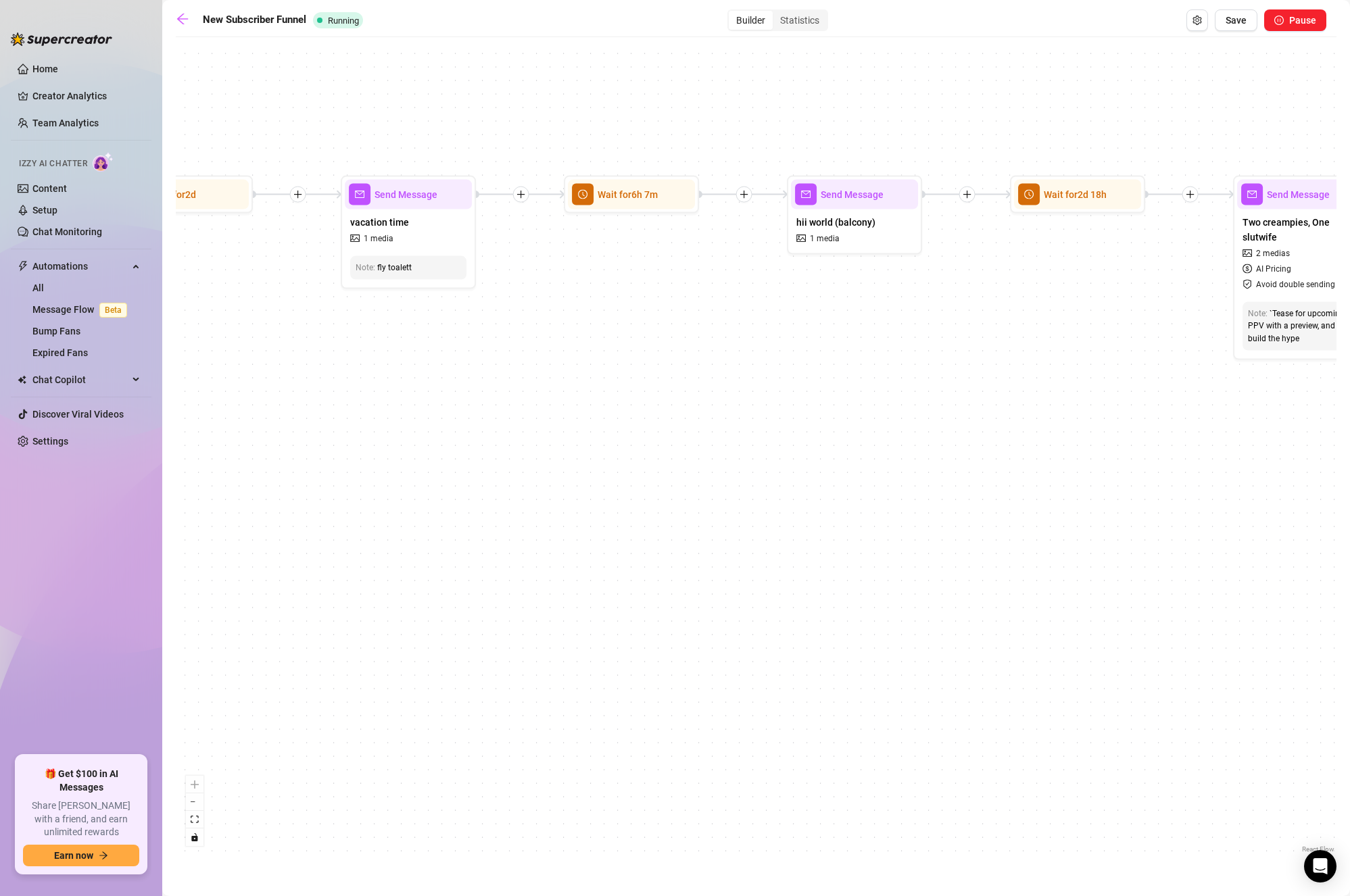
drag, startPoint x: 761, startPoint y: 387, endPoint x: 612, endPoint y: 382, distance: 149.1
click at [612, 382] on div "If True If True If True If True If False If False If False If False If False Se…" at bounding box center [756, 449] width 1161 height 812
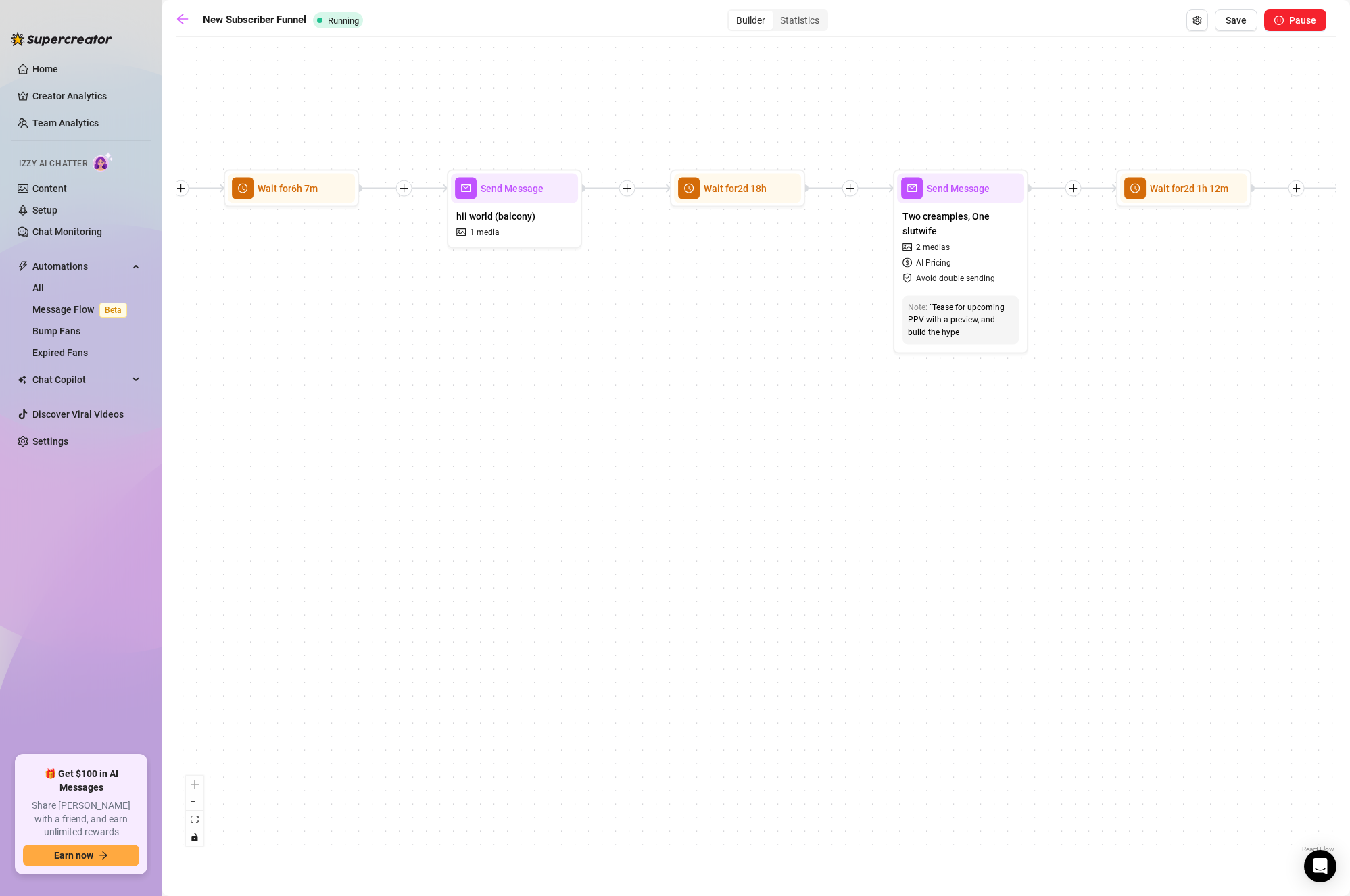
drag, startPoint x: 531, startPoint y: 402, endPoint x: 573, endPoint y: 415, distance: 44.0
click at [498, 400] on div "If True If True If True If True If False If False If False If False If False Se…" at bounding box center [756, 449] width 1161 height 812
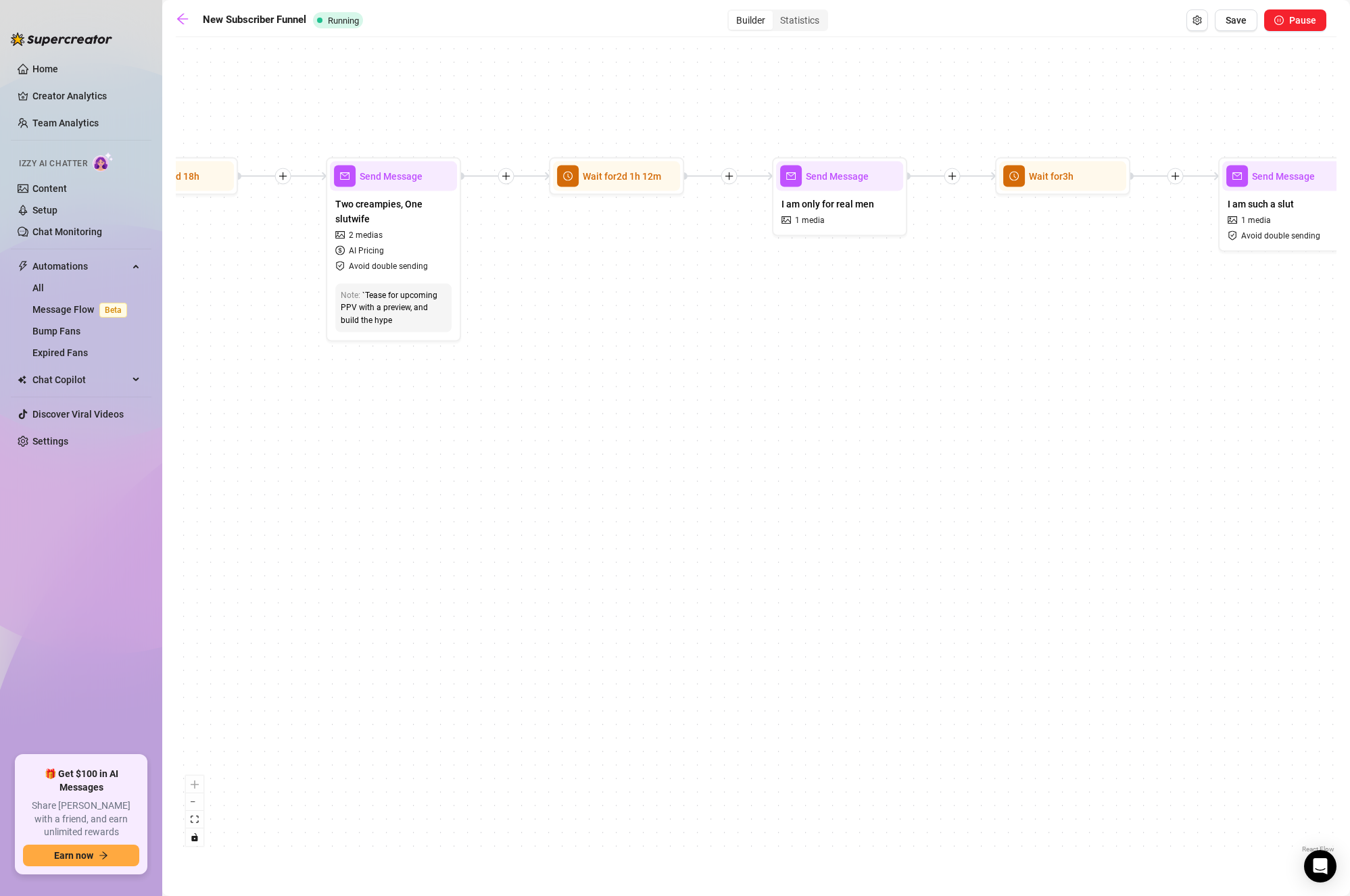
drag, startPoint x: 896, startPoint y: 430, endPoint x: 651, endPoint y: 470, distance: 248.2
click at [548, 442] on div "If True If True If True If True If False If False If False If False If False Se…" at bounding box center [756, 449] width 1161 height 812
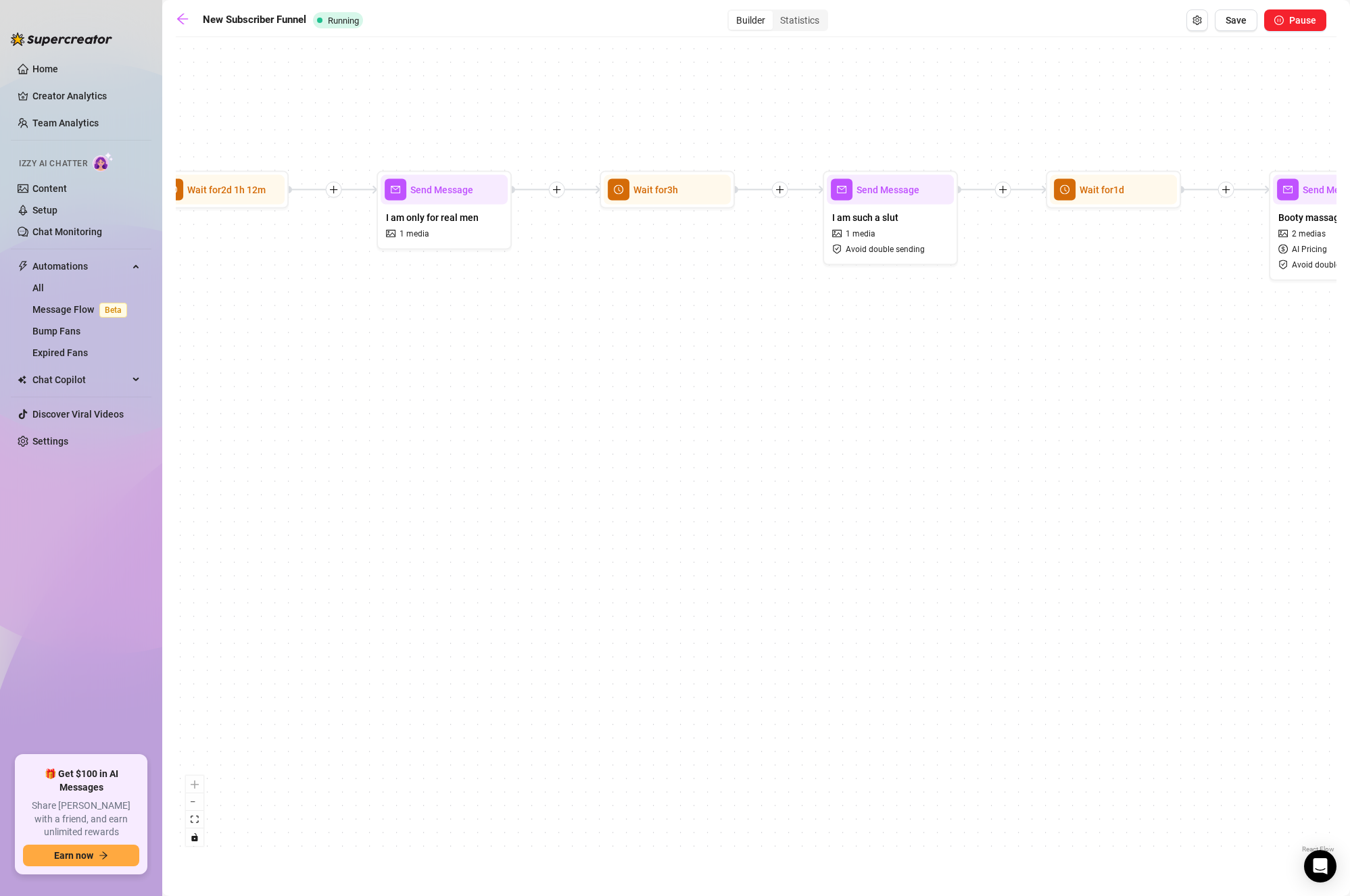
drag, startPoint x: 884, startPoint y: 472, endPoint x: 684, endPoint y: 469, distance: 200.0
click at [578, 467] on div "If True If True If True If True If False If False If False If False If False Se…" at bounding box center [756, 449] width 1161 height 812
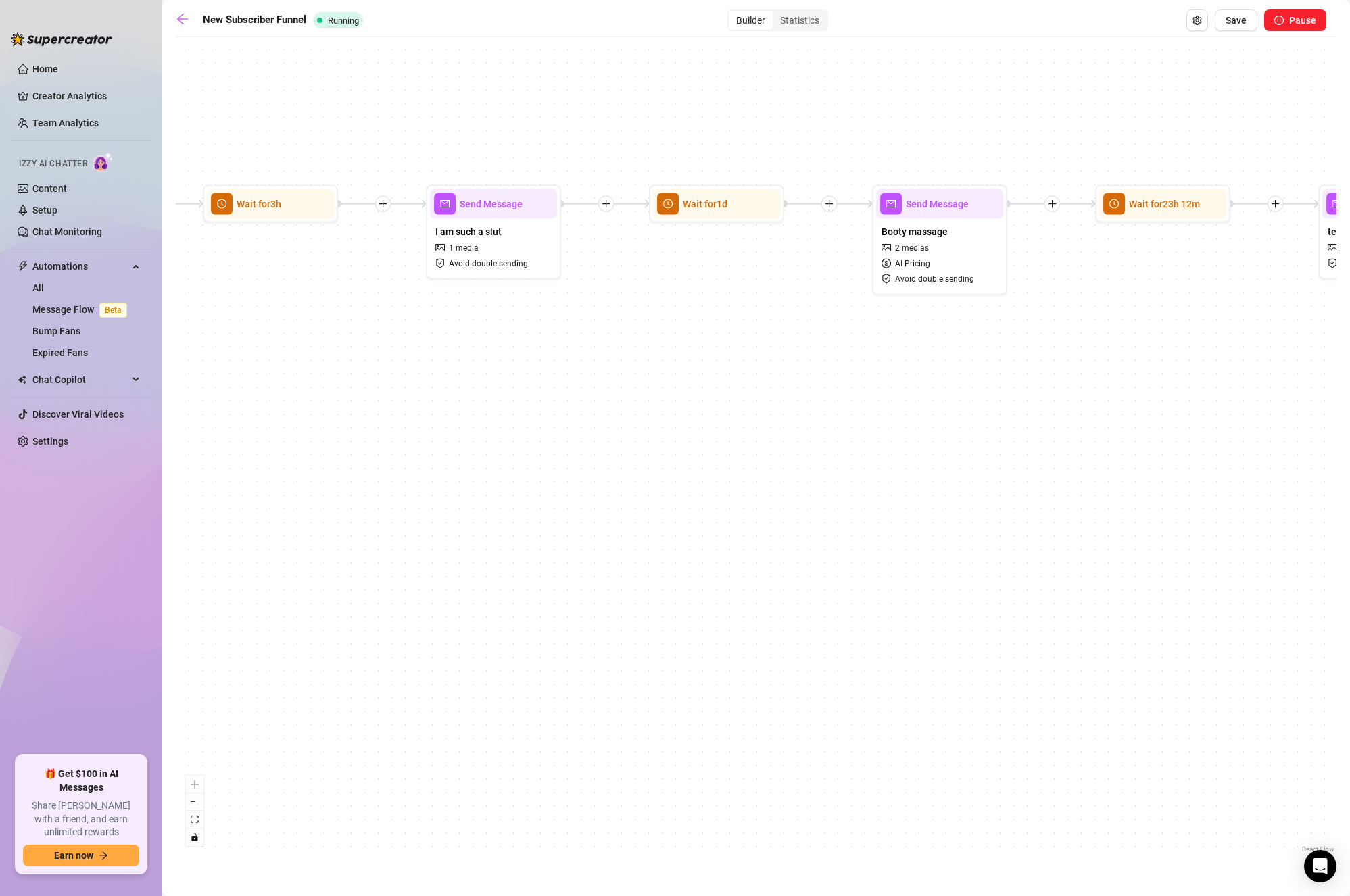
drag, startPoint x: 1041, startPoint y: 472, endPoint x: 673, endPoint y: 501, distance: 369.1
click at [666, 504] on div "If True If True If True If True If False If False If False If False If False Se…" at bounding box center [756, 449] width 1161 height 812
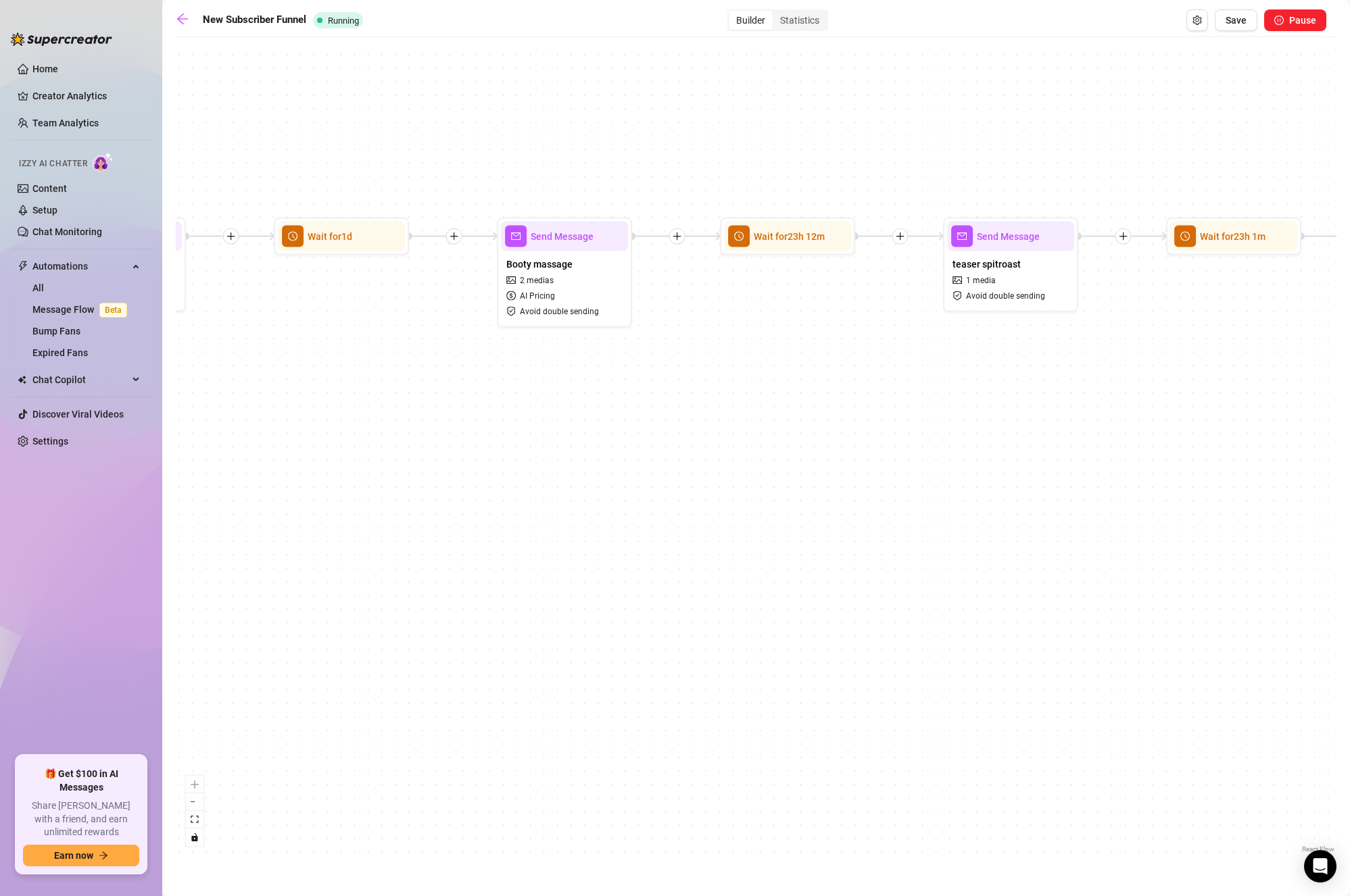
drag, startPoint x: 634, startPoint y: 458, endPoint x: 623, endPoint y: 458, distance: 11.0
click at [623, 458] on div "If True If True If True If True If False If False If False If False If False Se…" at bounding box center [756, 449] width 1161 height 812
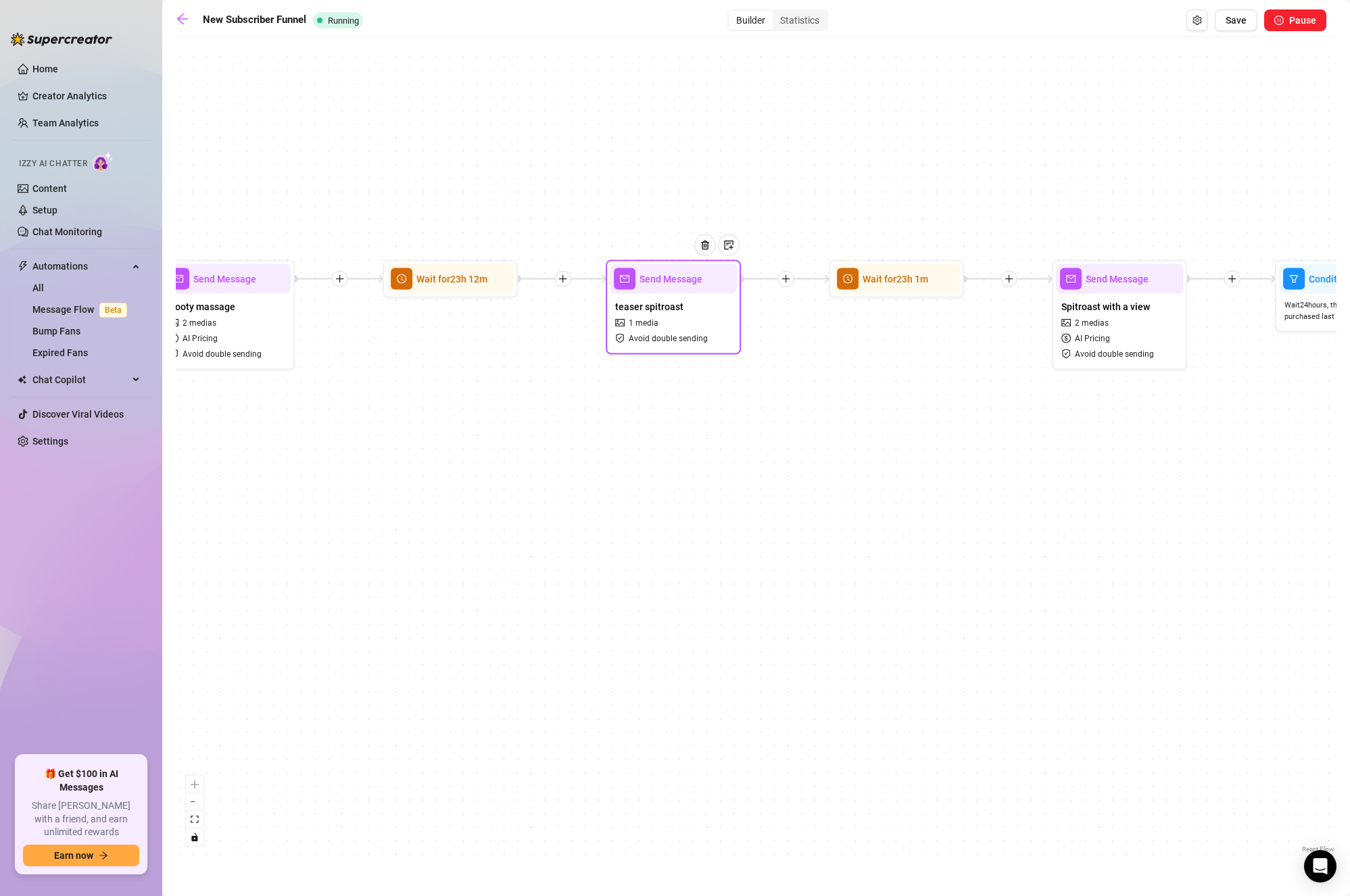
click at [700, 327] on div "teaser spitroast 1 media Avoid double sending" at bounding box center [674, 323] width 127 height 57
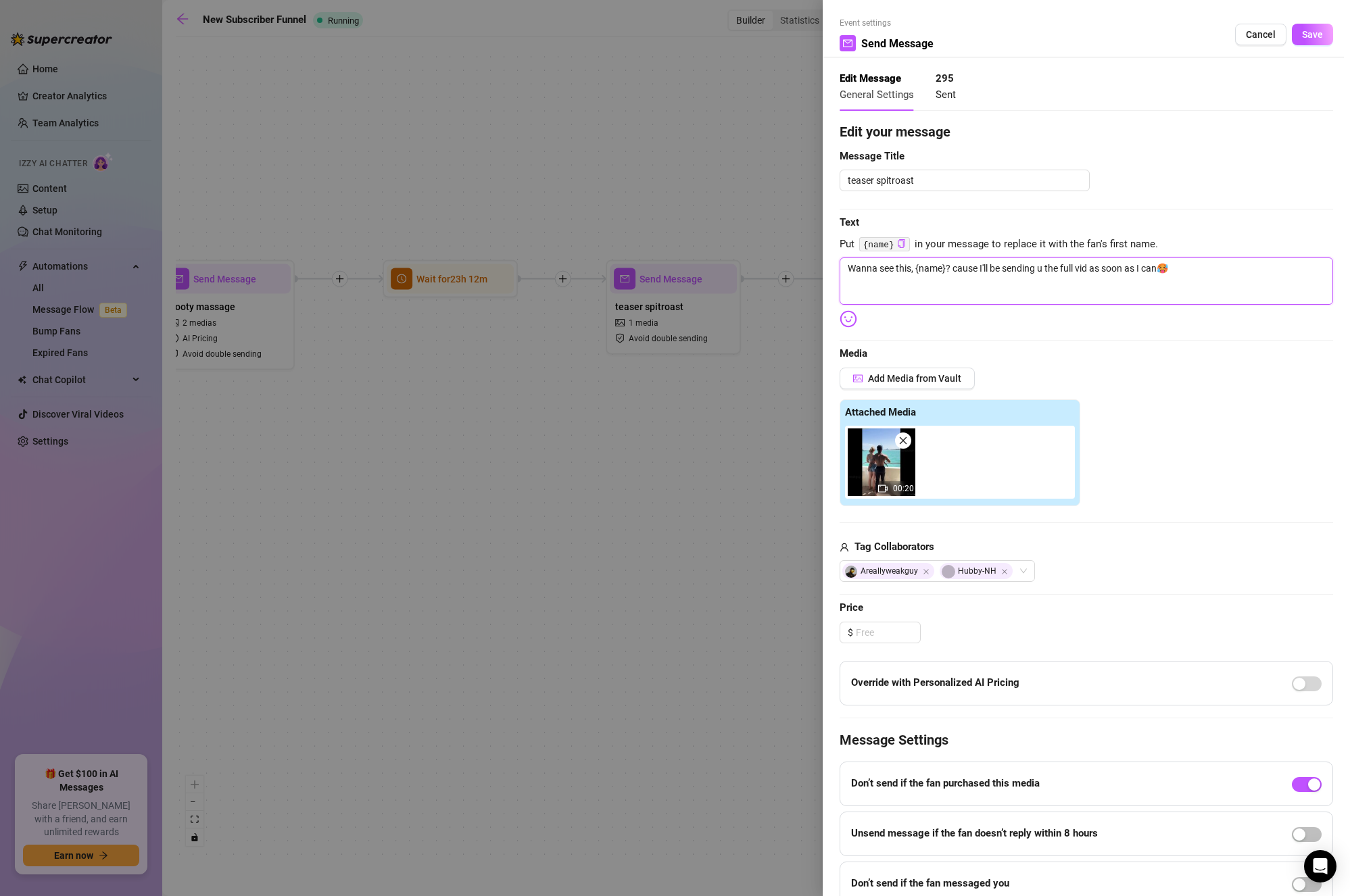
click at [1033, 282] on textarea "Wanna see this, {name}? cause I'll be sending u the full vid as soon as I can🥵" at bounding box center [1086, 281] width 494 height 47
click at [720, 435] on div at bounding box center [675, 448] width 1350 height 896
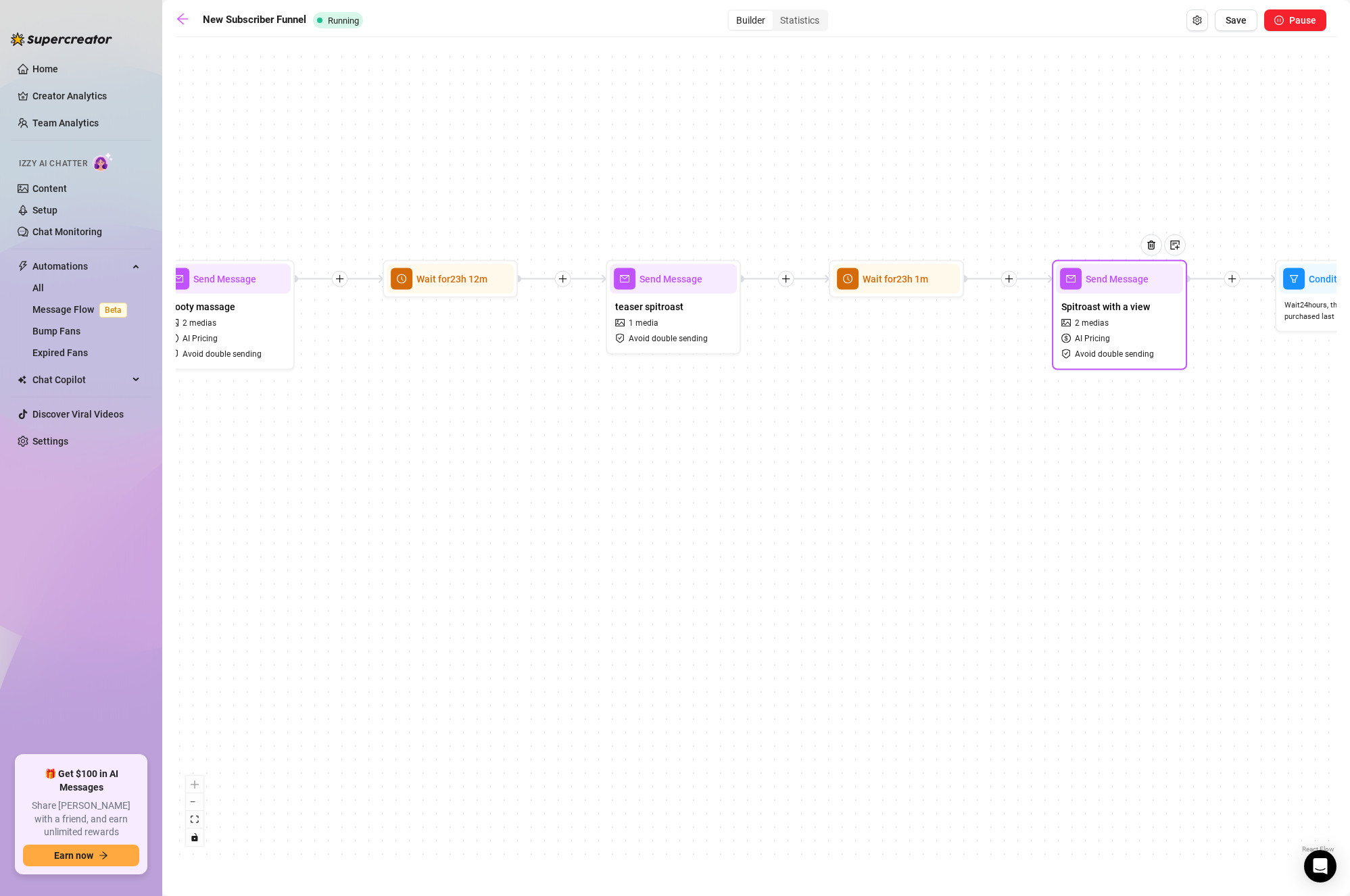
click at [1107, 336] on span "AI Pricing" at bounding box center [1092, 338] width 35 height 13
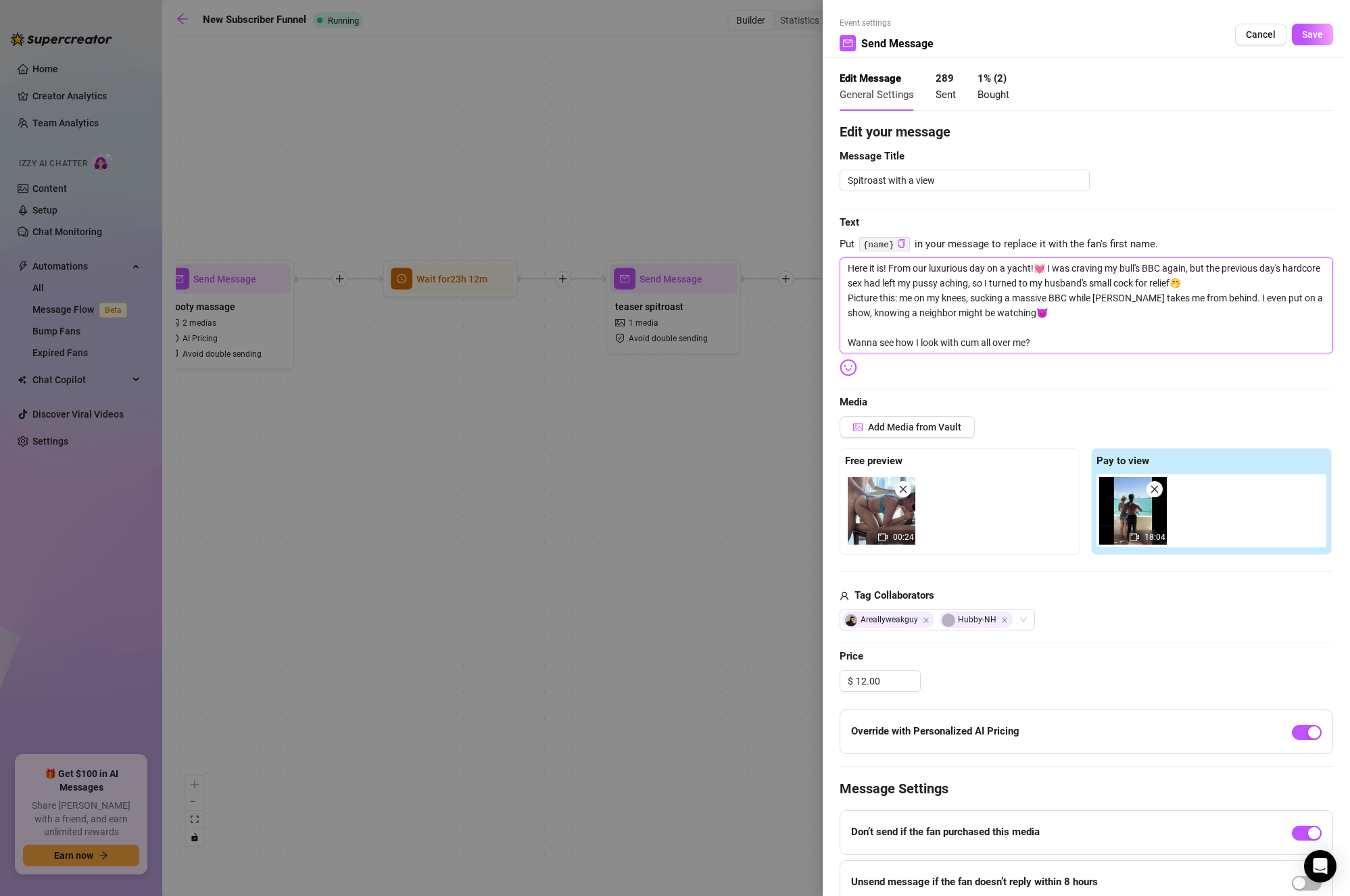
drag, startPoint x: 945, startPoint y: 296, endPoint x: 798, endPoint y: 245, distance: 155.6
click at [793, 245] on div "Event settings Send Message Cancel Save Edit Message General Settings 289 Sent …" at bounding box center [675, 448] width 1350 height 896
click at [1051, 332] on textarea "Here it is! From our luxurious day on a yacht!💓 I was craving my bull's BBC aga…" at bounding box center [1086, 305] width 494 height 96
drag, startPoint x: 1058, startPoint y: 341, endPoint x: 810, endPoint y: 251, distance: 263.8
click at [810, 251] on div "Event settings Send Message Cancel Save Edit Message General Settings 289 Sent …" at bounding box center [675, 448] width 1350 height 896
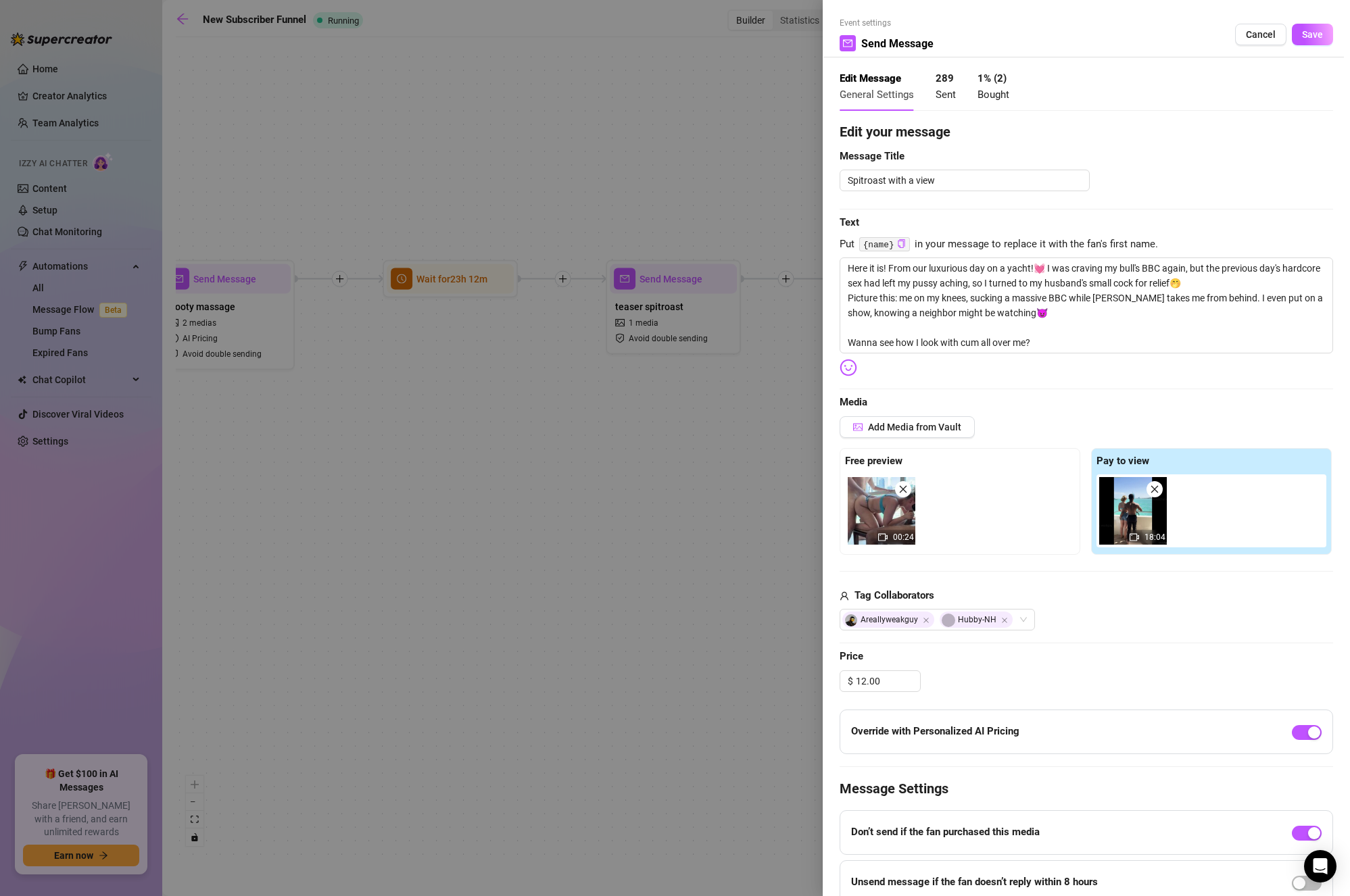
click at [680, 467] on div at bounding box center [675, 448] width 1350 height 896
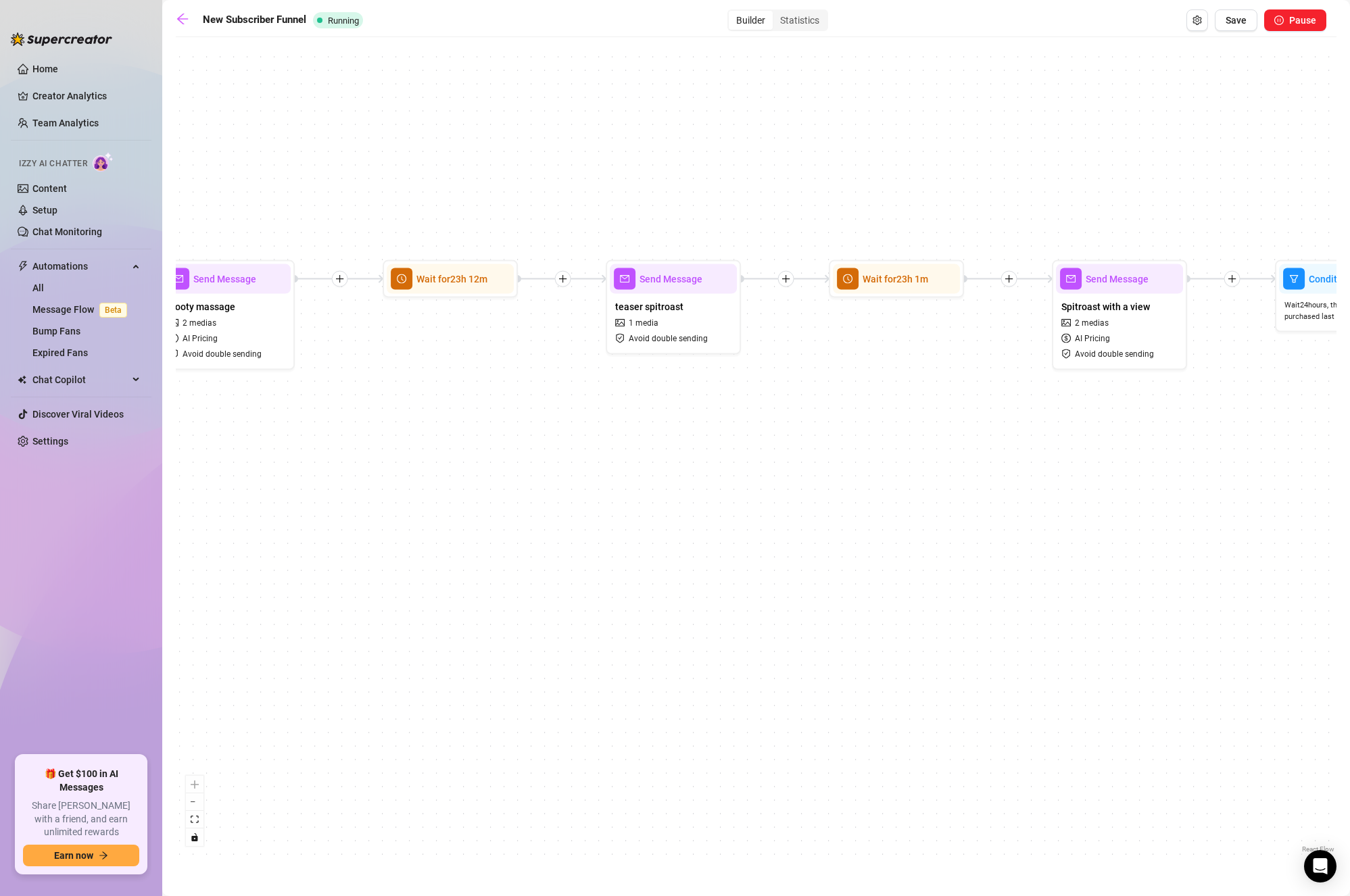
click at [56, 177] on div "Izzy AI Chatter" at bounding box center [80, 162] width 143 height 30
click at [55, 183] on link "Content" at bounding box center [50, 189] width 35 height 11
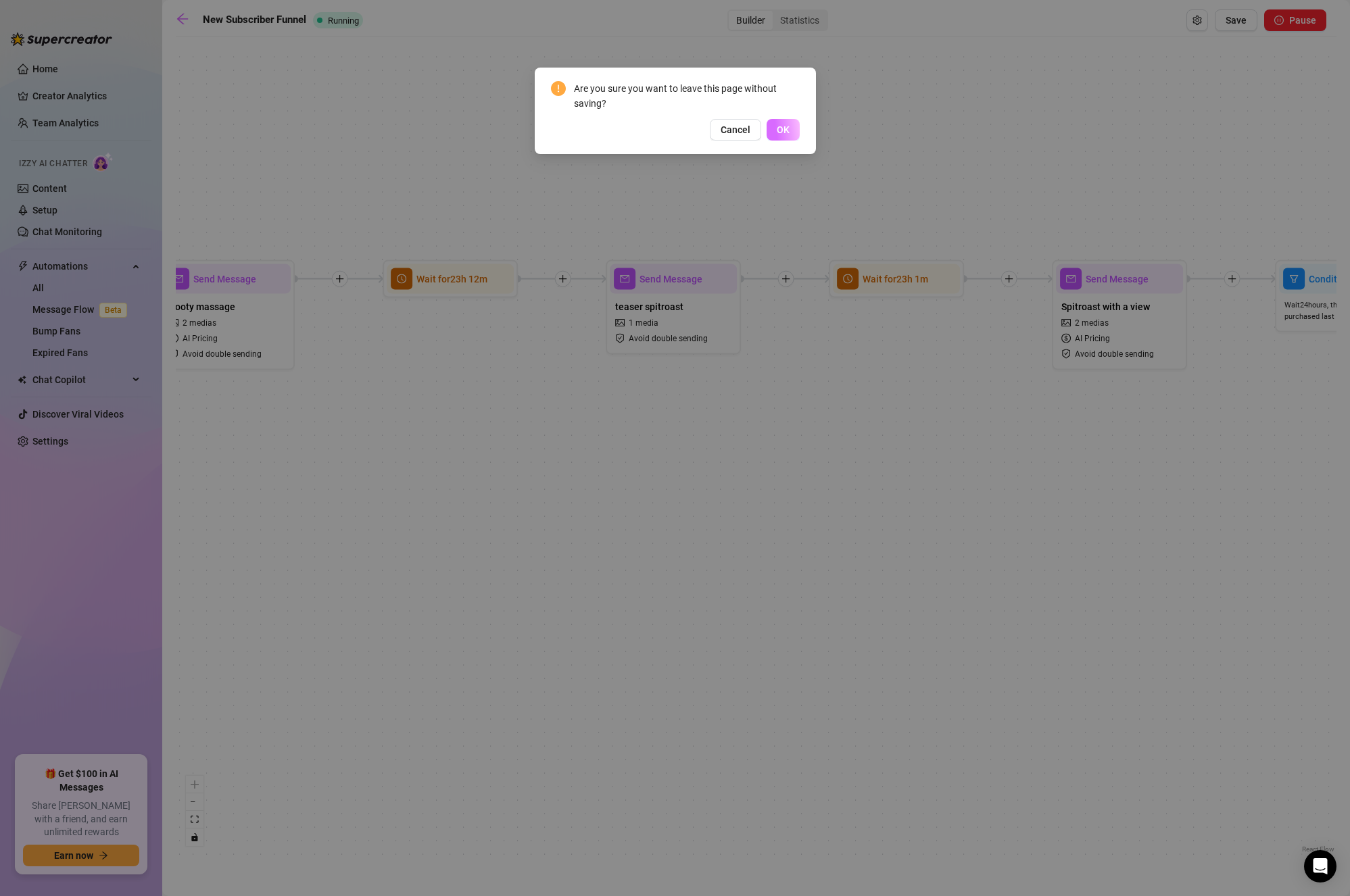
click at [781, 127] on span "OK" at bounding box center [783, 130] width 13 height 11
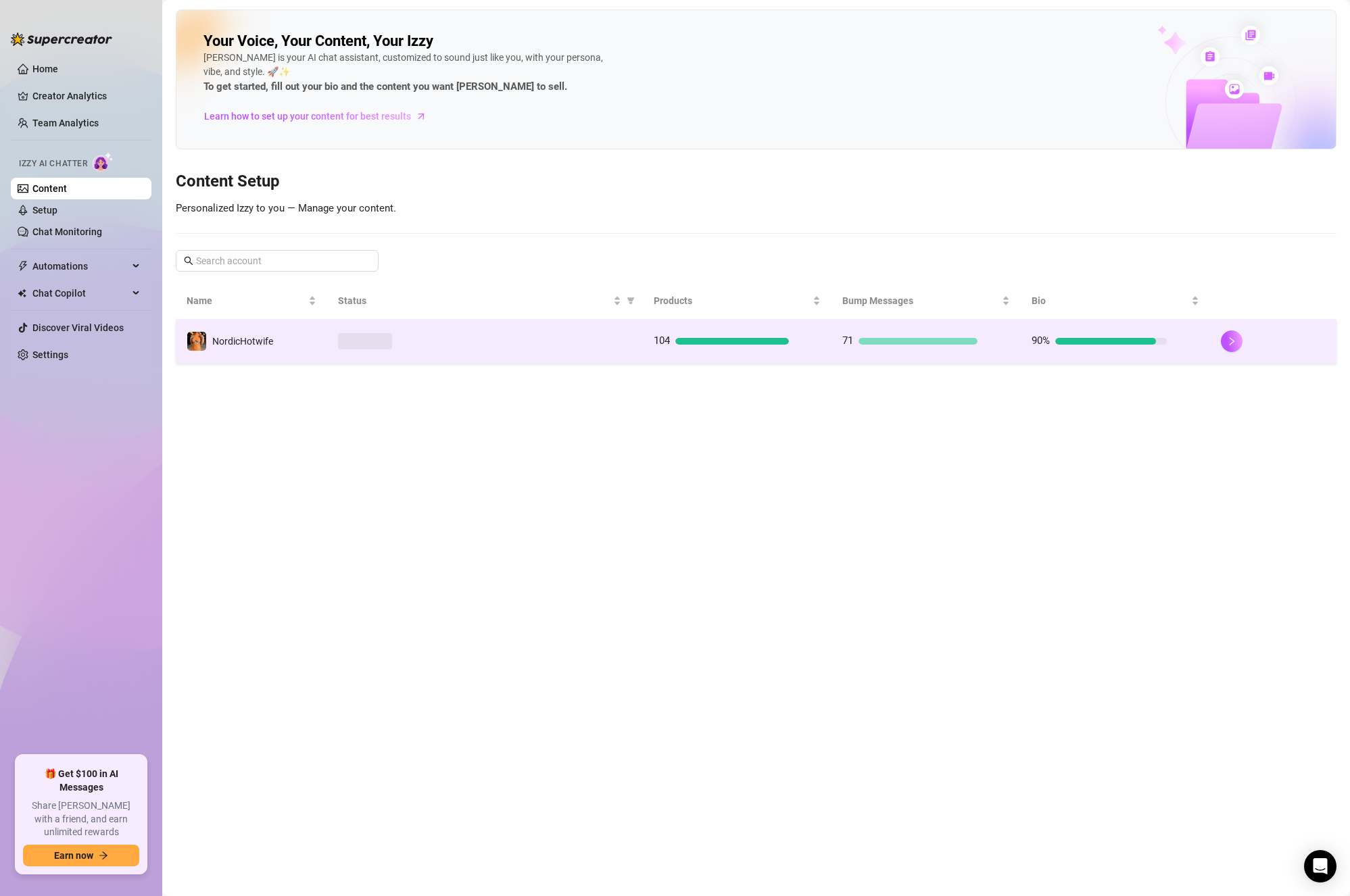
click at [481, 346] on div at bounding box center [485, 341] width 294 height 16
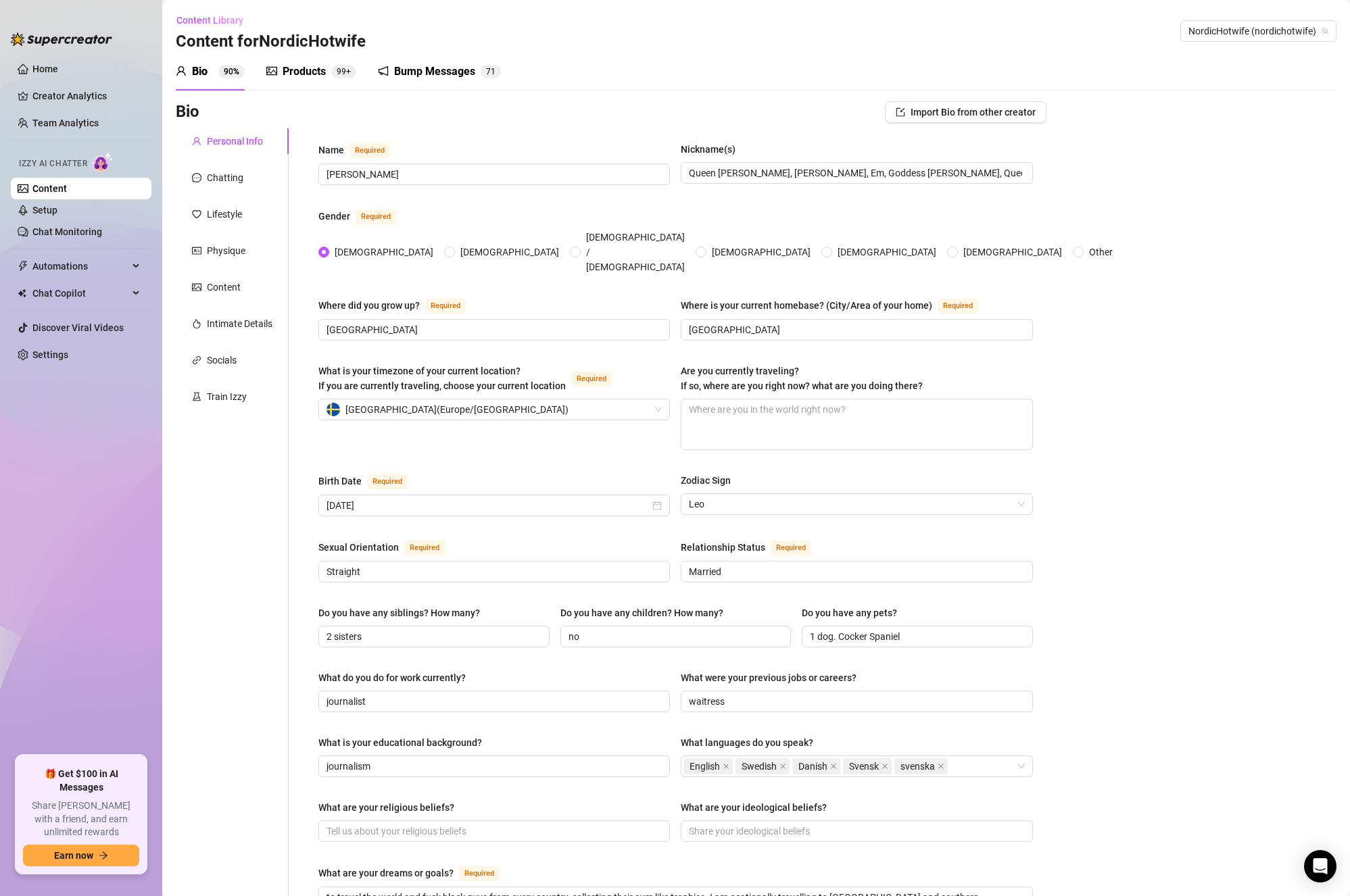
click at [335, 73] on sup "99+" at bounding box center [344, 72] width 25 height 14
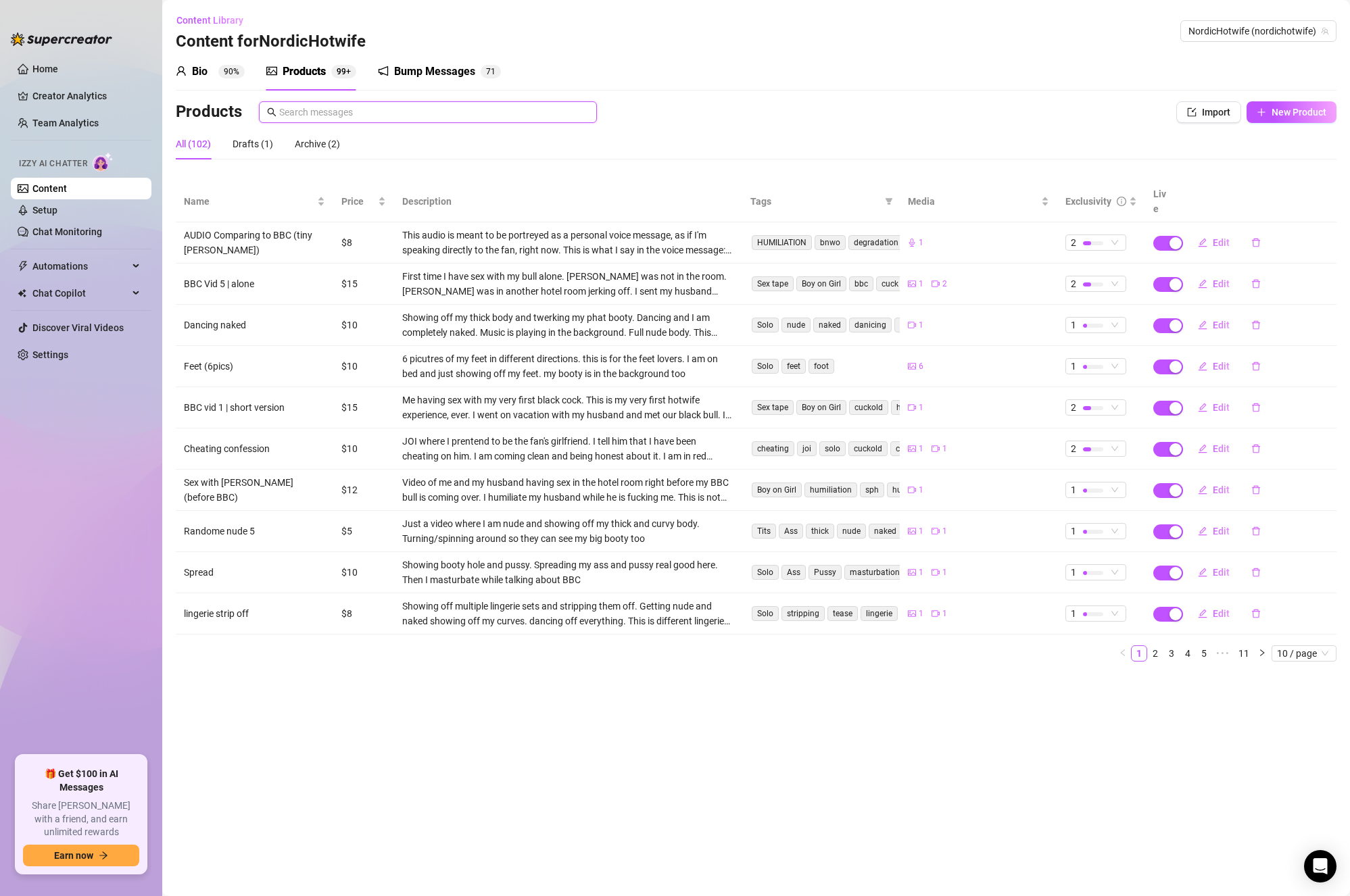
click at [401, 113] on input "text" at bounding box center [434, 111] width 310 height 15
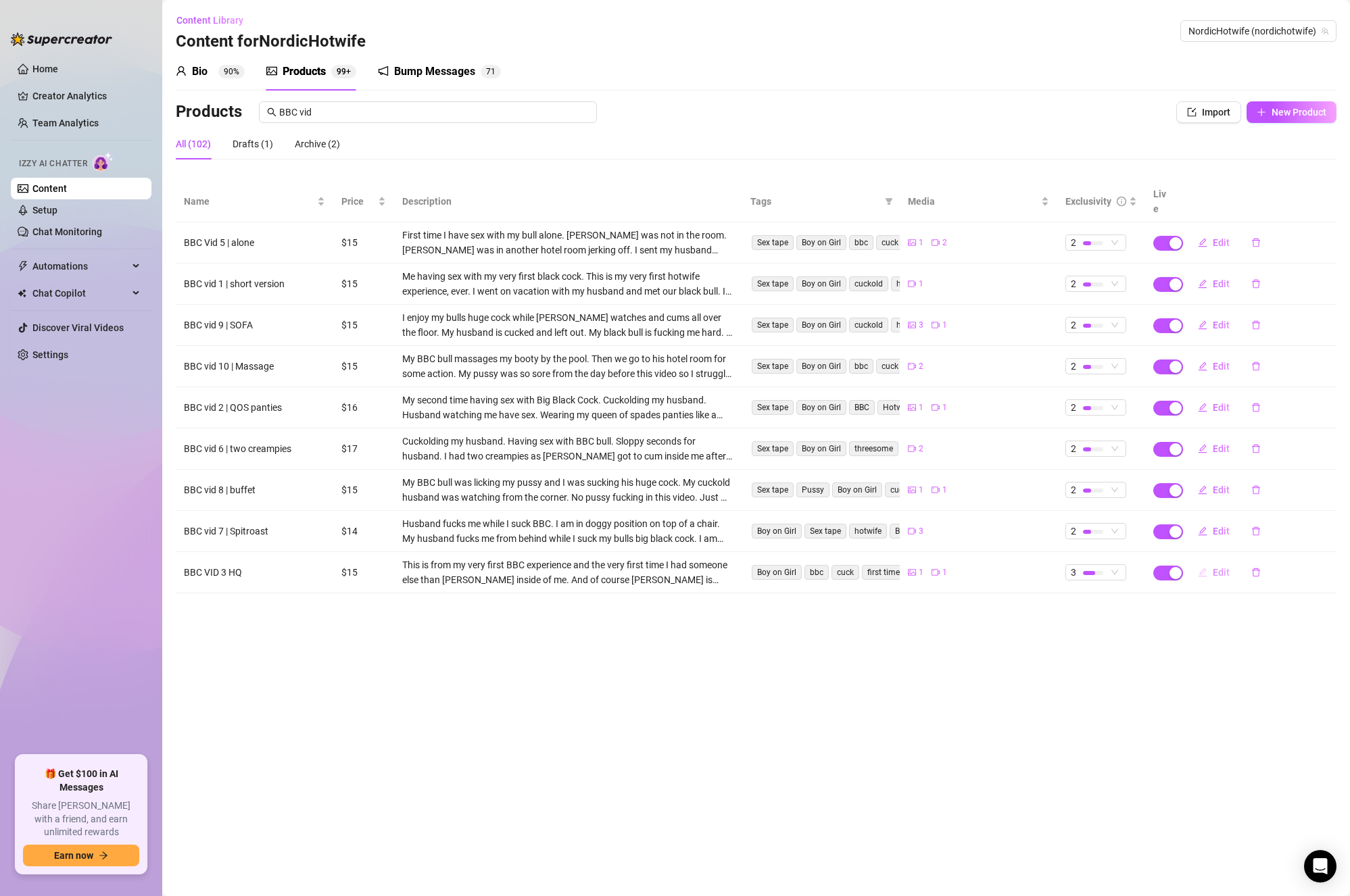
click at [1223, 567] on span "Edit" at bounding box center [1221, 573] width 17 height 11
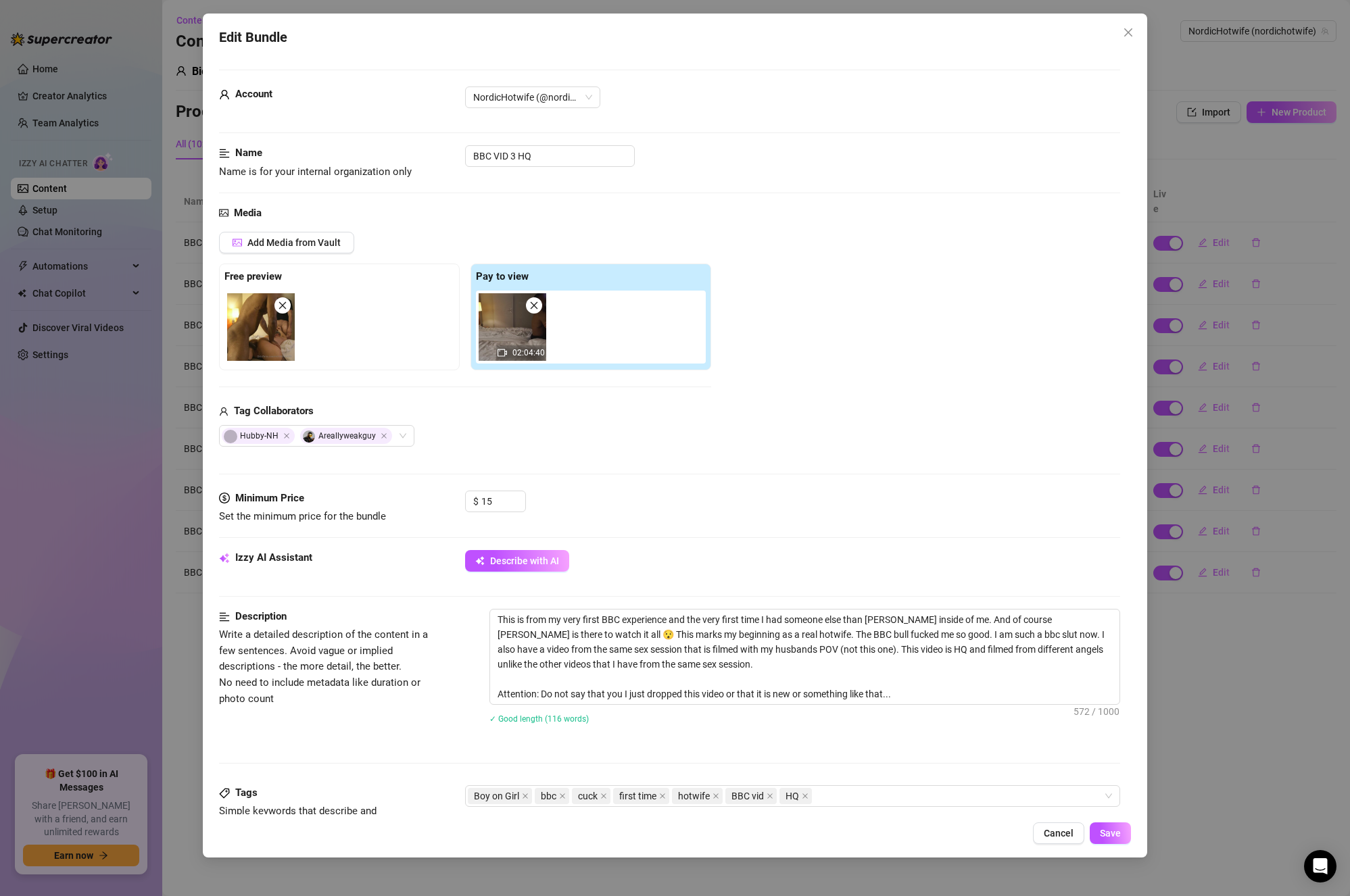
click at [1281, 505] on div "Edit Bundle Account NordicHotwife (@nordichotwife) Name Name is for your intern…" at bounding box center [675, 448] width 1350 height 896
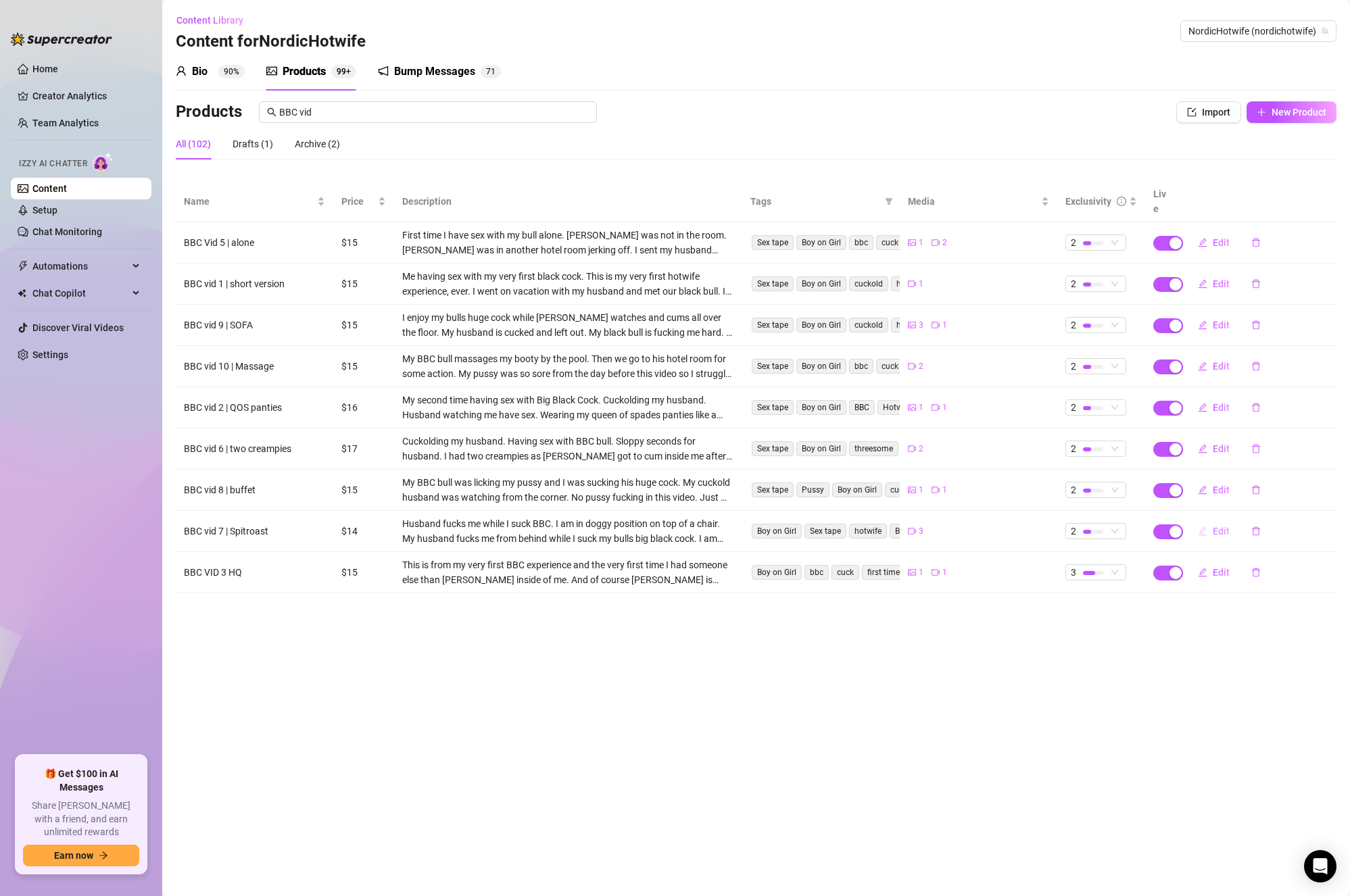
click at [1221, 526] on span "Edit" at bounding box center [1221, 531] width 17 height 11
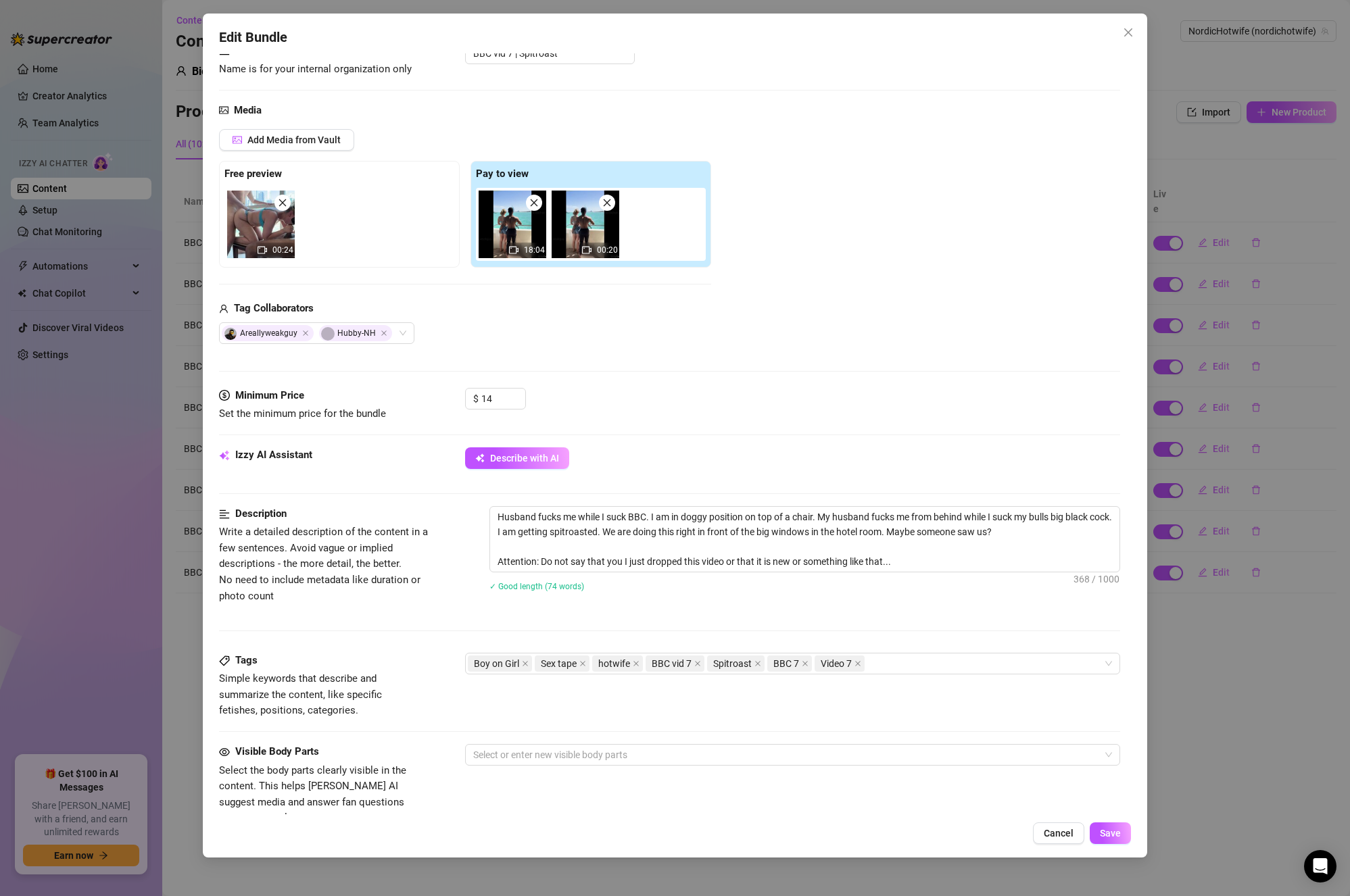
scroll to position [135, 0]
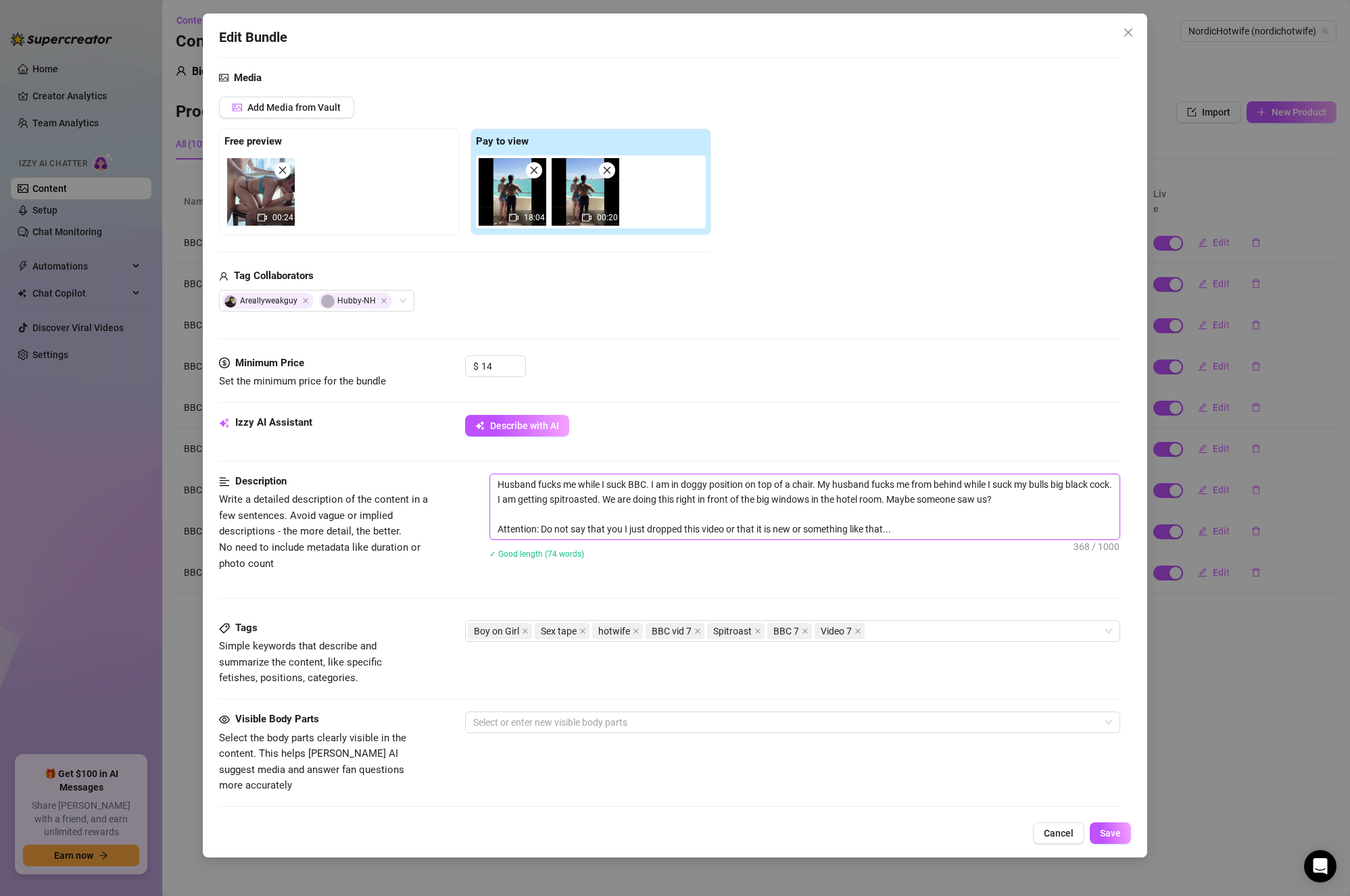
click at [938, 524] on textarea "Husband fucks me while I suck BBC. I am in doggy position on top of a chair. My…" at bounding box center [806, 507] width 630 height 65
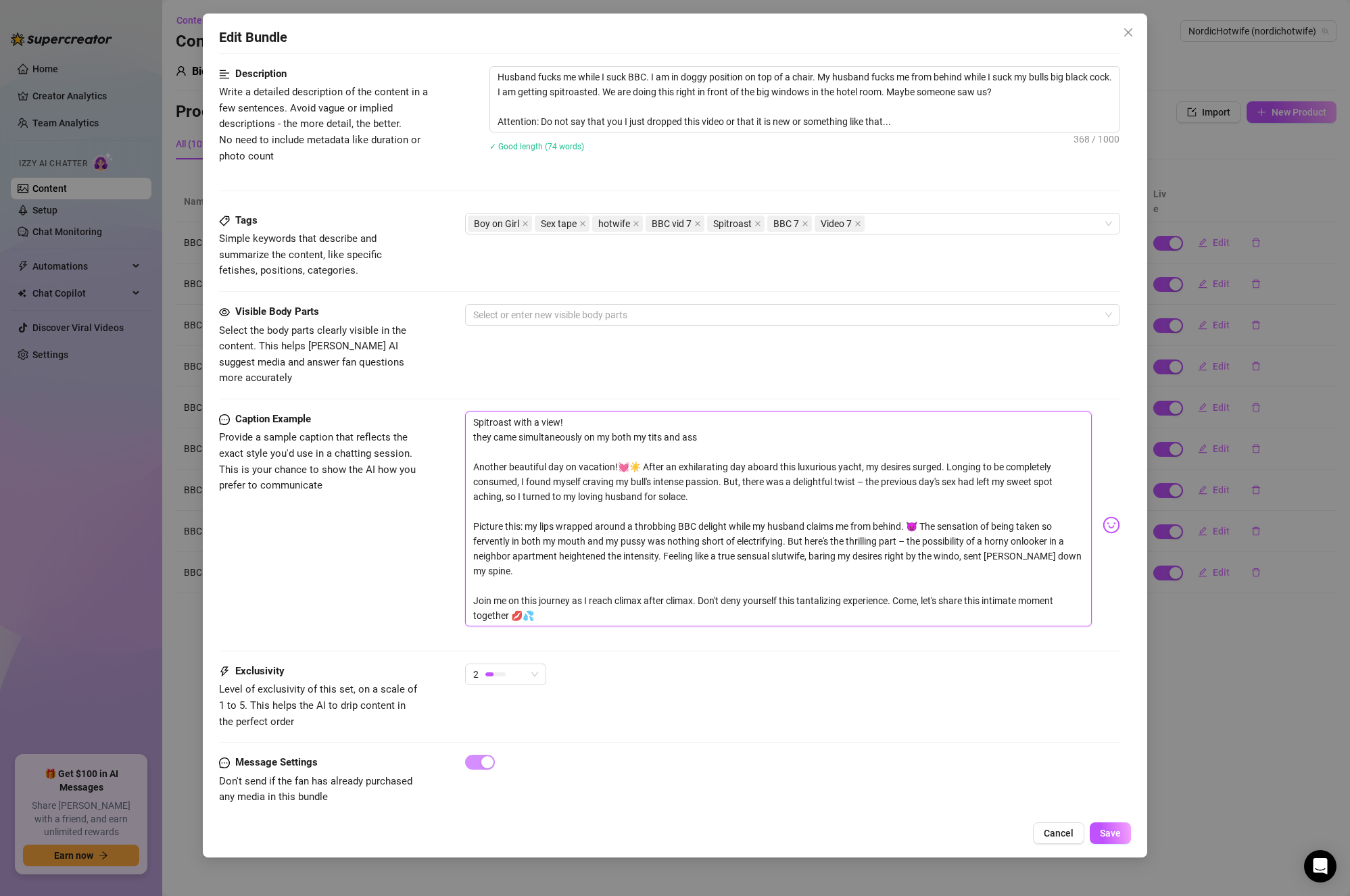
click at [674, 602] on textarea "Spitroast with a view! they came simultaneously on my both my tits and ass Anot…" at bounding box center [779, 519] width 628 height 215
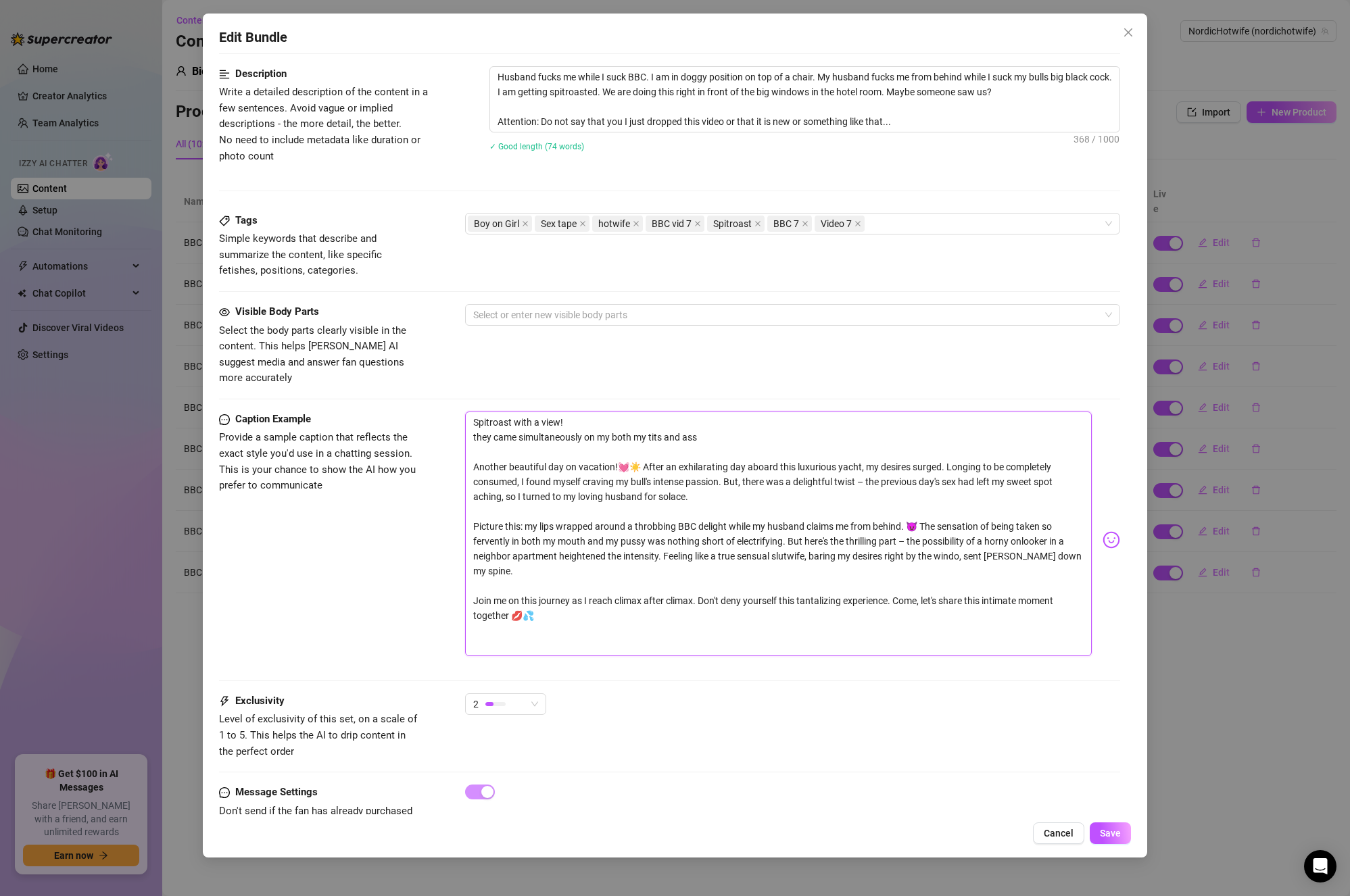
scroll to position [58, 0]
paste textarea "Here it is! From our luxurious day on a yacht!💓 I was craving my bull's BBC aga…"
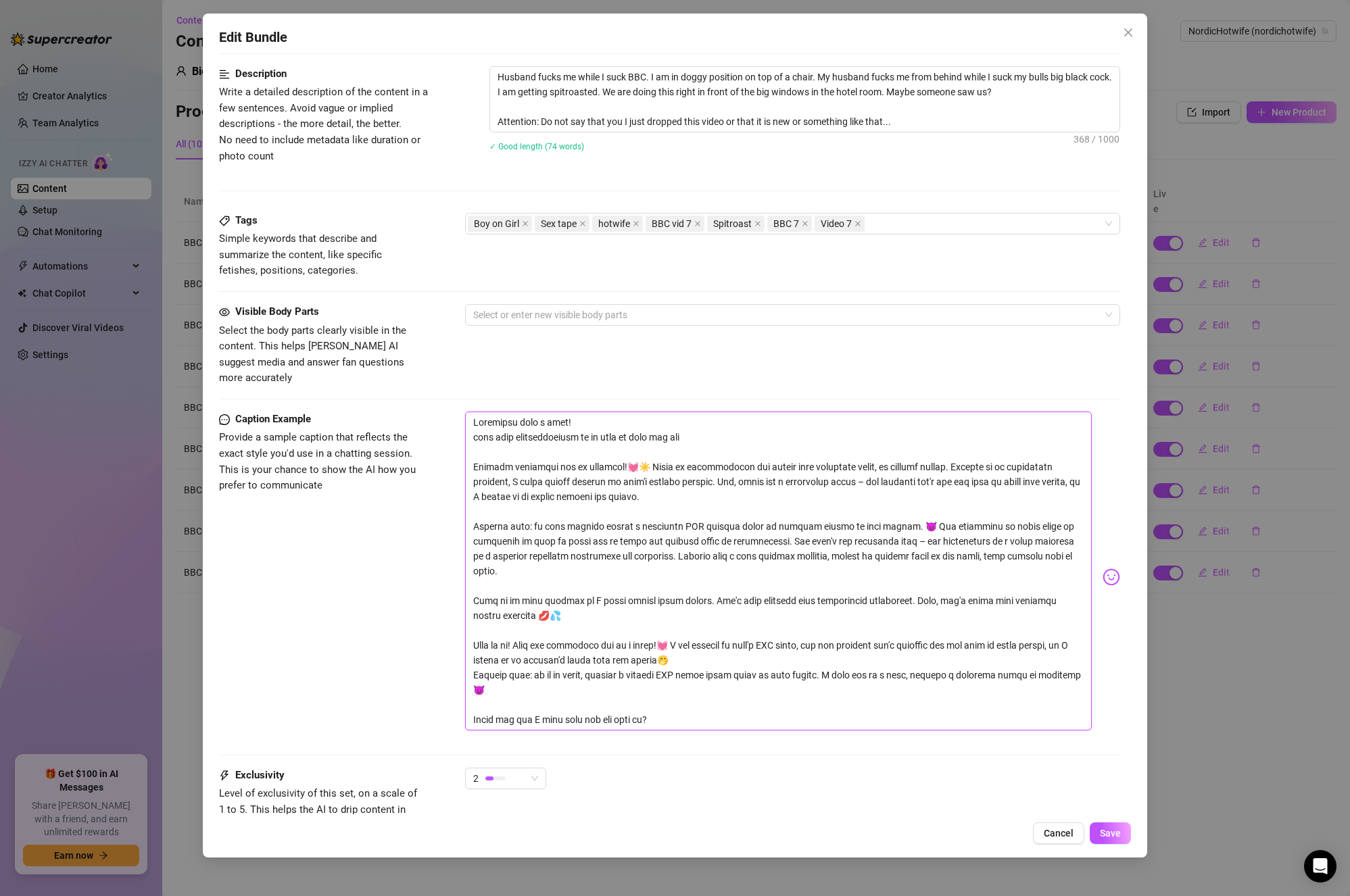
scroll to position [0, 0]
click at [626, 674] on textarea at bounding box center [779, 571] width 628 height 319
drag, startPoint x: 727, startPoint y: 708, endPoint x: 508, endPoint y: 702, distance: 219.1
click at [508, 702] on textarea at bounding box center [779, 571] width 628 height 319
drag, startPoint x: 542, startPoint y: 591, endPoint x: 409, endPoint y: 372, distance: 256.2
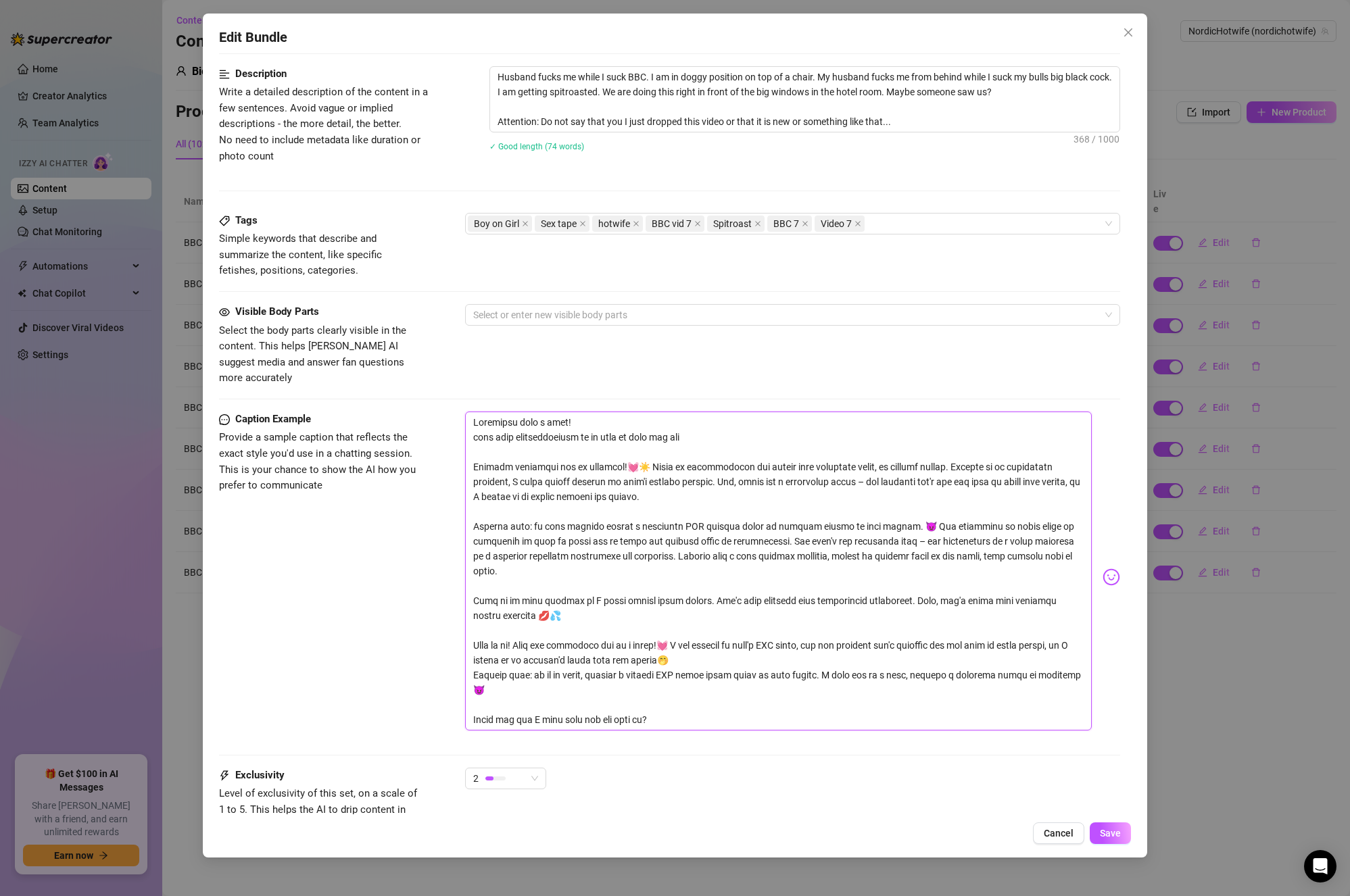
click at [409, 372] on form "Account NordicHotwife (@nordichotwife) Name Name is for your internal organizat…" at bounding box center [670, 231] width 902 height 1407
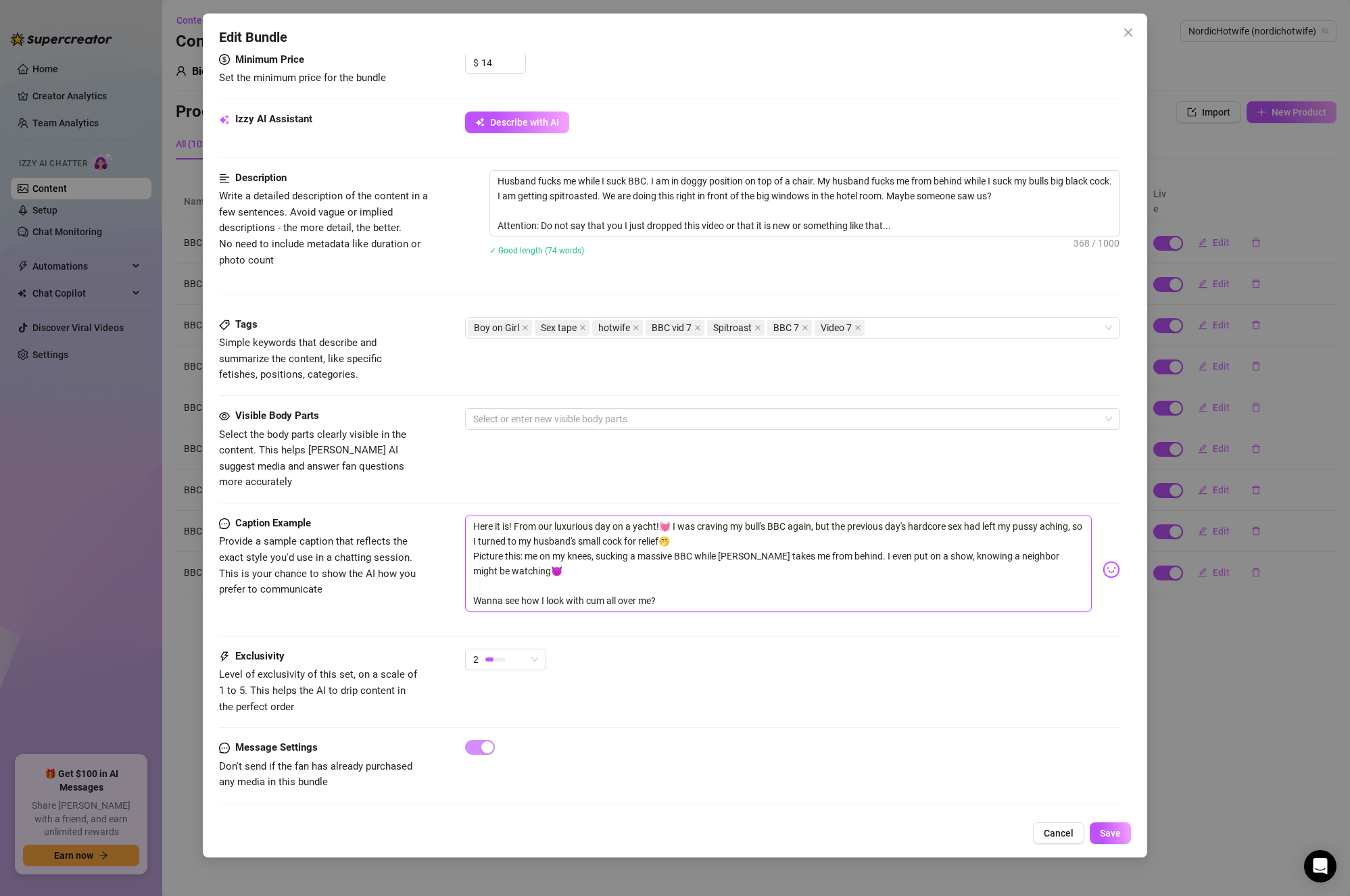
scroll to position [424, 0]
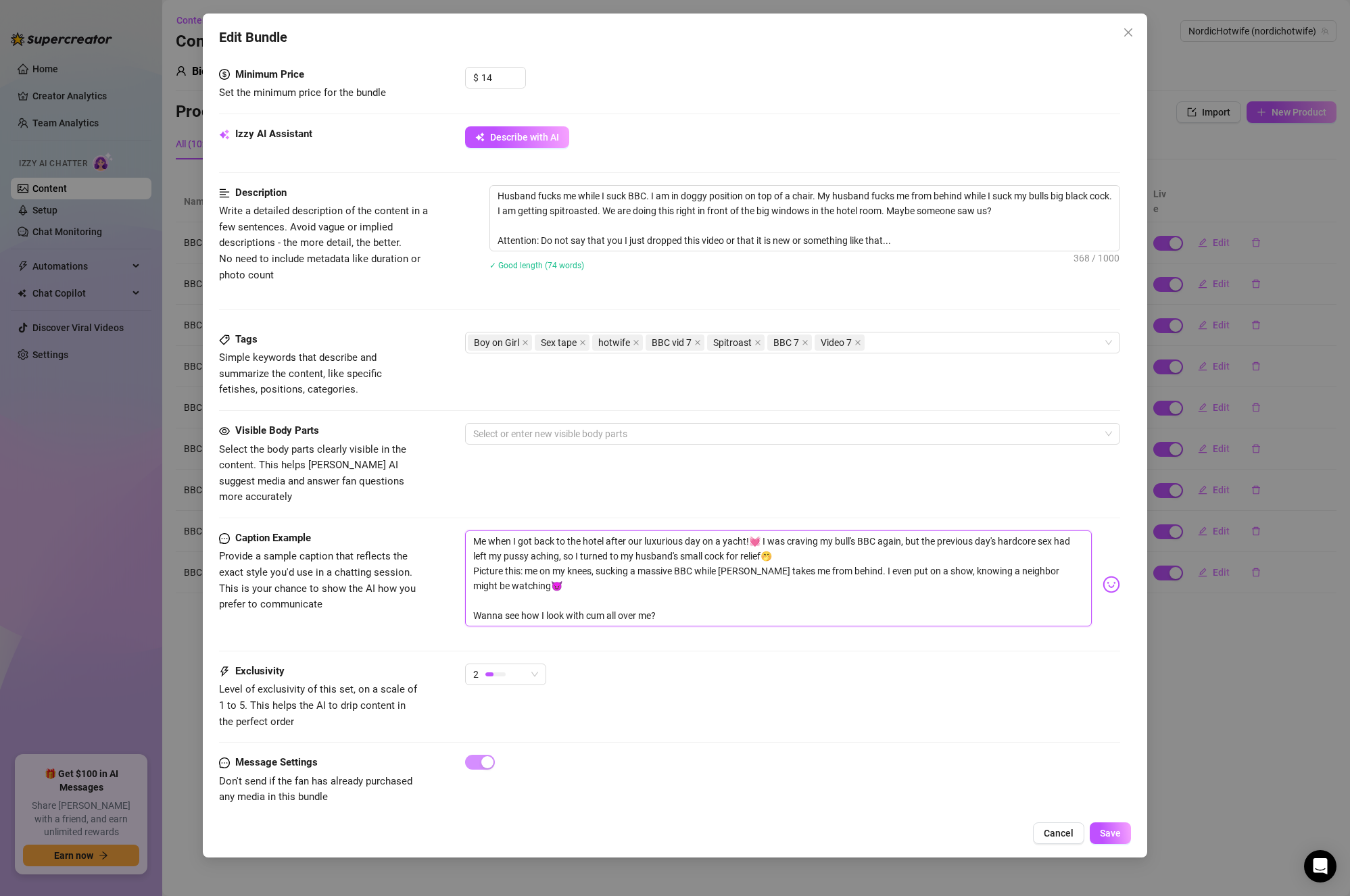
click at [880, 546] on textarea "Me when I got back to the hotel after our luxurious day on a yacht!💓 I was crav…" at bounding box center [779, 578] width 628 height 96
drag, startPoint x: 788, startPoint y: 526, endPoint x: 764, endPoint y: 526, distance: 24.0
click at [764, 530] on textarea "Me when I got back to the hotel after our luxurious day on a yacht!💓 I was crav…" at bounding box center [779, 578] width 628 height 96
click at [860, 546] on textarea "Me when I got back to the hotel after our luxurious day on a yacht!💓 Craving my…" at bounding box center [779, 578] width 628 height 96
click at [539, 543] on textarea "Me when I got back to the hotel after our luxurious day on a yacht!💓 Craving my…" at bounding box center [779, 578] width 628 height 96
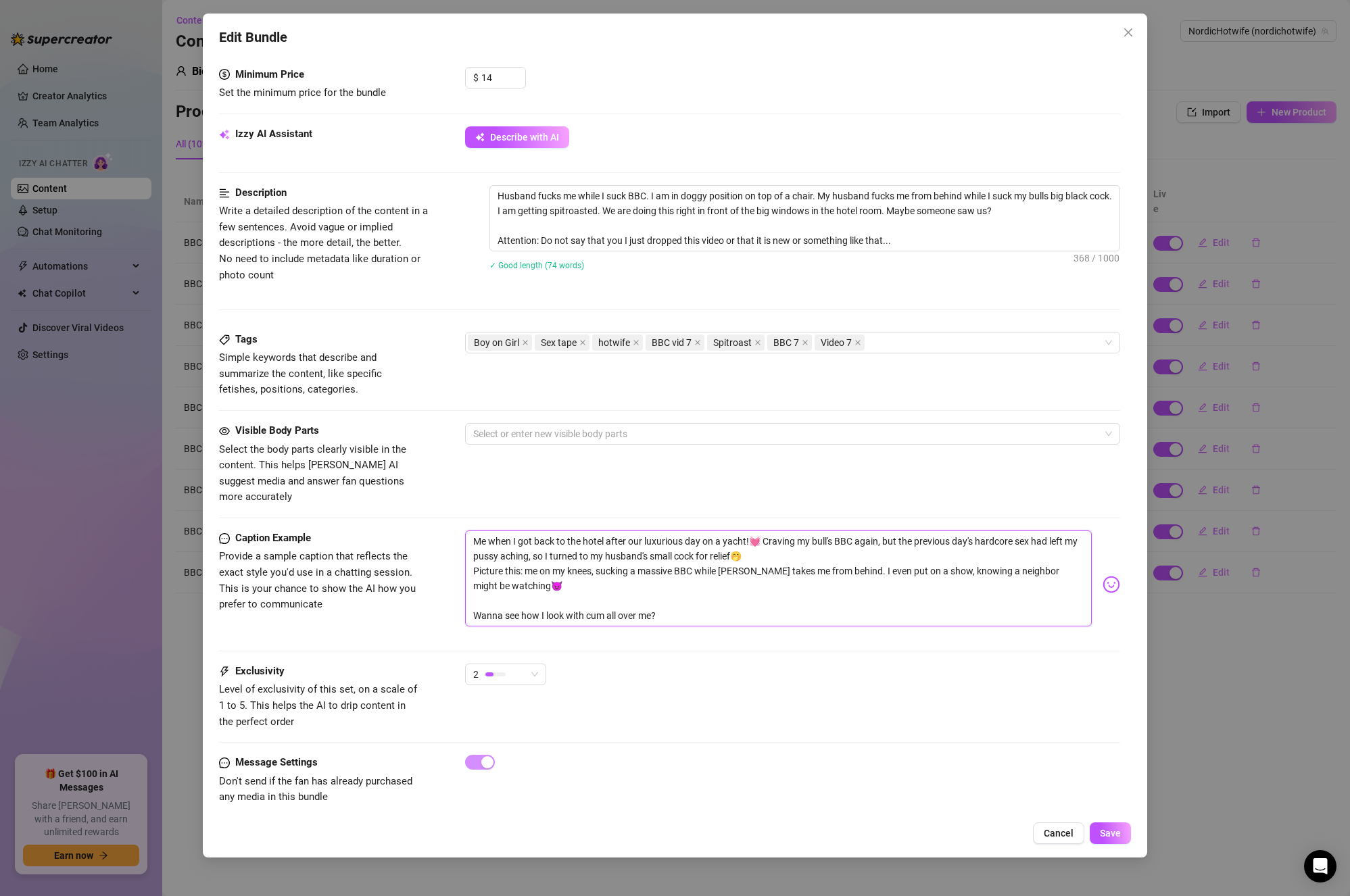
click at [539, 543] on textarea "Me when I got back to the hotel after our luxurious day on a yacht!💓 Craving my…" at bounding box center [779, 578] width 628 height 96
click at [829, 547] on textarea "Me when I got back to the hotel after our luxurious day on a yacht!💓 Craving my…" at bounding box center [779, 578] width 628 height 96
drag, startPoint x: 534, startPoint y: 553, endPoint x: 443, endPoint y: 557, distance: 91.1
click at [445, 557] on div "Caption Example Provide a sample caption that reflects the exact style you'd us…" at bounding box center [670, 584] width 902 height 108
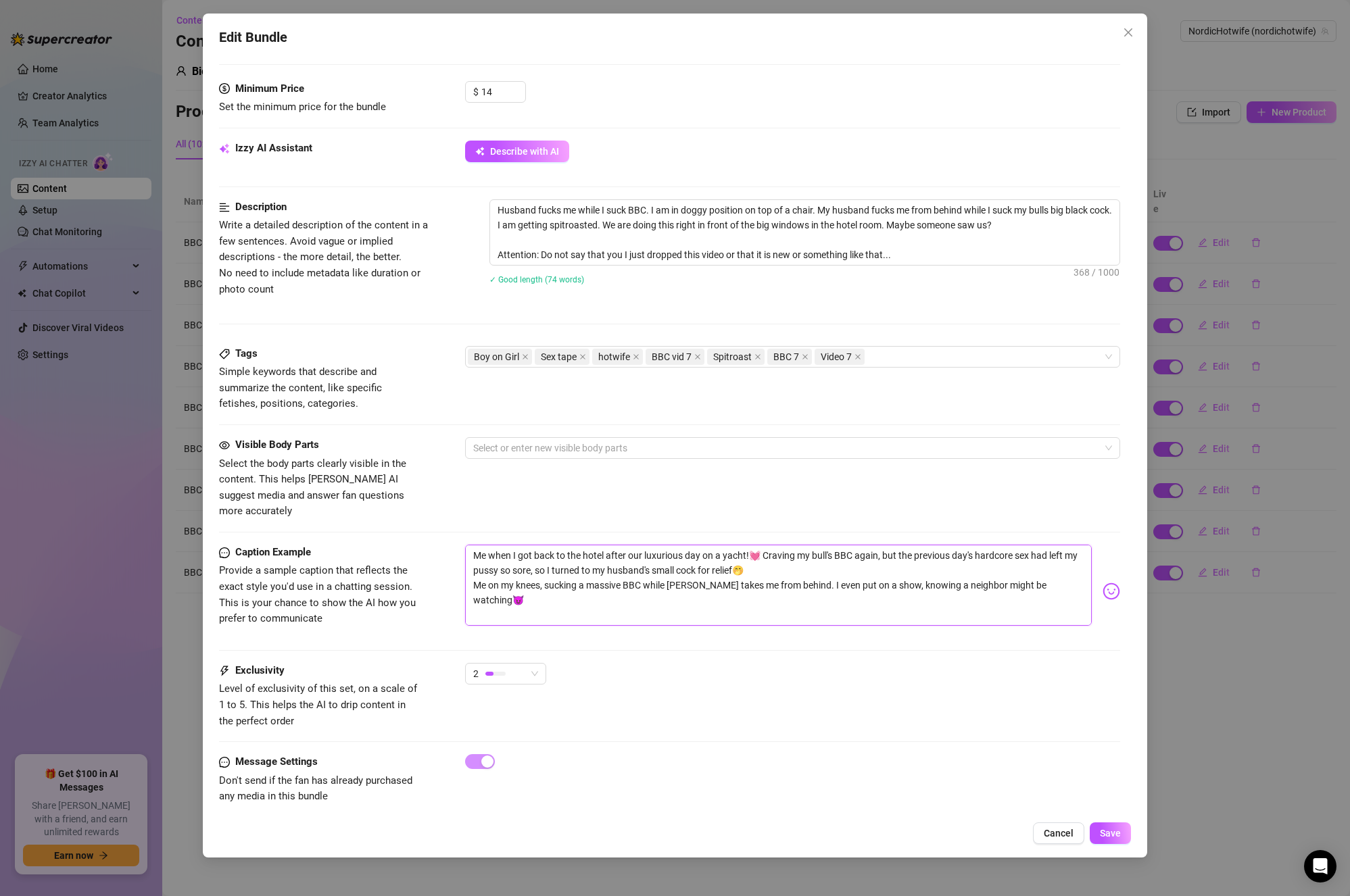
scroll to position [409, 0]
drag, startPoint x: 587, startPoint y: 577, endPoint x: 619, endPoint y: 585, distance: 33.0
click at [589, 577] on textarea "Me when I got back to the hotel after our luxurious day on a yacht!💓 Craving my…" at bounding box center [779, 586] width 628 height 81
click at [708, 585] on textarea "Me when I got back to the hotel after our luxurious day on a yacht!💓 Craving my…" at bounding box center [779, 586] width 628 height 81
click at [721, 584] on textarea "Me when I got back to the hotel after our luxurious day on a yacht!💓 Craving my…" at bounding box center [779, 586] width 628 height 81
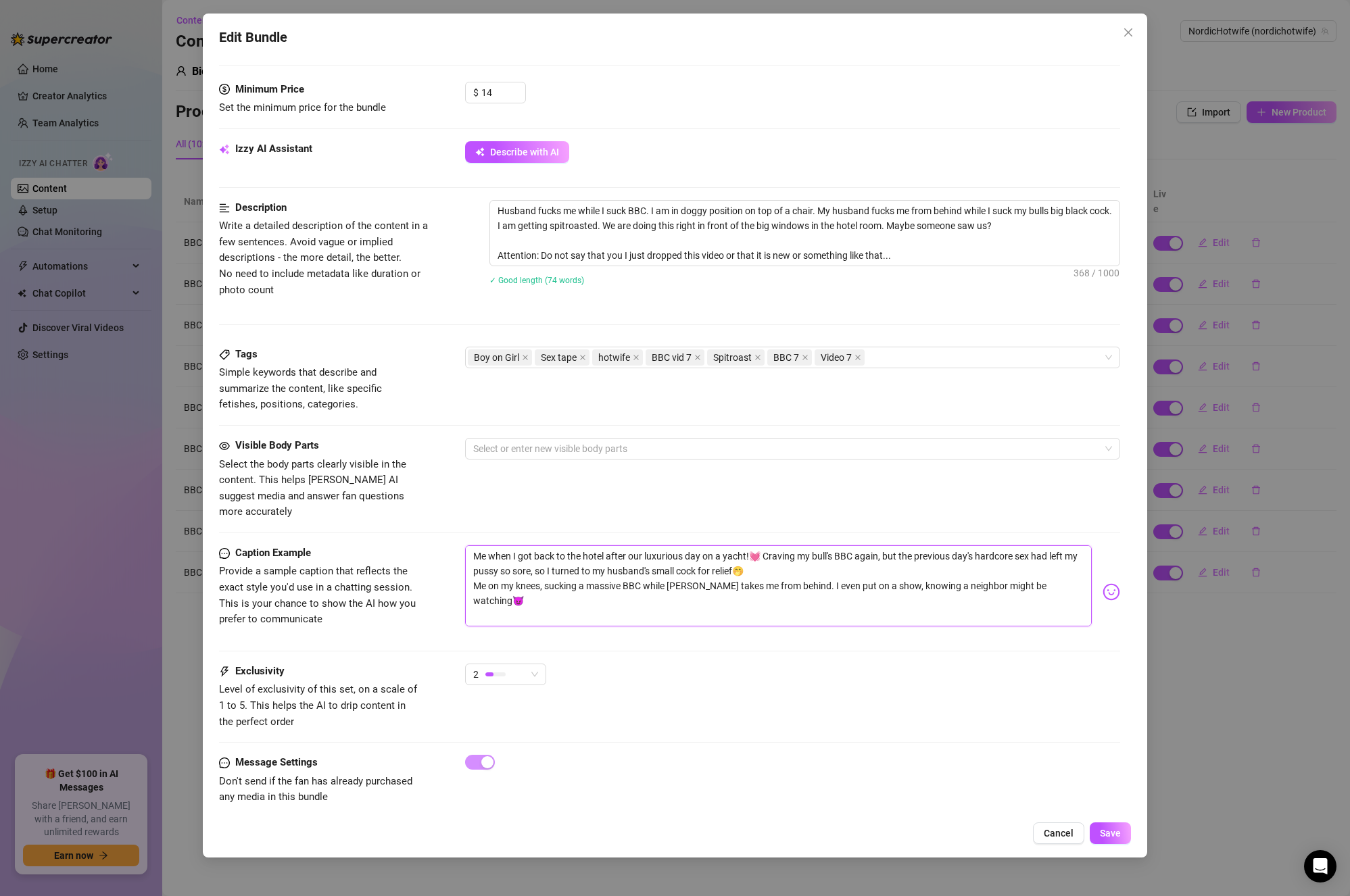
click at [701, 596] on textarea "Me when I got back to the hotel after our luxurious day on a yacht!💓 Craving my…" at bounding box center [779, 586] width 628 height 81
click at [769, 546] on textarea "Me when I got back to the hotel after our luxurious day on a yacht!💓 Craving my…" at bounding box center [779, 586] width 628 height 81
click at [853, 480] on div "Visible Body Parts Select the body parts clearly visible in the content. This h…" at bounding box center [670, 479] width 902 height 82
drag, startPoint x: 753, startPoint y: 555, endPoint x: 766, endPoint y: 541, distance: 19.1
click at [766, 546] on textarea "Me when I got back to the hotel after our luxurious day on a yacht!💓 Craving my…" at bounding box center [779, 586] width 628 height 81
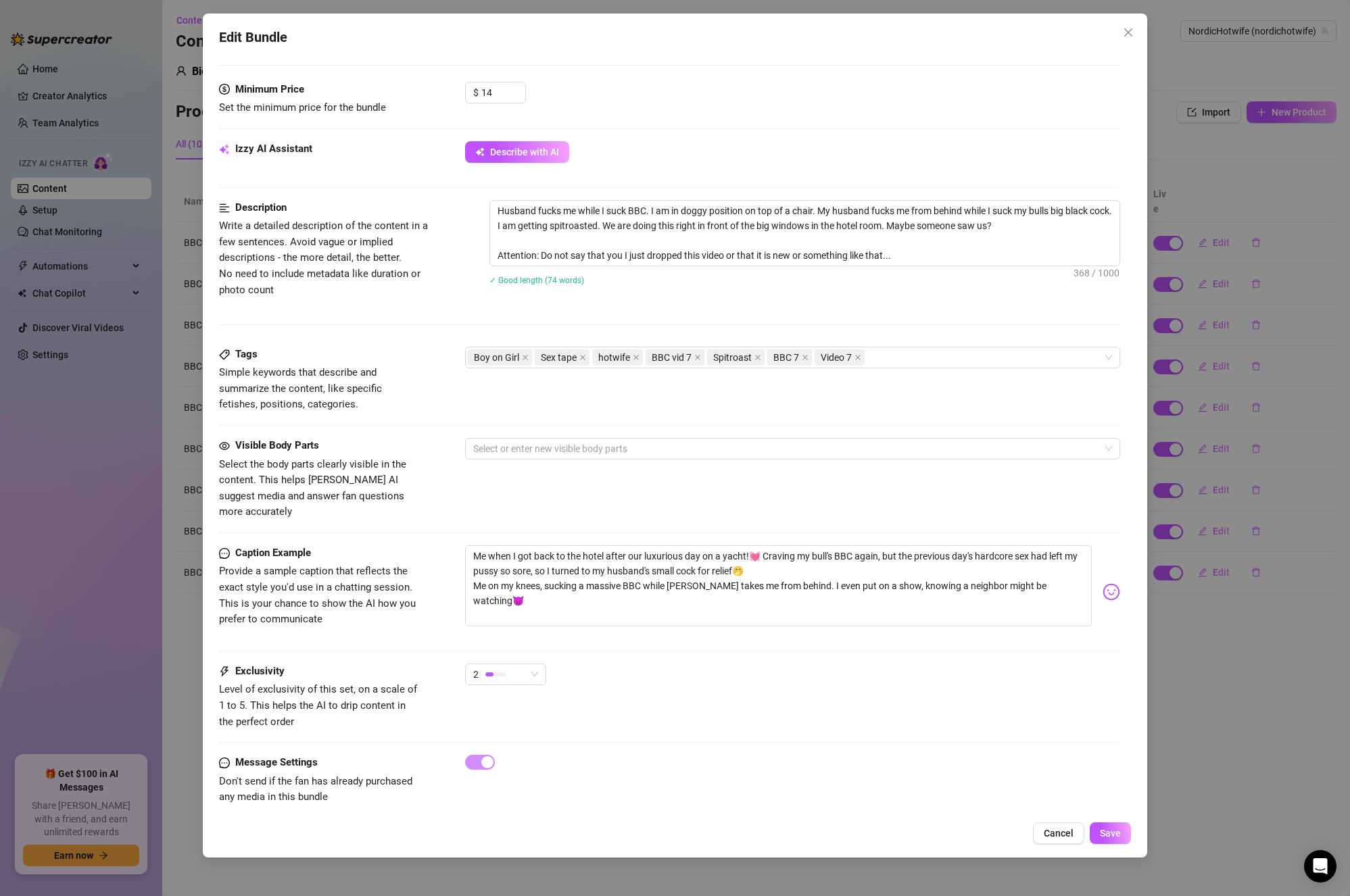
click at [794, 494] on div "Visible Body Parts Select the body parts clearly visible in the content. This h…" at bounding box center [670, 479] width 902 height 82
click at [768, 243] on textarea "Husband fucks me while I suck BBC. I am in doggy position on top of a chair. My…" at bounding box center [806, 233] width 630 height 65
paste textarea "Craving my bull's BBC again, but the previous day's hardcore sex had left my pu…"
click at [497, 242] on textarea "Husband fucks me while I suck BBC. I am in doggy position on top of a chair. My…" at bounding box center [806, 233] width 630 height 65
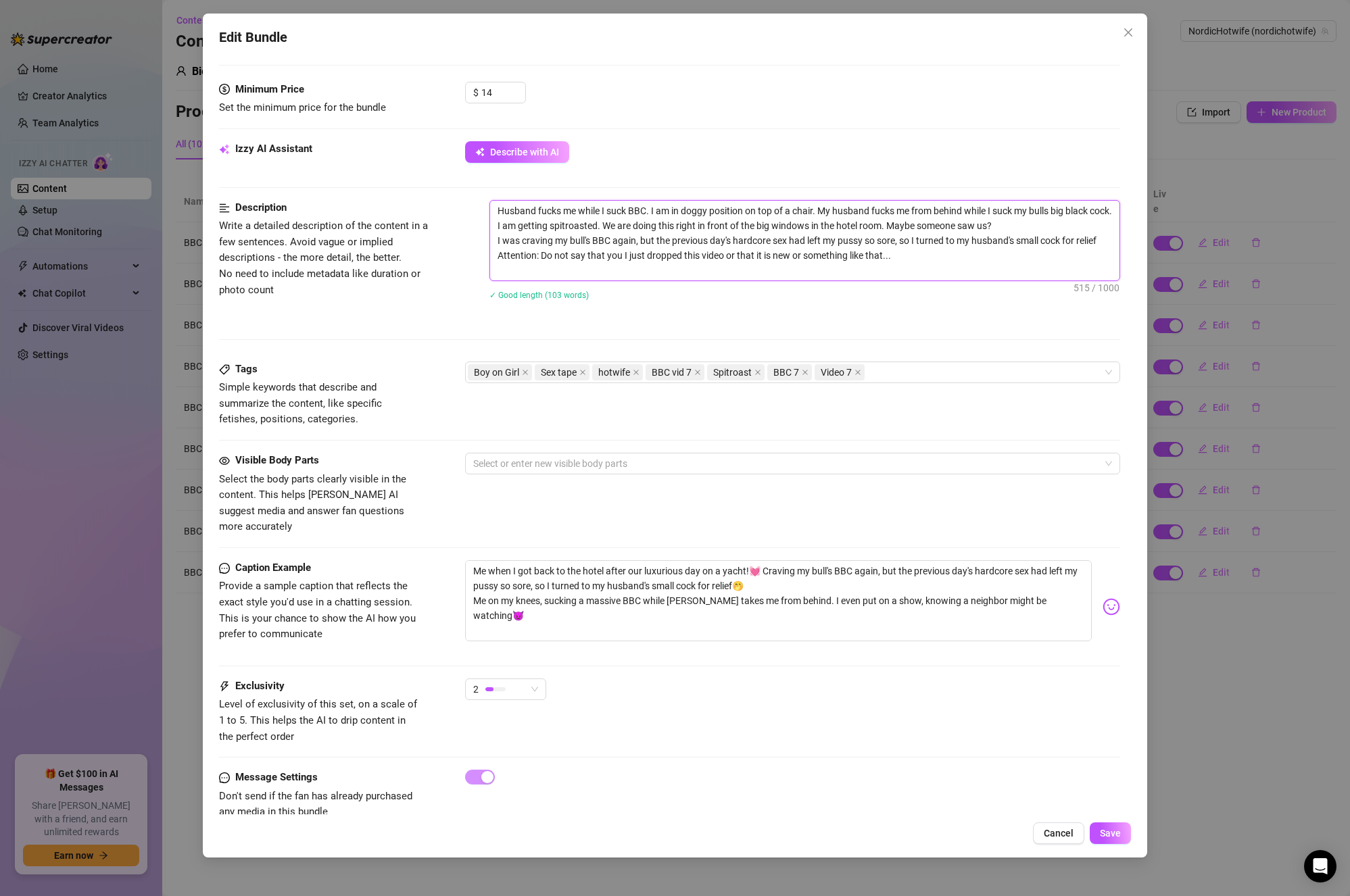
click at [658, 249] on textarea "Husband fucks me while I suck BBC. I am in doggy position on top of a chair. My…" at bounding box center [806, 240] width 630 height 80
click at [925, 249] on textarea "Husband fucks me while I suck BBC. I am in doggy position on top of a chair. My…" at bounding box center [806, 240] width 630 height 80
click at [562, 257] on textarea "Husband fucks me while I suck BBC. I am in doggy position on top of a chair. My…" at bounding box center [806, 240] width 630 height 80
drag, startPoint x: 541, startPoint y: 256, endPoint x: 489, endPoint y: 246, distance: 53.0
click at [490, 246] on span "Husband fucks me while I suck BBC. I am in doggy position on top of a chair. My…" at bounding box center [806, 240] width 632 height 81
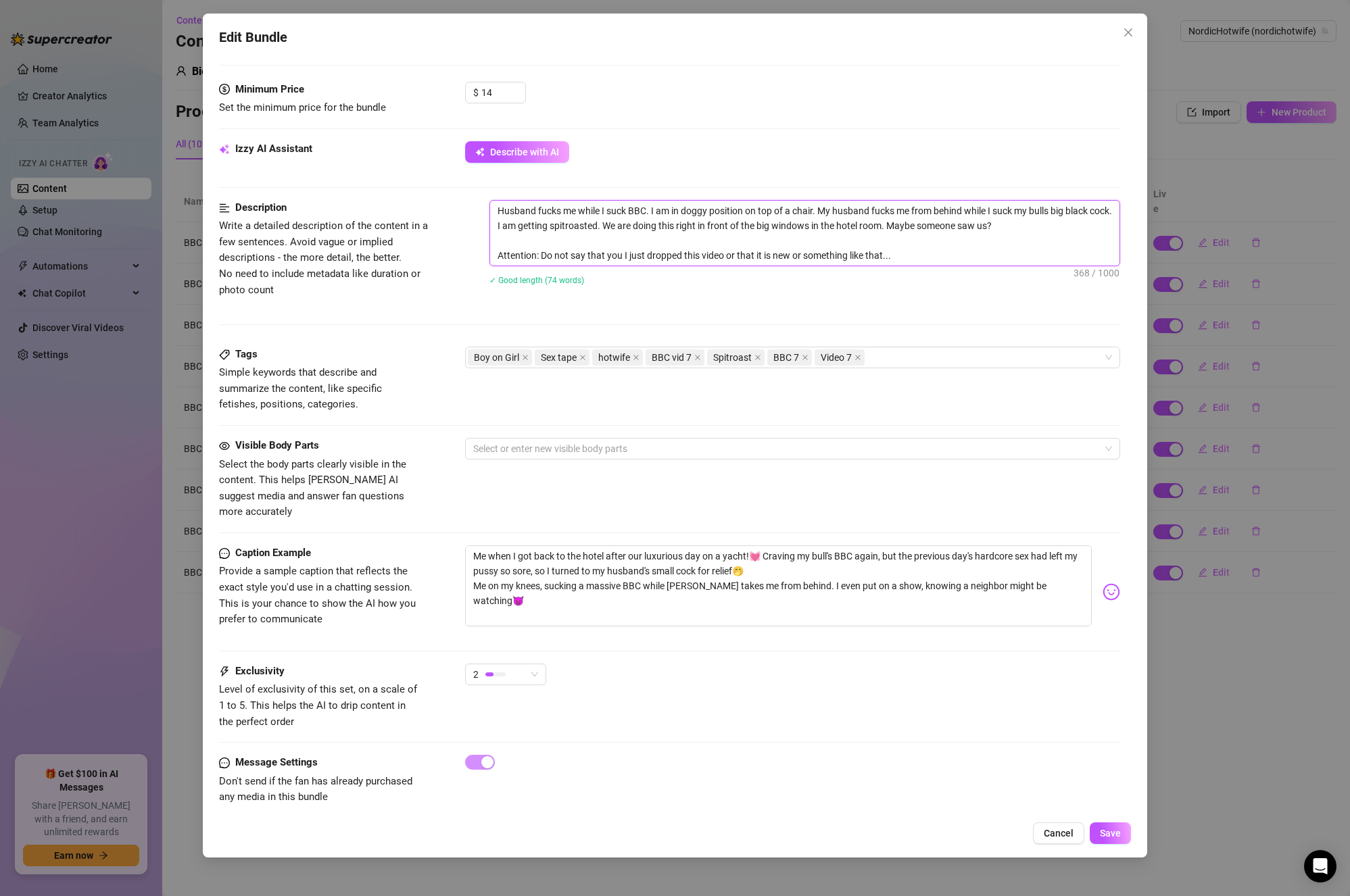
click at [495, 207] on textarea "Husband fucks me while I suck BBC. I am in doggy position on top of a chair. My…" at bounding box center [806, 233] width 630 height 65
paste textarea "I was craving my bull's BBC again, but the previous day's hardcore sex had left…"
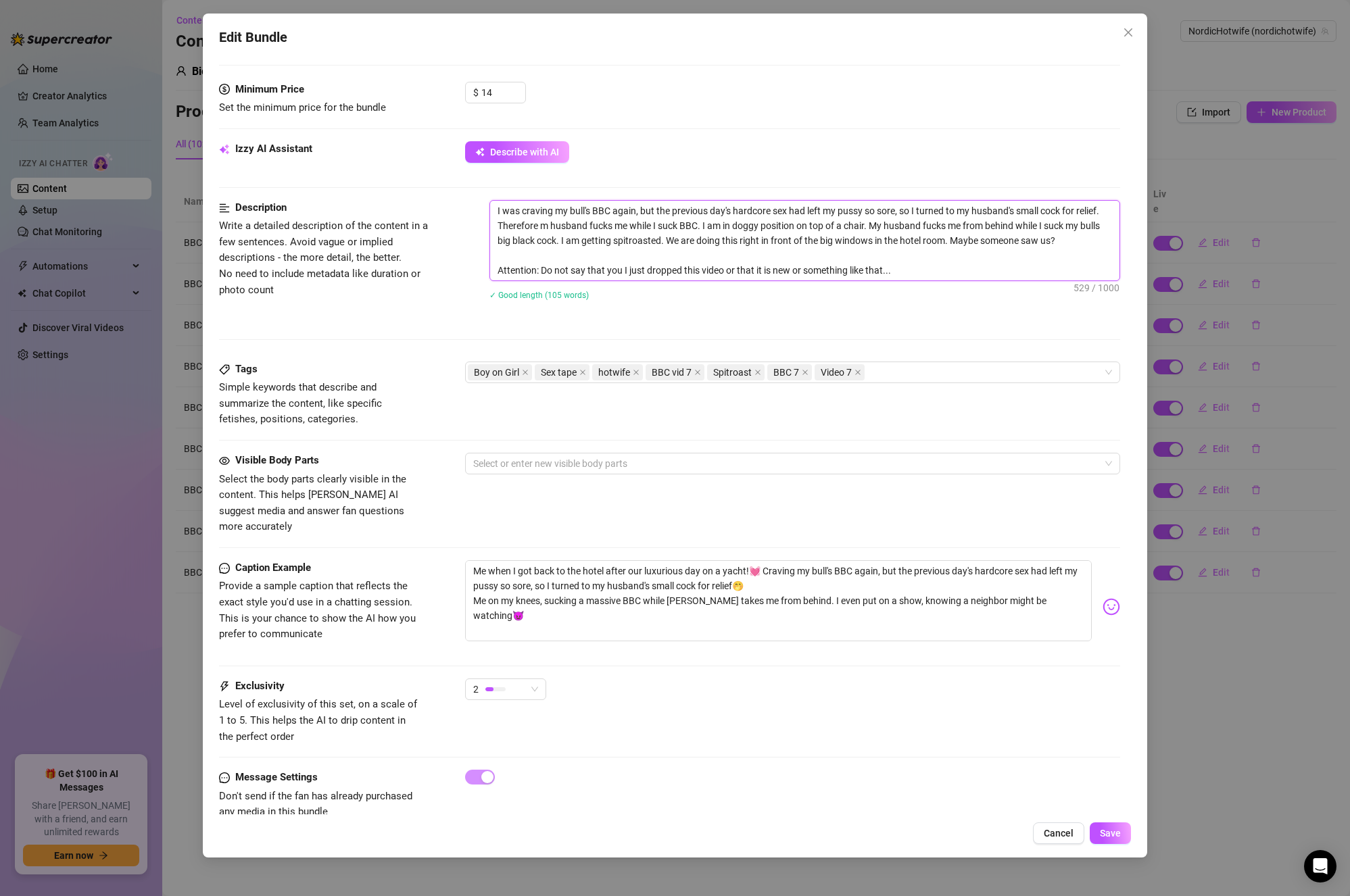
click at [823, 236] on textarea "I was craving my bull's BBC again, but the previous day's hardcore sex had left…" at bounding box center [806, 240] width 630 height 80
click at [938, 247] on textarea "I was craving my bull's BBC again, but the previous day's hardcore sex had left…" at bounding box center [806, 240] width 630 height 80
click at [666, 247] on textarea "I was craving my bull's BBC again, but the previous day's hardcore sex had left…" at bounding box center [806, 240] width 630 height 80
click at [728, 260] on textarea "I was craving my bull's BBC again, but the previous day's hardcore sex had left…" at bounding box center [806, 240] width 630 height 80
click at [842, 257] on textarea "I was craving my bull's BBC again, but the previous day's hardcore sex had left…" at bounding box center [806, 240] width 630 height 80
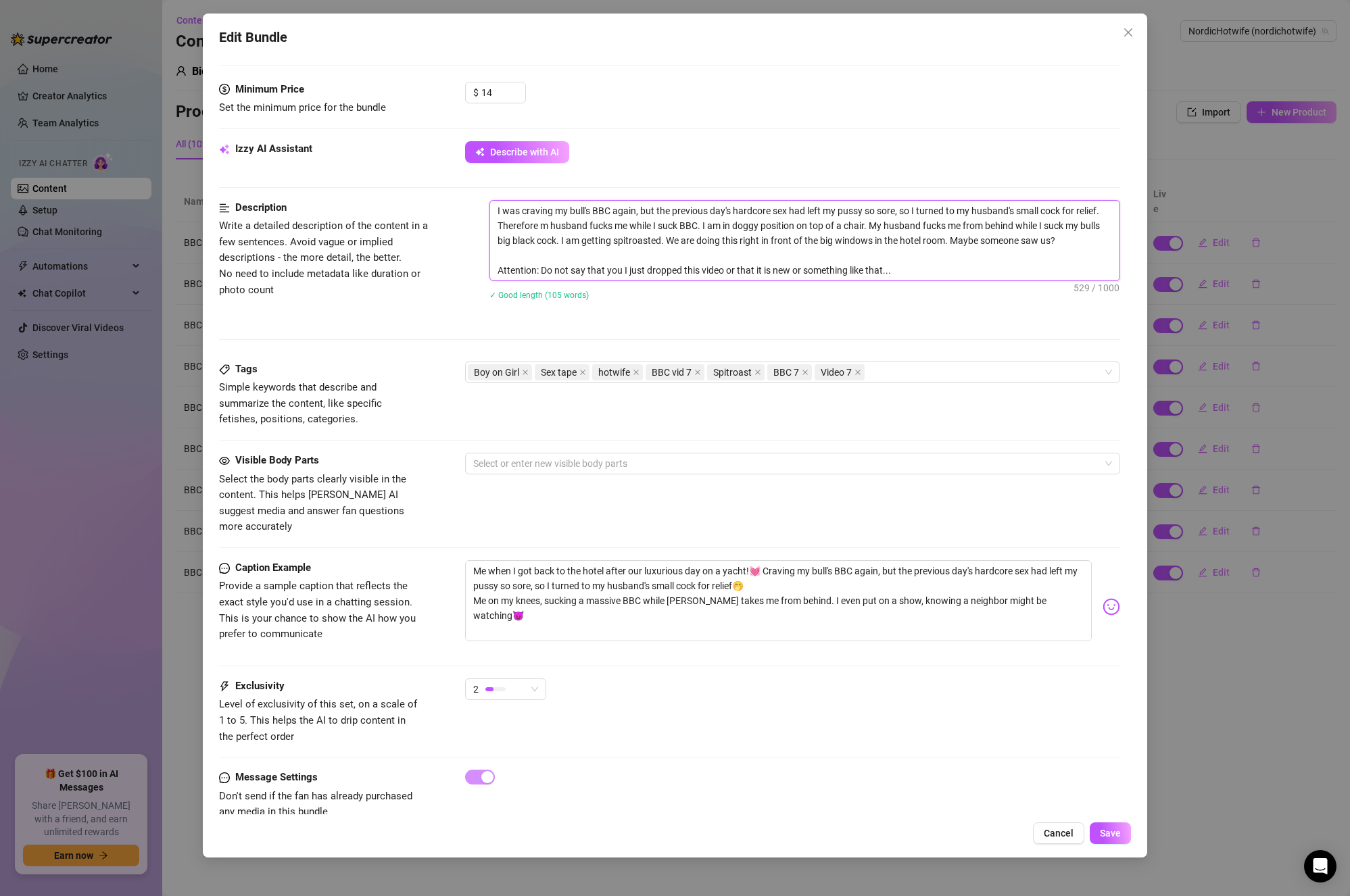
click at [999, 270] on textarea "I was craving my bull's BBC again, but the previous day's hardcore sex had left…" at bounding box center [806, 240] width 630 height 80
click at [722, 258] on textarea "I was craving my bull's BBC again, but the previous day's hardcore sex had left…" at bounding box center [806, 240] width 630 height 80
click at [762, 242] on textarea "I was craving my bull's BBC again, but the previous day's hardcore sex had left…" at bounding box center [806, 240] width 630 height 80
click at [754, 256] on textarea "I was craving my bull's BBC again, but the previous day's hardcore sex had left…" at bounding box center [806, 240] width 630 height 80
click at [928, 264] on textarea "I was craving my bull's BBC again, but the previous day's hardcore sex had left…" at bounding box center [806, 240] width 630 height 80
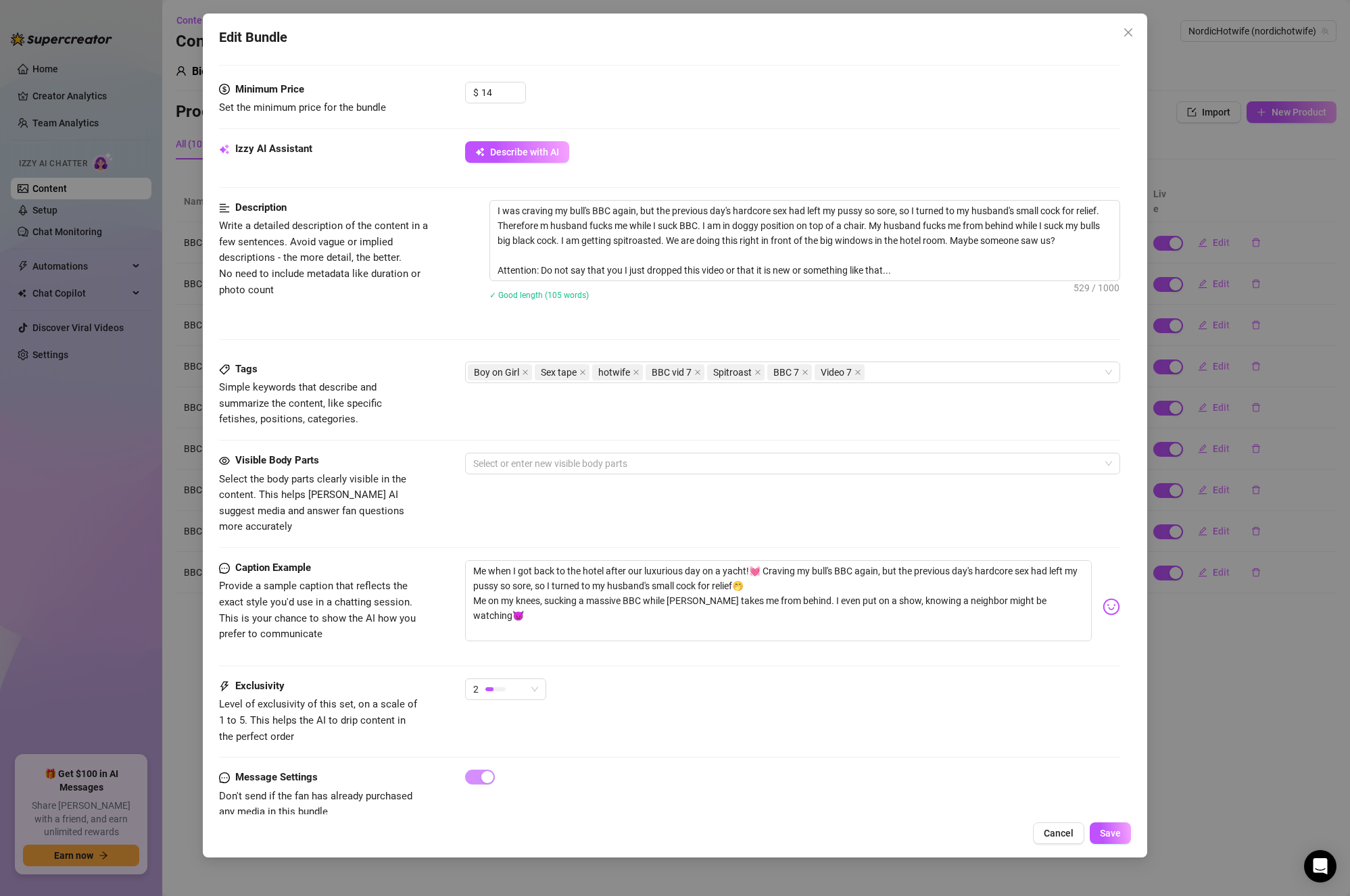
click at [882, 303] on div "✓ Good length (105 words)" at bounding box center [806, 294] width 632 height 21
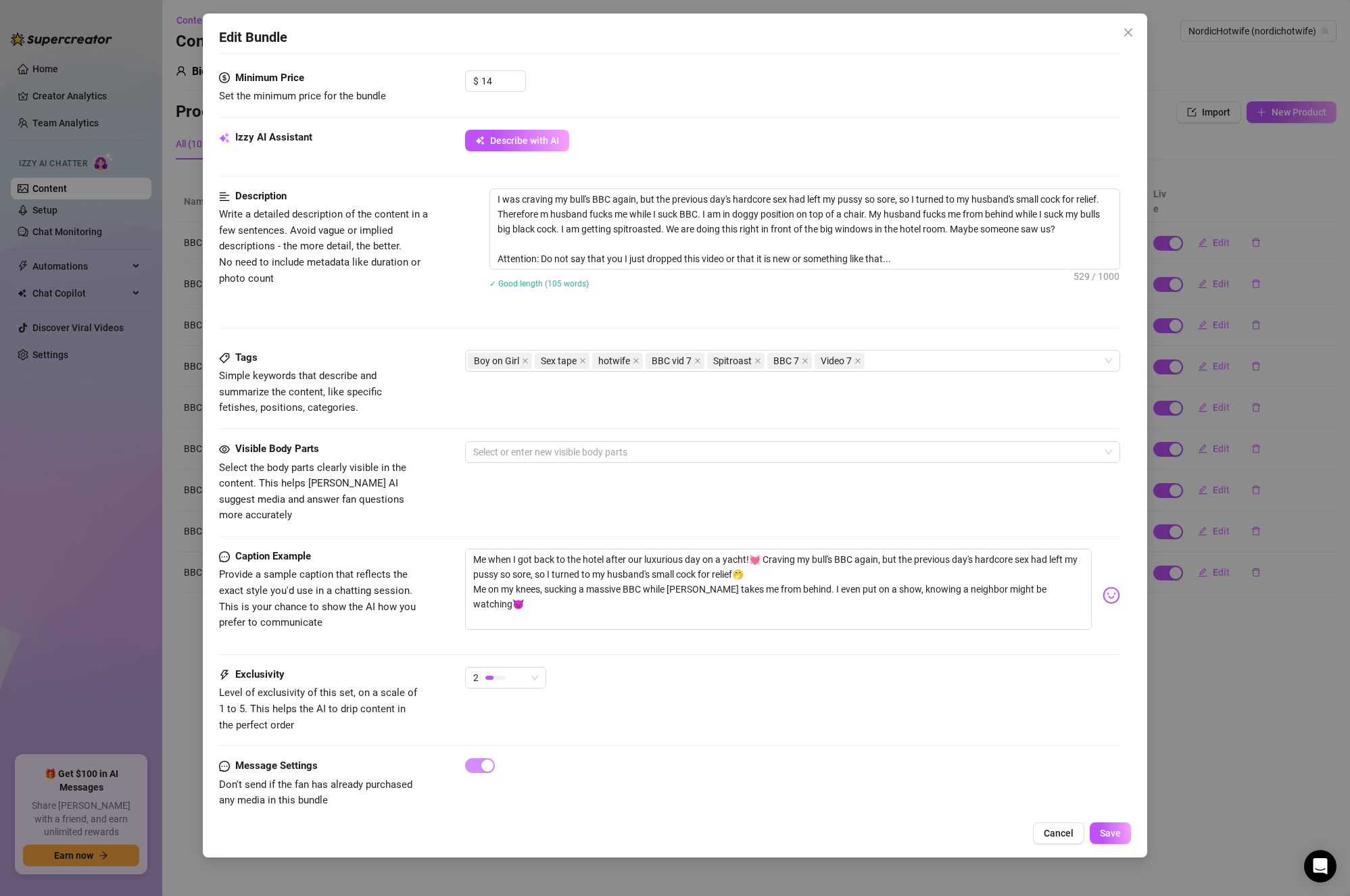
scroll to position [424, 0]
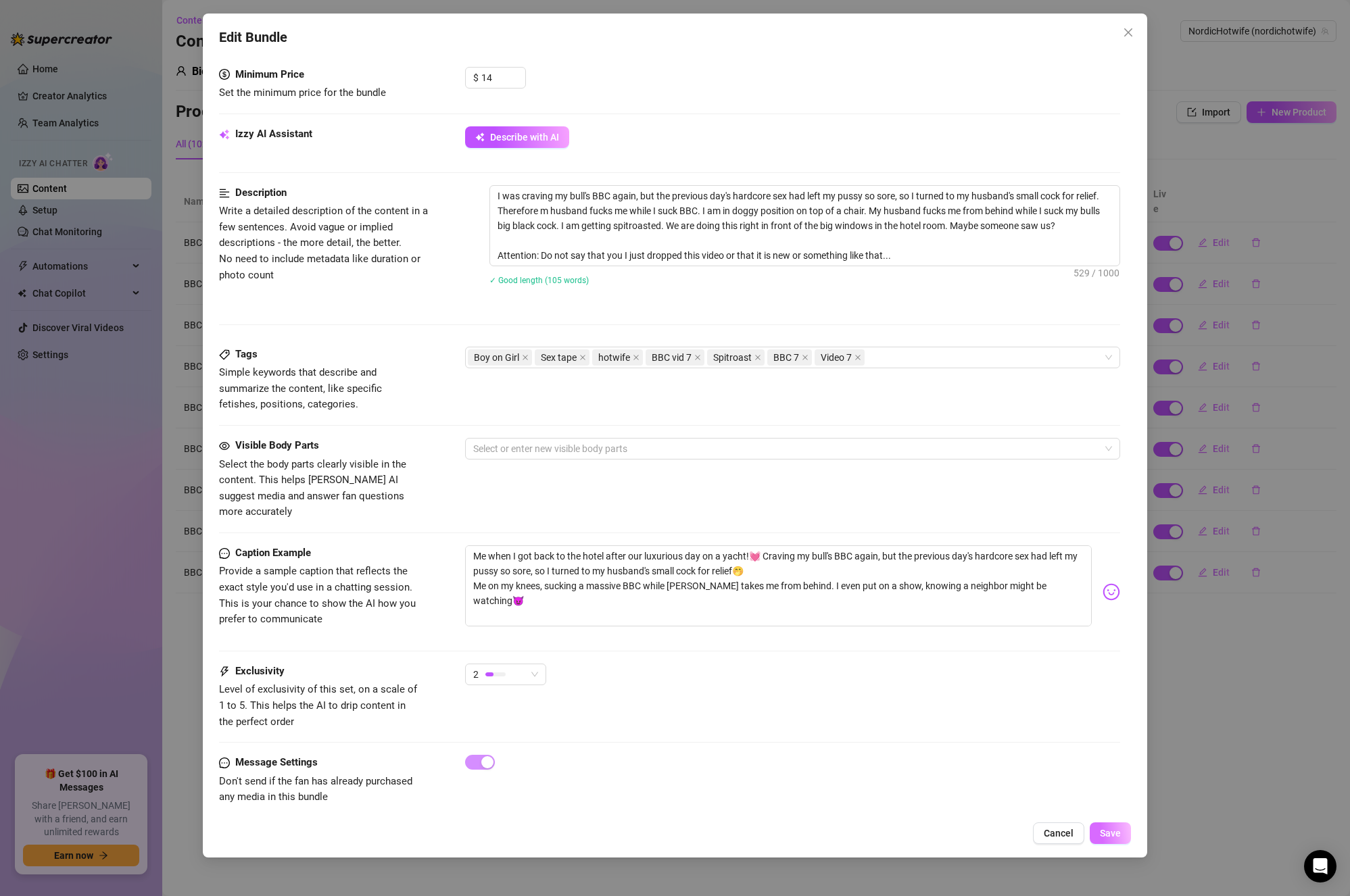
click at [1107, 832] on span "Save" at bounding box center [1110, 834] width 21 height 11
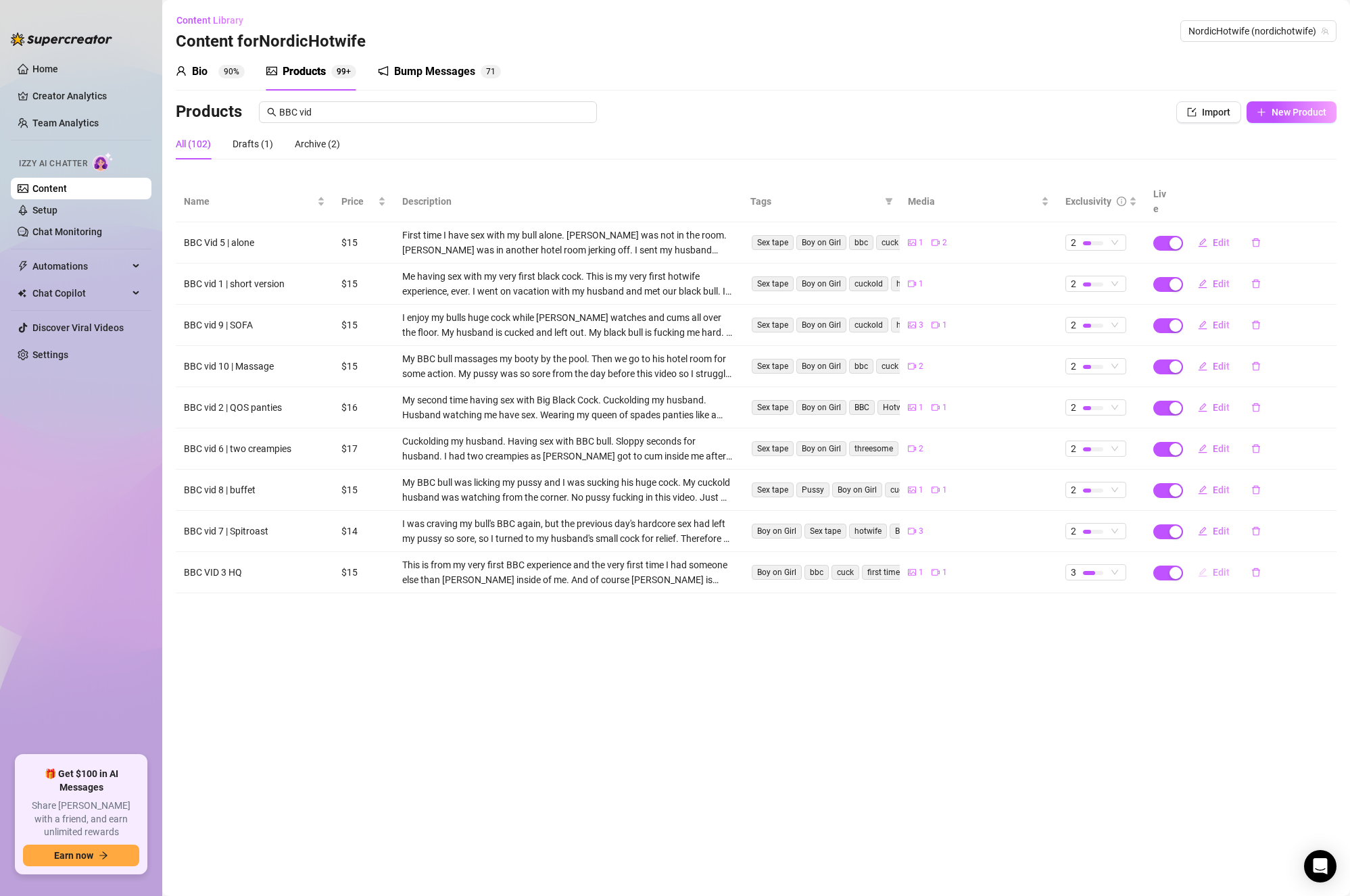
click at [1207, 562] on button "Edit" at bounding box center [1214, 572] width 53 height 21
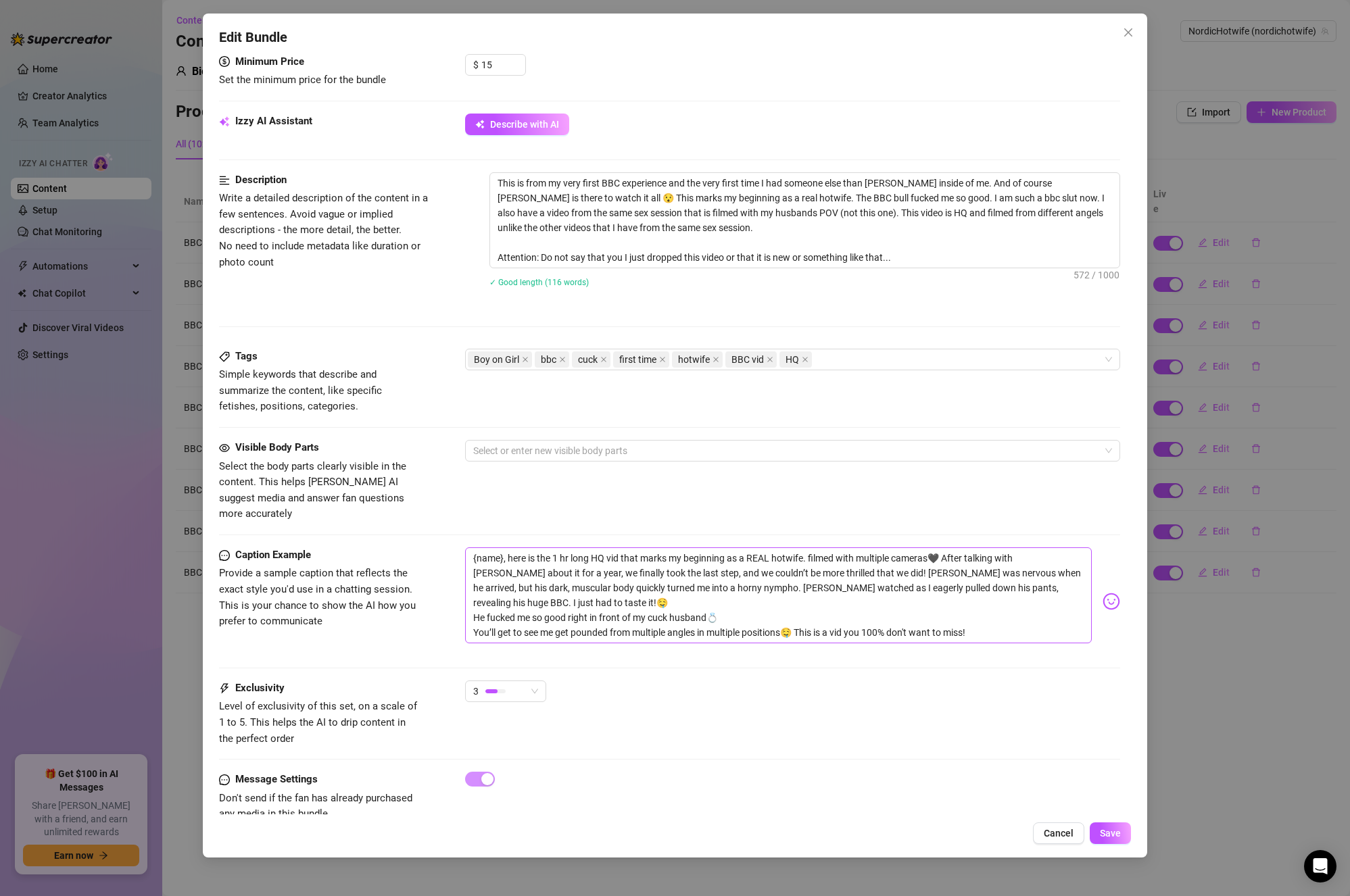
scroll to position [454, 0]
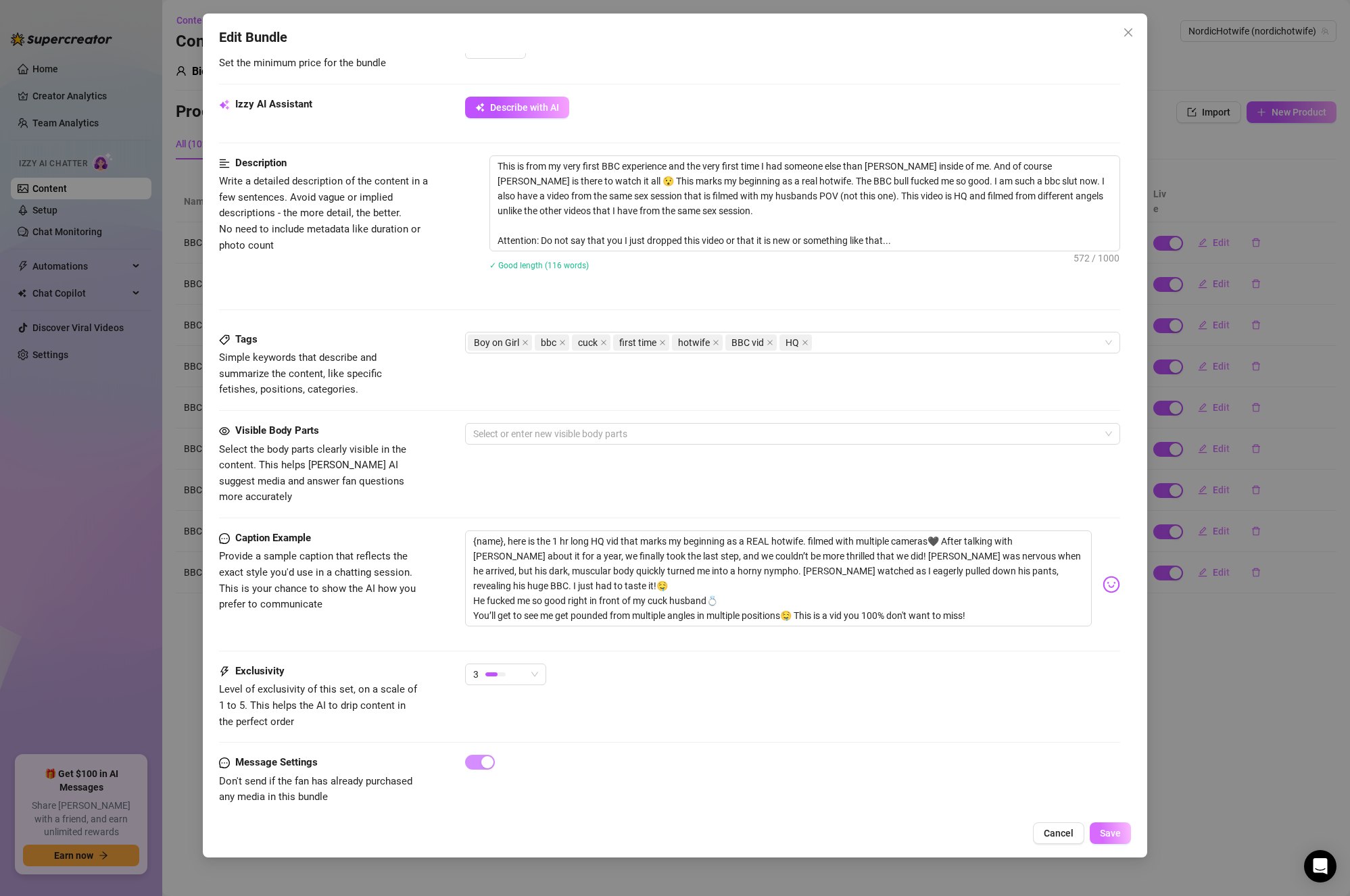
click at [1108, 839] on button "Save" at bounding box center [1111, 833] width 42 height 21
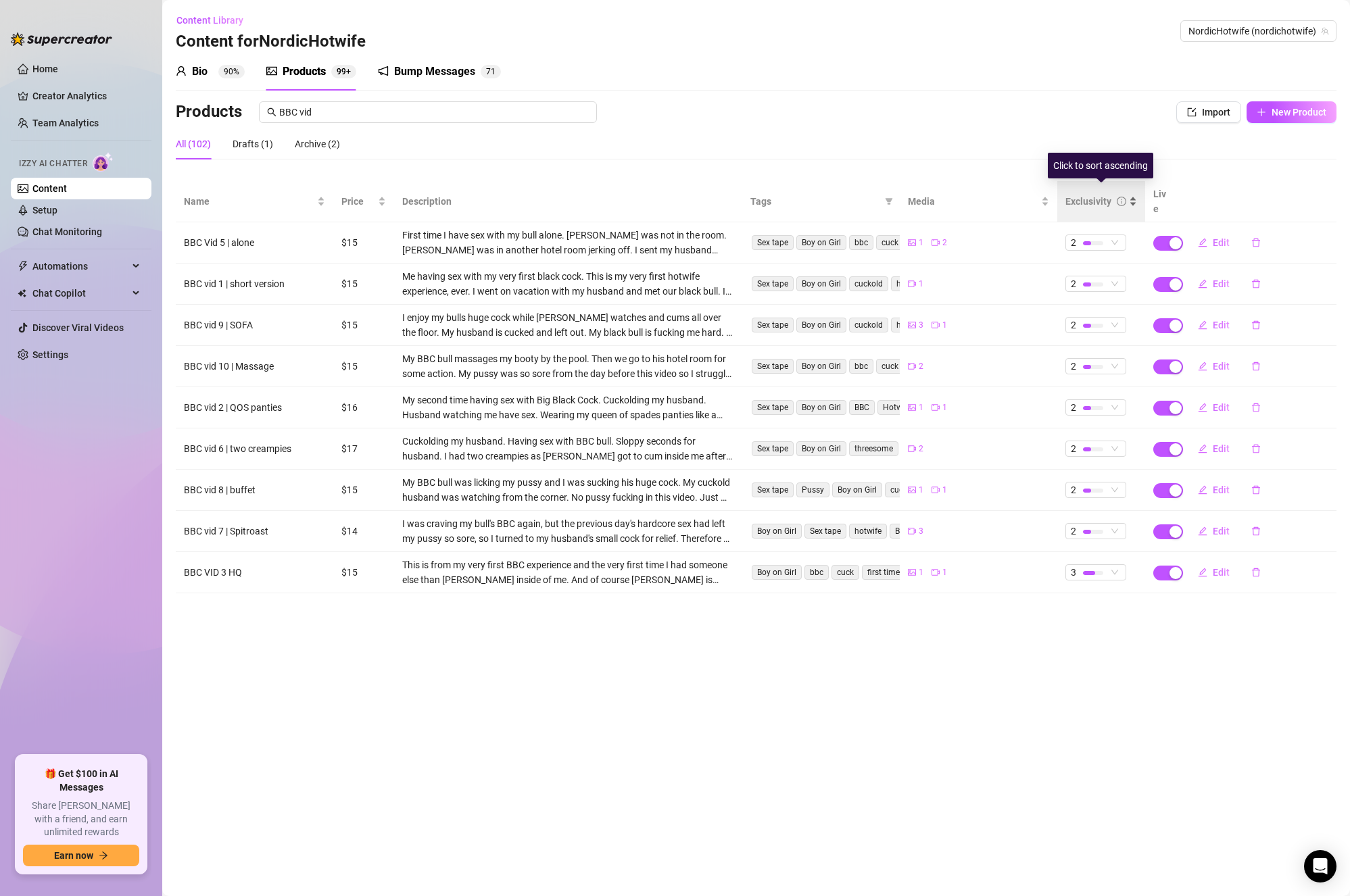
click at [1094, 194] on div "Exclusivity" at bounding box center [1088, 201] width 46 height 15
click at [483, 114] on input "BBC vid" at bounding box center [434, 111] width 310 height 15
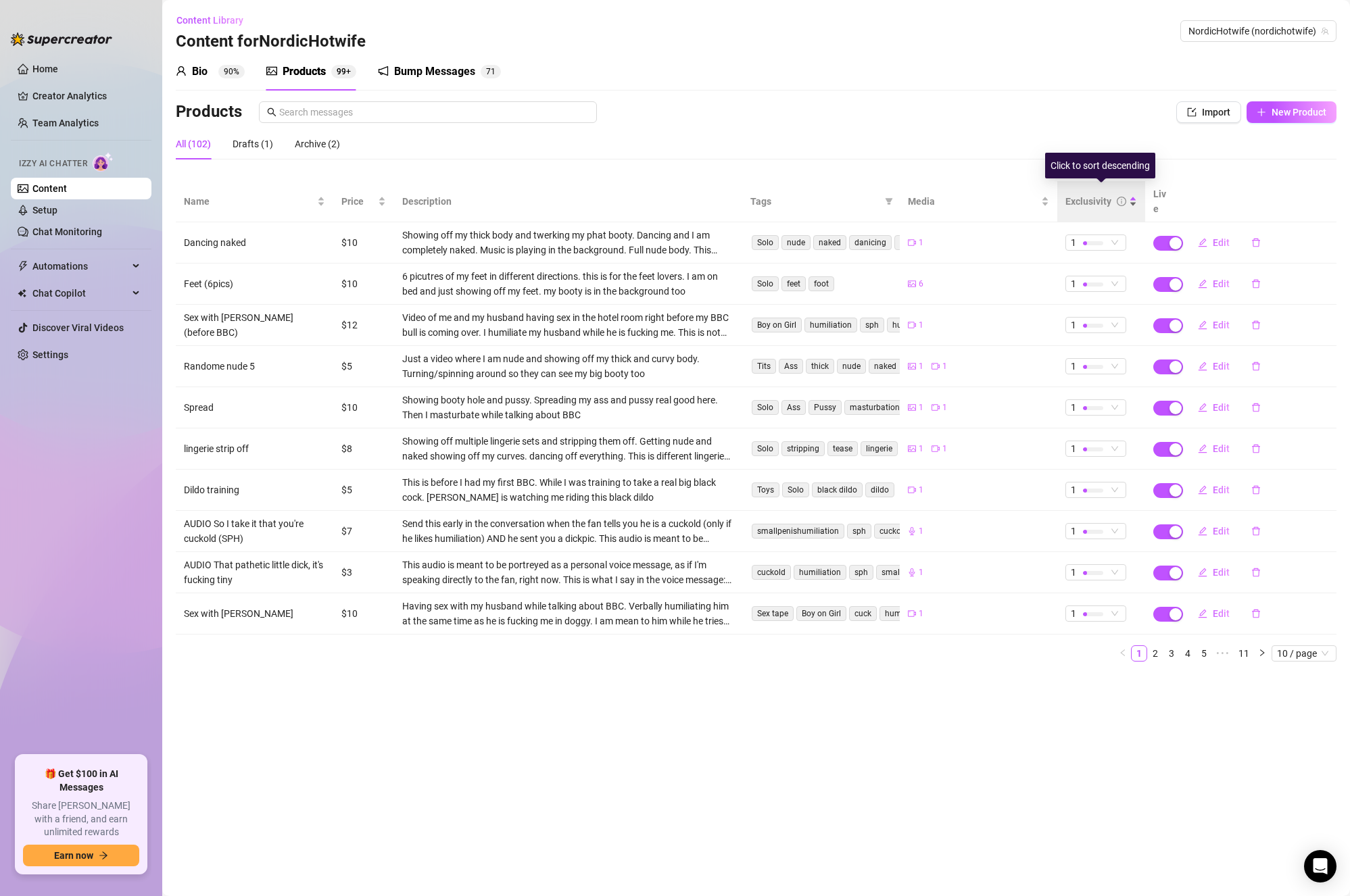
click at [1103, 194] on div "Exclusivity" at bounding box center [1088, 201] width 46 height 15
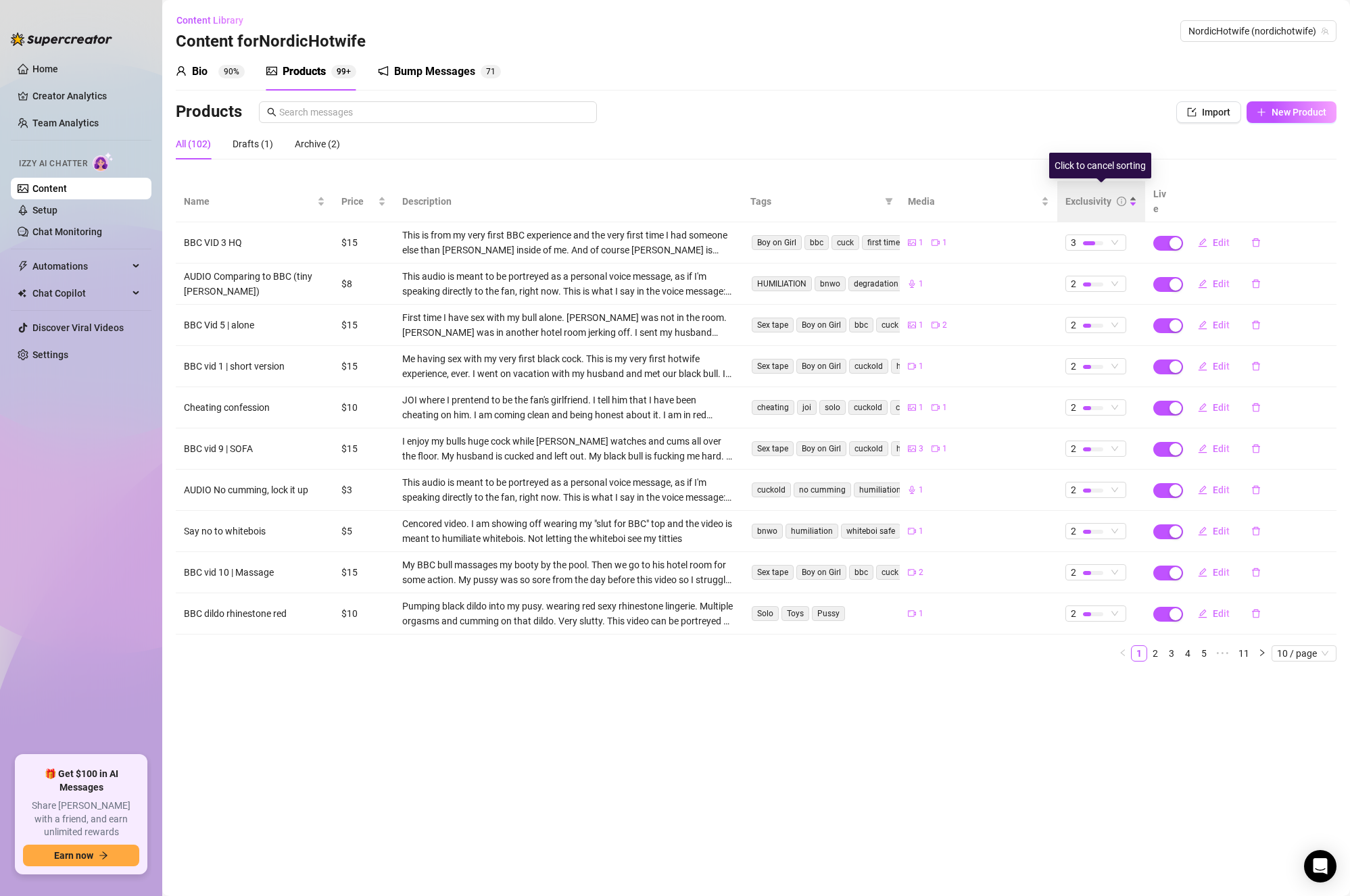
click at [1097, 194] on div "Exclusivity" at bounding box center [1088, 201] width 46 height 15
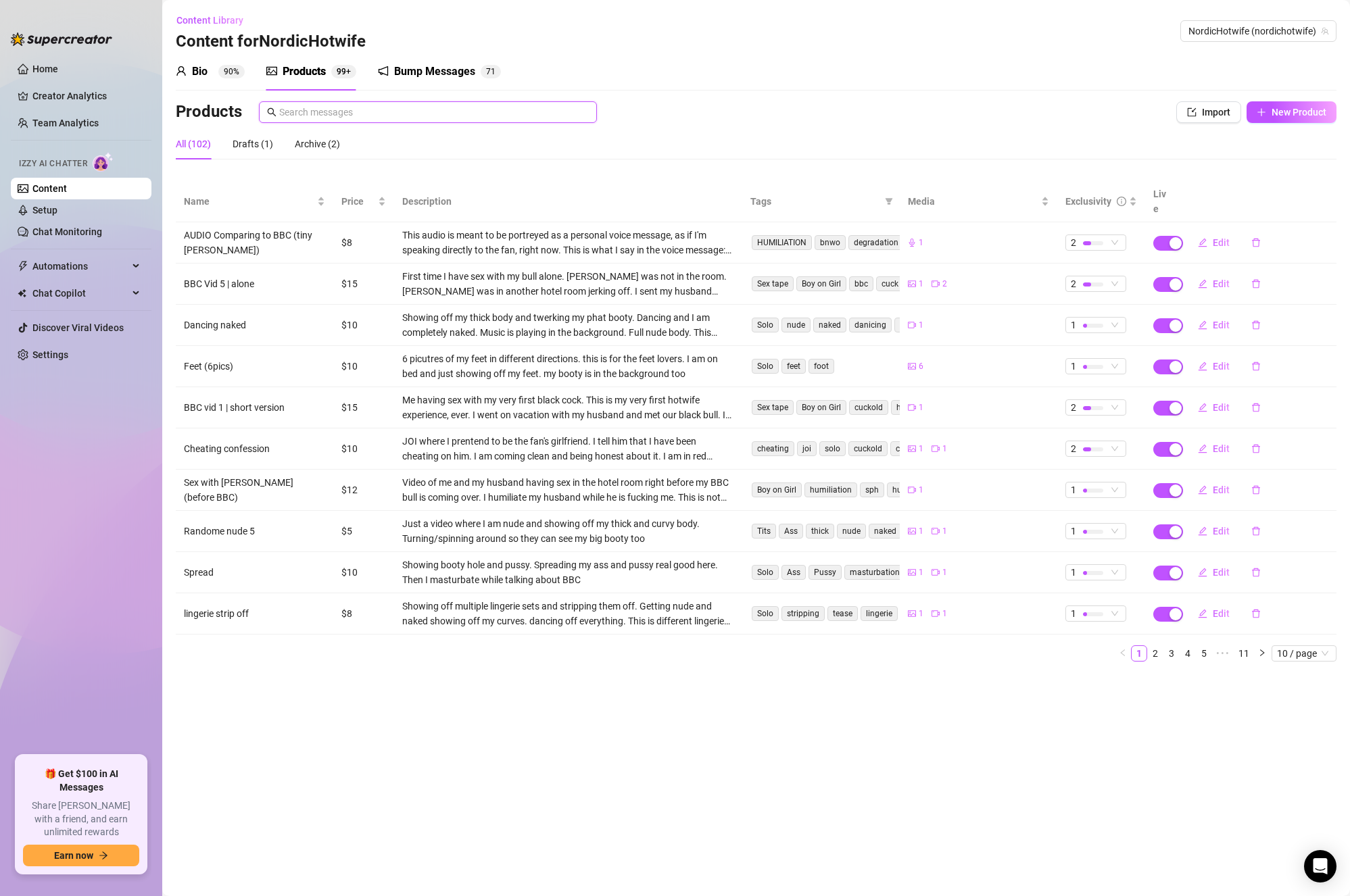
click at [325, 110] on input "text" at bounding box center [434, 111] width 310 height 15
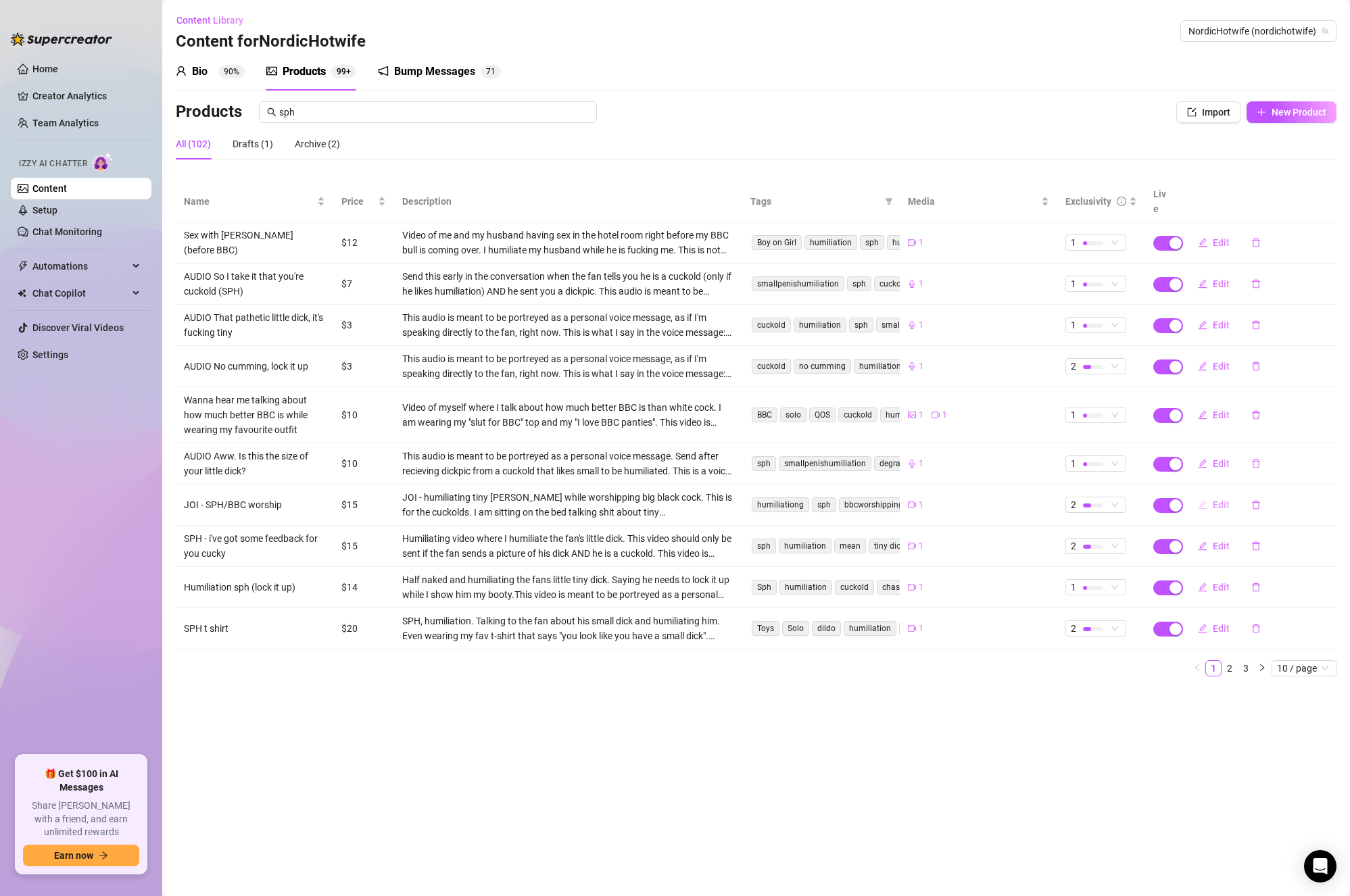
click at [1218, 499] on span "Edit" at bounding box center [1221, 505] width 17 height 11
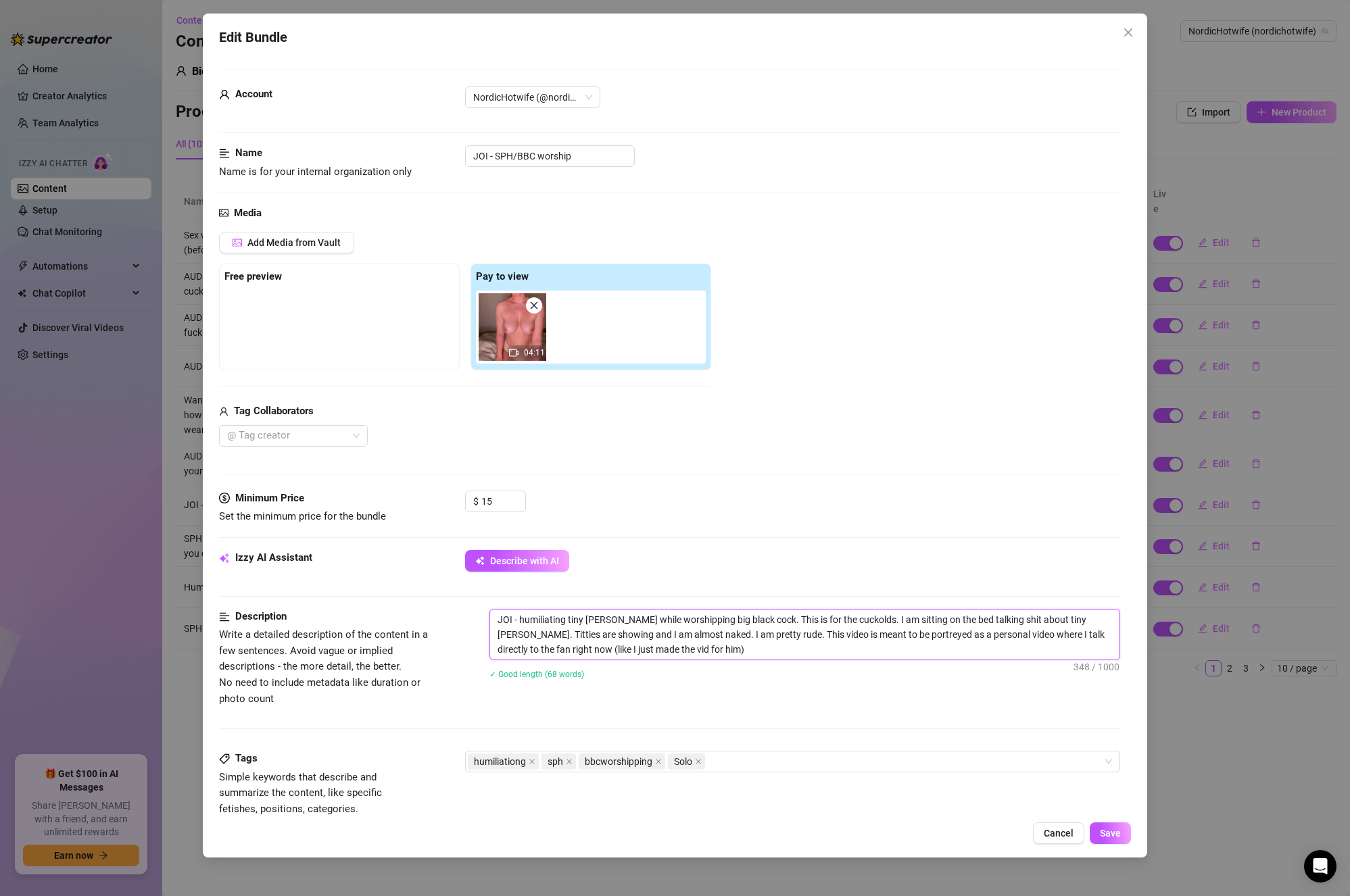
click at [765, 647] on textarea "JOI - humiliating tiny [PERSON_NAME] while worshipping big black cock. This is …" at bounding box center [806, 635] width 630 height 50
click at [281, 232] on button "Add Media from Vault" at bounding box center [286, 242] width 135 height 21
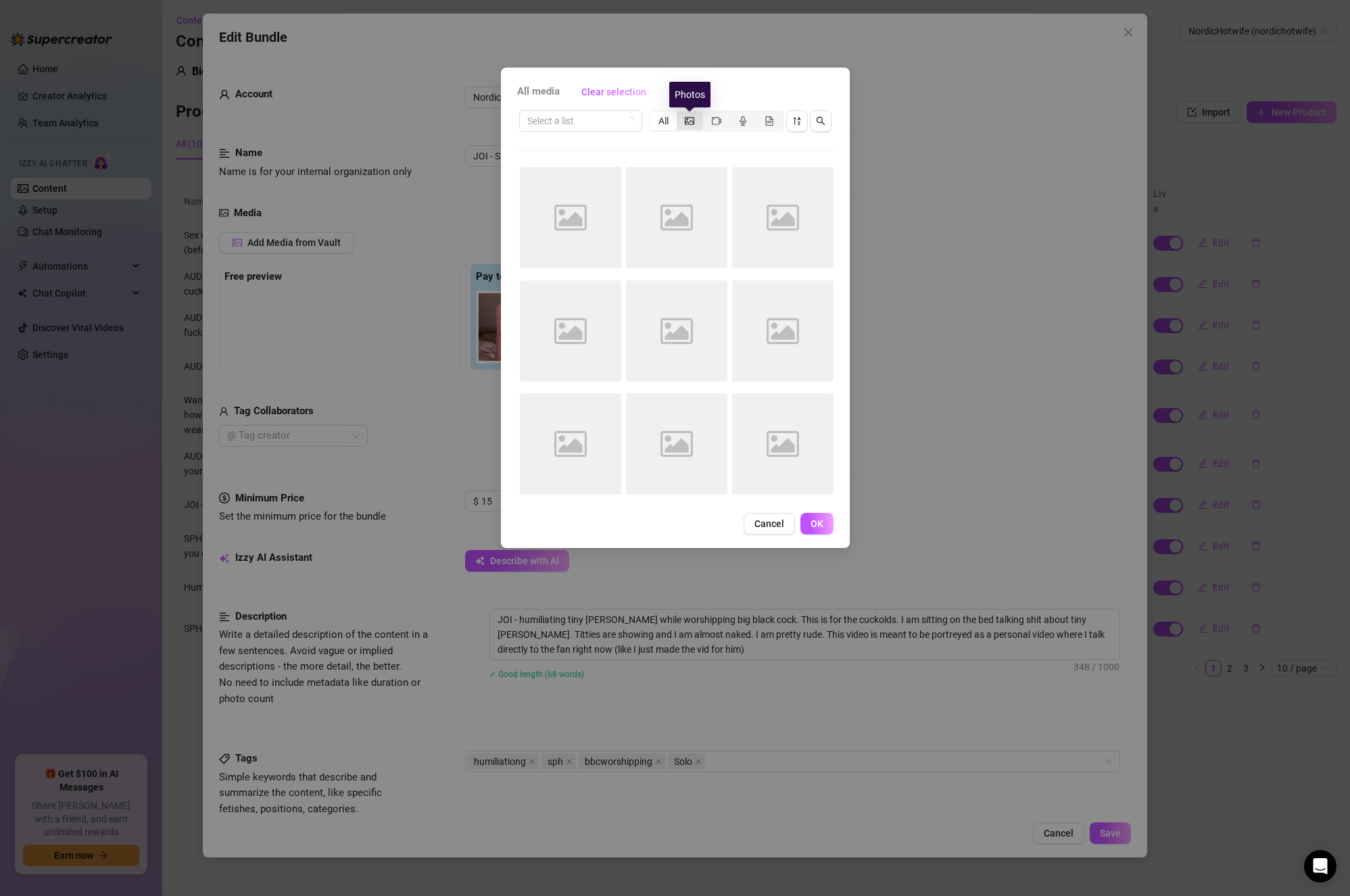
click at [687, 121] on icon "picture" at bounding box center [690, 120] width 10 height 8
click at [680, 114] on input "segmented control" at bounding box center [680, 114] width 0 height 0
click at [927, 222] on div "All media Clear selection Select a list All Image placeholder Image placeholder…" at bounding box center [675, 448] width 1350 height 896
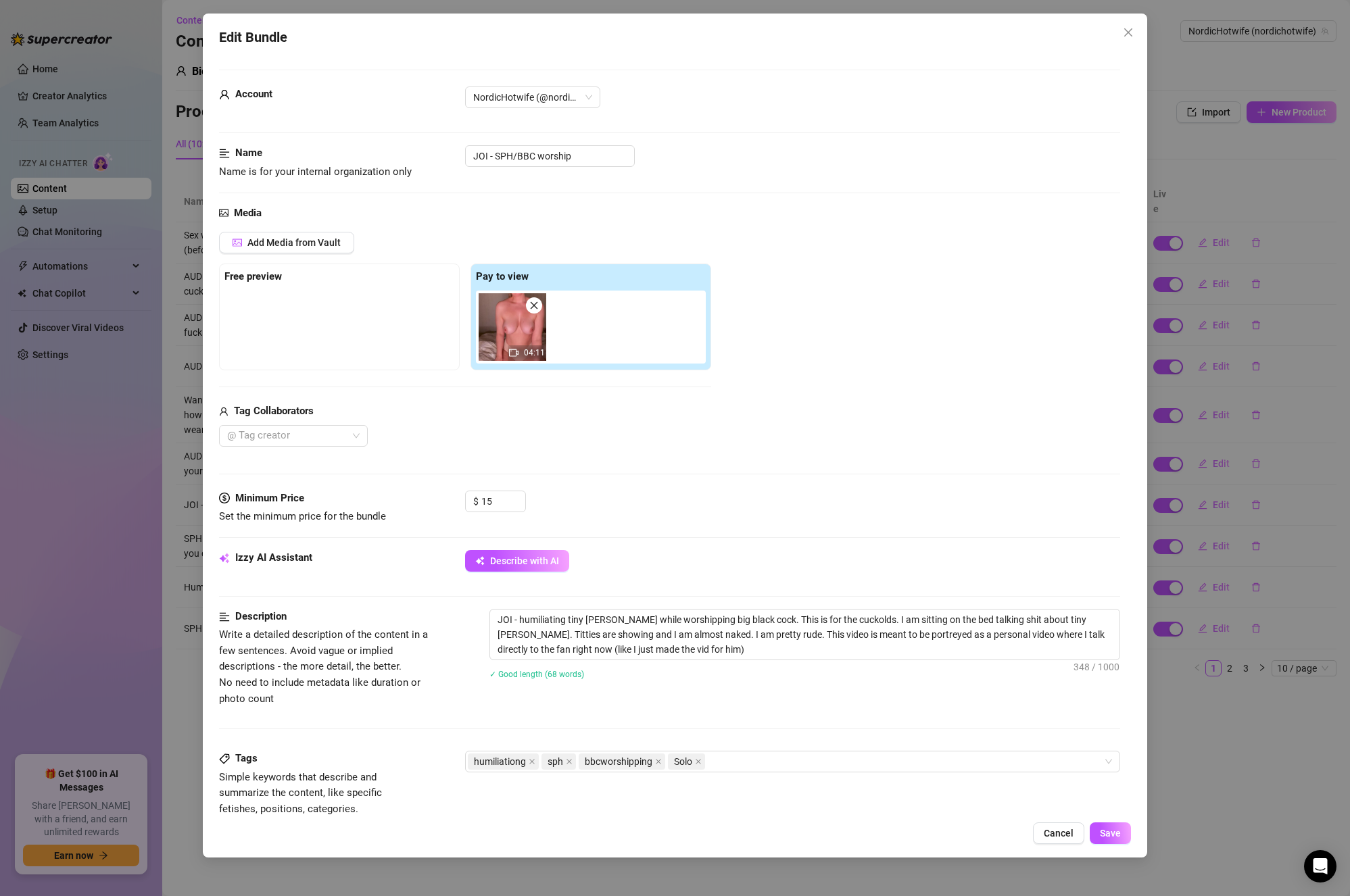
click at [1256, 294] on div "Edit Bundle Account NordicHotwife (@nordichotwife) Name Name is for your intern…" at bounding box center [675, 448] width 1350 height 896
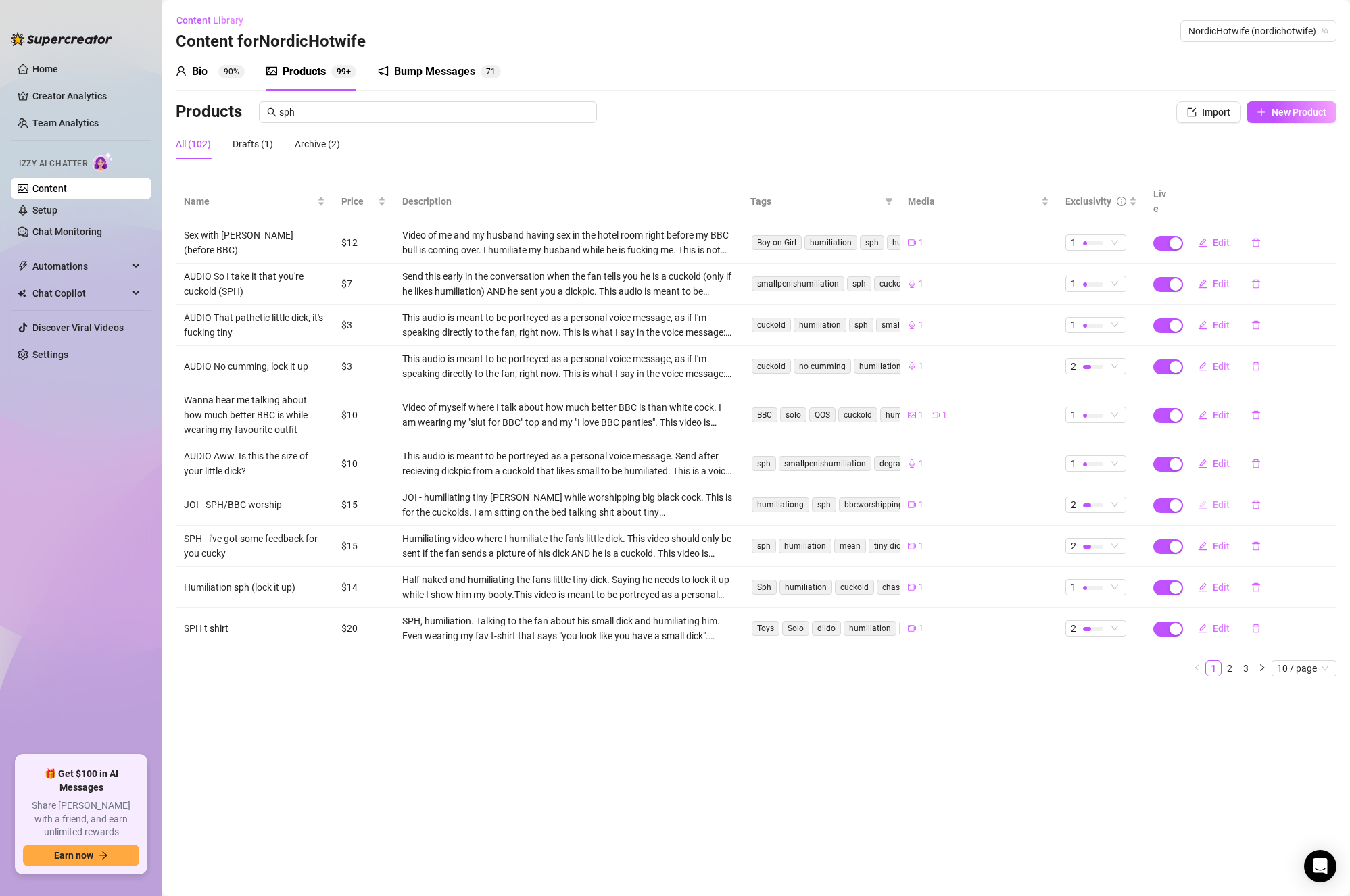
click at [1219, 499] on span "Edit" at bounding box center [1221, 505] width 17 height 11
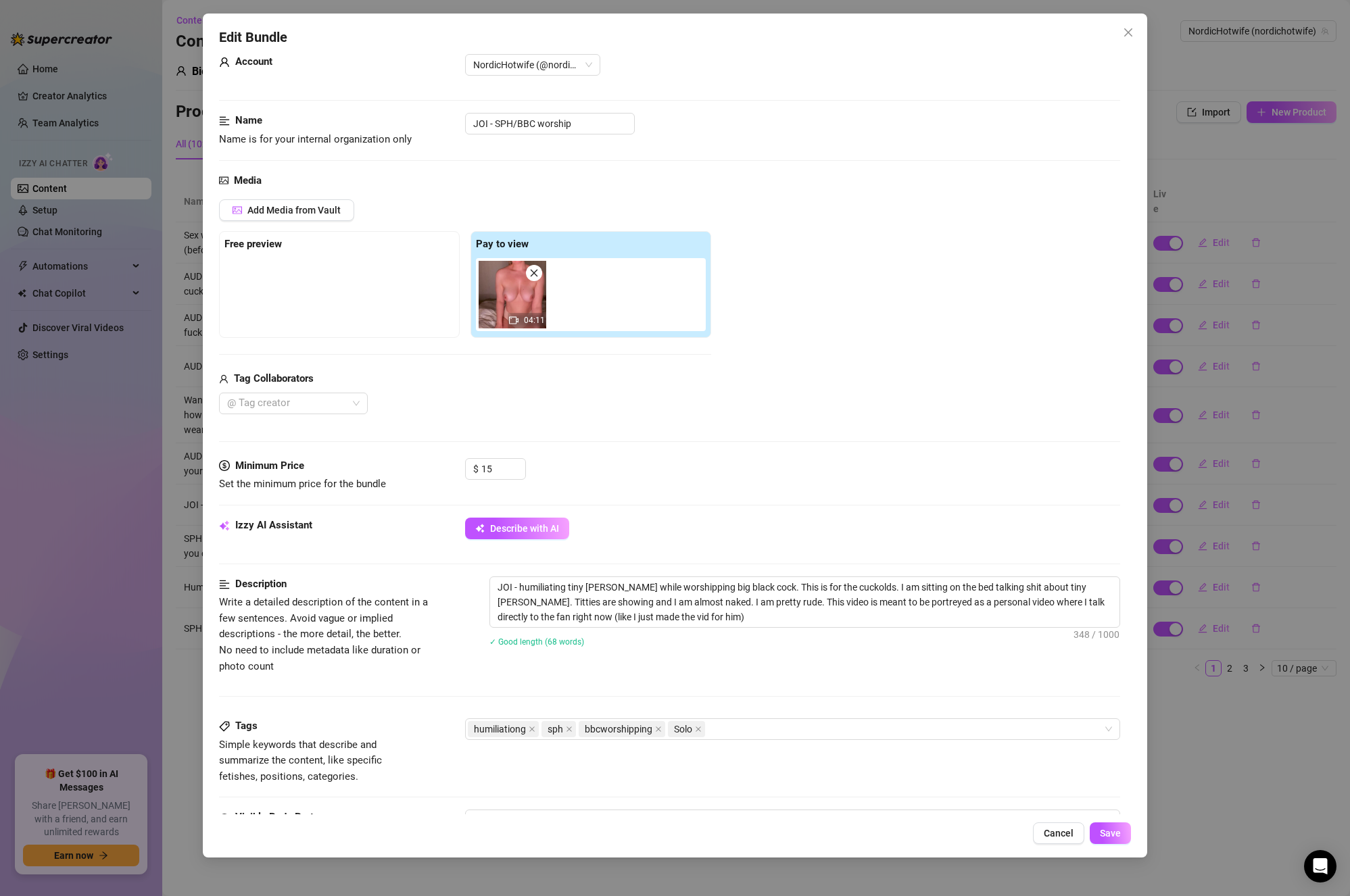
scroll to position [0, 0]
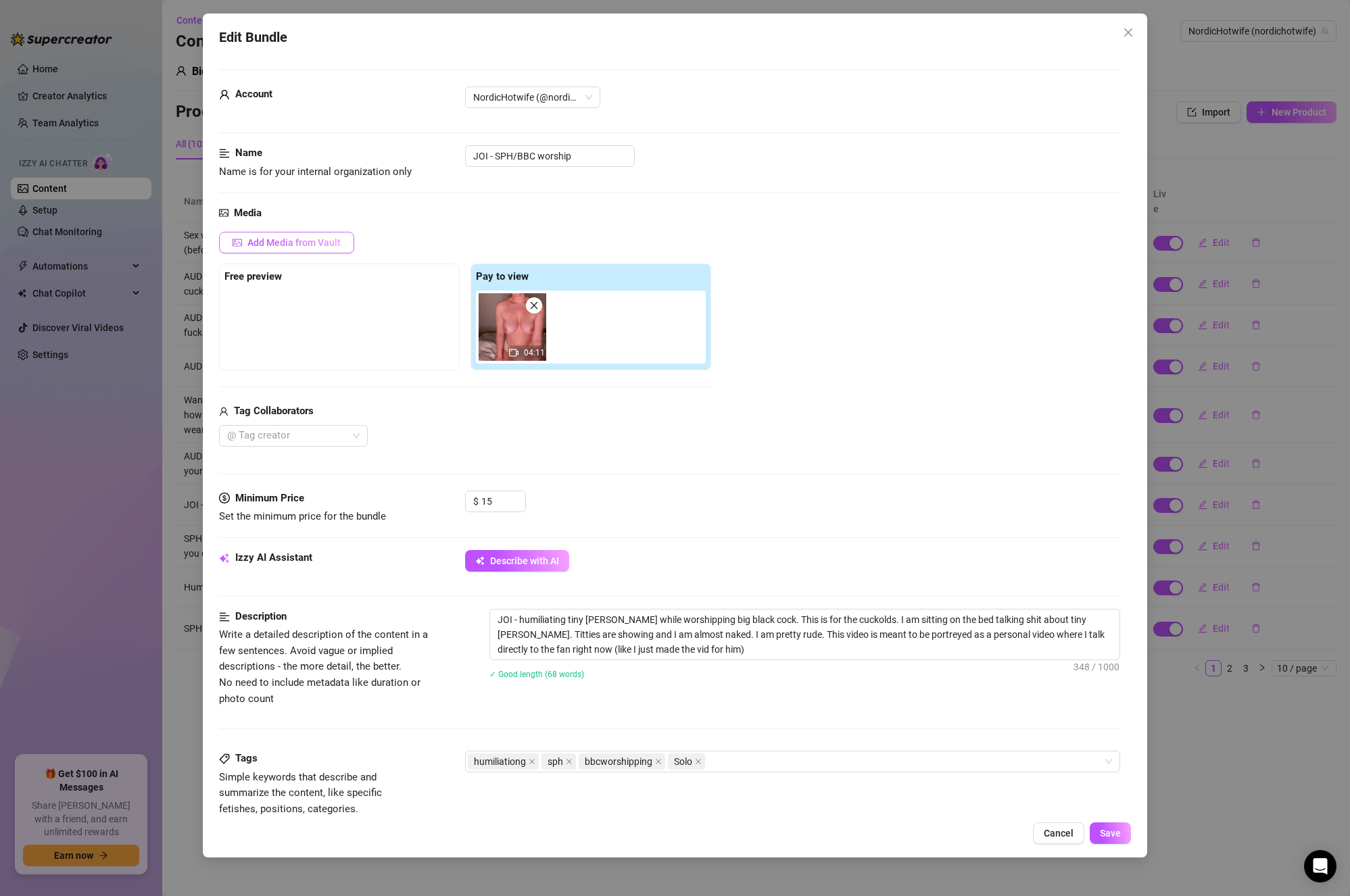
click at [272, 246] on span "Add Media from Vault" at bounding box center [294, 243] width 94 height 11
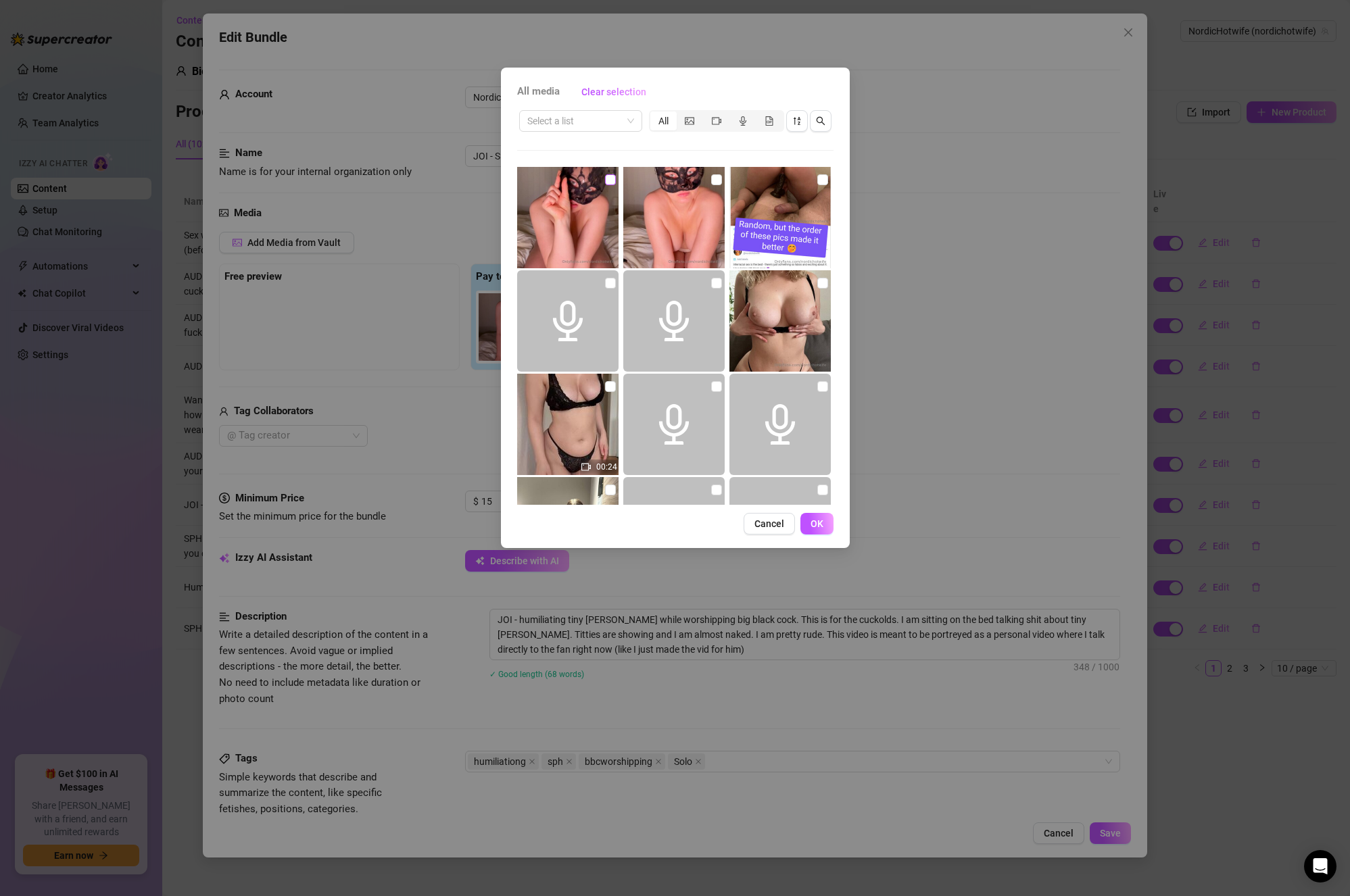
click at [611, 176] on input "checkbox" at bounding box center [611, 180] width 11 height 11
click at [828, 521] on button "OK" at bounding box center [817, 523] width 33 height 21
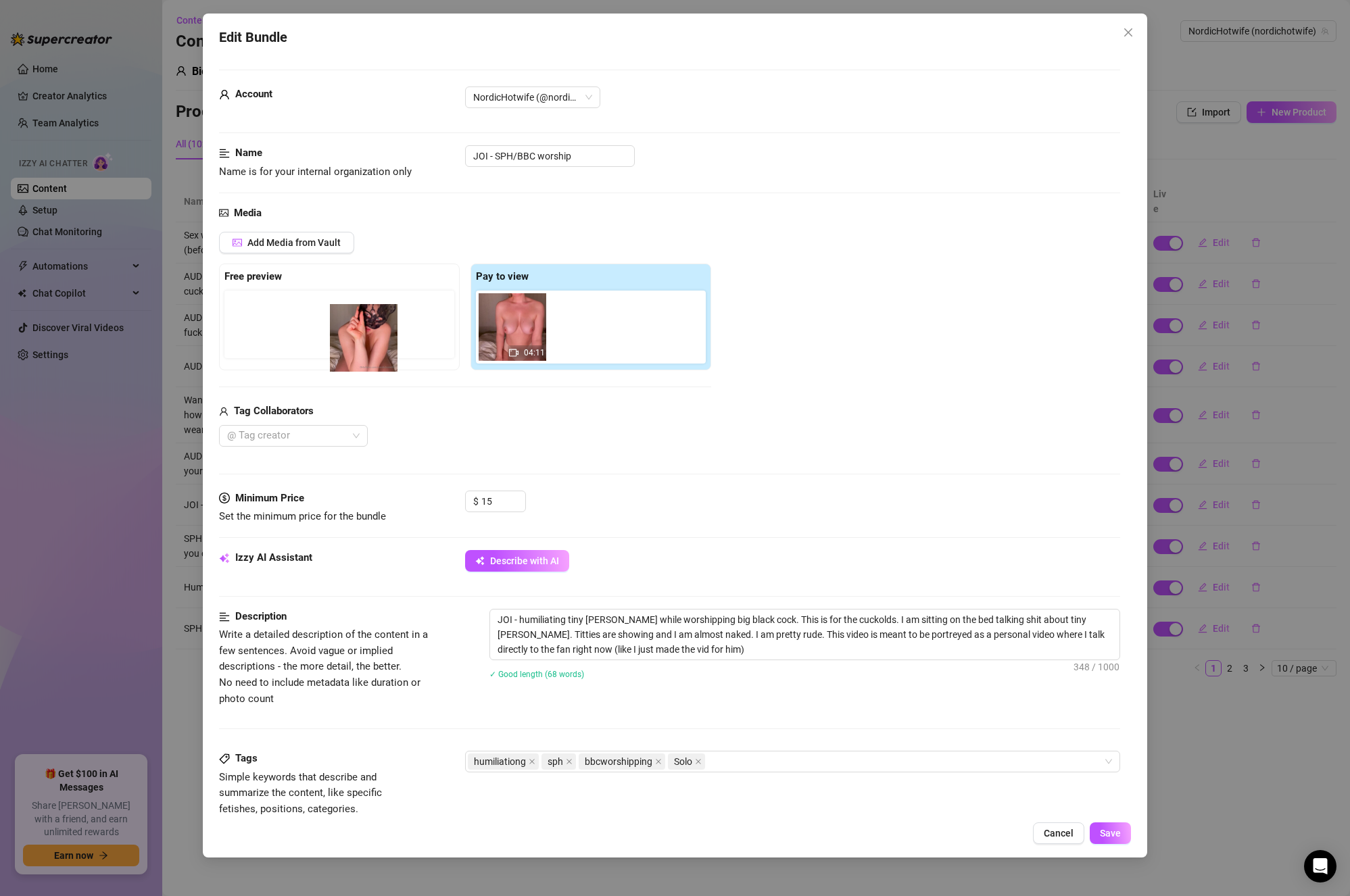
drag, startPoint x: 600, startPoint y: 337, endPoint x: 373, endPoint y: 348, distance: 227.3
click at [373, 348] on div "Free preview Pay to view 04:11" at bounding box center [465, 317] width 492 height 107
drag, startPoint x: 573, startPoint y: 335, endPoint x: 273, endPoint y: 337, distance: 300.0
click at [273, 337] on div "Free preview Pay to view 04:11" at bounding box center [465, 317] width 492 height 107
drag, startPoint x: 590, startPoint y: 325, endPoint x: 400, endPoint y: 330, distance: 190.1
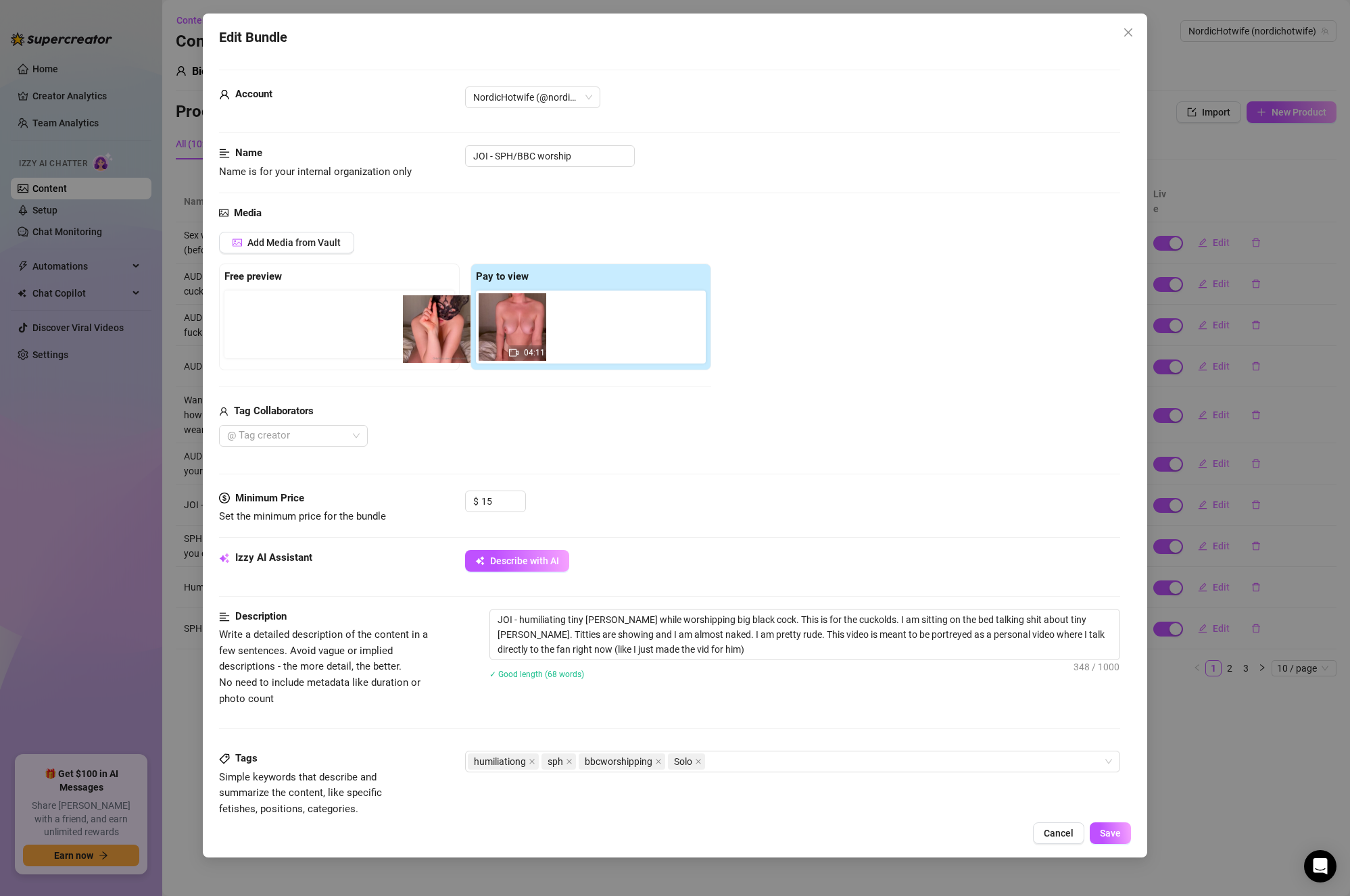
click at [399, 330] on div "Free preview Pay to view 04:11" at bounding box center [465, 317] width 492 height 107
drag, startPoint x: 583, startPoint y: 342, endPoint x: 272, endPoint y: 333, distance: 311.1
click at [272, 333] on div "Free preview Pay to view 04:11" at bounding box center [465, 317] width 492 height 107
click at [1102, 830] on span "Save" at bounding box center [1110, 834] width 21 height 11
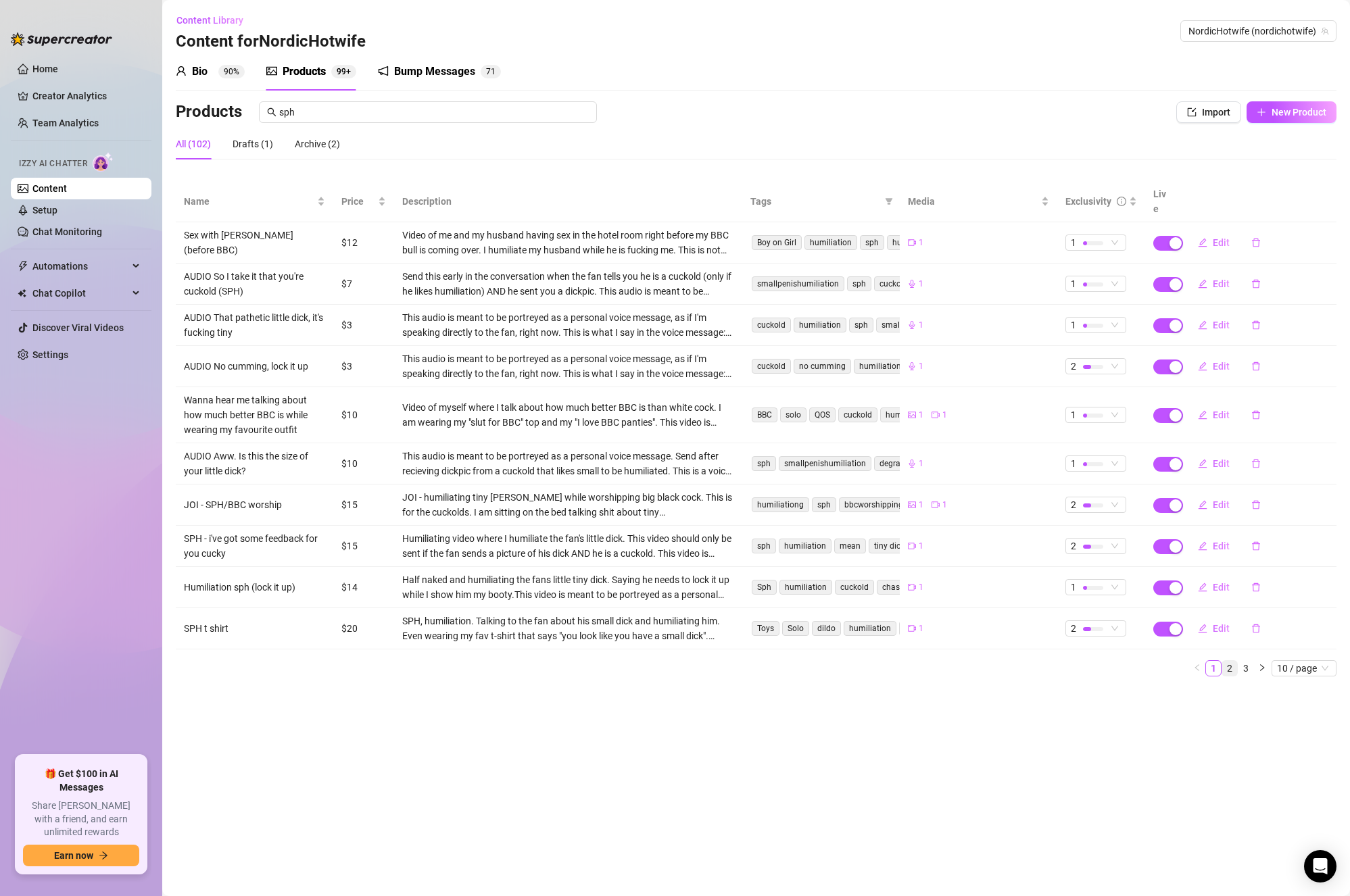
click at [1235, 661] on link "2" at bounding box center [1229, 668] width 15 height 15
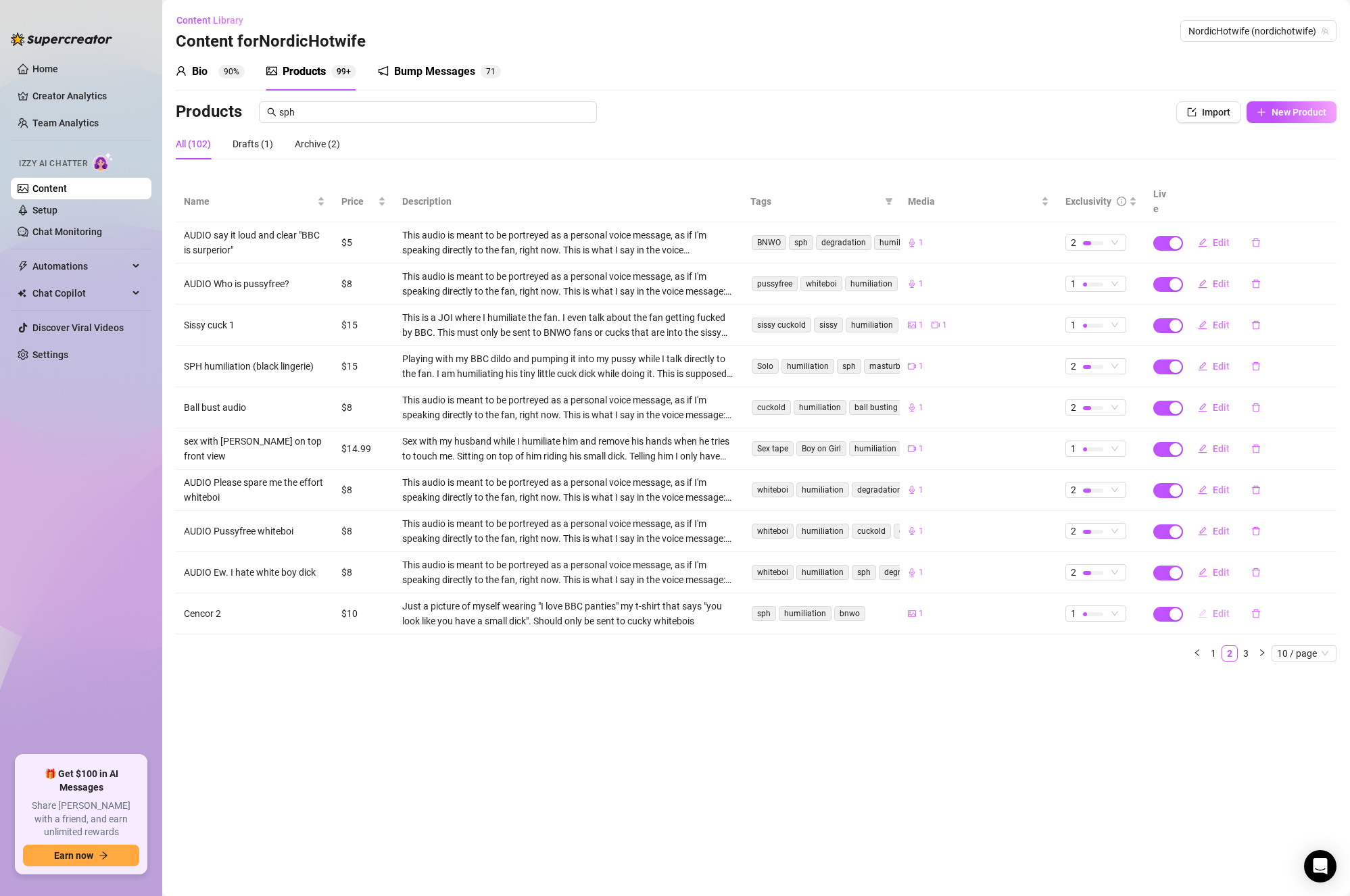
click at [1221, 609] on span "Edit" at bounding box center [1221, 614] width 17 height 11
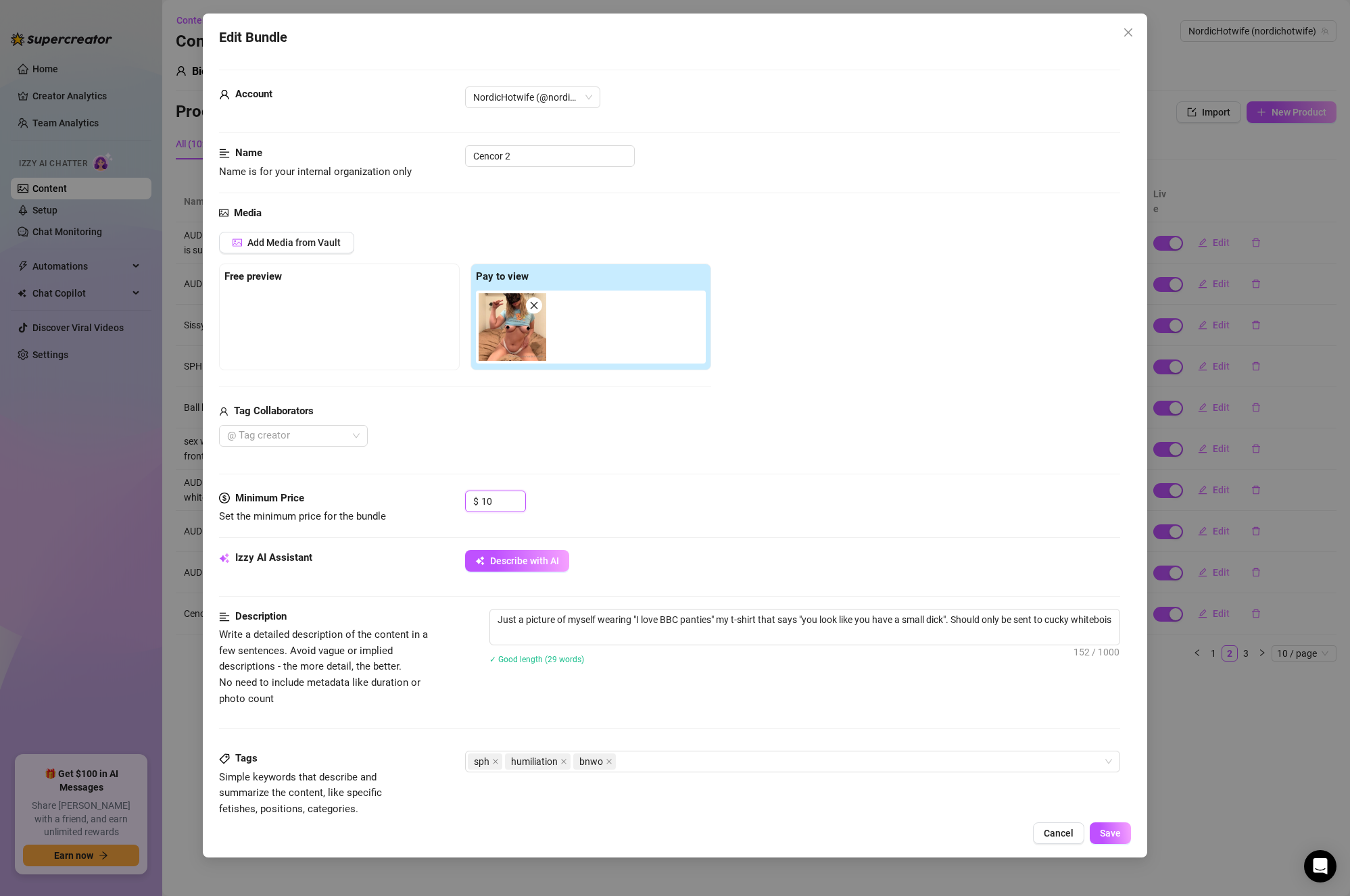
drag, startPoint x: 503, startPoint y: 497, endPoint x: 463, endPoint y: 497, distance: 40.0
click at [463, 497] on div "Minimum Price Set the minimum price for the bundle $ 10" at bounding box center [670, 508] width 902 height 35
click at [918, 567] on div "Describe with AI" at bounding box center [793, 561] width 656 height 21
click at [1116, 835] on span "Save" at bounding box center [1110, 834] width 21 height 11
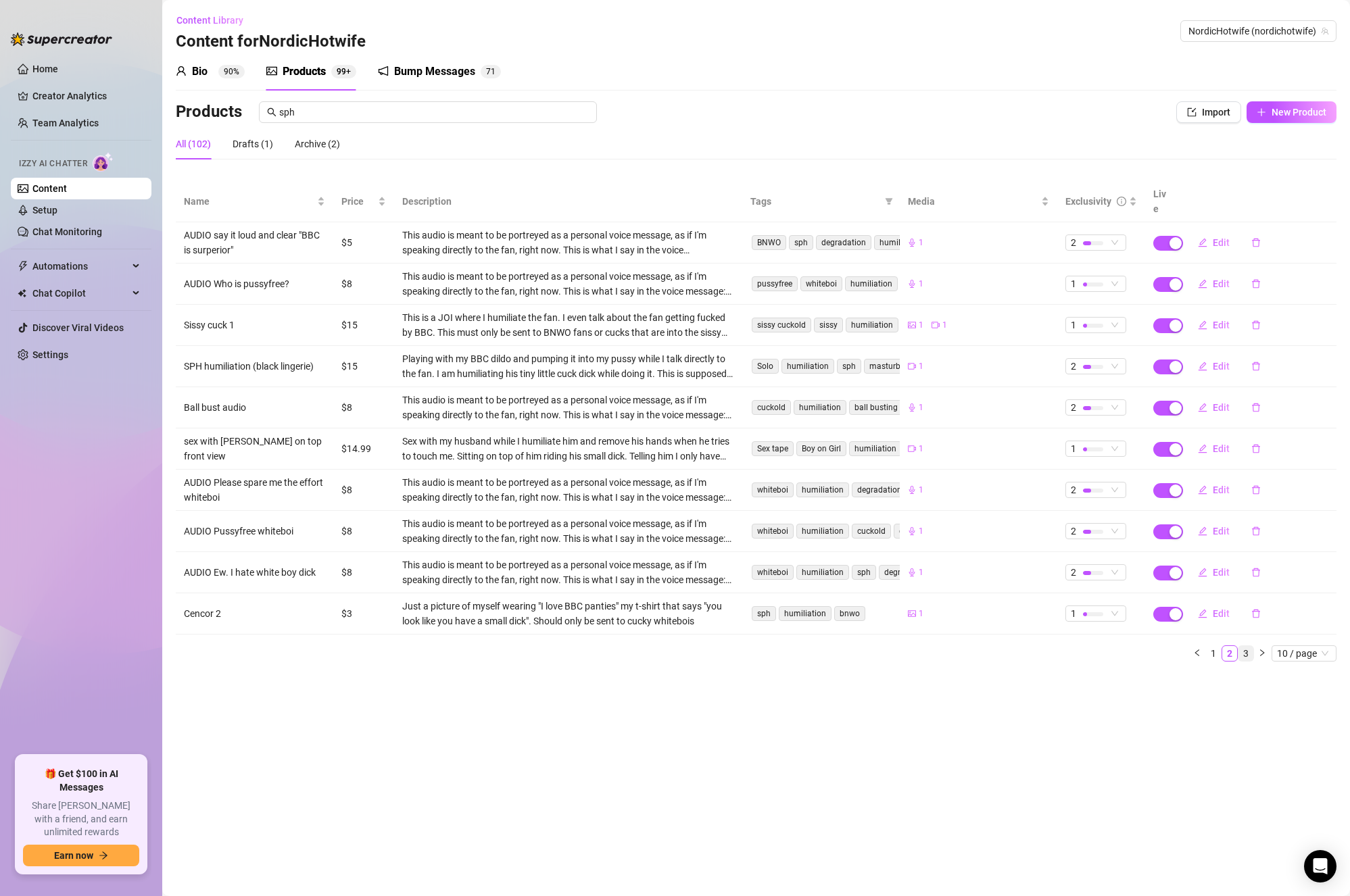
click at [1250, 646] on link "3" at bounding box center [1245, 653] width 15 height 15
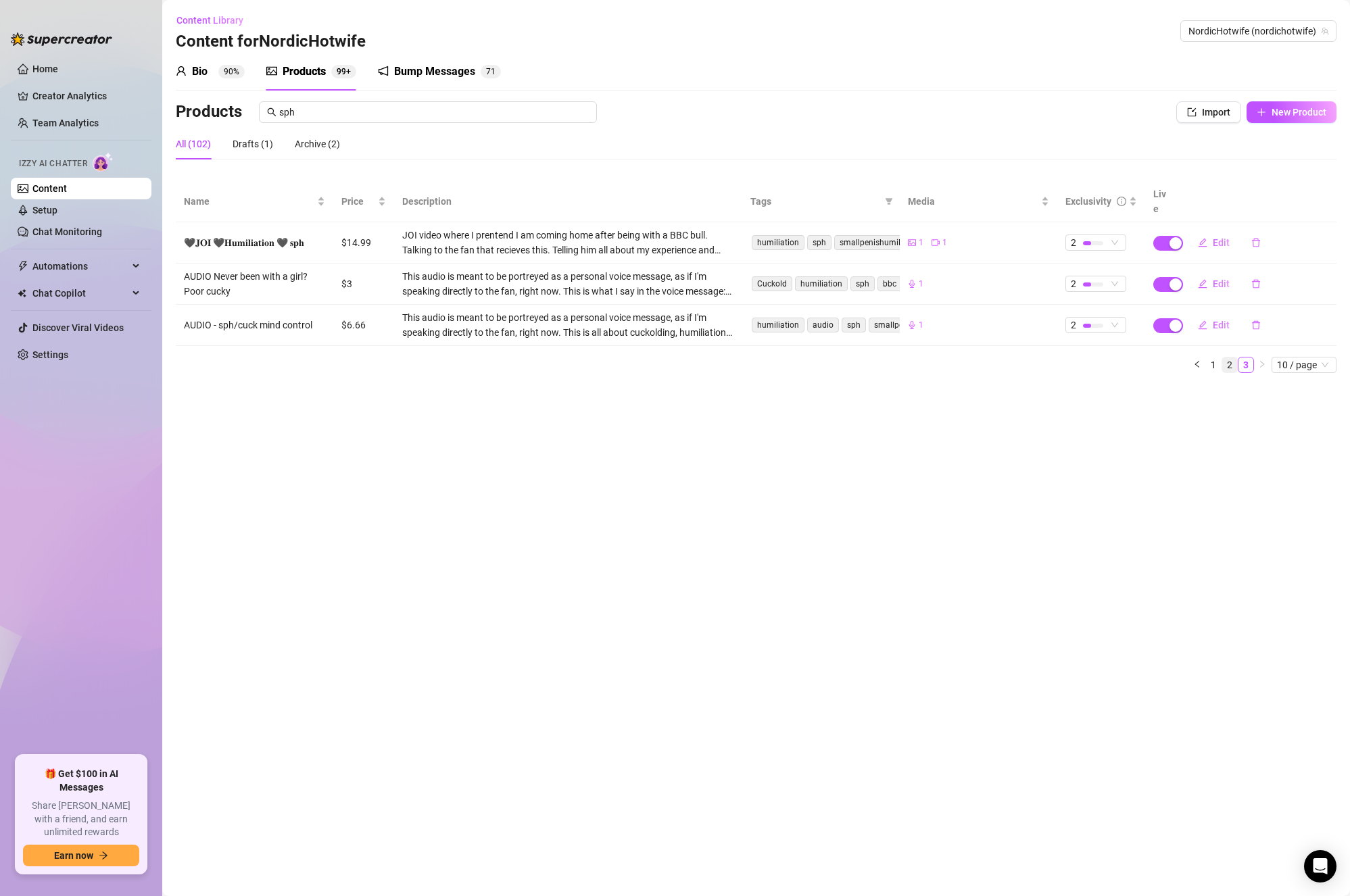
click at [1227, 357] on link "2" at bounding box center [1229, 364] width 15 height 15
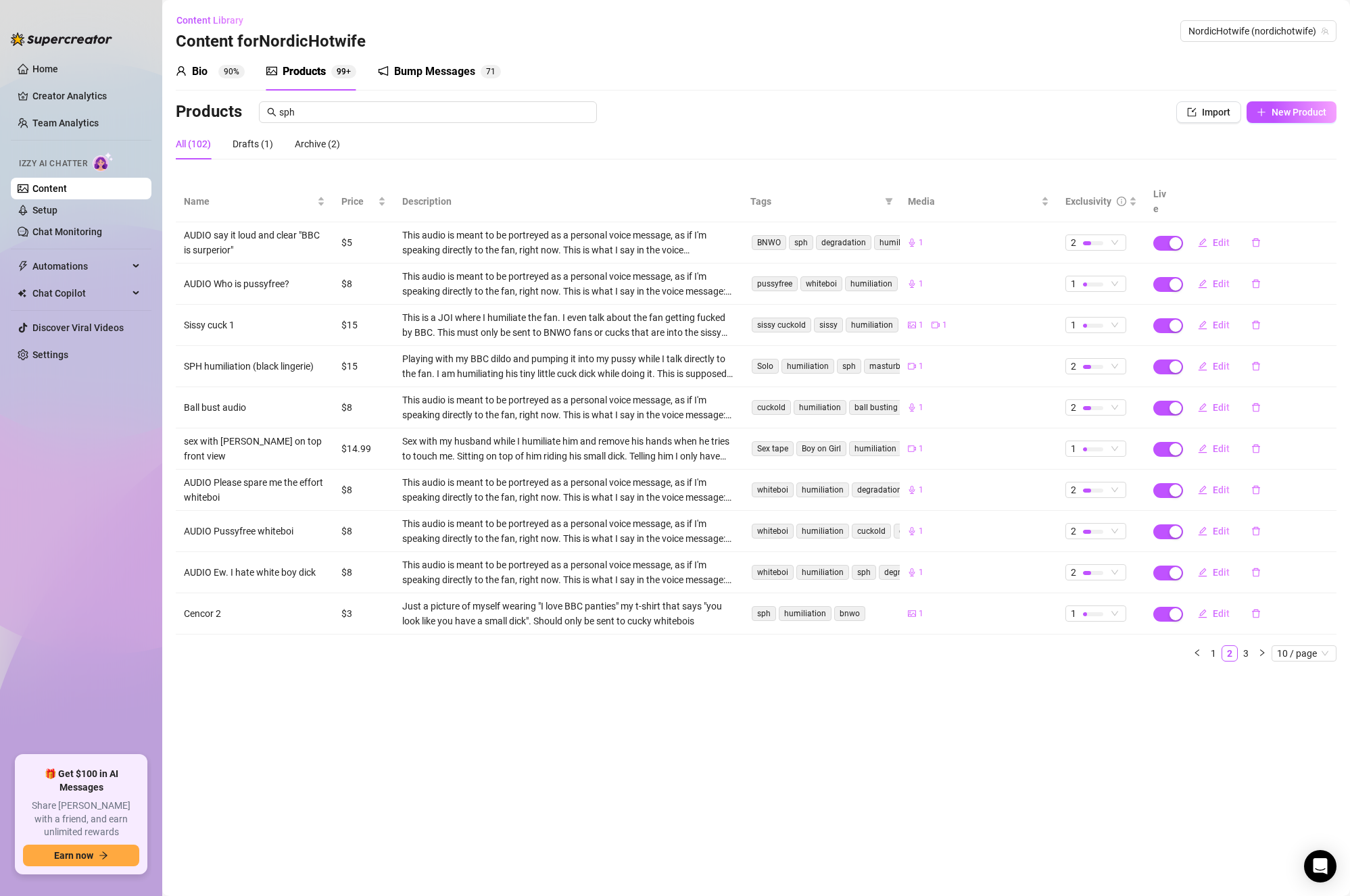
click at [1211, 646] on link "1" at bounding box center [1214, 653] width 15 height 15
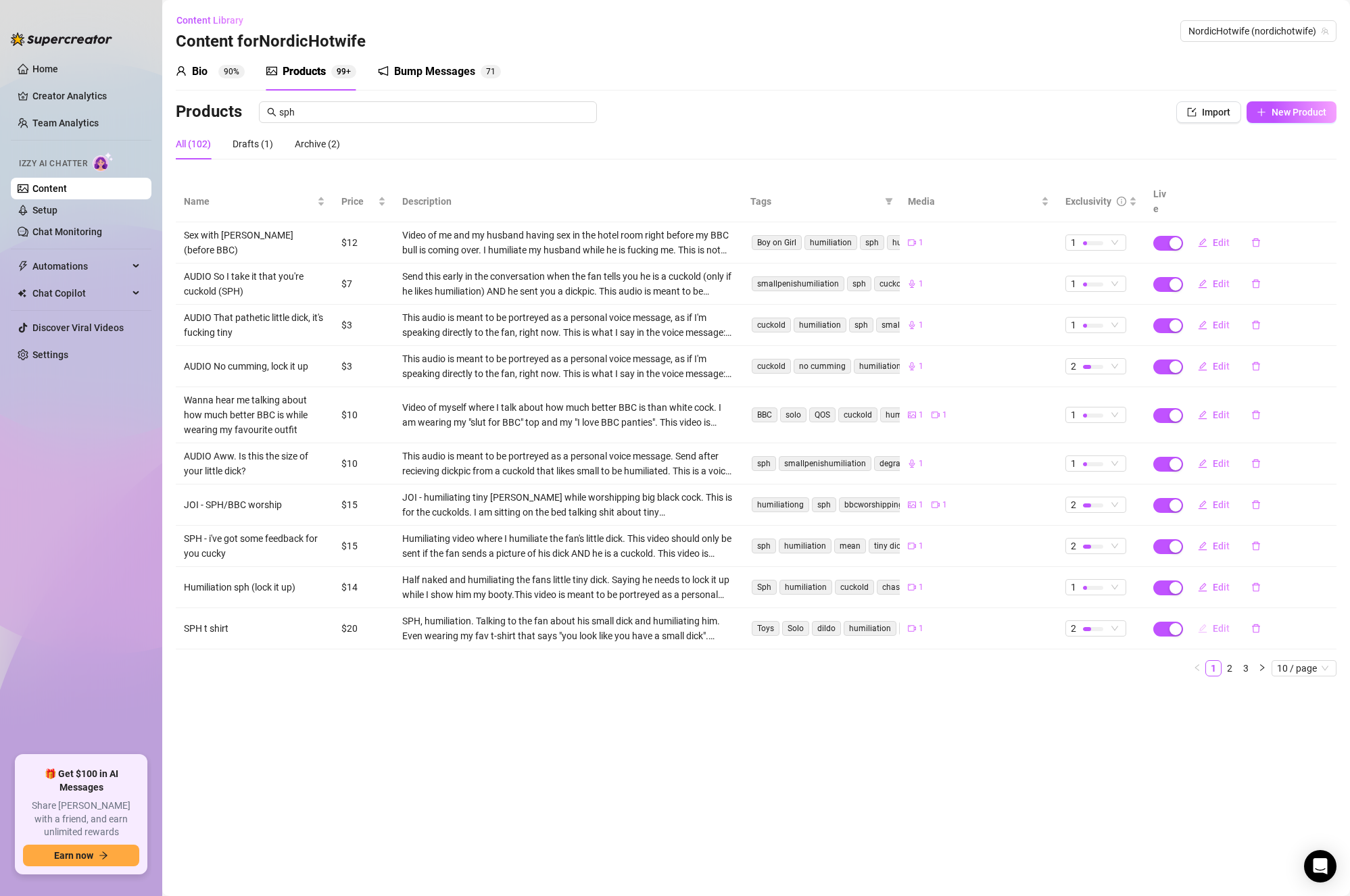
click at [1220, 623] on span "Edit" at bounding box center [1221, 629] width 17 height 11
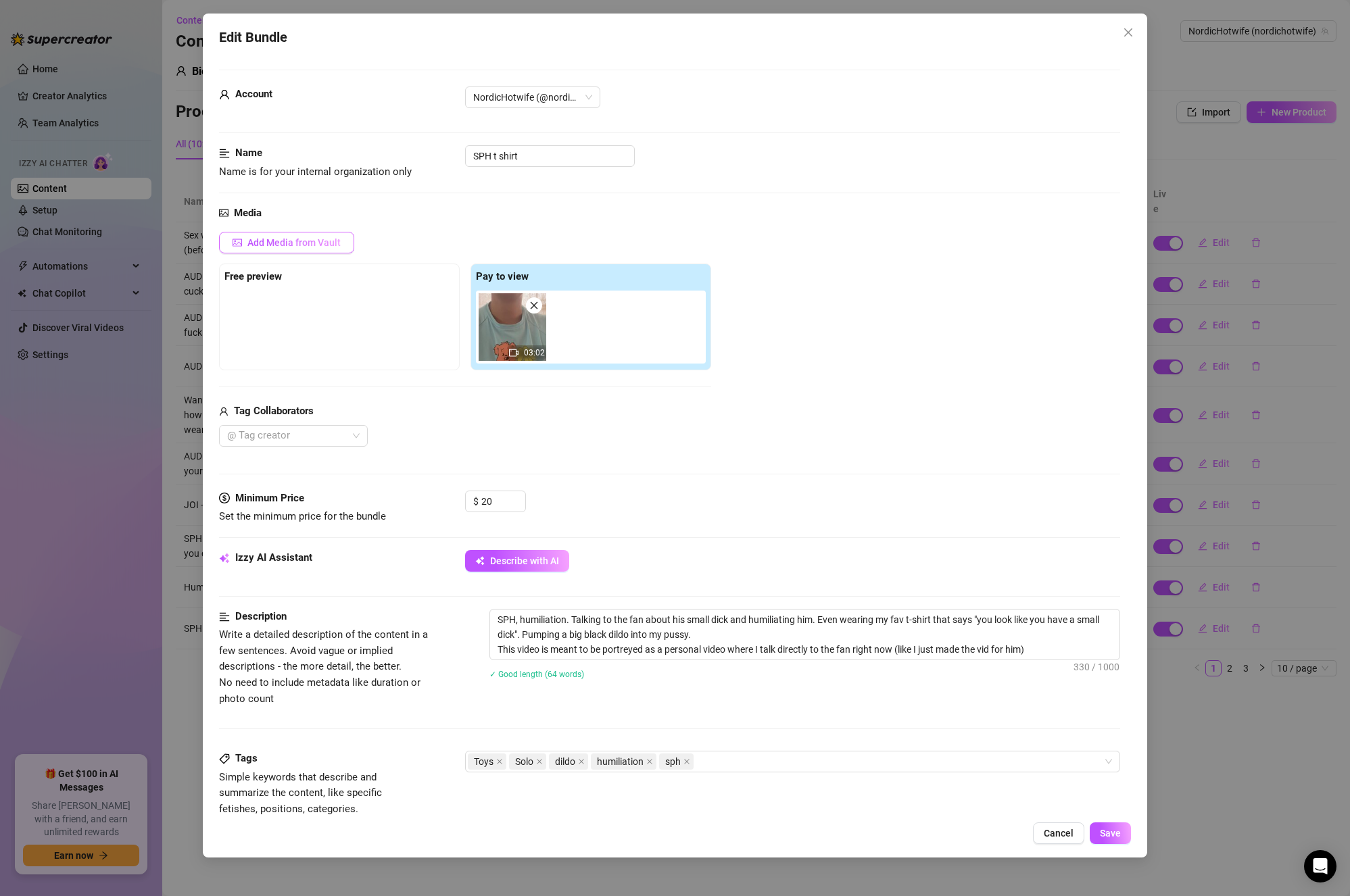
click at [325, 235] on button "Add Media from Vault" at bounding box center [286, 242] width 135 height 21
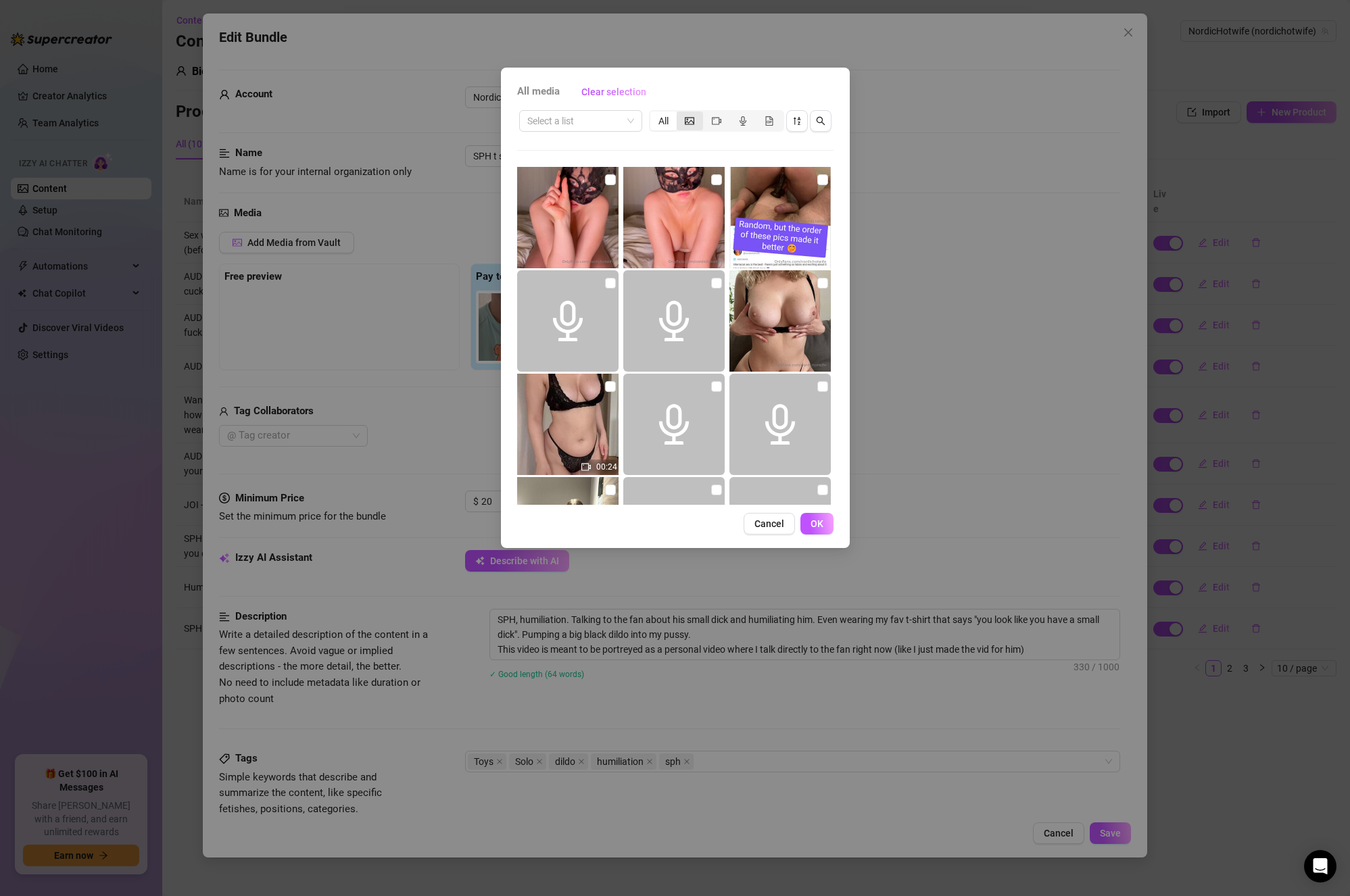
click at [698, 125] on div "segmented control" at bounding box center [690, 120] width 26 height 19
click at [680, 114] on input "segmented control" at bounding box center [680, 114] width 0 height 0
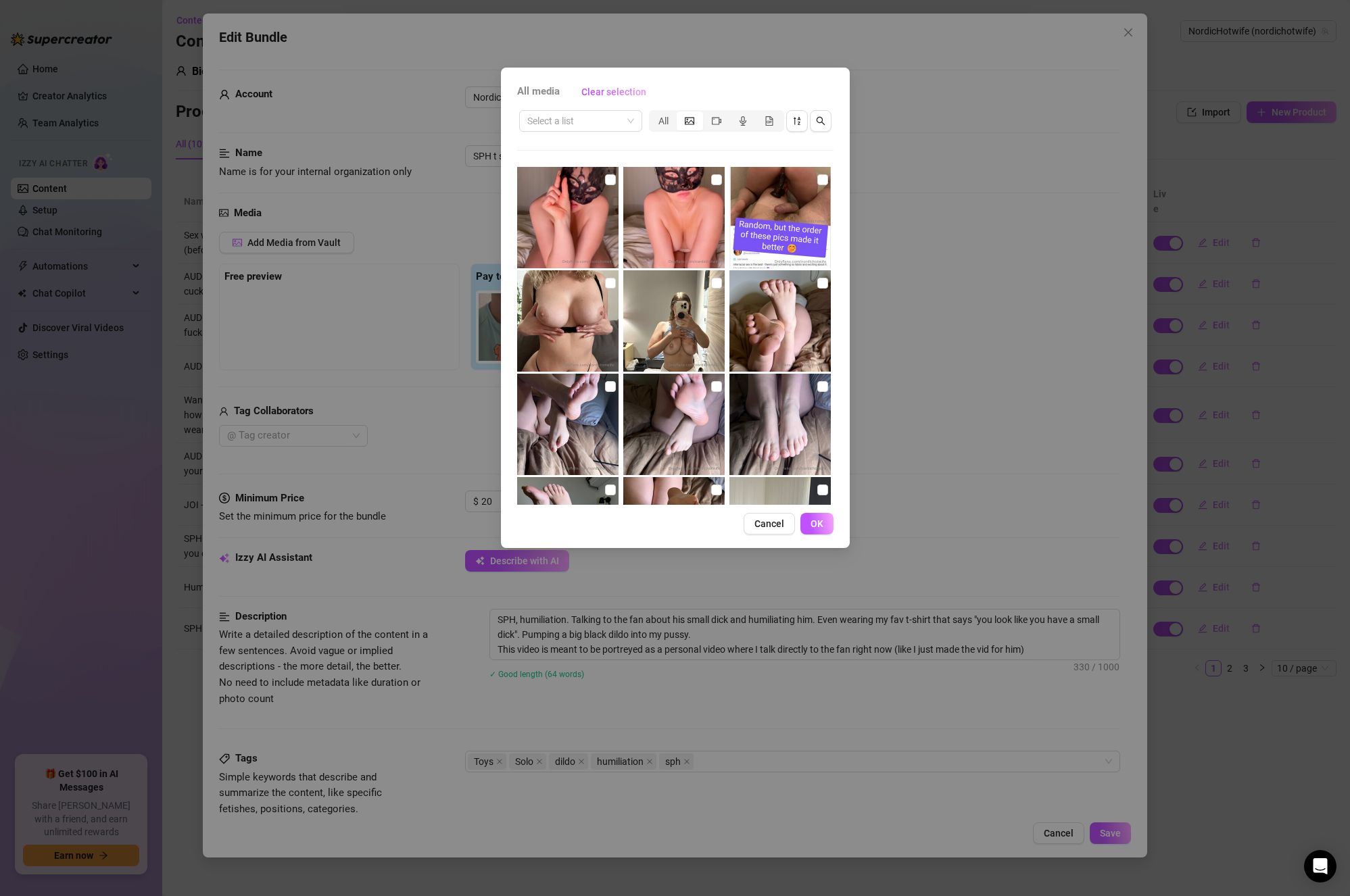
click at [931, 202] on div "All media Clear selection Select a list All Cancel OK" at bounding box center [675, 448] width 1350 height 896
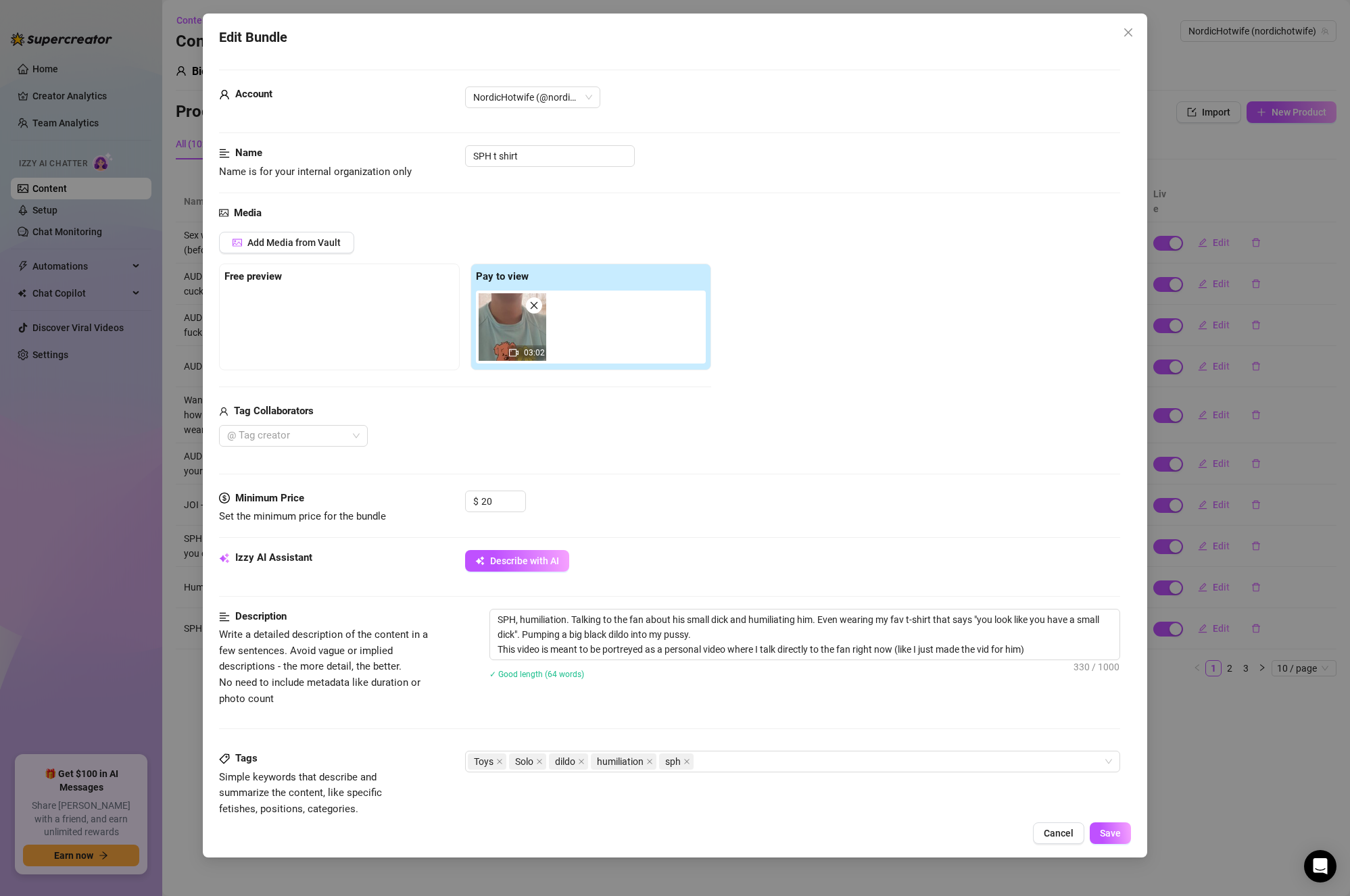
click at [1193, 261] on div "Edit Bundle Account NordicHotwife (@nordichotwife) Name Name is for your intern…" at bounding box center [675, 448] width 1350 height 896
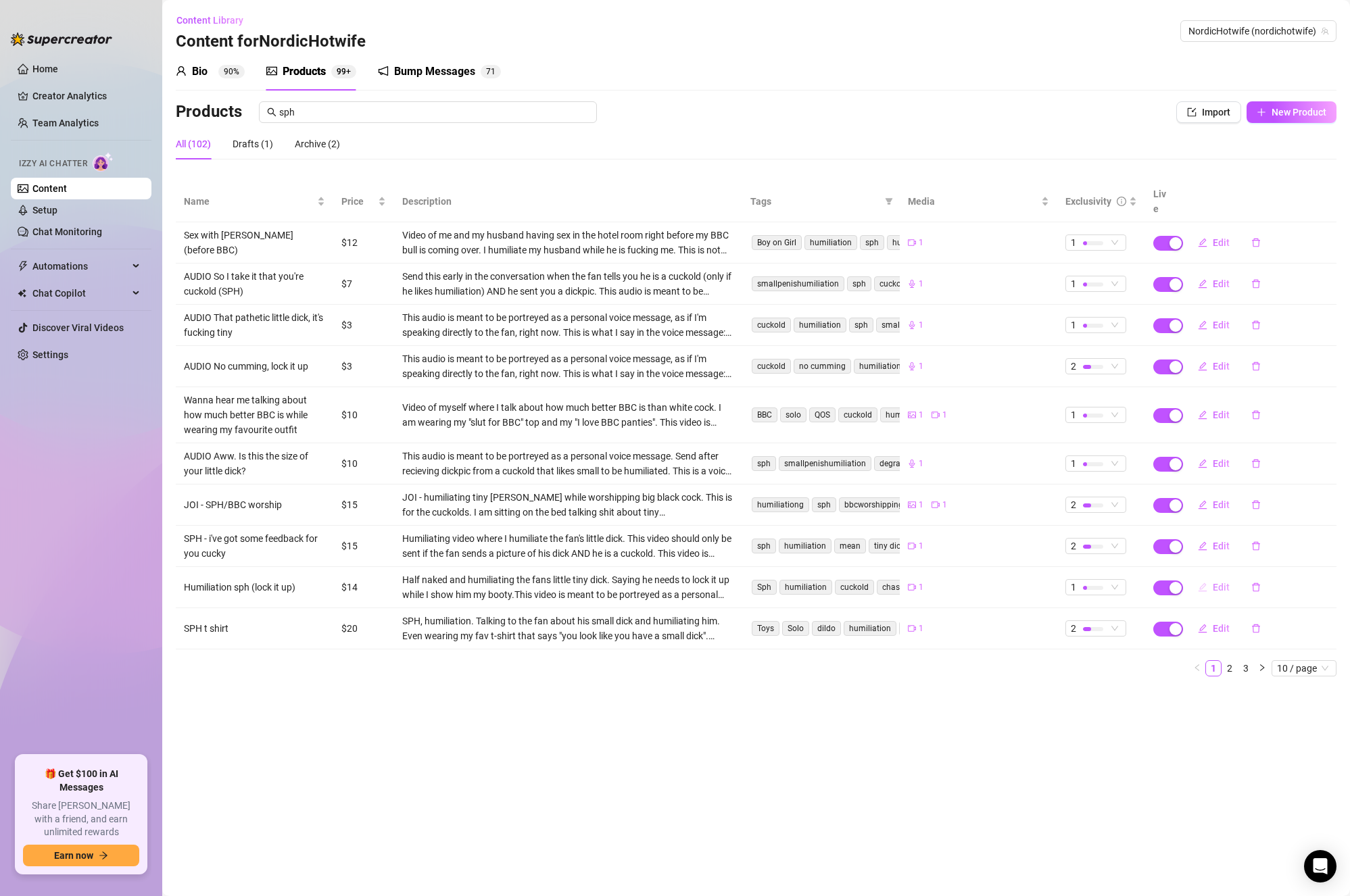
click at [1211, 577] on button "Edit" at bounding box center [1214, 587] width 53 height 21
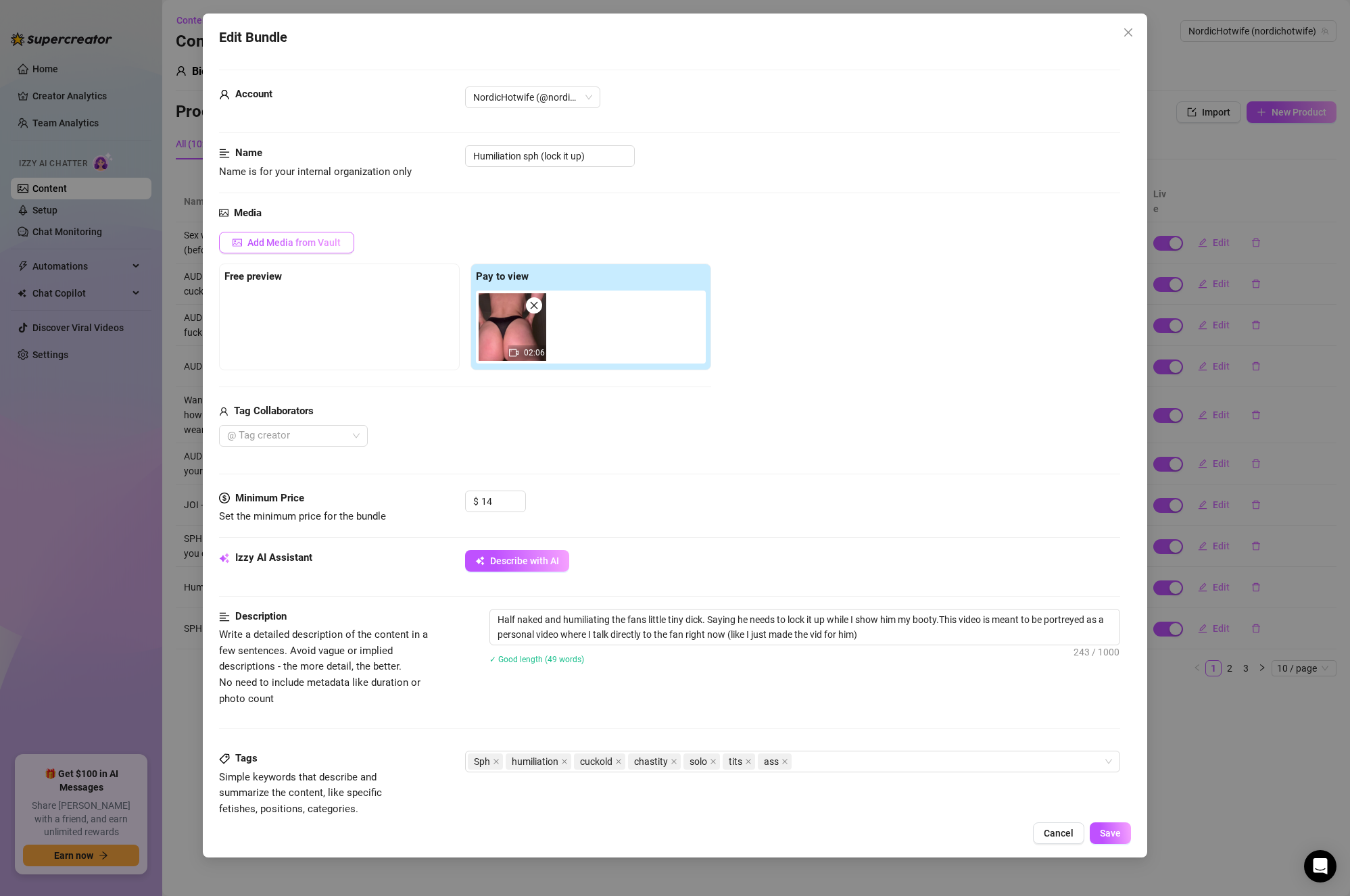
click at [308, 242] on span "Add Media from Vault" at bounding box center [294, 243] width 94 height 11
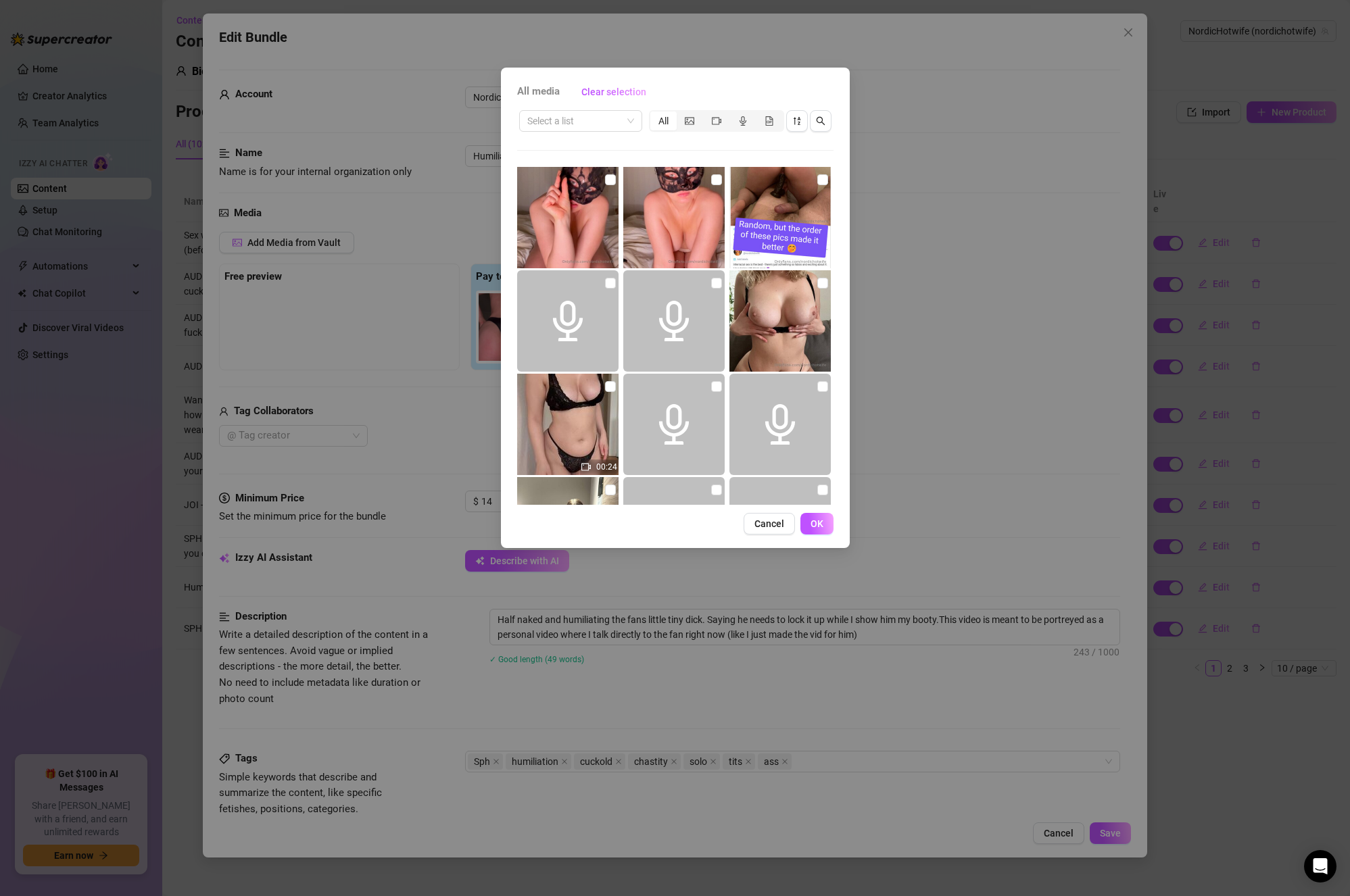
drag, startPoint x: 1234, startPoint y: 358, endPoint x: 1227, endPoint y: 360, distance: 7.3
click at [1233, 358] on div "All media Clear selection Select a list All 00:24 00:17 00:17 Cancel OK" at bounding box center [675, 448] width 1350 height 896
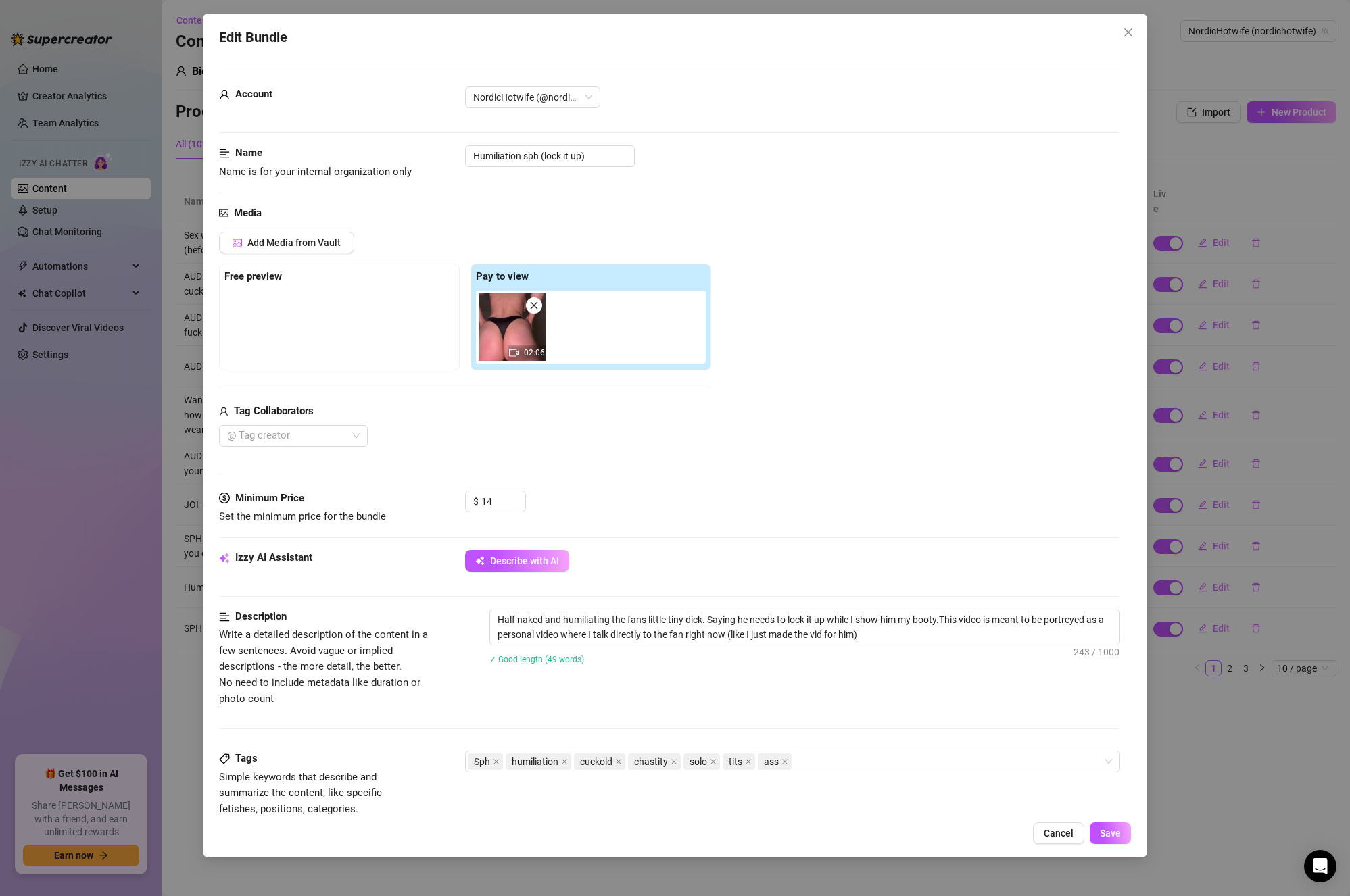
click at [1248, 321] on div "Edit Bundle Account NordicHotwife (@nordichotwife) Name Name is for your intern…" at bounding box center [675, 448] width 1350 height 896
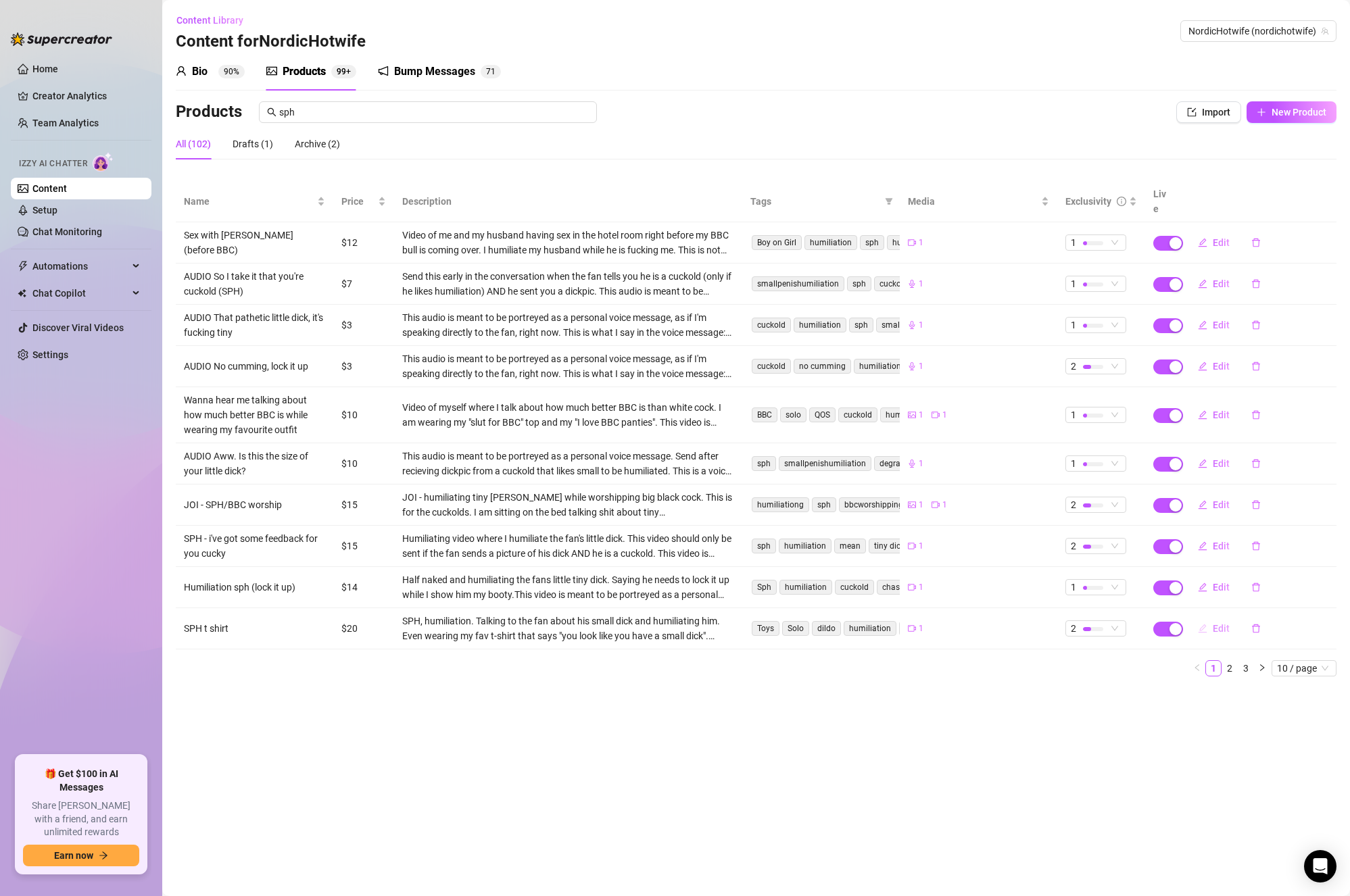
click at [1219, 623] on span "Edit" at bounding box center [1221, 629] width 17 height 11
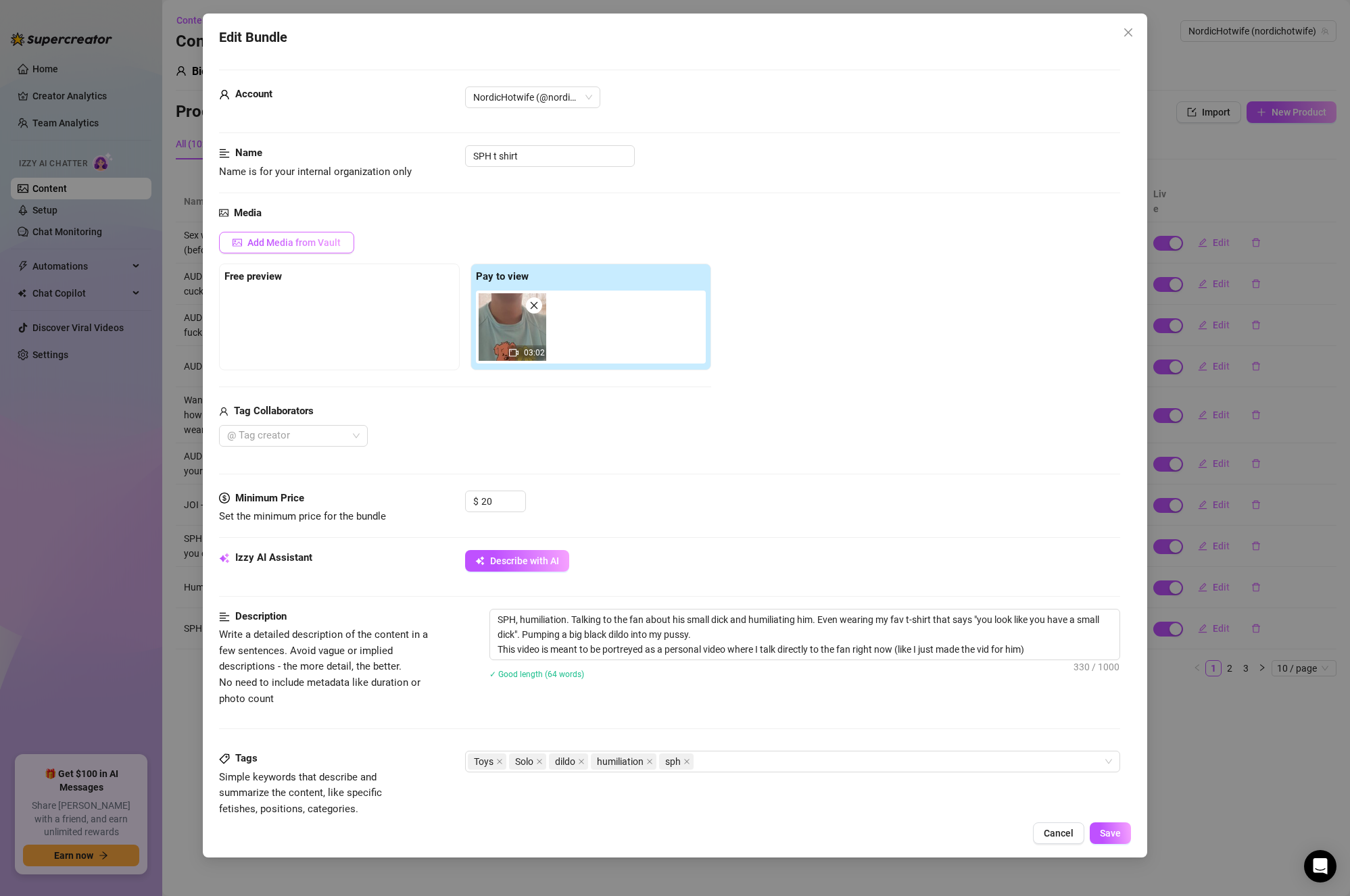
click at [316, 245] on span "Add Media from Vault" at bounding box center [294, 243] width 94 height 11
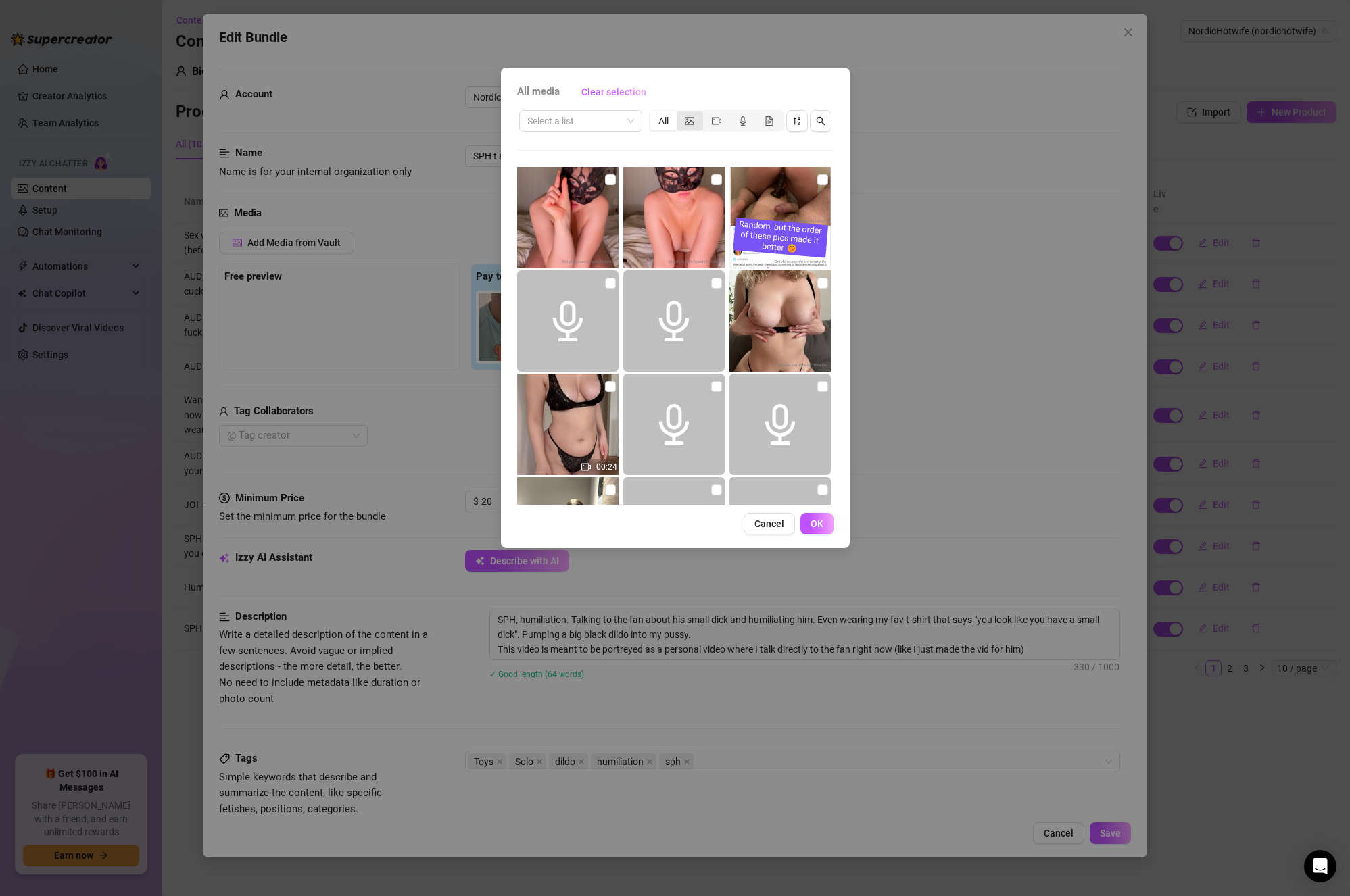
click at [692, 124] on icon "picture" at bounding box center [690, 120] width 10 height 8
click at [680, 114] on input "segmented control" at bounding box center [680, 114] width 0 height 0
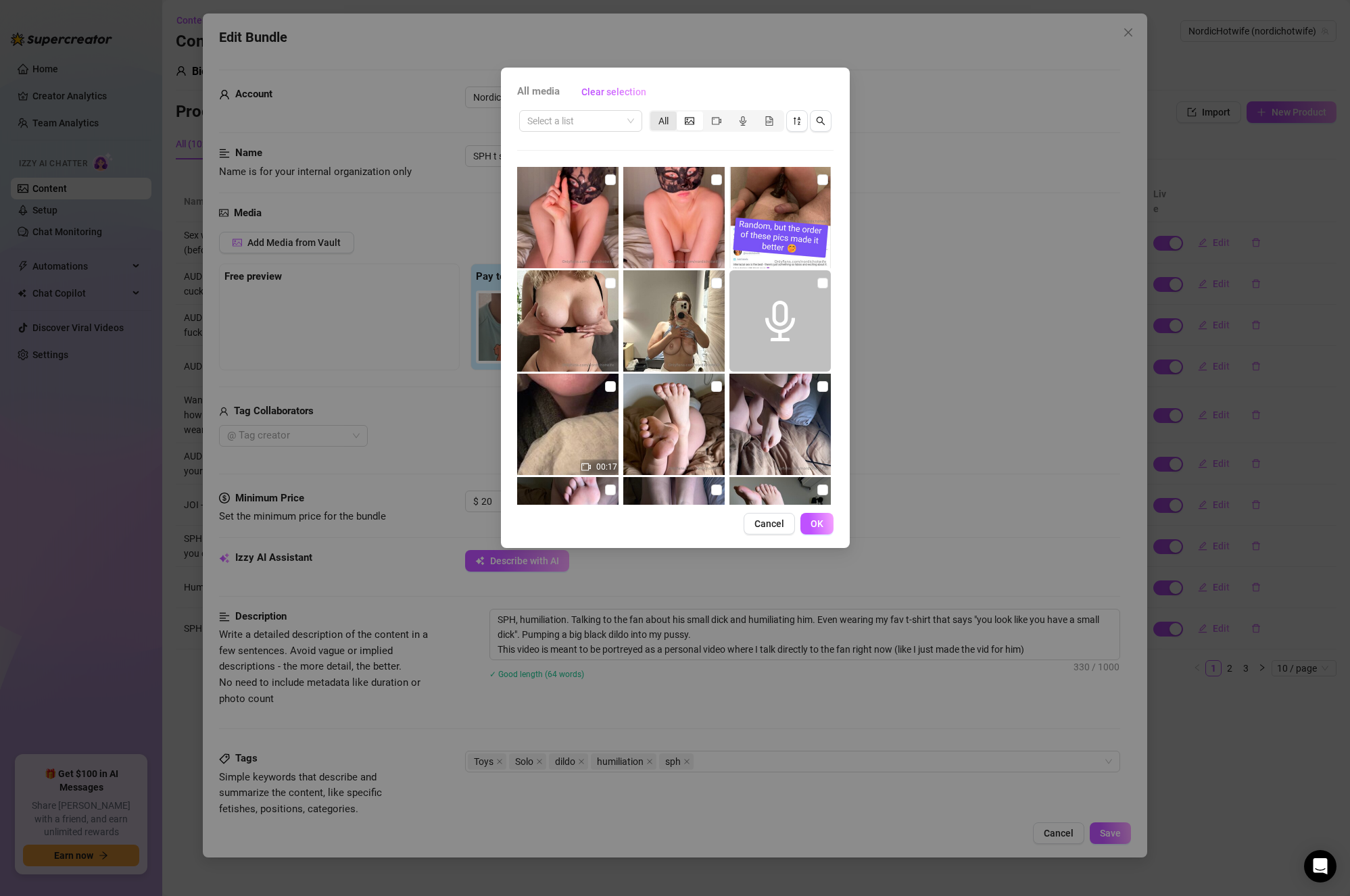
click at [660, 118] on div "All" at bounding box center [664, 120] width 26 height 19
click at [654, 114] on input "All" at bounding box center [654, 114] width 0 height 0
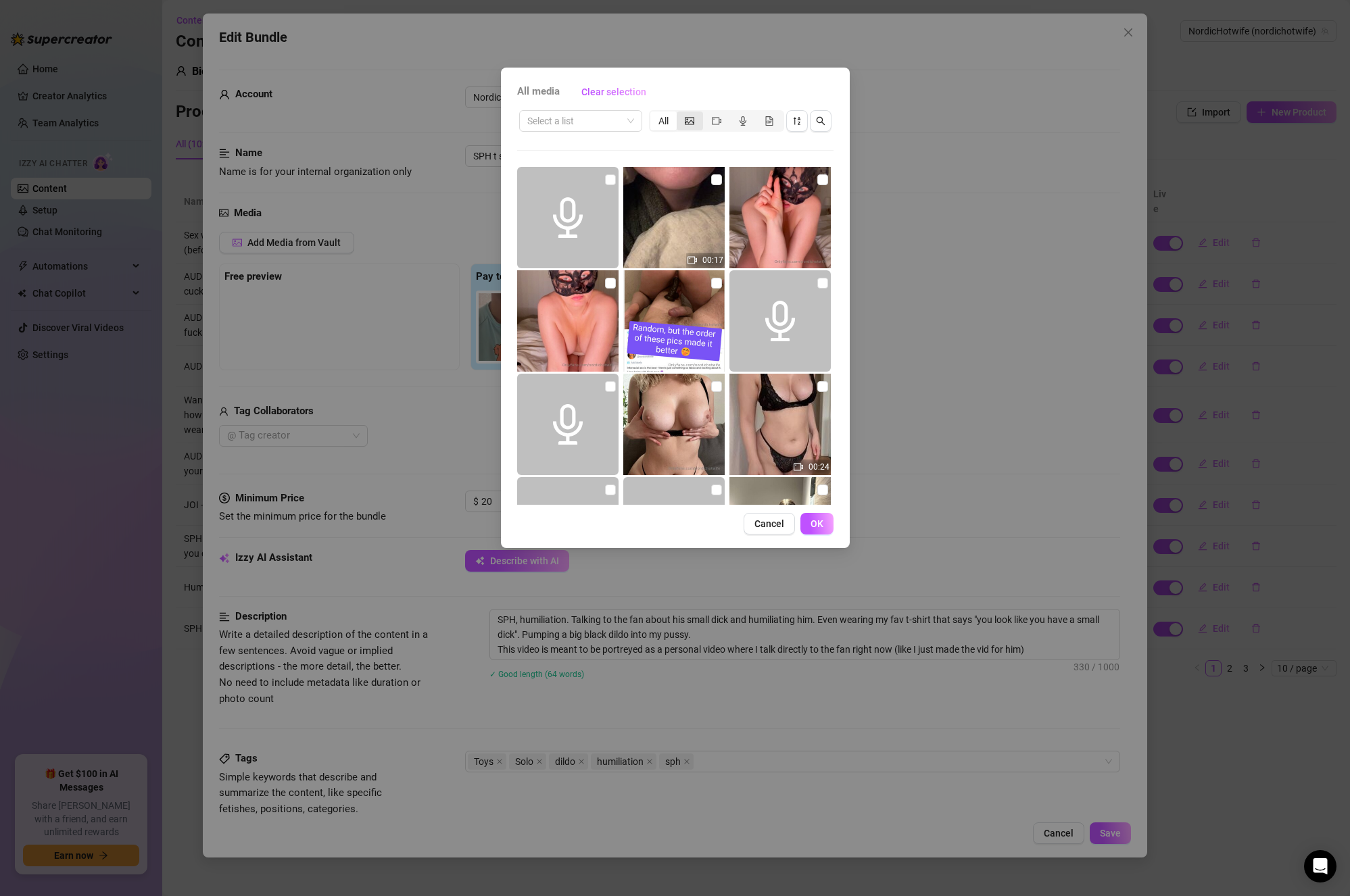
click at [690, 123] on icon "picture" at bounding box center [690, 121] width 10 height 10
click at [680, 114] on input "segmented control" at bounding box center [680, 114] width 0 height 0
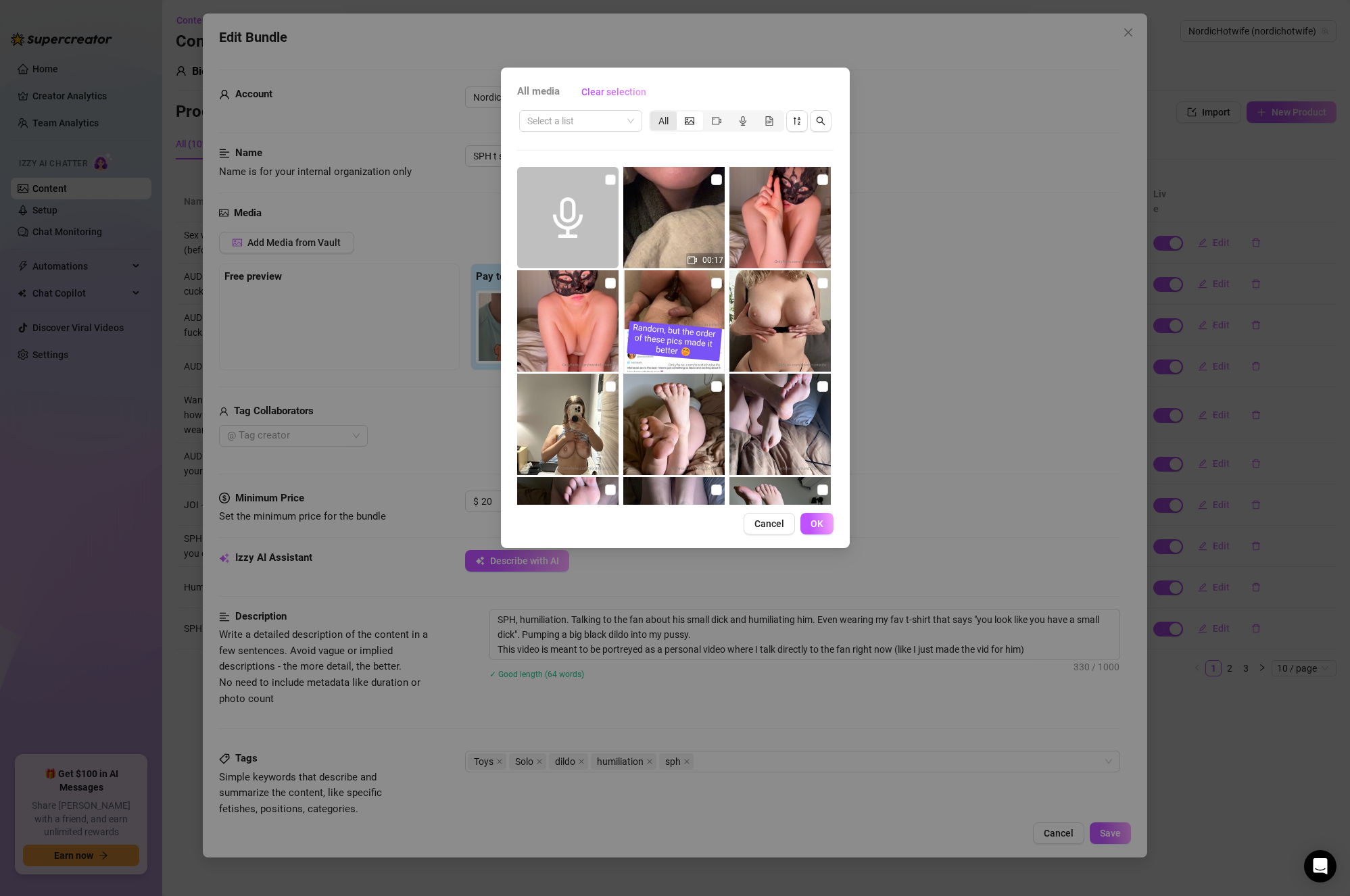
click at [666, 118] on div "All" at bounding box center [664, 120] width 26 height 19
click at [654, 114] on input "All" at bounding box center [654, 114] width 0 height 0
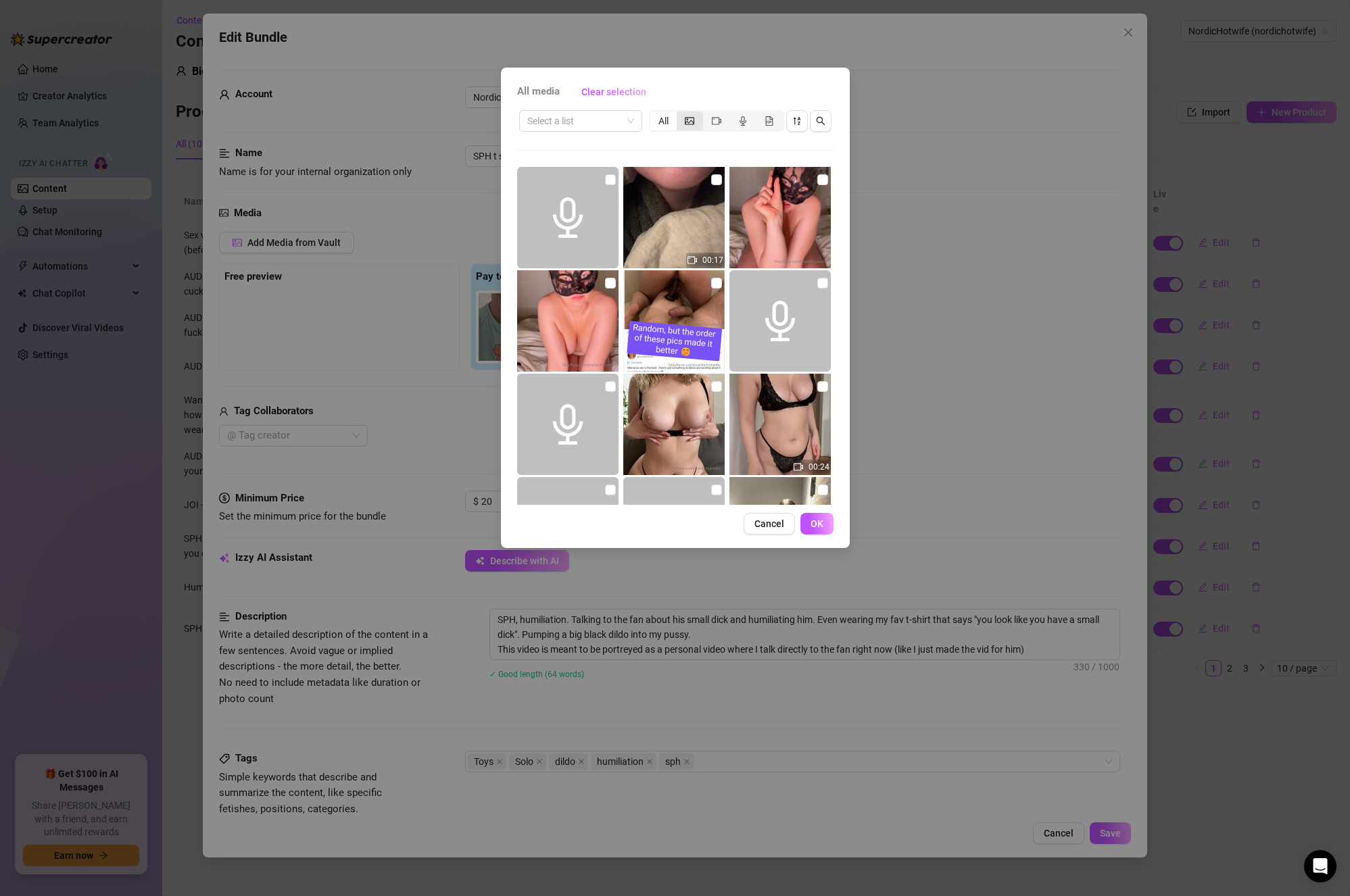
click at [684, 124] on div "segmented control" at bounding box center [690, 120] width 26 height 19
click at [680, 114] on input "segmented control" at bounding box center [680, 114] width 0 height 0
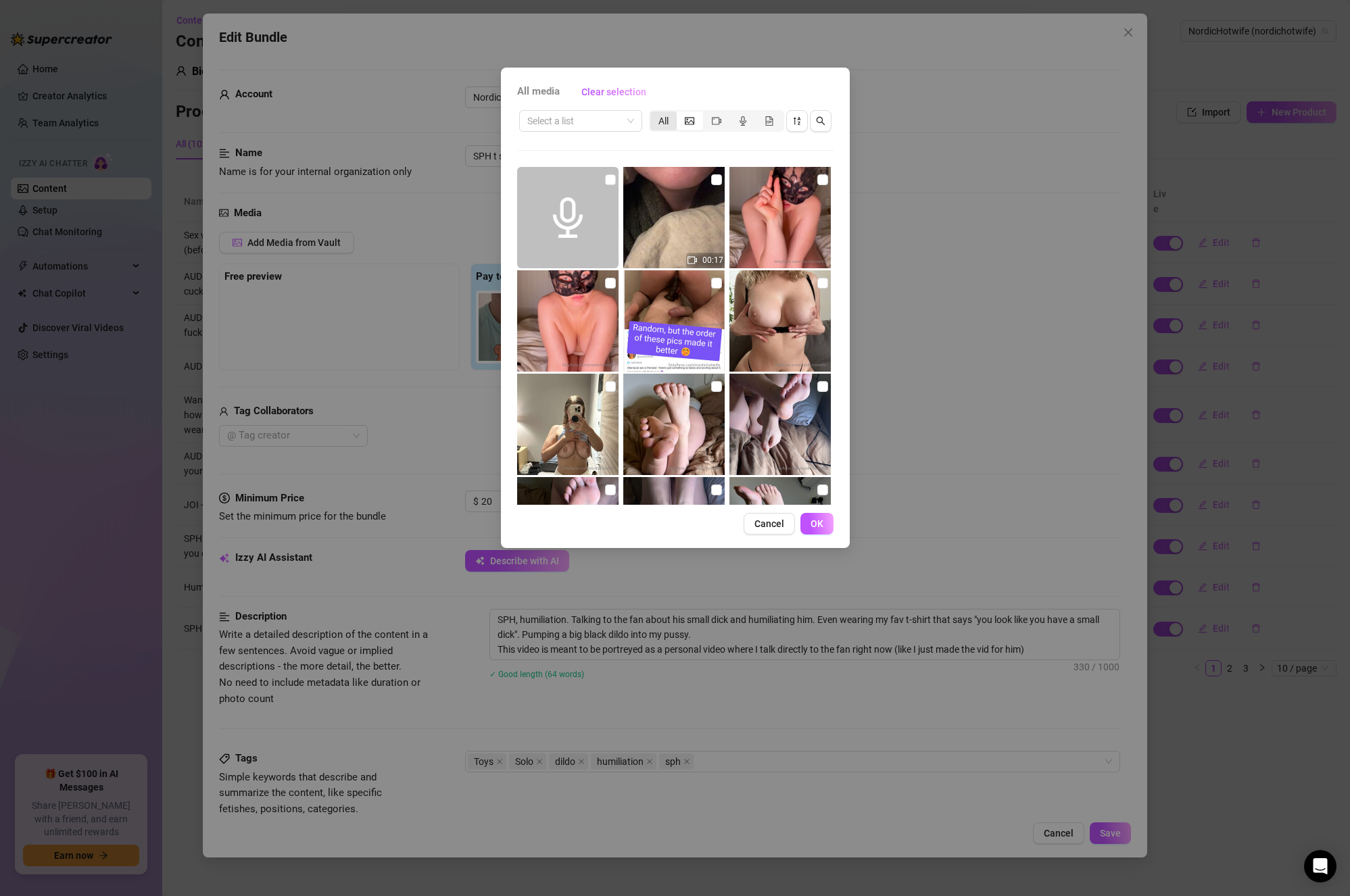
click at [656, 125] on div "All" at bounding box center [664, 120] width 26 height 19
click at [654, 114] on input "All" at bounding box center [654, 114] width 0 height 0
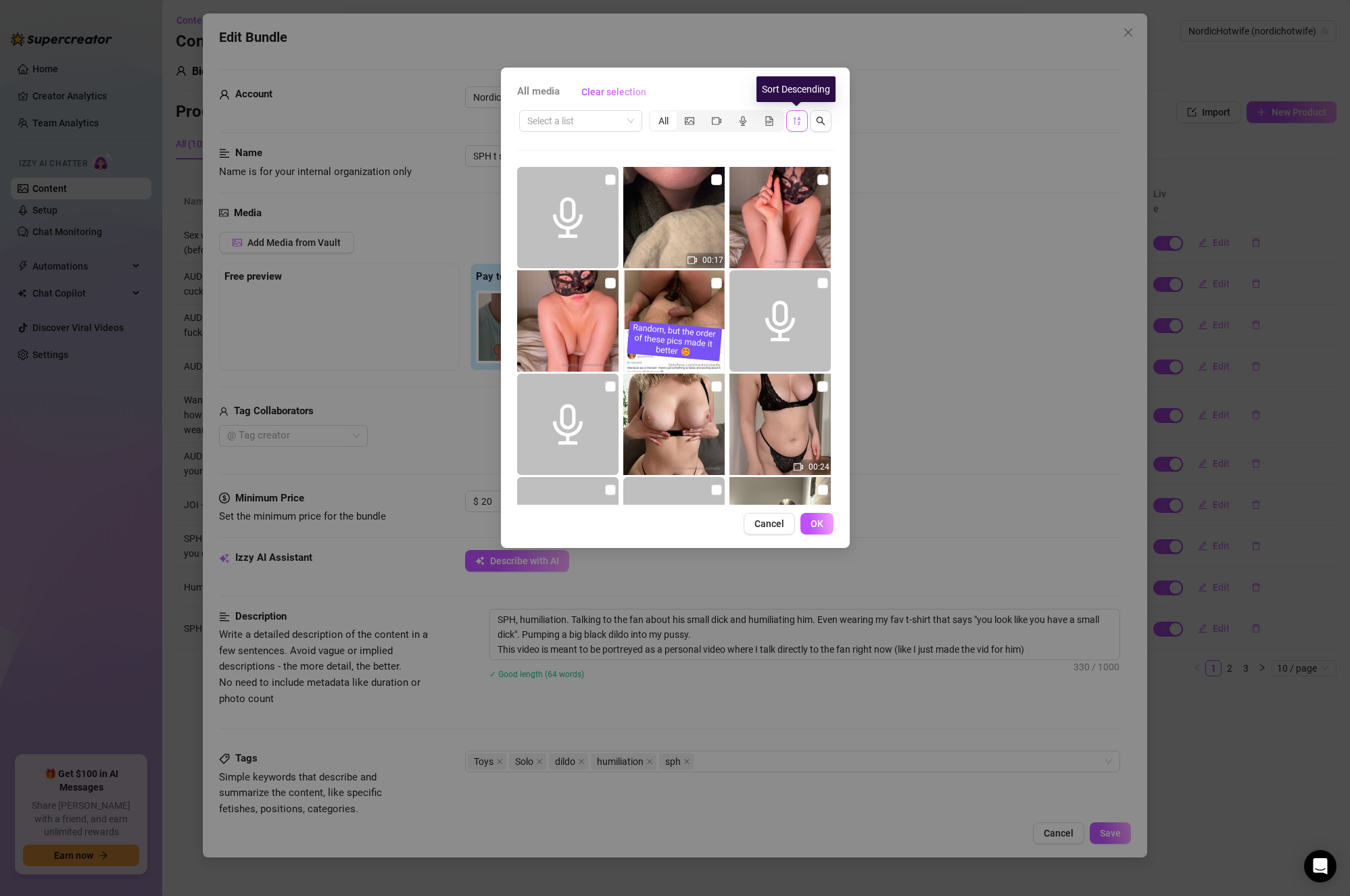
click at [795, 119] on icon "sort-descending" at bounding box center [797, 121] width 10 height 10
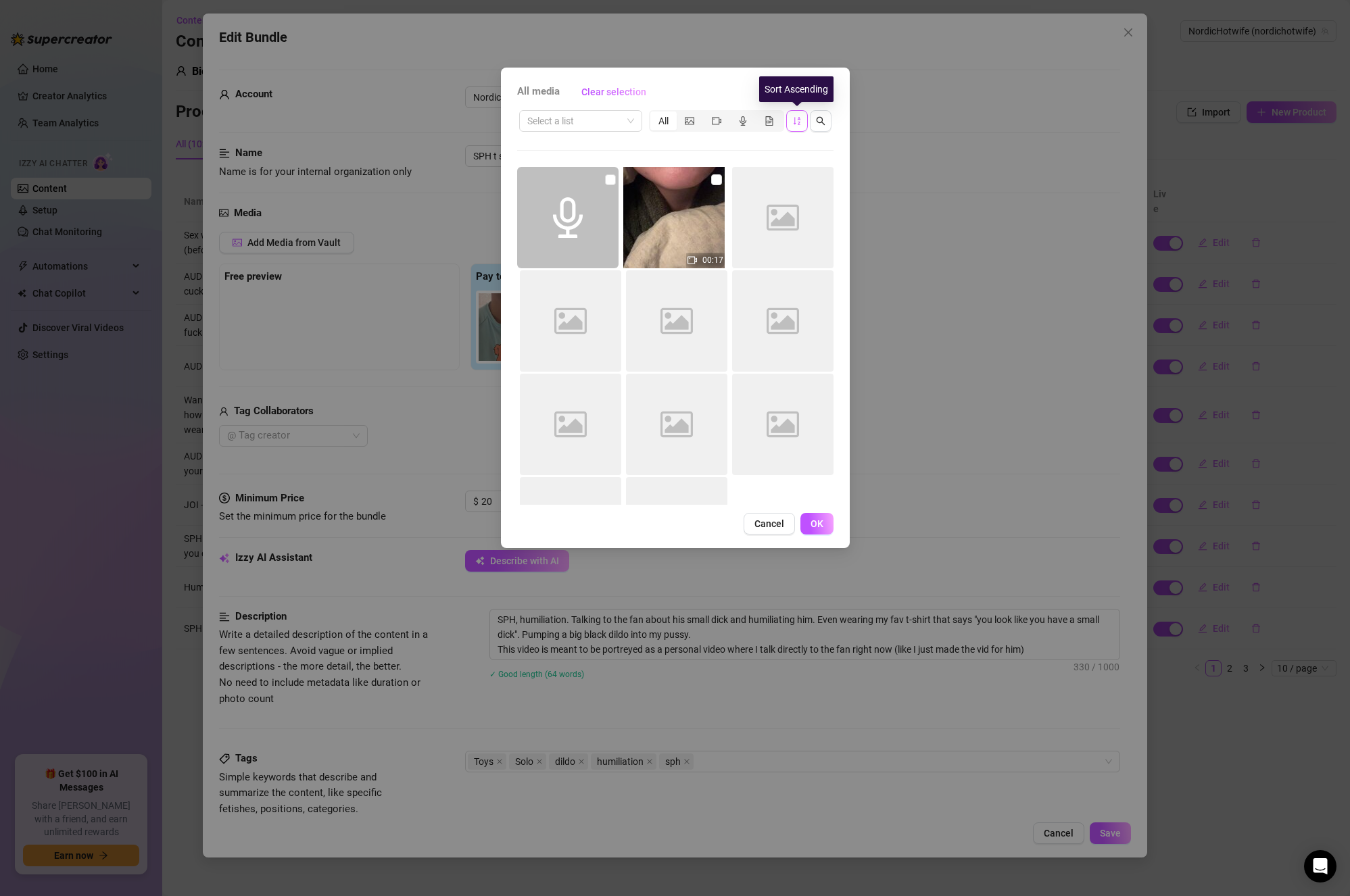
click at [799, 120] on icon "sort-ascending" at bounding box center [797, 121] width 10 height 10
click at [797, 120] on icon "sort-descending" at bounding box center [797, 121] width 10 height 10
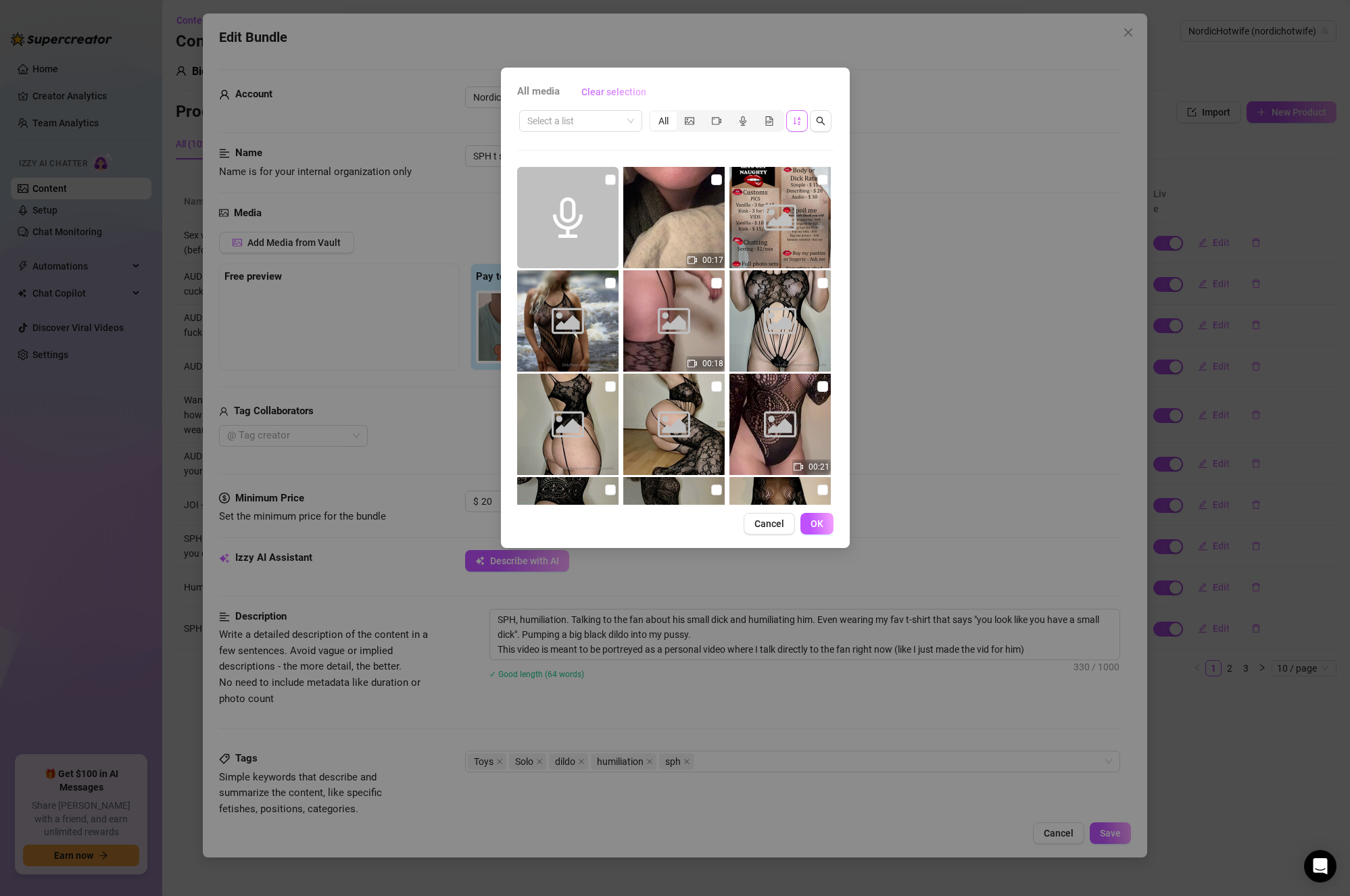
click at [619, 93] on span "Clear selection" at bounding box center [614, 92] width 65 height 11
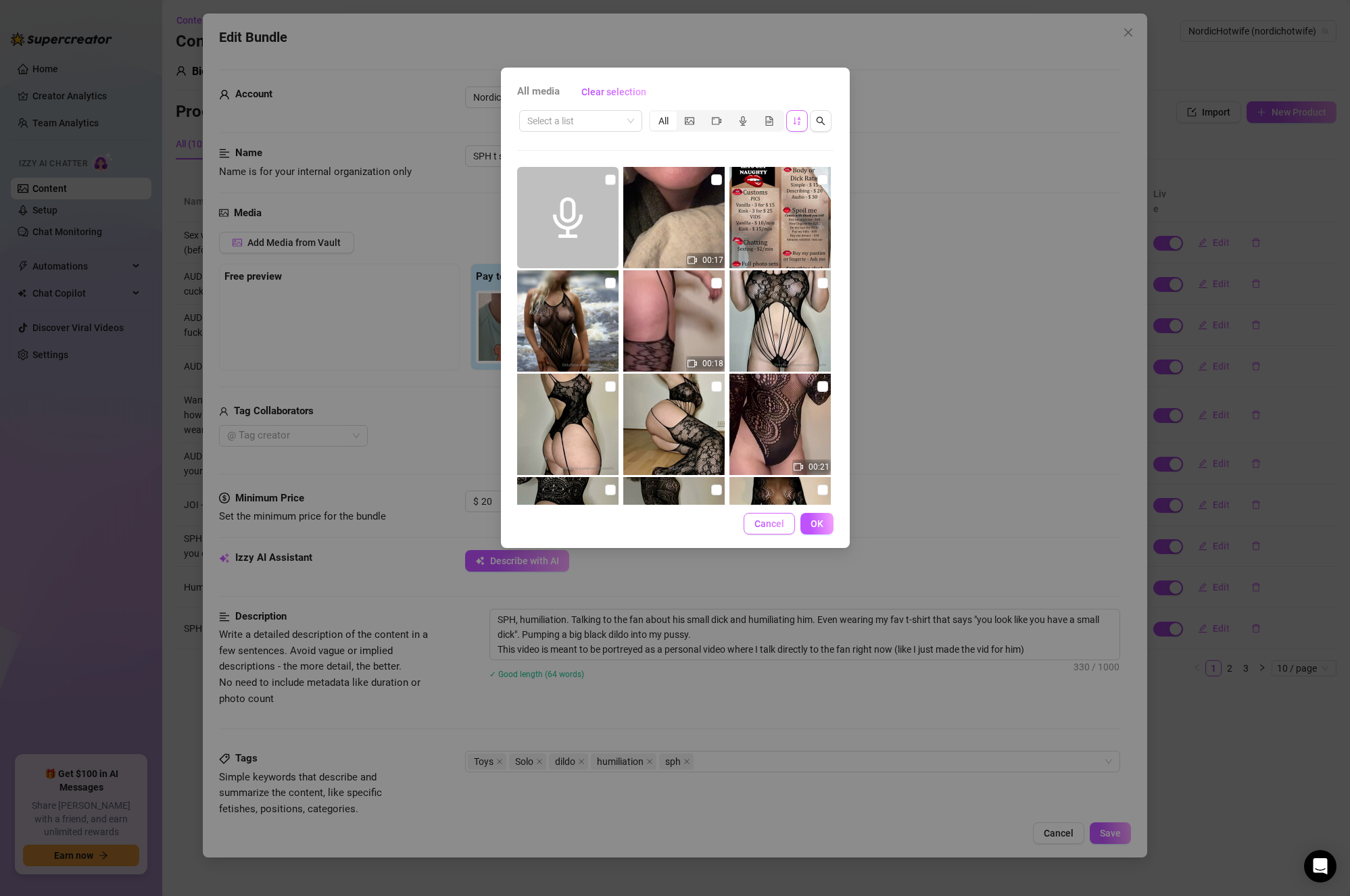
click at [759, 521] on span "Cancel" at bounding box center [769, 524] width 30 height 11
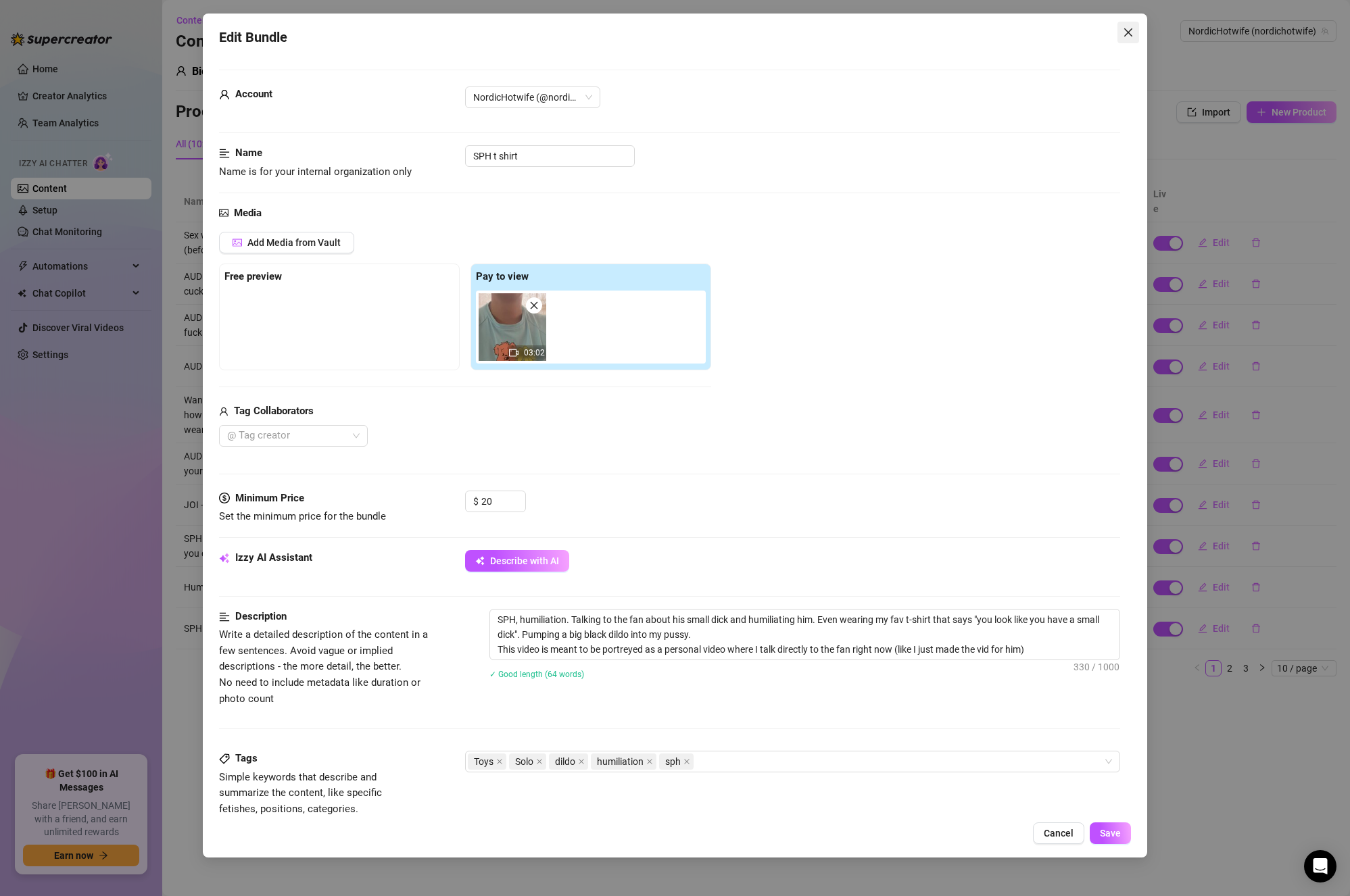
click at [1125, 28] on icon "close" at bounding box center [1128, 33] width 11 height 11
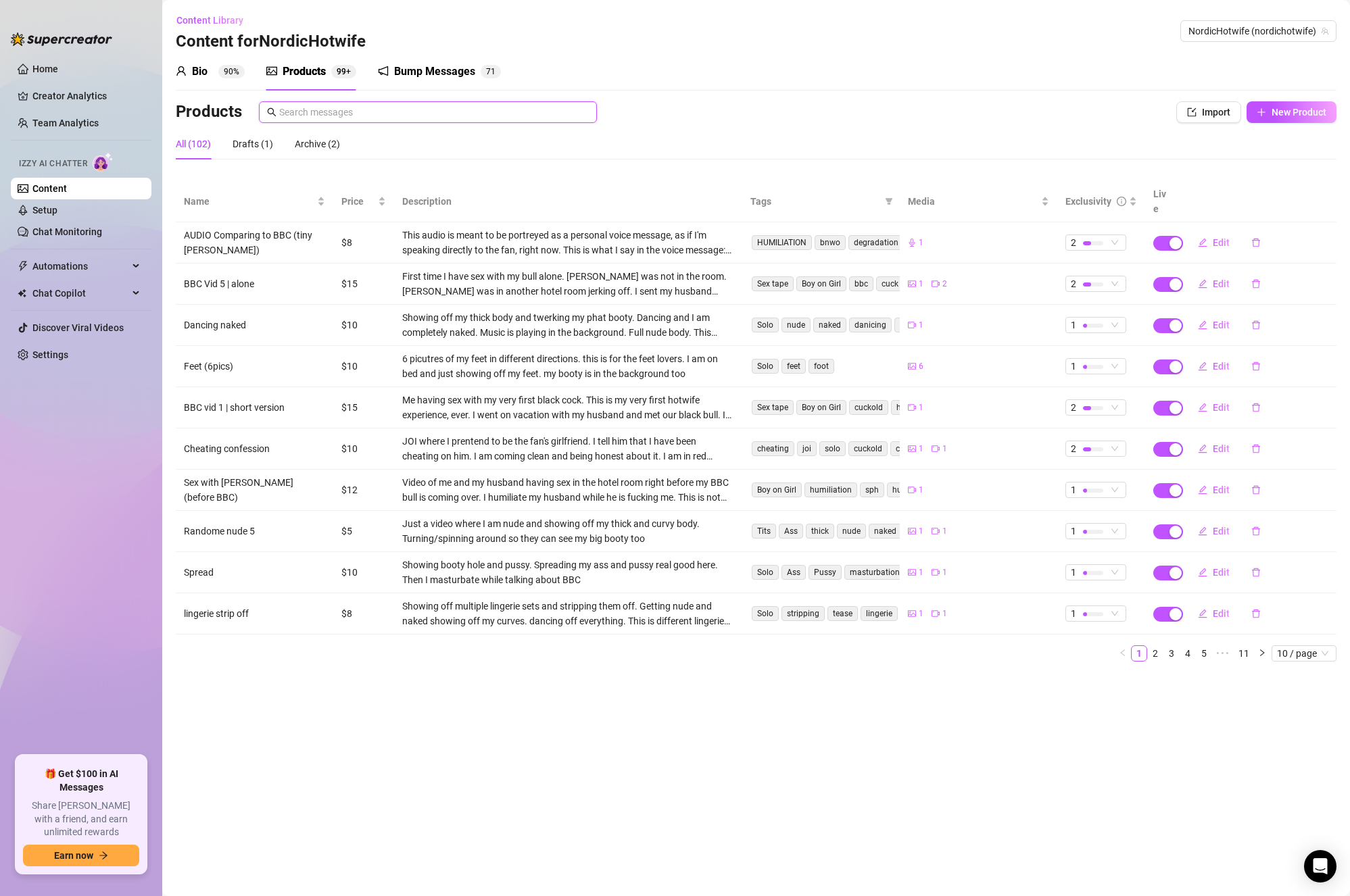
click at [364, 114] on input "text" at bounding box center [434, 111] width 310 height 15
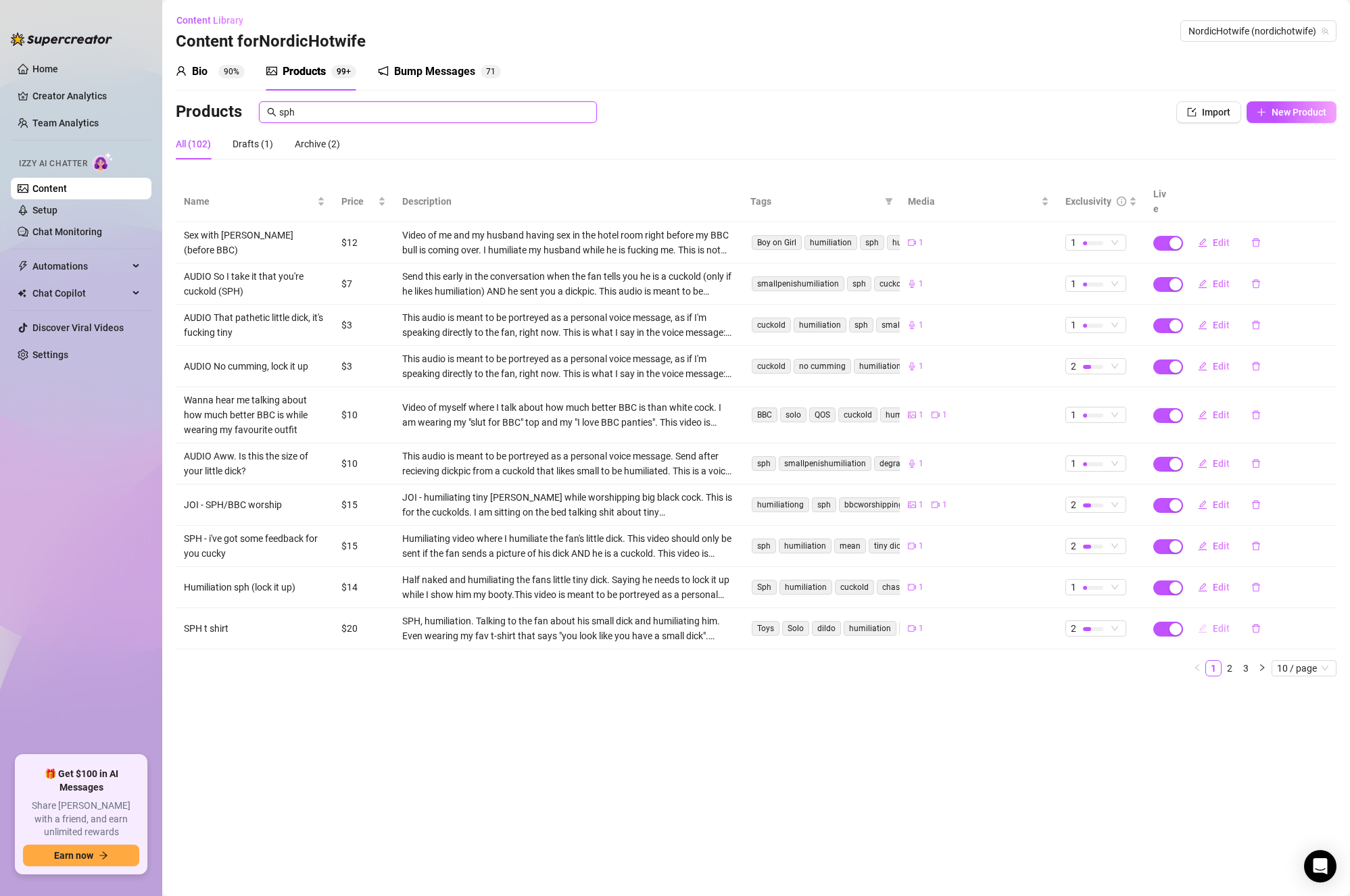
type input "sph"
click at [1218, 623] on span "Edit" at bounding box center [1221, 629] width 17 height 11
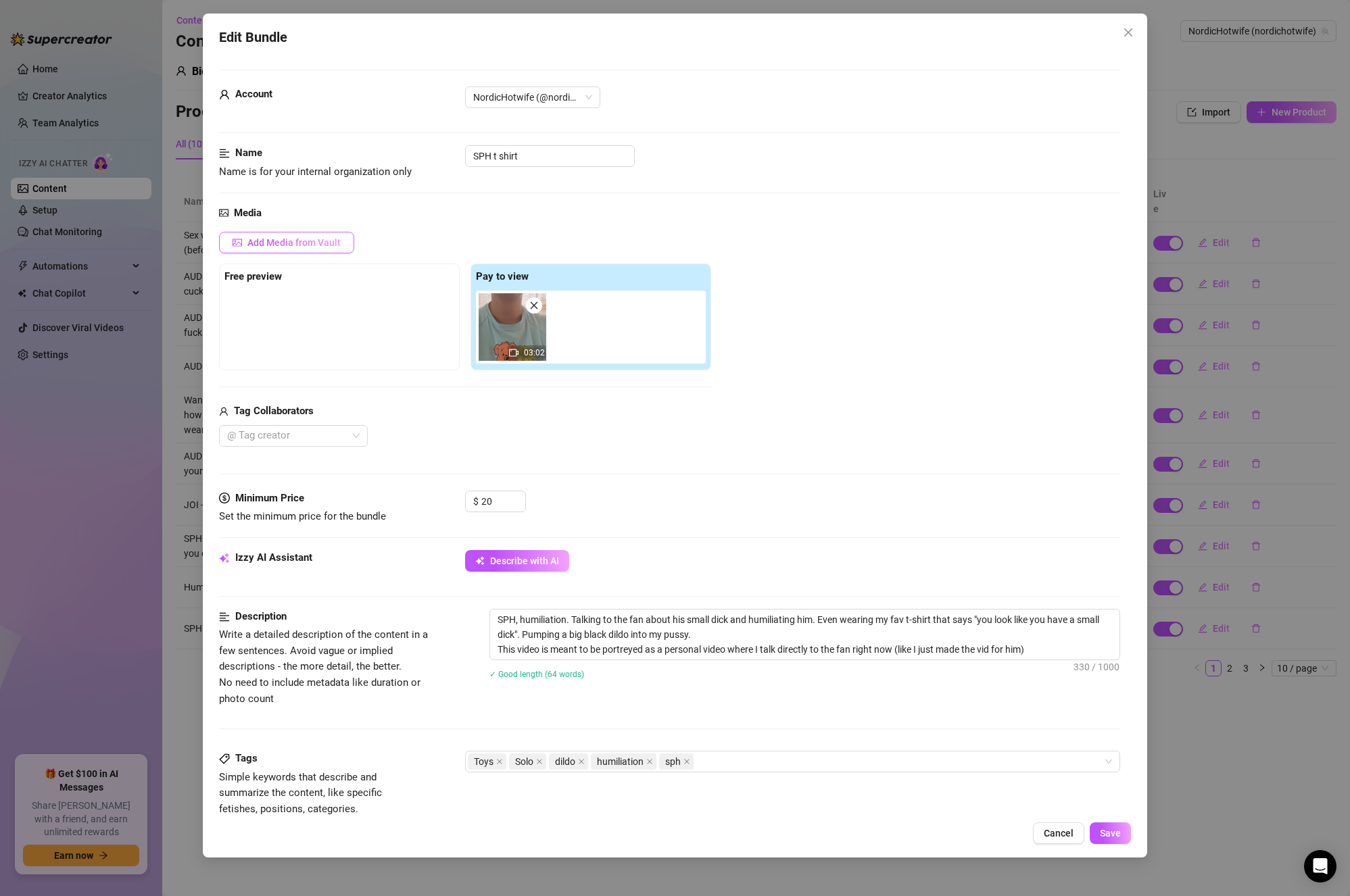
click at [334, 252] on button "Add Media from Vault" at bounding box center [286, 242] width 135 height 21
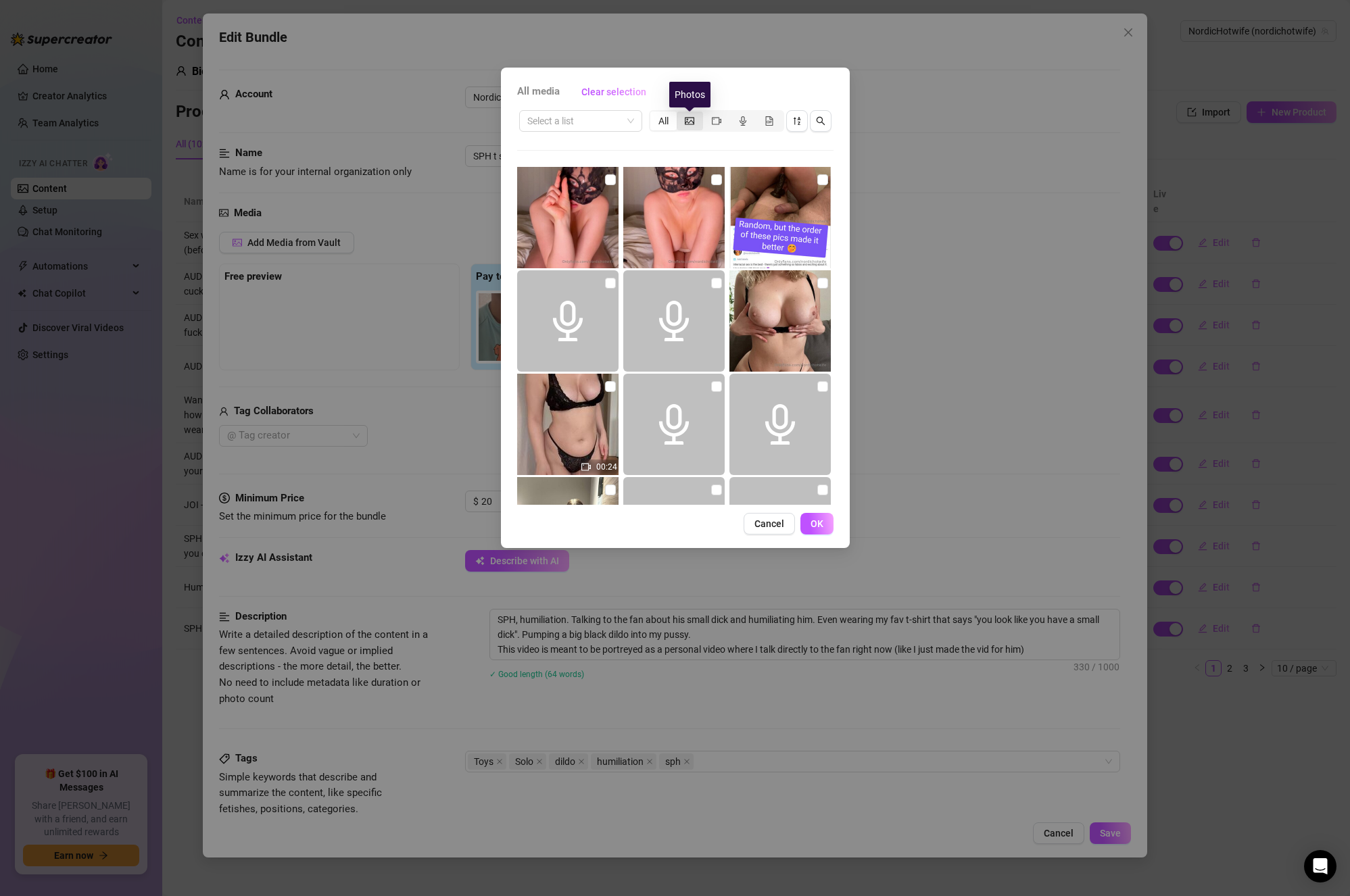
click at [689, 122] on icon "picture" at bounding box center [690, 121] width 10 height 10
click at [680, 114] on input "segmented control" at bounding box center [680, 114] width 0 height 0
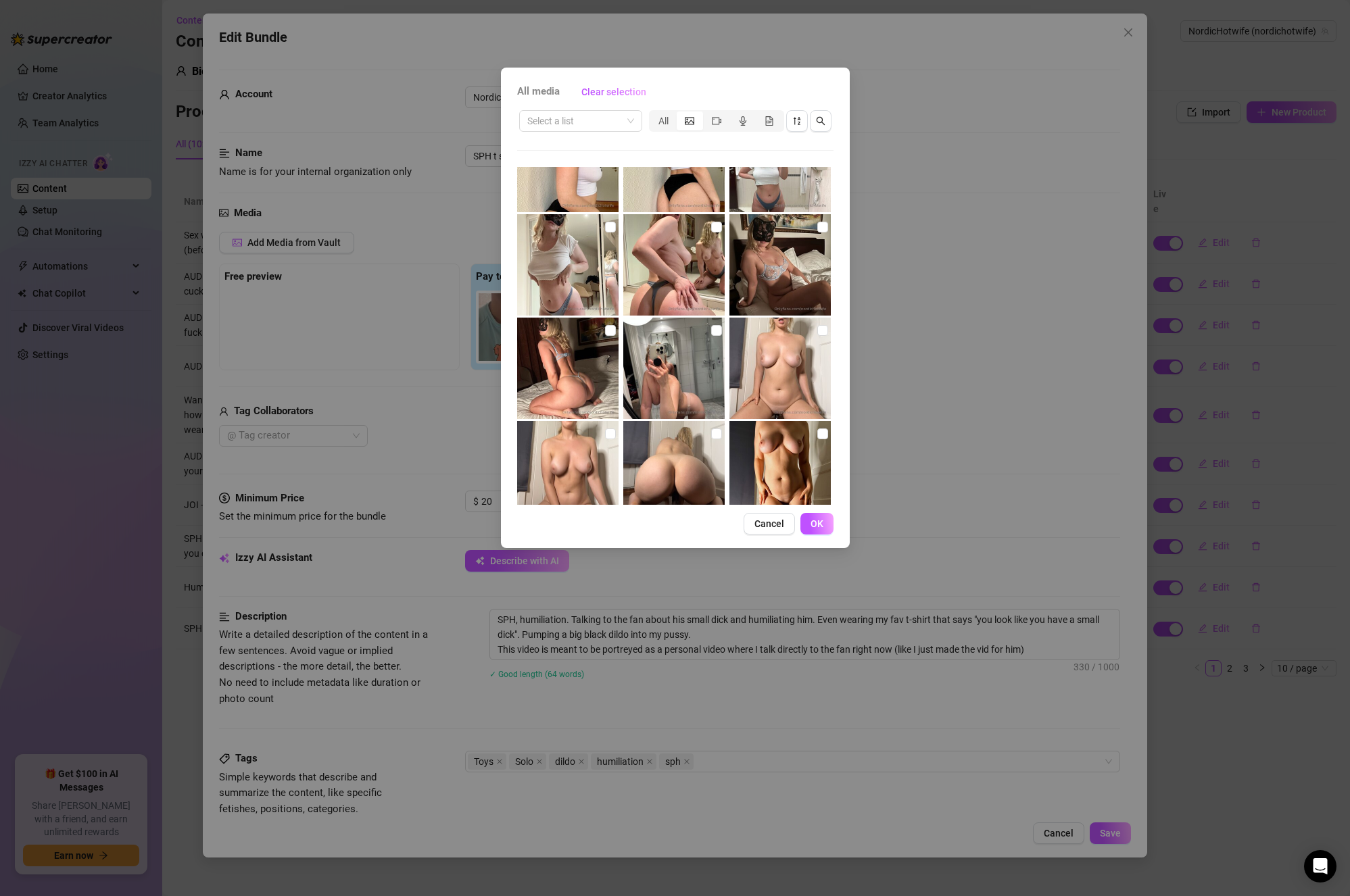
scroll to position [4646, 0]
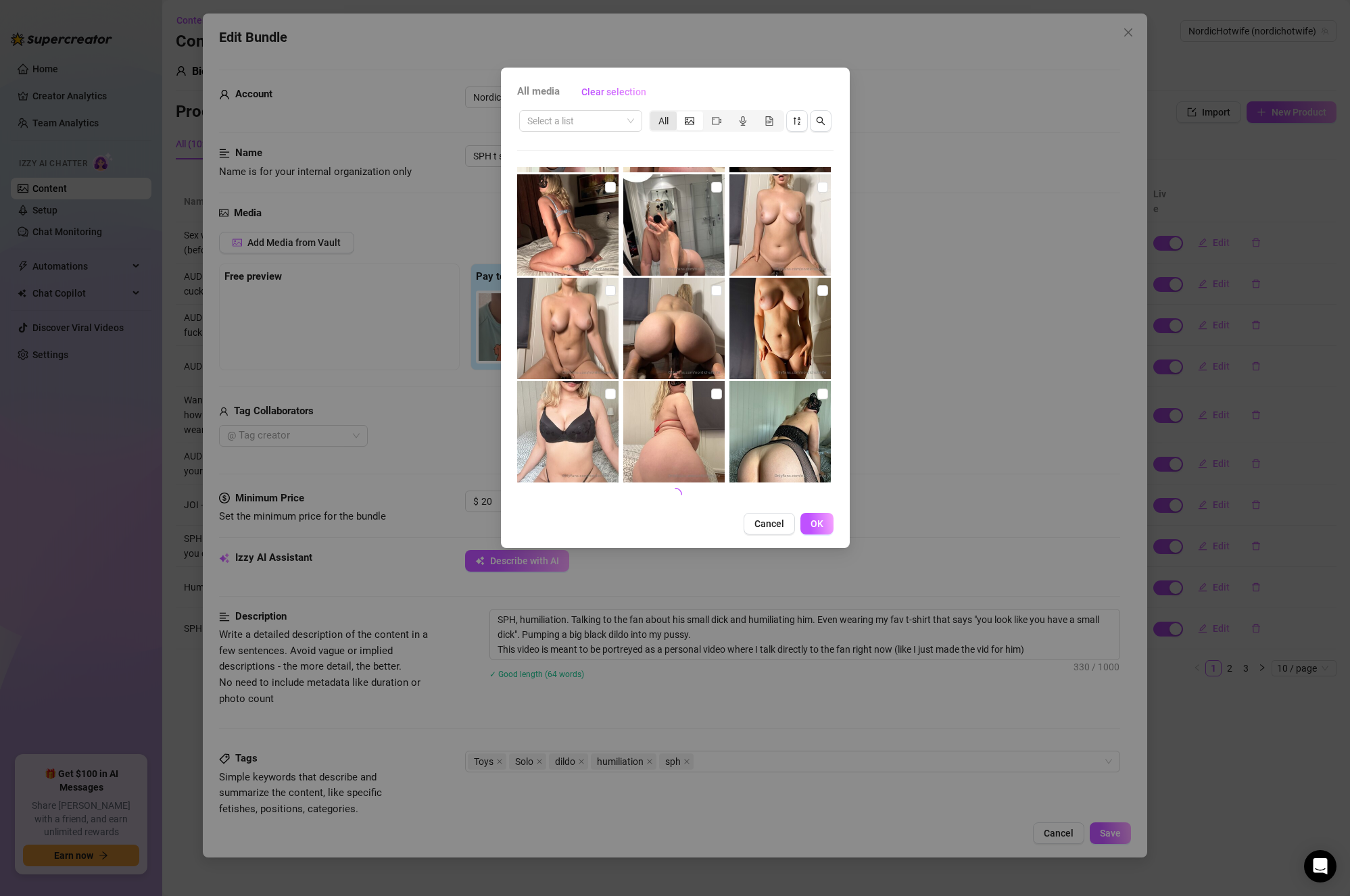
click at [663, 120] on div "All" at bounding box center [664, 120] width 26 height 19
click at [654, 114] on input "All" at bounding box center [654, 114] width 0 height 0
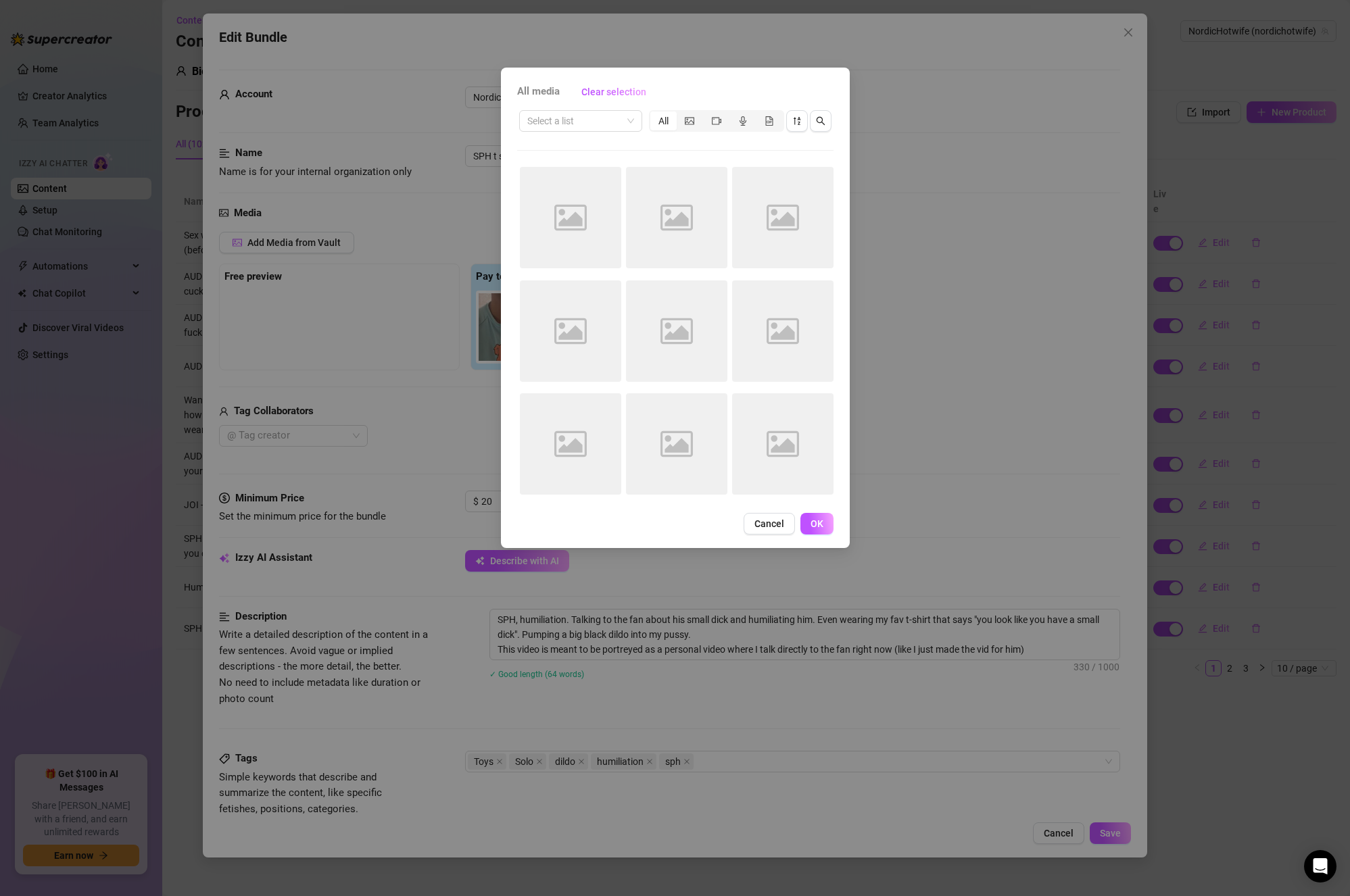
scroll to position [0, 0]
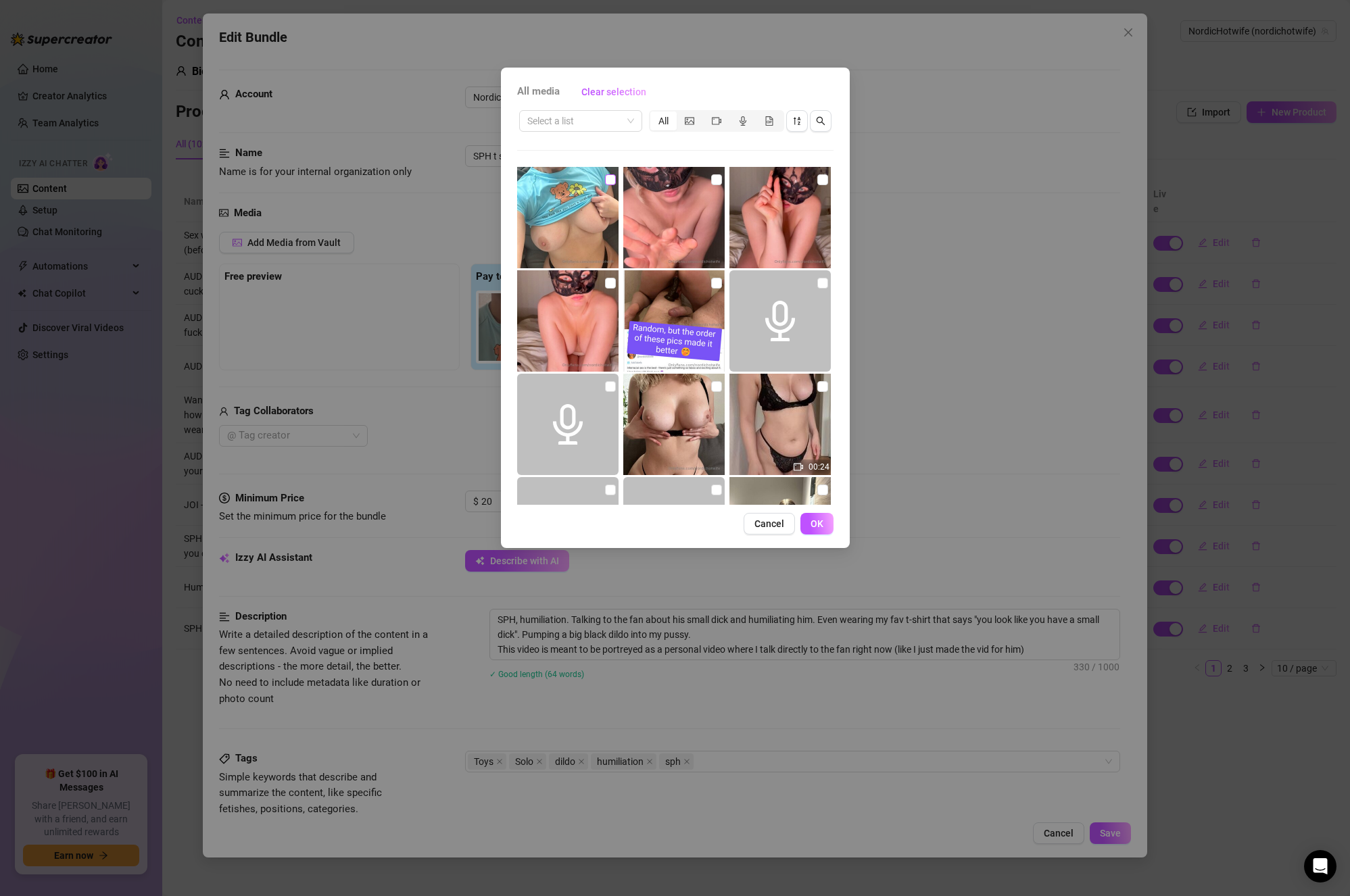
click at [612, 175] on input "checkbox" at bounding box center [611, 180] width 11 height 11
checkbox input "true"
click at [821, 524] on span "OK" at bounding box center [817, 524] width 13 height 11
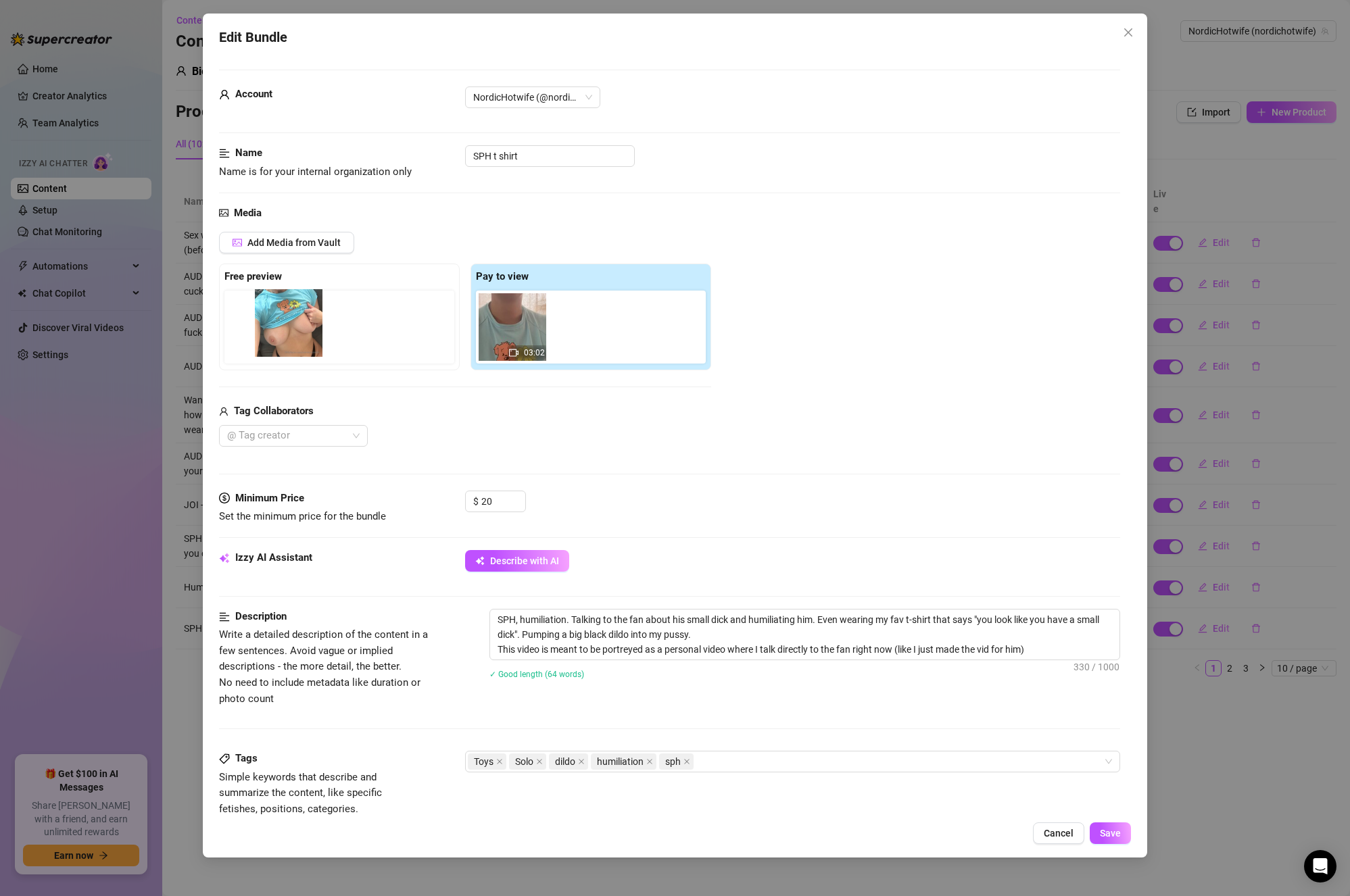
drag, startPoint x: 588, startPoint y: 334, endPoint x: 278, endPoint y: 330, distance: 310.0
click at [278, 330] on div "Free preview Pay to view 03:02" at bounding box center [465, 317] width 492 height 107
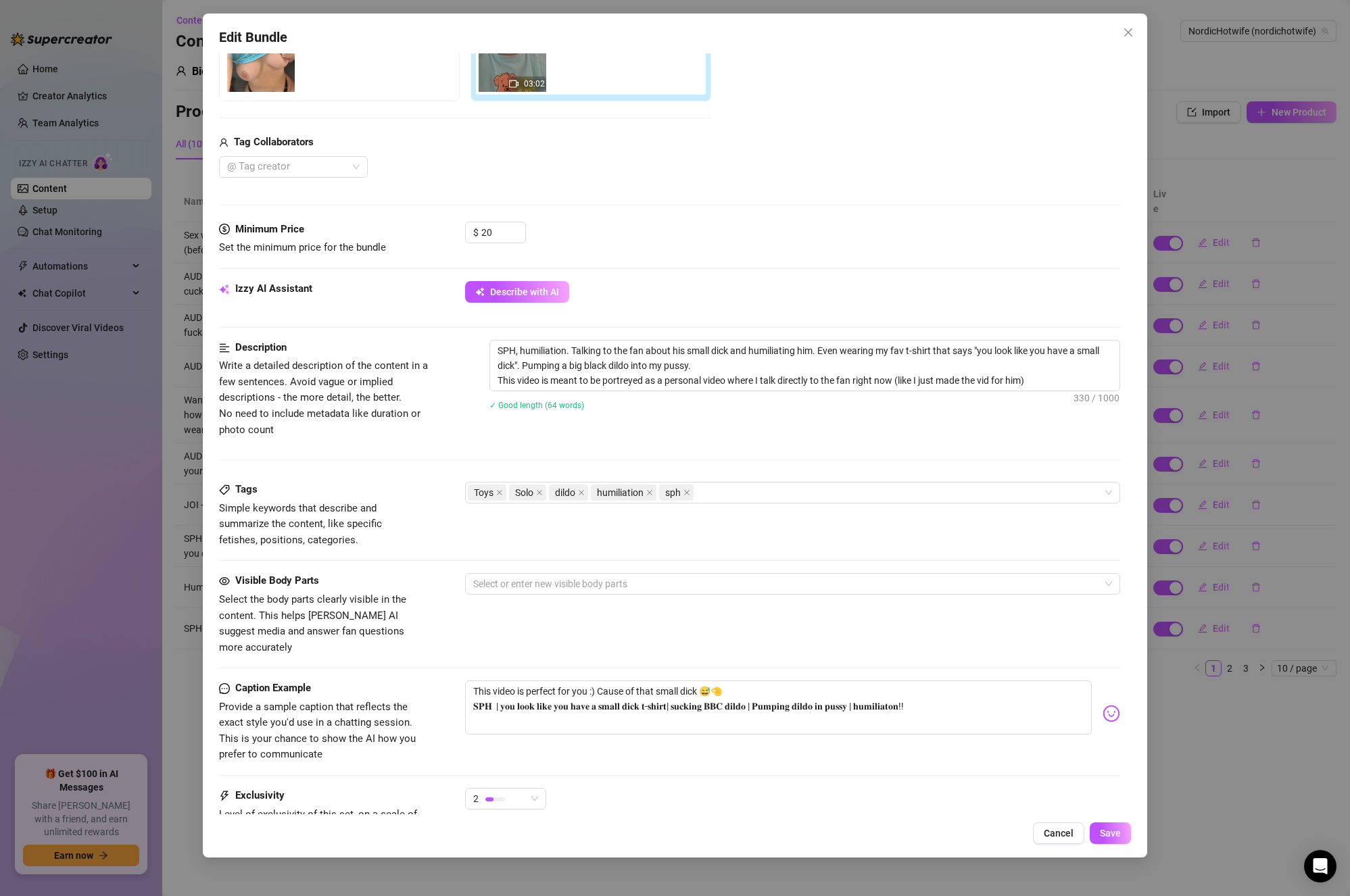
scroll to position [270, 0]
click at [761, 360] on textarea "SPH, humiliation. Talking to the fan about his small dick and humiliating him. …" at bounding box center [806, 364] width 630 height 50
click at [753, 366] on textarea "SPH, humiliation. Talking to the fan about his small dick and humiliating him. …" at bounding box center [806, 364] width 630 height 50
click at [772, 361] on textarea "SPH, humiliation. Talking to the fan about his small dick and humiliating him. …" at bounding box center [806, 364] width 630 height 50
click at [905, 419] on div "SPH, humiliation. Talking to the fan about his small dick and humiliating him. …" at bounding box center [806, 382] width 632 height 88
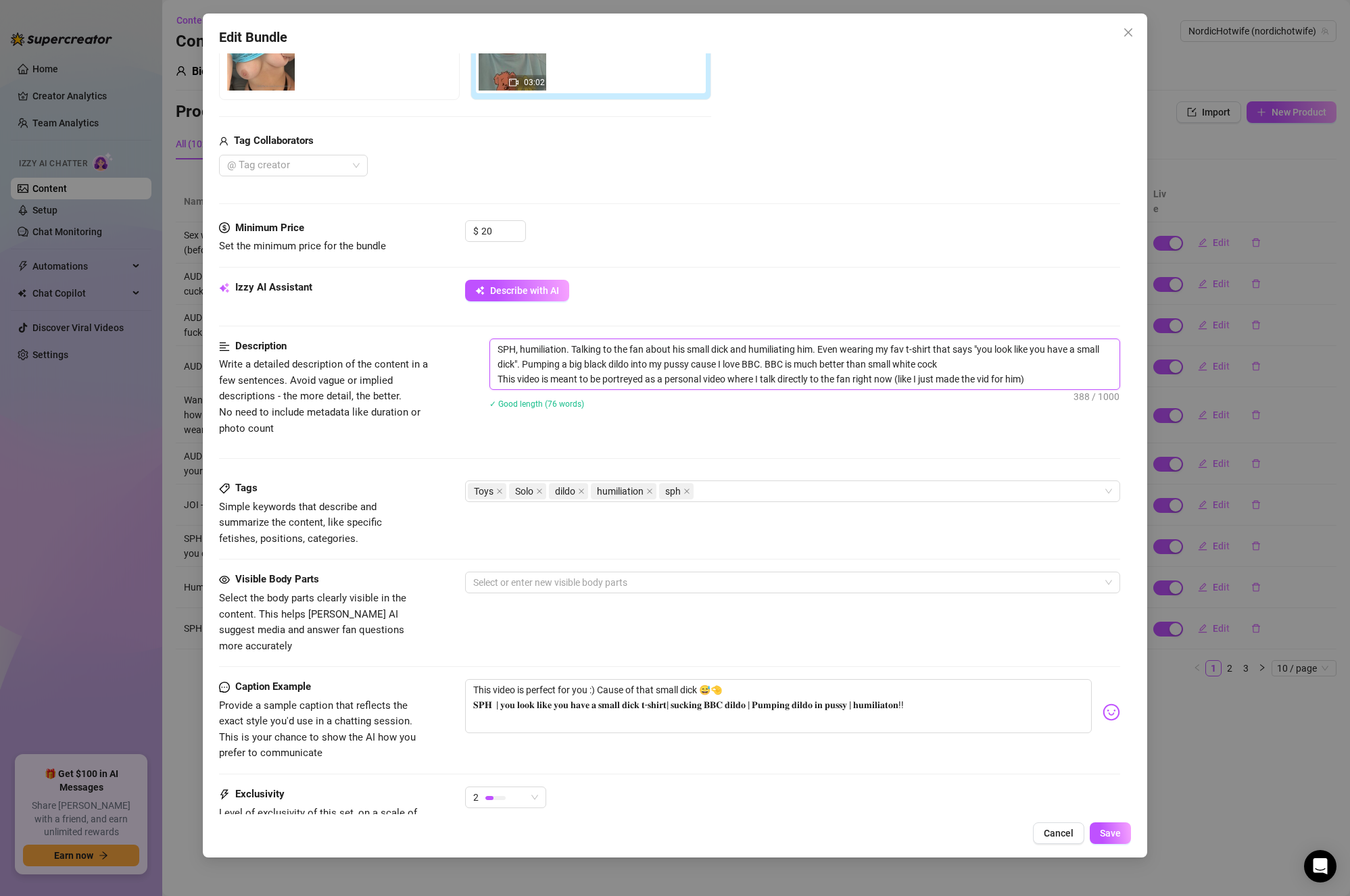
click at [1016, 365] on textarea "SPH, humiliation. Talking to the fan about his small dick and humiliating him. …" at bounding box center [806, 364] width 630 height 50
type textarea "SPH, humiliation. Talking to the fan about his small dick and humiliating him. …"
click at [1106, 825] on button "Save" at bounding box center [1111, 833] width 42 height 21
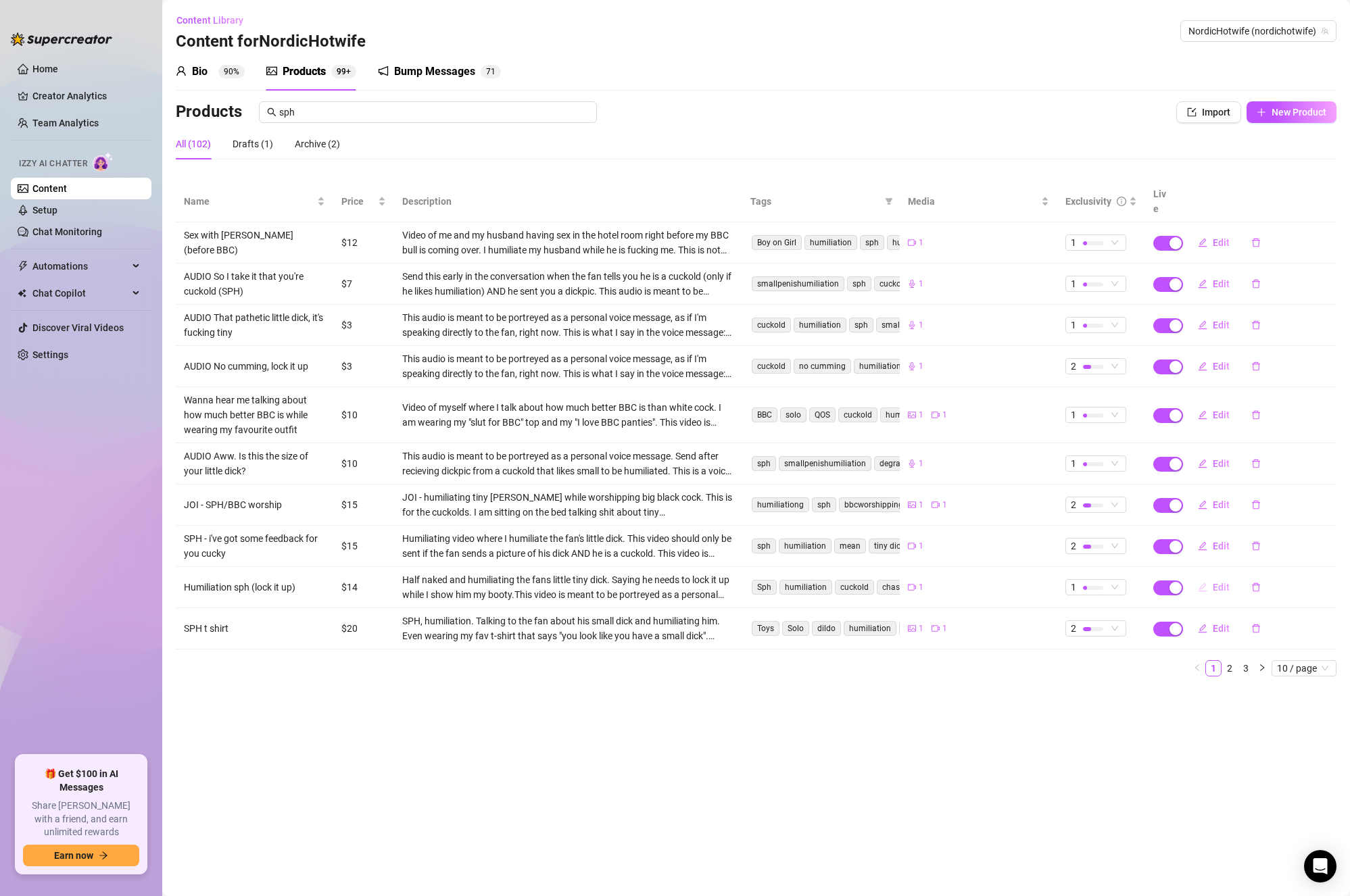
click at [1213, 582] on span "Edit" at bounding box center [1221, 588] width 17 height 11
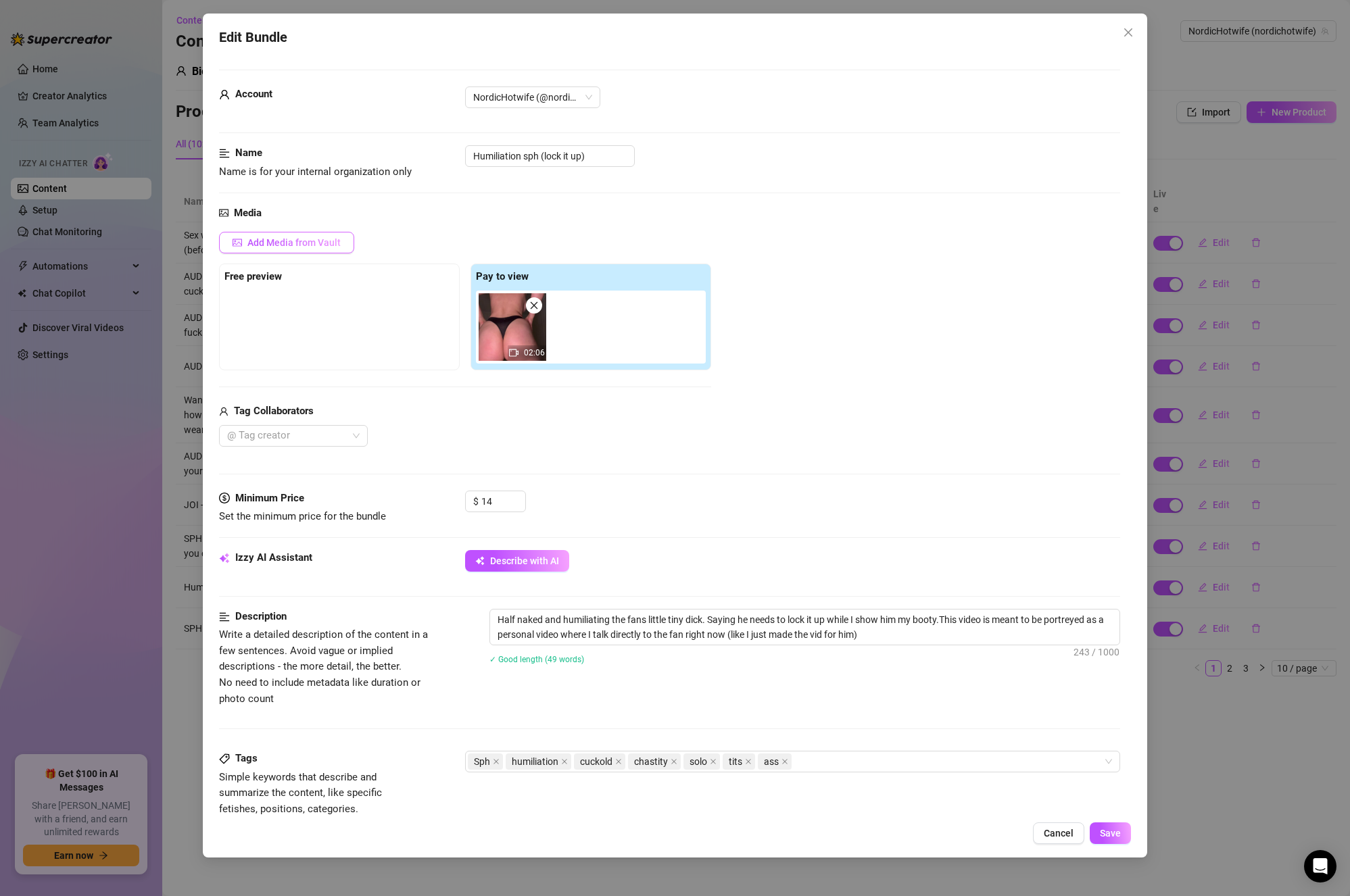
click at [309, 247] on span "Add Media from Vault" at bounding box center [294, 243] width 94 height 11
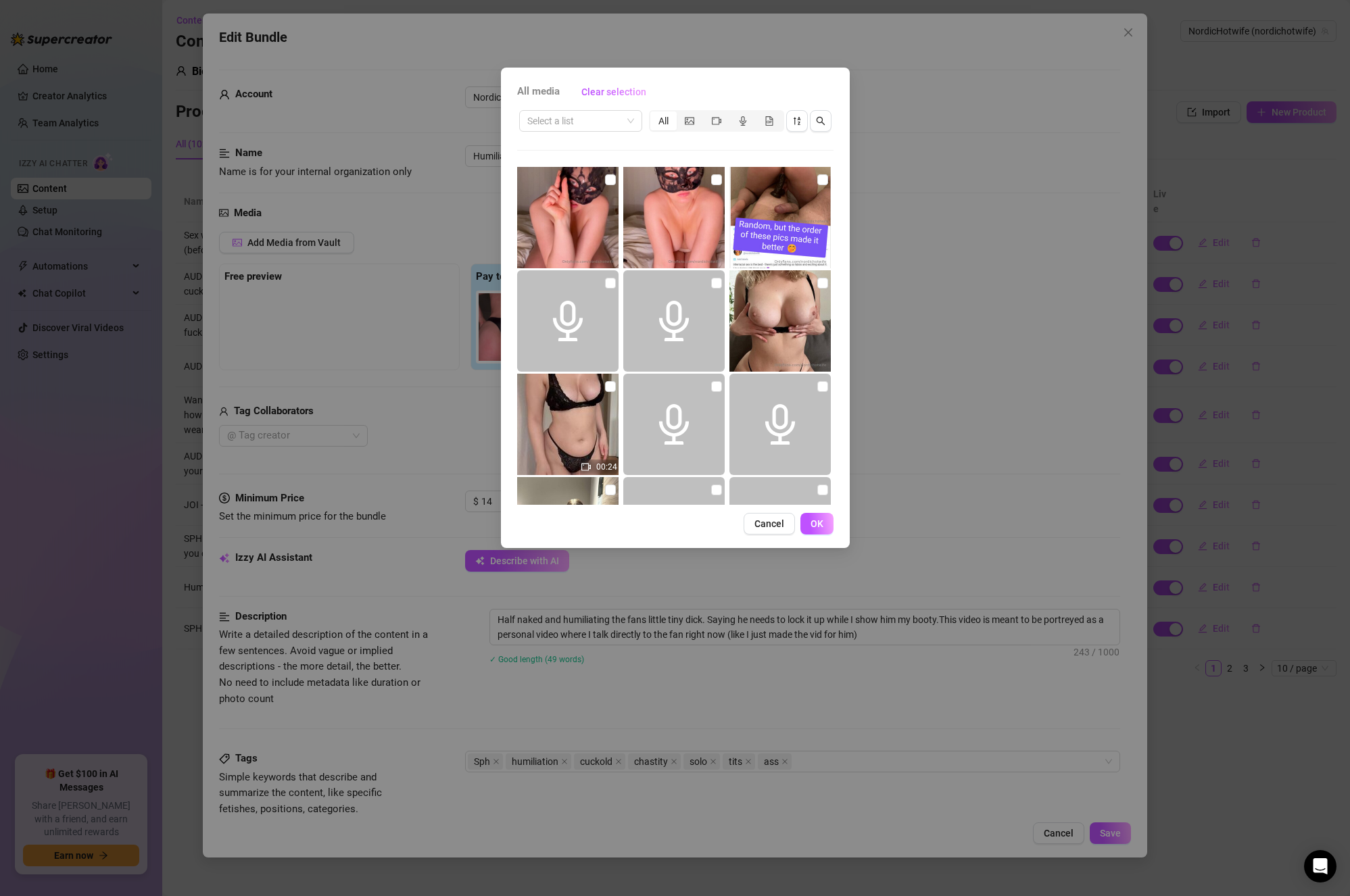
click at [1038, 152] on div "All media Clear selection Select a list All 00:24 00:17 Cancel OK" at bounding box center [675, 448] width 1350 height 896
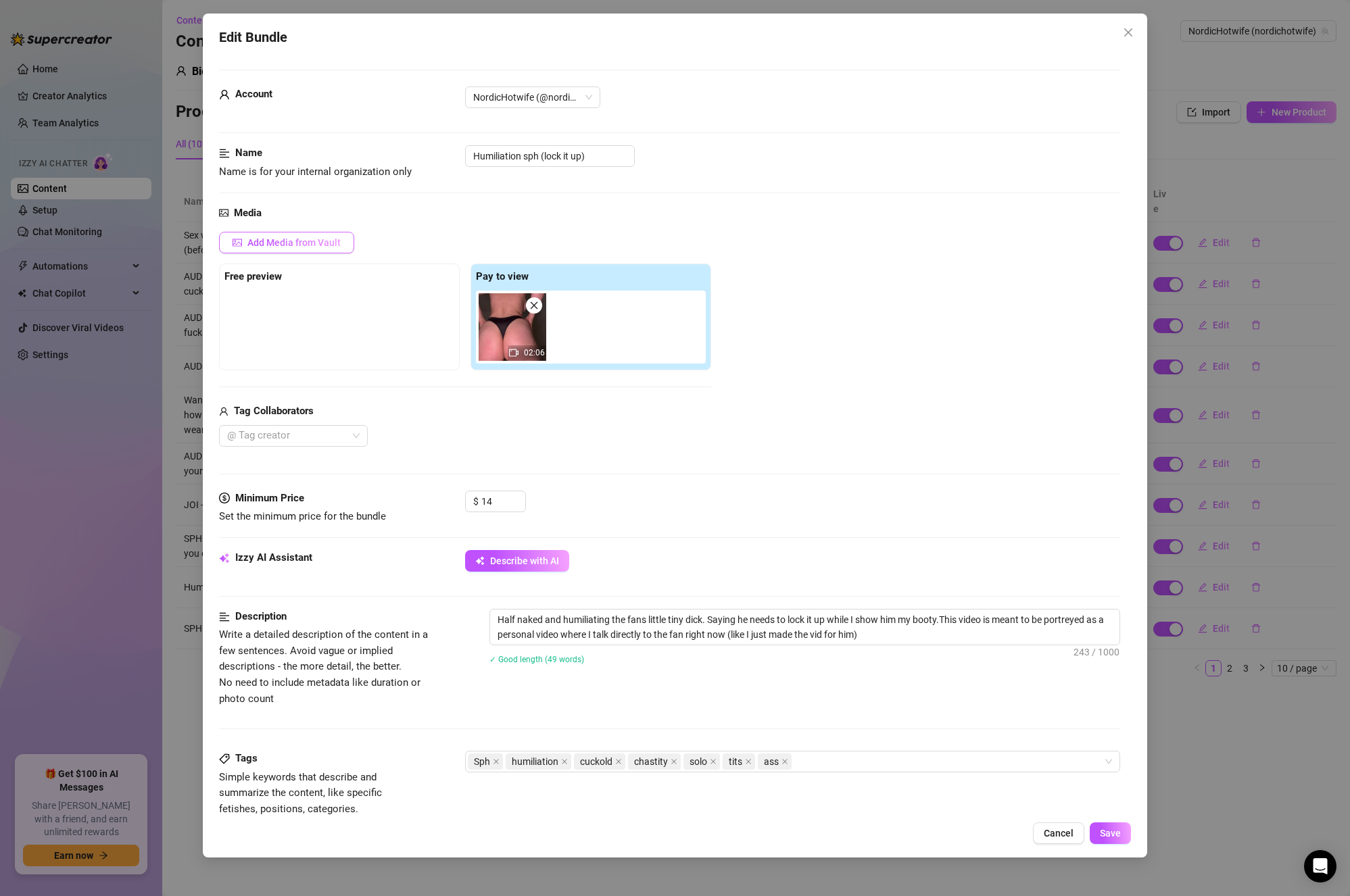
click at [300, 249] on button "Add Media from Vault" at bounding box center [286, 242] width 135 height 21
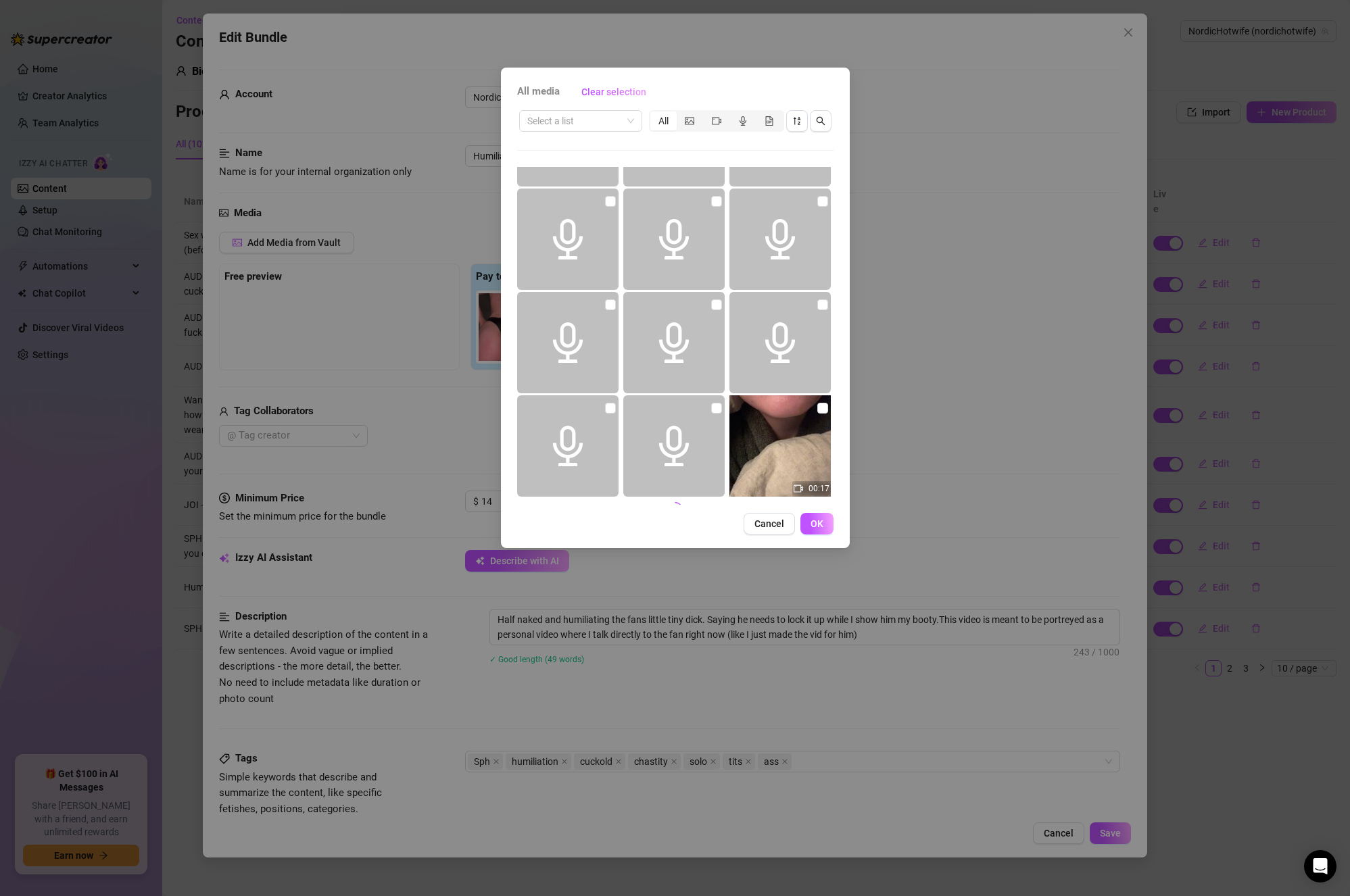
scroll to position [510, 0]
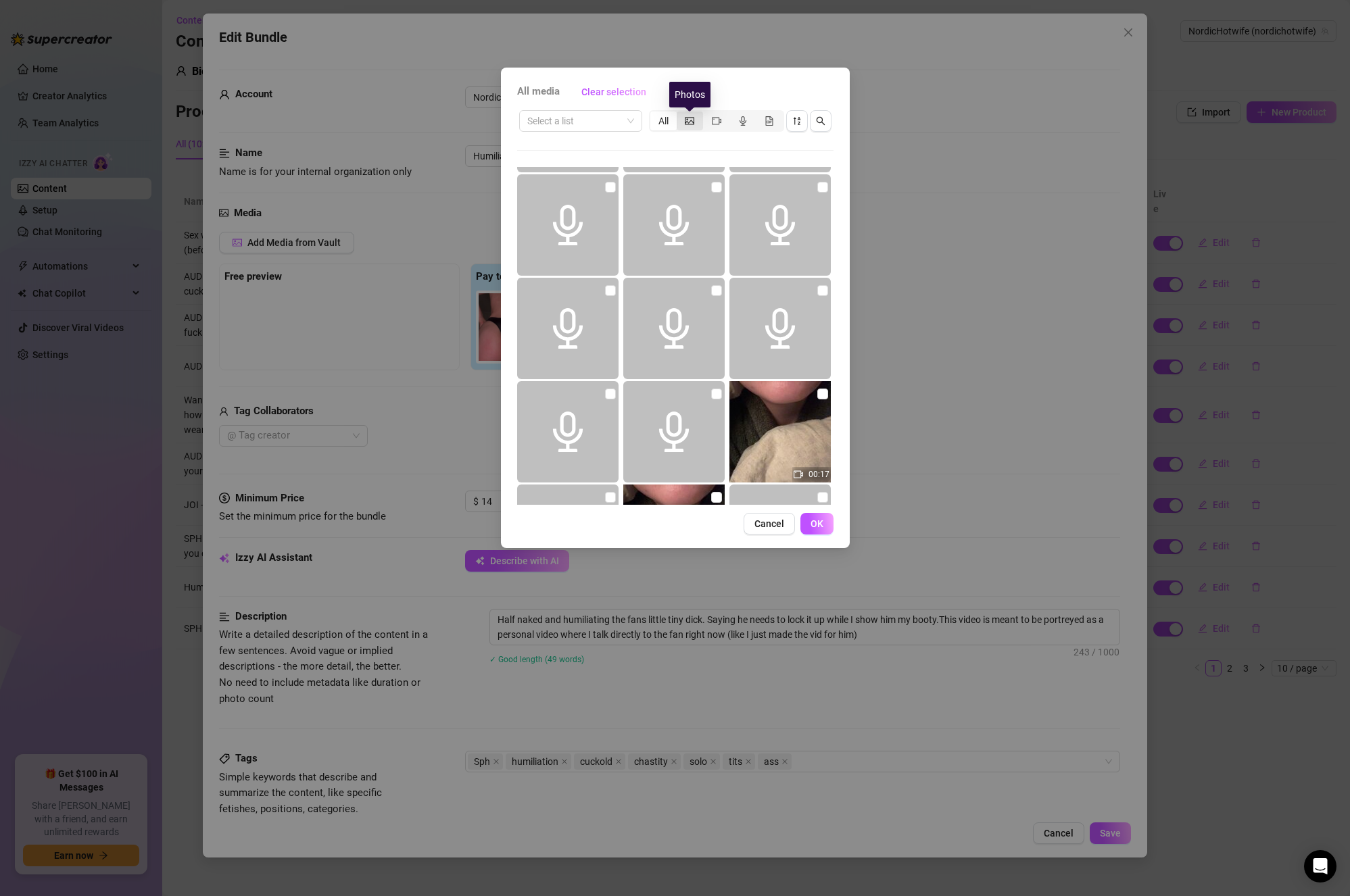
click at [689, 119] on icon "picture" at bounding box center [690, 120] width 10 height 8
click at [680, 114] on input "segmented control" at bounding box center [680, 114] width 0 height 0
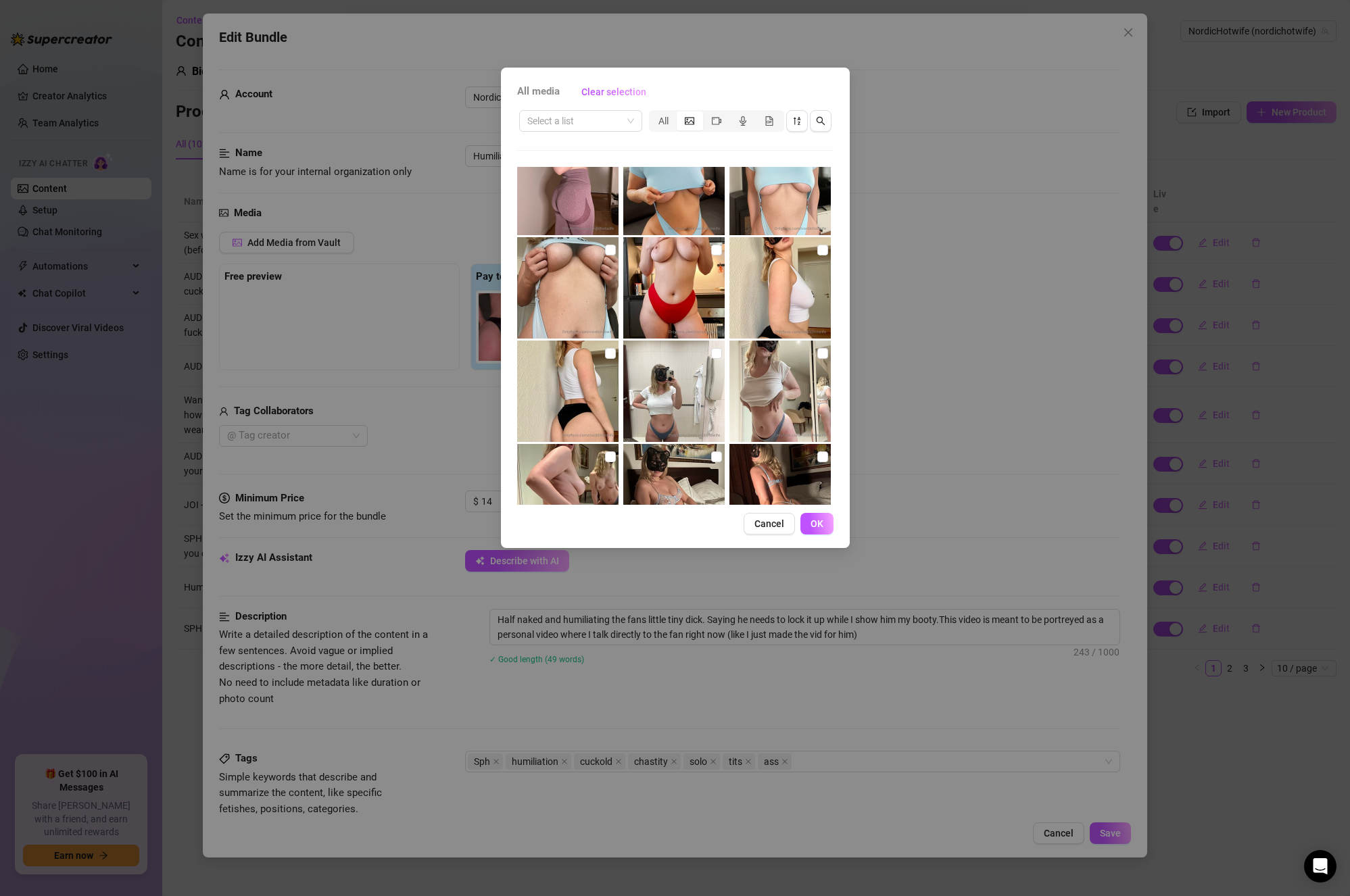
scroll to position [4596, 0]
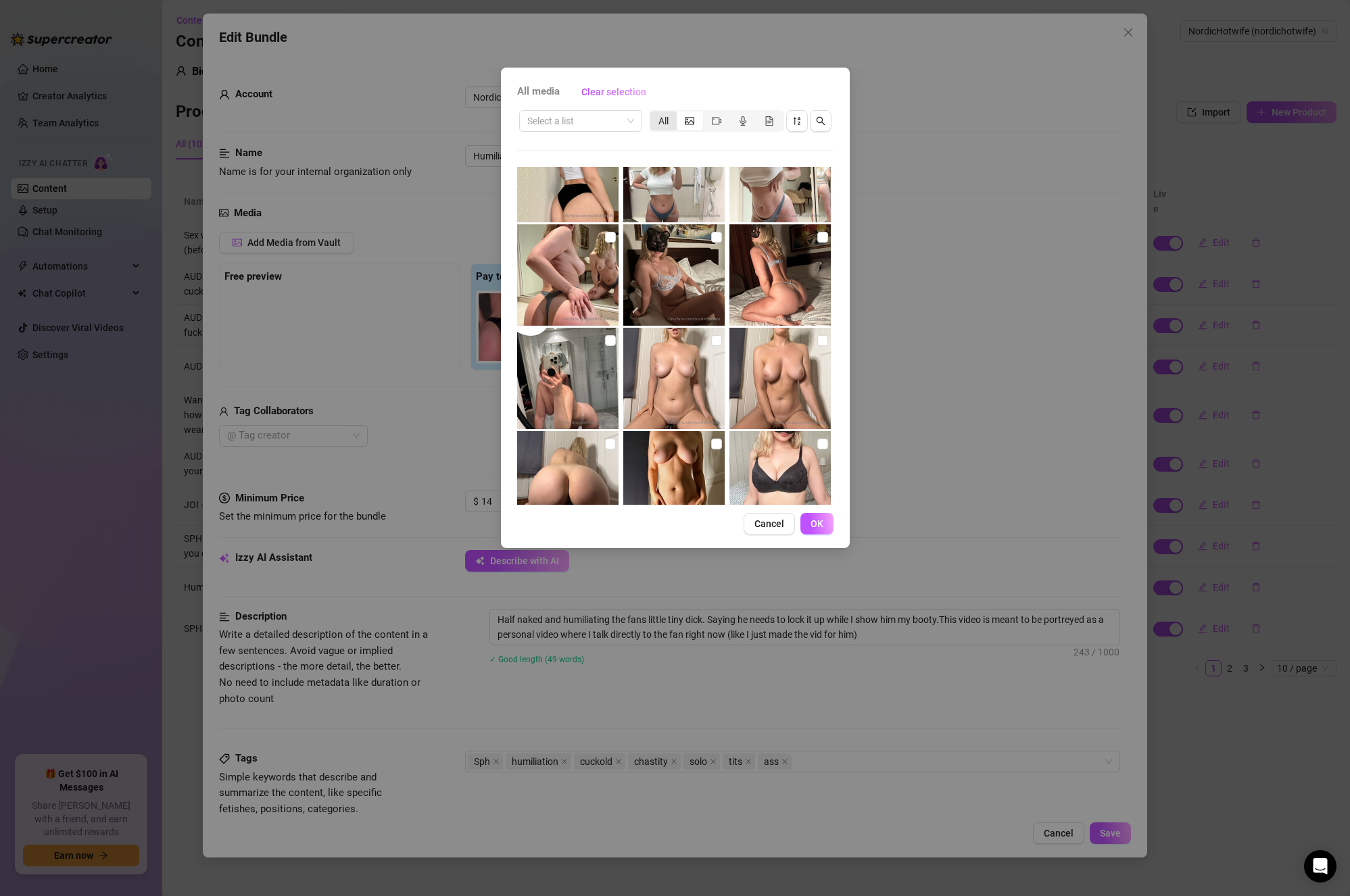
click at [665, 119] on div "All" at bounding box center [664, 120] width 26 height 19
click at [654, 114] on input "All" at bounding box center [654, 114] width 0 height 0
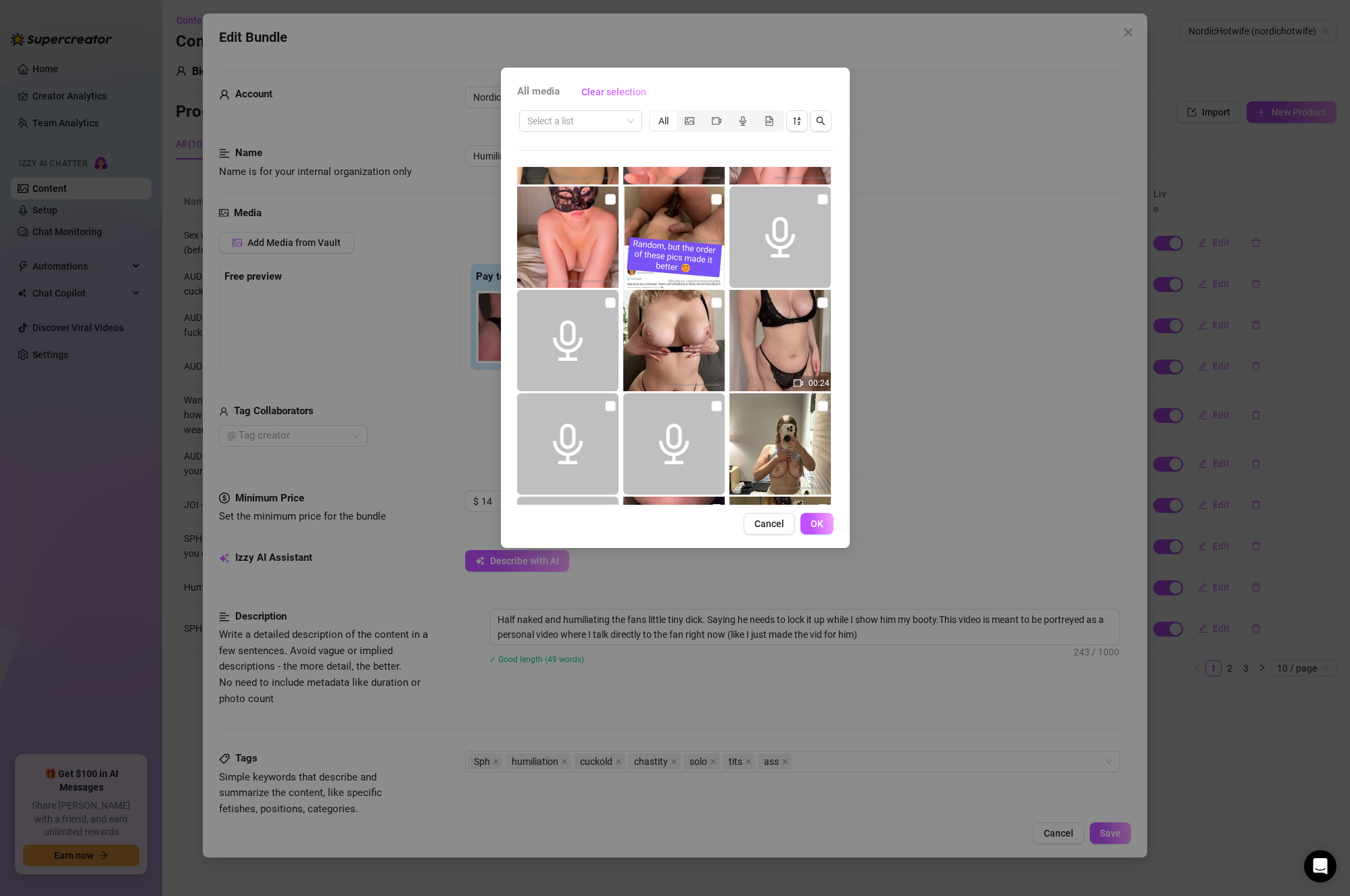
scroll to position [0, 0]
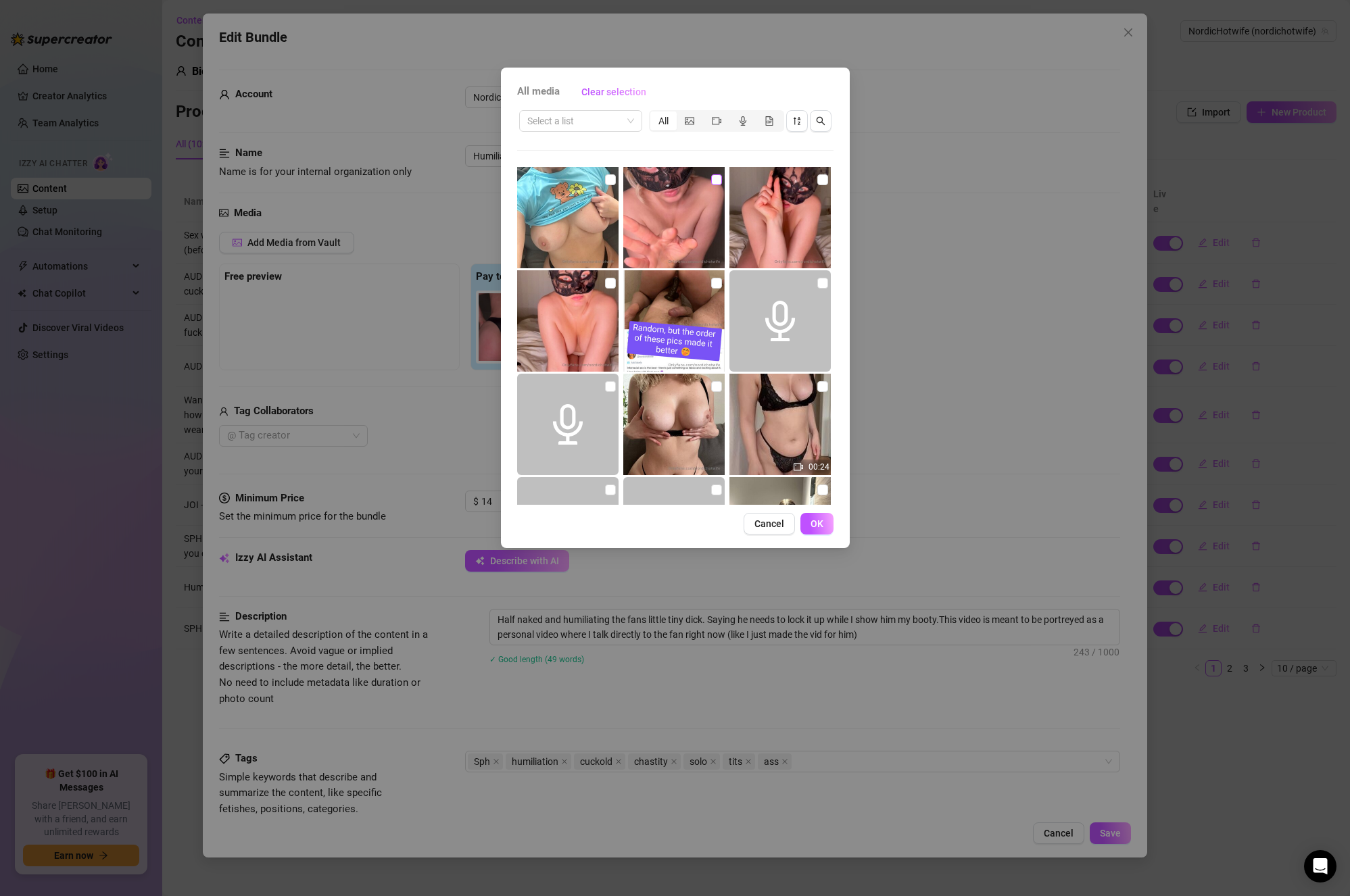
click at [712, 178] on input "checkbox" at bounding box center [717, 180] width 11 height 11
checkbox input "true"
click at [816, 526] on span "OK" at bounding box center [817, 524] width 13 height 11
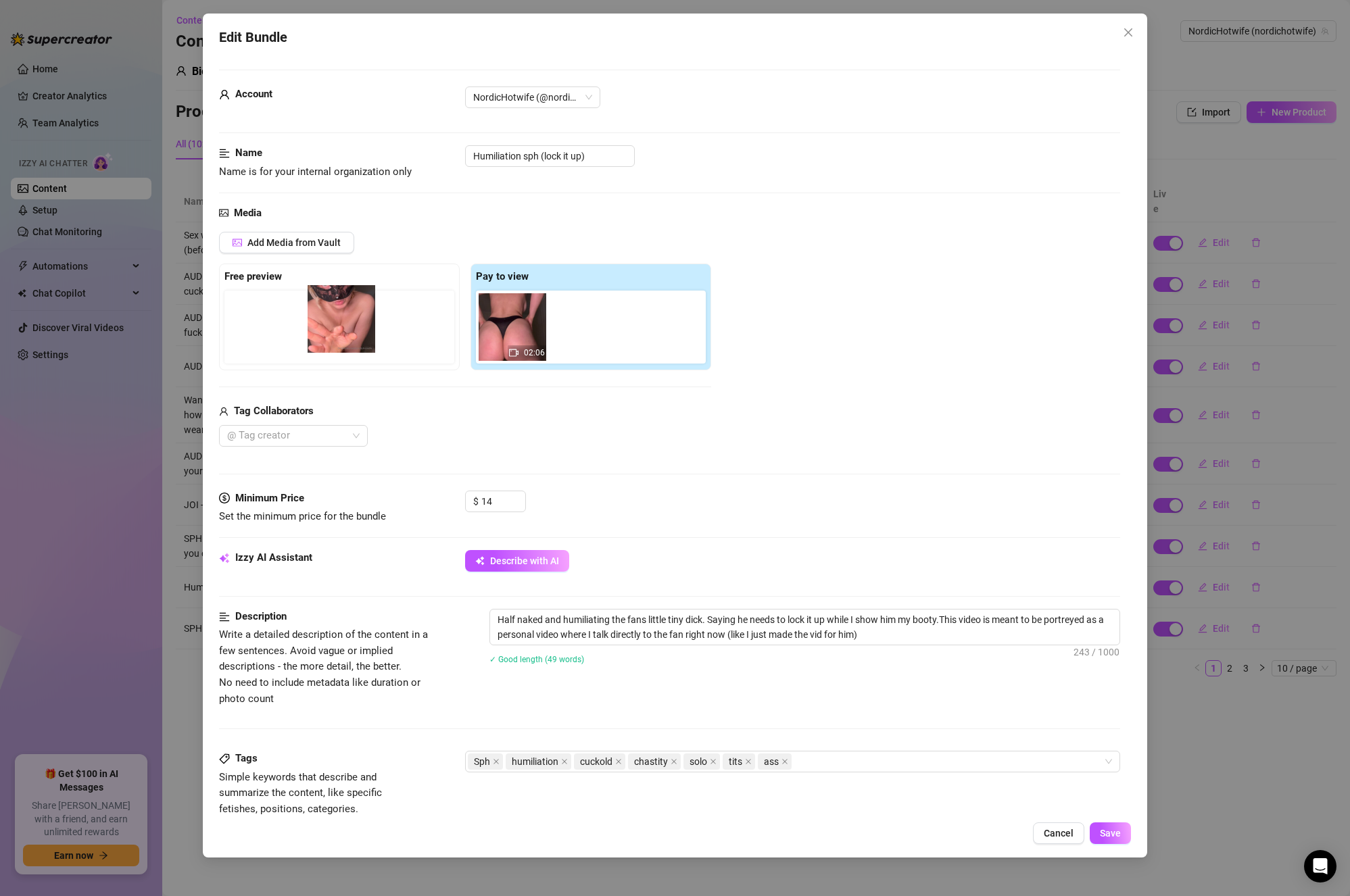
drag, startPoint x: 601, startPoint y: 341, endPoint x: 346, endPoint y: 330, distance: 255.2
click at [346, 330] on div "Free preview Pay to view 02:06" at bounding box center [465, 317] width 492 height 107
click at [907, 639] on textarea "Half naked and humiliating the fans little tiny dick. Saying he needs to lock i…" at bounding box center [806, 627] width 630 height 35
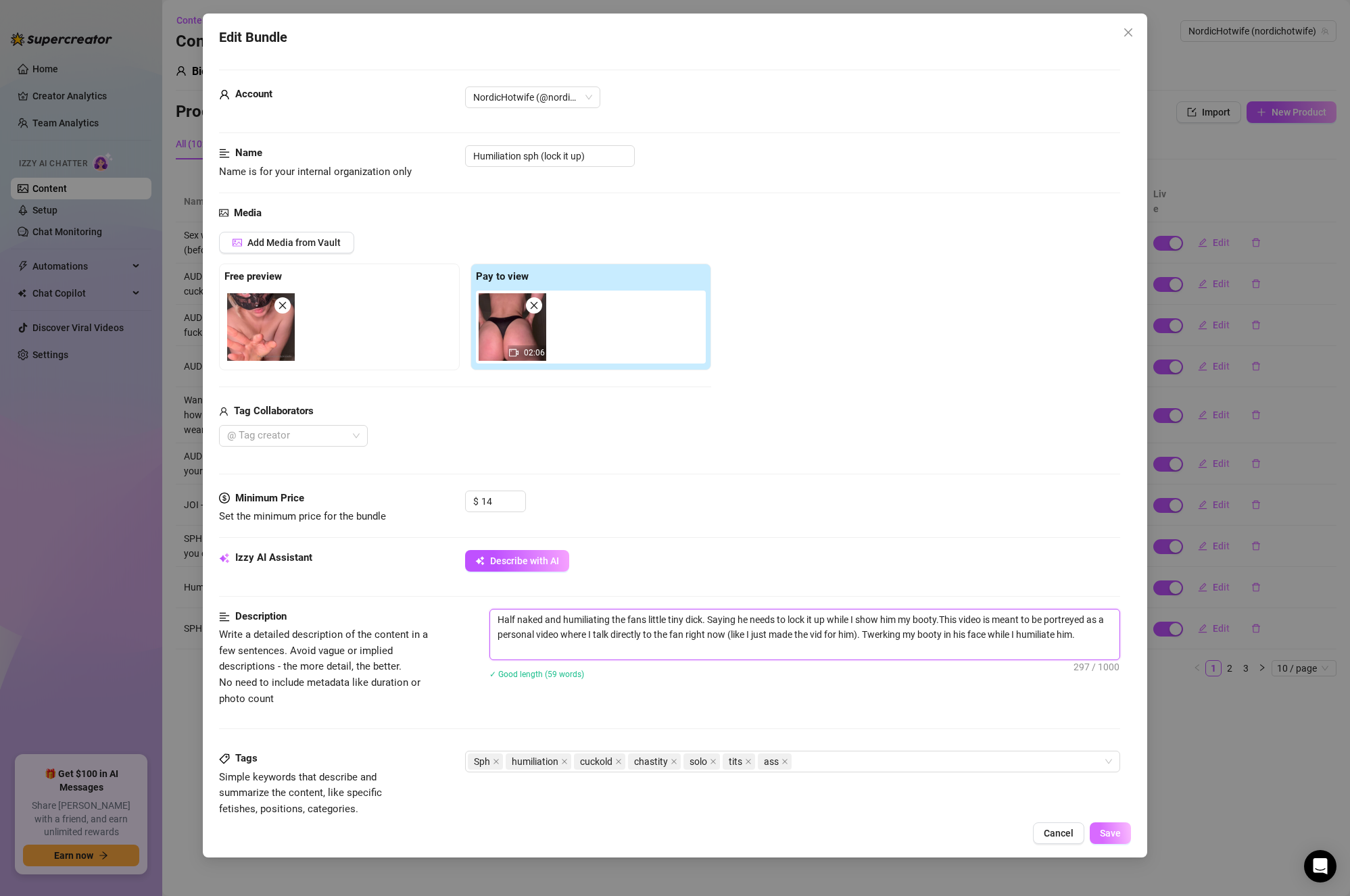
type textarea "Half naked and humiliating the fans little tiny dick. Saying he needs to lock i…"
click at [1120, 834] on span "Save" at bounding box center [1110, 834] width 21 height 11
